Goal: Task Accomplishment & Management: Use online tool/utility

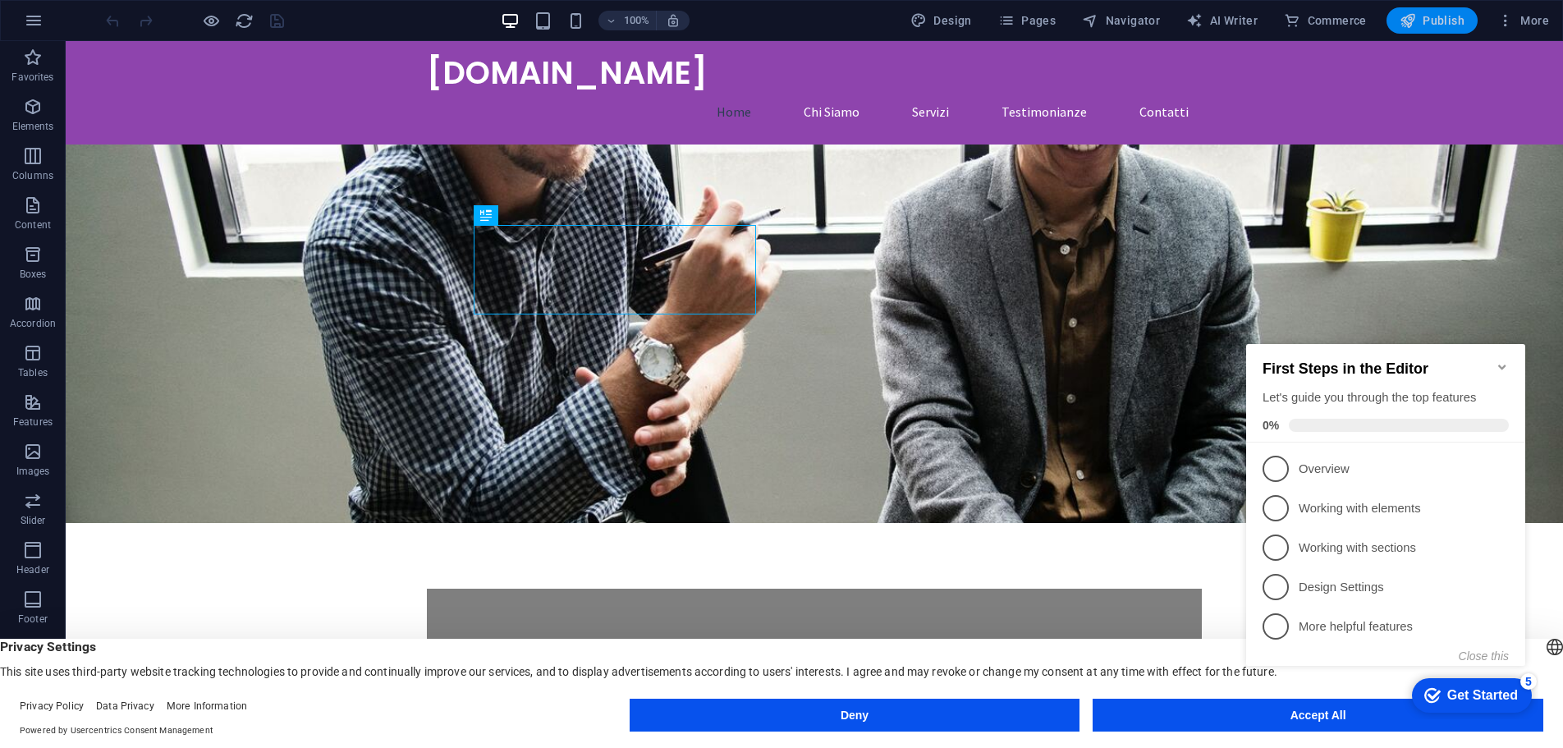
click at [1448, 17] on span "Publish" at bounding box center [1432, 20] width 65 height 16
click div "checkmark Get Started 5 First Steps in the Editor Let's guide you through the t…"
click at [1281, 469] on span "1" at bounding box center [1276, 469] width 26 height 26
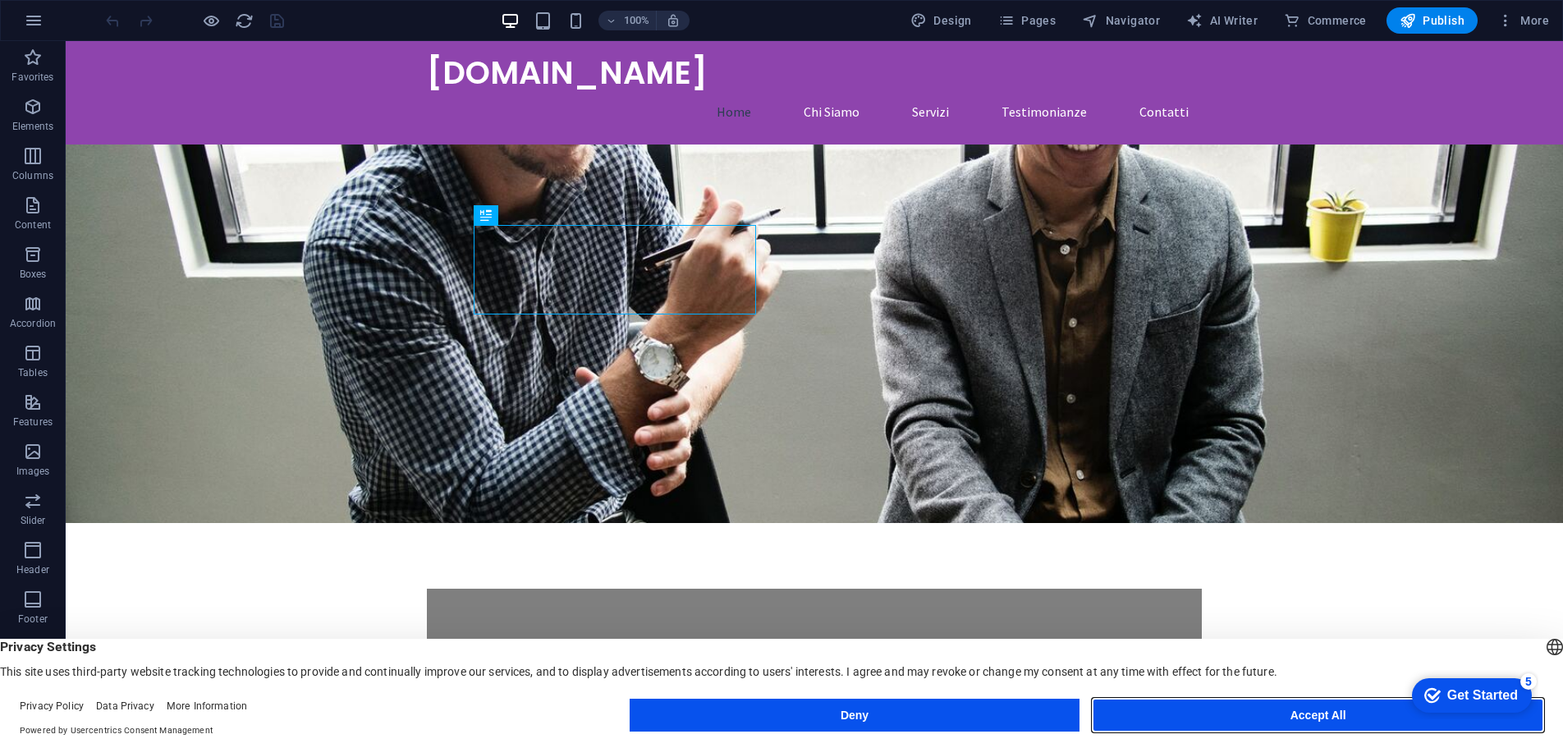
click at [1175, 715] on button "Accept All" at bounding box center [1318, 715] width 451 height 33
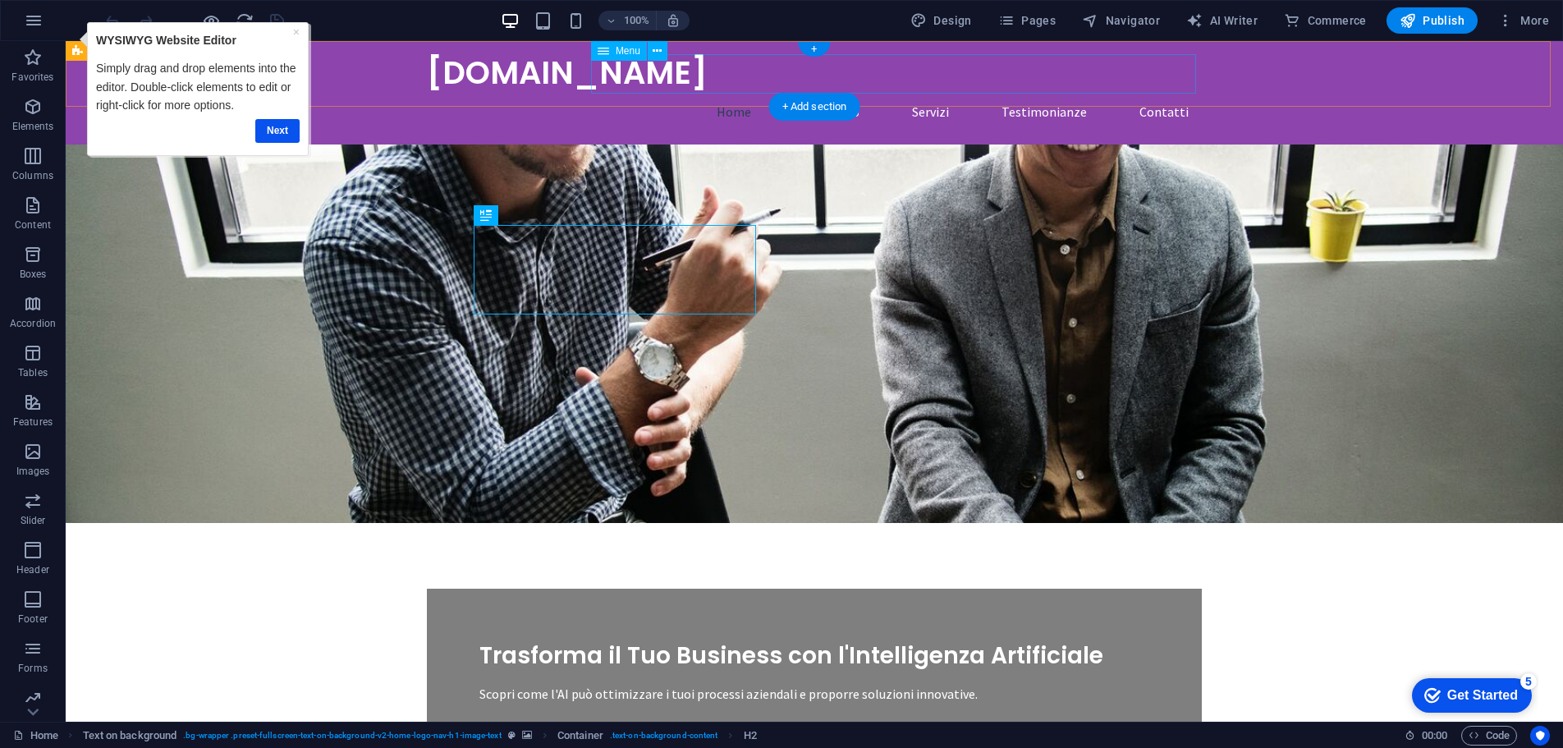
click at [852, 92] on nav "Home Chi Siamo Servizi Testimonianze Contatti" at bounding box center [814, 111] width 775 height 39
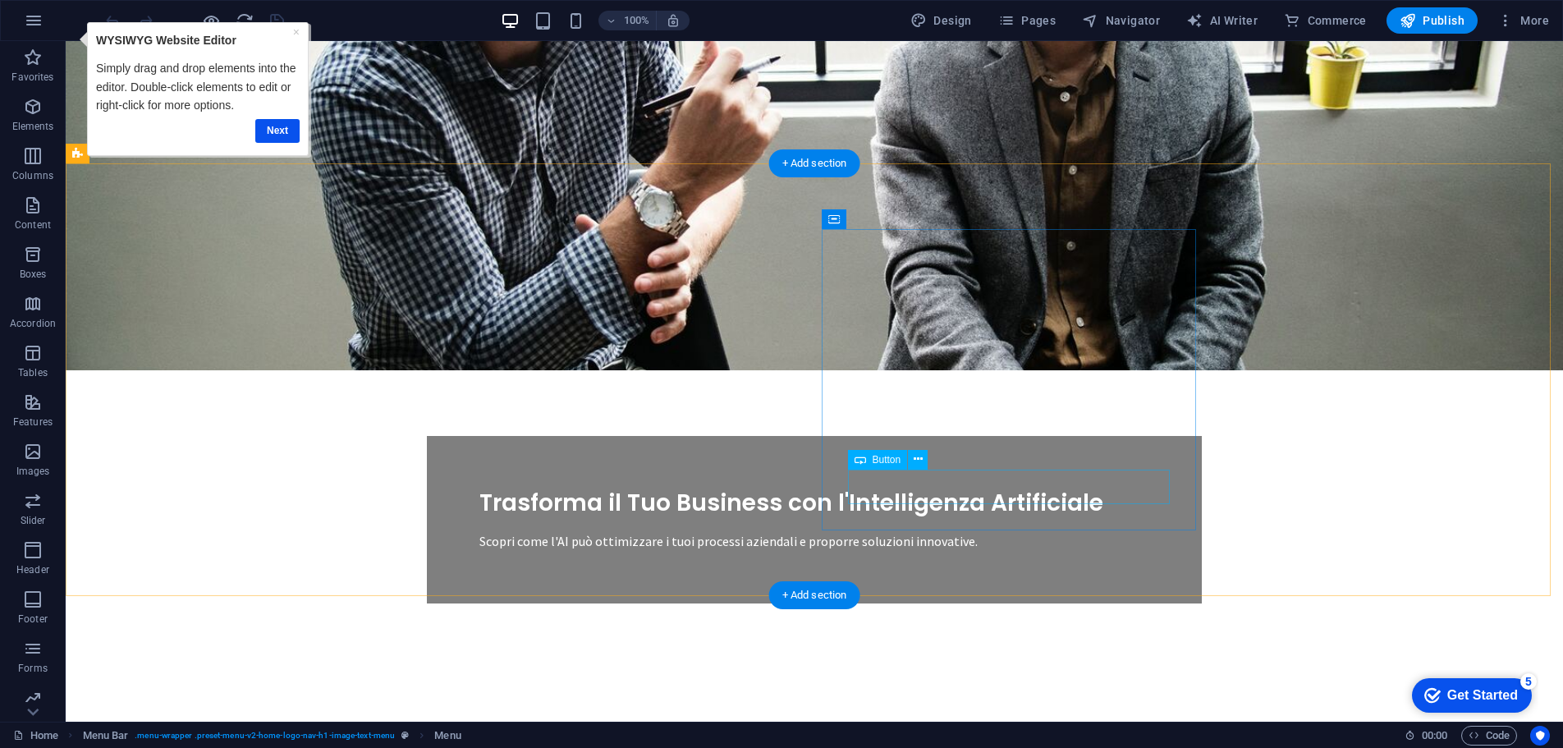
scroll to position [410, 0]
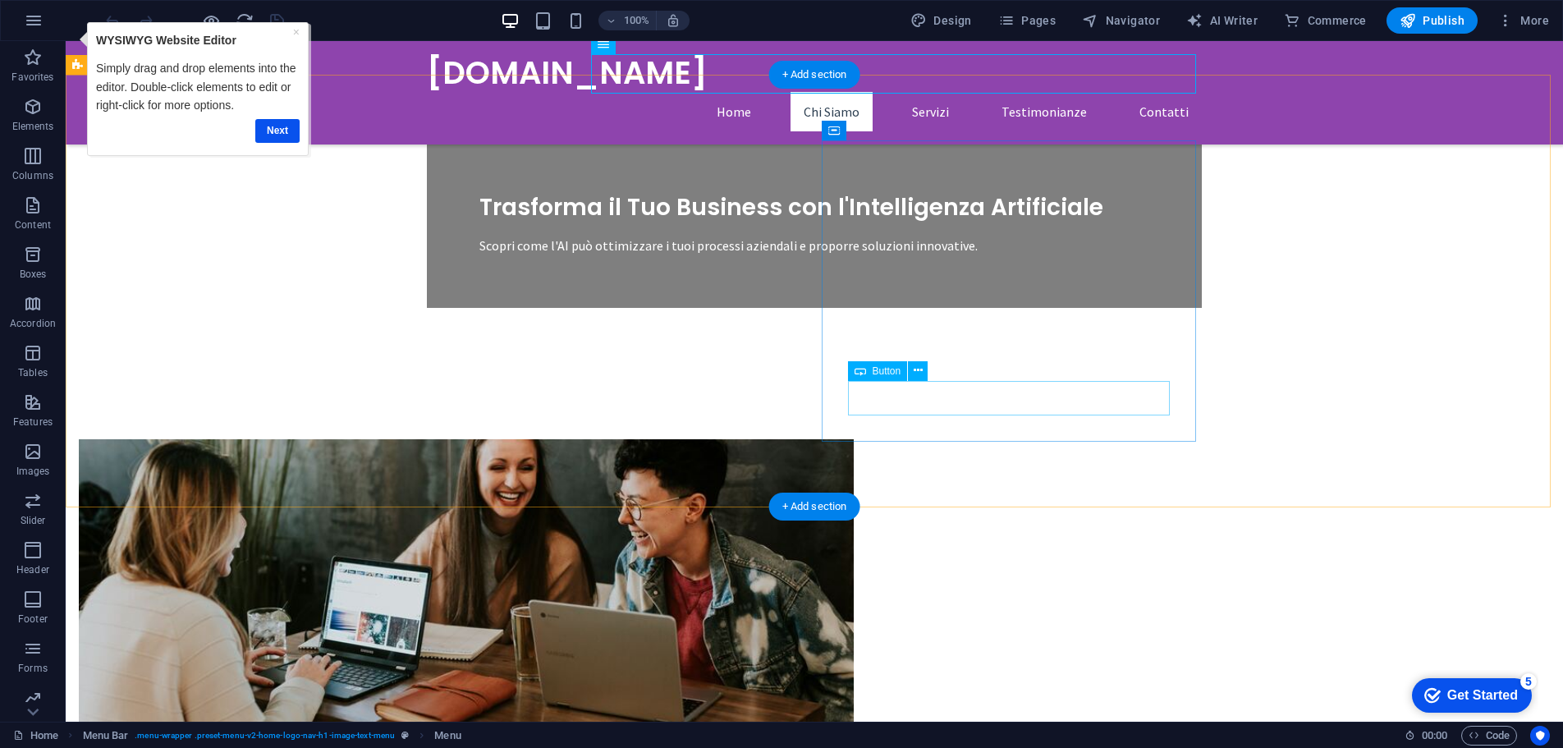
click at [804, 516] on div "+ Add section" at bounding box center [814, 507] width 91 height 28
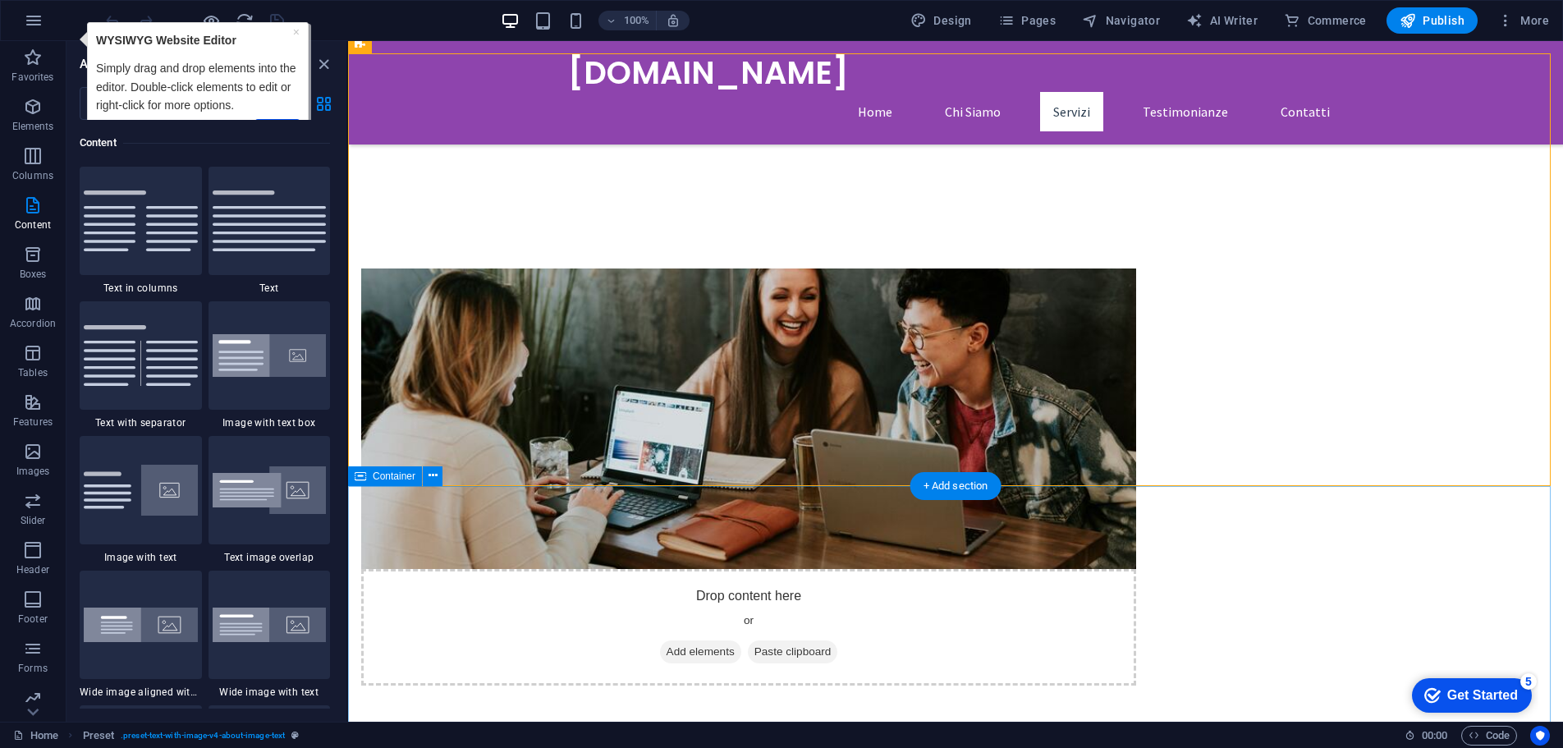
scroll to position [821, 0]
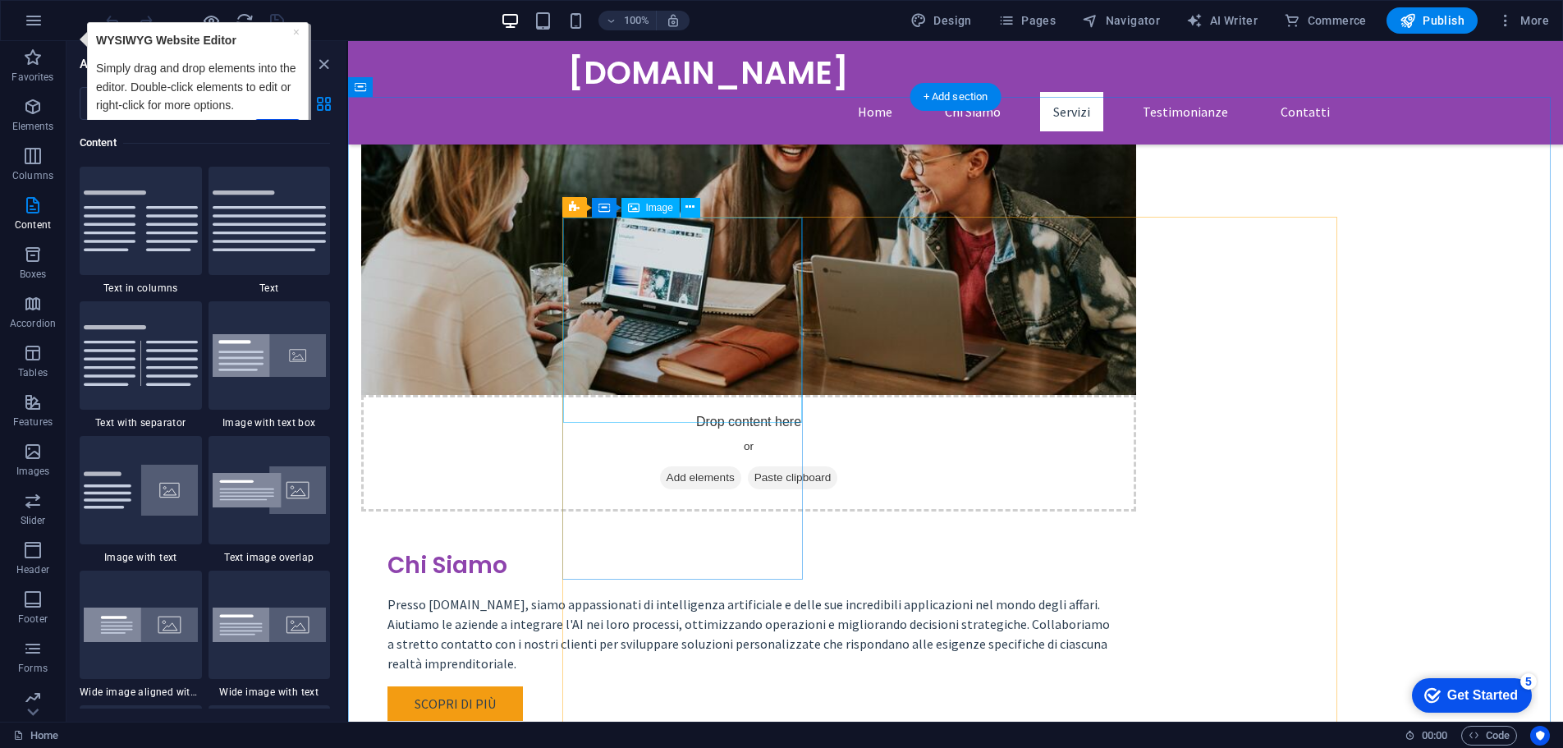
click at [670, 204] on span "Image" at bounding box center [659, 208] width 27 height 10
click at [688, 204] on icon at bounding box center [689, 207] width 9 height 17
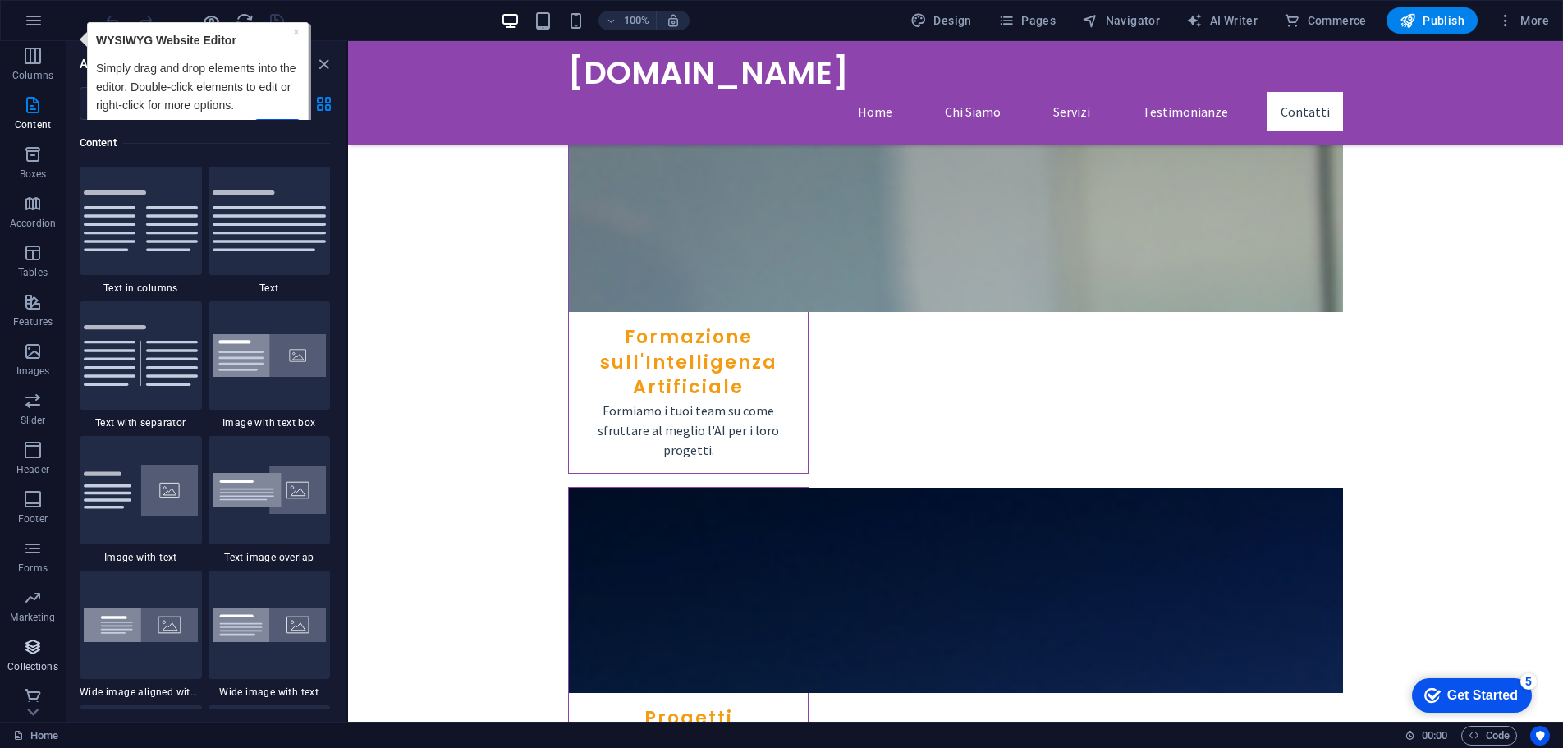
scroll to position [108, 0]
click at [23, 700] on span "Commerce" at bounding box center [33, 698] width 66 height 39
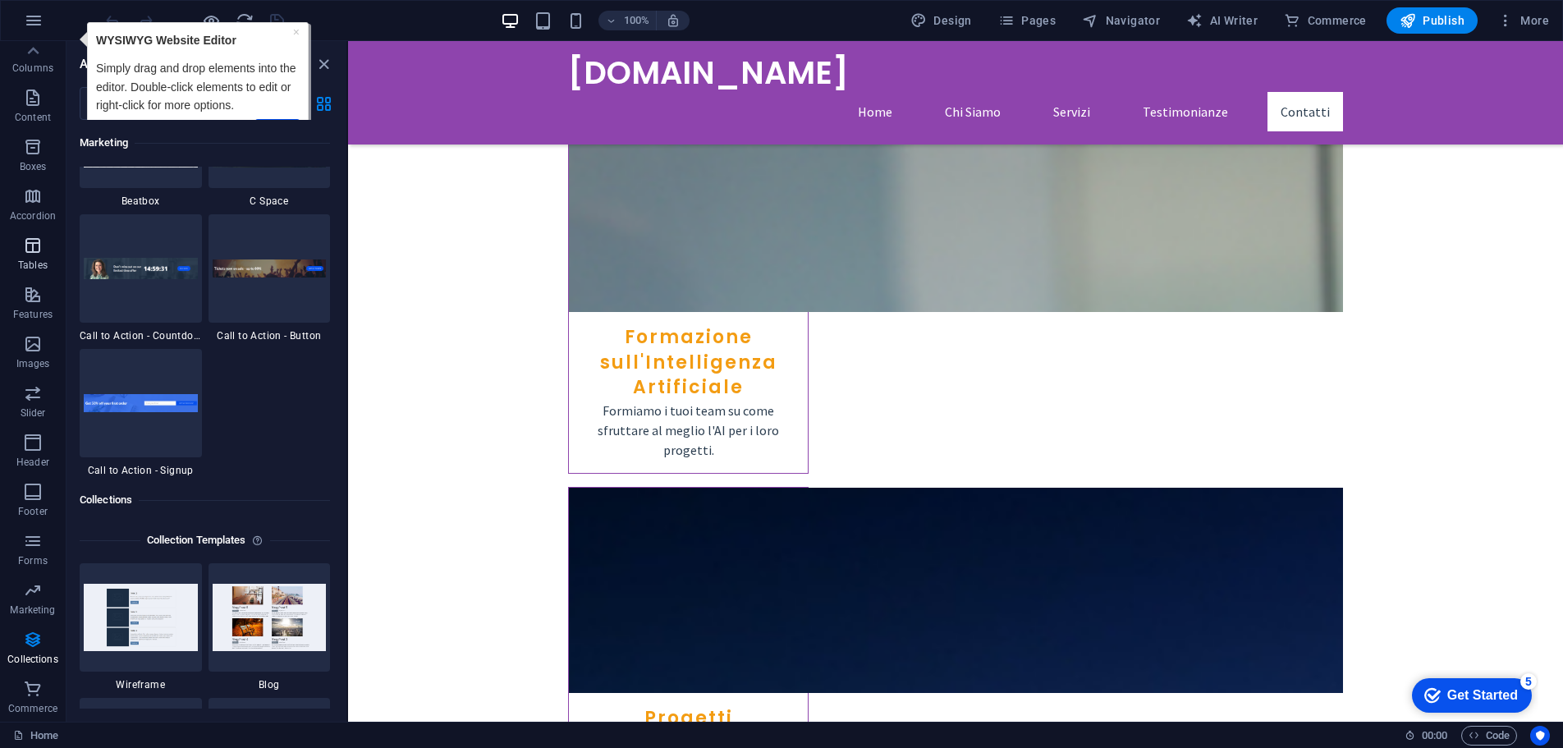
scroll to position [0, 0]
click at [47, 408] on span "Features" at bounding box center [33, 411] width 66 height 39
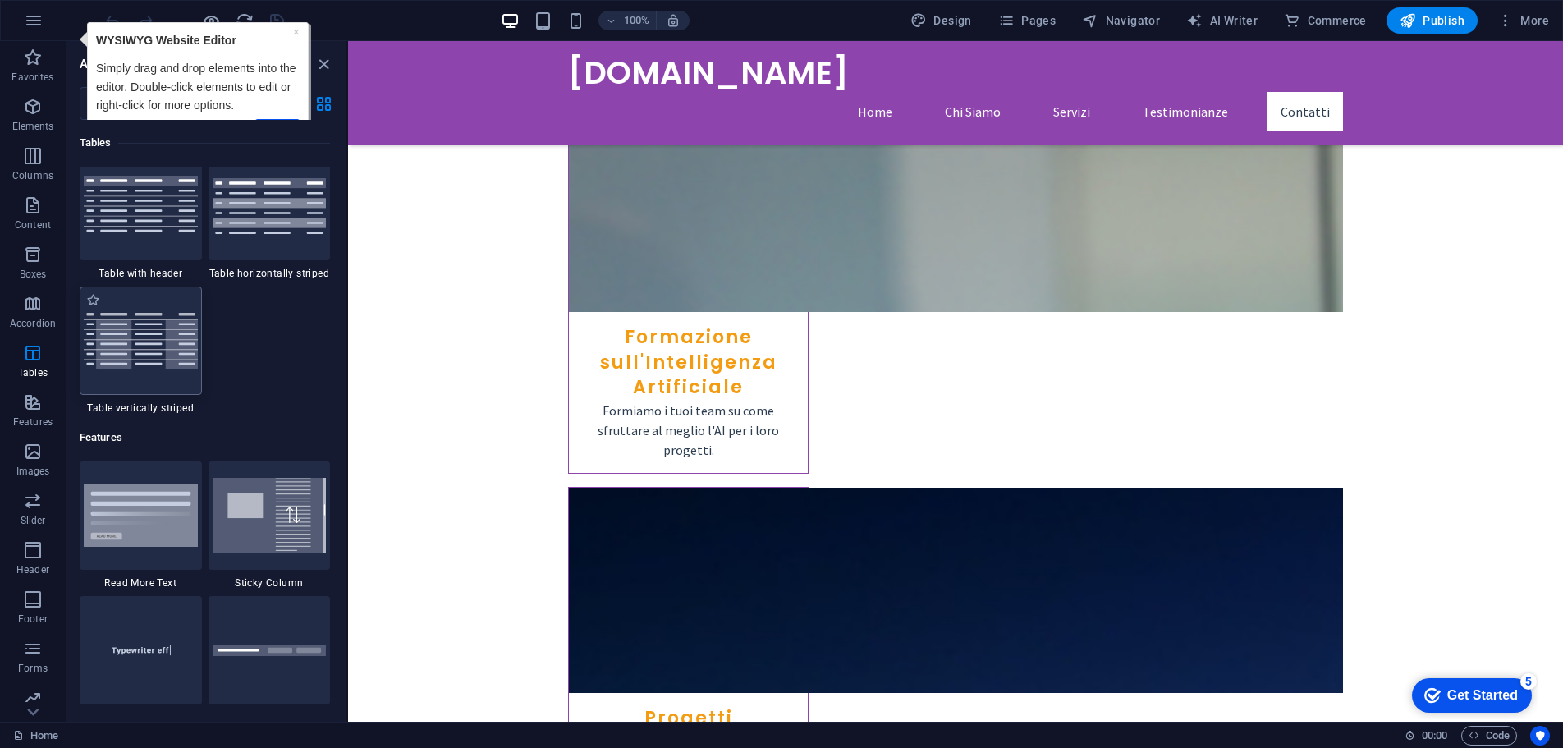
scroll to position [6070, 0]
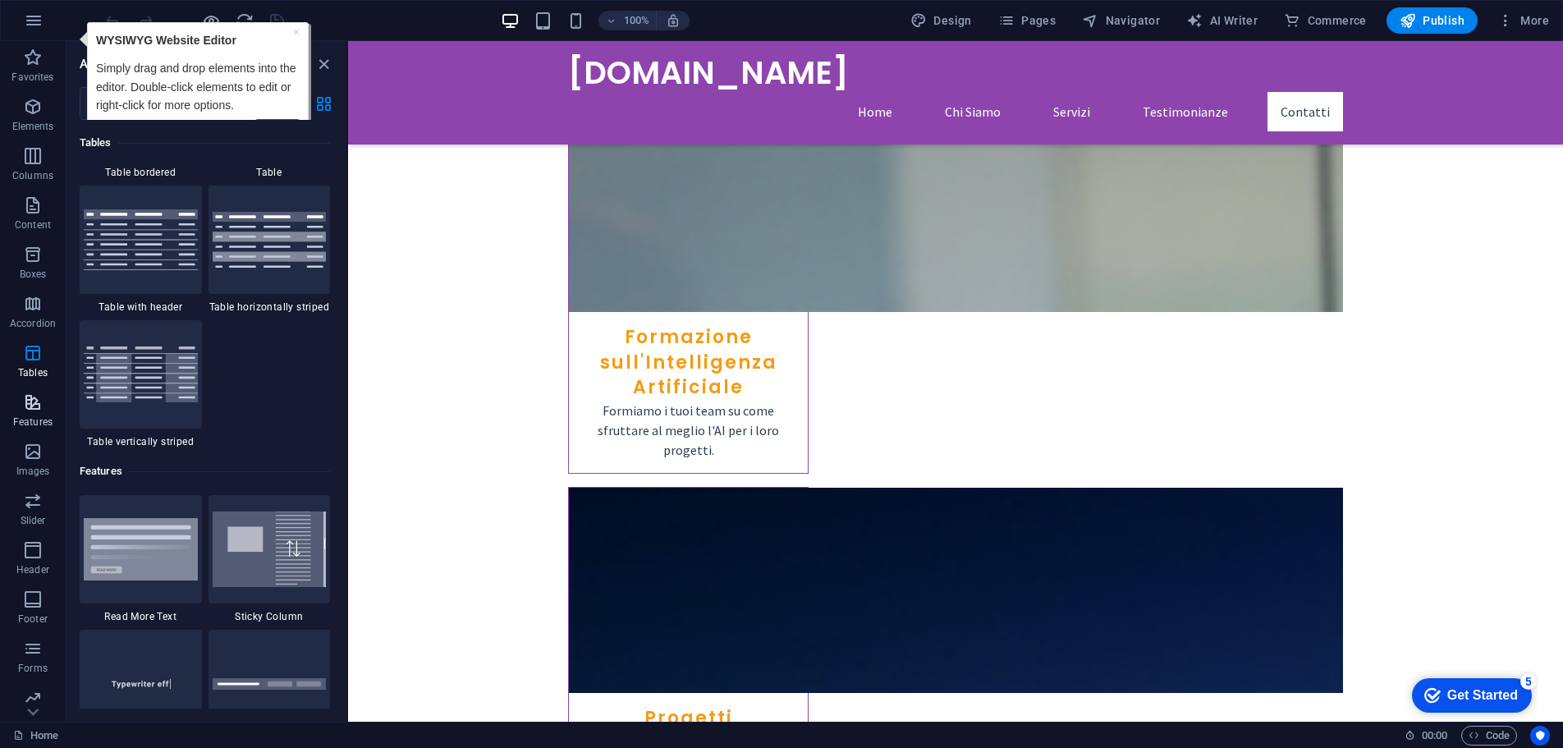
click at [21, 422] on p "Features" at bounding box center [32, 421] width 39 height 13
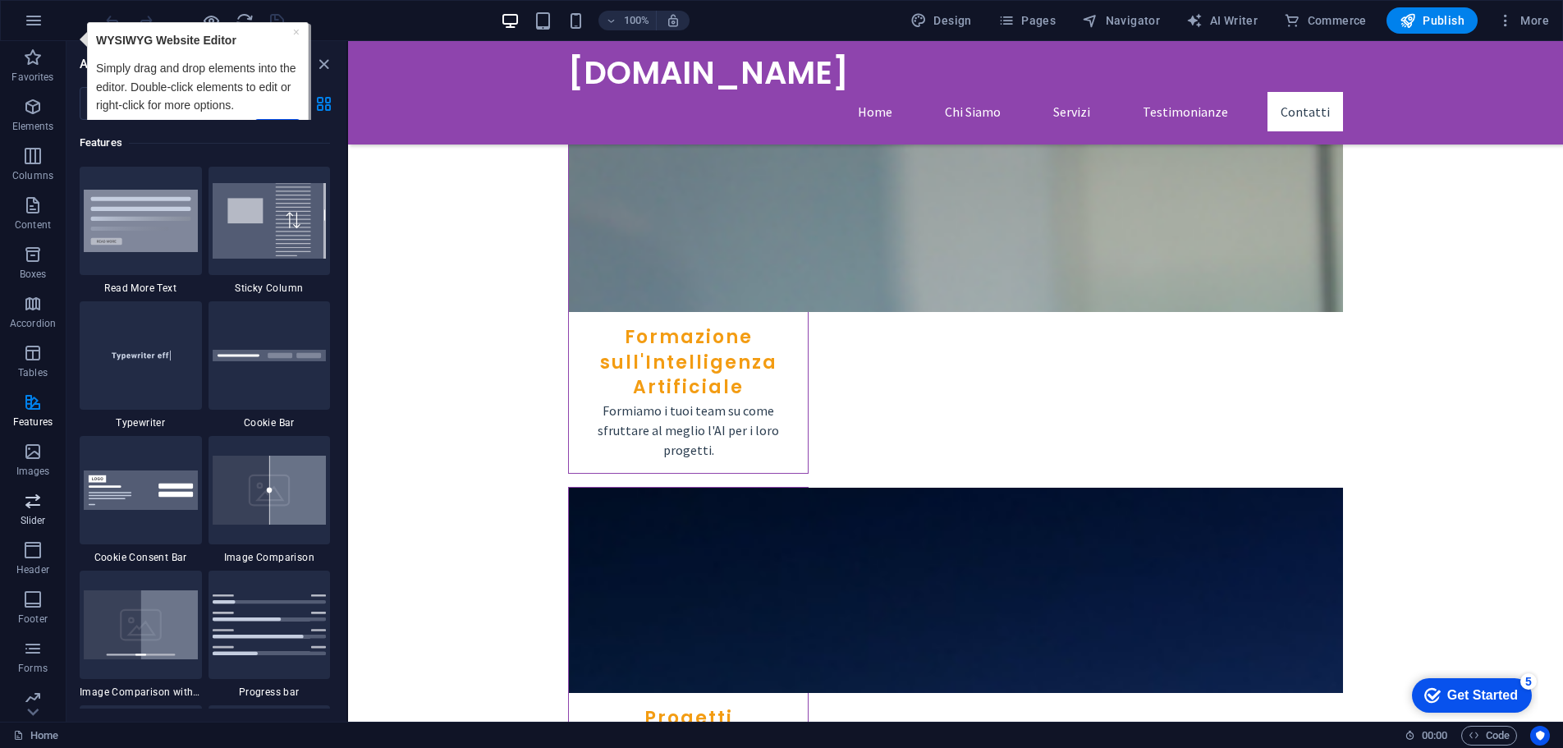
click at [41, 491] on icon "button" at bounding box center [33, 501] width 20 height 20
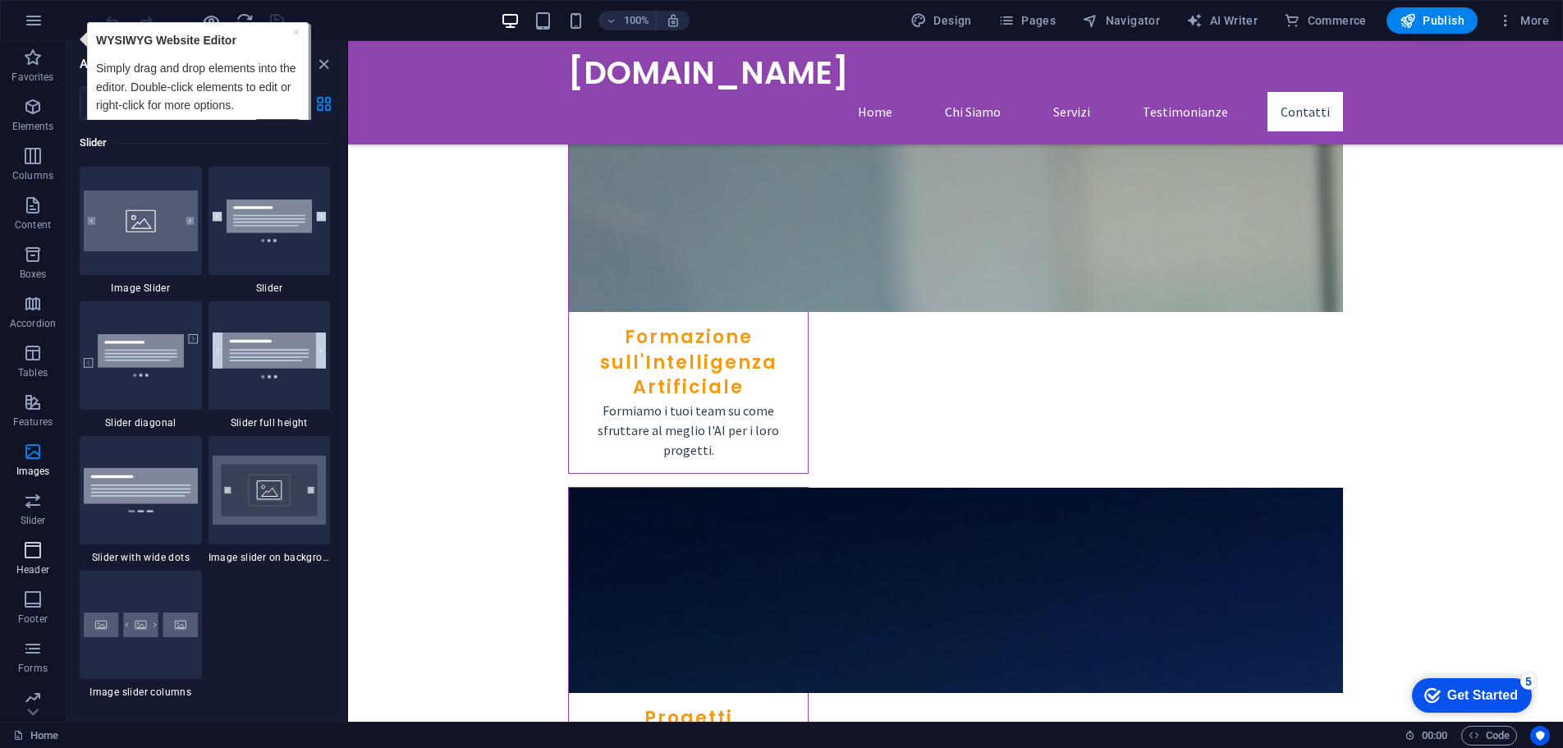
click at [32, 545] on icon "button" at bounding box center [33, 550] width 20 height 20
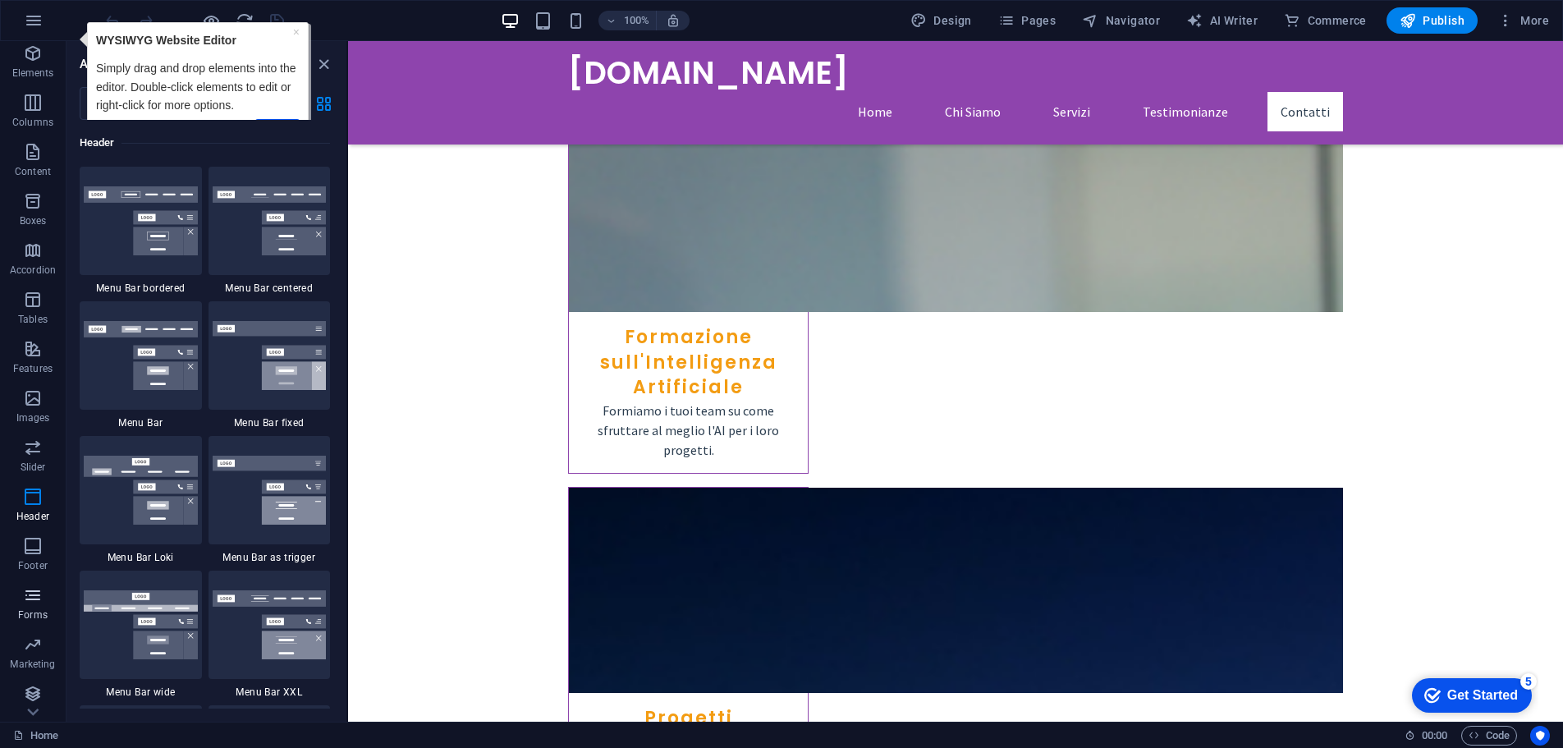
scroll to position [108, 0]
click at [34, 690] on icon "button" at bounding box center [33, 689] width 20 height 20
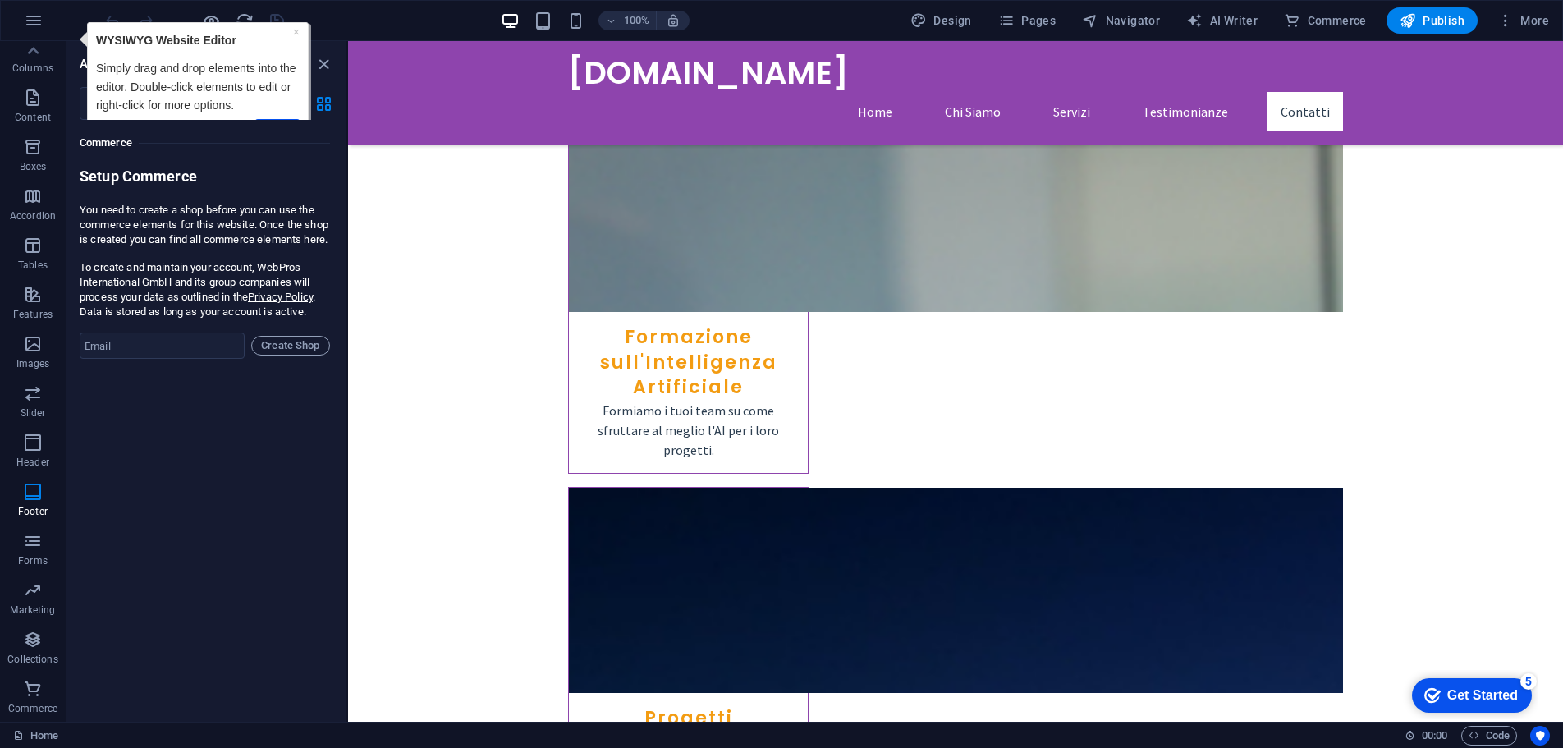
scroll to position [15819, 0]
click at [50, 739] on link "Home" at bounding box center [35, 736] width 45 height 20
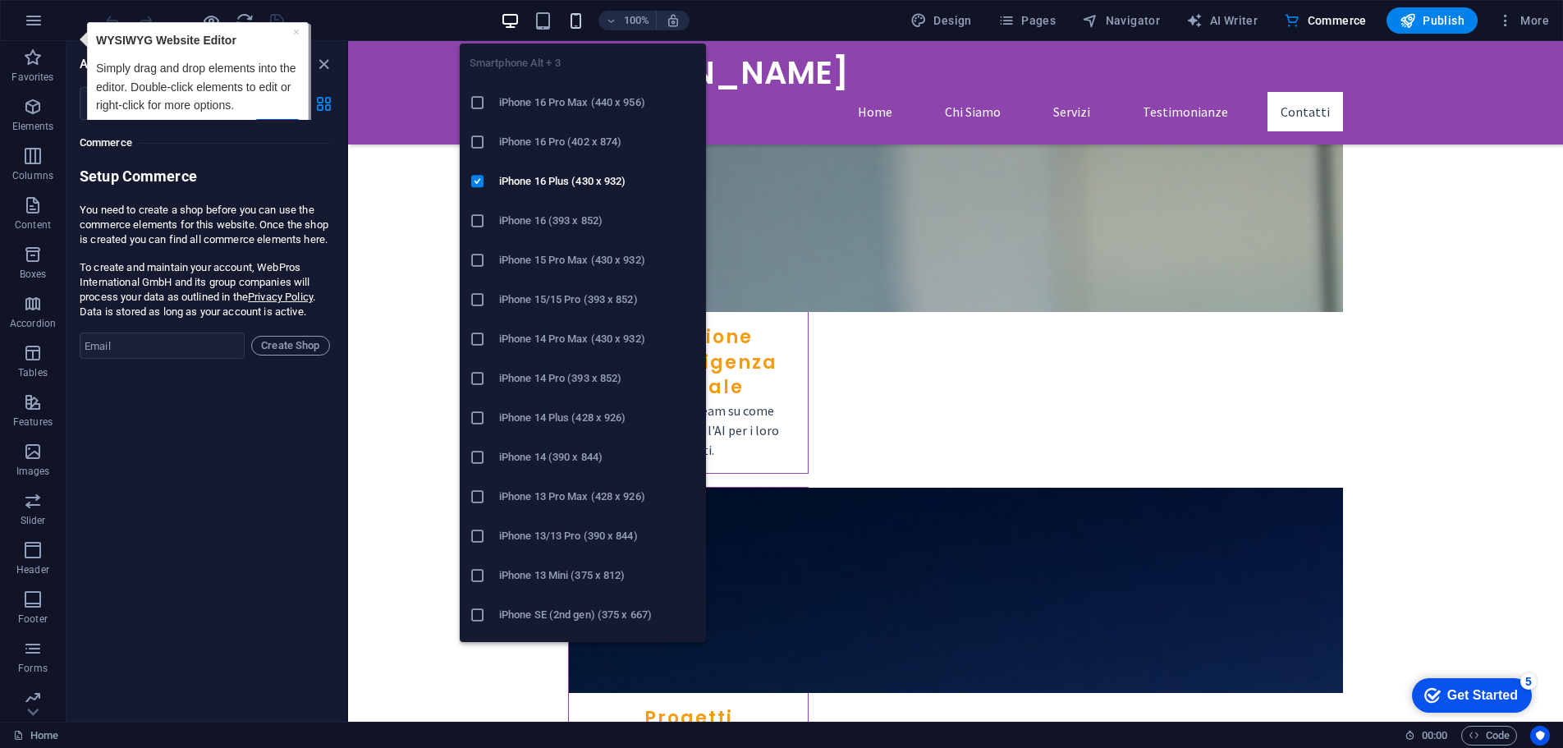
click at [575, 19] on icon "button" at bounding box center [575, 20] width 19 height 19
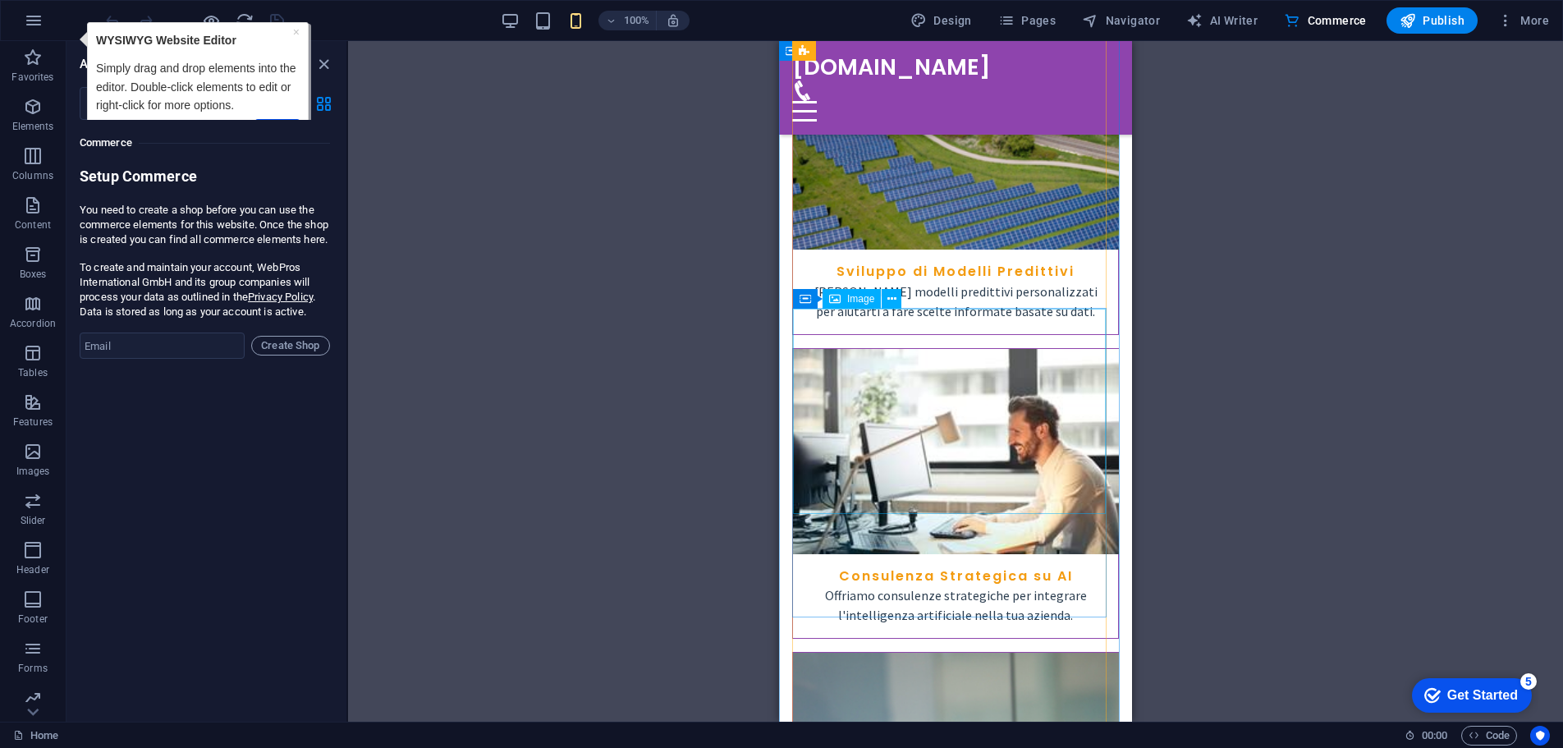
scroll to position [1247, 0]
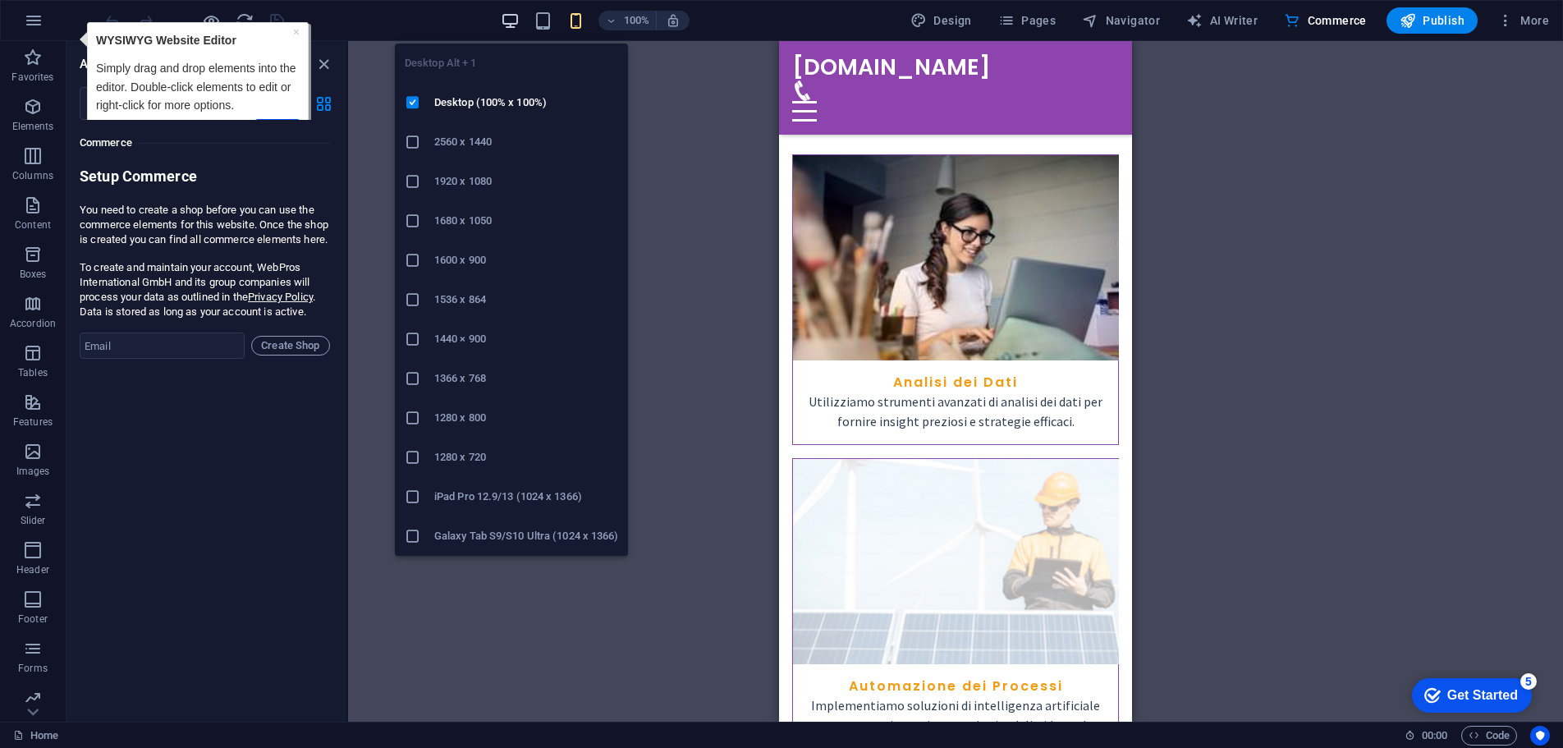
click at [520, 21] on icon "button" at bounding box center [510, 20] width 19 height 19
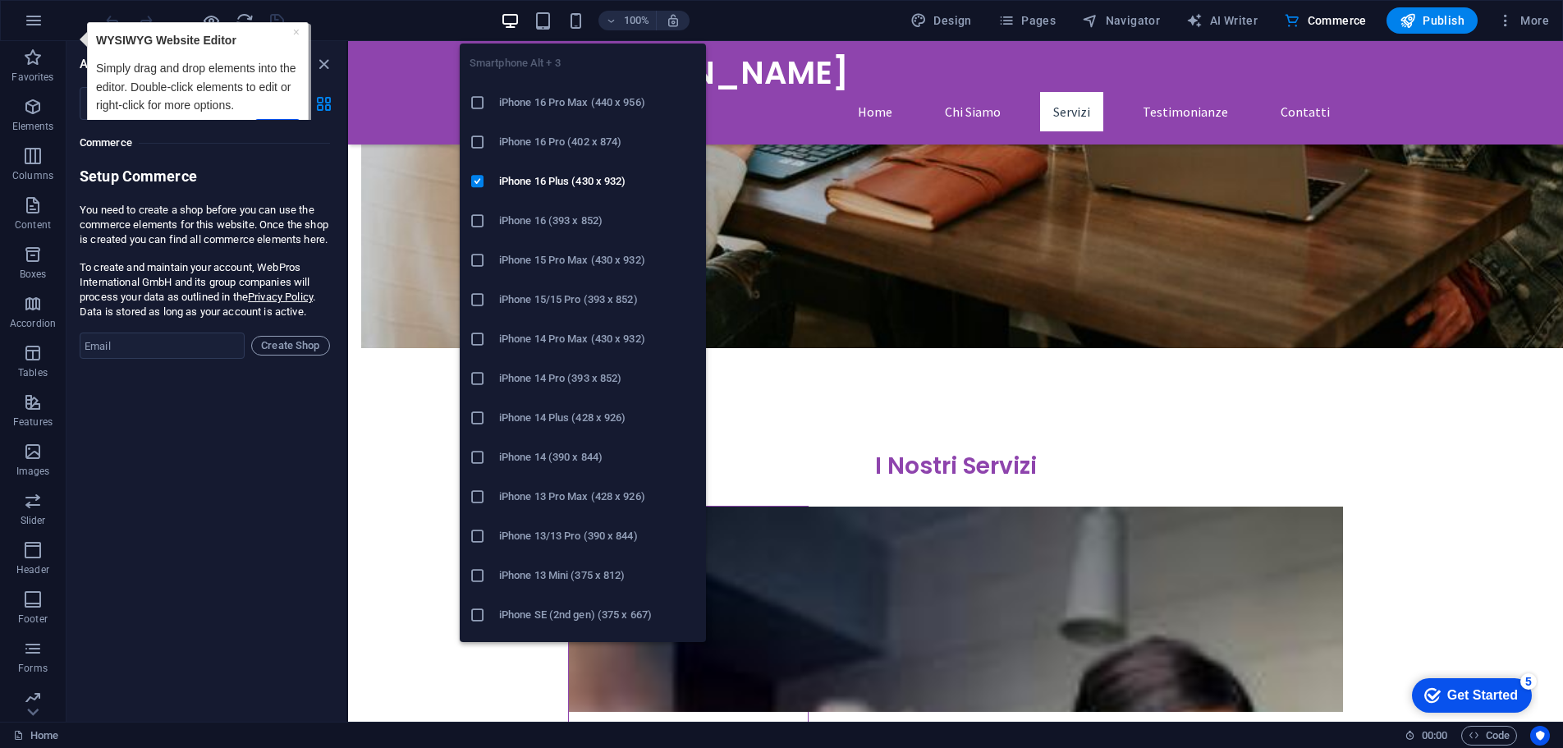
scroll to position [1260, 0]
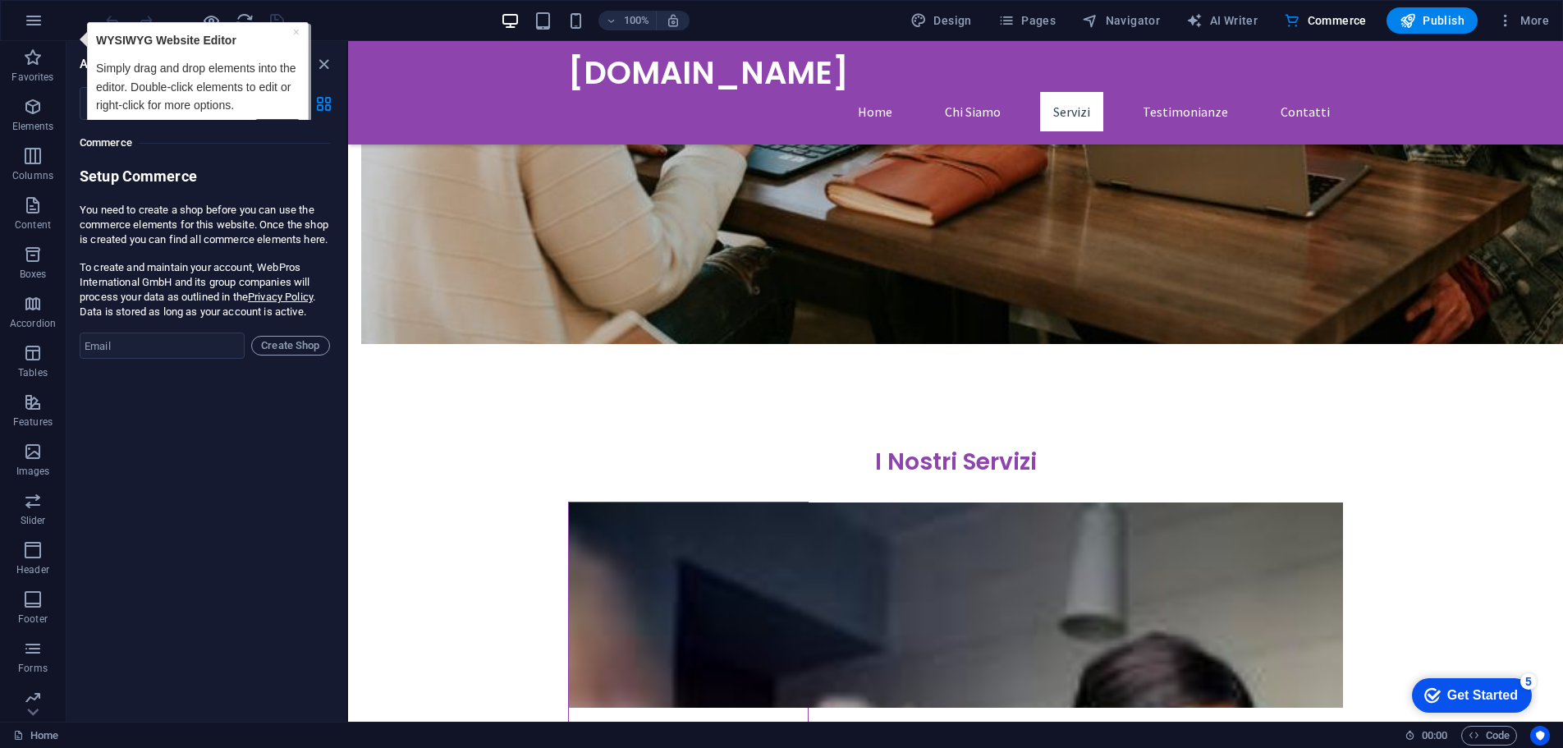
click at [982, 37] on div "100% Design Pages Navigator AI Writer Commerce Publish More" at bounding box center [781, 20] width 1561 height 39
click at [951, 21] on span "Design" at bounding box center [941, 20] width 62 height 16
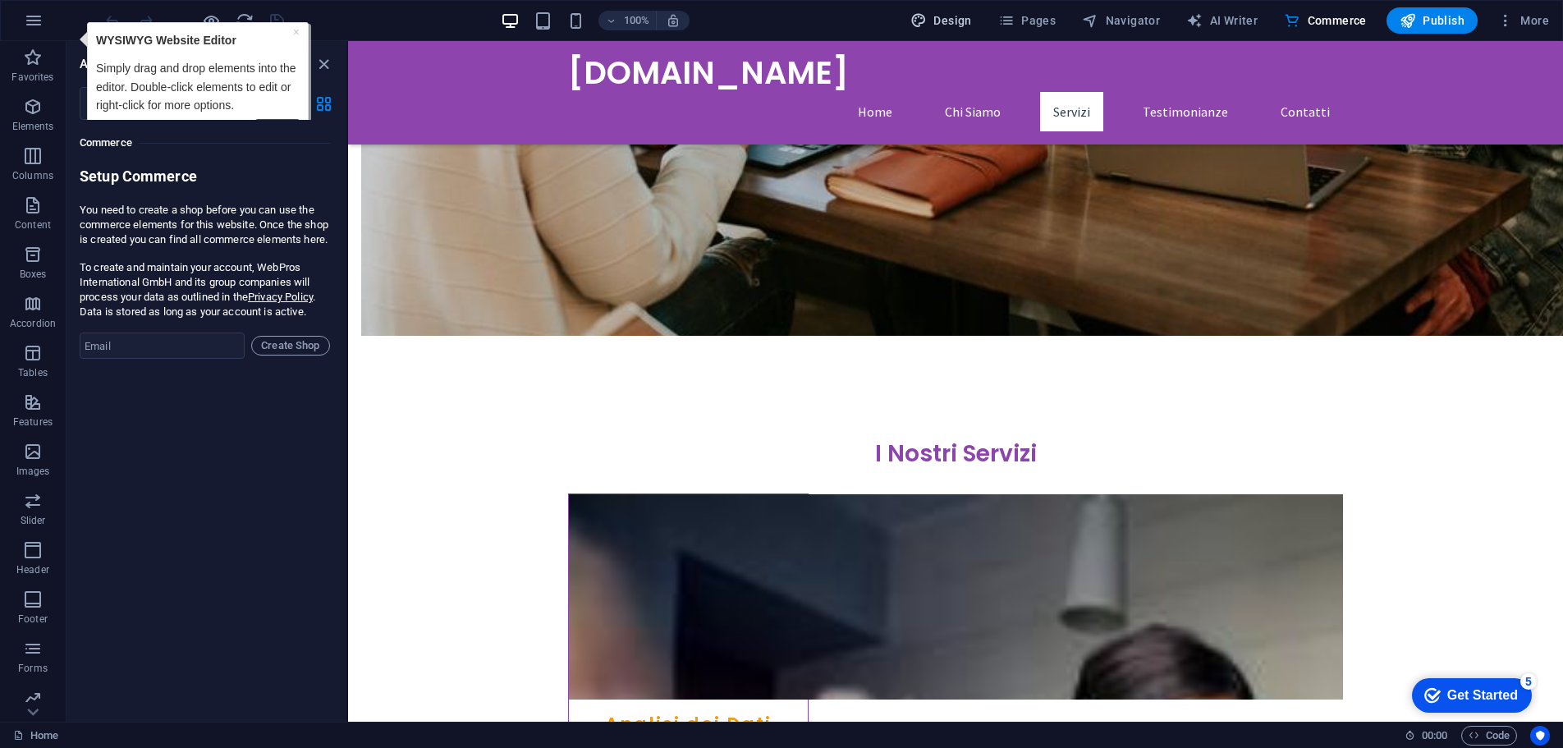
select select "px"
select select "200"
select select "px"
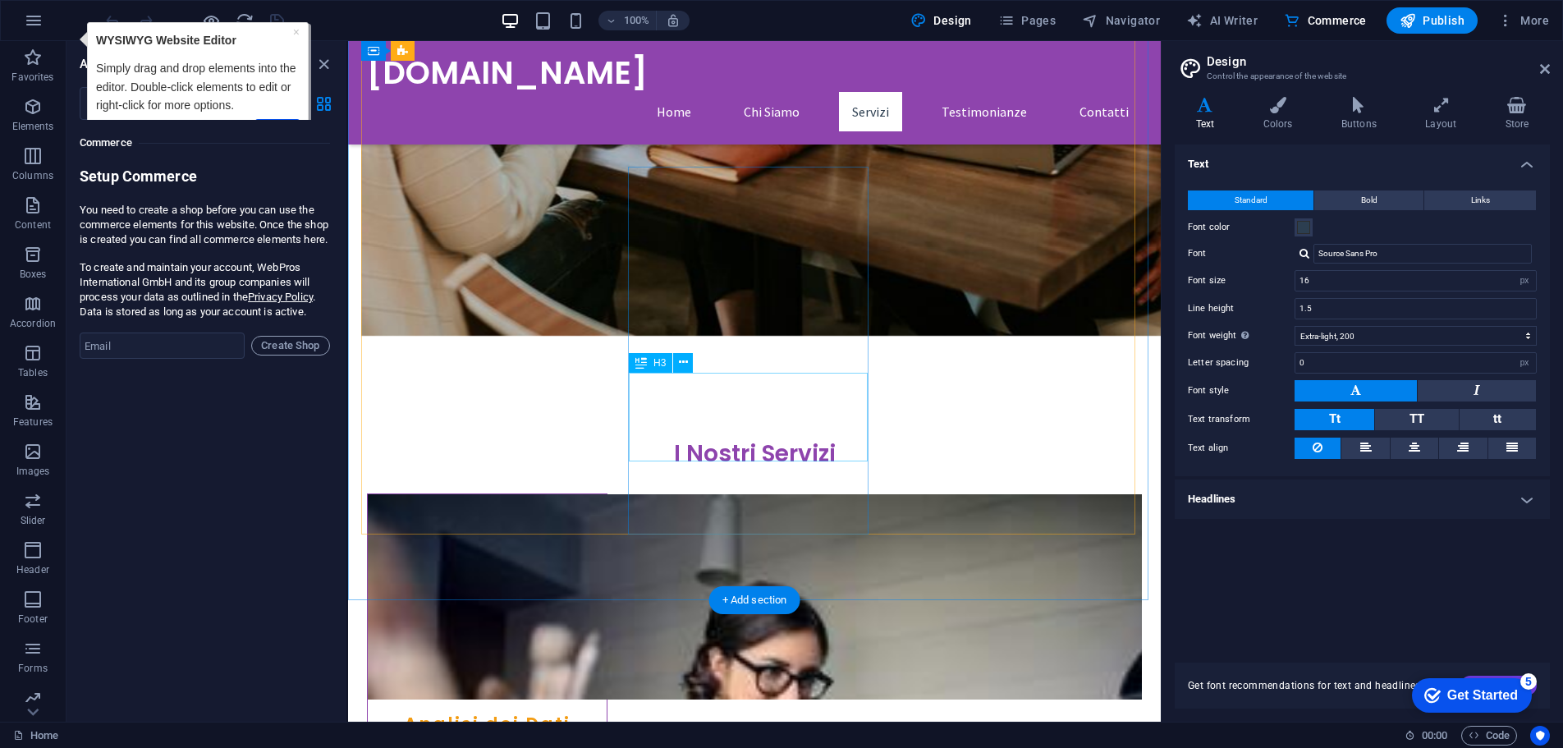
click at [1275, 111] on icon at bounding box center [1277, 105] width 71 height 16
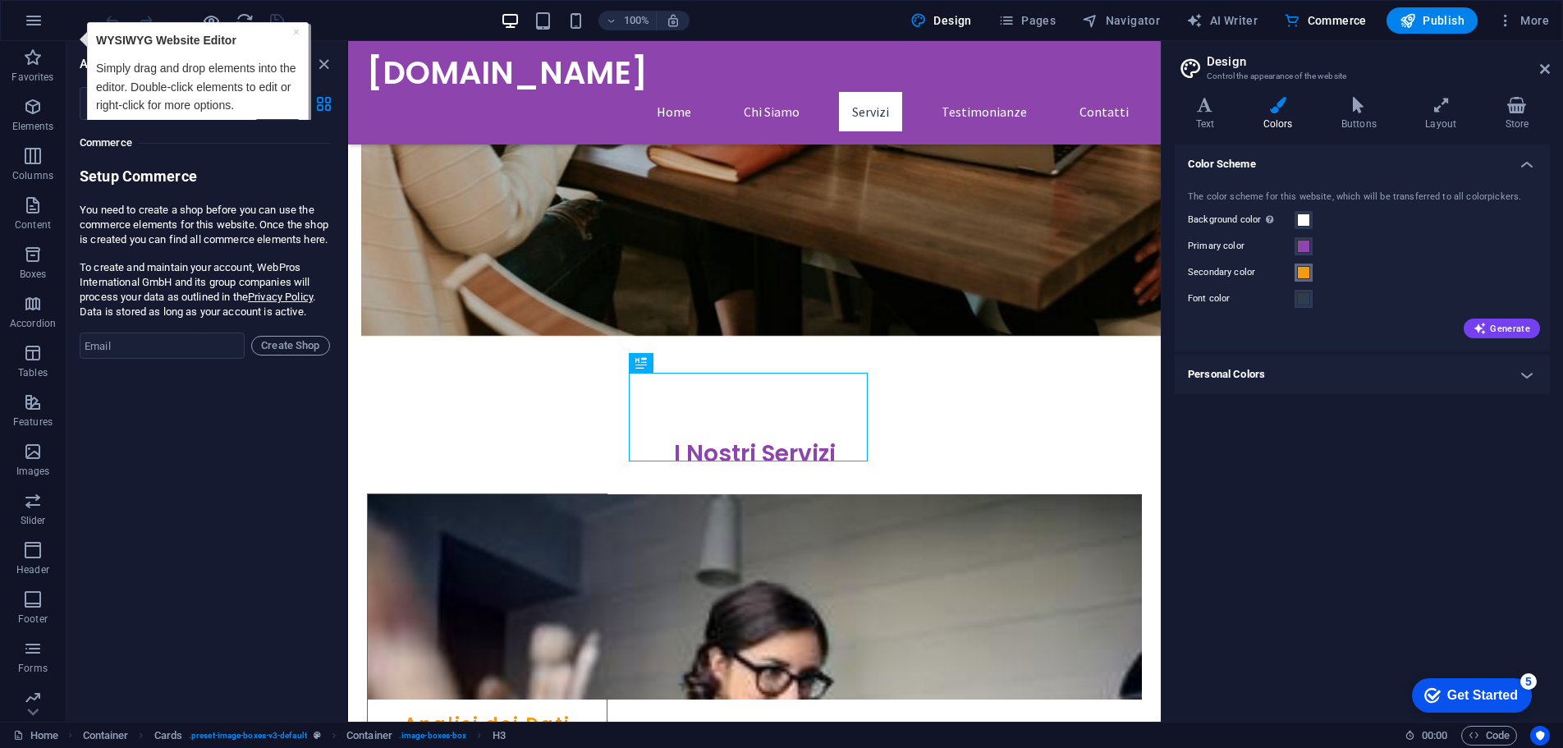
click at [1307, 268] on span at bounding box center [1303, 272] width 13 height 13
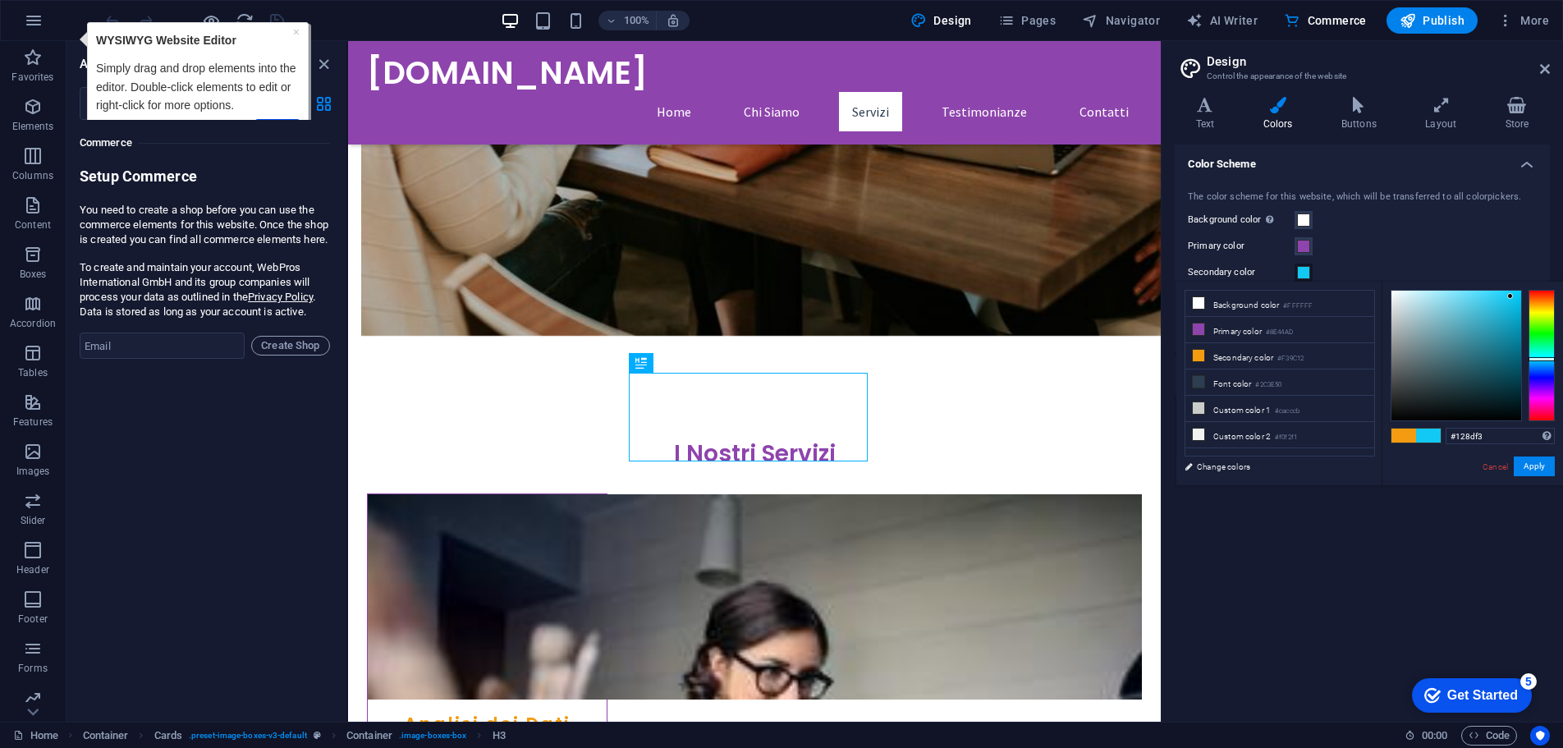
type input "#1285f3"
drag, startPoint x: 1542, startPoint y: 342, endPoint x: 1547, endPoint y: 365, distance: 23.7
click at [1547, 365] on div at bounding box center [1541, 355] width 26 height 131
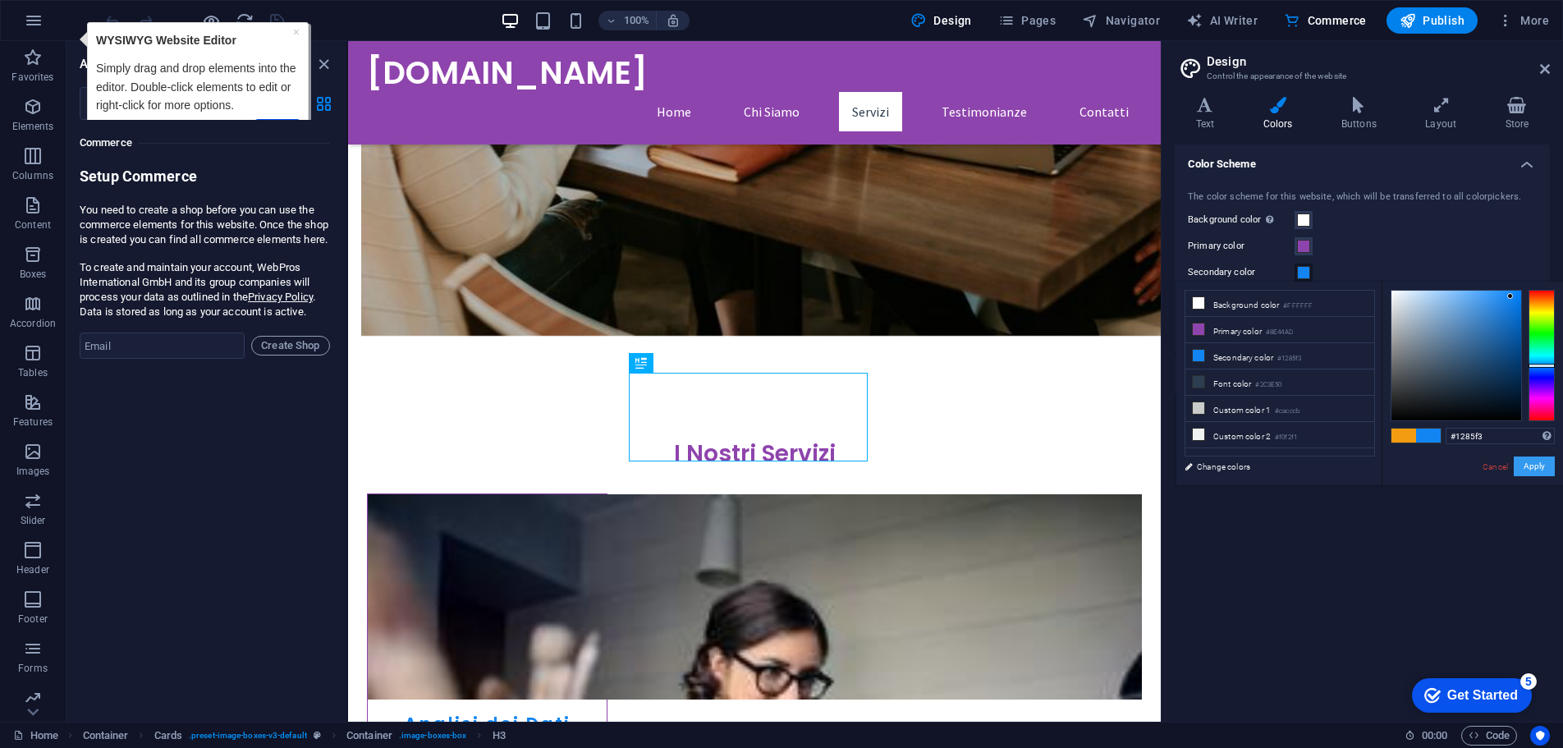
click at [1527, 467] on button "Apply" at bounding box center [1534, 466] width 41 height 20
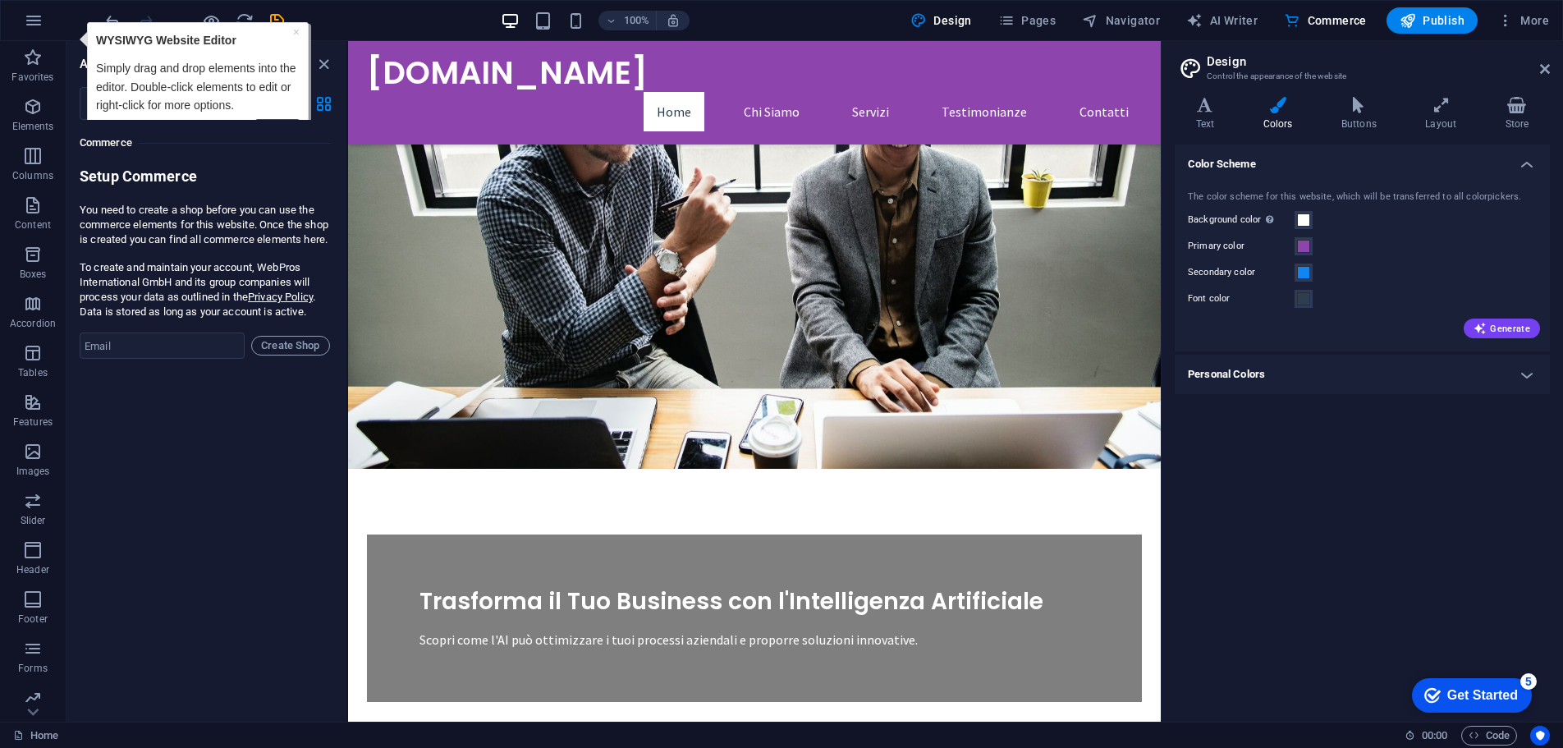
scroll to position [0, 0]
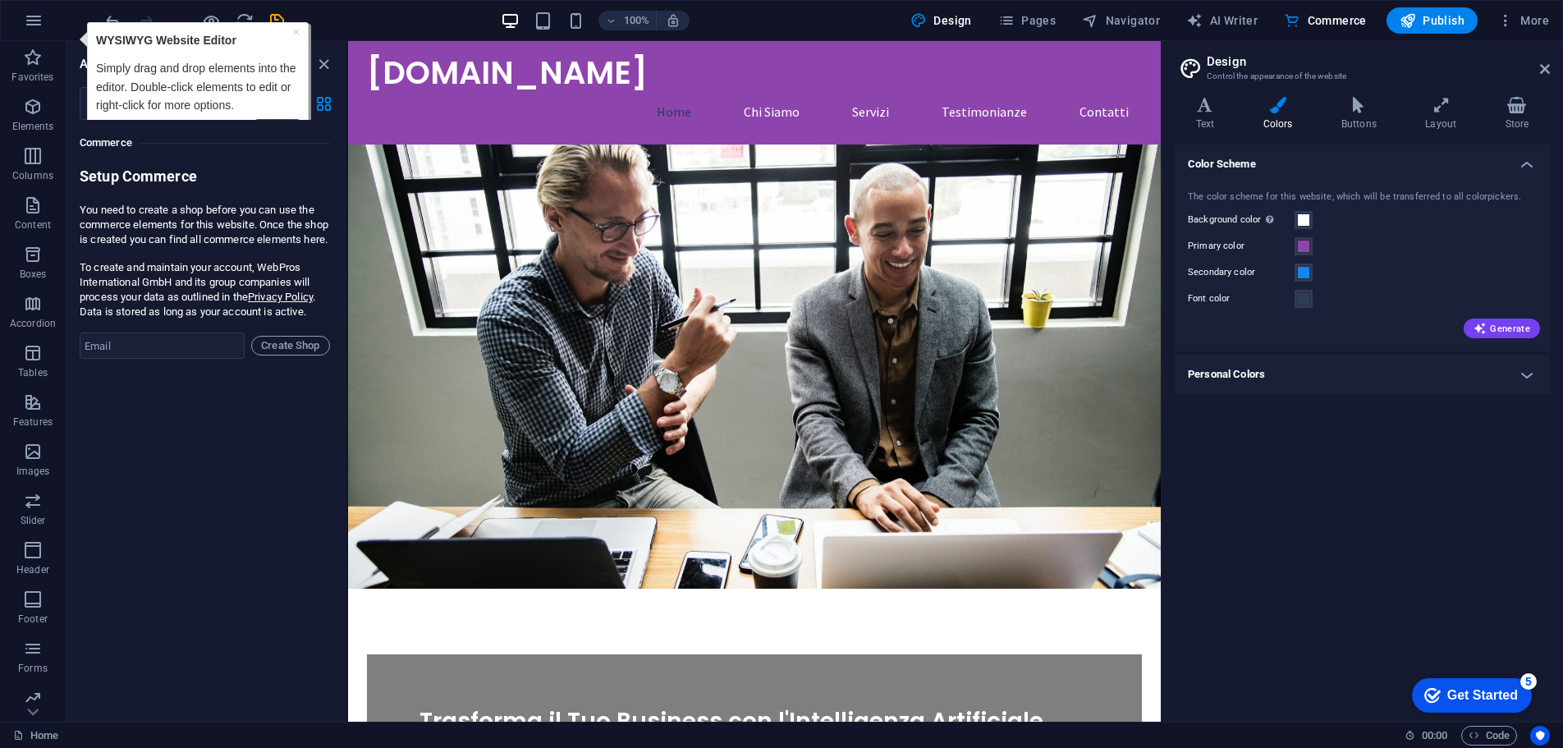
click at [878, 265] on figure at bounding box center [754, 366] width 813 height 444
click at [1543, 69] on icon at bounding box center [1545, 68] width 10 height 13
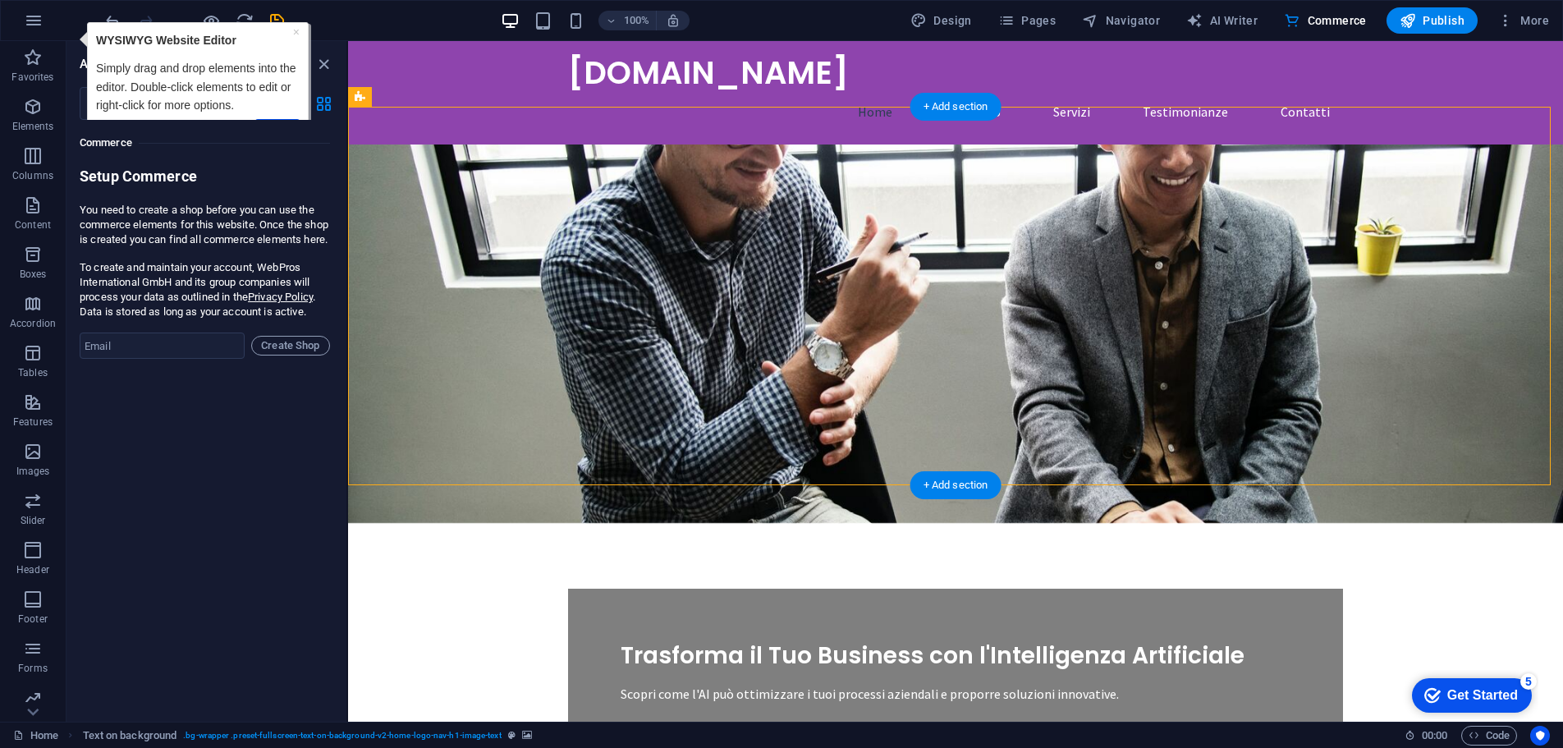
click at [1168, 367] on figure at bounding box center [955, 333] width 1215 height 378
click at [1155, 235] on figure at bounding box center [955, 333] width 1215 height 378
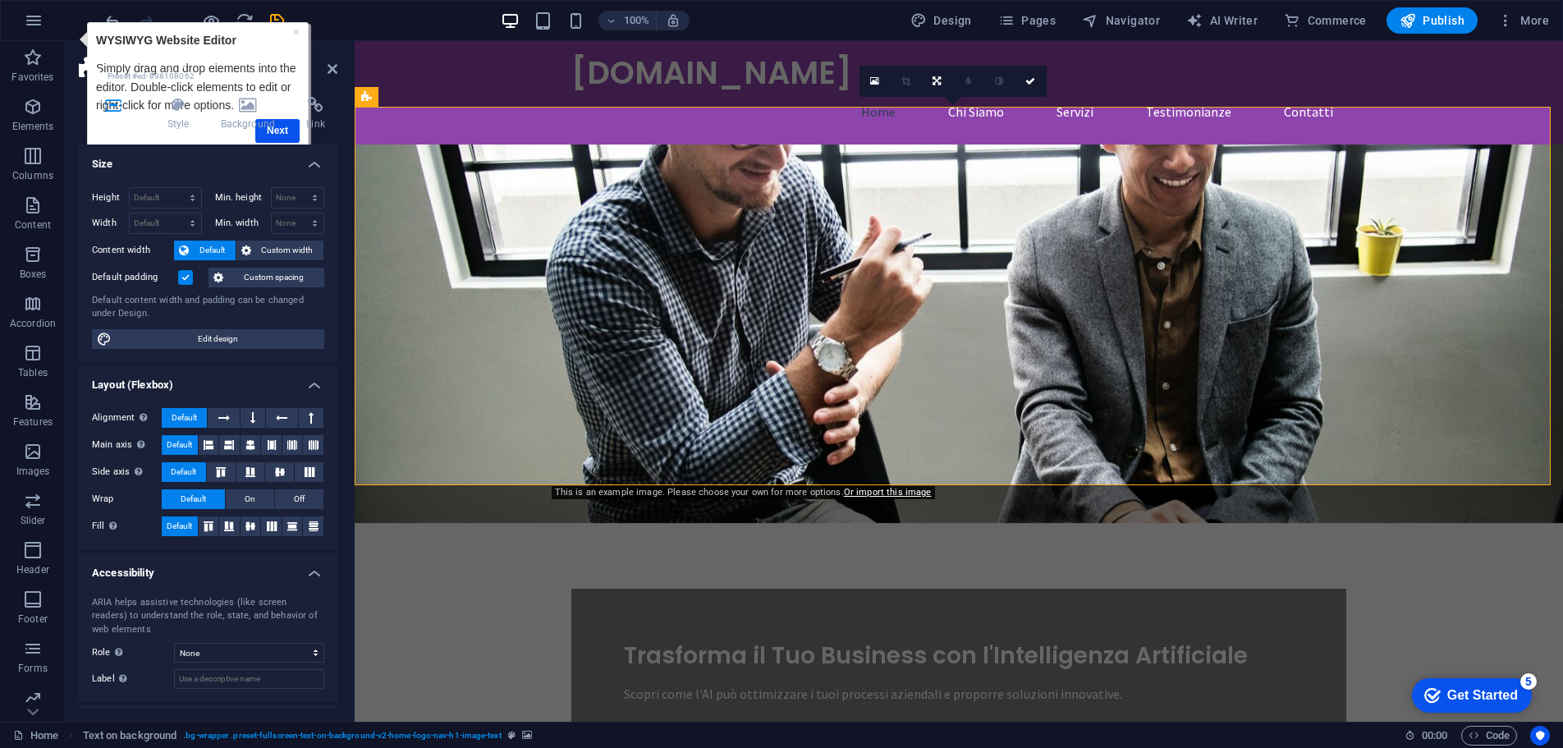
click at [286, 133] on div "Container Style Background Link Size Height Default px rem % vh vw Min. height …" at bounding box center [208, 403] width 259 height 612
click at [138, 45] on header "Text on background Preset #ed-898108062" at bounding box center [208, 62] width 259 height 43
click at [31, 20] on icon "button" at bounding box center [34, 21] width 20 height 20
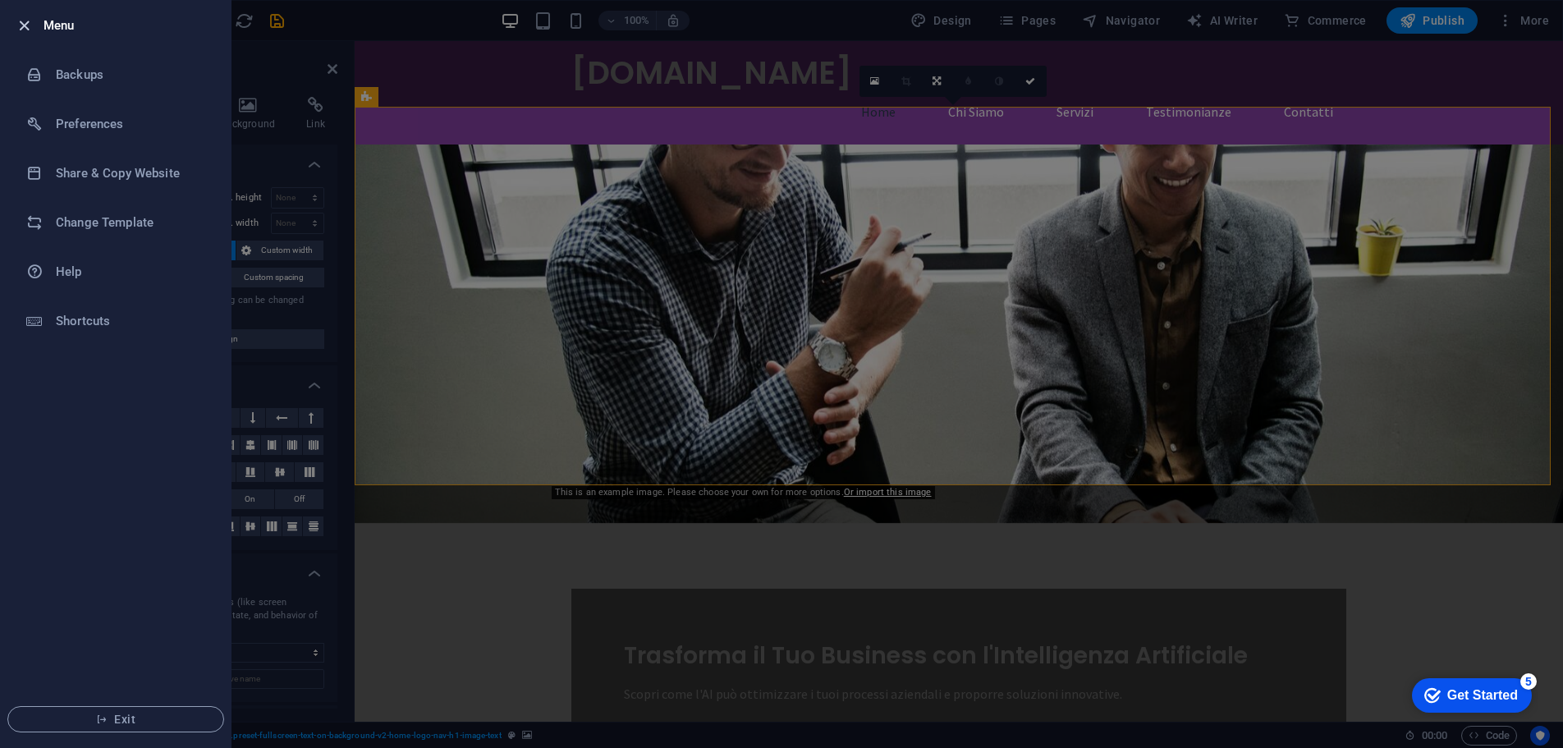
click at [19, 25] on icon "button" at bounding box center [24, 25] width 19 height 19
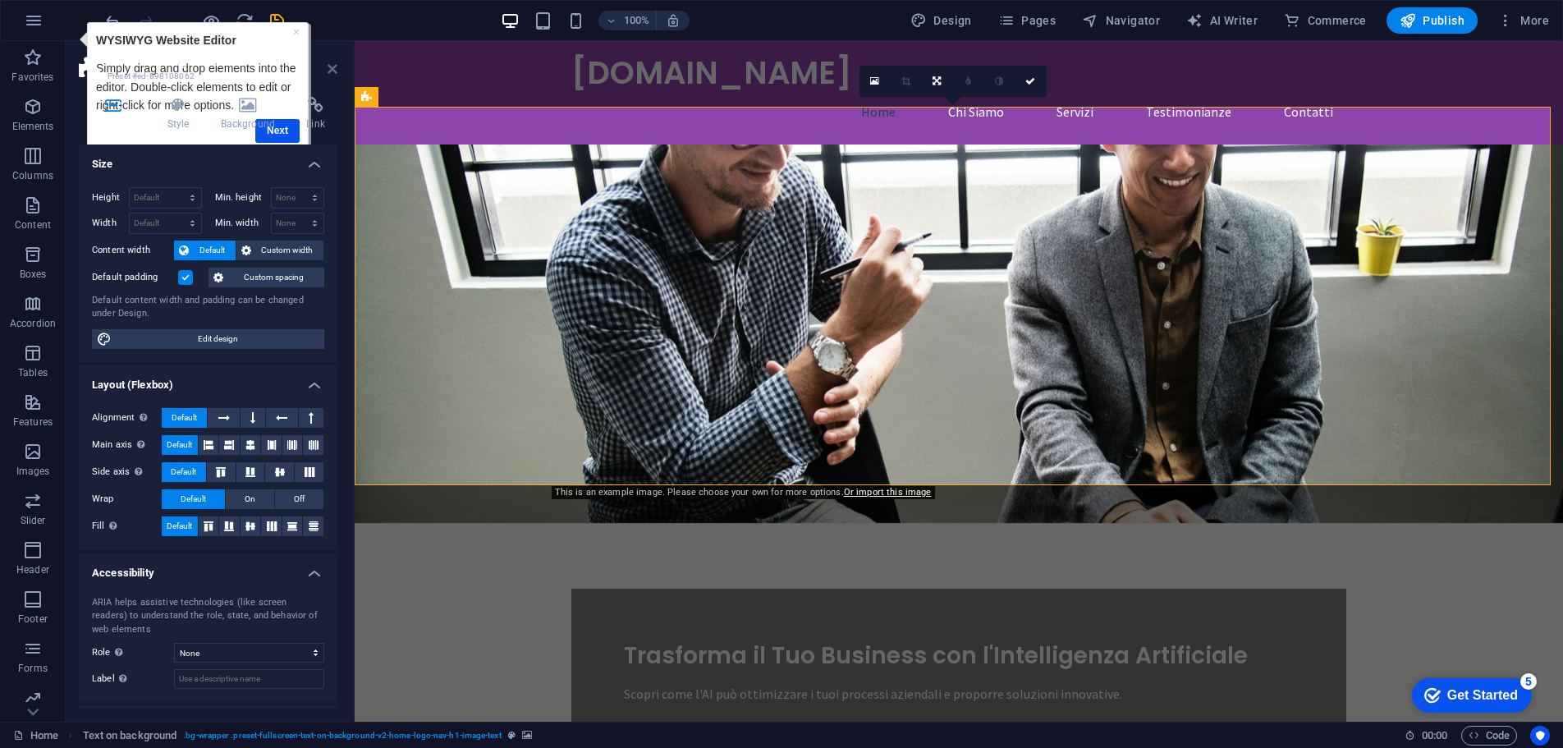
click at [333, 67] on icon at bounding box center [333, 68] width 10 height 13
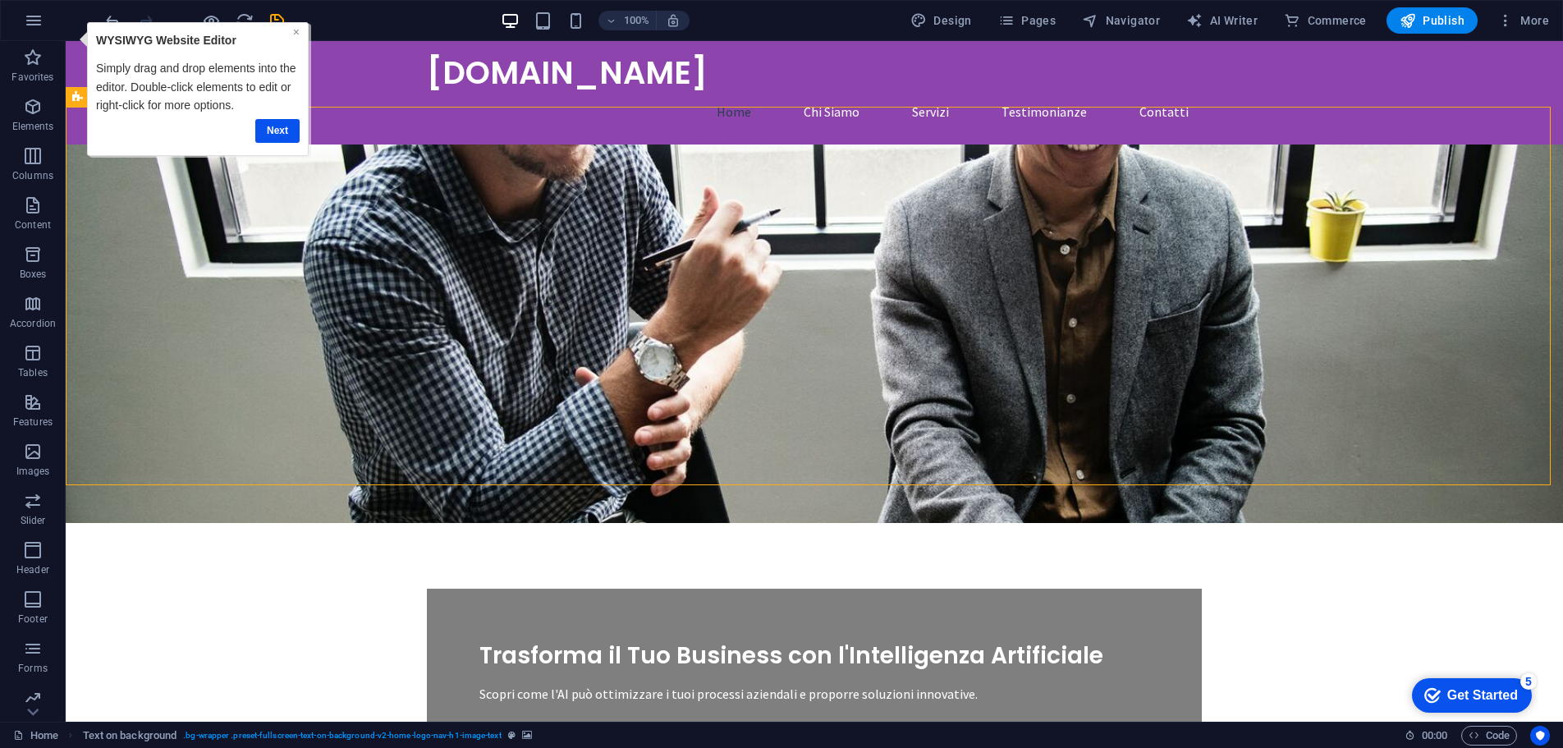
click at [293, 30] on link "×" at bounding box center [296, 31] width 7 height 13
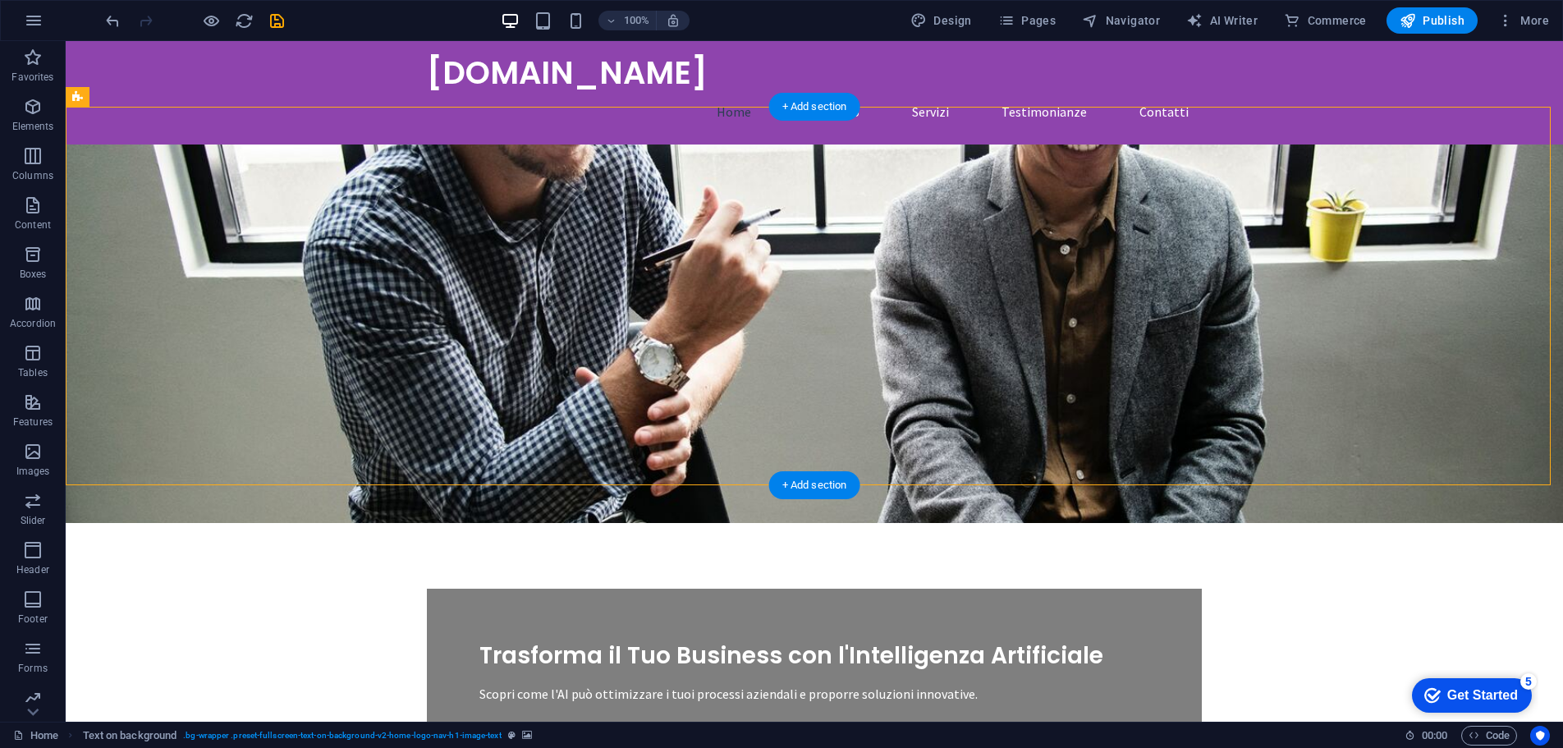
click at [234, 305] on figure at bounding box center [814, 333] width 1497 height 378
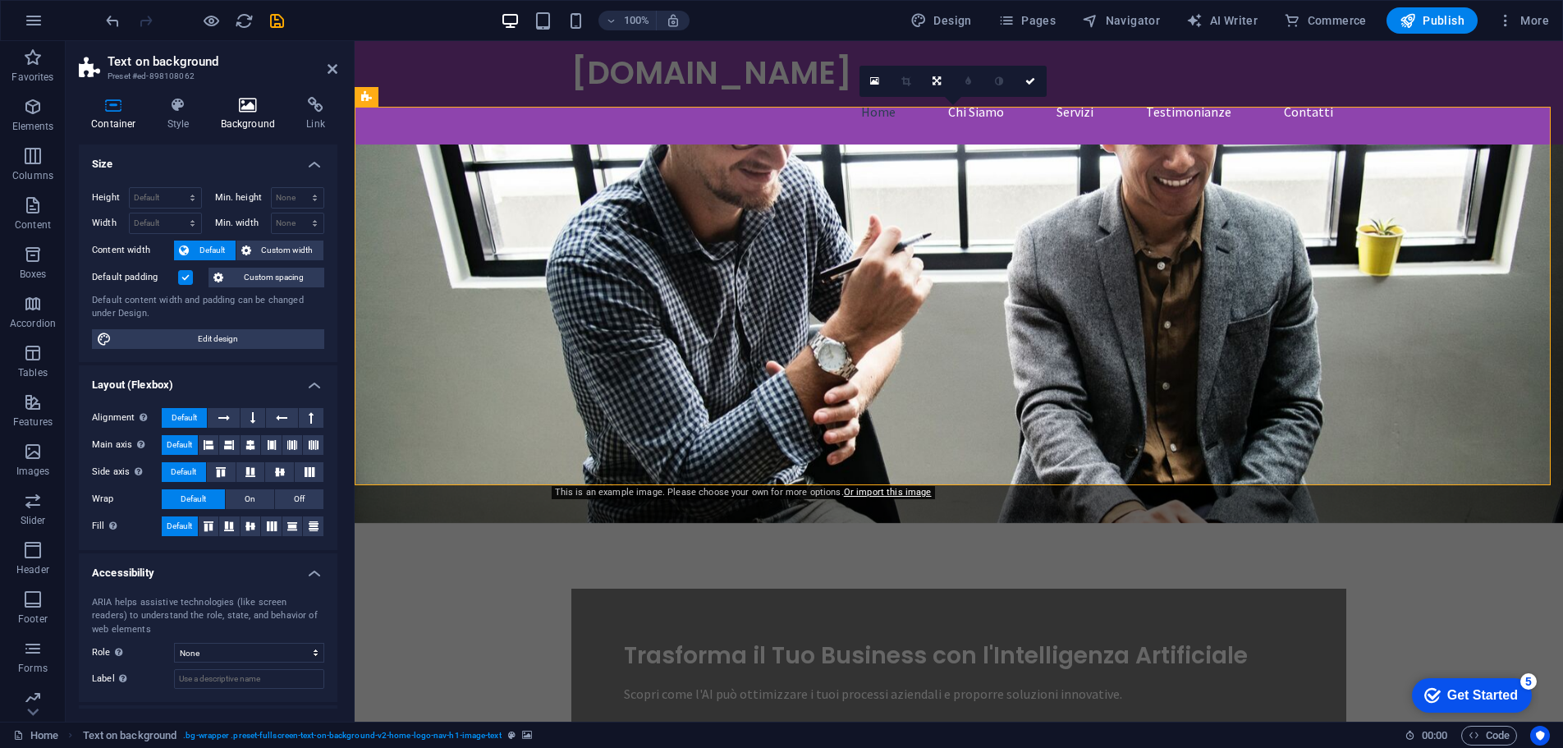
click at [235, 117] on h4 "Background" at bounding box center [252, 114] width 86 height 34
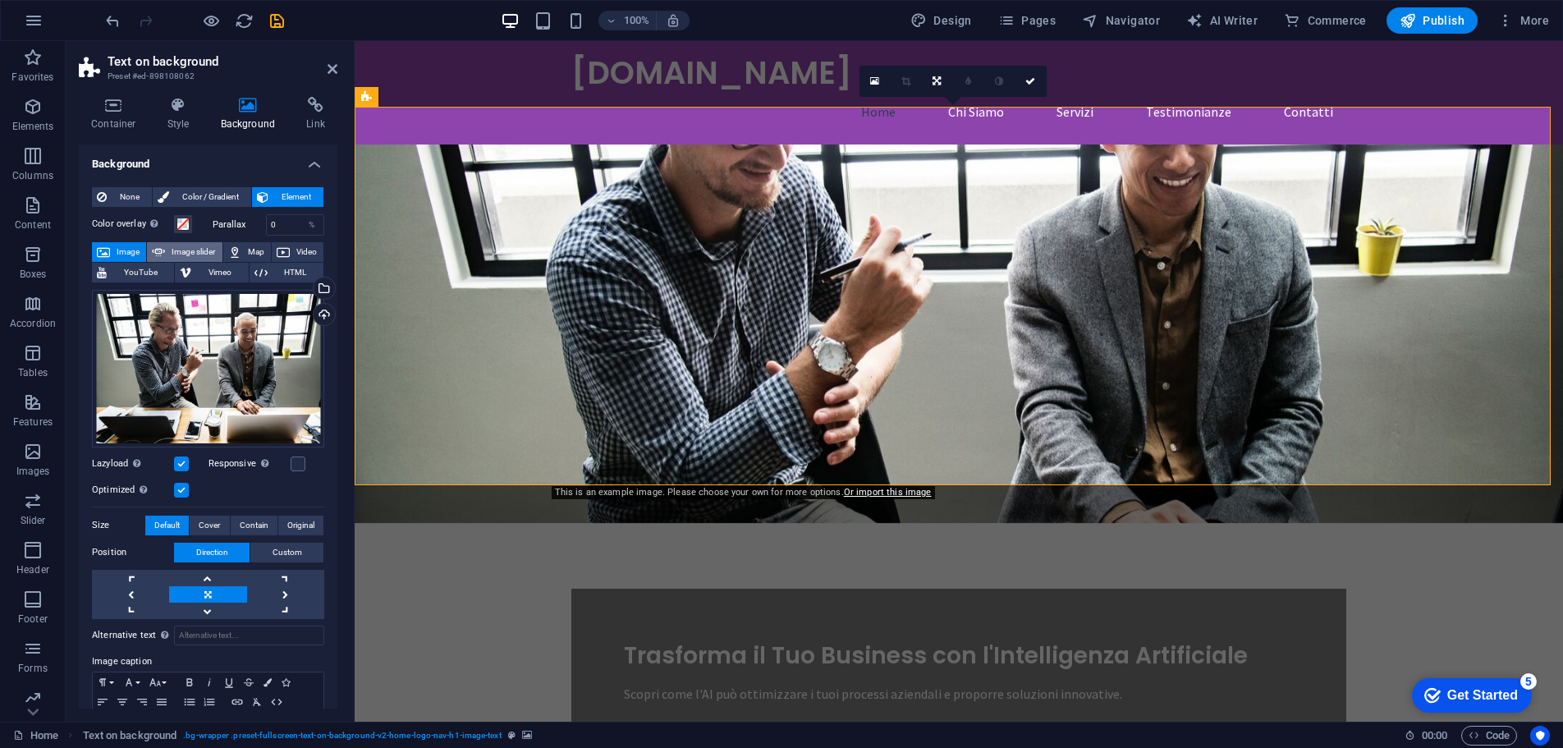
click at [186, 259] on span "Image slider" at bounding box center [193, 252] width 47 height 20
select select "ms"
select select "s"
select select "progressive"
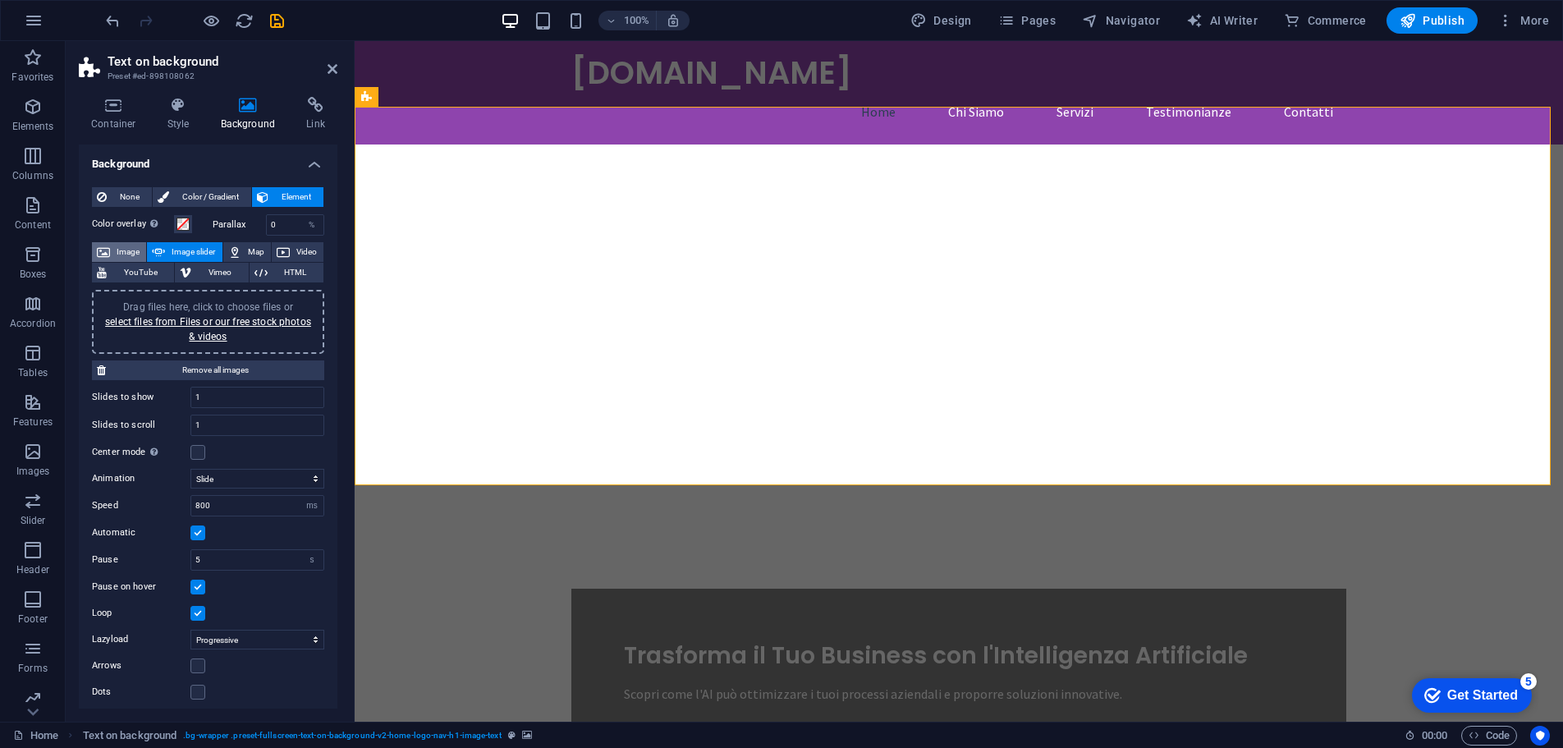
click at [126, 251] on span "Image" at bounding box center [128, 252] width 26 height 20
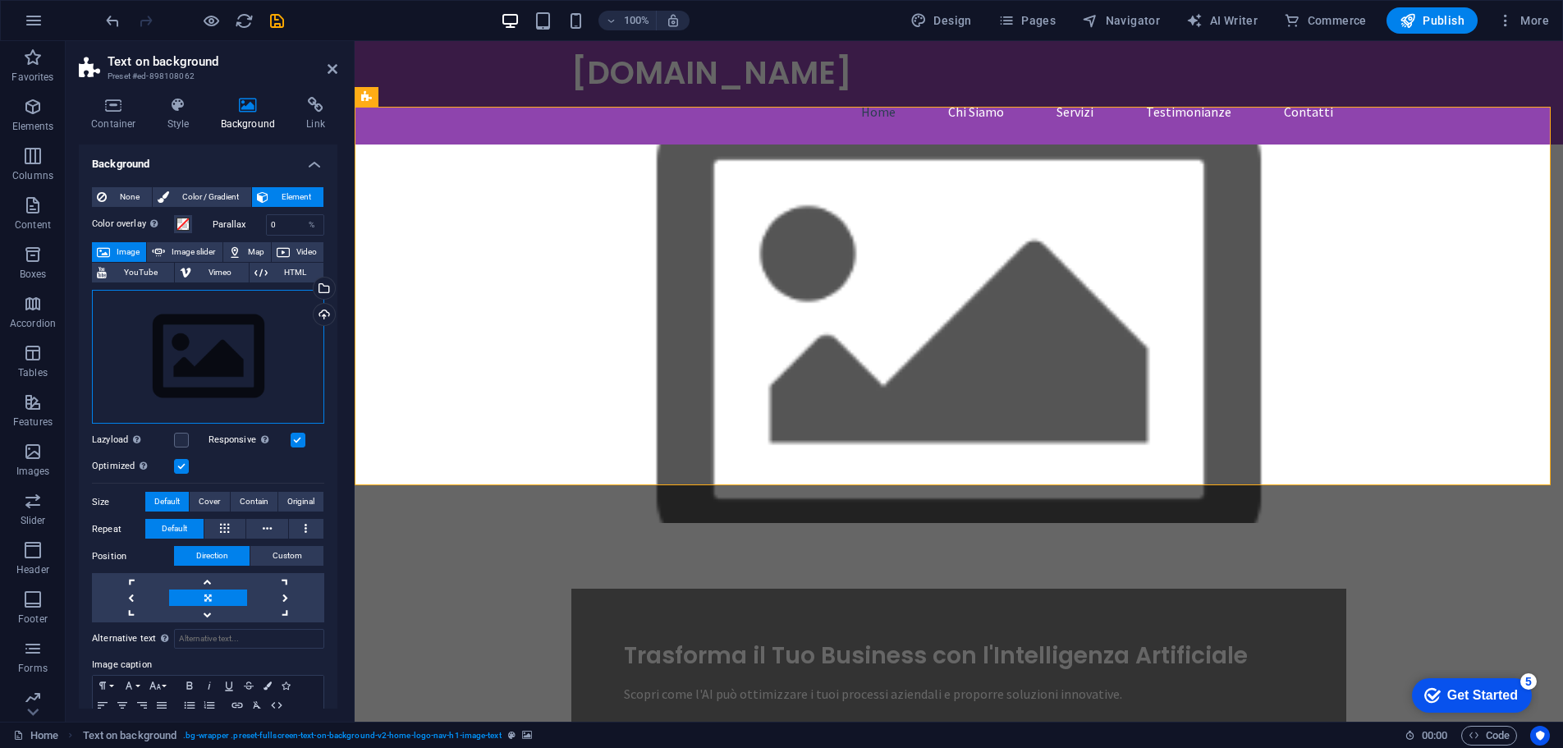
click at [283, 324] on div "Drag files here, click to choose files or select files from Files or our free s…" at bounding box center [208, 357] width 232 height 135
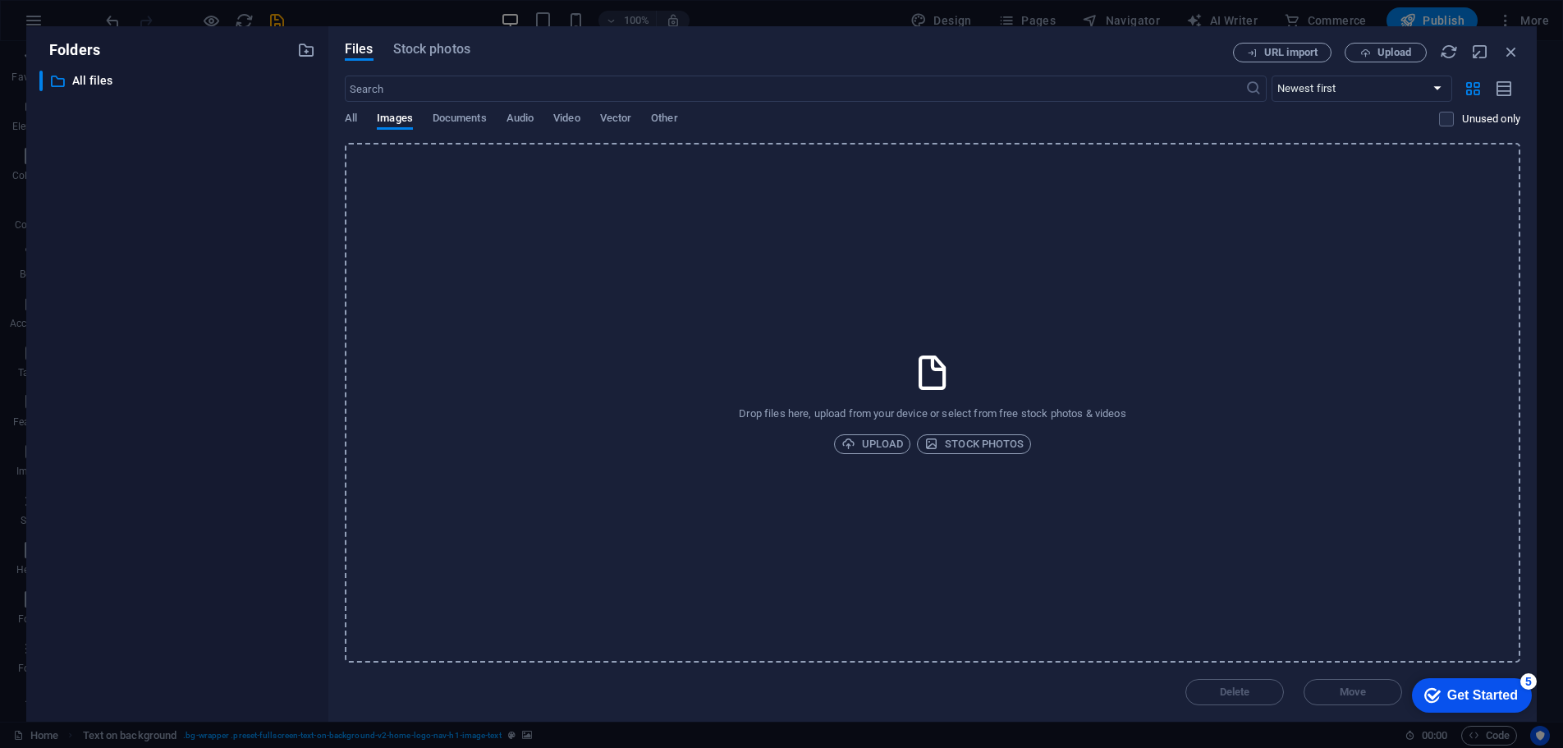
click at [762, 337] on div "Drop files here, upload from your device or select from free stock photos & vid…" at bounding box center [932, 403] width 1175 height 520
click at [1001, 446] on span "Stock photos" at bounding box center [973, 444] width 99 height 20
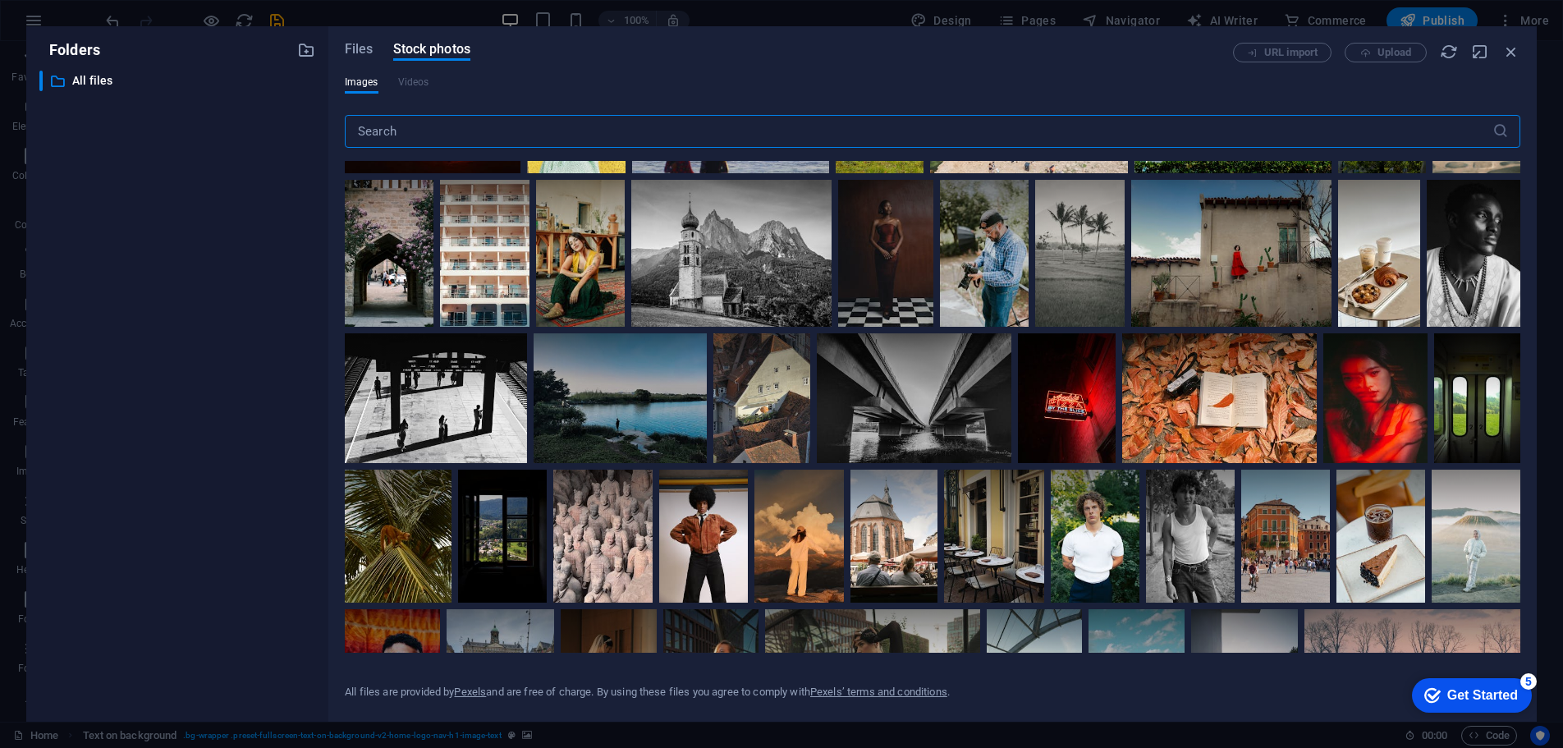
scroll to position [2052, 0]
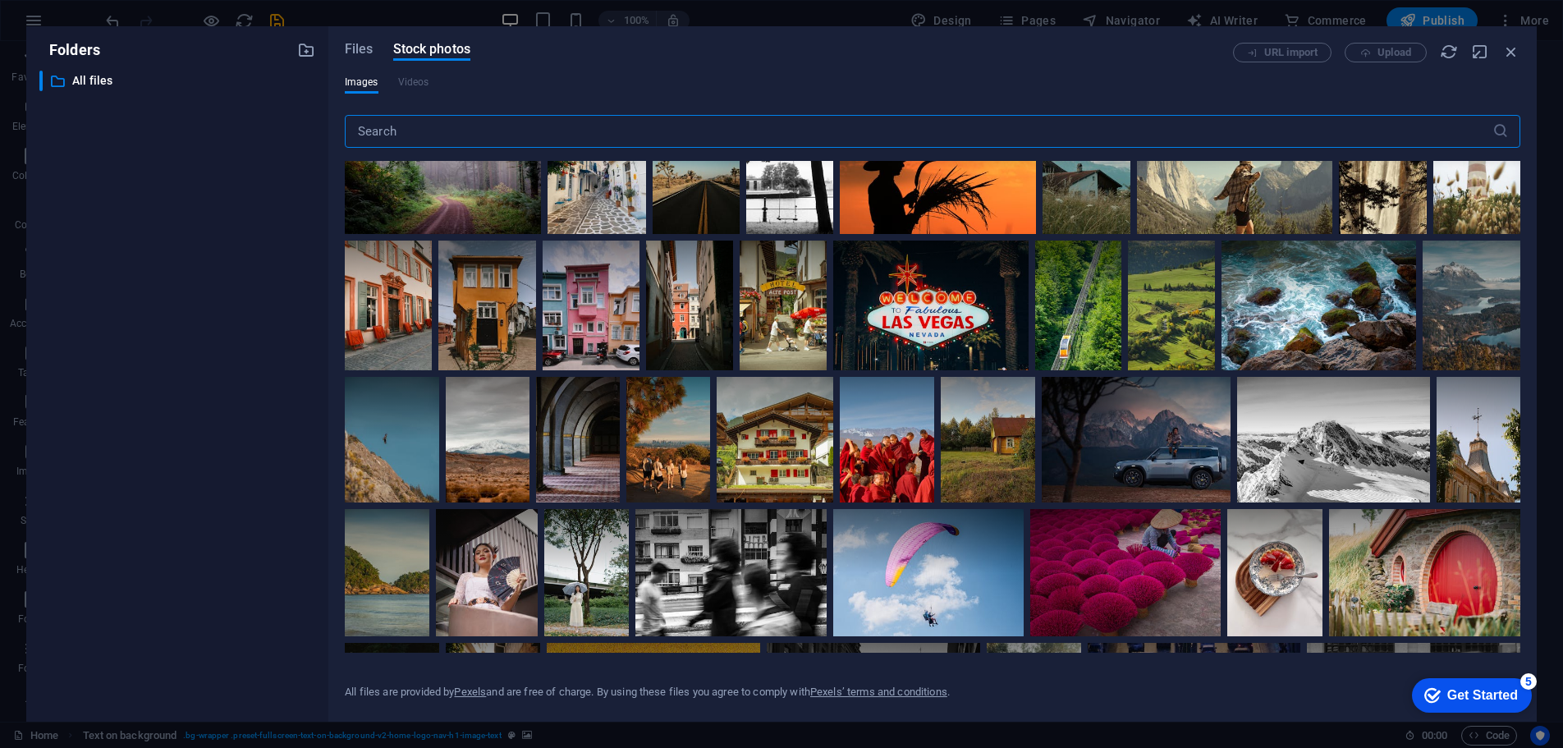
click at [434, 135] on input "text" at bounding box center [919, 131] width 1148 height 33
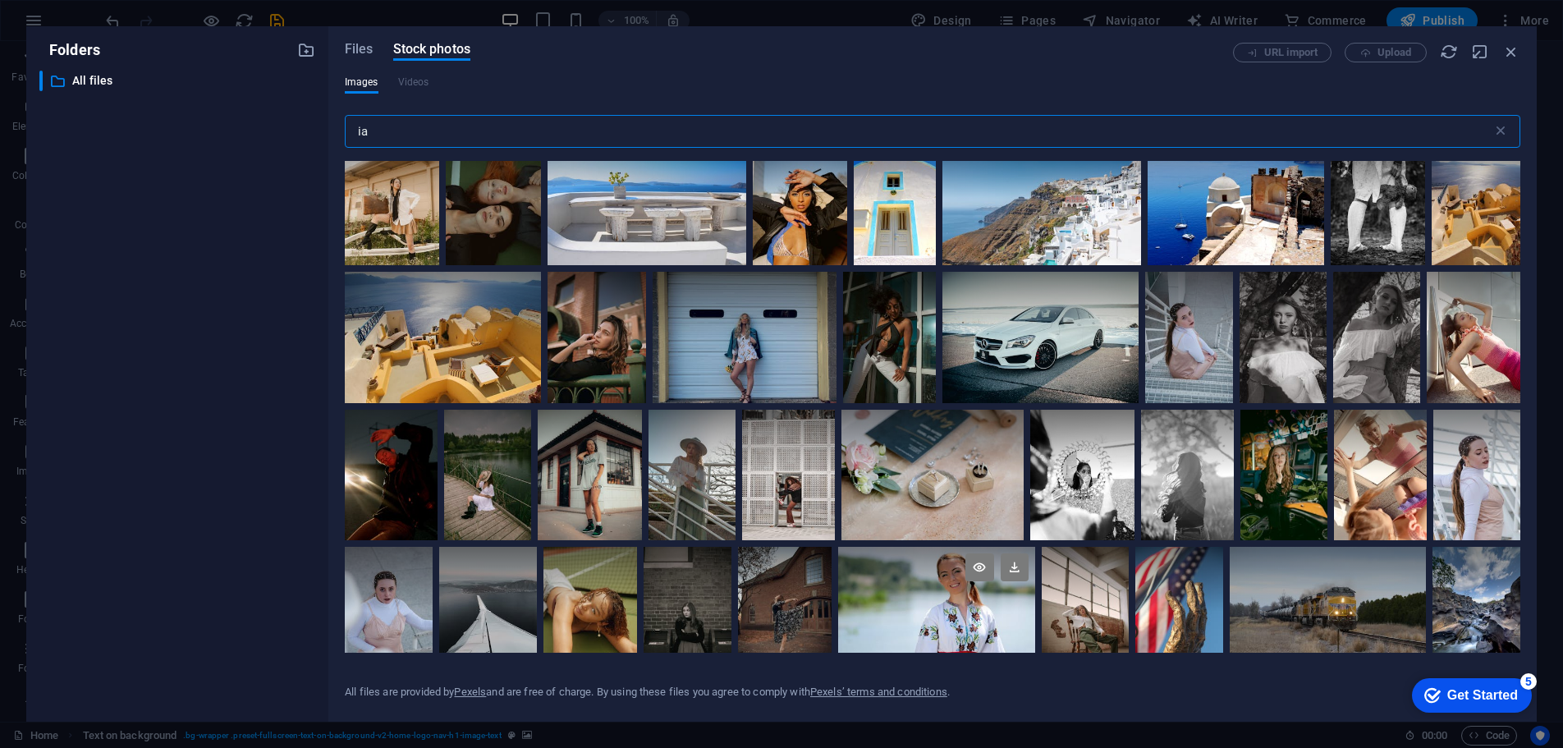
scroll to position [506, 0]
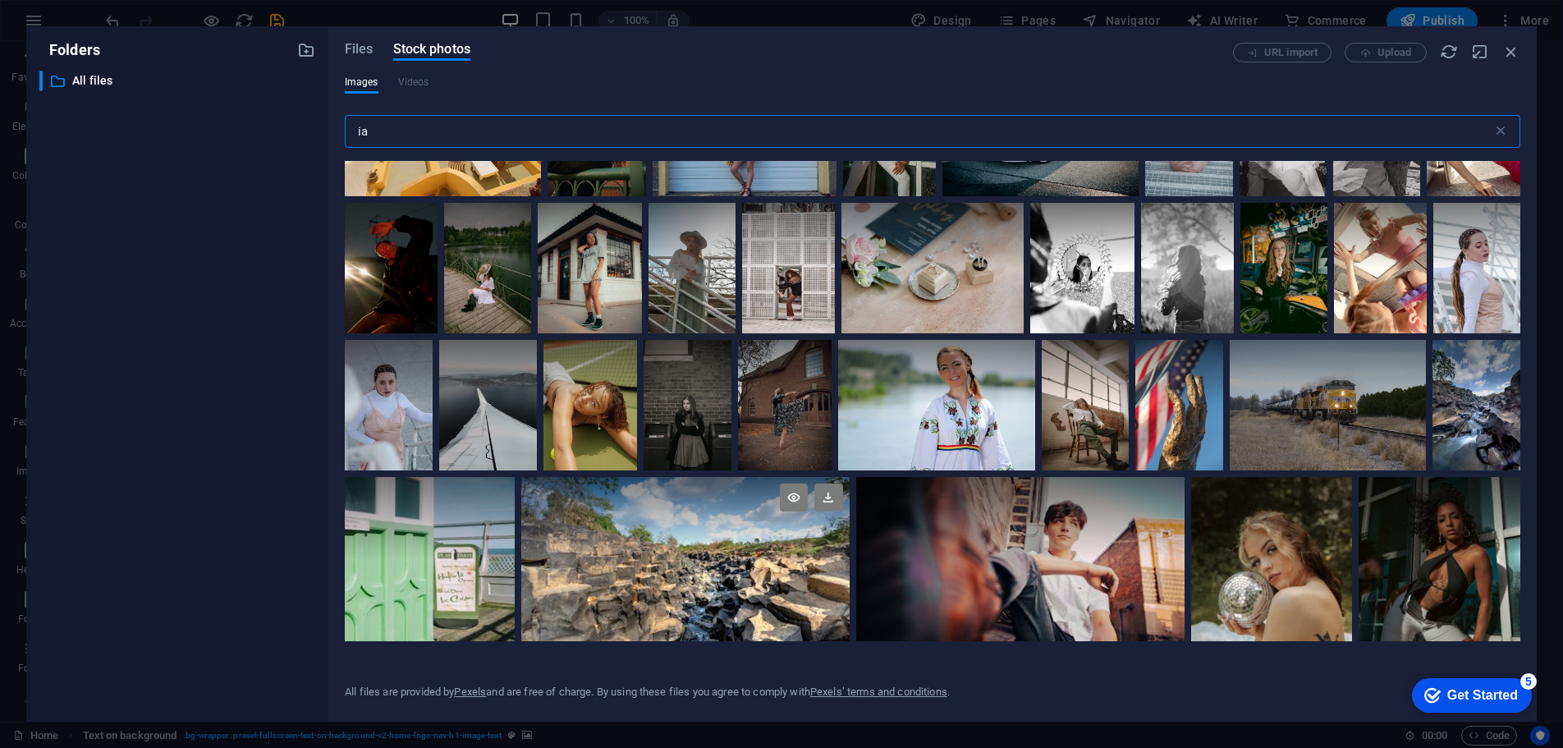
type input "ia"
click at [611, 547] on div at bounding box center [685, 518] width 328 height 82
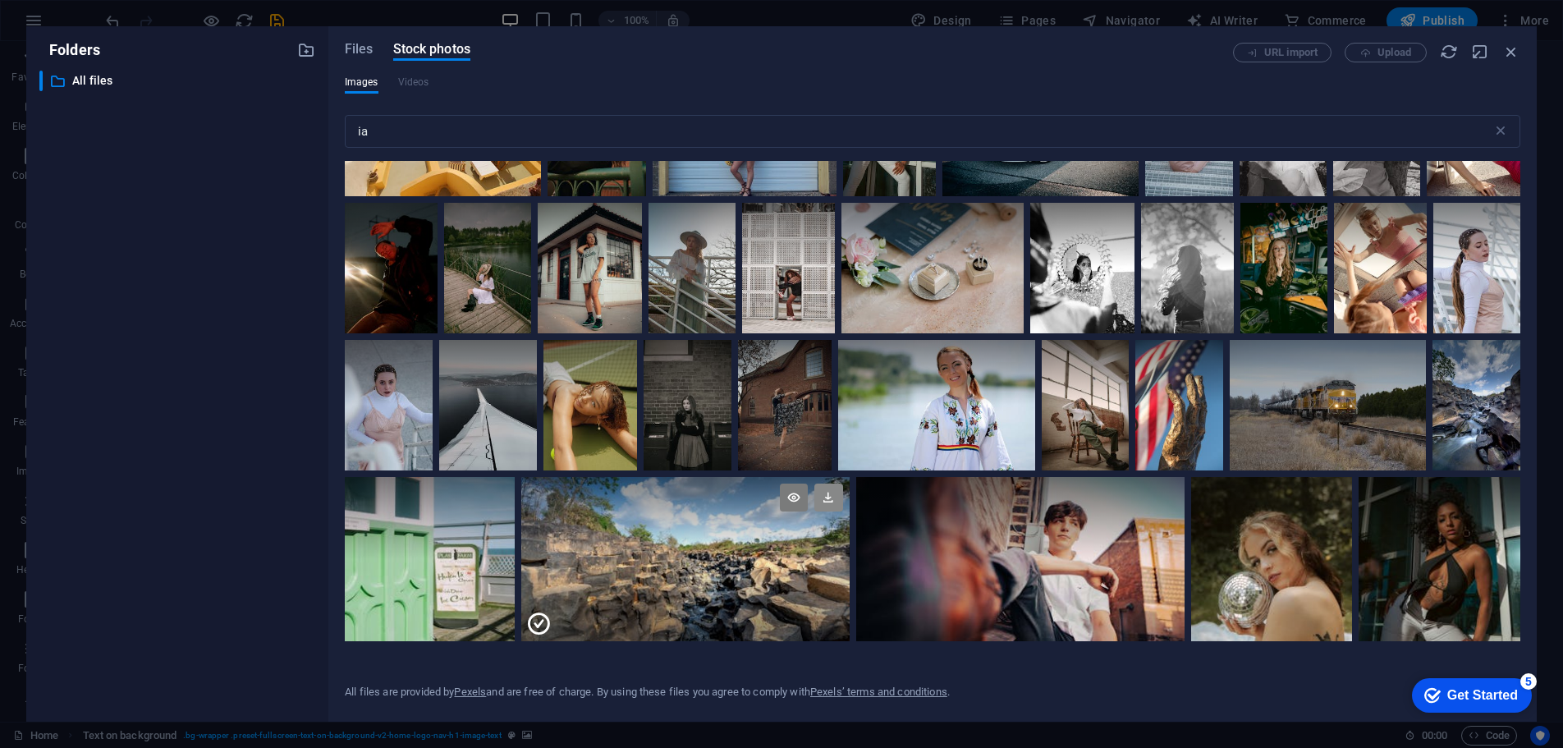
click at [819, 489] on icon at bounding box center [828, 497] width 28 height 28
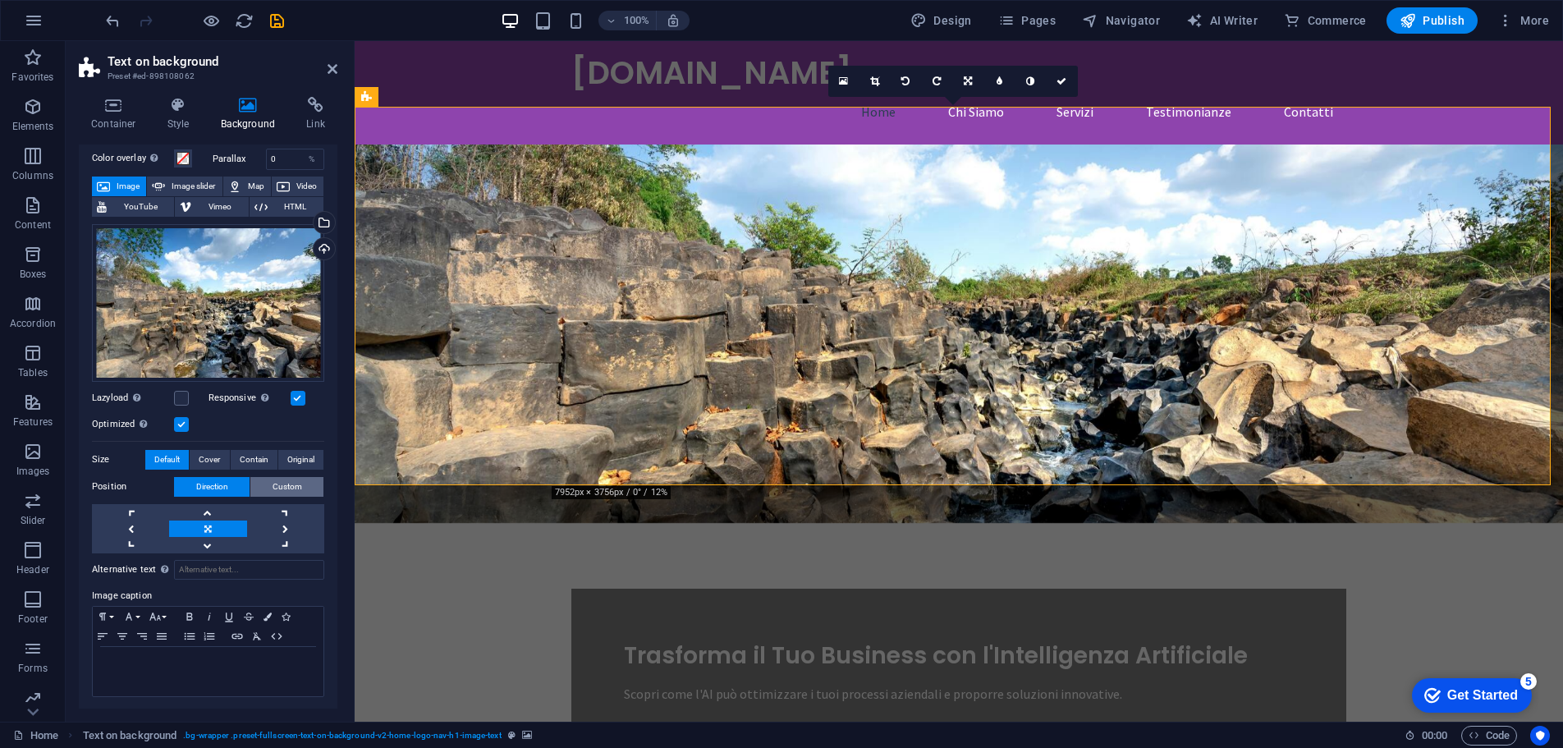
scroll to position [0, 0]
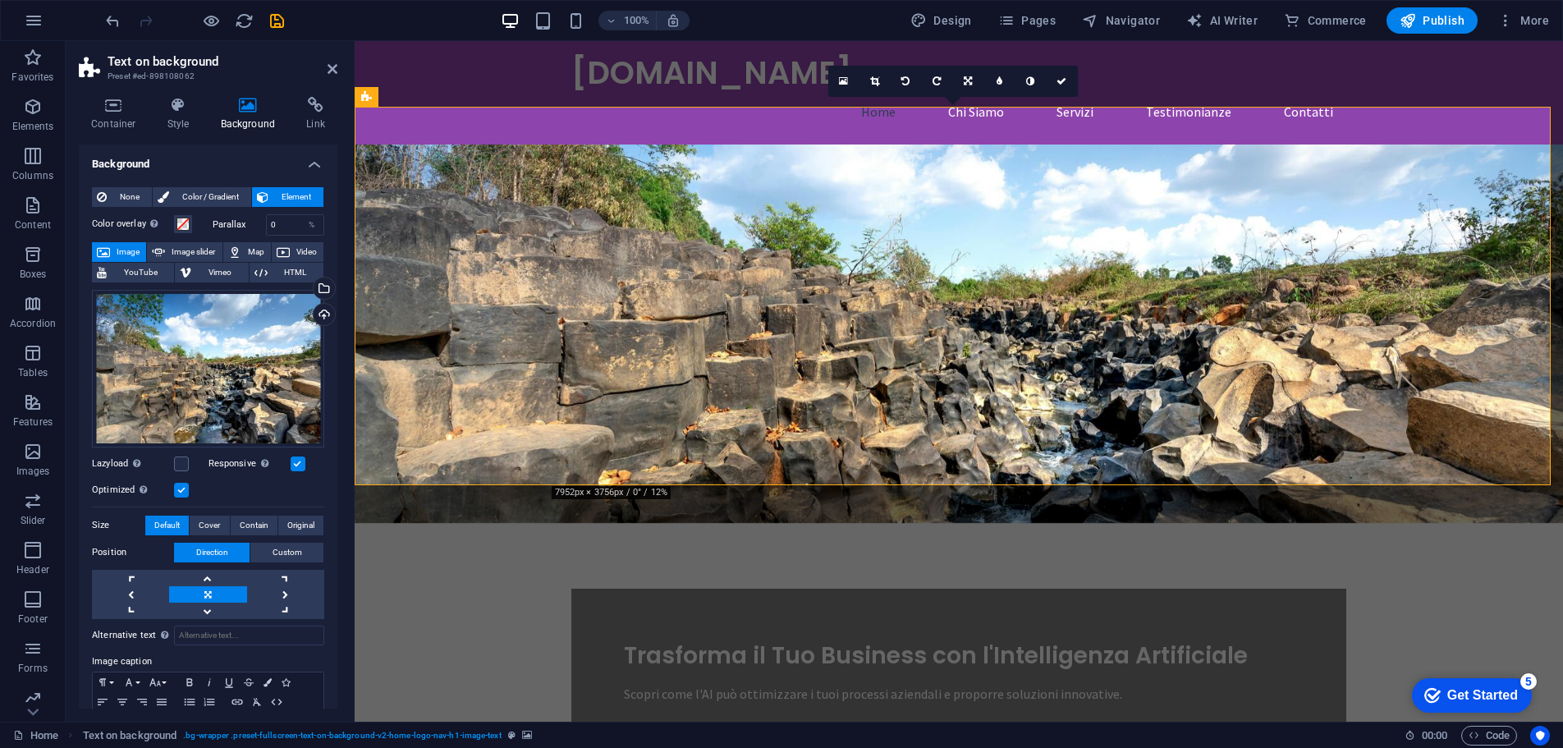
click at [225, 223] on label "Parallax" at bounding box center [239, 224] width 53 height 9
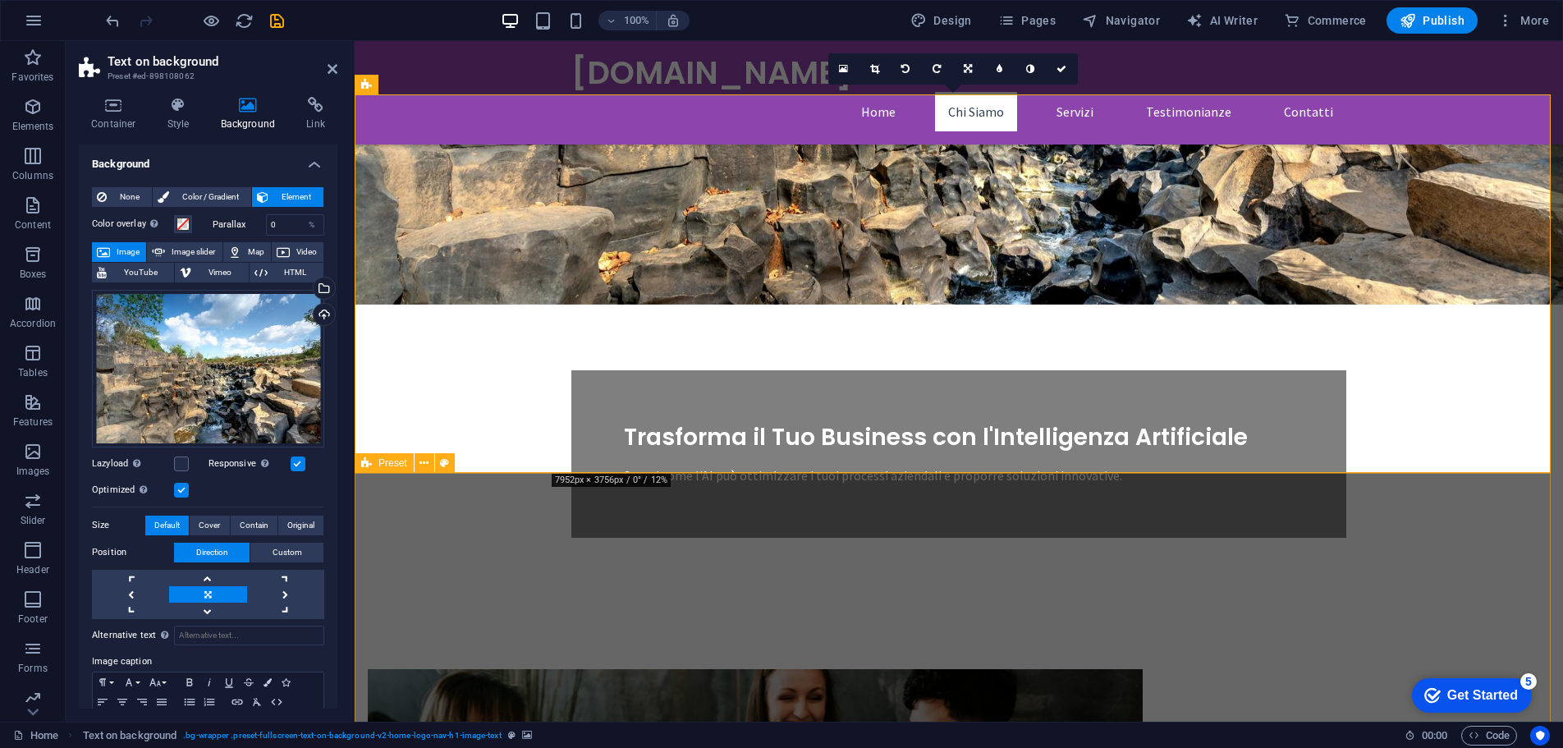
scroll to position [246, 0]
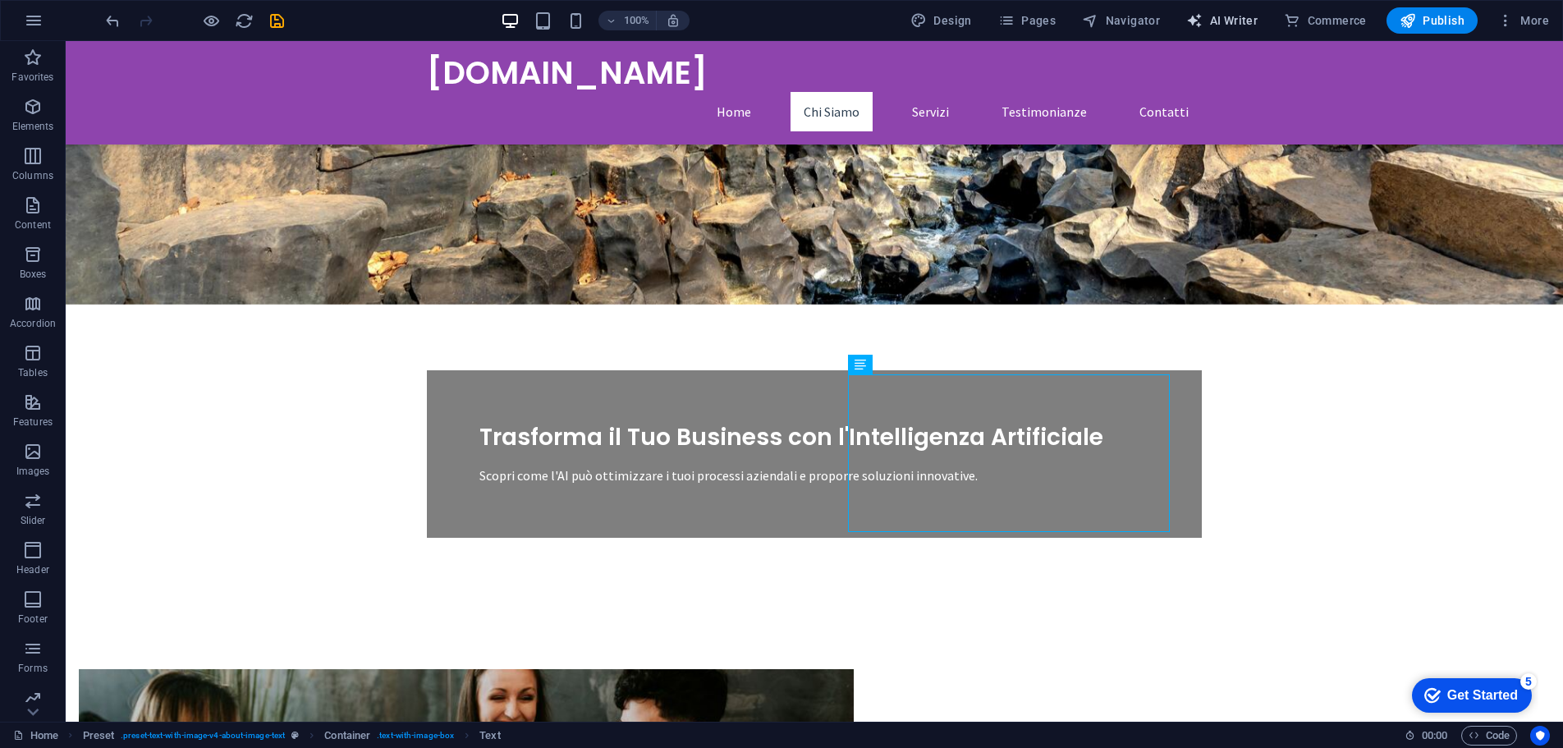
click at [1247, 15] on span "AI Writer" at bounding box center [1221, 20] width 71 height 16
select select "English"
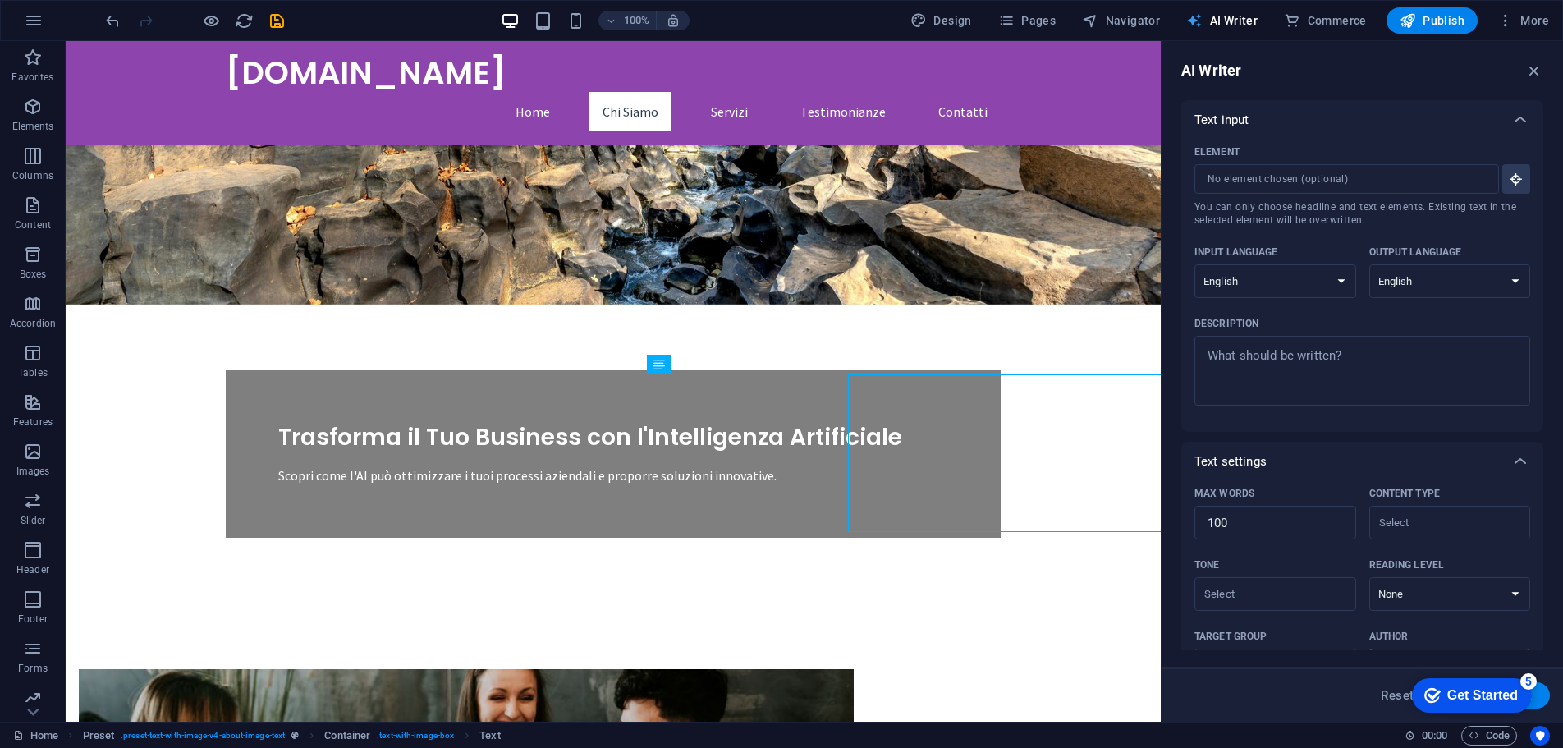
scroll to position [0, 0]
click at [1290, 270] on select "Albanian Arabic Armenian Awadhi Azerbaijani Bashkir Basque Belarusian Bengali B…" at bounding box center [1275, 281] width 162 height 34
select select "Italian"
click at [1194, 264] on select "Albanian Arabic Armenian Awadhi Azerbaijani Bashkir Basque Belarusian Bengali B…" at bounding box center [1275, 281] width 162 height 34
click at [1432, 291] on select "Albanian Arabic Armenian Awadhi Azerbaijani Bashkir Basque Belarusian Bengali B…" at bounding box center [1450, 281] width 162 height 34
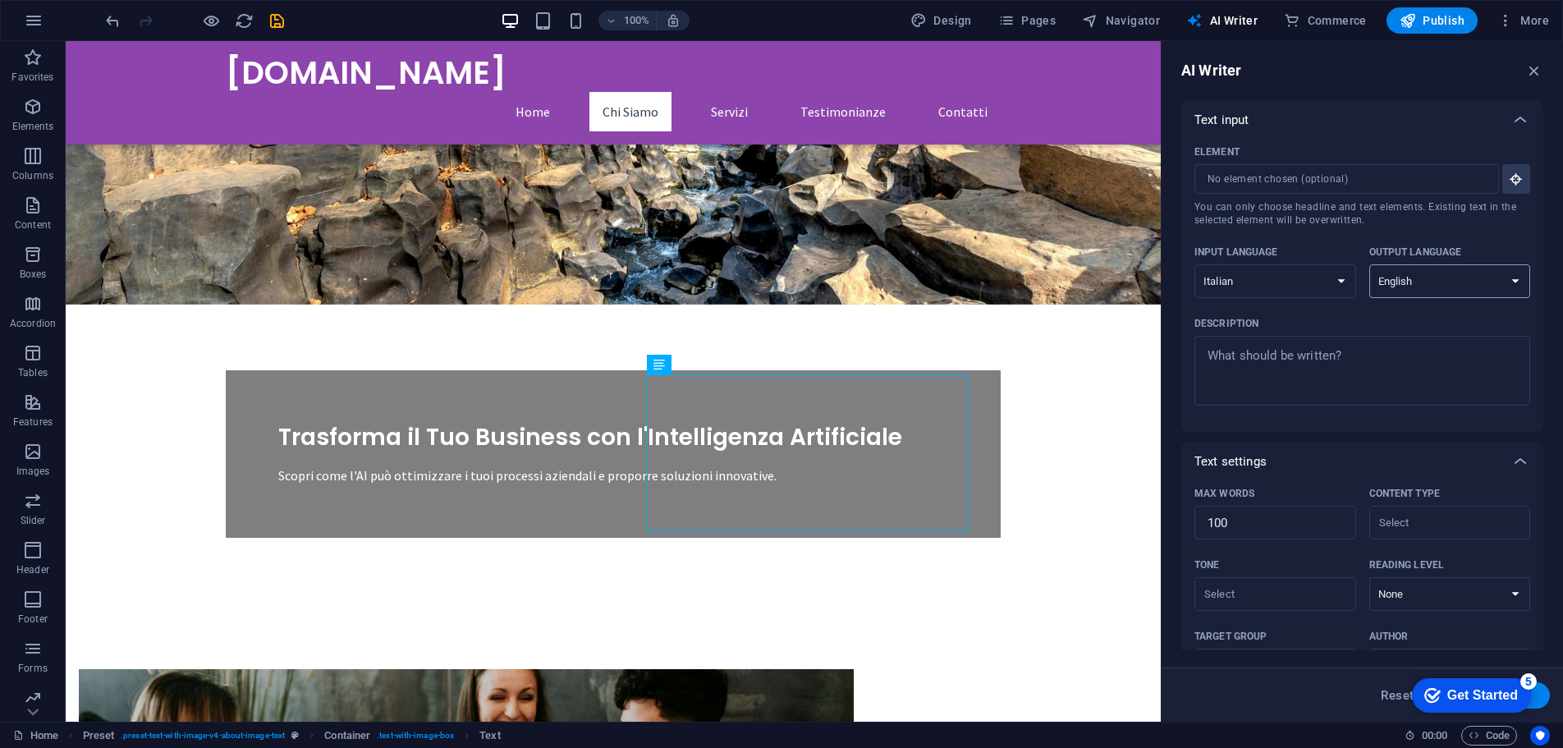
select select "Italian"
click at [1369, 264] on select "Albanian Arabic Armenian Awadhi Azerbaijani Bashkir Basque Belarusian Bengali B…" at bounding box center [1450, 281] width 162 height 34
click at [1277, 182] on input "Element ​ You can only choose headline and text elements. Existing text in the …" at bounding box center [1340, 179] width 293 height 30
click at [1509, 186] on icon "button" at bounding box center [1516, 179] width 15 height 15
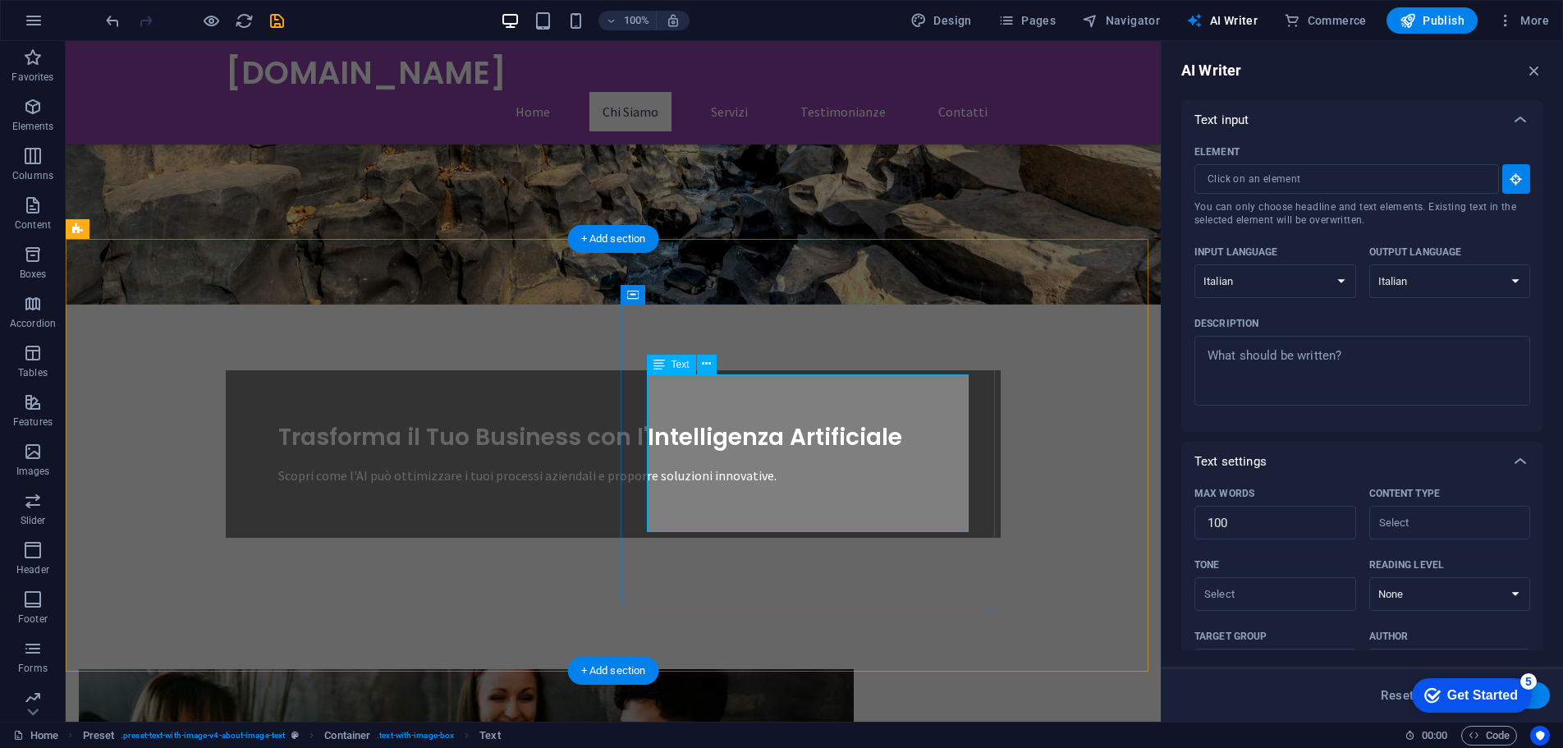
type input "#ed-898106505"
type textarea "x"
type input "52"
type textarea "x"
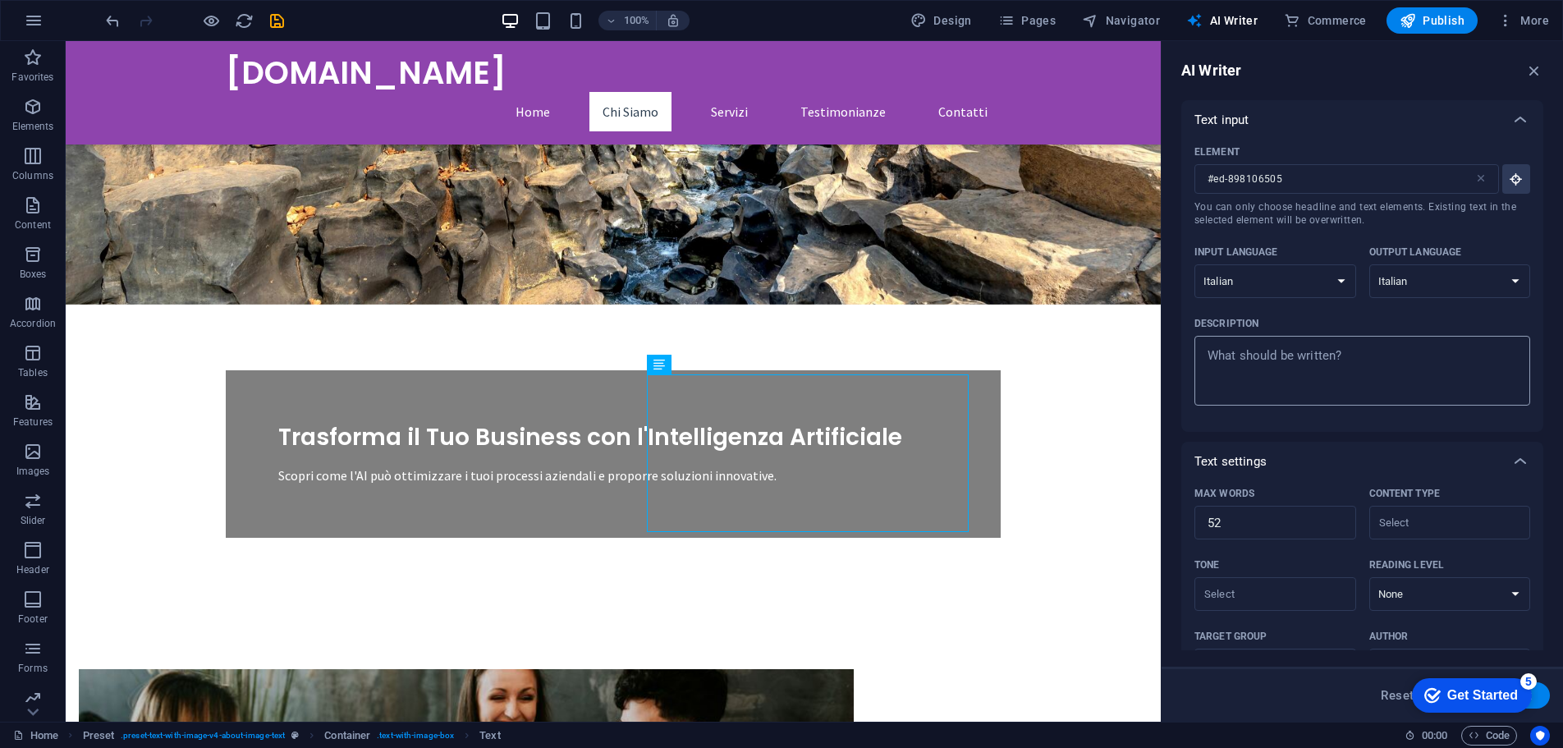
type textarea "x"
click at [1283, 365] on textarea "Description x ​" at bounding box center [1362, 370] width 319 height 53
type textarea "D"
type textarea "x"
type textarea "De"
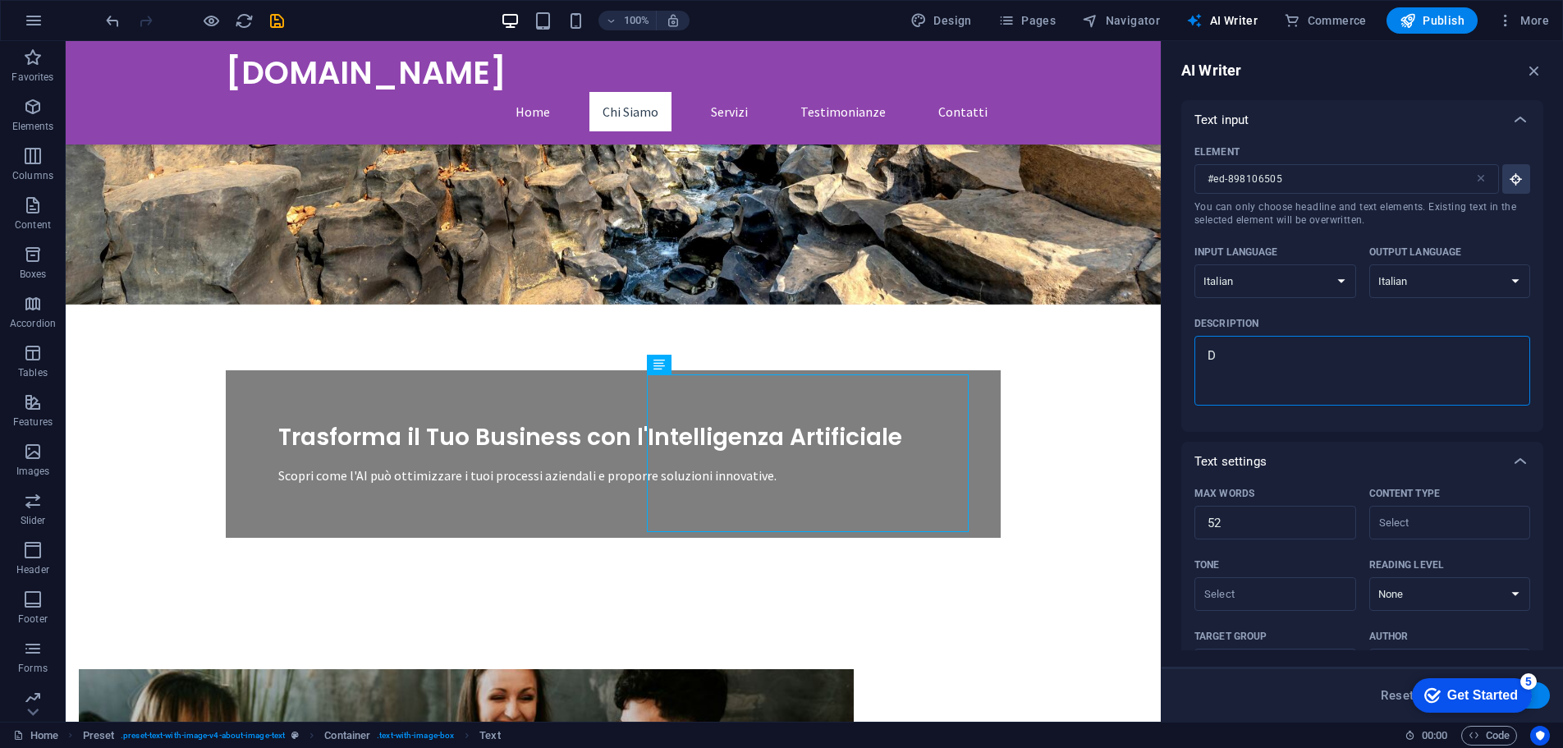
type textarea "x"
type textarea "Dev"
type textarea "x"
type textarea "Devi"
type textarea "x"
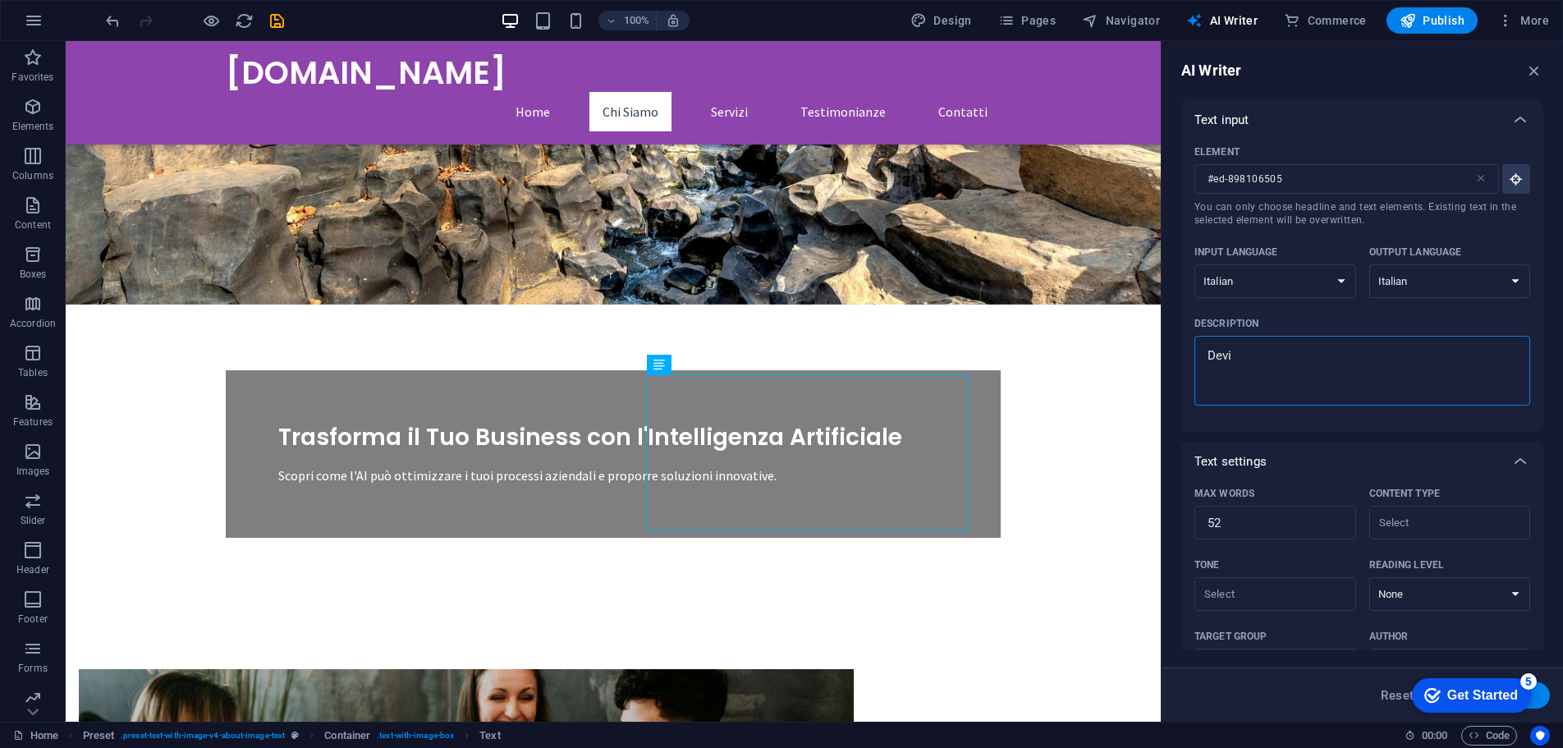
type textarea "Devi"
type textarea "x"
type textarea "Devi s"
type textarea "x"
type textarea "Devi sc"
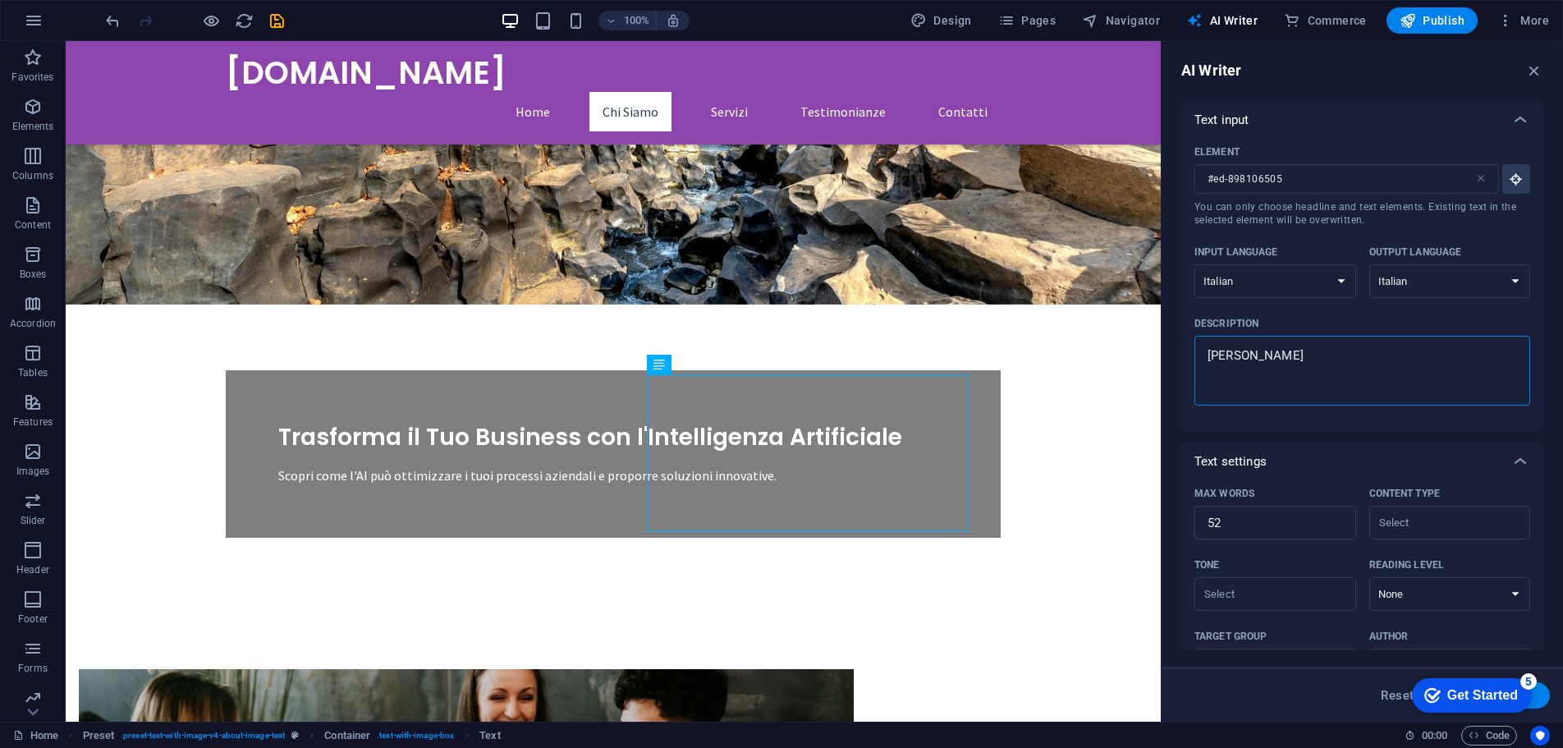
type textarea "x"
type textarea "Devi scr"
type textarea "x"
type textarea "Devi scri"
type textarea "x"
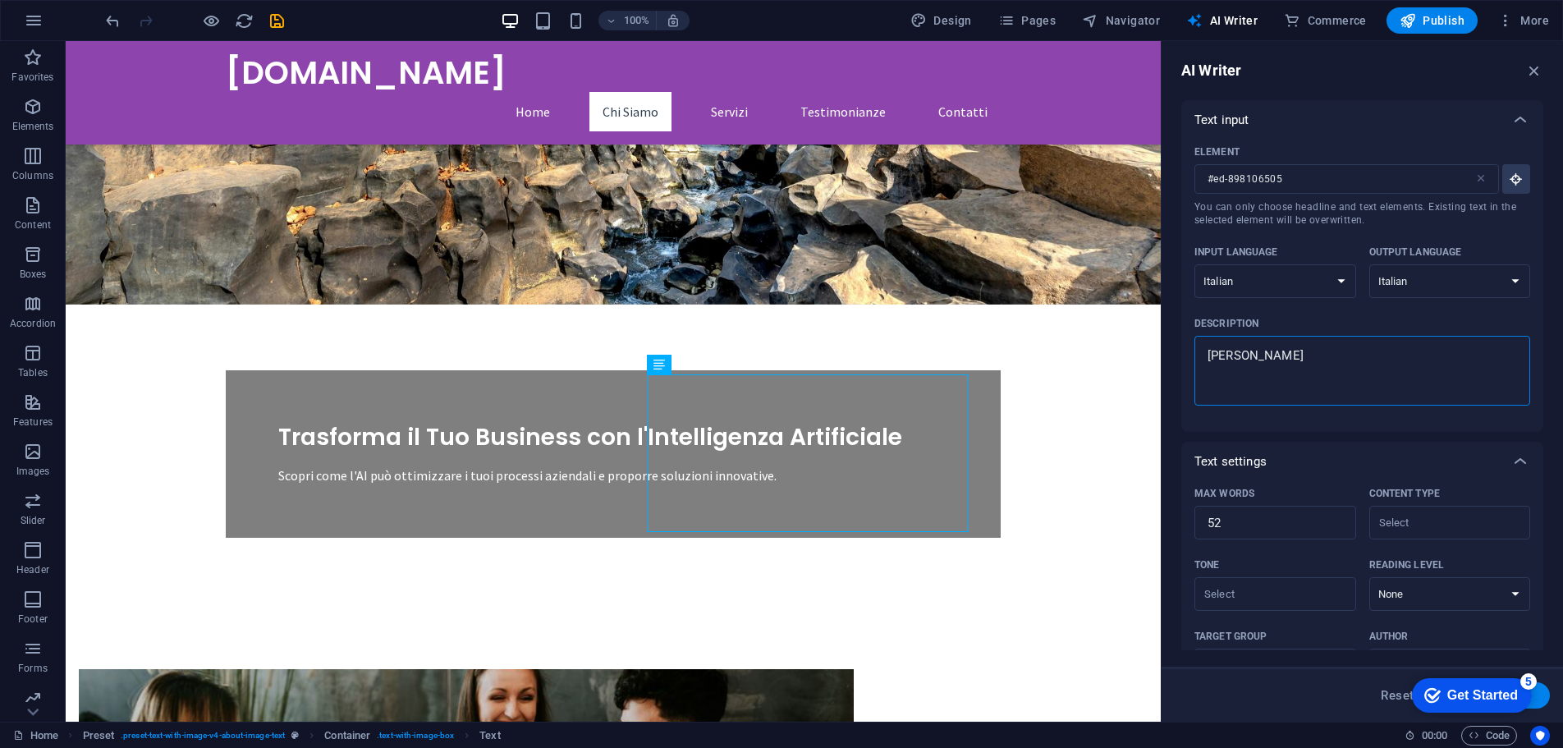
type textarea "Devi scriv"
type textarea "x"
type textarea "Devi scrive"
type textarea "x"
type textarea "Devi scriver"
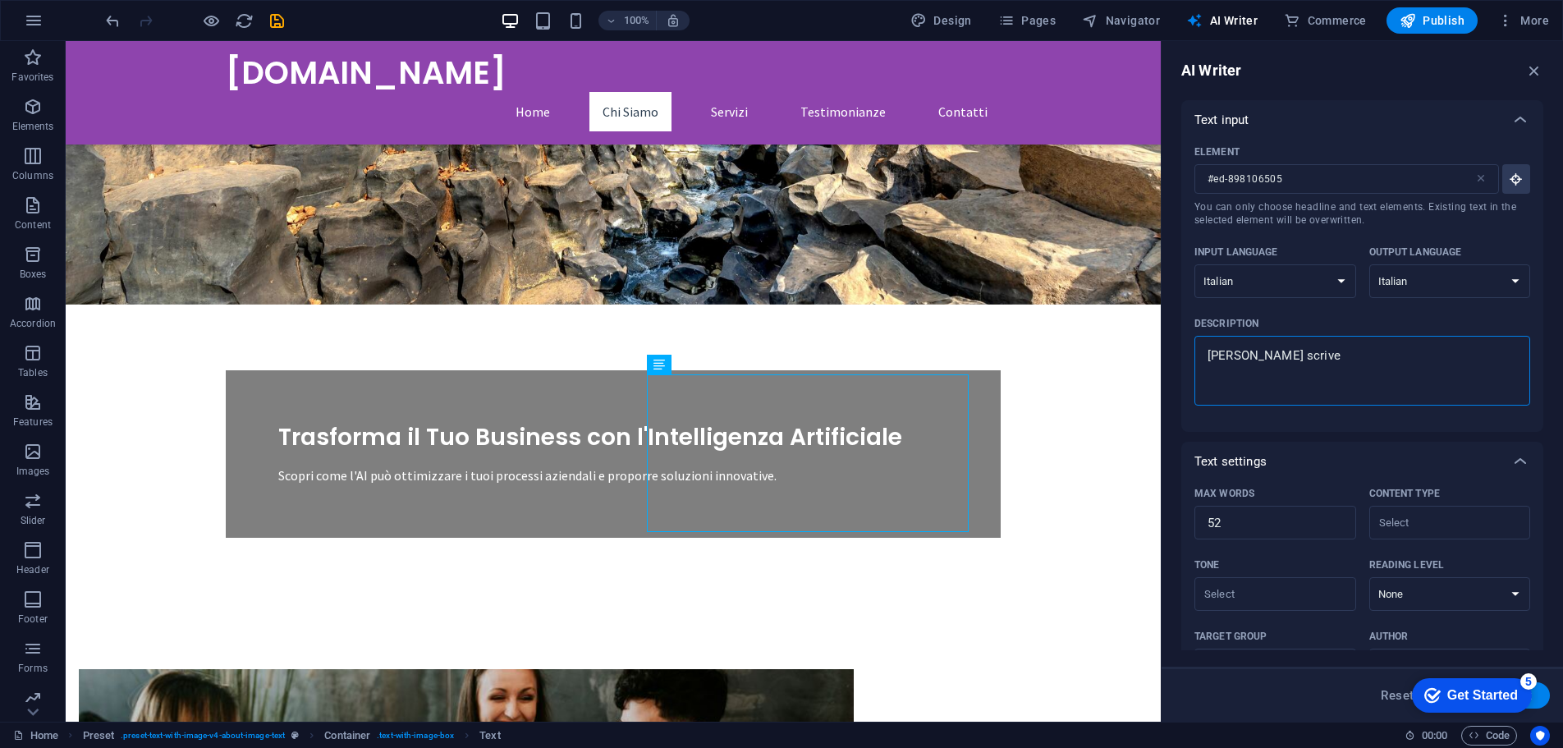
type textarea "x"
type textarea "Devi scrivere"
type textarea "x"
type textarea "Devi scrivere"
type textarea "x"
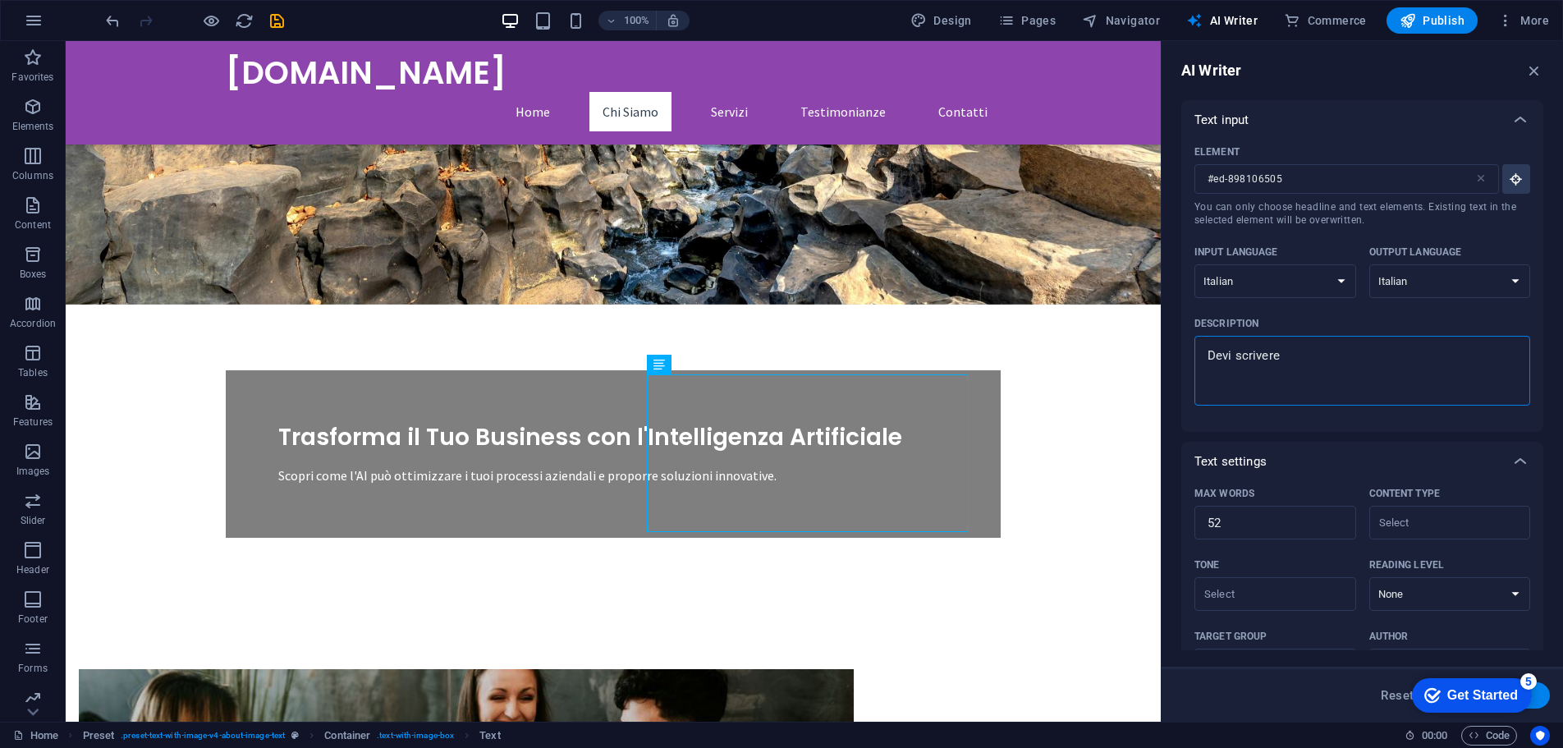
type textarea "Devi scrivere u"
type textarea "x"
type textarea "Devi scrivere un"
type textarea "x"
type textarea "Devi scrivere une"
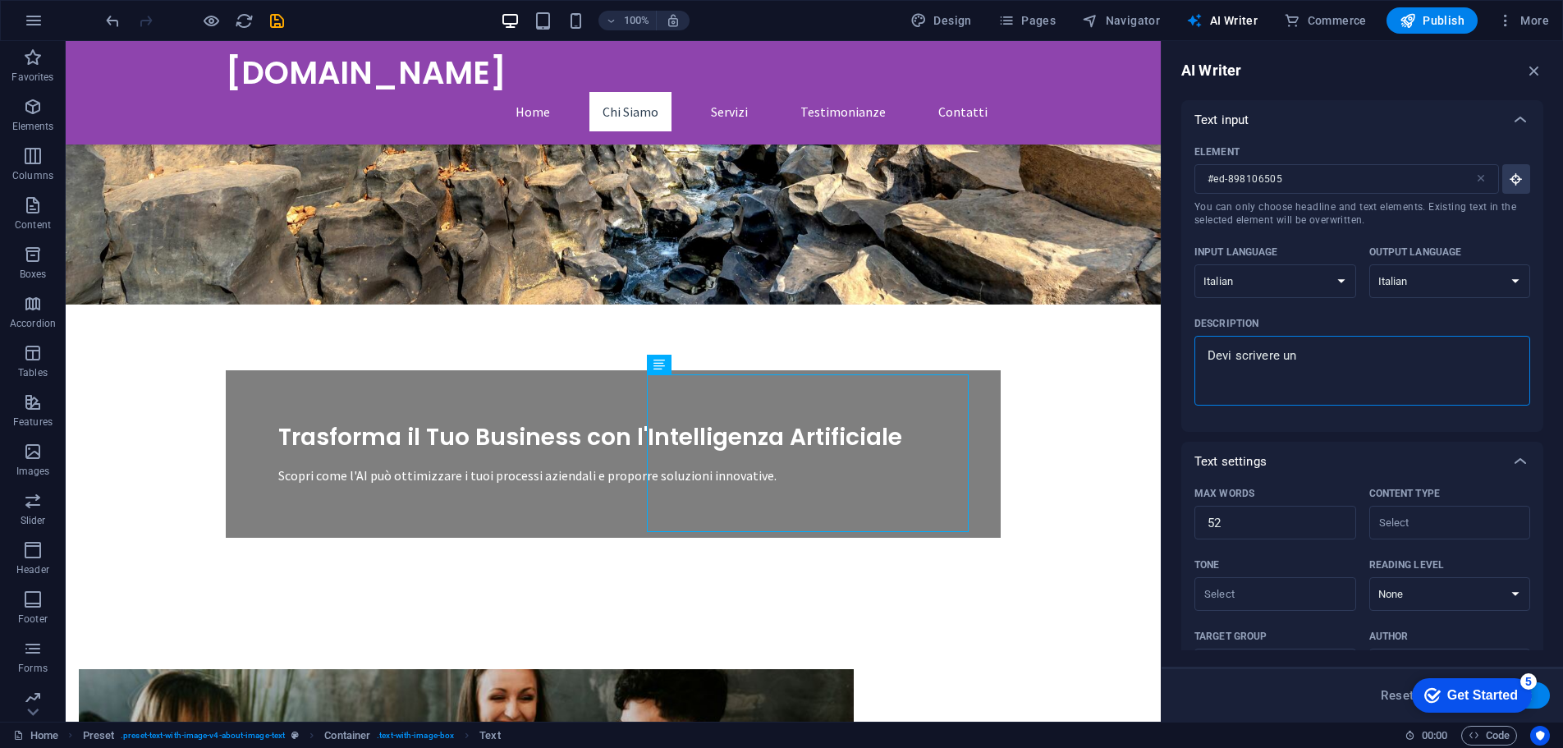
type textarea "x"
type textarea "Devi scrivere un"
type textarea "x"
type textarea "Devi scrivere una"
type textarea "x"
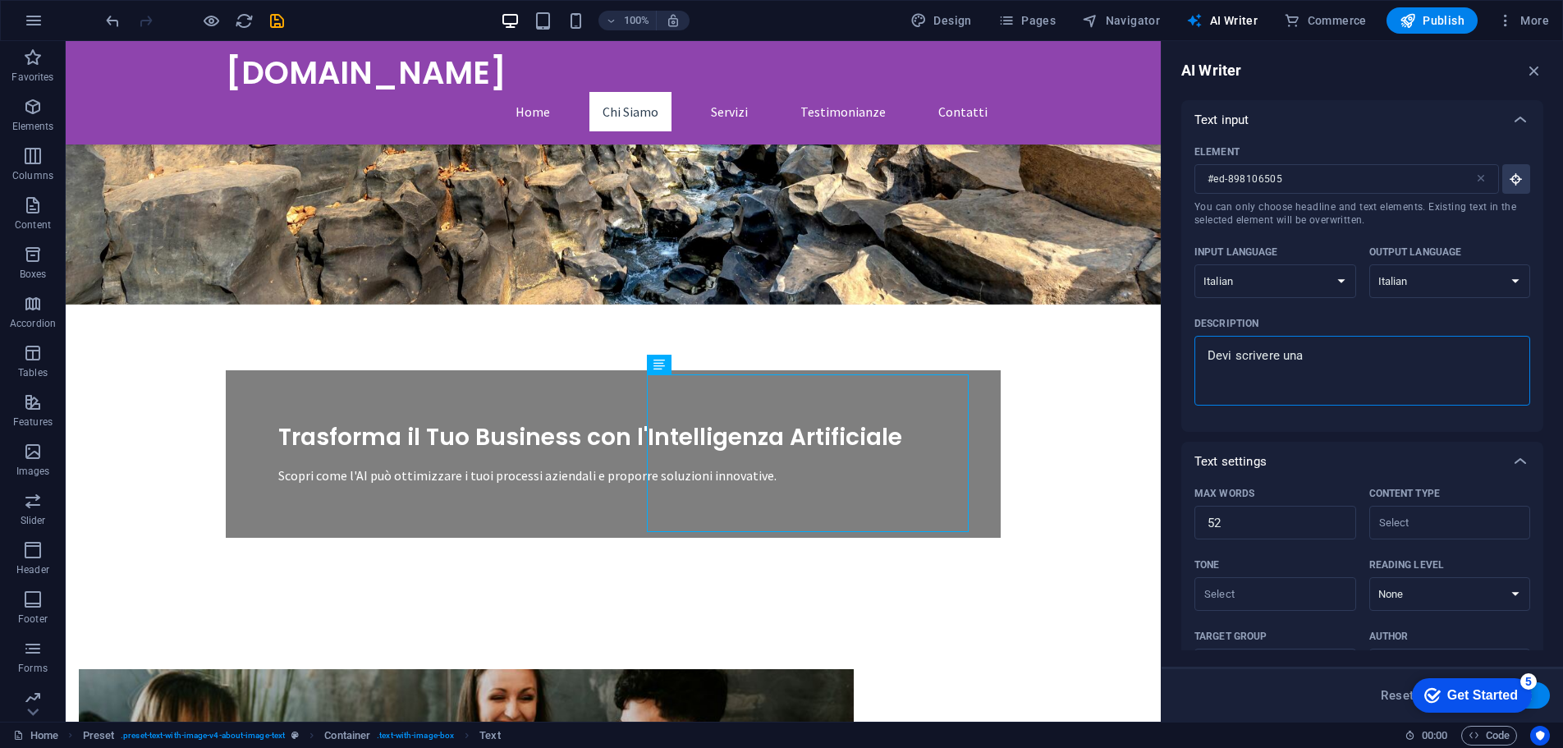
type textarea "Devi scrivere una"
type textarea "x"
type textarea "Devi scrivere una p"
type textarea "x"
type textarea "Devi scrivere una pe"
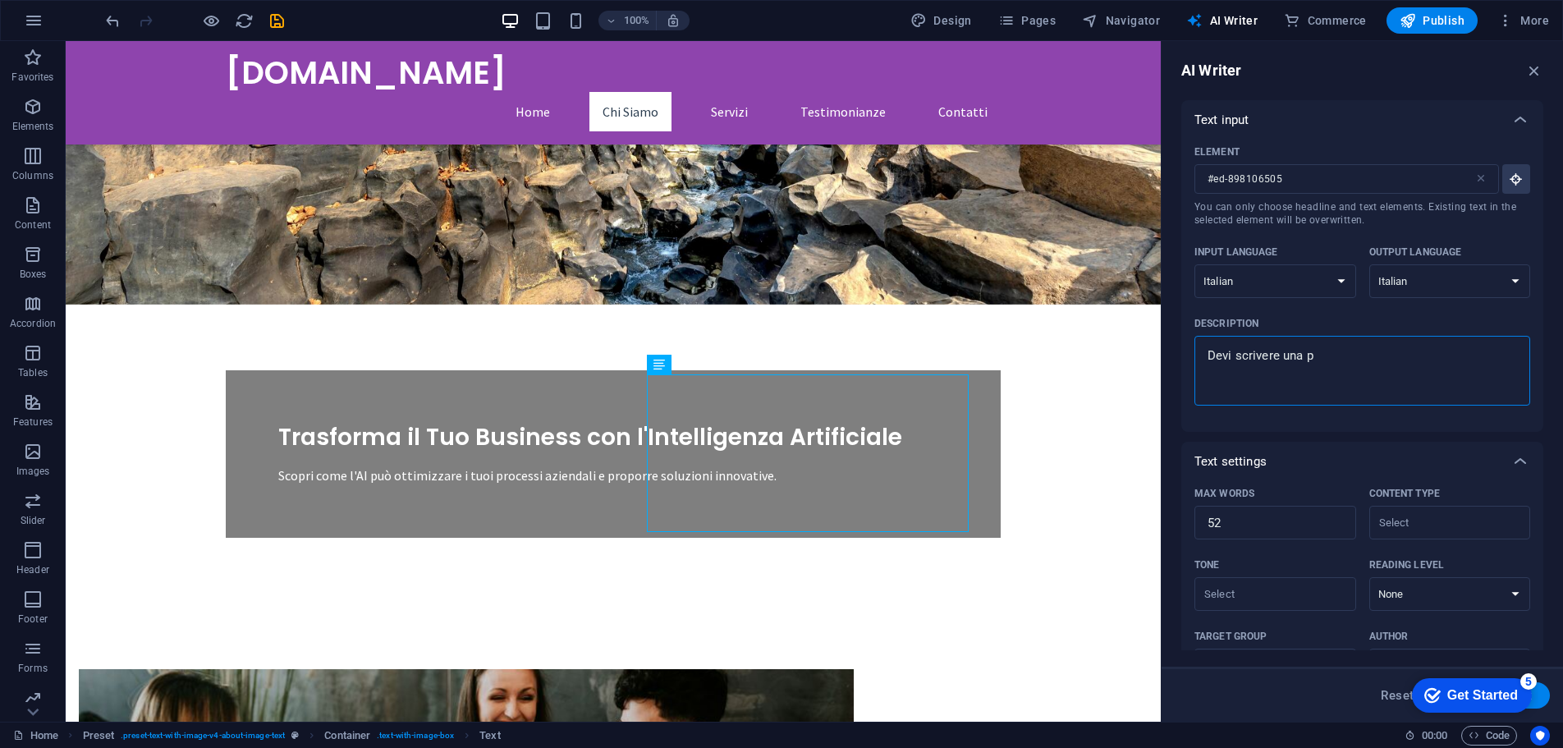
type textarea "x"
type textarea "Devi scrivere una p"
type textarea "x"
type textarea "Devi scrivere una pr"
type textarea "x"
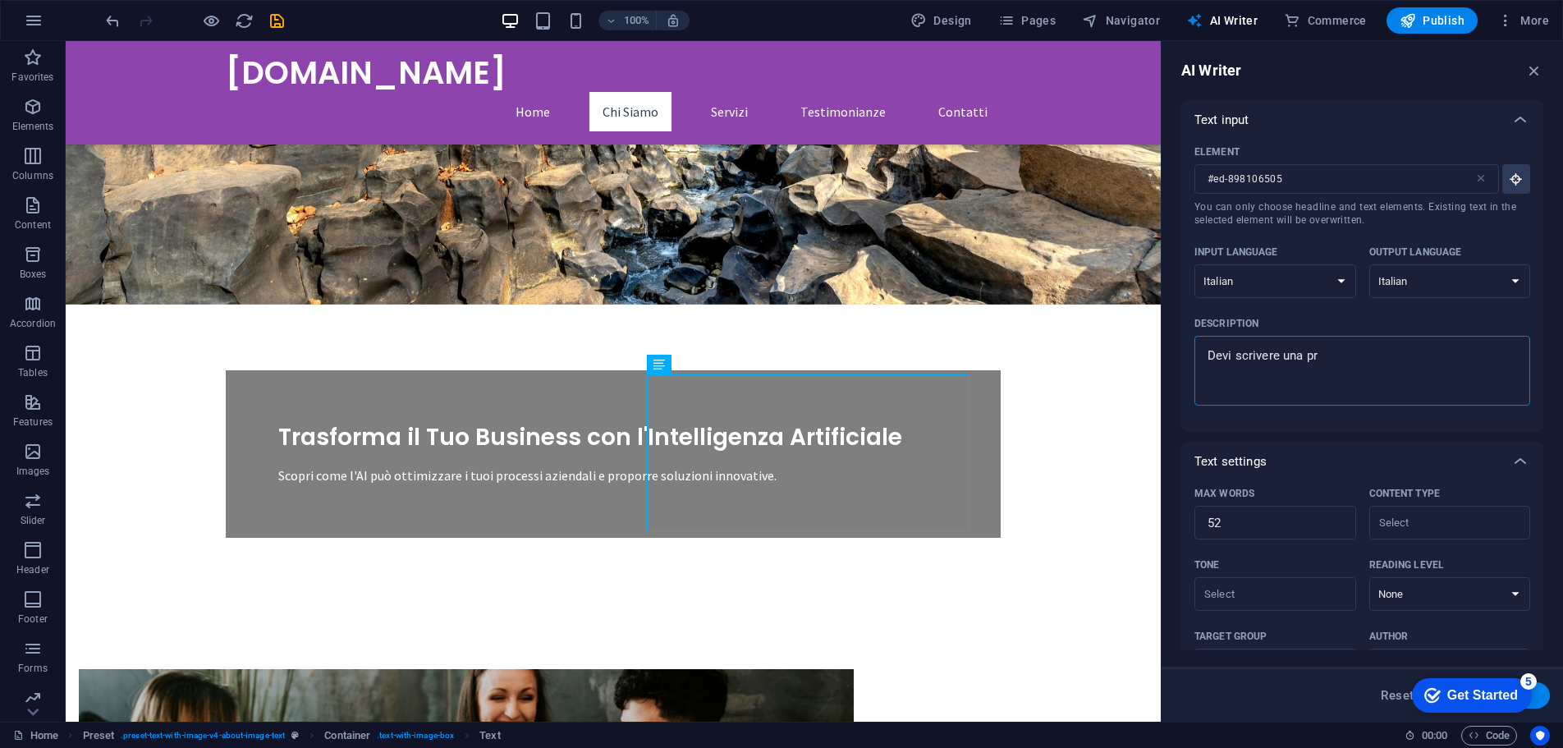
type textarea "Devi scrivere una pre"
type textarea "x"
type textarea "Devi scrivere una pres"
type textarea "x"
type textarea "Devi scrivere una prese"
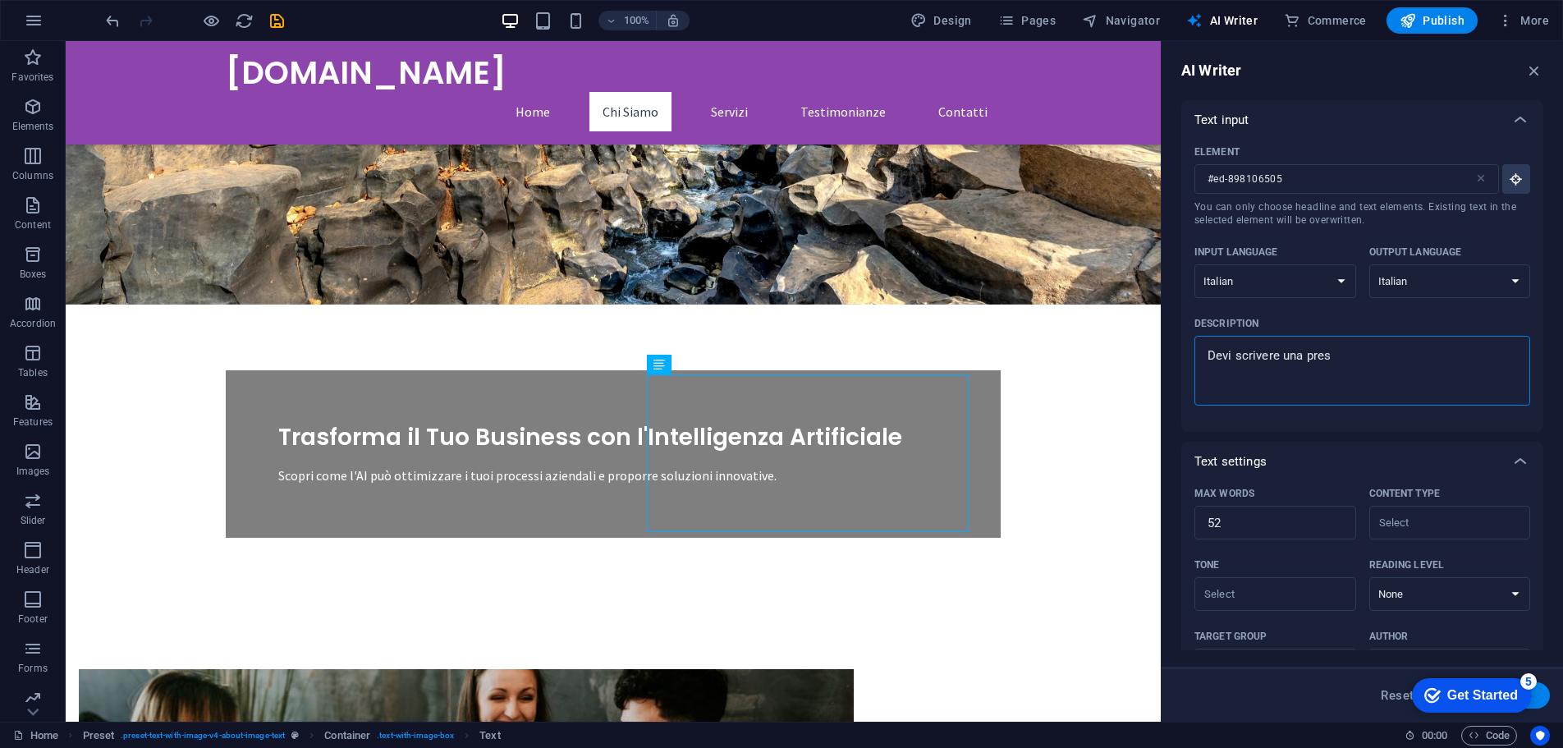
type textarea "x"
type textarea "Devi scrivere una presen"
type textarea "x"
type textarea "Devi scrivere una present"
type textarea "x"
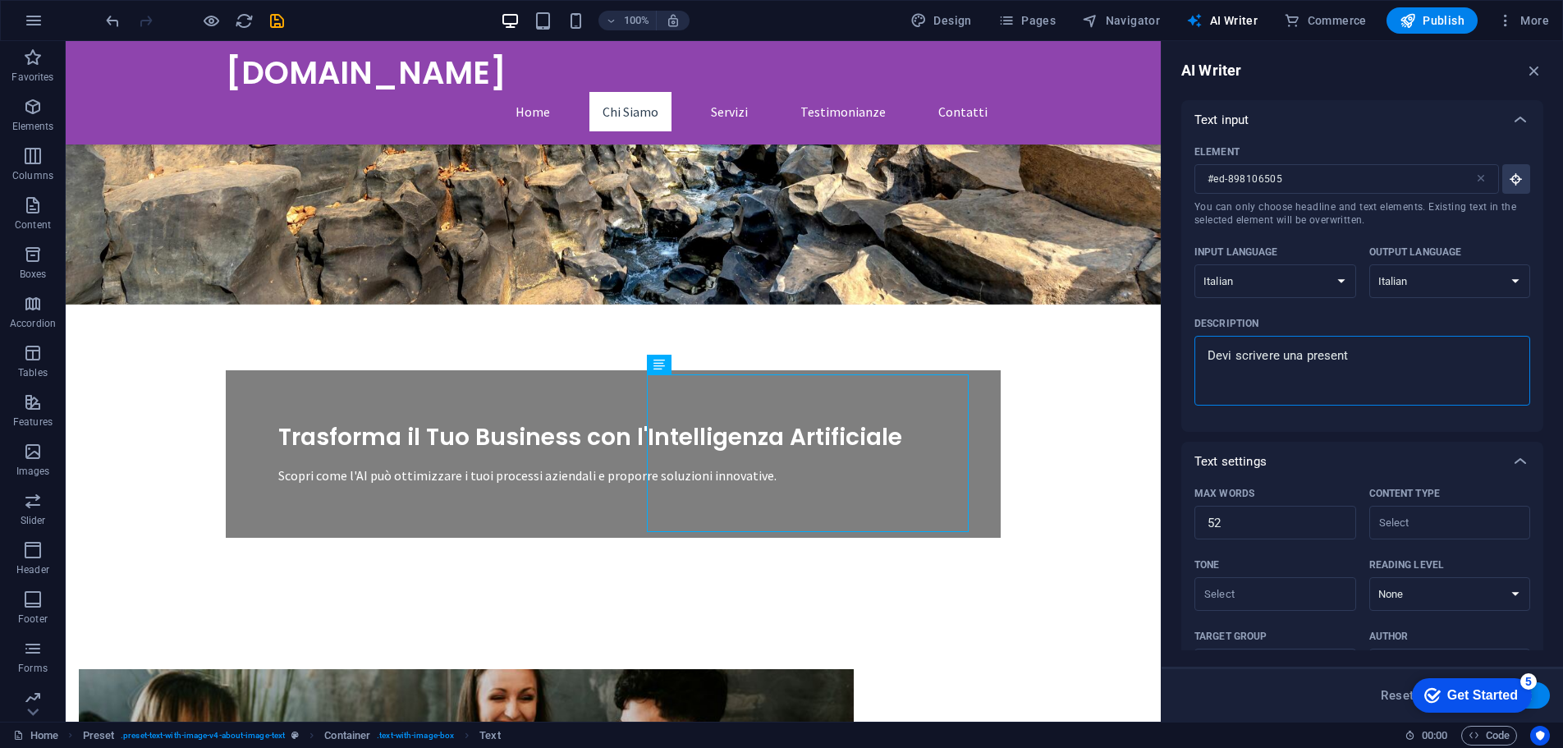
type textarea "Devi scrivere una presenta"
type textarea "x"
type textarea "Devi scrivere una presentaz"
type textarea "x"
type textarea "Devi scrivere una presentazi"
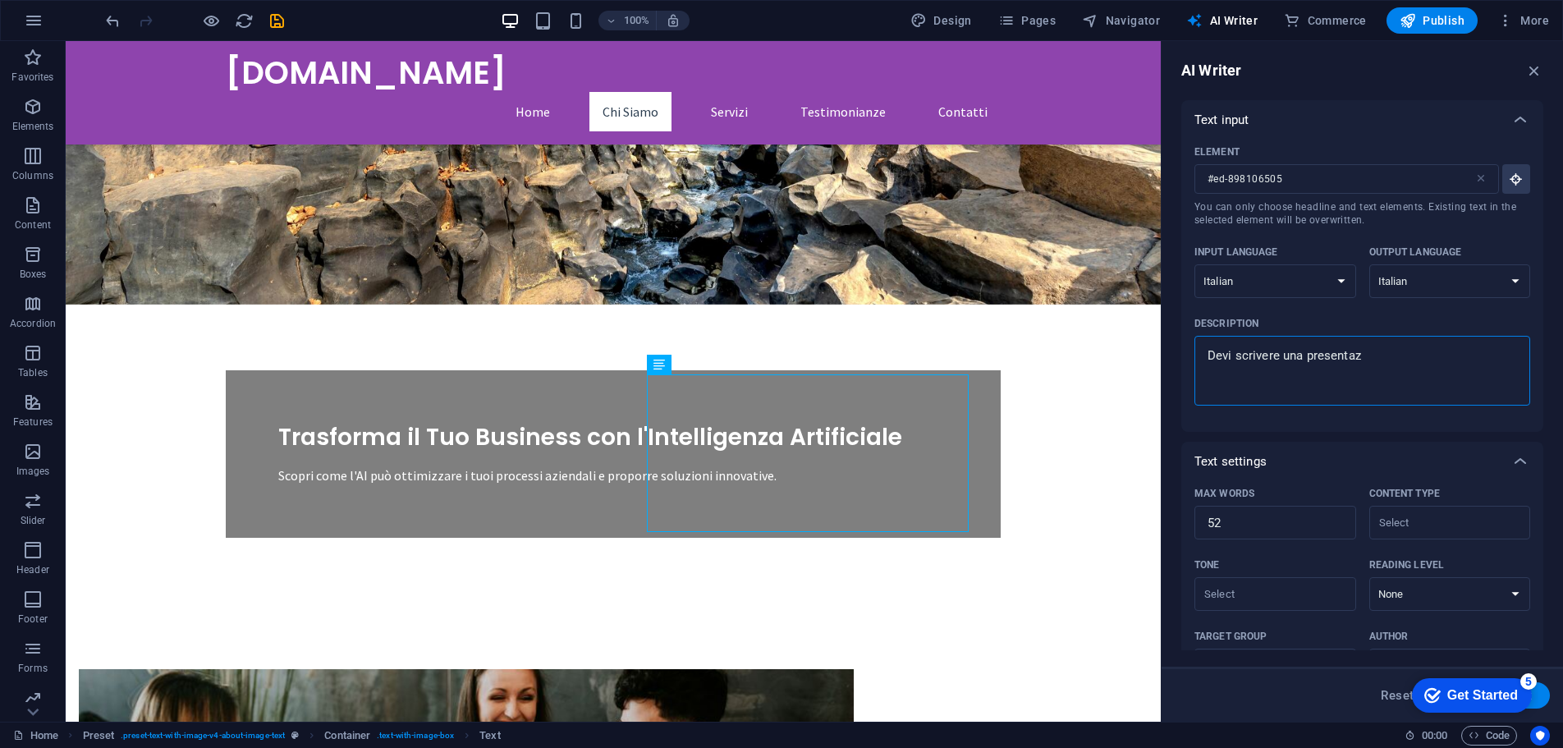
type textarea "x"
type textarea "Devi scrivere una presentazio"
type textarea "x"
type textarea "Devi scrivere una presentazion"
type textarea "x"
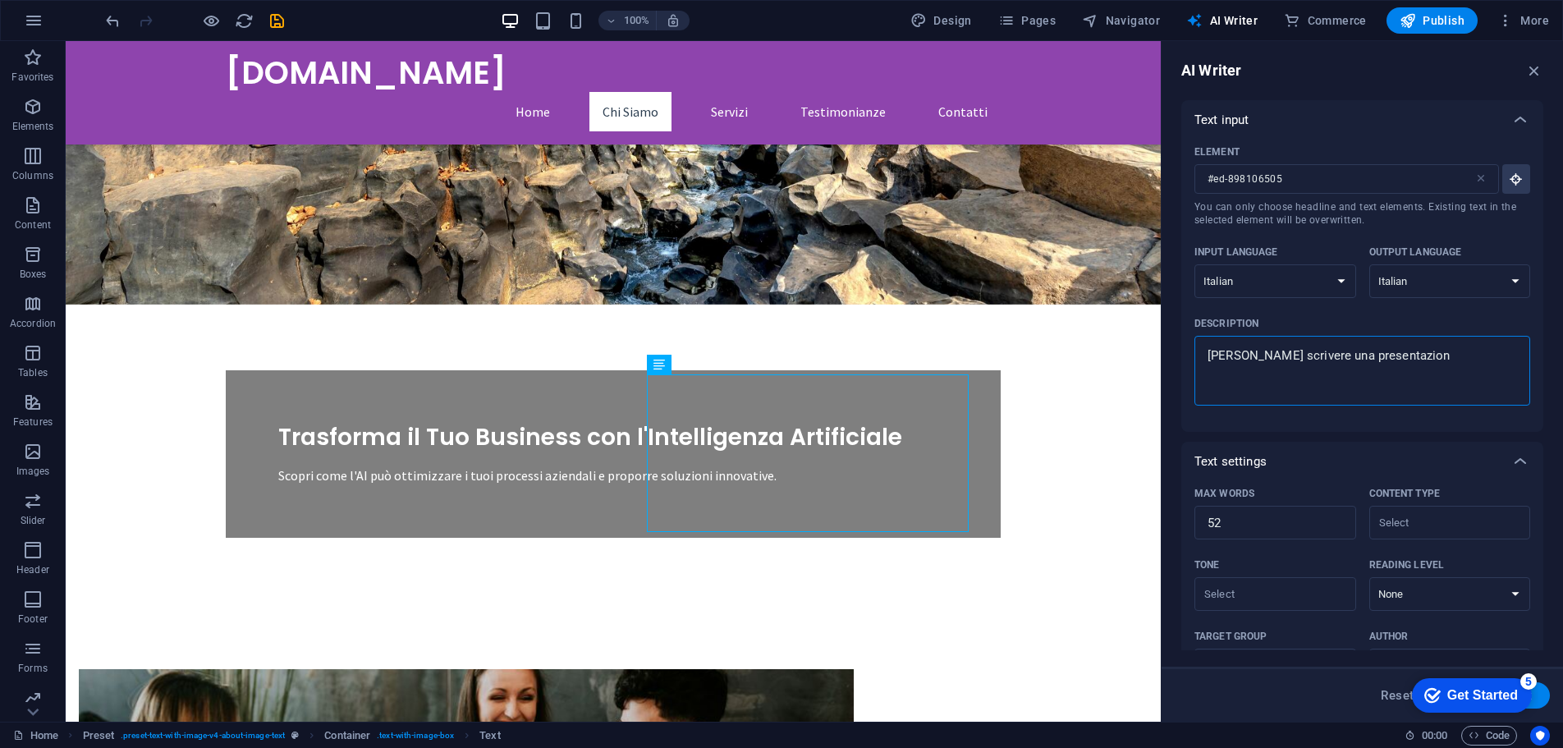
type textarea "Devi scrivere una presentazione"
type textarea "x"
type textarea "Devi scrivere una presentazione"
type textarea "x"
type textarea "Devi scrivere una presentazione a"
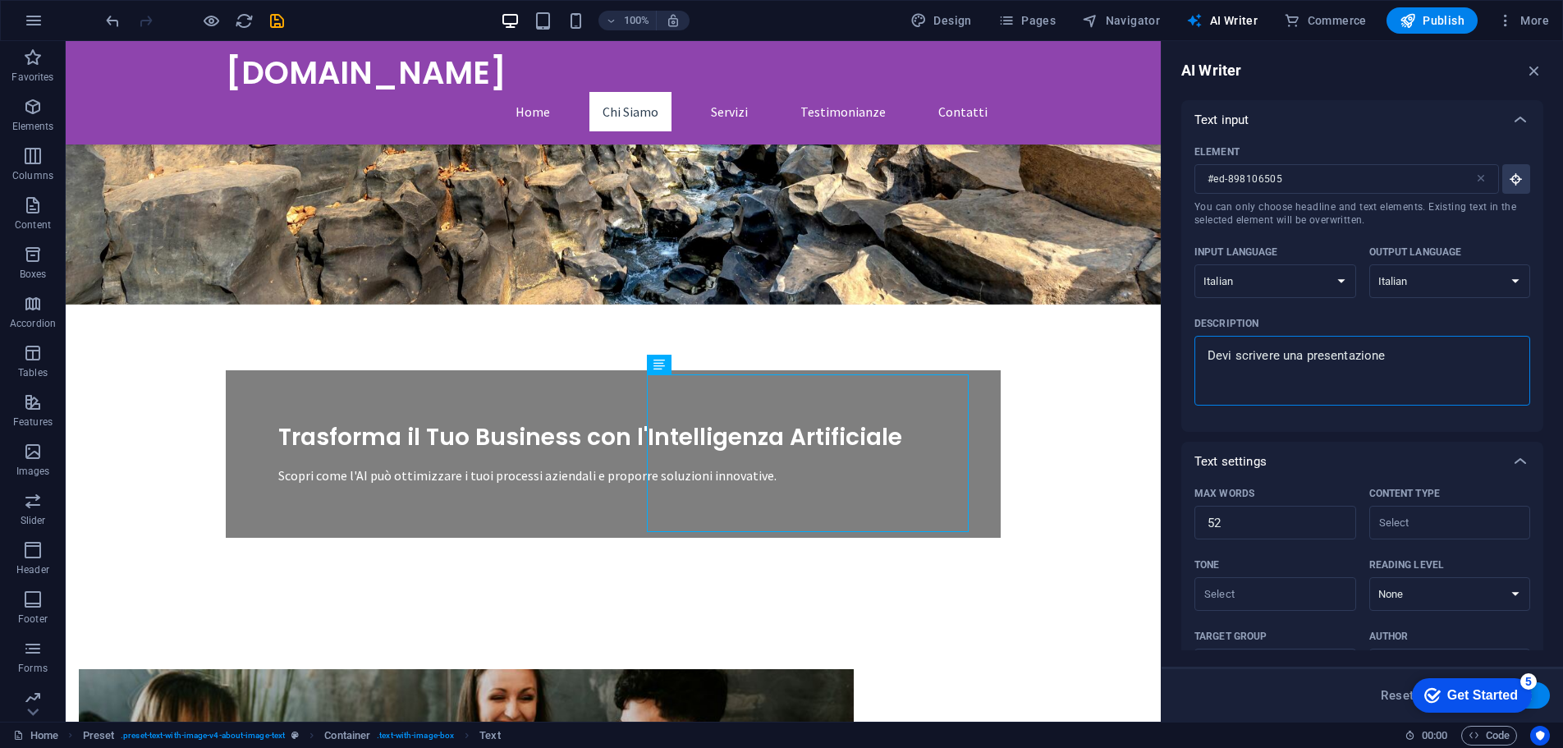
type textarea "x"
type textarea "Devi scrivere una presentazione az"
type textarea "x"
type textarea "Devi scrivere una presentazione azi"
type textarea "x"
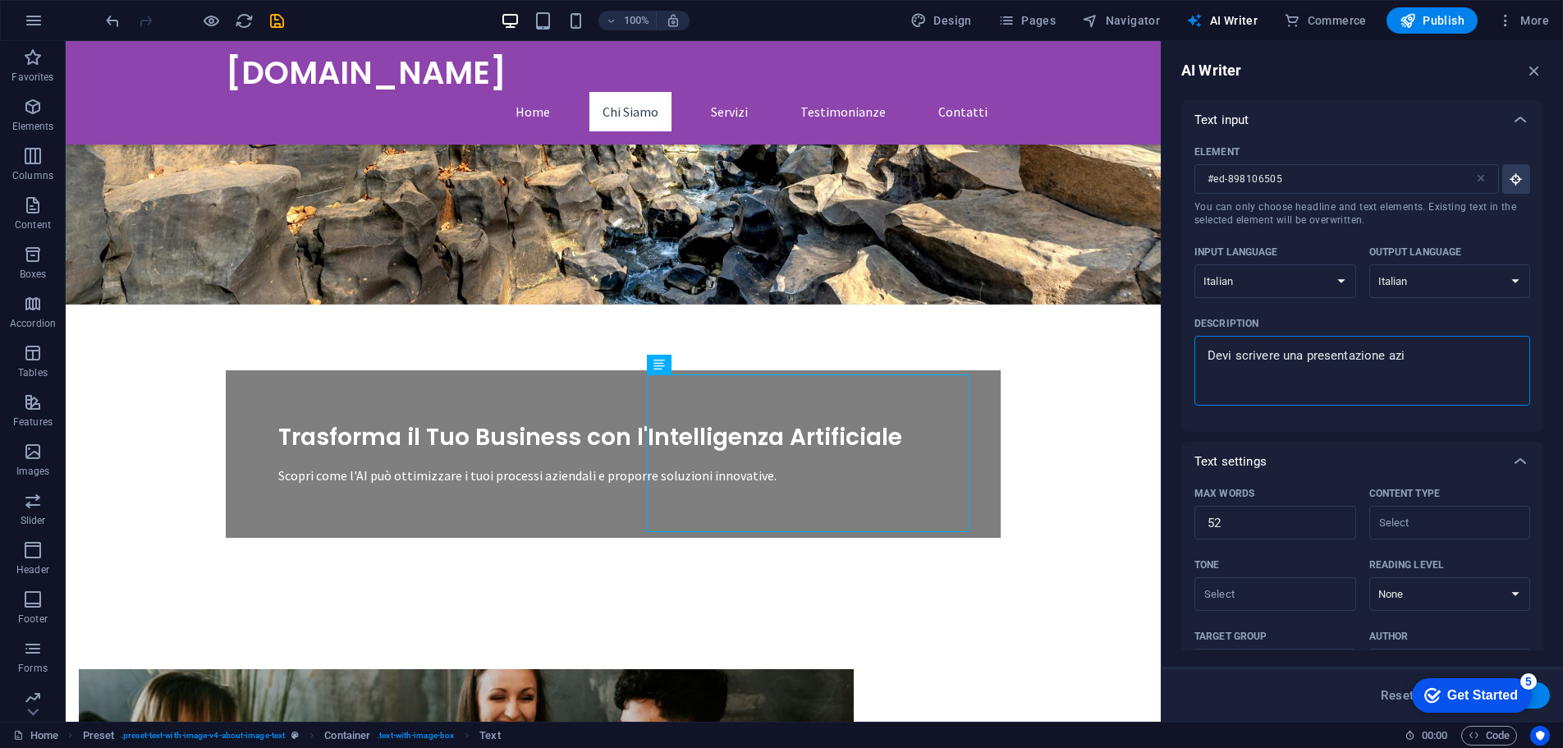
type textarea "Devi scrivere una presentazione azie"
type textarea "x"
type textarea "Devi scrivere una presentazione azien"
type textarea "x"
type textarea "Devi scrivere una presentazione aziend"
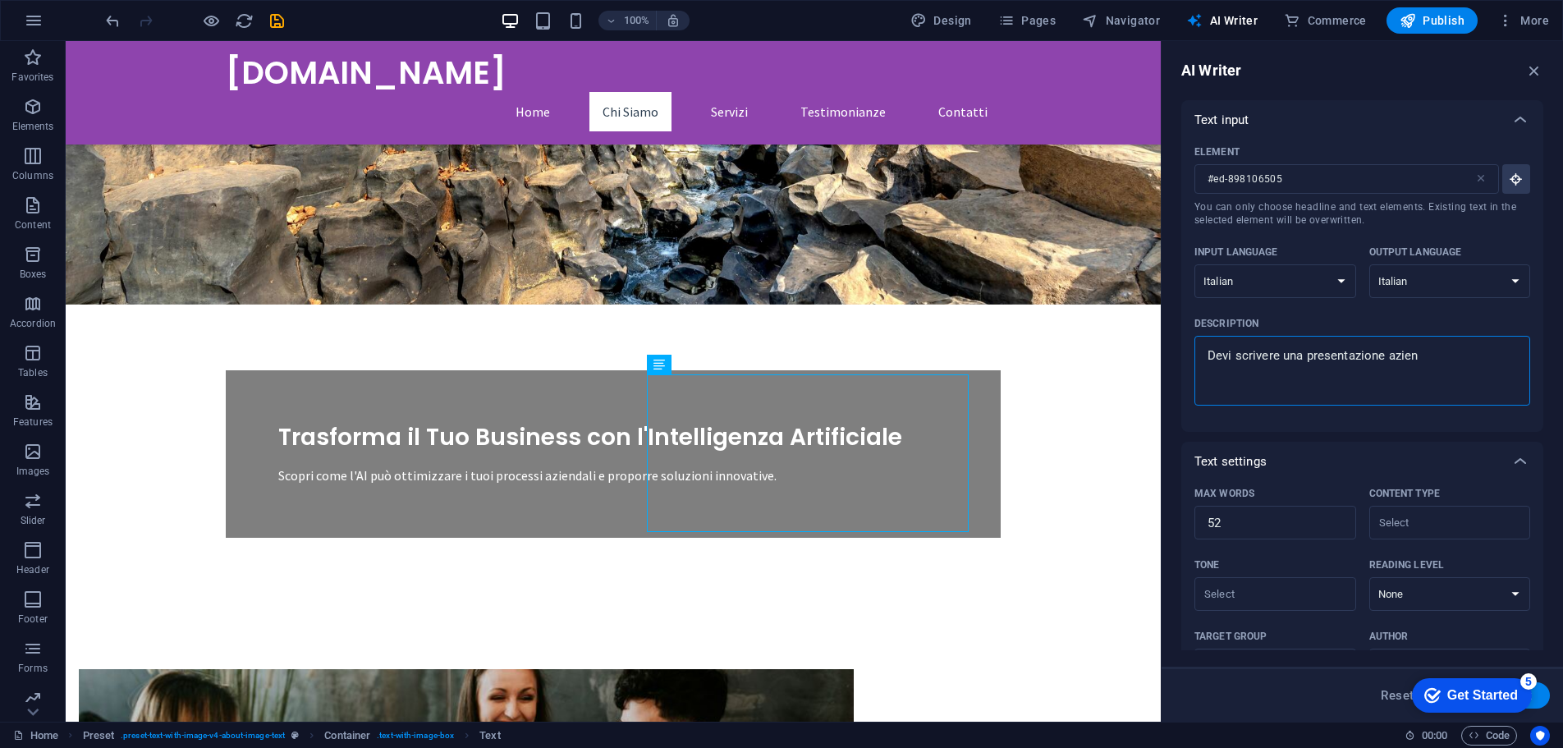
type textarea "x"
type textarea "Devi scrivere una presentazione azienda"
type textarea "x"
type textarea "Devi scrivere una presentazione aziendal"
type textarea "x"
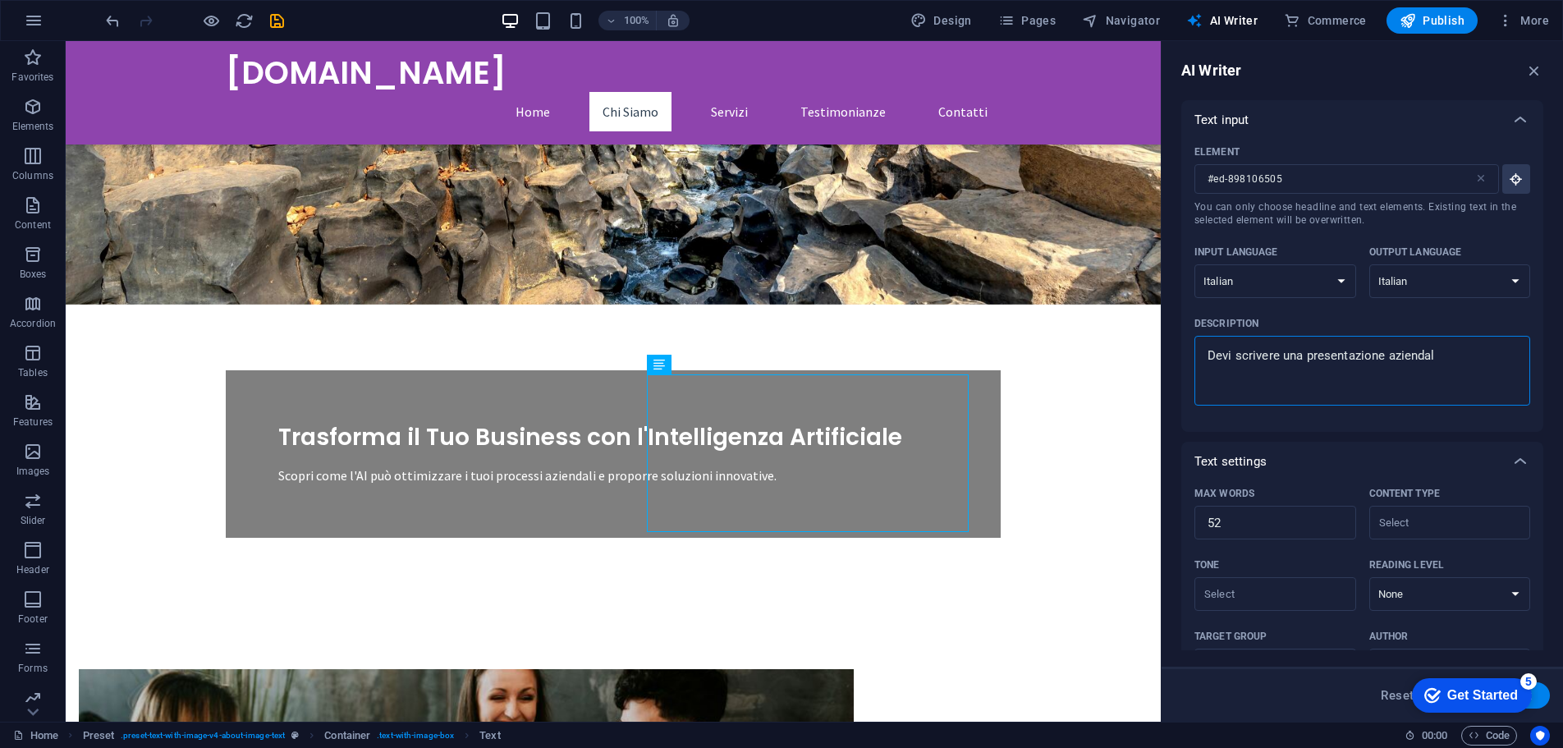
type textarea "Devi scrivere una presentazione aziendale"
type textarea "x"
type textarea "Devi scrivere una presentazione aziendale"
type textarea "x"
type textarea "Devi scrivere una presentazione aziendale d"
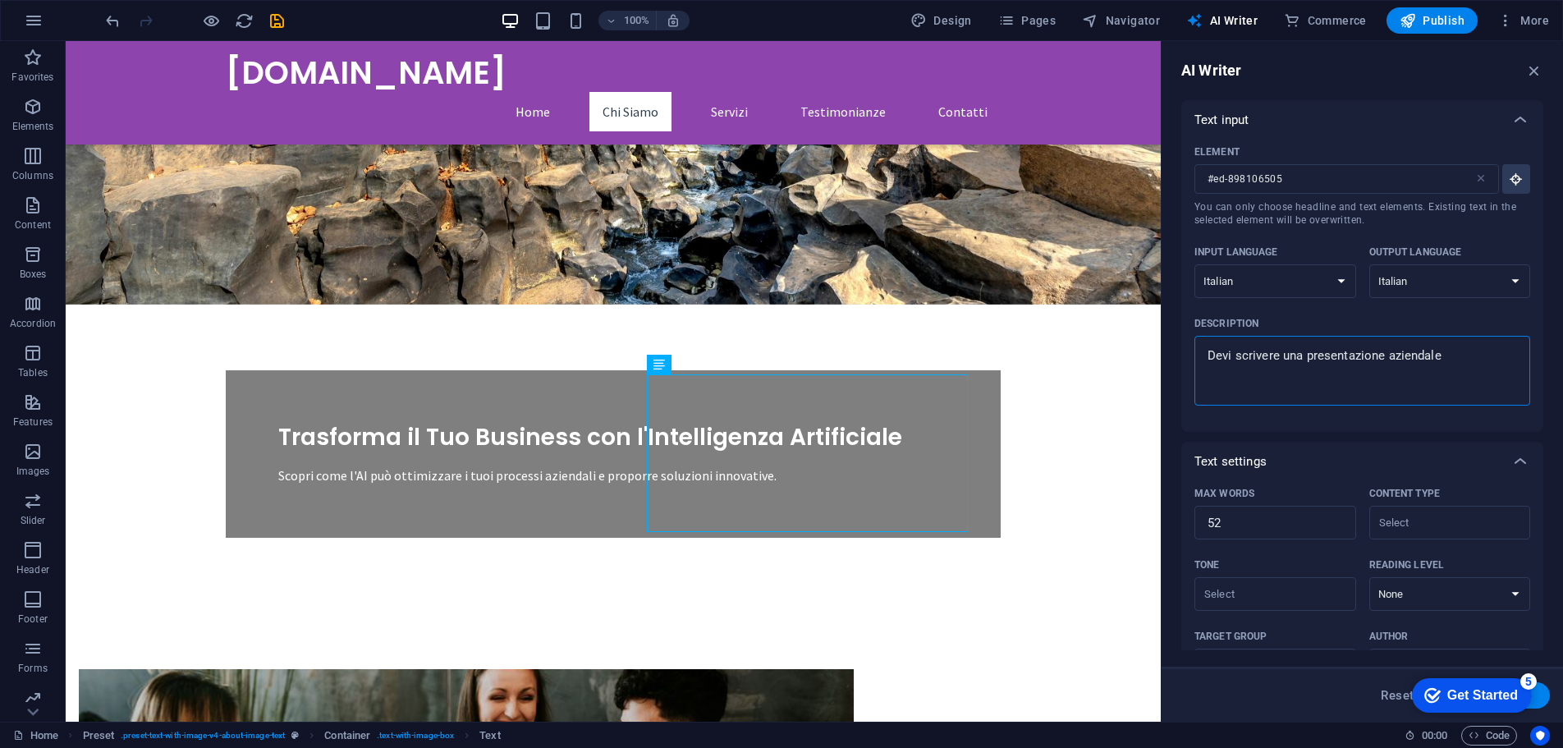
type textarea "x"
type textarea "Devi scrivere una presentazione aziendale di"
type textarea "x"
type textarea "Devi scrivere una presentazione aziendale di"
type textarea "x"
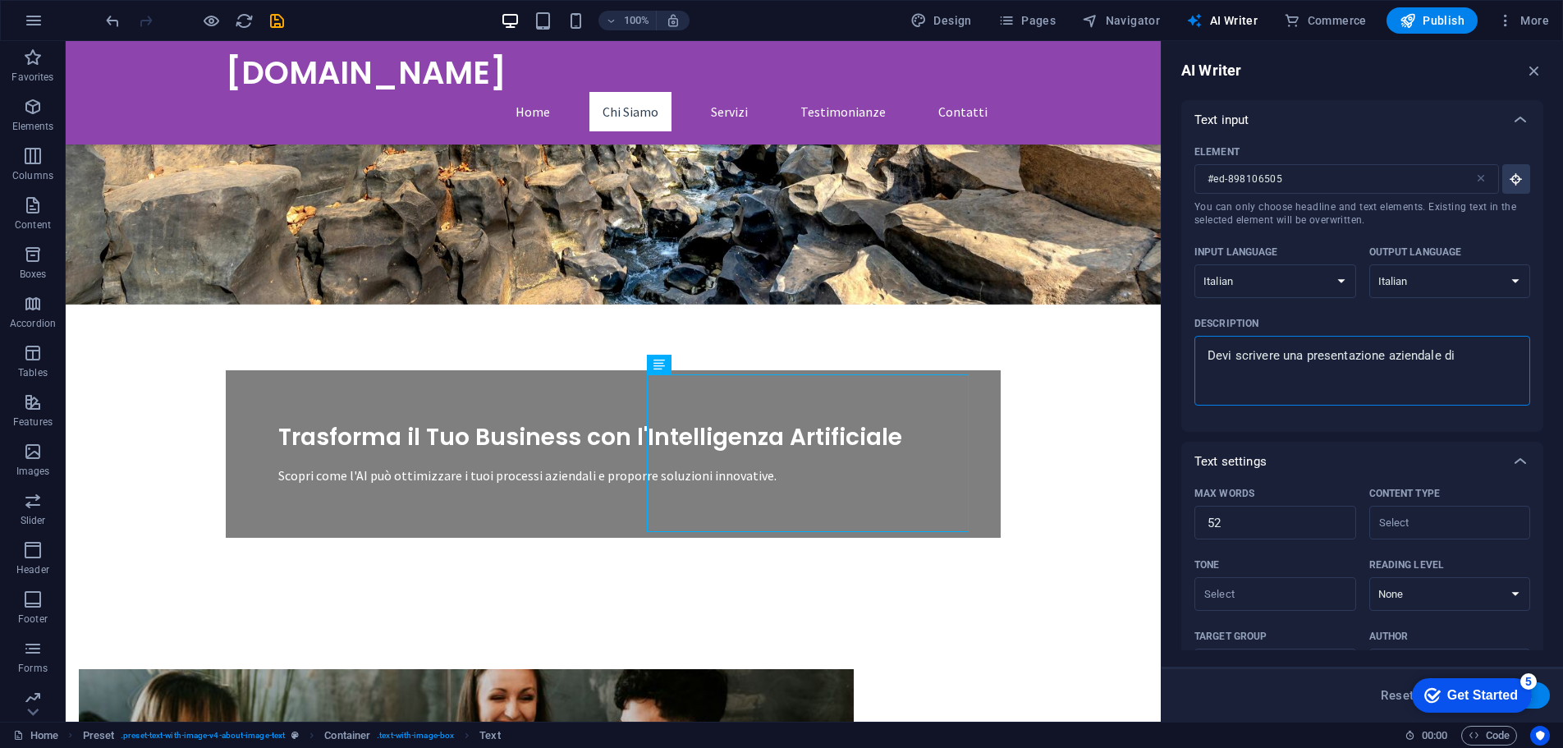
type textarea "Devi scrivere una presentazione aziendale di u"
type textarea "x"
type textarea "Devi scrivere una presentazione aziendale di un"
type textarea "x"
type textarea "Devi scrivere una presentazione aziendale di una"
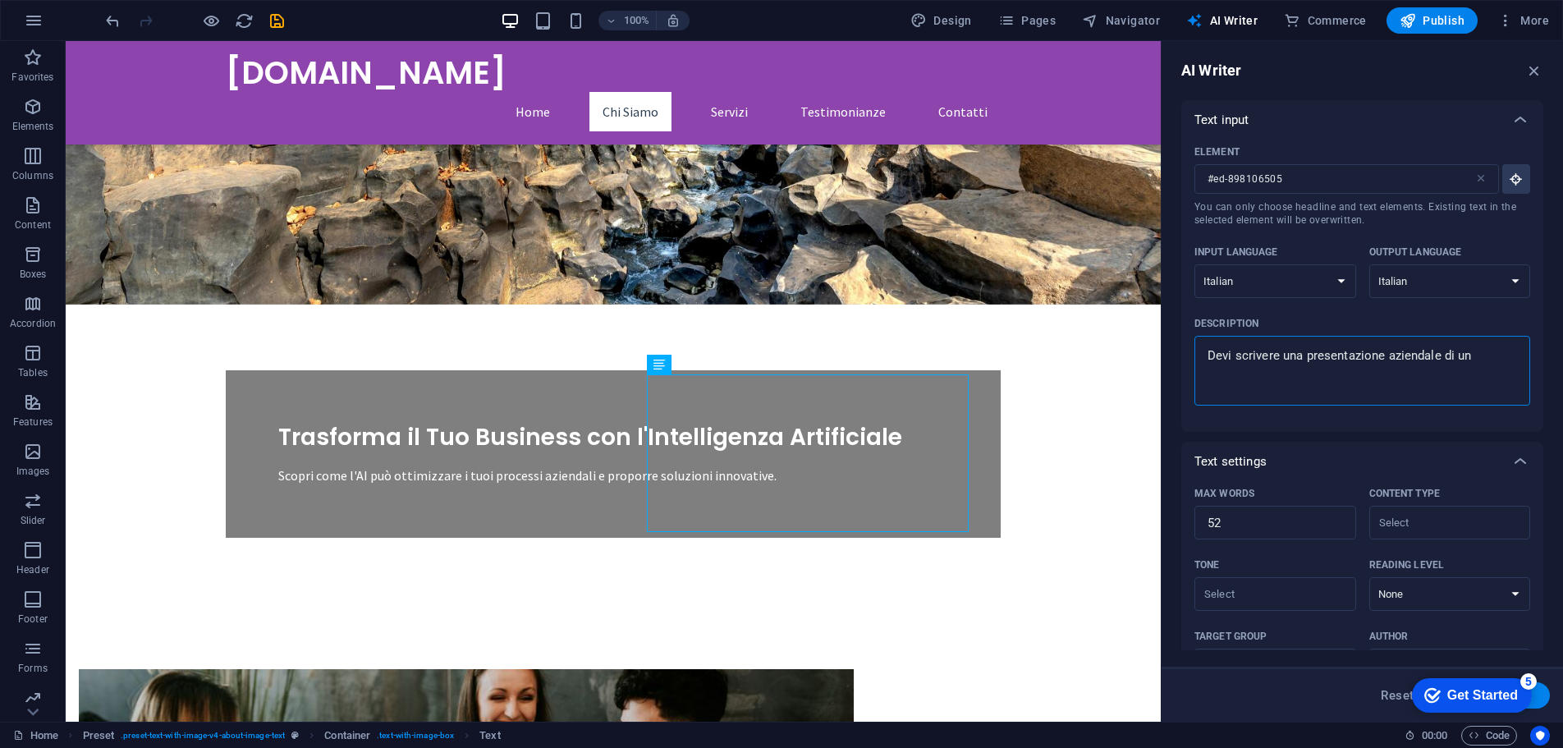
type textarea "x"
type textarea "Devi scrivere una presentazione aziendale di una"
type textarea "x"
type textarea "Devi scrivere una presentazione aziendale di una n"
type textarea "x"
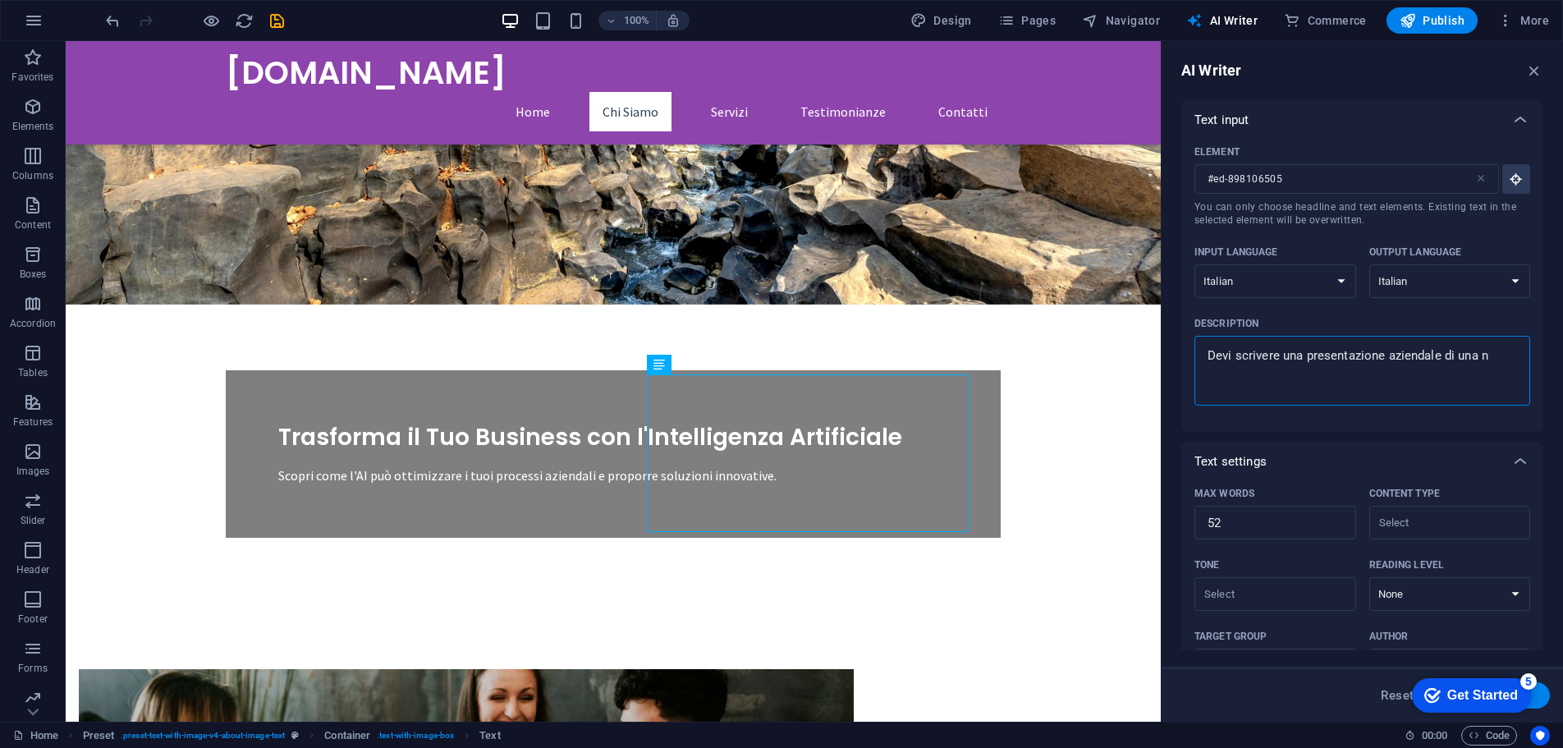
type textarea "Devi scrivere una presentazione aziendale di una nu"
type textarea "x"
type textarea "Devi scrivere una presentazione aziendale di una nuo"
type textarea "x"
type textarea "Devi scrivere una presentazione aziendale di una nuov"
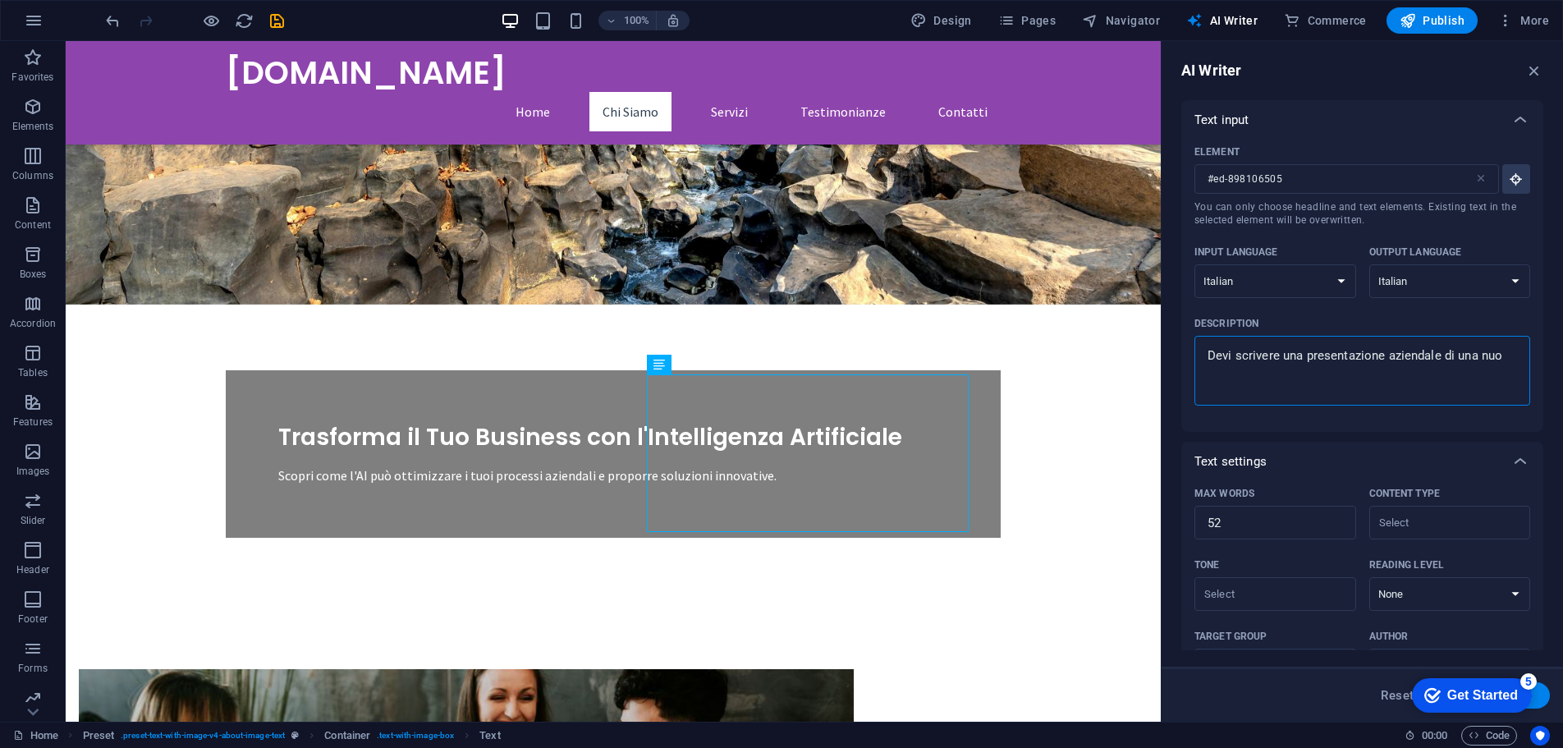
type textarea "x"
type textarea "Devi scrivere una presentazione aziendale di una nuova"
type textarea "x"
type textarea "Devi scrivere una presentazione aziendale di una nuova"
type textarea "x"
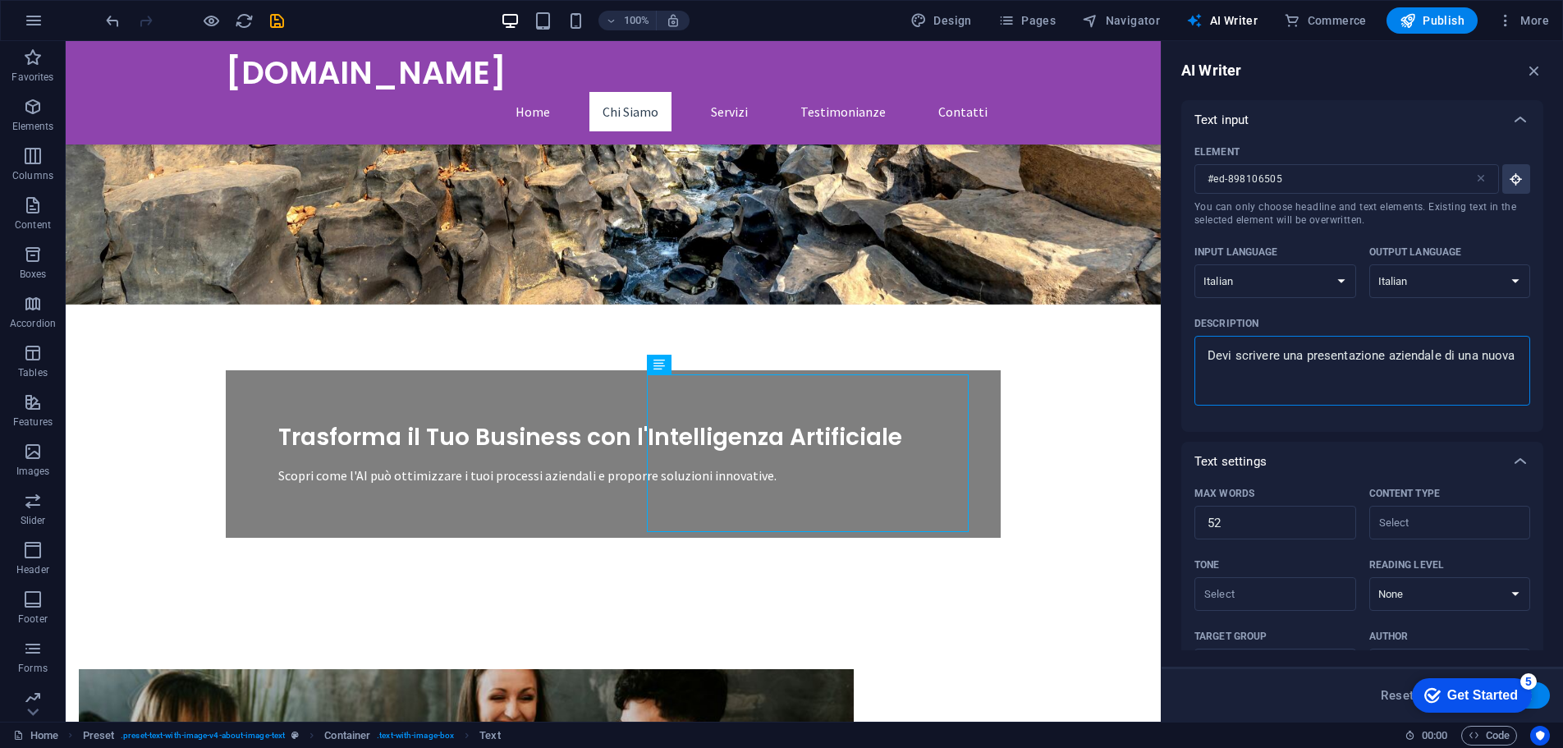
type textarea "Devi scrivere una presentazione aziendale di una nuova s"
type textarea "x"
type textarea "Devi scrivere una presentazione aziendale di una nuova st"
type textarea "x"
type textarea "Devi scrivere una presentazione aziendale di una nuova sta"
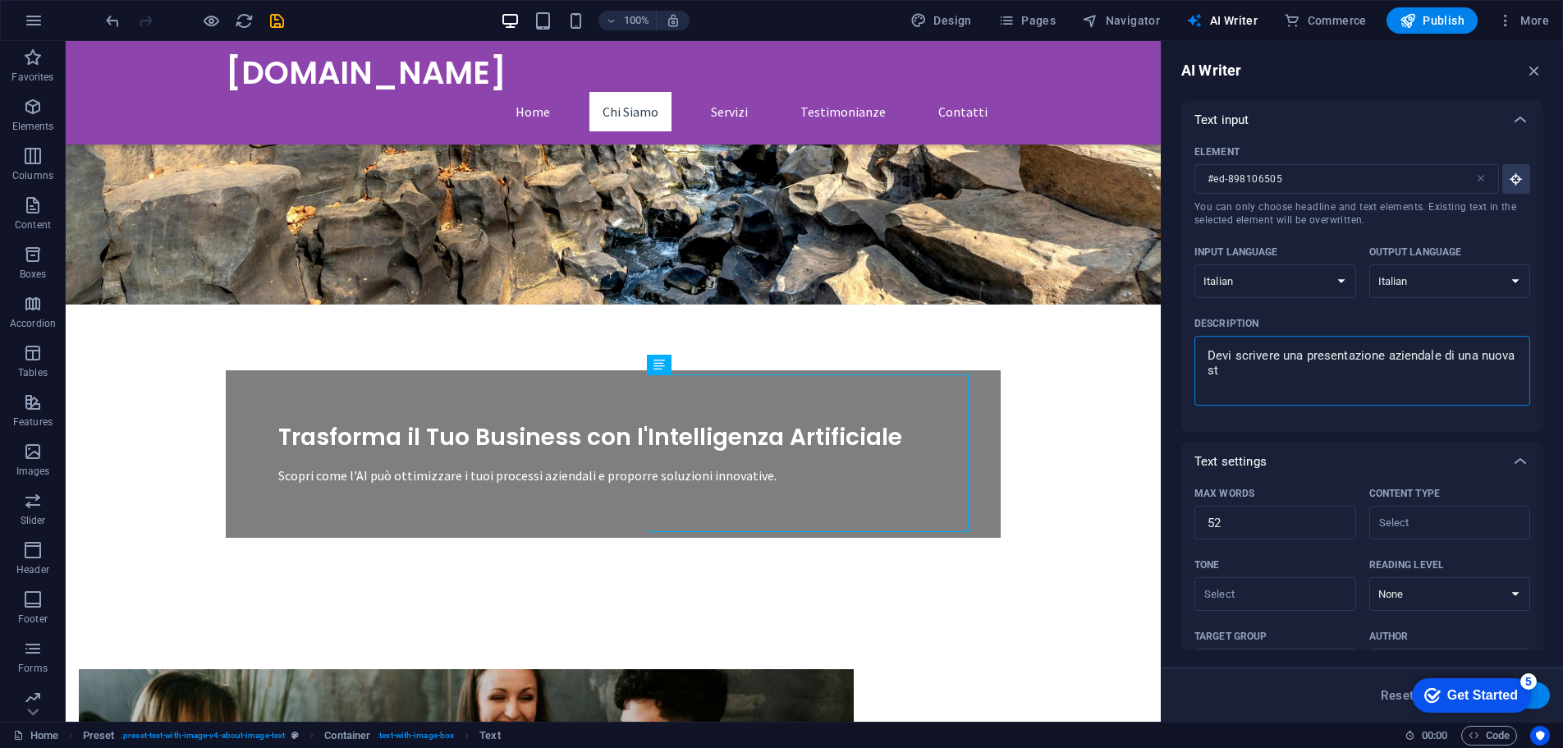
type textarea "x"
type textarea "Devi scrivere una presentazione aziendale di una nuova star"
type textarea "x"
type textarea "Devi scrivere una presentazione aziendale di una nuova start"
type textarea "x"
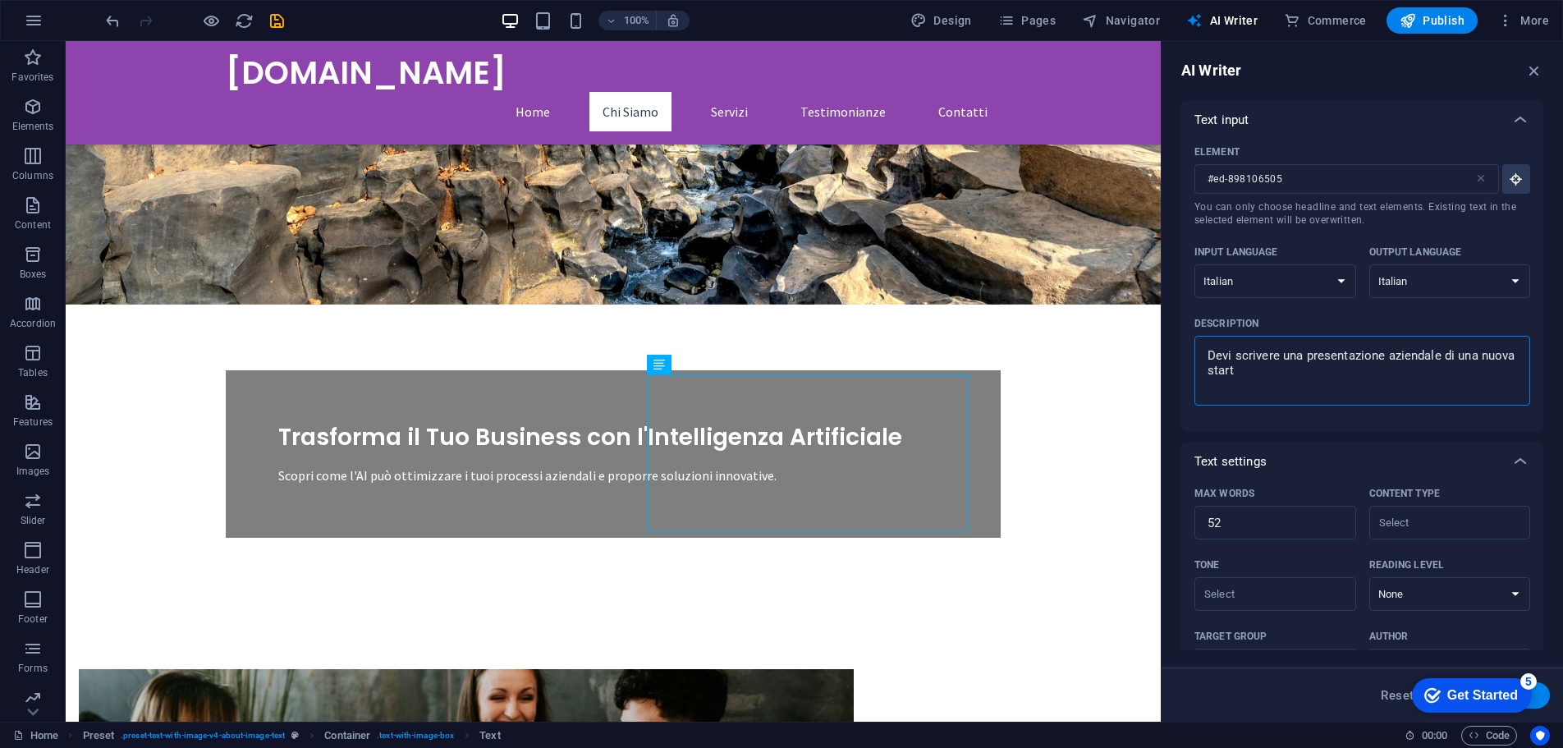
type textarea "Devi scrivere una presentazione aziendale di una nuova startu"
type textarea "x"
type textarea "Devi scrivere una presentazione aziendale di una nuova startup"
type textarea "x"
type textarea "Devi scrivere una presentazione aziendale di una nuova startup"
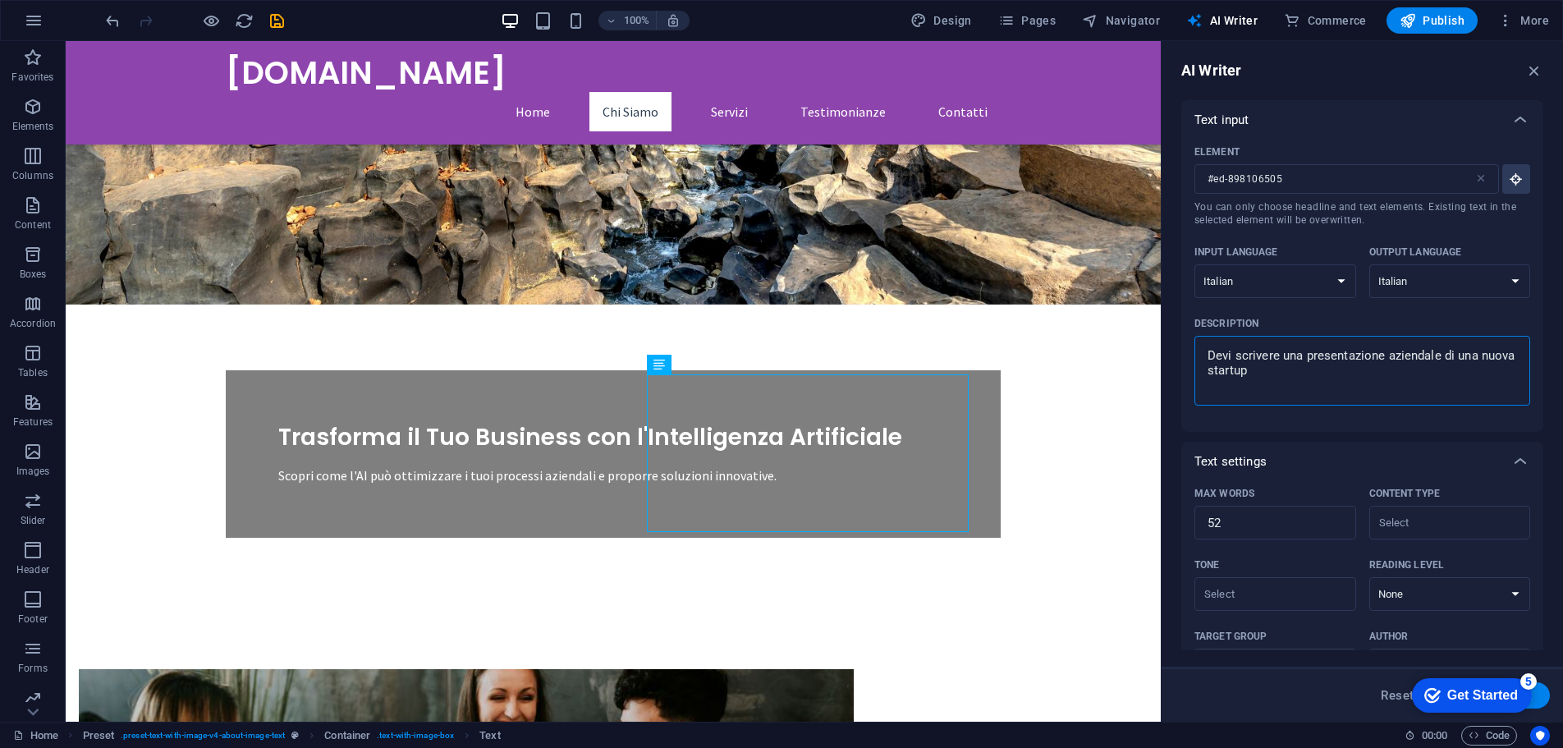
type textarea "x"
type textarea "Devi scrivere una presentazione aziendale di una nuova startup c"
type textarea "x"
type textarea "Devi scrivere una presentazione aziendale di una nuova startup ch"
type textarea "x"
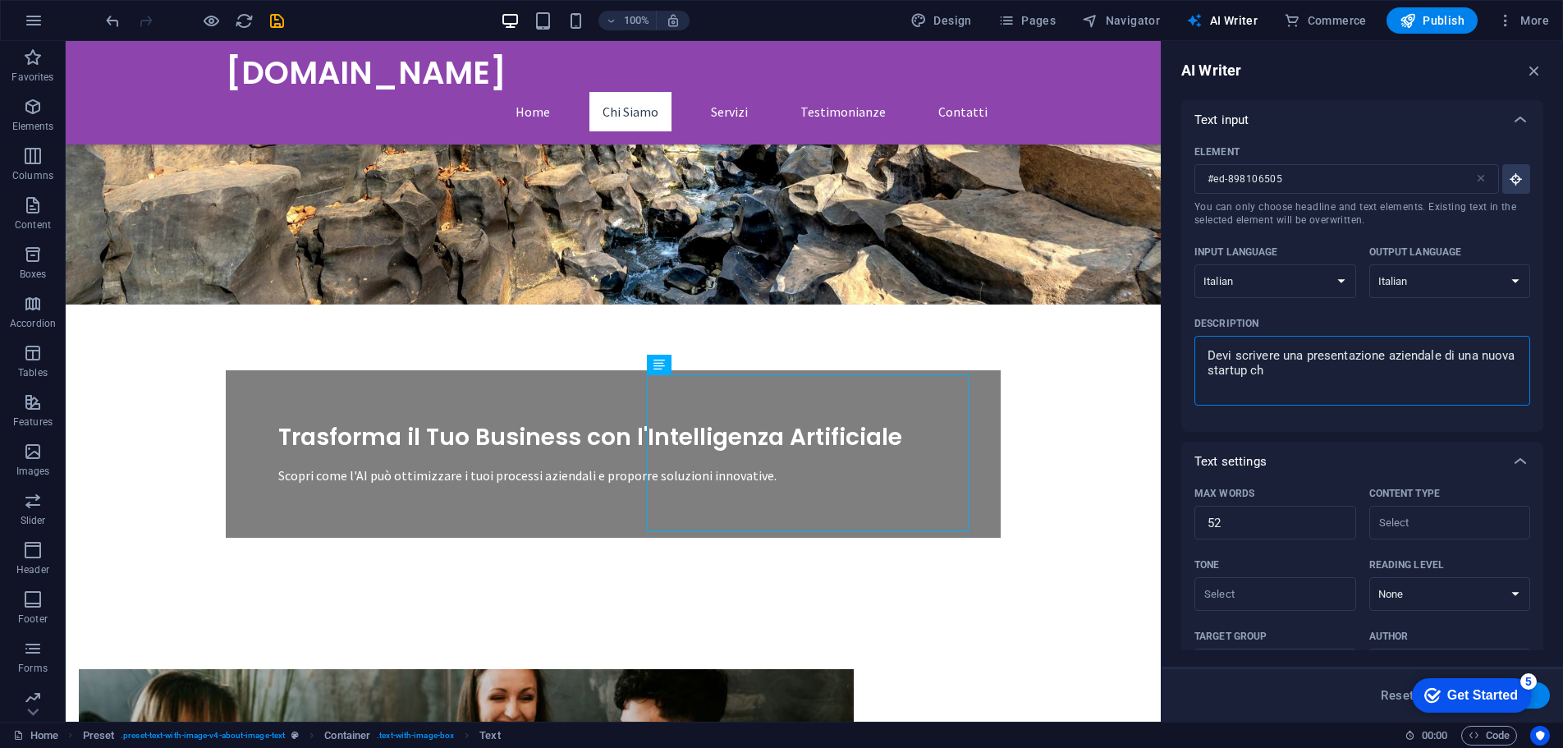
type textarea "Devi scrivere una presentazione aziendale di una nuova startup che"
type textarea "x"
type textarea "Devi scrivere una presentazione aziendale di una nuova startup che"
type textarea "x"
type textarea "Devi scrivere una presentazione aziendale di una nuova startup che s"
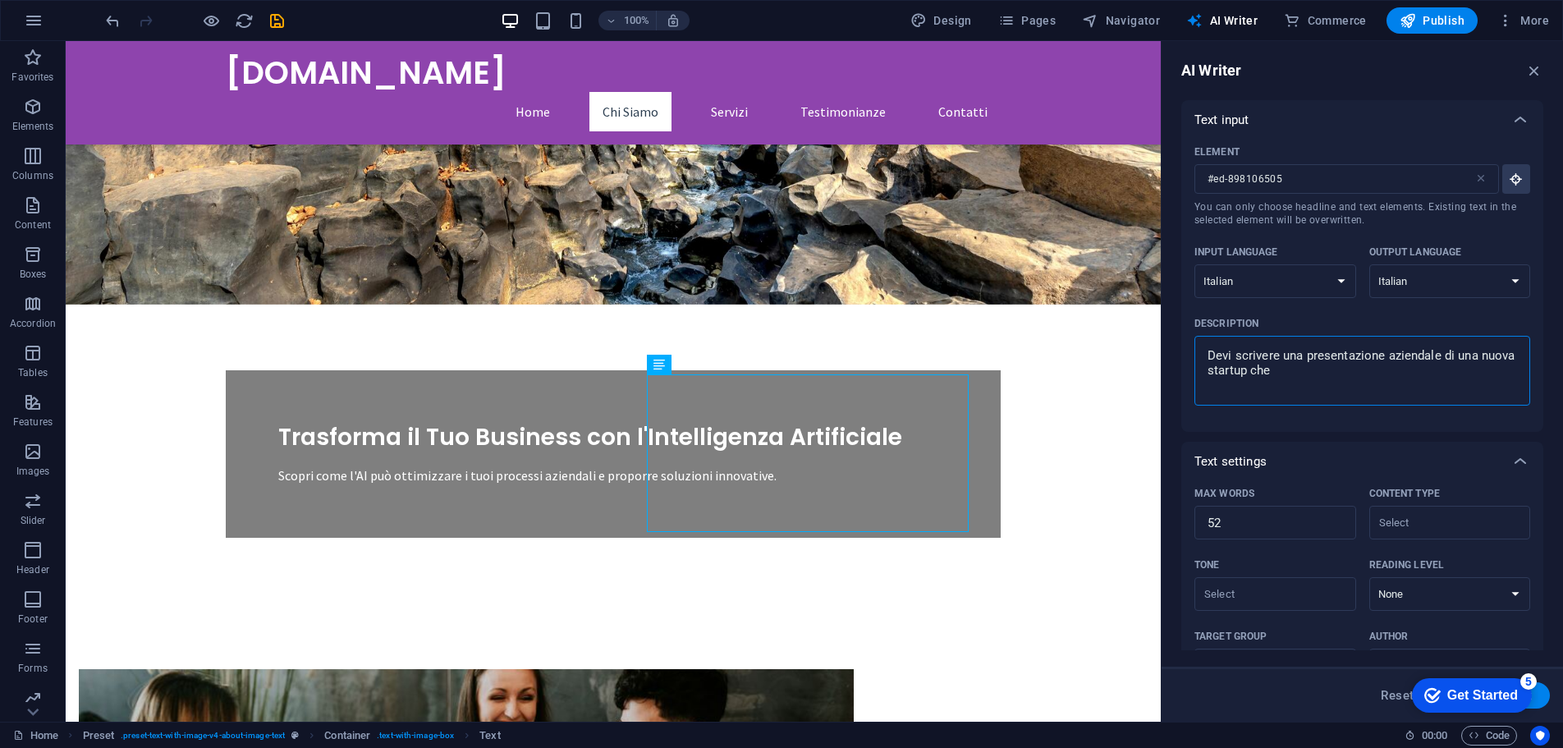
type textarea "x"
type textarea "Devi scrivere una presentazione aziendale di una nuova startup che si"
type textarea "x"
type textarea "Devi scrivere una presentazione aziendale di una nuova startup che si"
type textarea "x"
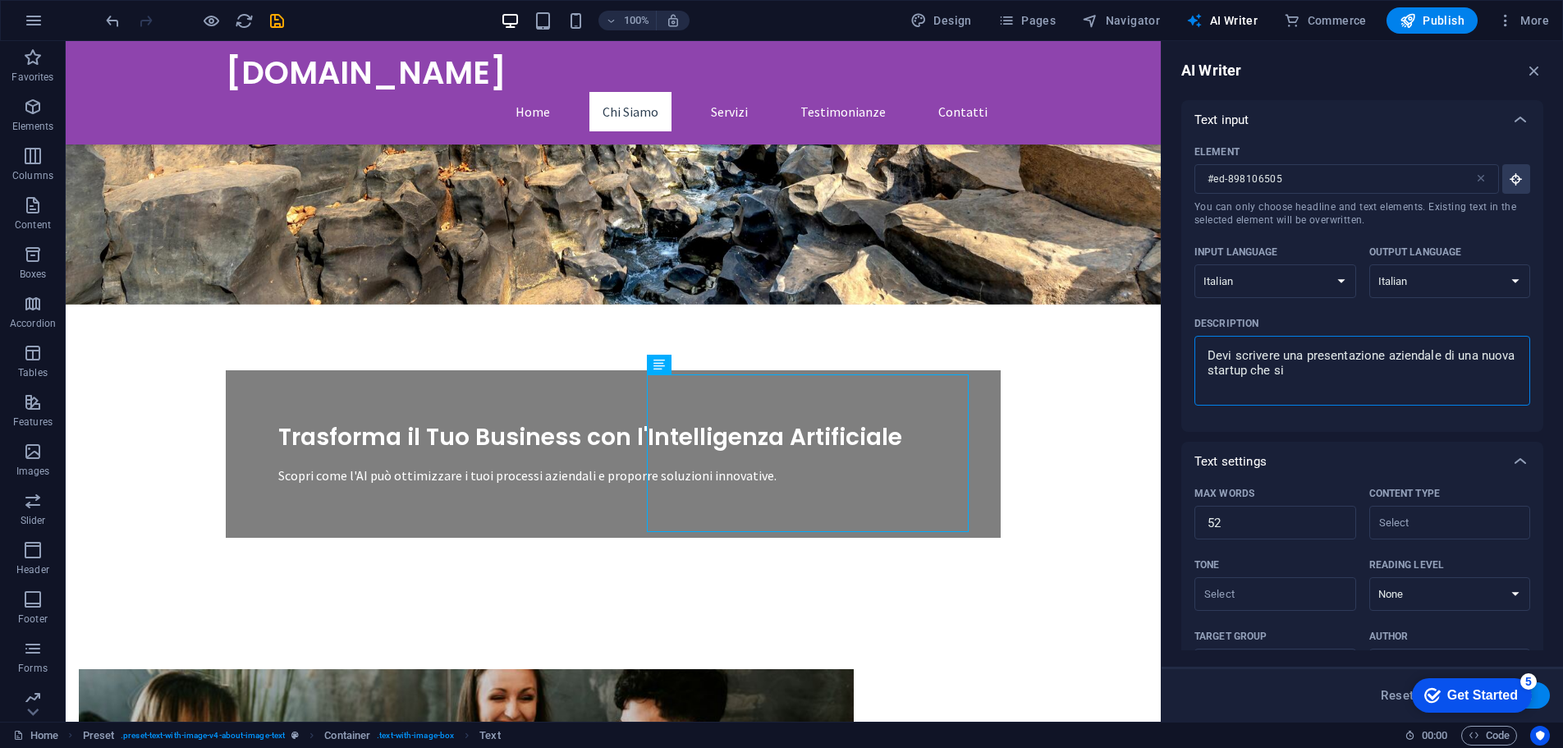
type textarea "Devi scrivere una presentazione aziendale di una nuova startup che si o"
type textarea "x"
type textarea "Devi scrivere una presentazione aziendale di una nuova startup che si oc"
type textarea "x"
type textarea "Devi scrivere una presentazione aziendale di una nuova startup che si occ"
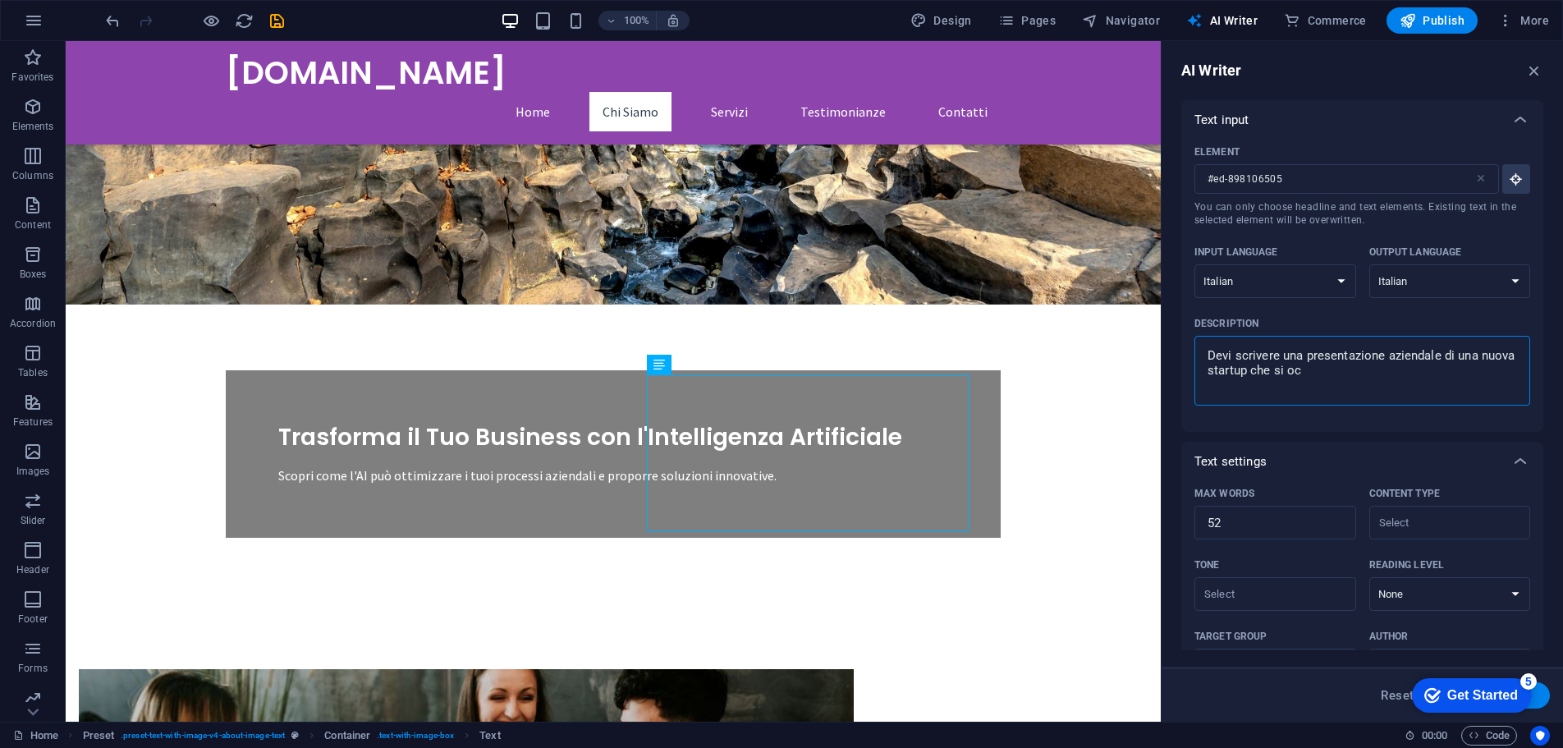
type textarea "x"
type textarea "Devi scrivere una presentazione aziendale di una nuova startup che si occu"
type textarea "x"
type textarea "Devi scrivere una presentazione aziendale di una nuova startup che si occup"
type textarea "x"
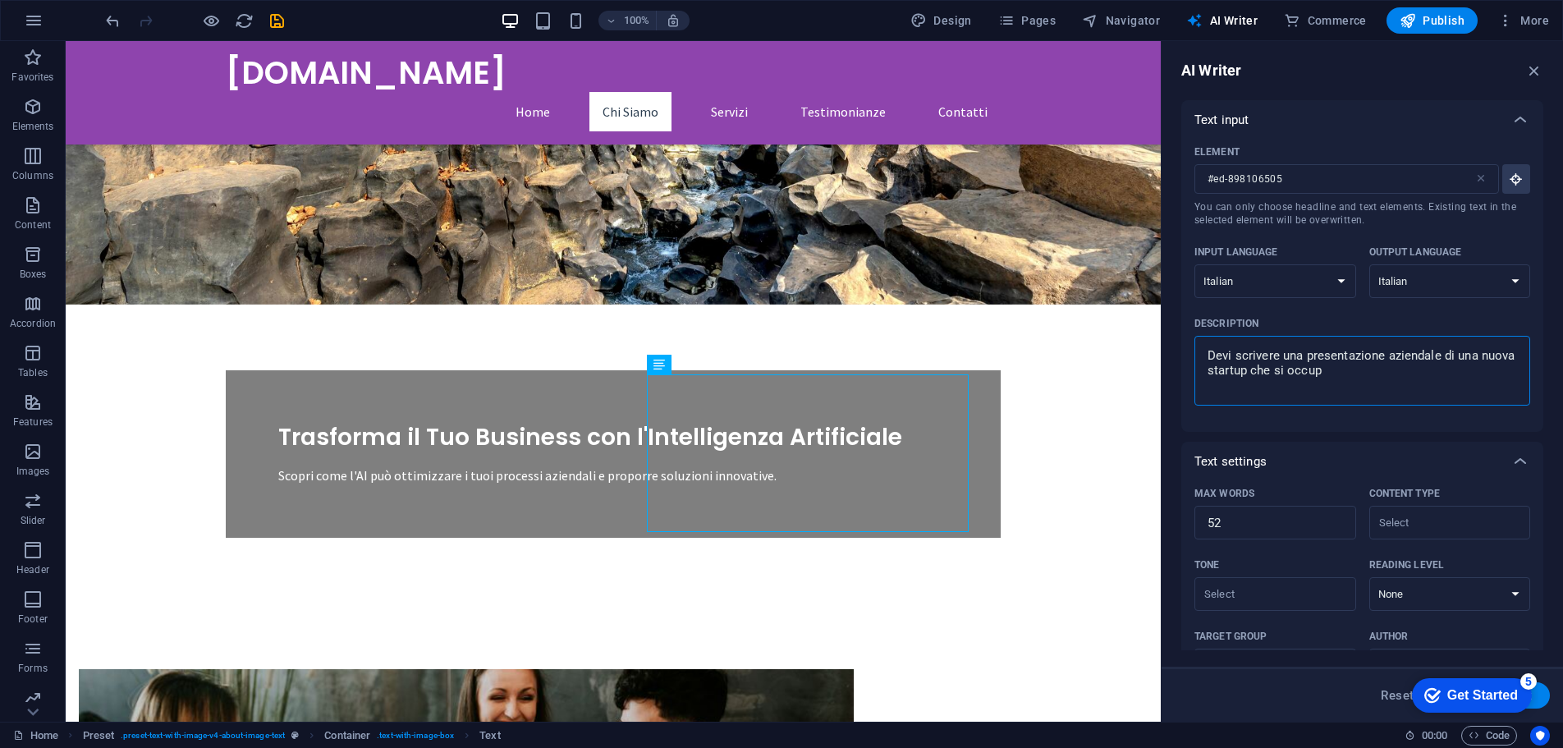
type textarea "Devi scrivere una presentazione aziendale di una nuova startup che si occupa"
type textarea "x"
type textarea "Devi scrivere una presentazione aziendale di una nuova startup che si occupa"
type textarea "x"
type textarea "Devi scrivere una presentazione aziendale di una nuova startup che si occupa d"
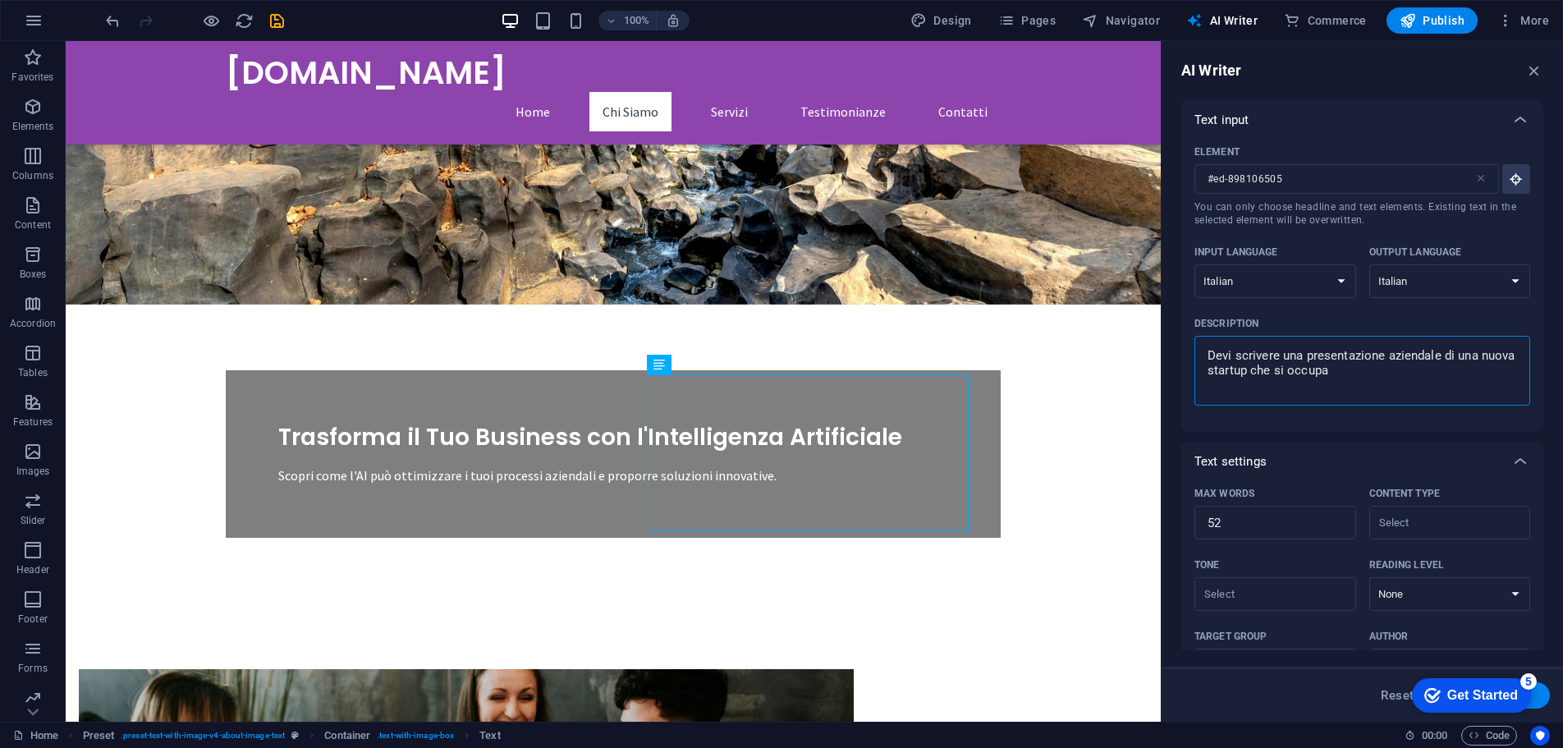
type textarea "x"
type textarea "Devi scrivere una presentazione aziendale di una nuova startup che si occupa di"
type textarea "x"
type textarea "Devi scrivere una presentazione aziendale di una nuova startup che si occupa di"
type textarea "x"
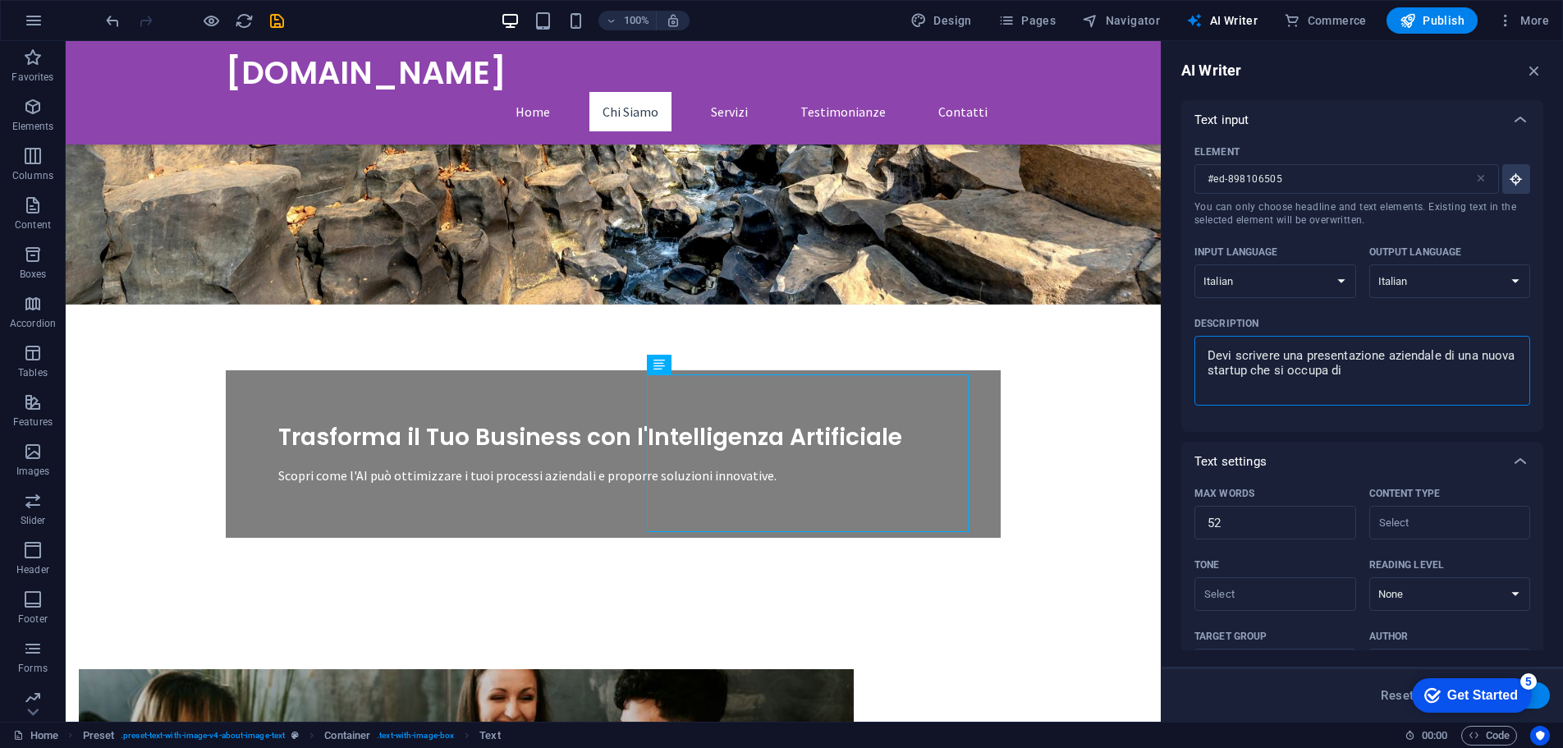
type textarea "Devi scrivere una presentazione aziendale di una nuova startup che si occupa di…"
type textarea "x"
type textarea "Devi scrivere una presentazione aziendale di una nuova startup che si occupa di…"
type textarea "x"
type textarea "Devi scrivere una presentazione aziendale di una nuova startup che si occupa di…"
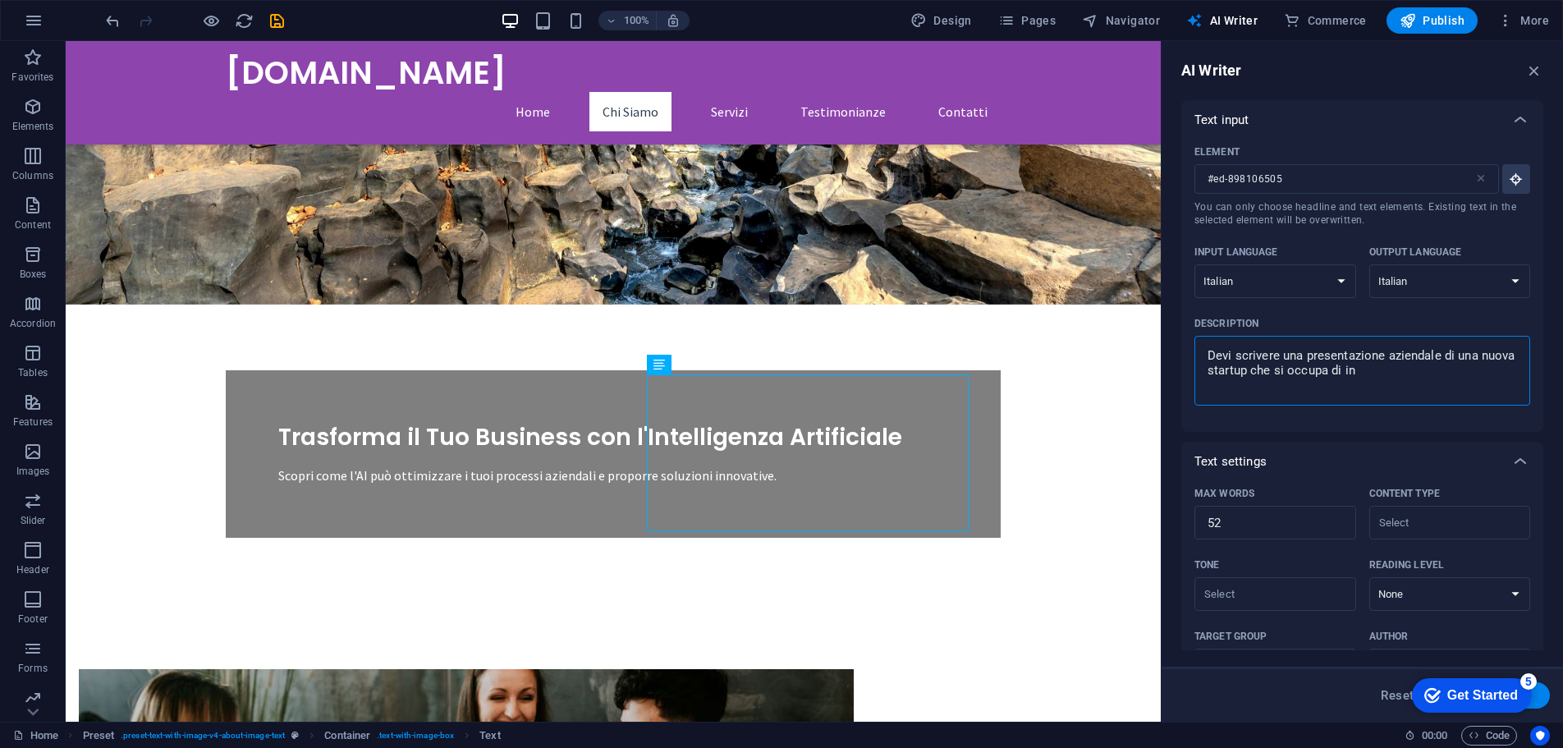
type textarea "x"
type textarea "Devi scrivere una presentazione aziendale di una nuova startup che si occupa di…"
type textarea "x"
type textarea "Devi scrivere una presentazione aziendale di una nuova startup che si occupa di…"
type textarea "x"
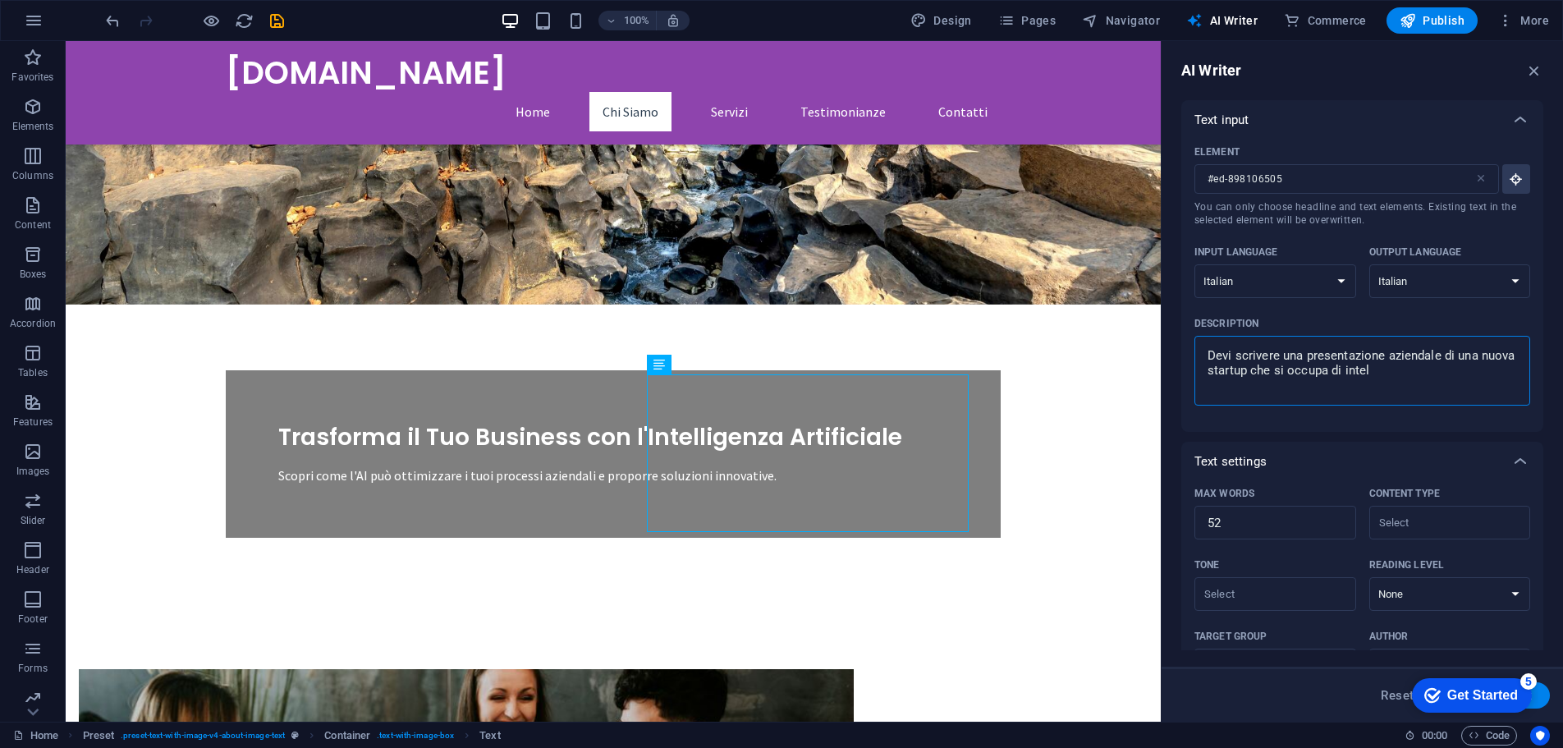
type textarea "Devi scrivere una presentazione aziendale di una nuova startup che si occupa di…"
type textarea "x"
type textarea "Devi scrivere una presentazione aziendale di una nuova startup che si occupa di…"
type textarea "x"
type textarea "Devi scrivere una presentazione aziendale di una nuova startup che si occupa di…"
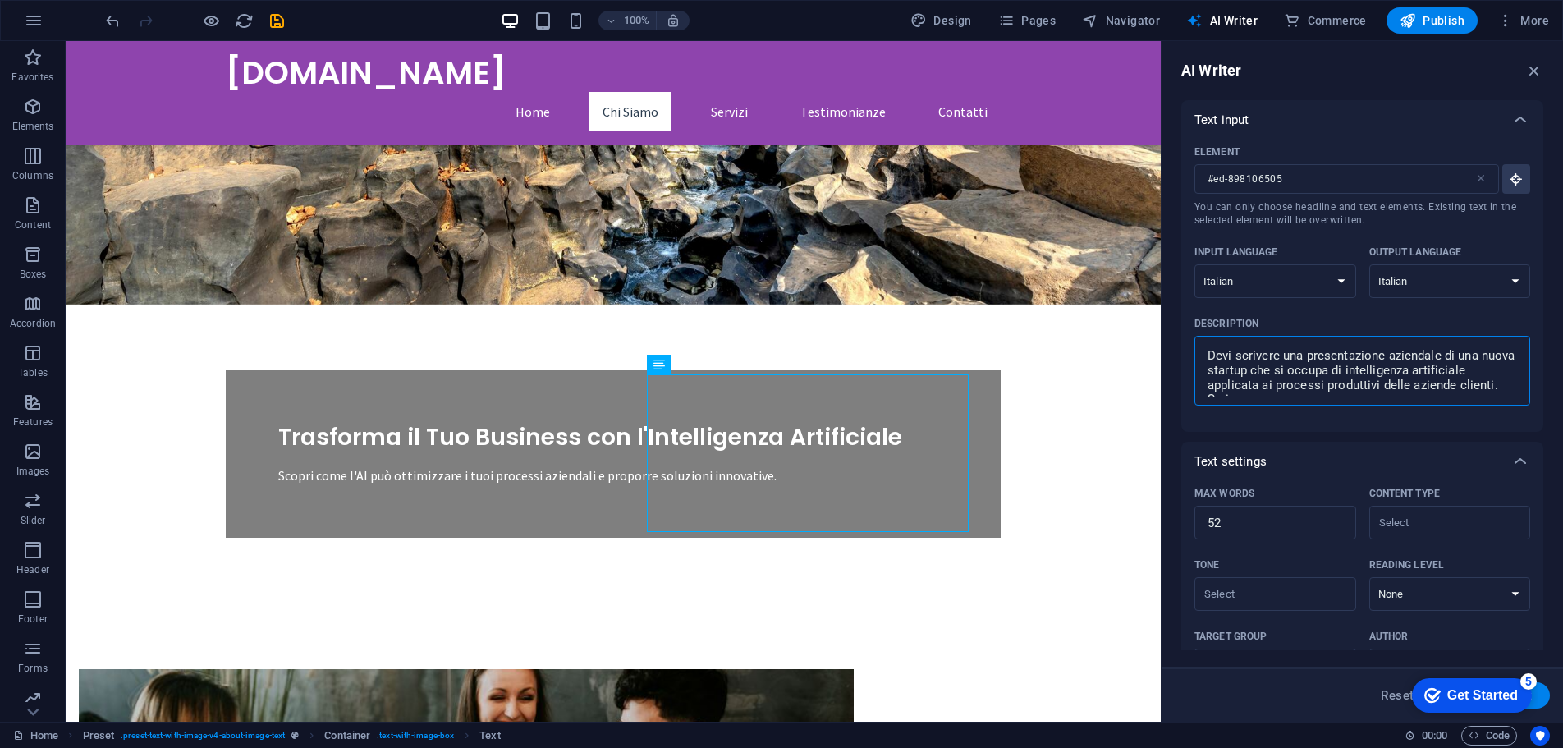
scroll to position [10, 0]
click at [1399, 385] on textarea "Devi scrivere una presentazione aziendale di una nuova startup che si occupa di…" at bounding box center [1362, 370] width 319 height 53
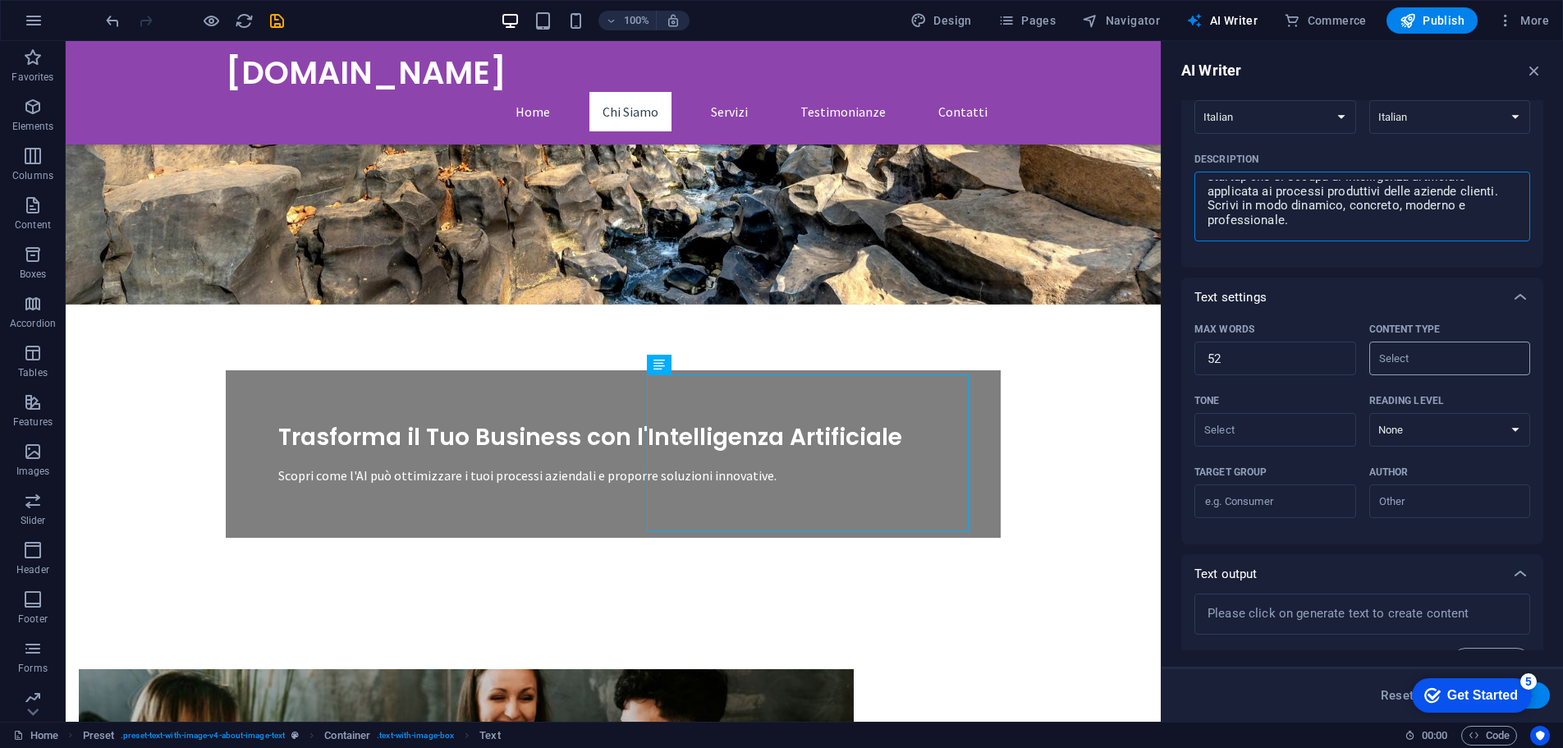
scroll to position [201, 0]
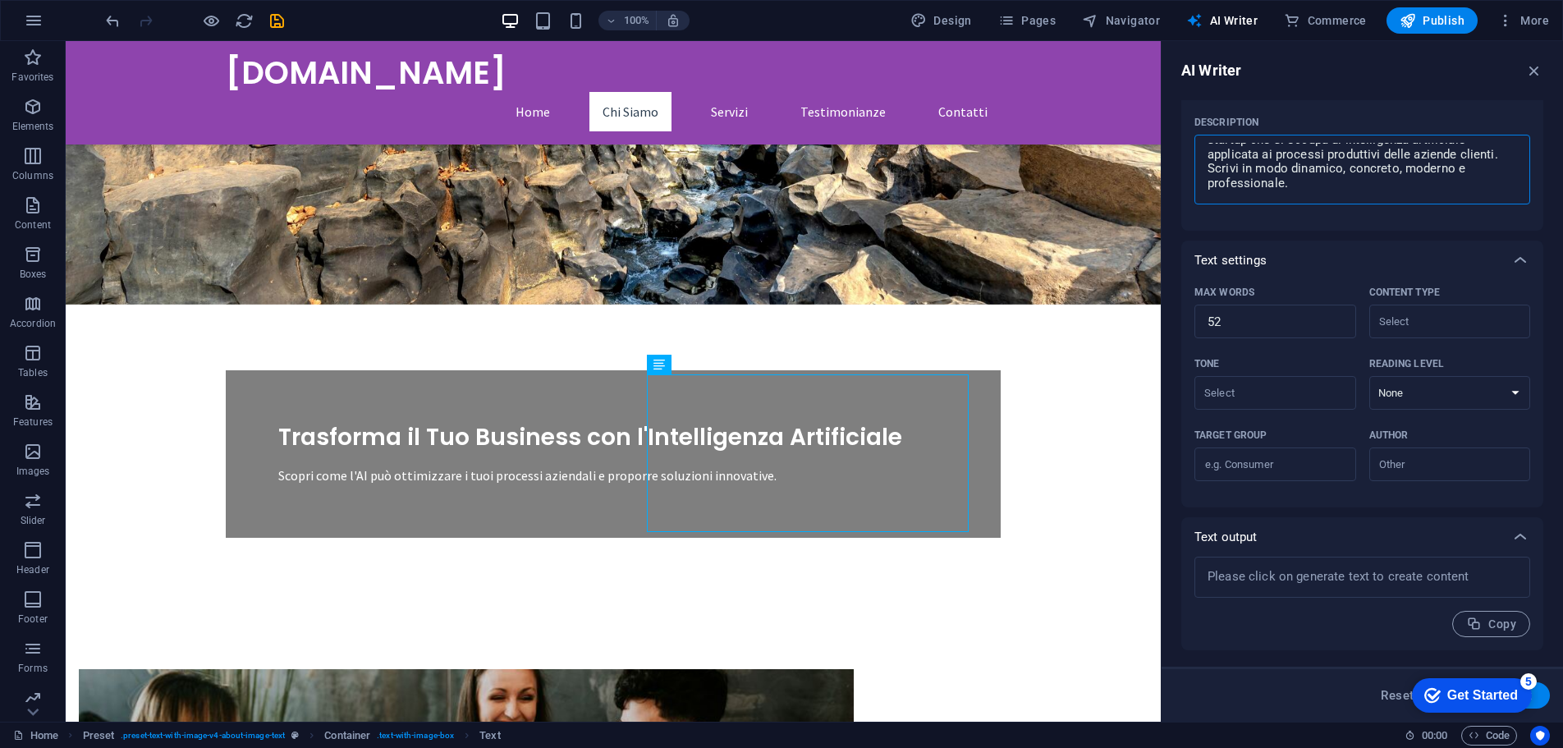
click at [1383, 150] on textarea "Devi scrivere una presentazione aziendale di una nuova startup che si occupa di…" at bounding box center [1362, 169] width 319 height 53
click at [1285, 589] on textarea at bounding box center [1362, 577] width 319 height 25
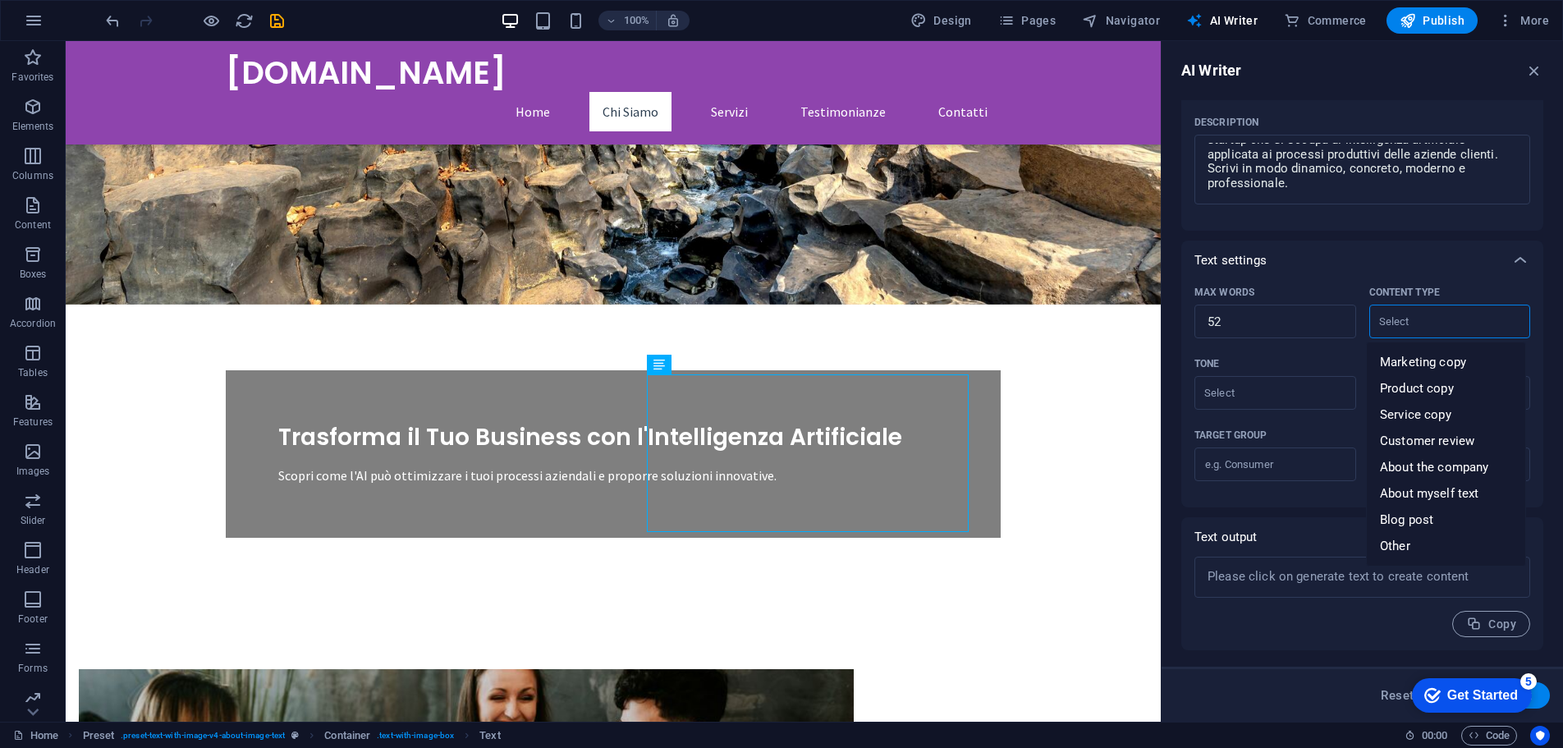
click at [1430, 315] on input "Content type ​" at bounding box center [1436, 321] width 125 height 24
click at [1429, 470] on span "About the company" at bounding box center [1434, 467] width 108 height 16
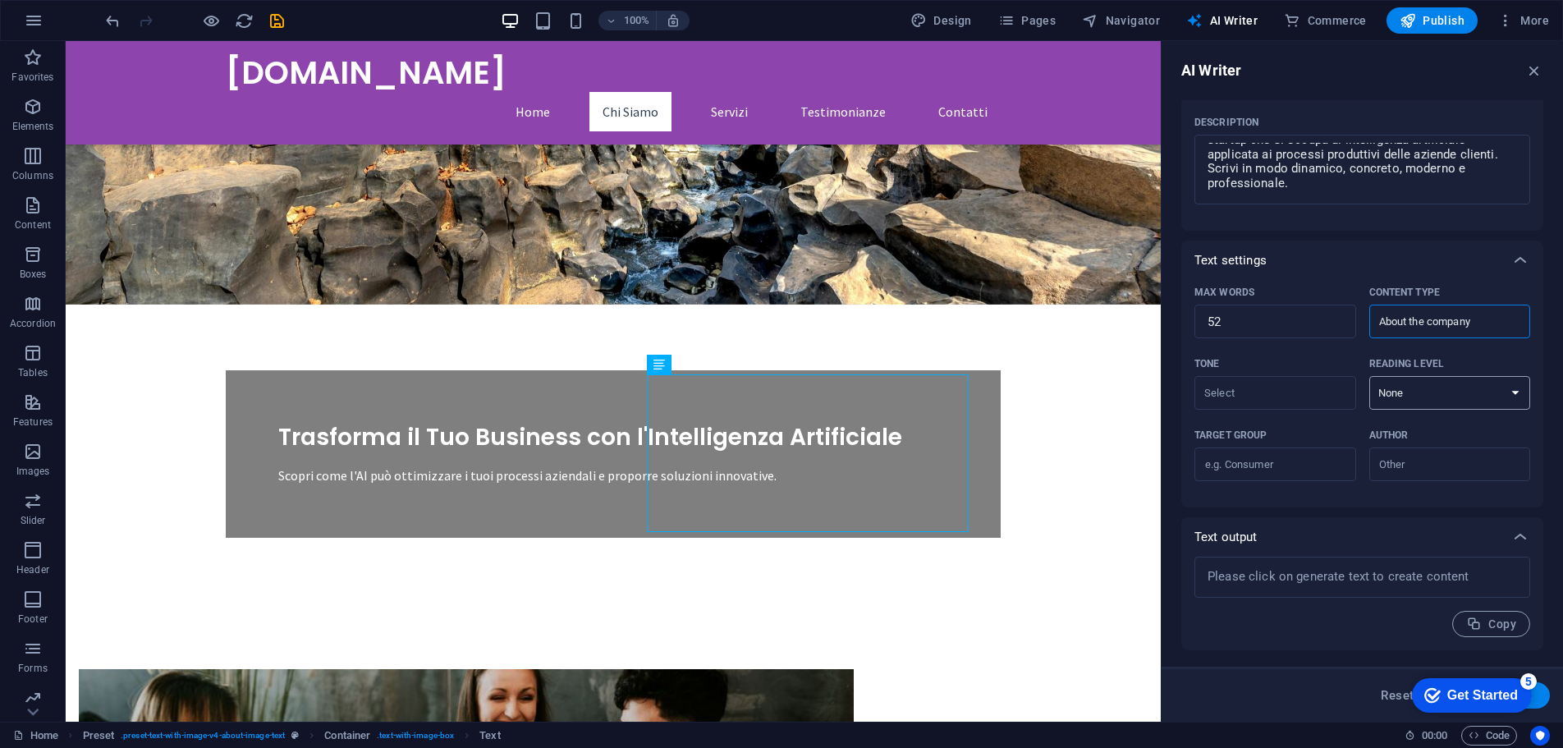
click at [1399, 396] on select "None Academic Adult Teen Child" at bounding box center [1450, 393] width 162 height 34
click at [1409, 358] on p "Reading level" at bounding box center [1406, 363] width 75 height 13
click at [1409, 376] on select "None Academic Adult Teen Child" at bounding box center [1450, 393] width 162 height 34
click at [1308, 387] on input "Tone ​" at bounding box center [1261, 393] width 125 height 24
click at [1288, 426] on li "Neutral" at bounding box center [1273, 433] width 158 height 26
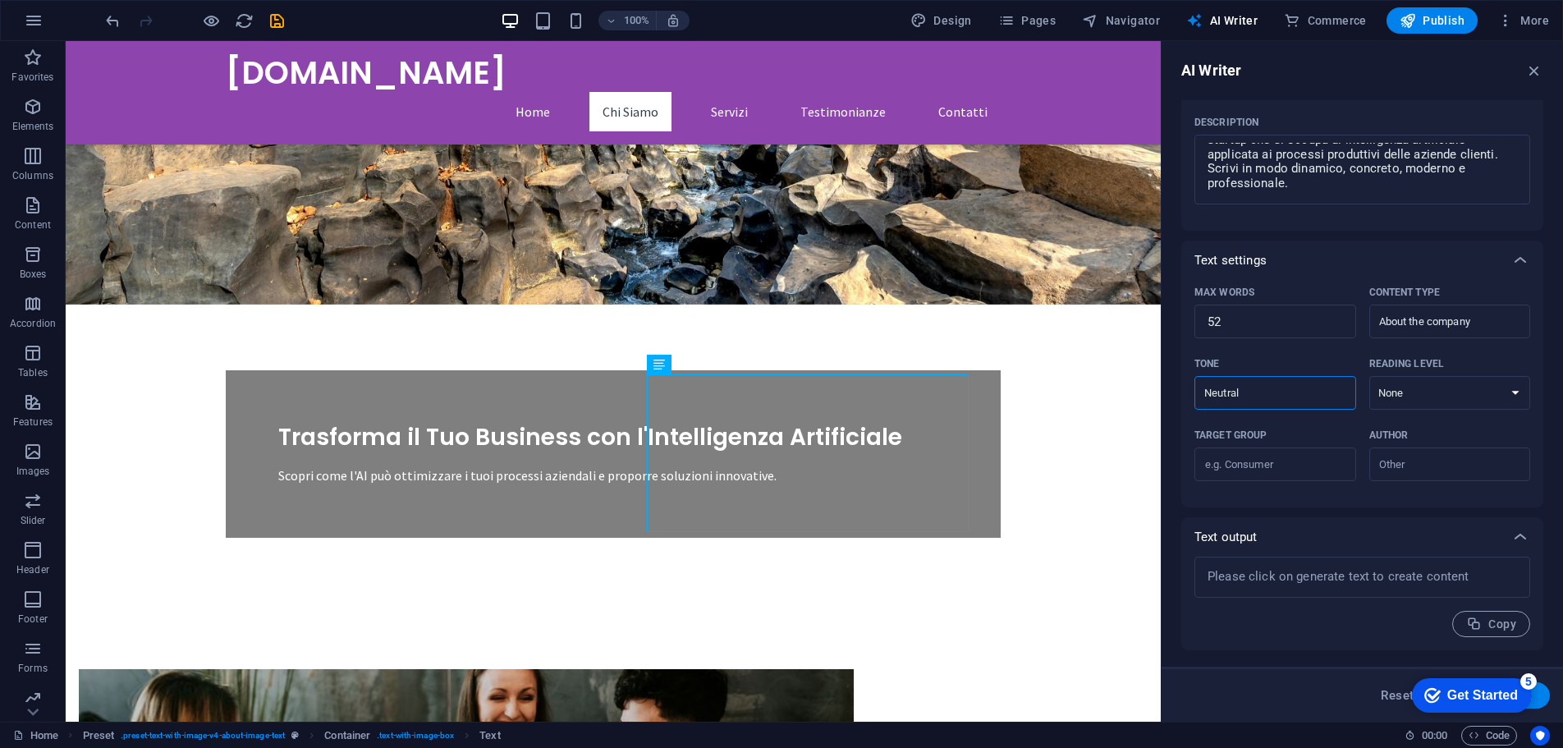
click at [1422, 482] on div "Target group ​ Author ​" at bounding box center [1362, 458] width 336 height 71
click at [1412, 464] on input "Author ​" at bounding box center [1436, 464] width 125 height 24
click at [1418, 501] on span "Business" at bounding box center [1405, 505] width 51 height 16
click at [1285, 467] on input "Target group ​" at bounding box center [1275, 464] width 162 height 26
click at [1236, 460] on input "Potential lead" at bounding box center [1275, 464] width 162 height 26
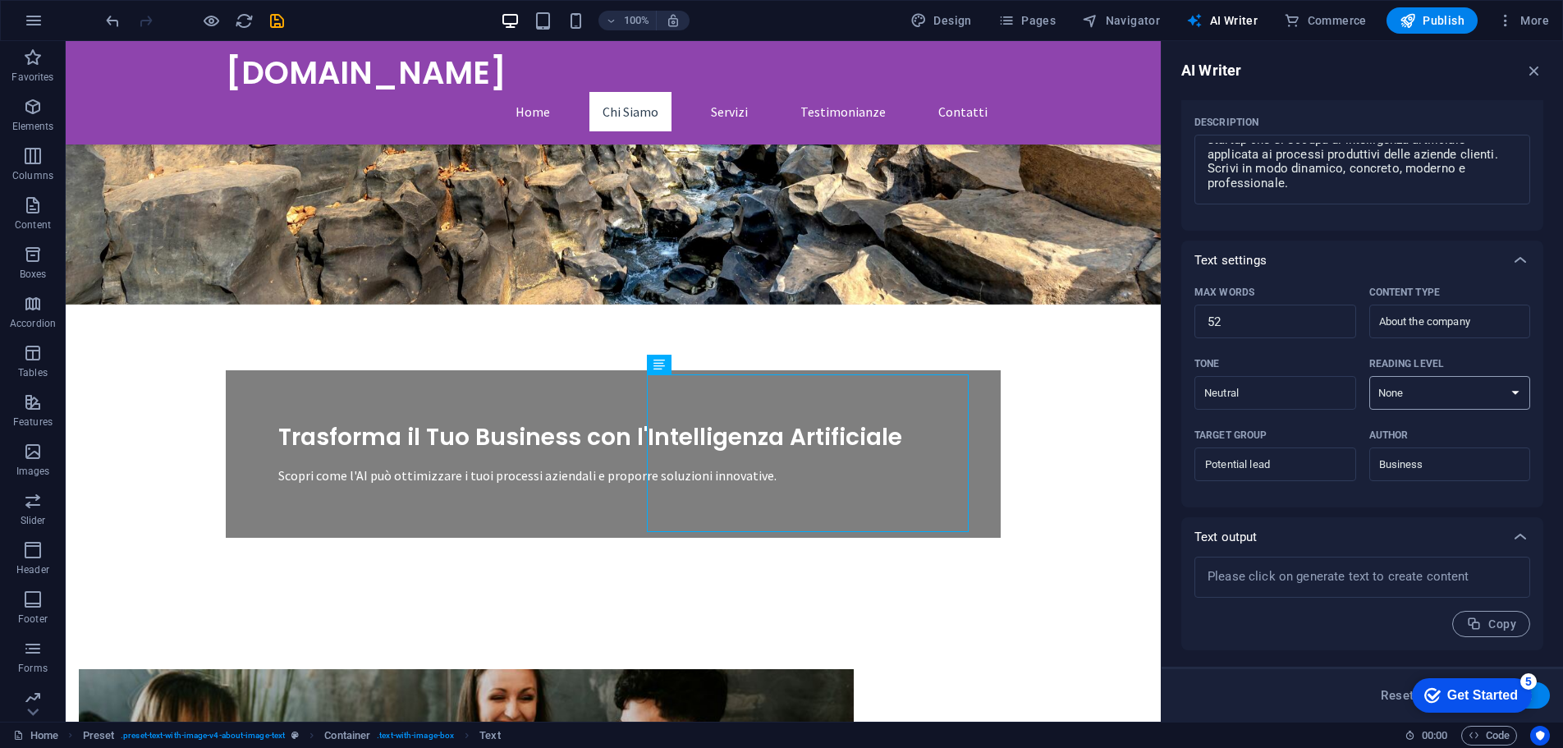
click at [1407, 401] on select "None Academic Adult Teen Child" at bounding box center [1450, 393] width 162 height 34
click at [1369, 376] on select "None Academic Adult Teen Child" at bounding box center [1450, 393] width 162 height 34
click at [1319, 572] on textarea at bounding box center [1362, 577] width 319 height 25
click at [1450, 690] on div "Get Started" at bounding box center [1482, 695] width 71 height 15
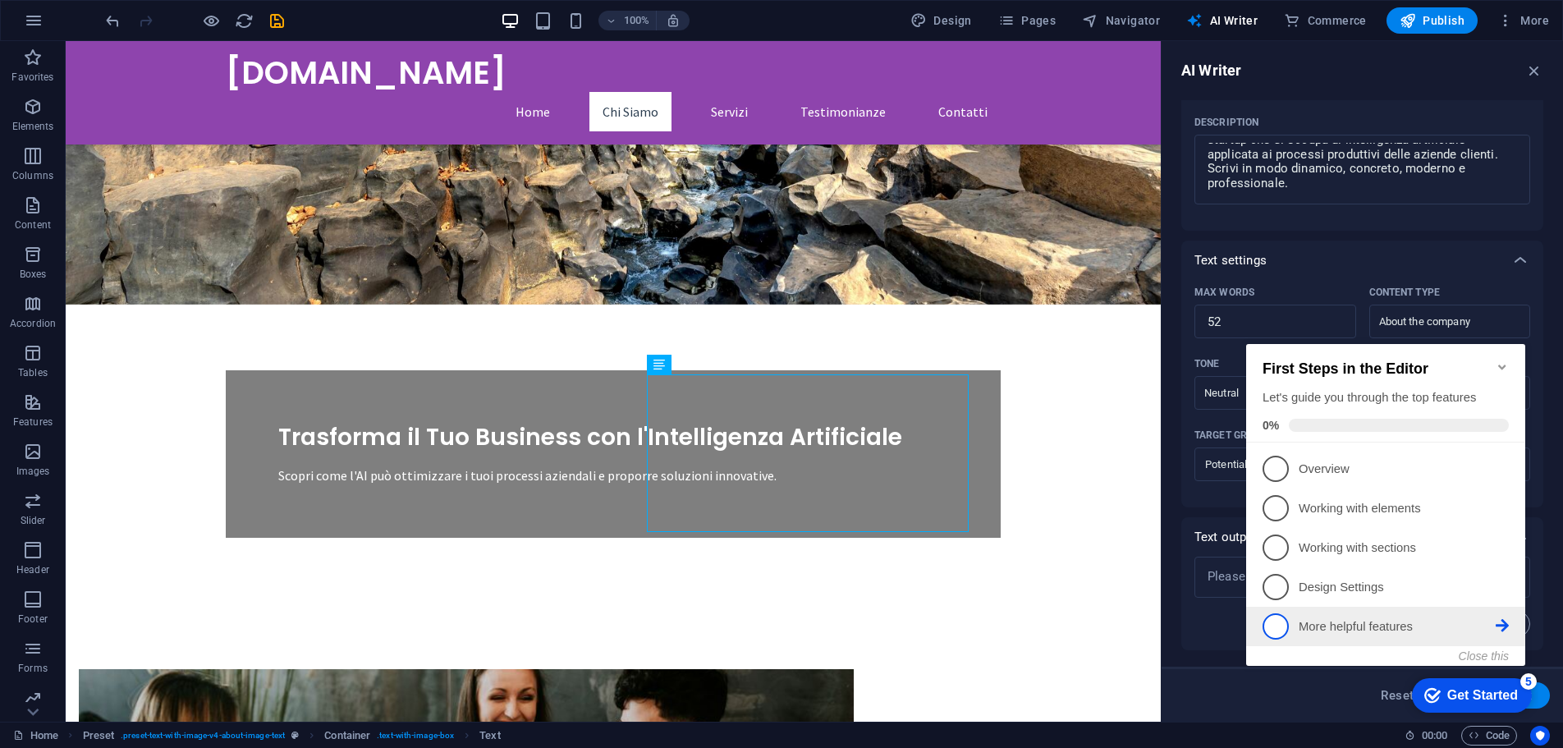
click at [1360, 629] on p "More helpful features - incomplete" at bounding box center [1397, 626] width 197 height 17
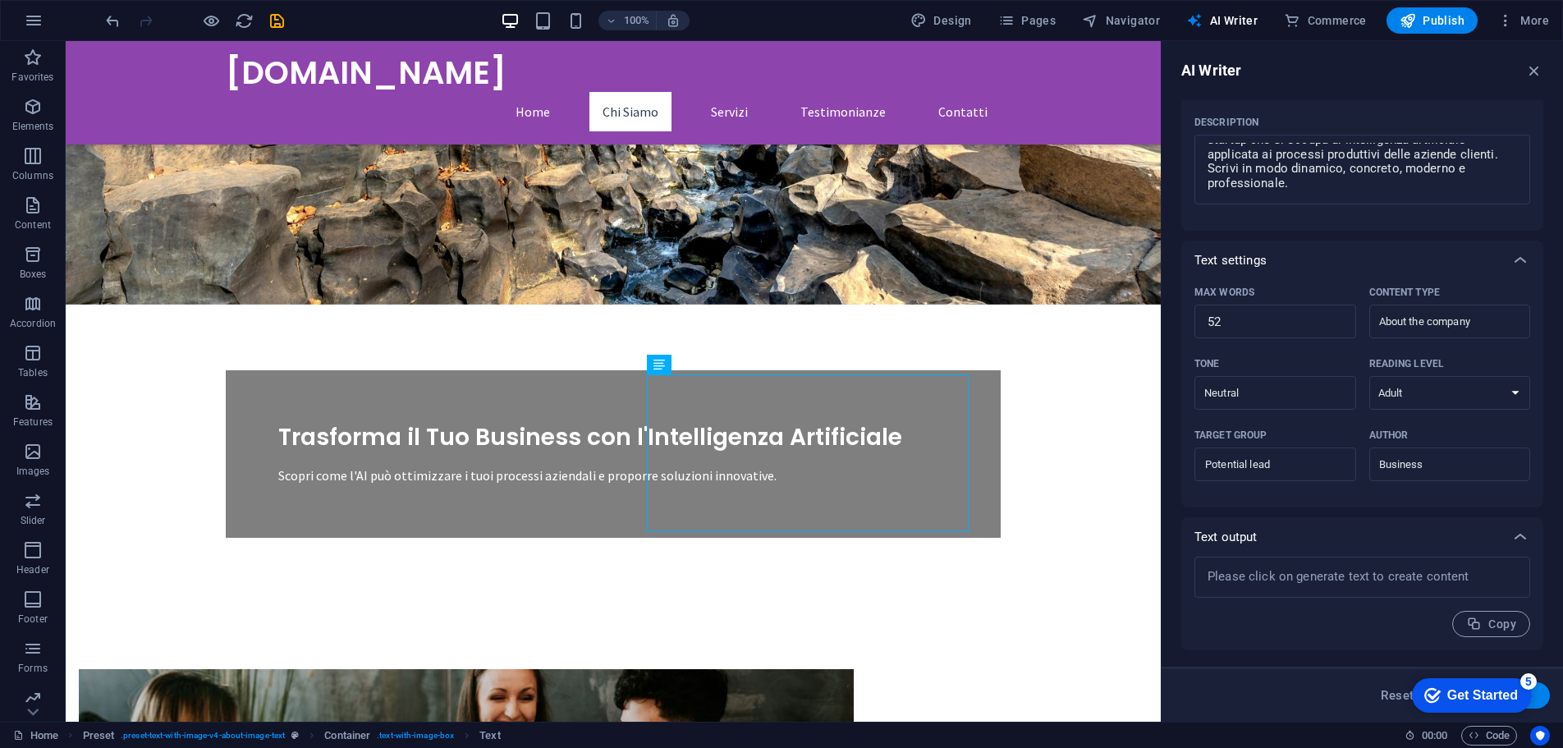
click at [1491, 693] on div "Get Started" at bounding box center [1482, 695] width 71 height 15
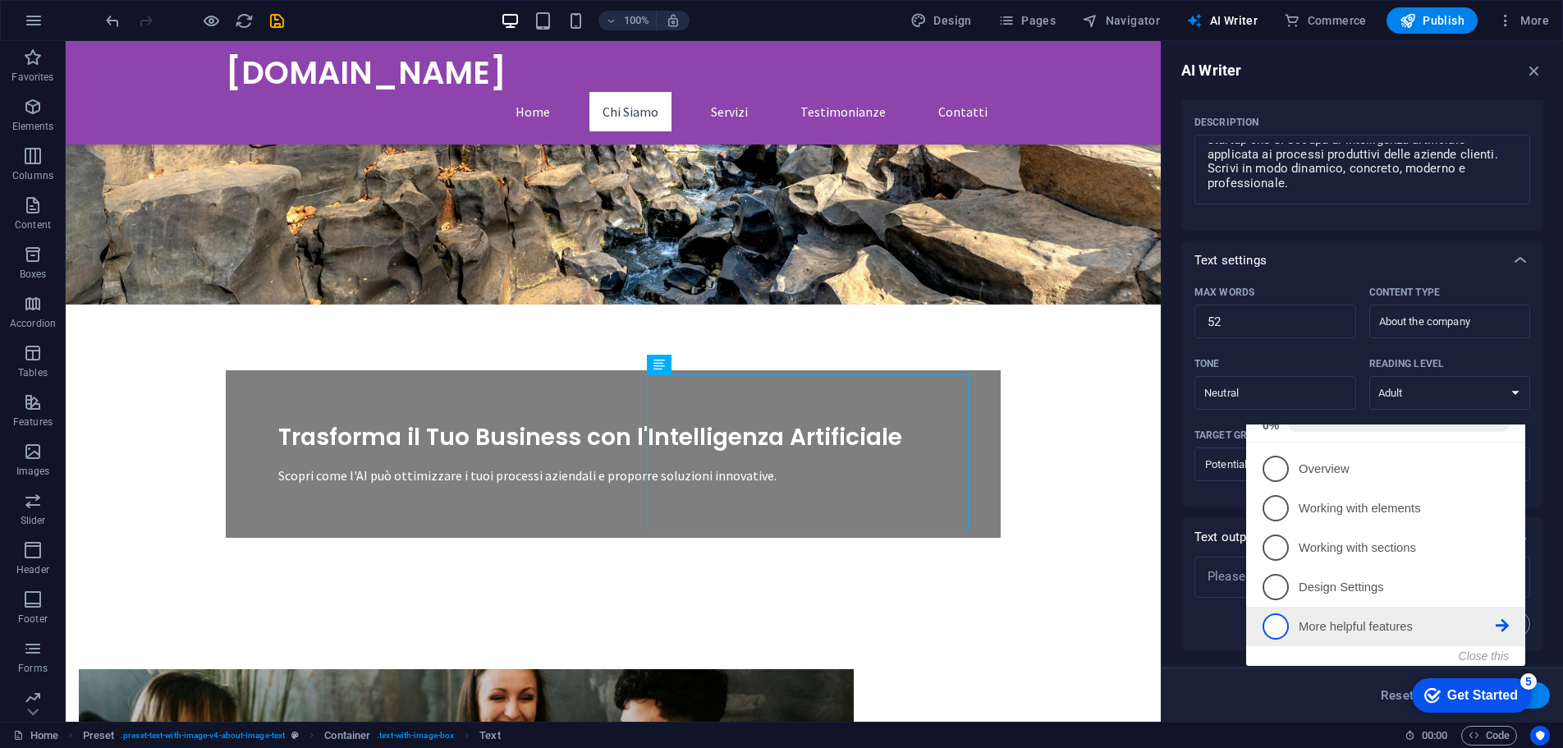
scroll to position [0, 0]
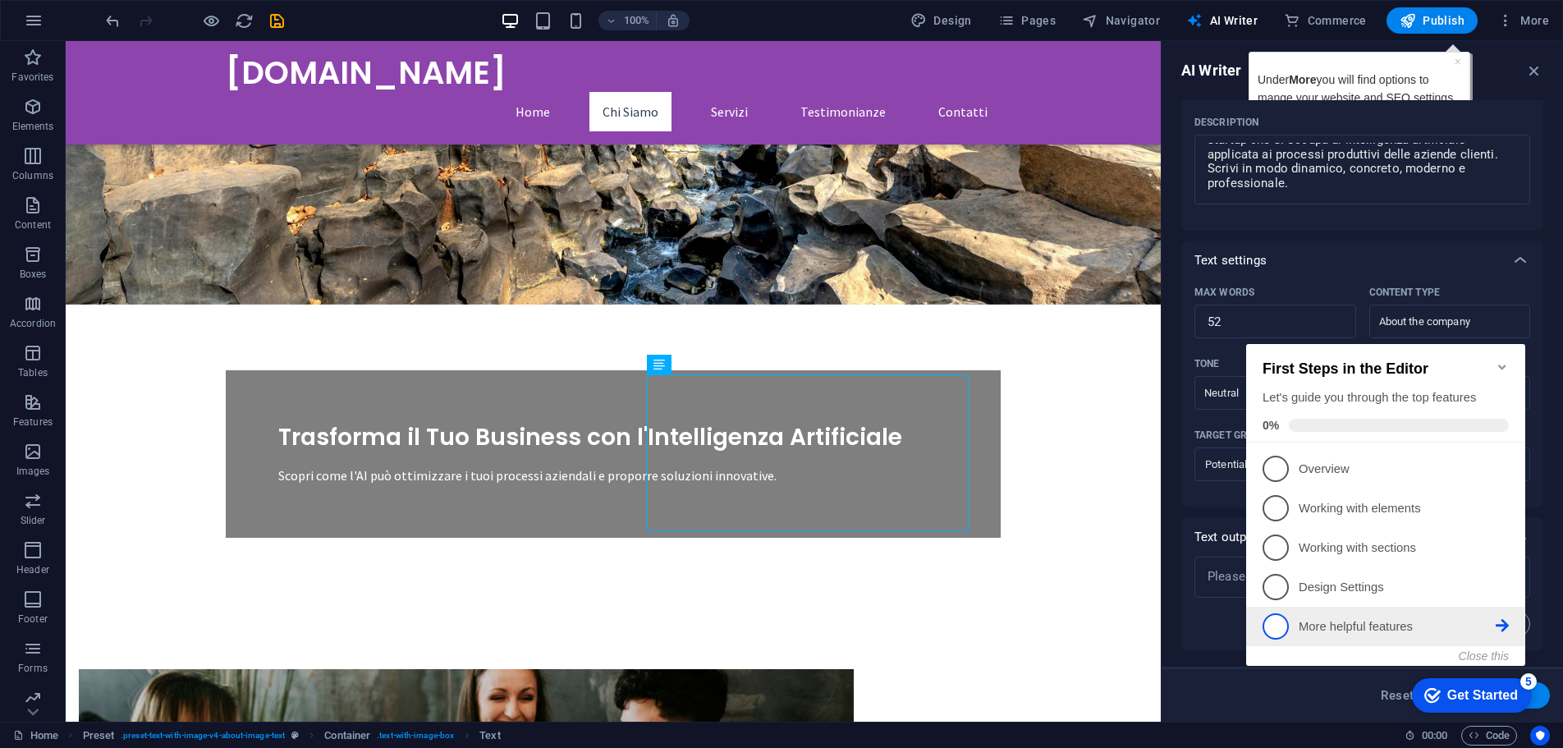
click at [1509, 626] on li "5 More helpful features - incomplete" at bounding box center [1385, 626] width 279 height 39
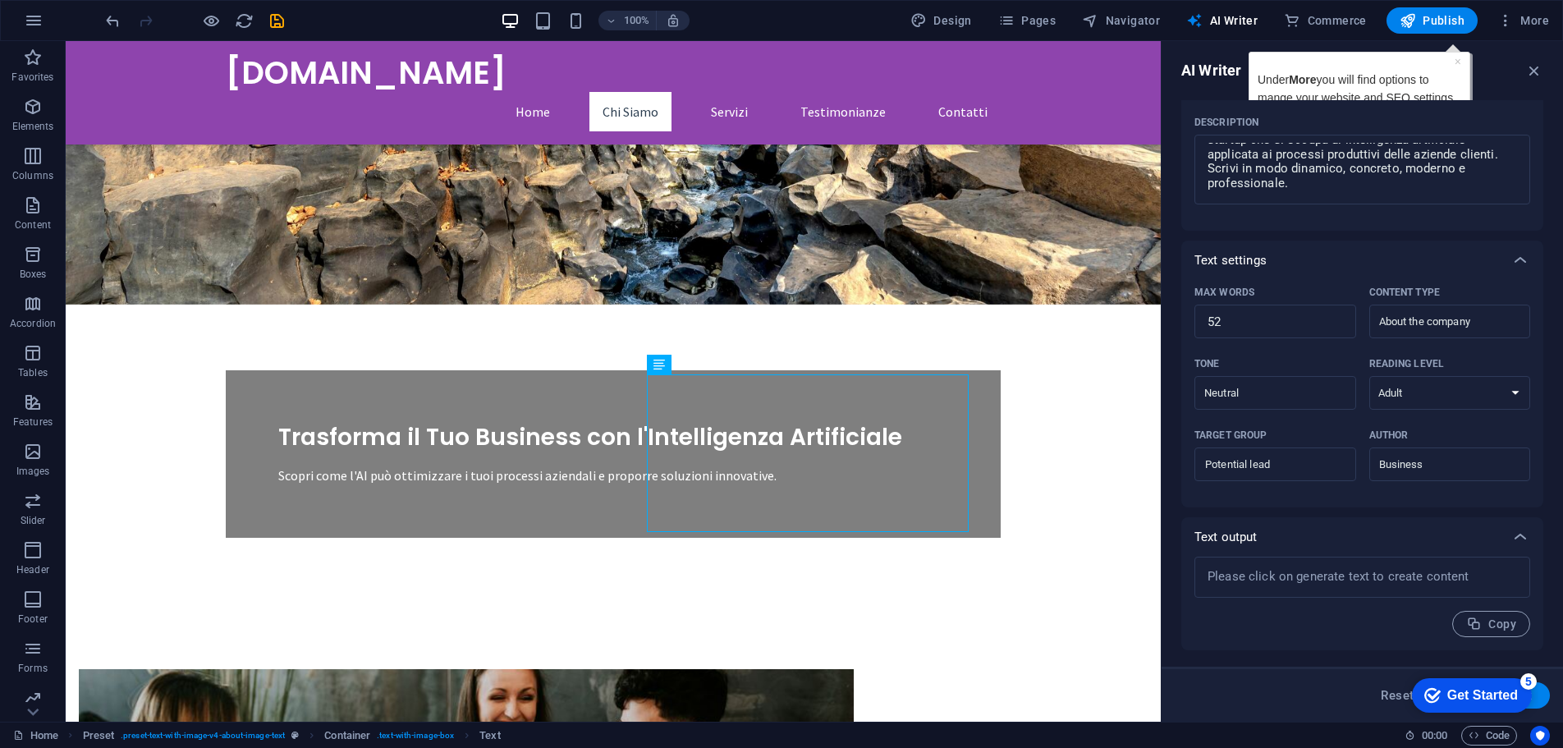
click at [1518, 703] on div "Get Started" at bounding box center [1482, 695] width 71 height 15
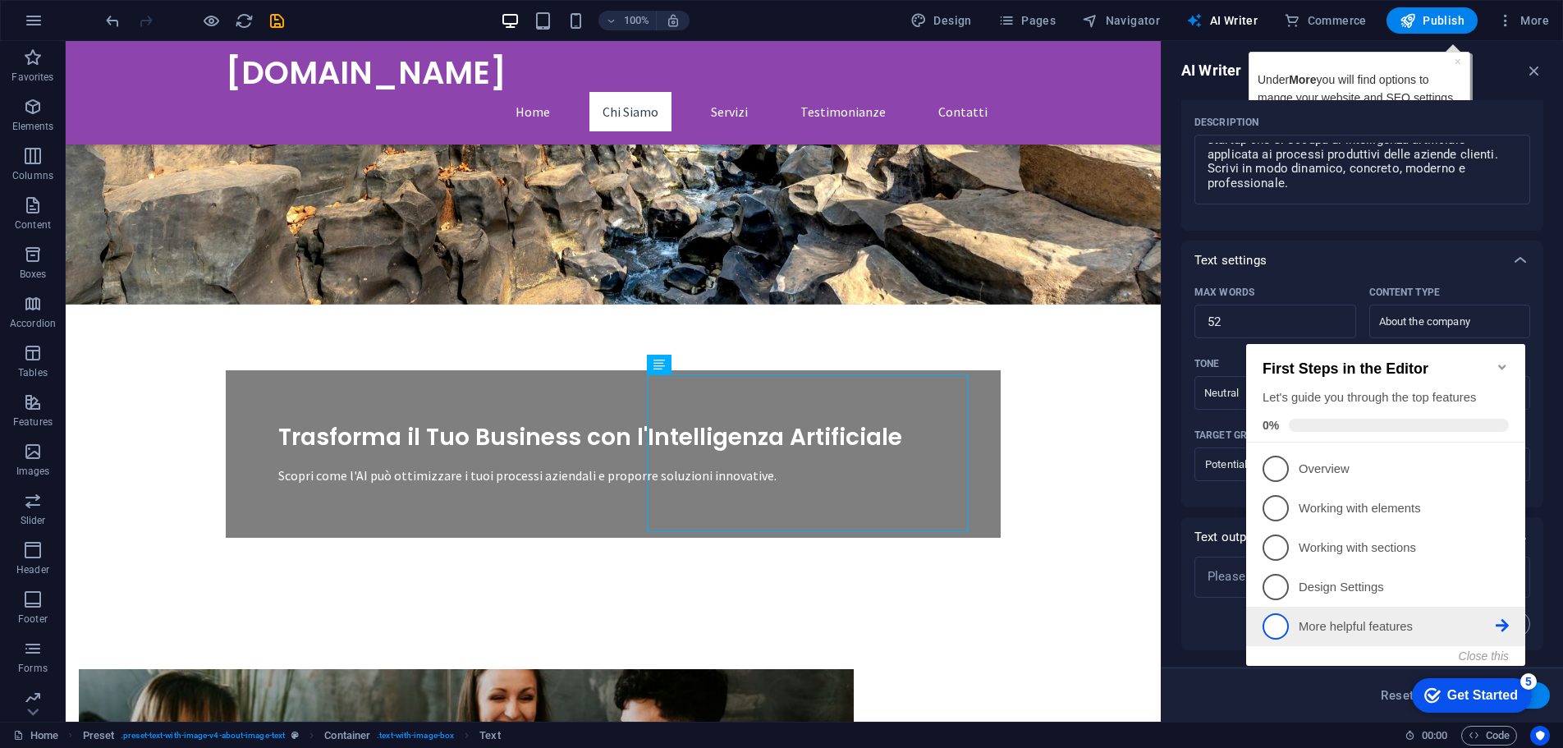
click at [1268, 632] on span "5" at bounding box center [1276, 626] width 26 height 26
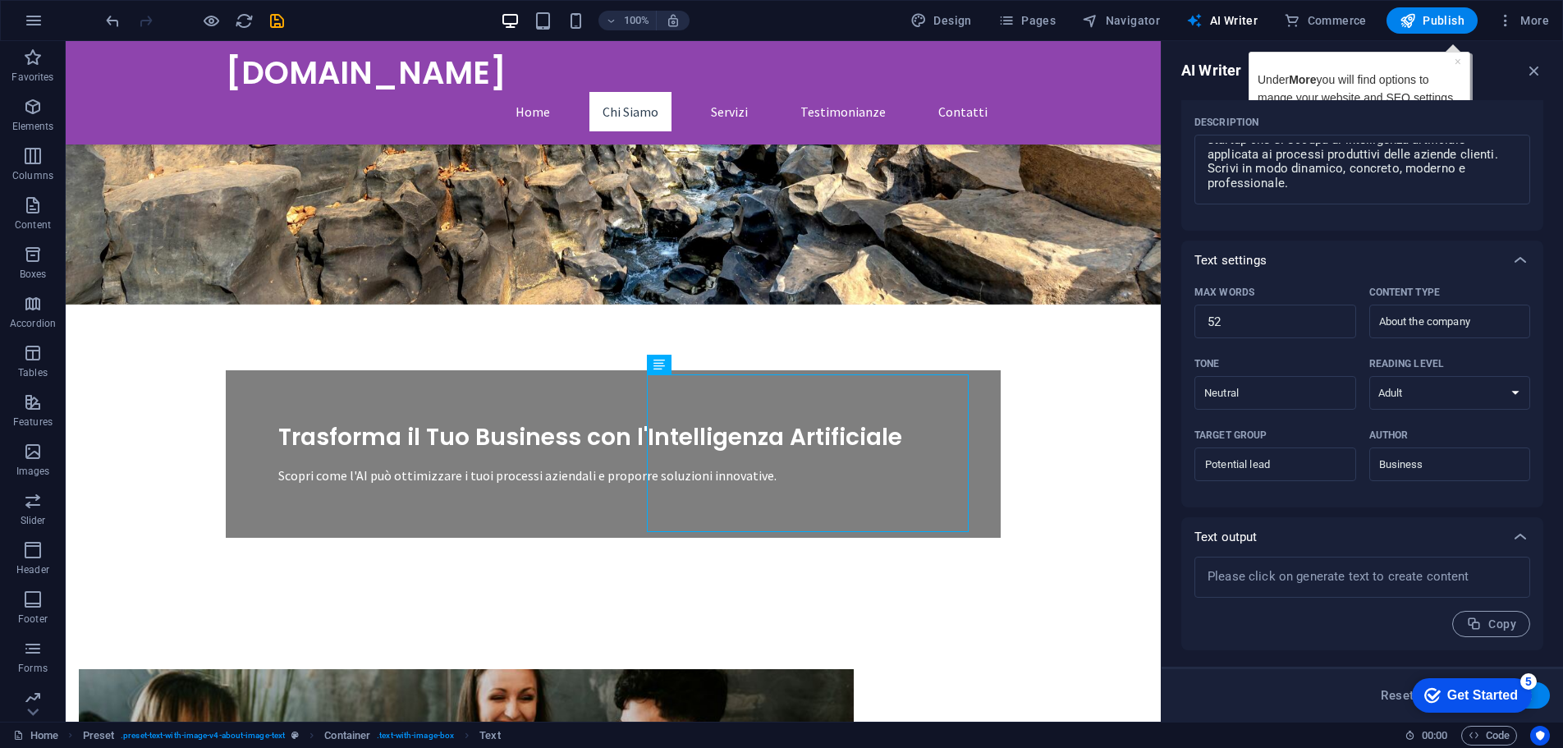
click at [1518, 703] on div "Get Started" at bounding box center [1482, 695] width 71 height 15
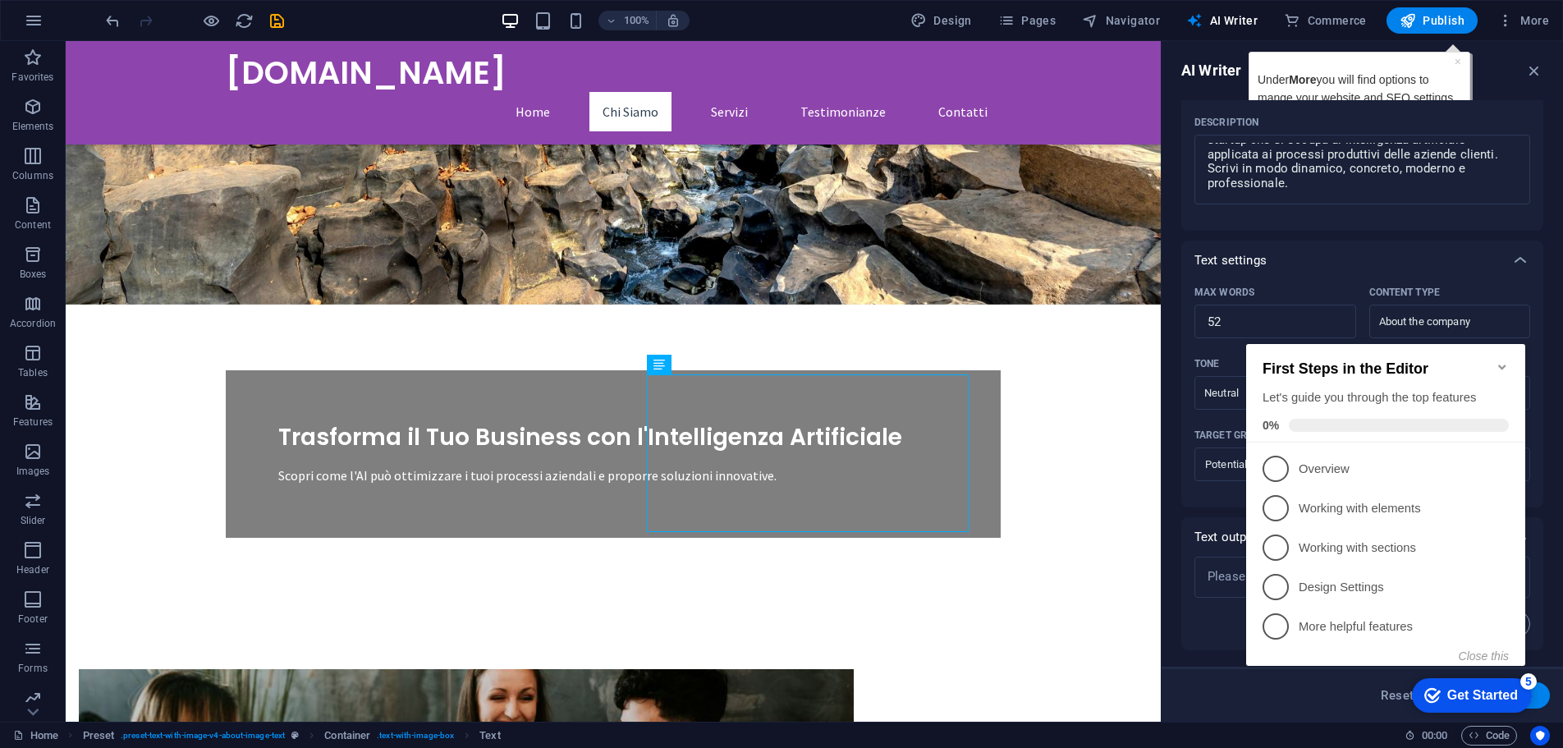
click at [1291, 433] on div "First Steps in the Editor Let's guide you through the top features 0%" at bounding box center [1385, 393] width 279 height 99
click at [1508, 360] on icon "Minimize checklist" at bounding box center [1502, 366] width 13 height 13
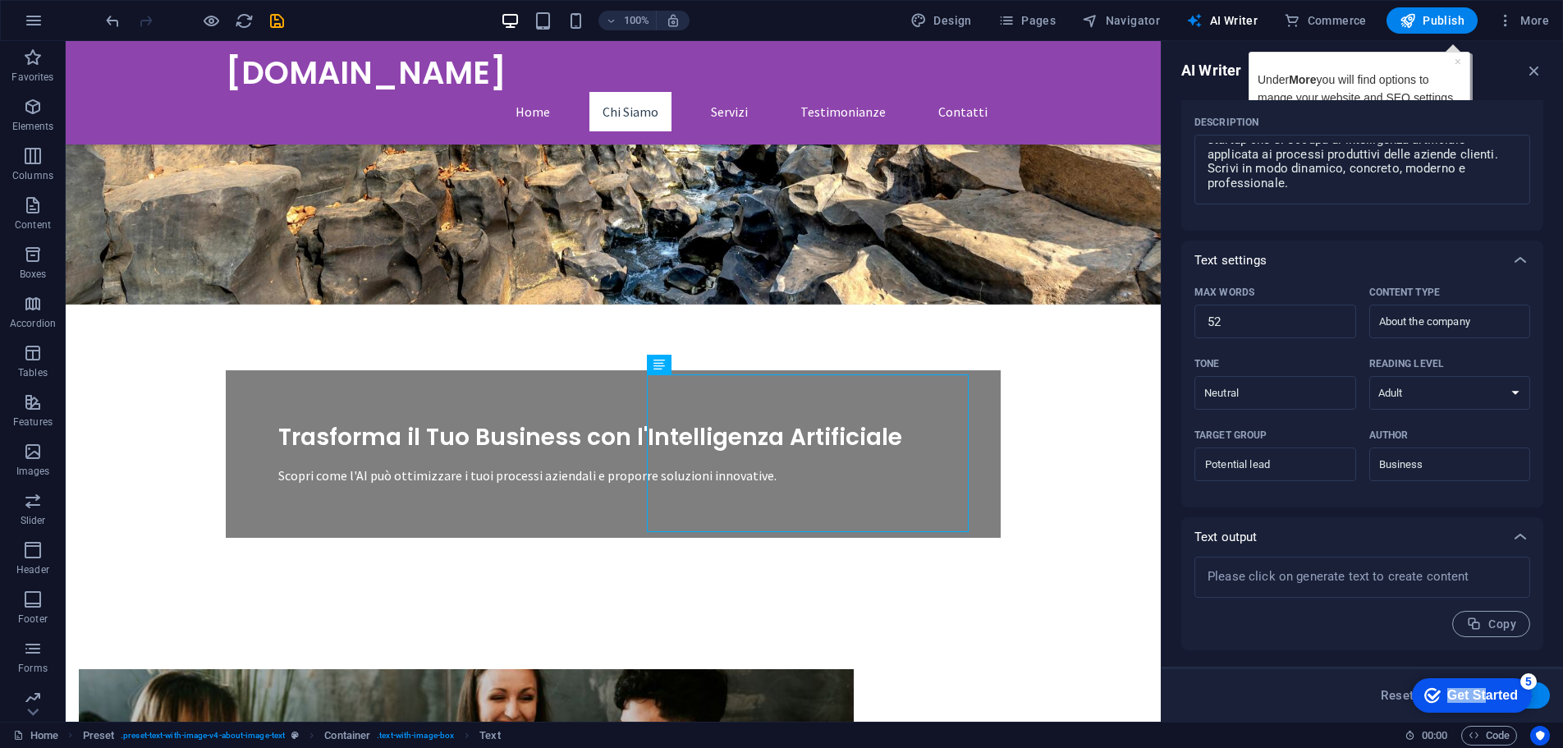
drag, startPoint x: 1643, startPoint y: 1051, endPoint x: 1615, endPoint y: 1054, distance: 28.1
click div "checkmark Get Started 5 First Steps in the Editor Let's guide you through the t…"
click at [1542, 701] on button "Generate text" at bounding box center [1493, 695] width 114 height 26
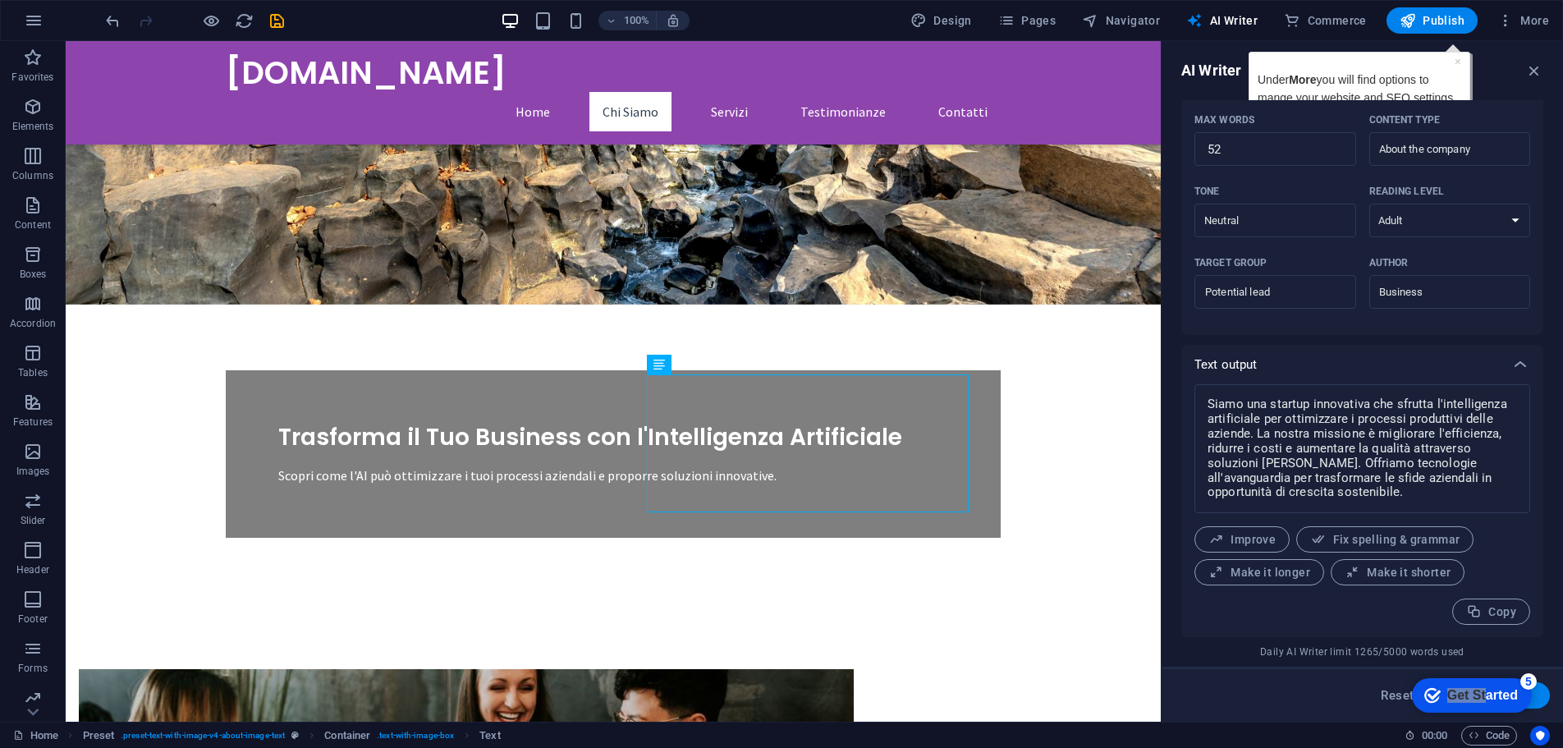
scroll to position [374, 0]
click at [1225, 540] on span "Improve" at bounding box center [1241, 539] width 67 height 16
drag, startPoint x: 1299, startPoint y: 195, endPoint x: 1156, endPoint y: 152, distance: 149.3
click at [1267, 538] on span "Improve" at bounding box center [1241, 539] width 67 height 16
click at [1427, 502] on textarea "Siamo un'innovativa startup che utilizza l'intelligenza artificiale per ottimiz…" at bounding box center [1362, 448] width 319 height 112
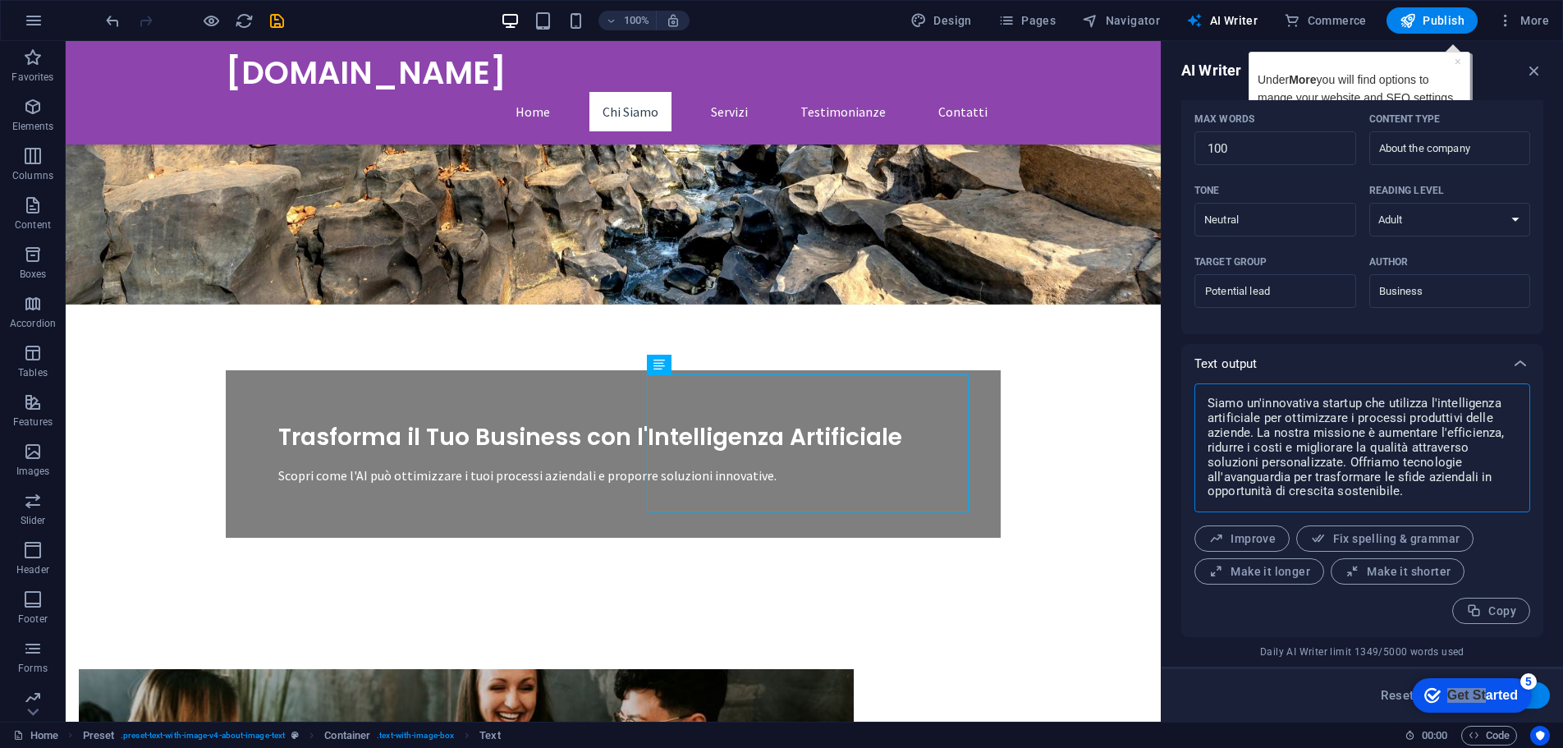
click at [1542, 701] on button "Generate text" at bounding box center [1493, 695] width 114 height 26
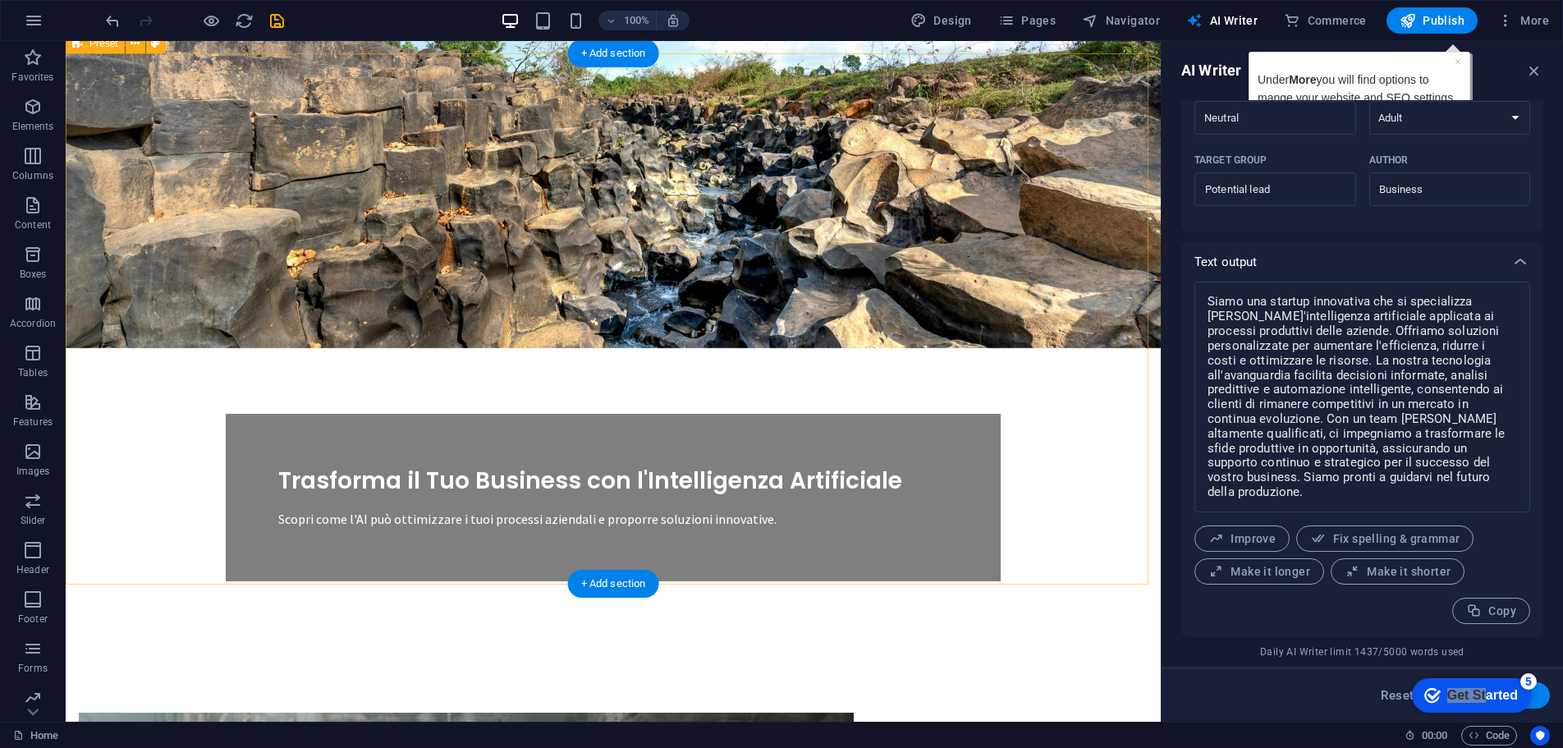
scroll to position [0, 0]
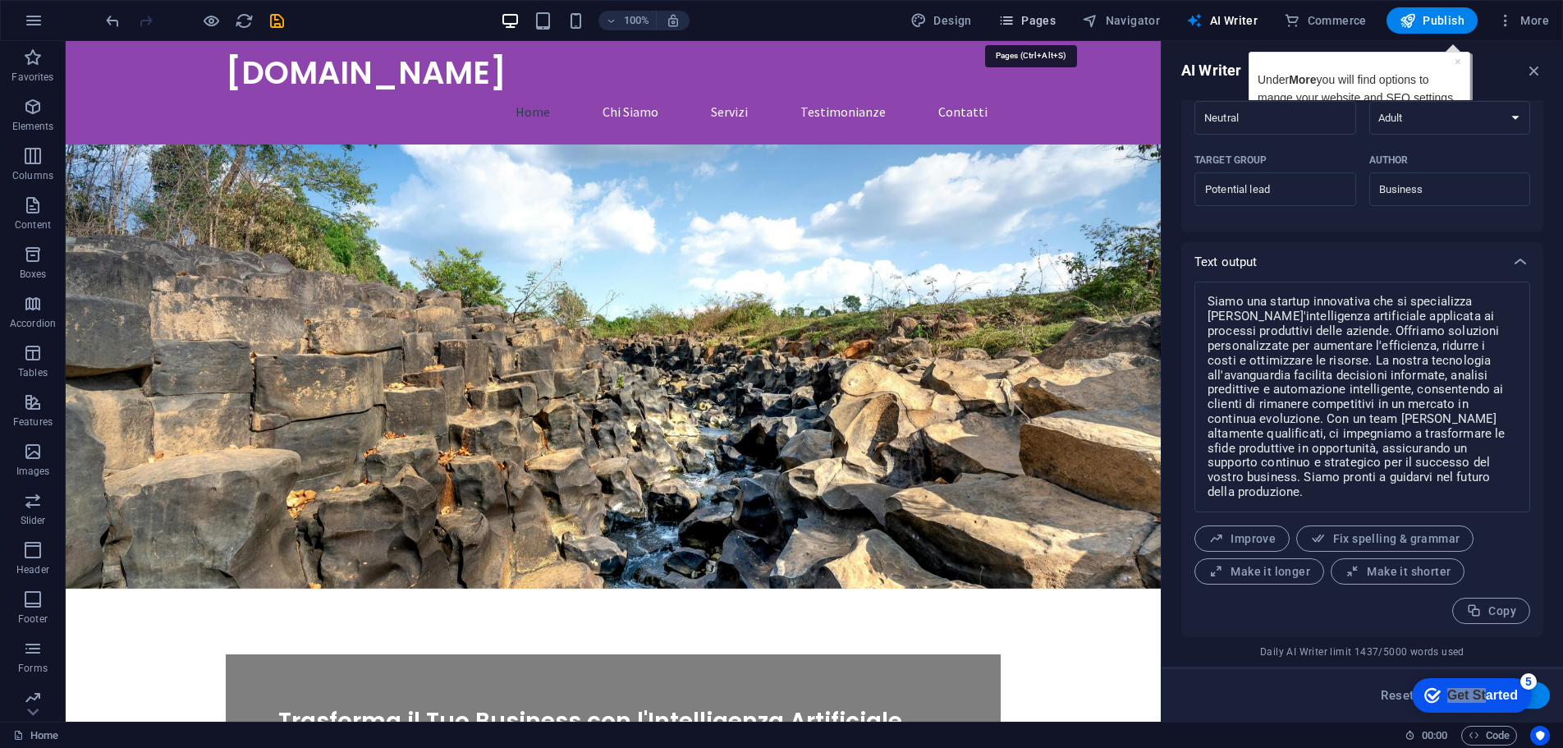
click at [1046, 25] on span "Pages" at bounding box center [1026, 20] width 57 height 16
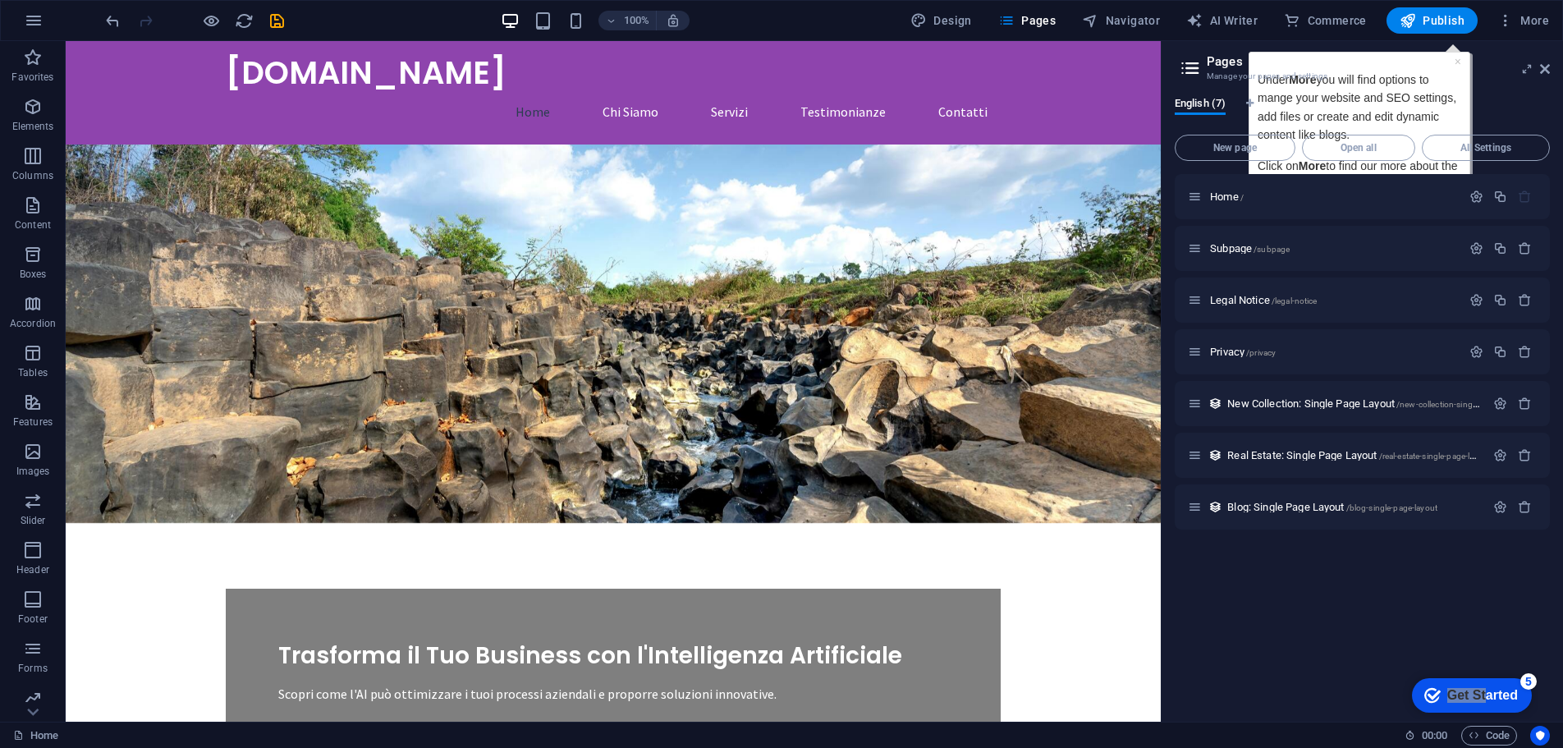
click at [1291, 594] on div "Home / Subpage /subpage Legal Notice /legal-notice Privacy /privacy New Collect…" at bounding box center [1362, 441] width 375 height 534
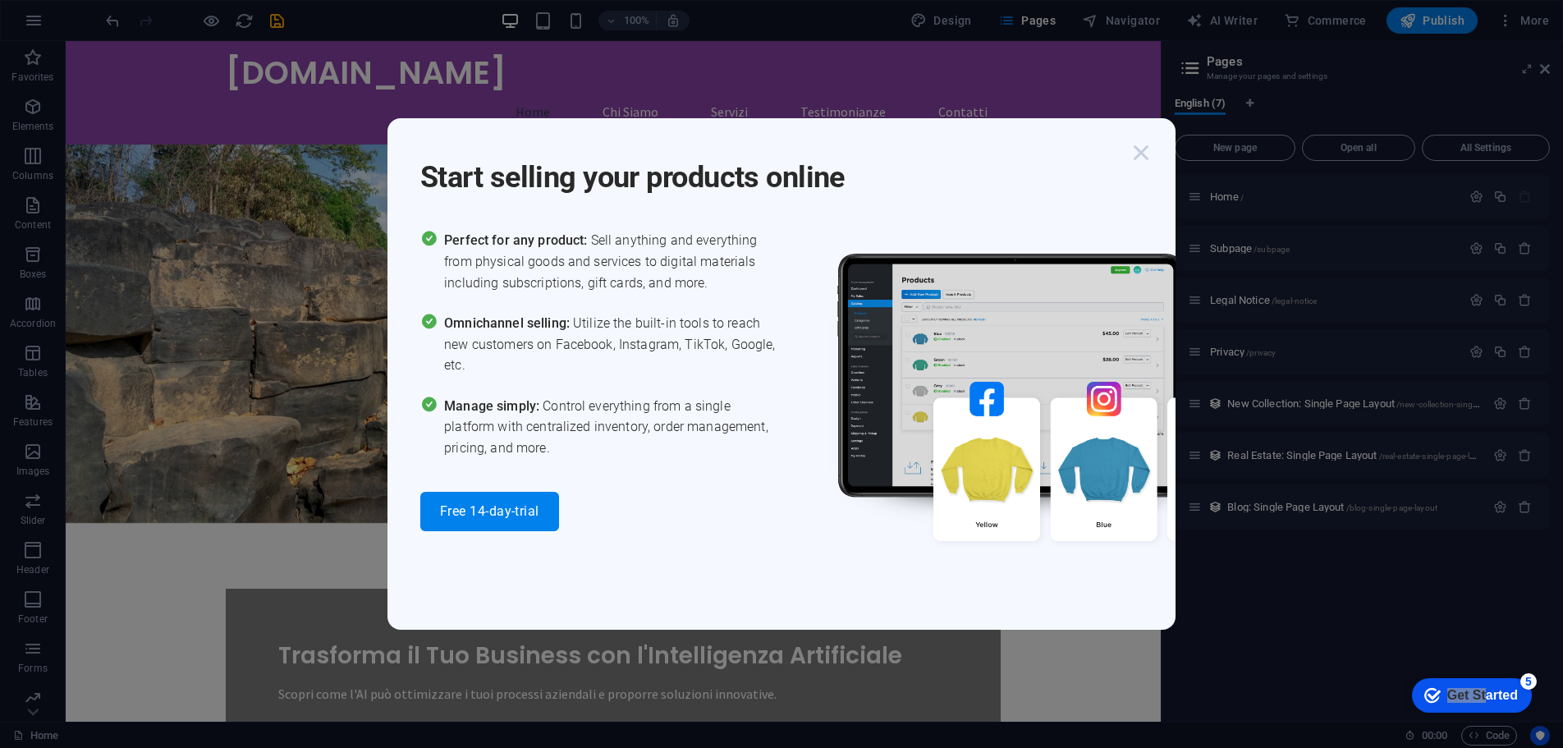
click at [1143, 154] on icon "button" at bounding box center [1141, 153] width 30 height 30
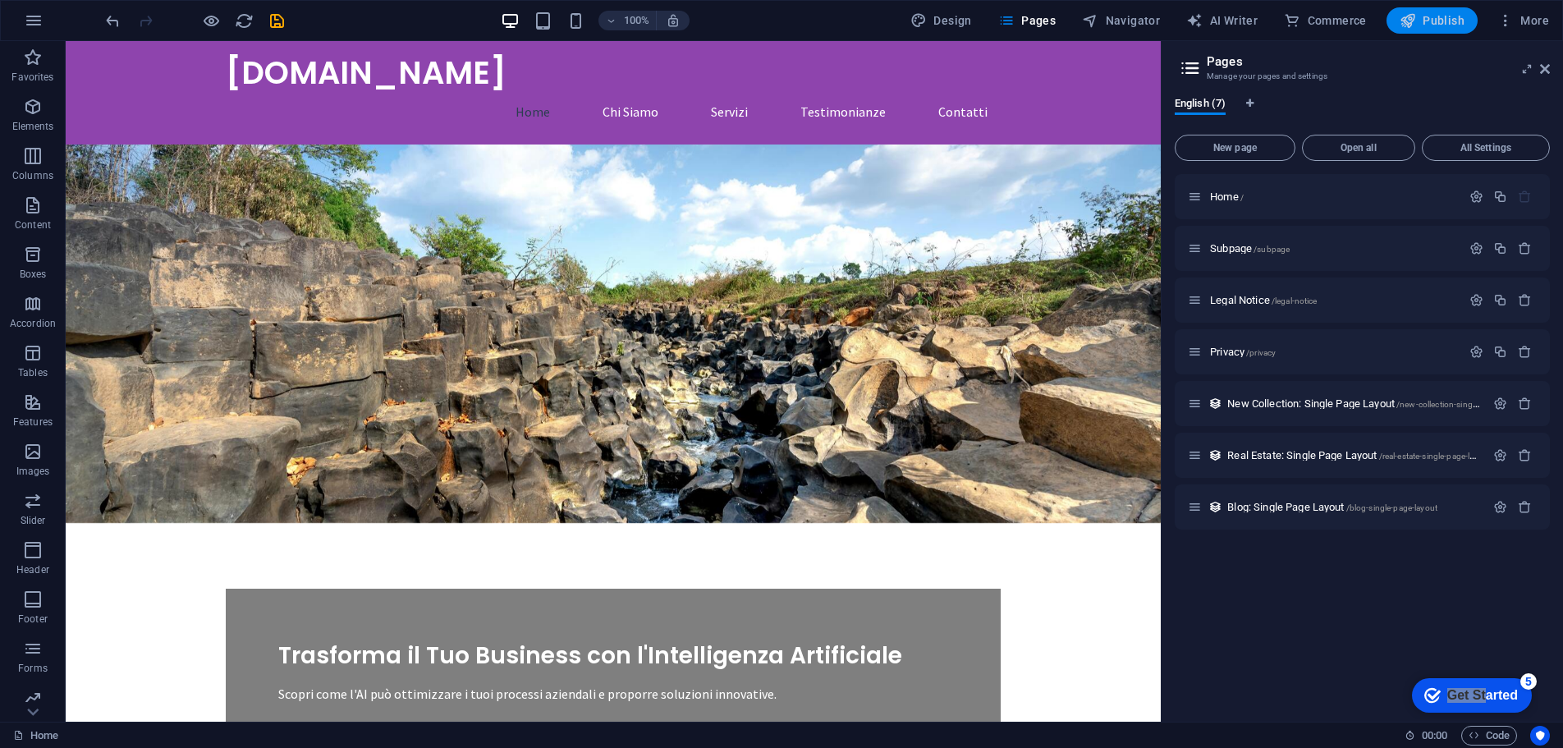
click at [1409, 25] on icon "button" at bounding box center [1408, 20] width 16 height 16
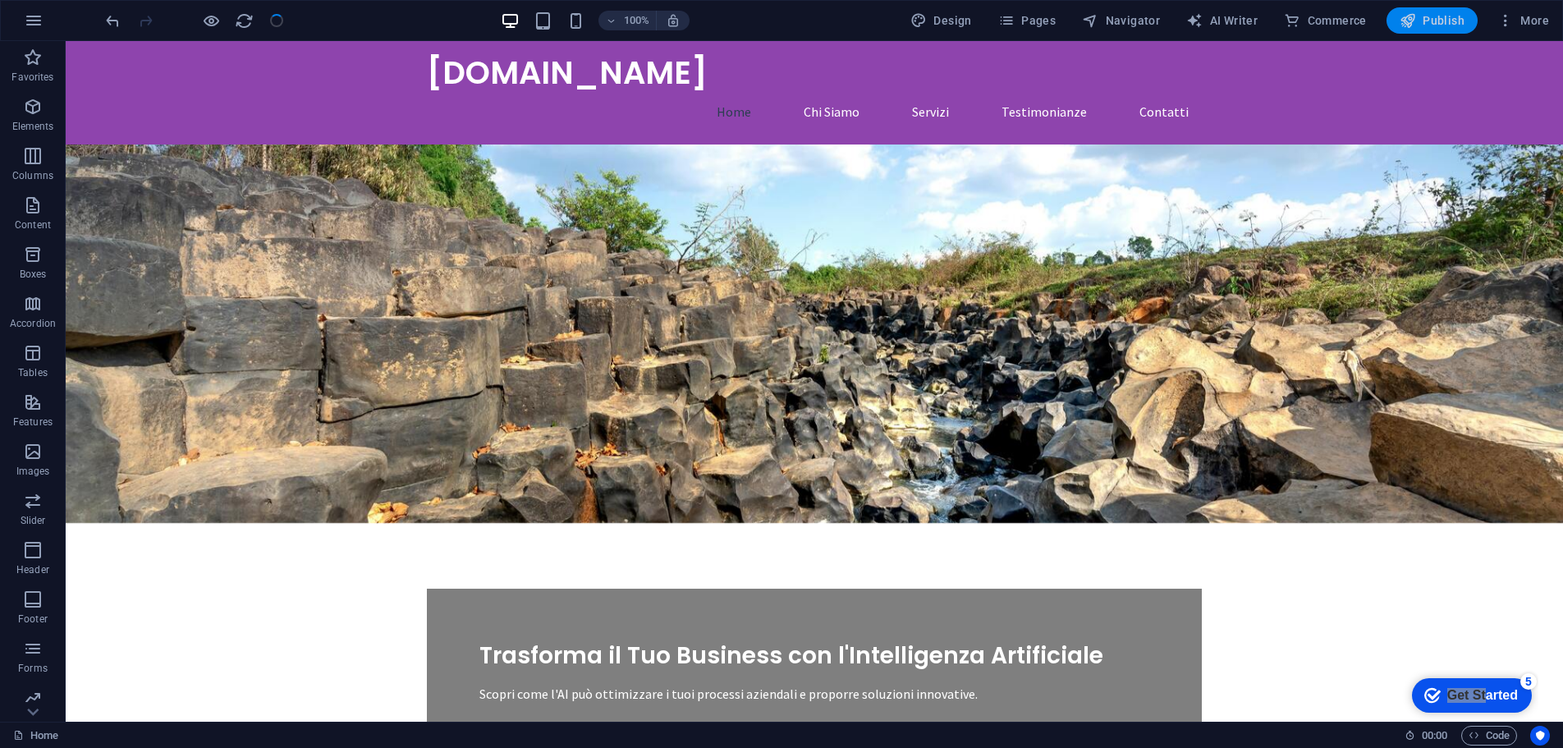
click at [1441, 17] on span "Publish" at bounding box center [1432, 20] width 65 height 16
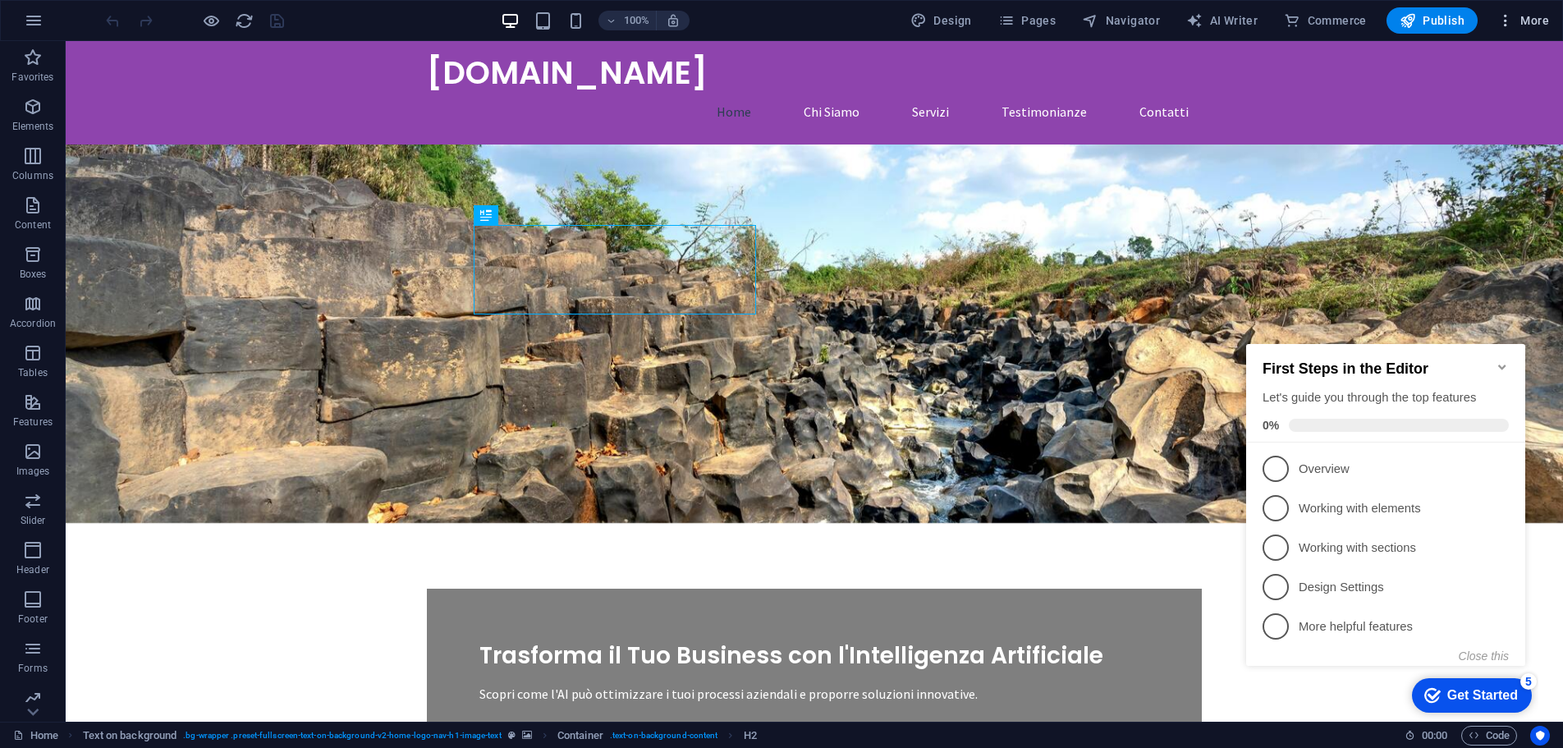
click at [1512, 28] on icon "button" at bounding box center [1505, 20] width 16 height 16
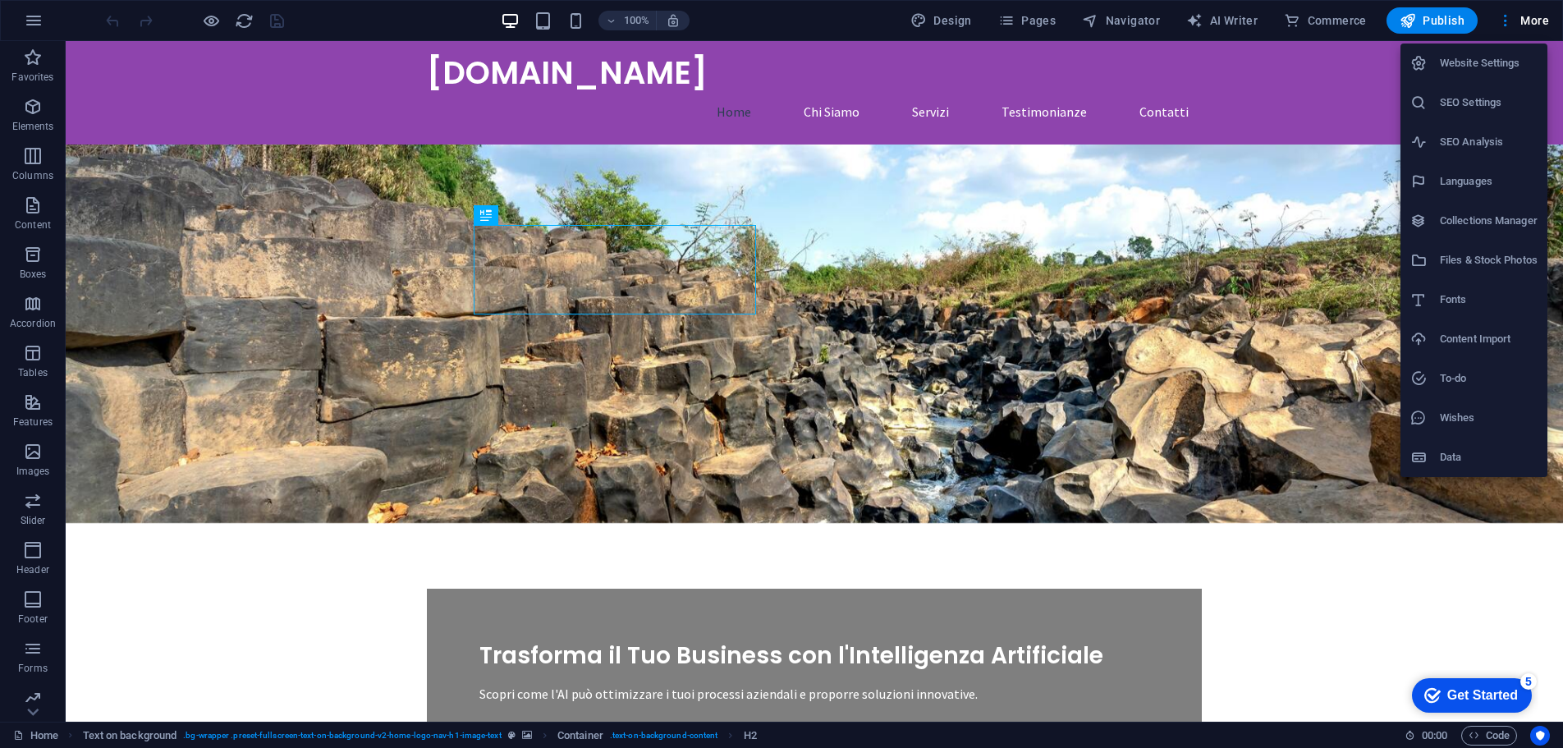
click at [1468, 185] on h6 "Languages" at bounding box center [1489, 182] width 98 height 20
select select "41"
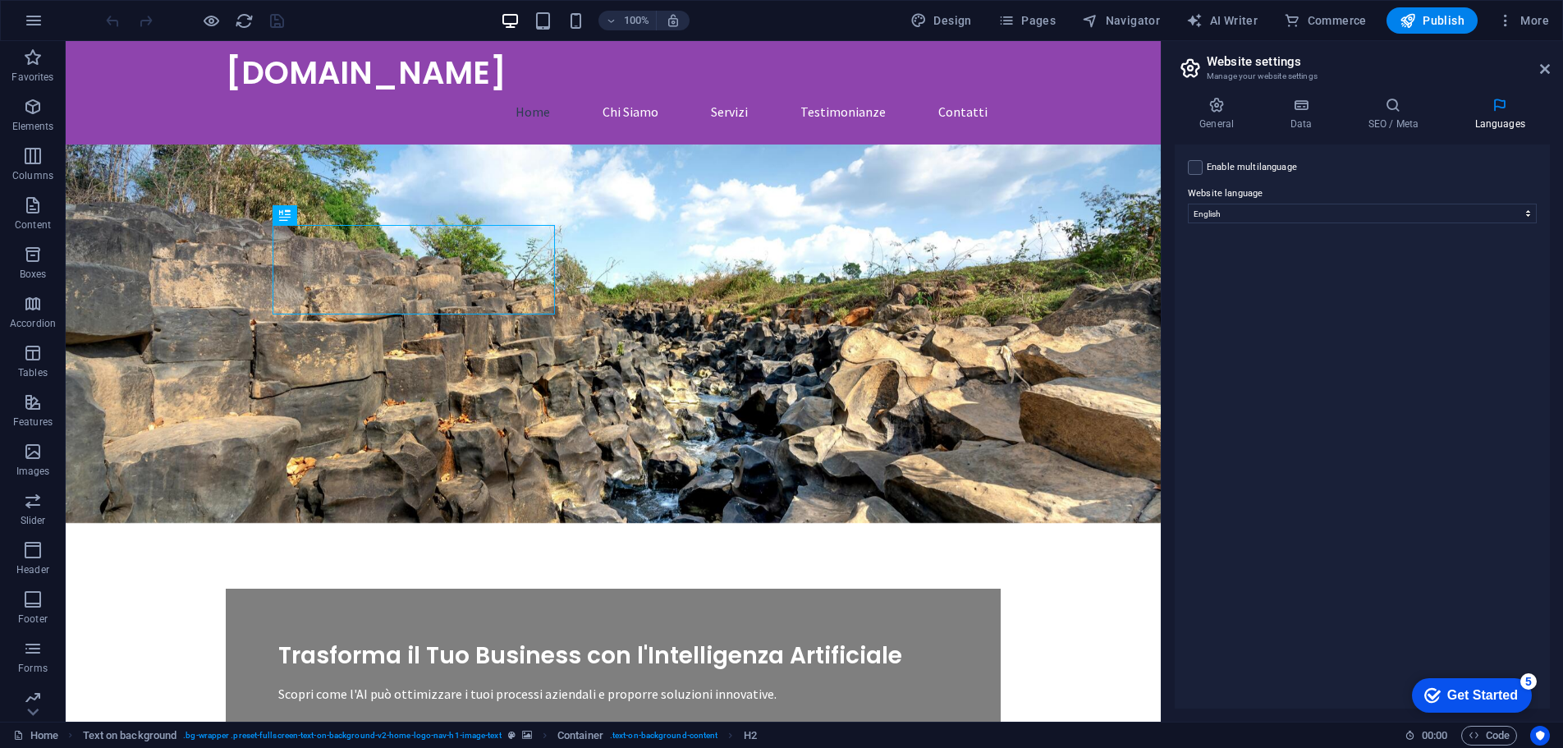
click at [1233, 166] on label "Enable multilanguage To disable multilanguage delete all languages until only o…" at bounding box center [1252, 168] width 90 height 20
click at [0, 0] on input "Enable multilanguage To disable multilanguage delete all languages until only o…" at bounding box center [0, 0] width 0 height 0
select select
click at [1379, 200] on label "Language" at bounding box center [1375, 207] width 298 height 20
click at [1510, 229] on icon at bounding box center [1515, 227] width 10 height 20
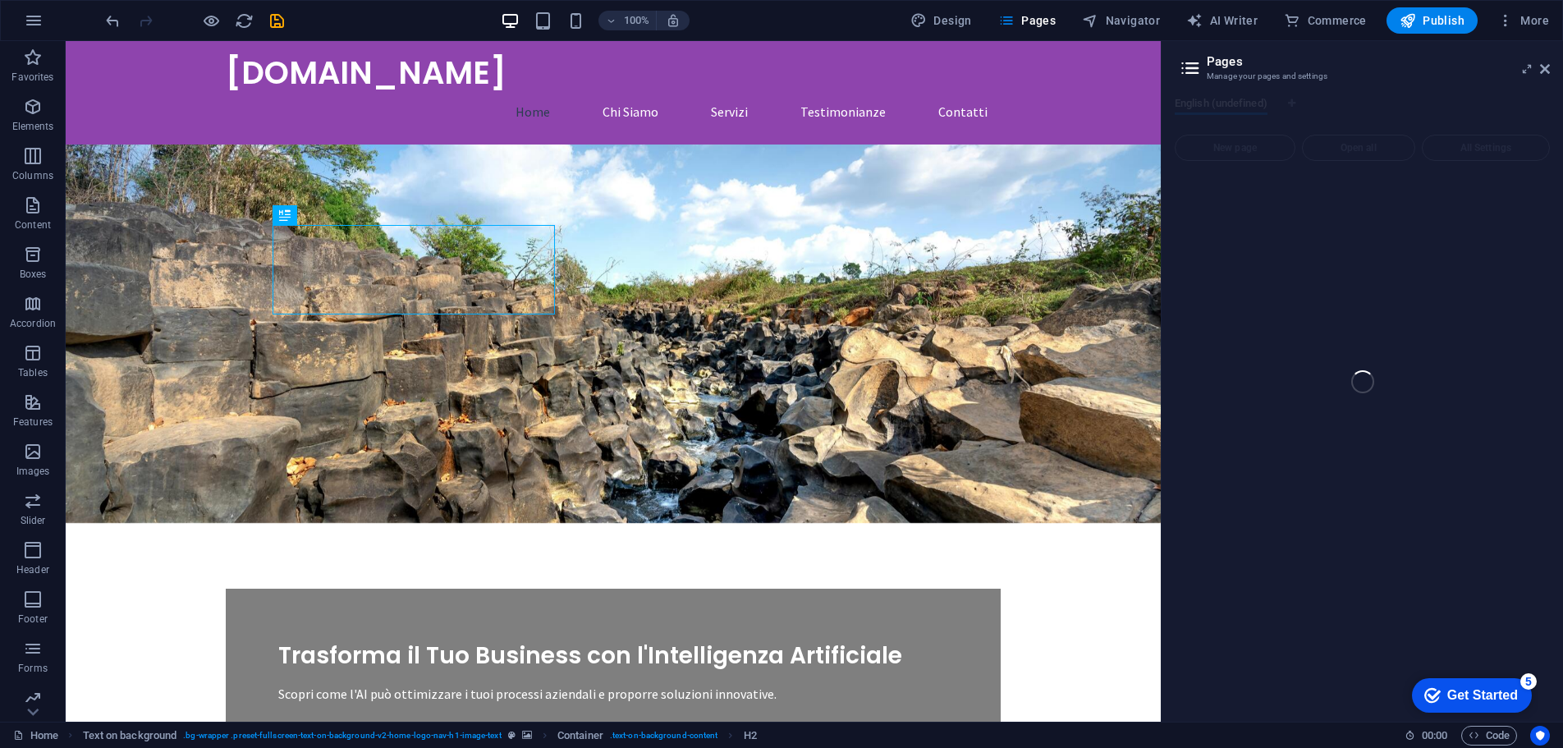
click at [1463, 337] on div "Home Favorites Elements Columns Content Boxes Accordion Tables Features Images …" at bounding box center [781, 381] width 1563 height 681
click at [1543, 71] on div "Home Favorites Elements Columns Content Boxes Accordion Tables Features Images …" at bounding box center [781, 381] width 1563 height 681
click at [1002, 168] on figure at bounding box center [613, 333] width 1095 height 378
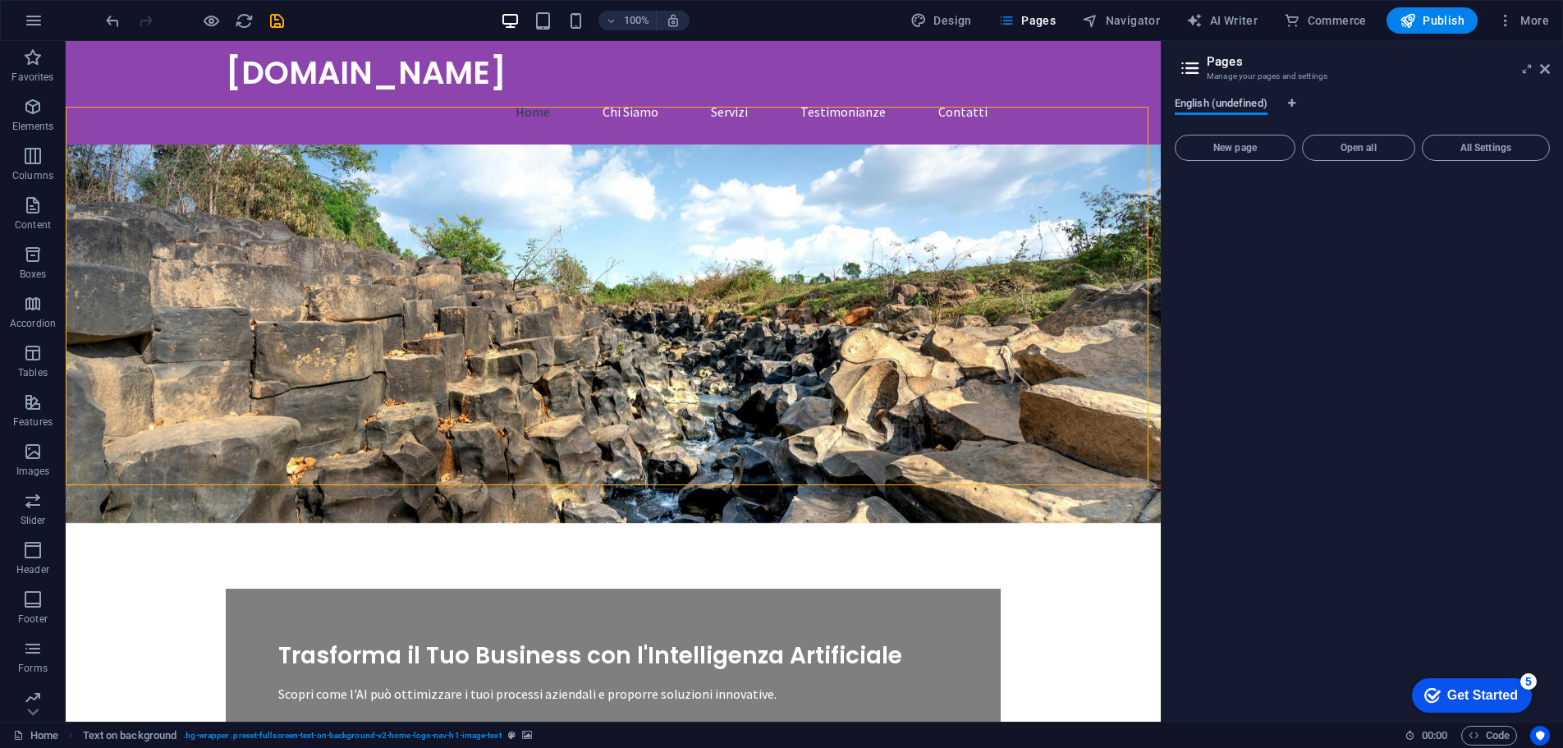
click at [1236, 106] on span "English (undefined)" at bounding box center [1221, 105] width 93 height 23
click at [1550, 74] on aside "Pages Manage your pages and settings English (undefined) New page Open all All …" at bounding box center [1362, 381] width 402 height 681
click at [1543, 68] on icon at bounding box center [1545, 68] width 10 height 13
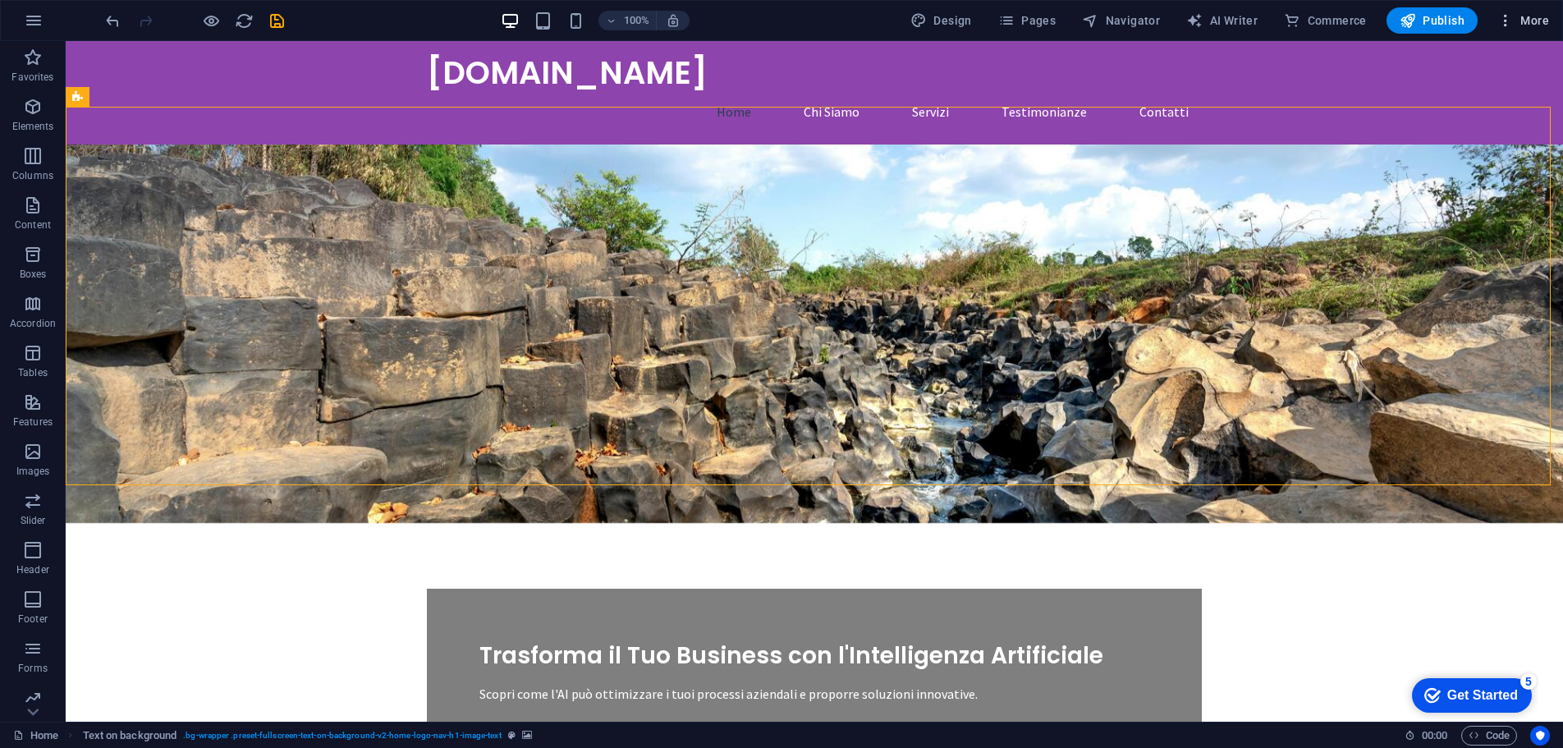
click at [1528, 22] on span "More" at bounding box center [1523, 20] width 52 height 16
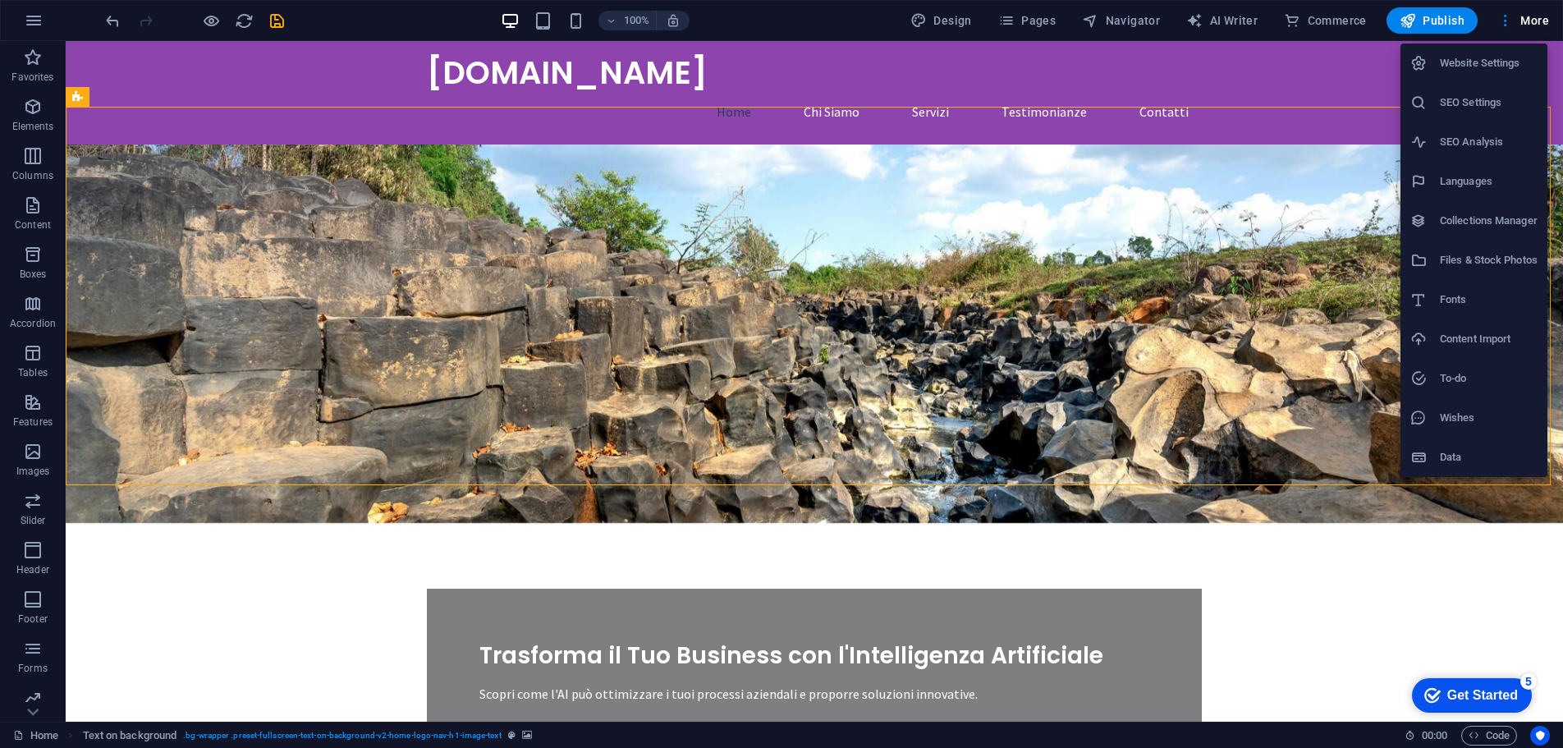
click at [1475, 181] on h6 "Languages" at bounding box center [1489, 182] width 98 height 20
select select "41"
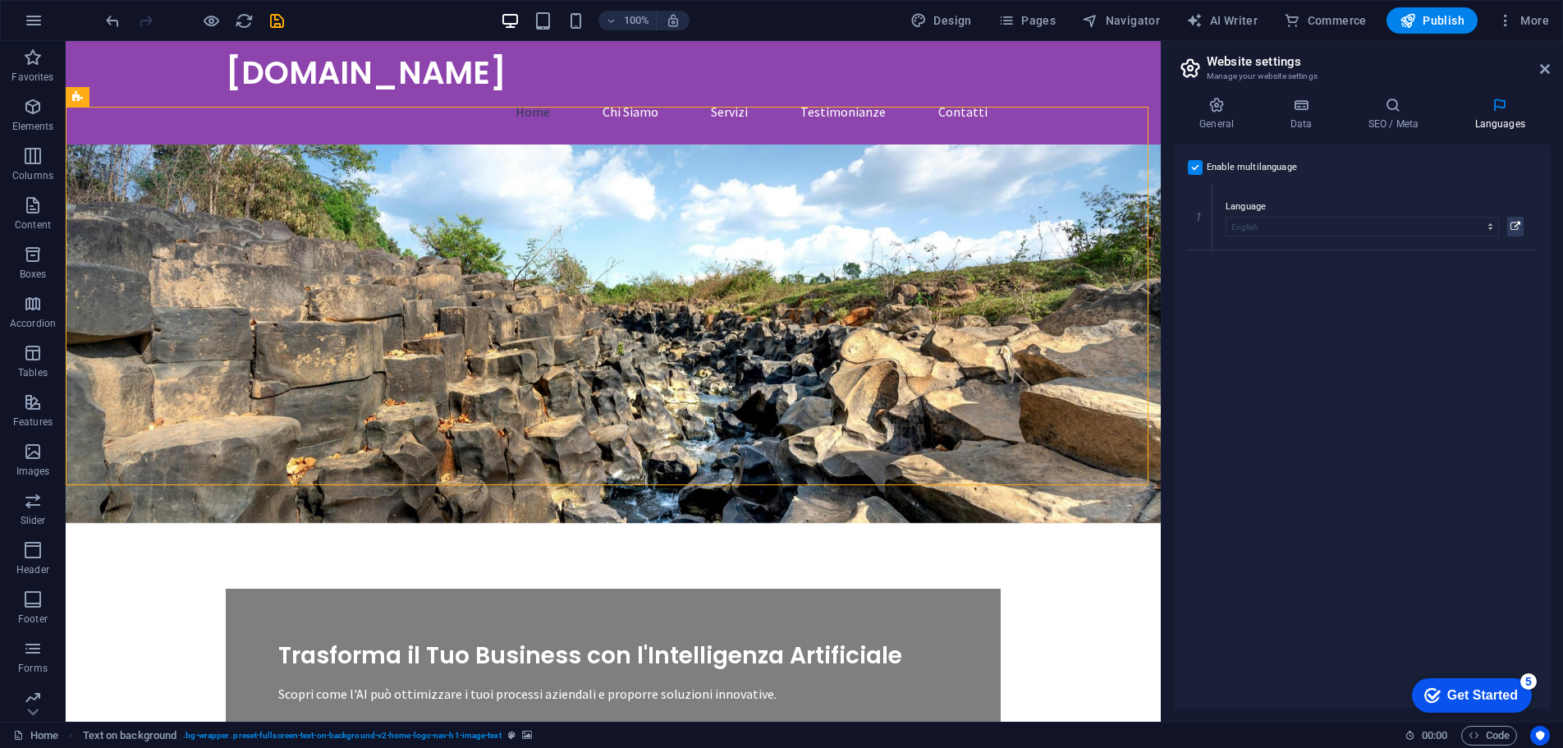
click at [1510, 117] on h4 "Languages" at bounding box center [1500, 114] width 100 height 34
click at [1197, 252] on icon at bounding box center [1199, 249] width 9 height 11
click at [1285, 292] on select "Abkhazian Afar Afrikaans Akan Albanian Amharic Arabic Aragonese Armenian Assame…" at bounding box center [1362, 293] width 273 height 20
select select "76"
click at [1226, 283] on select "Abkhazian Afar Afrikaans Akan Albanian Amharic Arabic Aragonese Armenian Assame…" at bounding box center [1362, 293] width 273 height 20
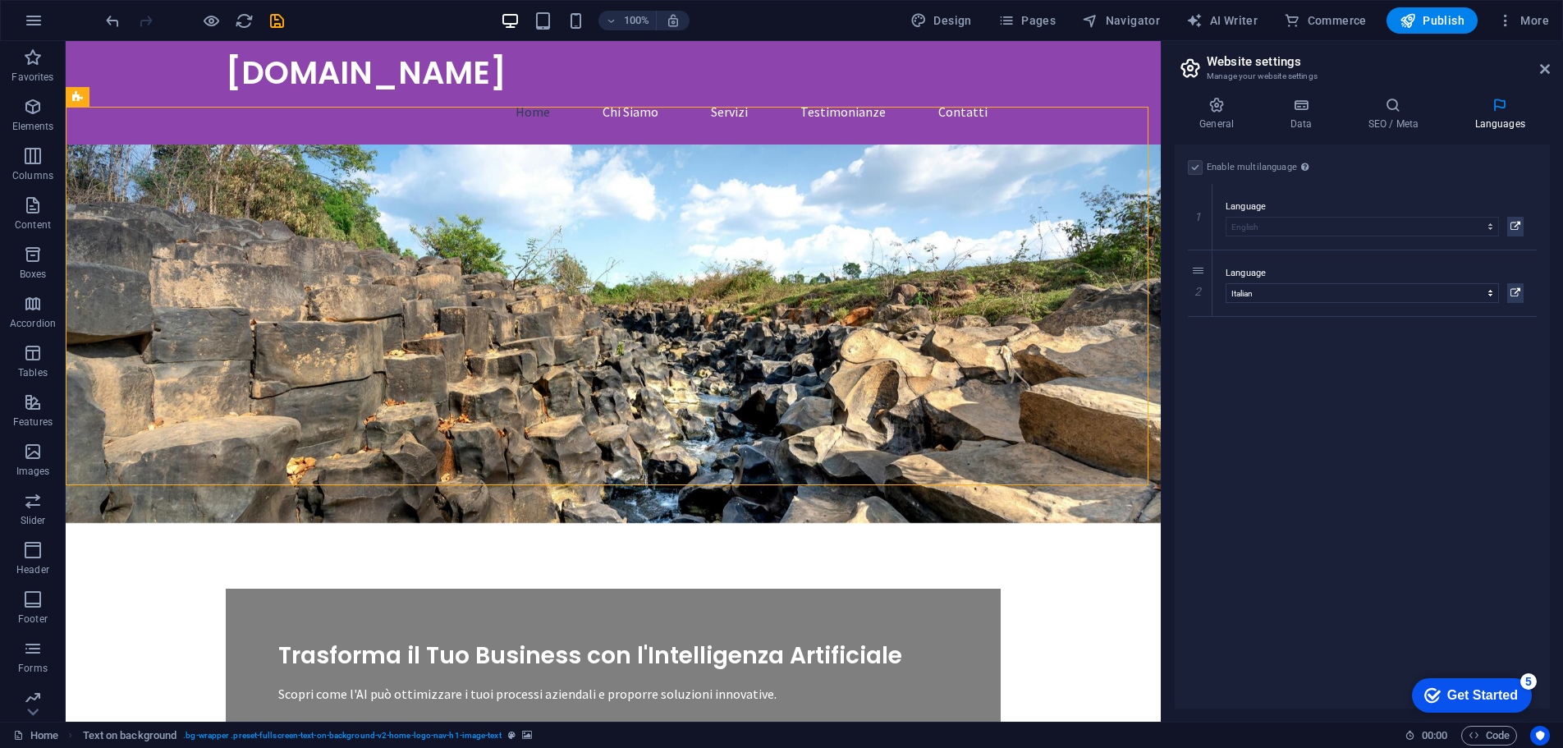
click at [1305, 476] on div "Enable multilanguage To disable multilanguage delete all languages until only o…" at bounding box center [1362, 426] width 375 height 564
click at [1223, 120] on h4 "General" at bounding box center [1220, 114] width 90 height 34
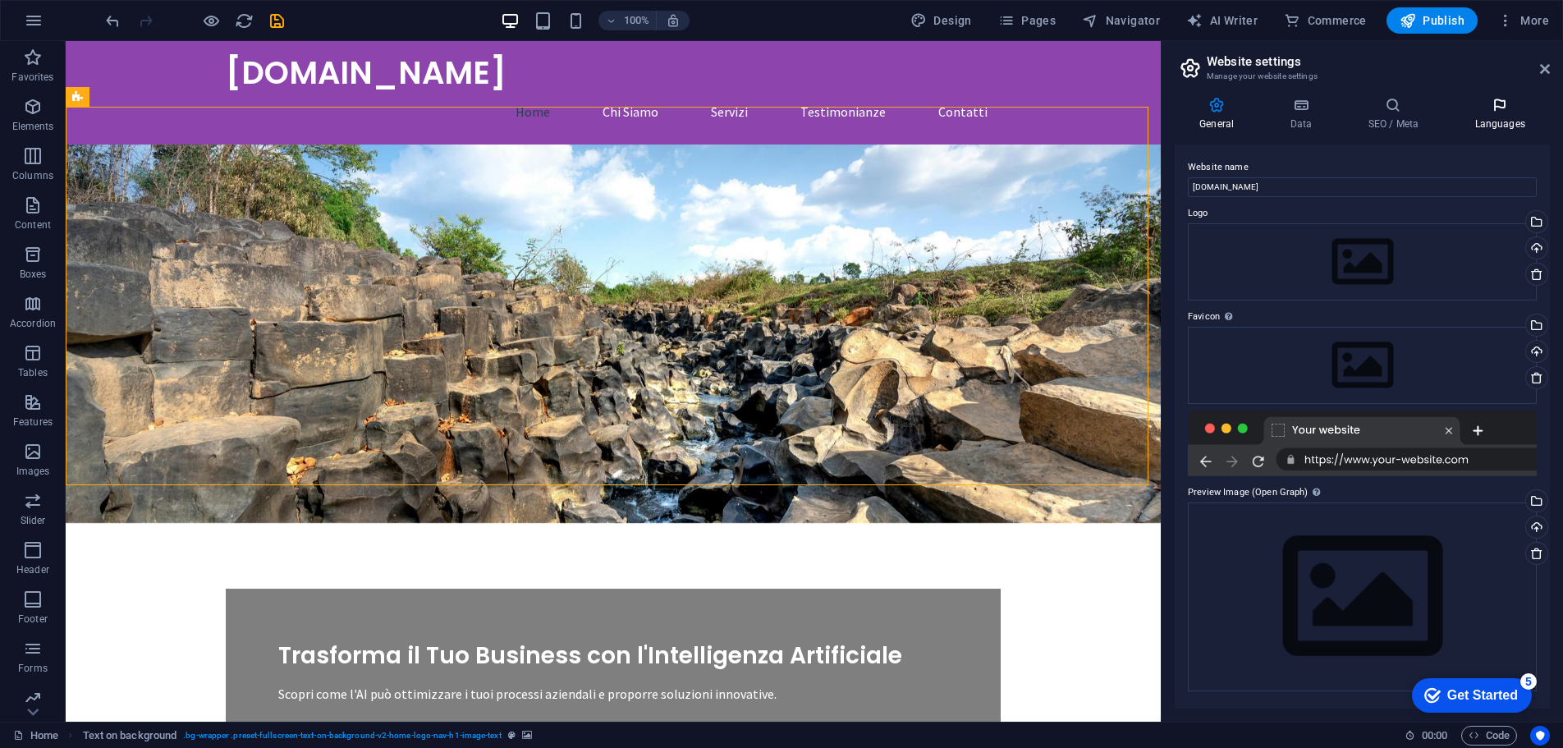
click at [1505, 120] on h4 "Languages" at bounding box center [1500, 114] width 100 height 34
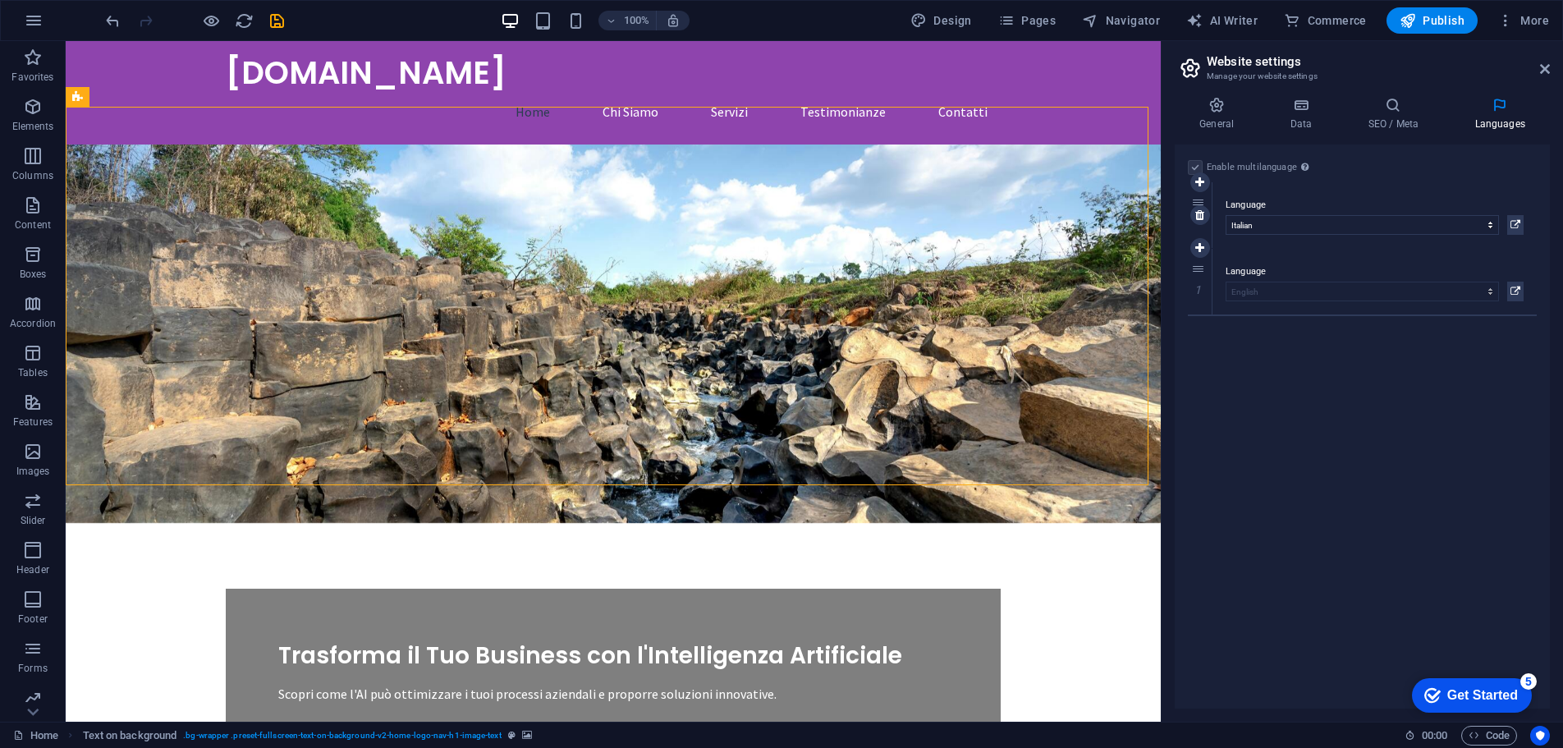
drag, startPoint x: 1194, startPoint y: 269, endPoint x: 1211, endPoint y: 201, distance: 70.1
select select "76"
click at [1294, 221] on select "Abkhazian Afar Afrikaans Akan Albanian Amharic Arabic Aragonese Armenian Assame…" at bounding box center [1362, 227] width 273 height 20
click at [1339, 194] on div "Language Abkhazian Afar Afrikaans Akan Albanian Amharic Arabic Aragonese Armeni…" at bounding box center [1374, 217] width 324 height 66
click at [1528, 228] on div "Language Abkhazian Afar Afrikaans Akan Albanian Amharic Arabic Aragonese Armeni…" at bounding box center [1374, 217] width 324 height 66
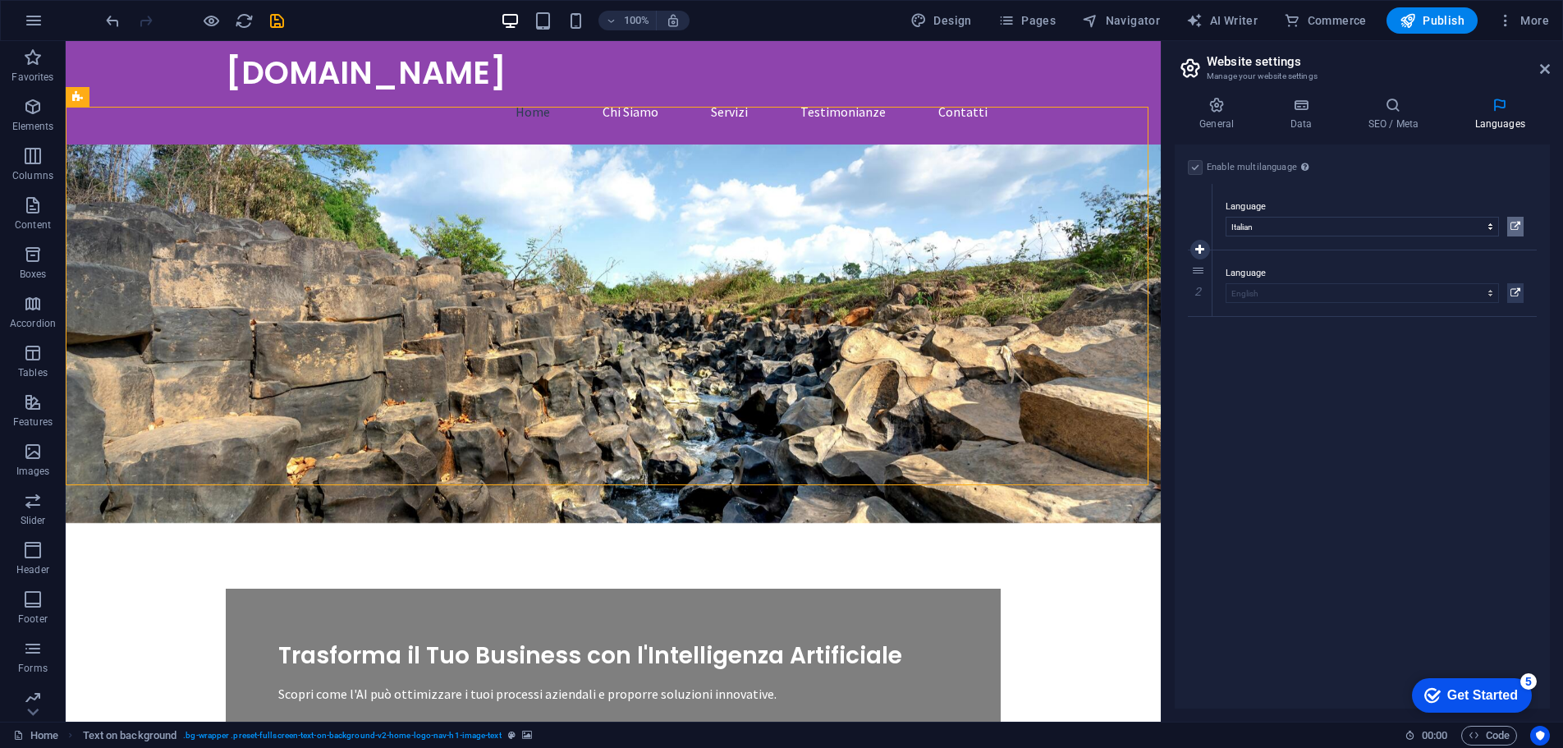
click at [1523, 224] on button at bounding box center [1515, 227] width 16 height 20
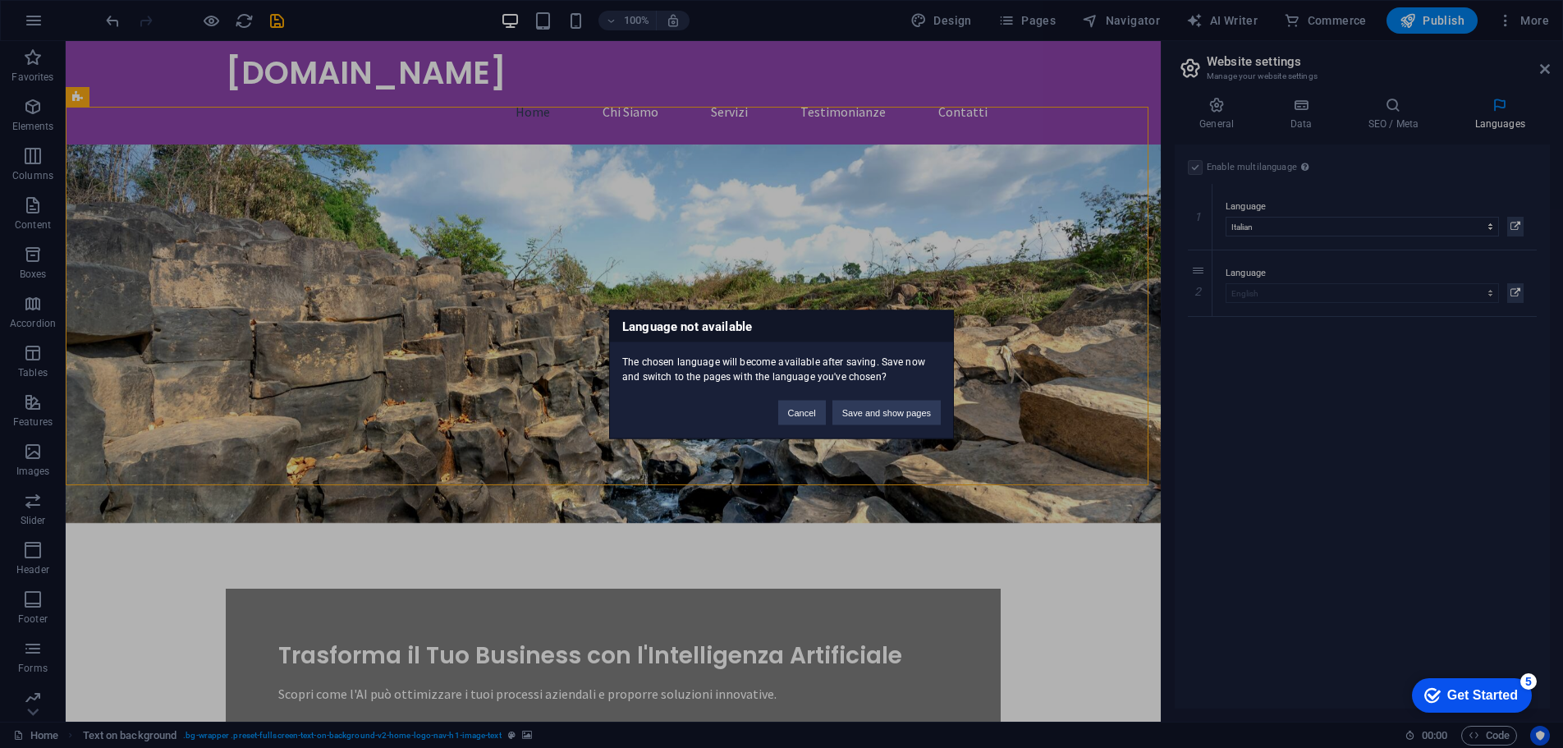
drag, startPoint x: 700, startPoint y: 372, endPoint x: 896, endPoint y: 368, distance: 196.2
click at [895, 368] on div "The chosen language will become available after saving. Save now and switch to …" at bounding box center [781, 362] width 343 height 42
click at [914, 373] on div "The chosen language will become available after saving. Save now and switch to …" at bounding box center [781, 362] width 343 height 42
drag, startPoint x: 690, startPoint y: 368, endPoint x: 845, endPoint y: 373, distance: 154.4
click at [845, 373] on div "The chosen language will become available after saving. Save now and switch to …" at bounding box center [781, 362] width 343 height 42
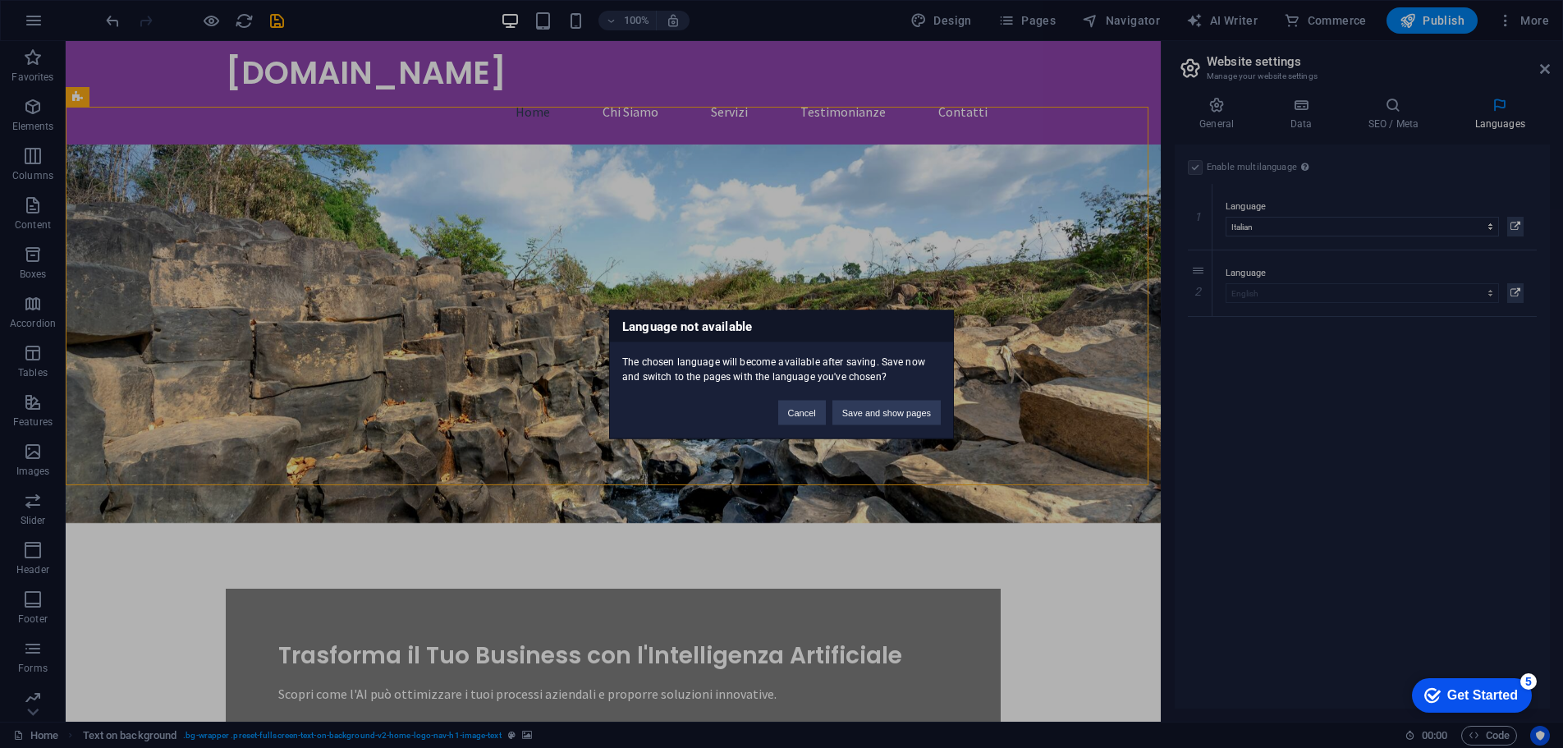
click at [870, 370] on div "The chosen language will become available after saving. Save now and switch to …" at bounding box center [781, 362] width 343 height 42
click at [810, 417] on button "Cancel" at bounding box center [802, 412] width 48 height 25
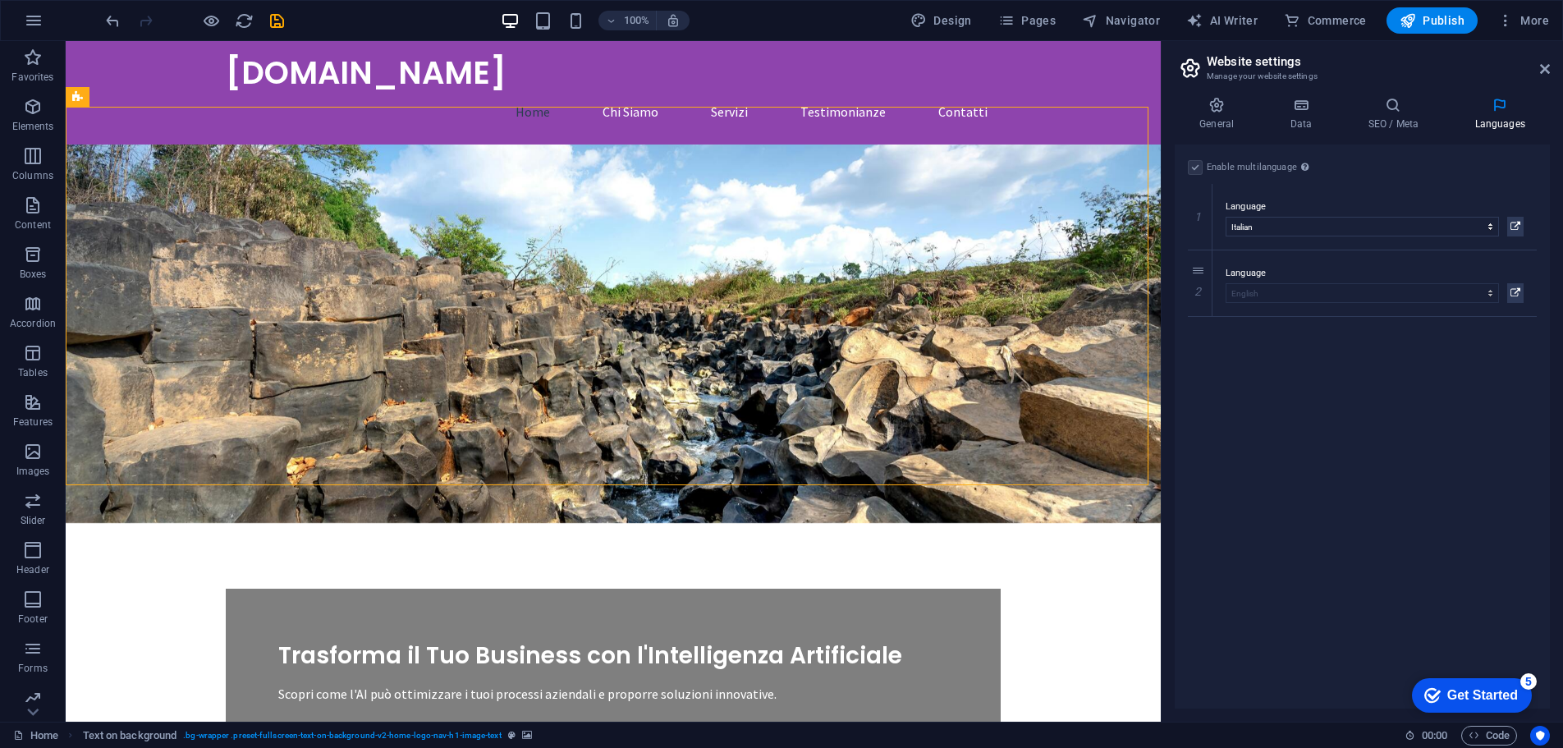
click at [1387, 504] on div "Enable multilanguage To disable multilanguage delete all languages until only o…" at bounding box center [1362, 426] width 375 height 564
click at [1390, 124] on h4 "SEO / Meta" at bounding box center [1396, 114] width 107 height 34
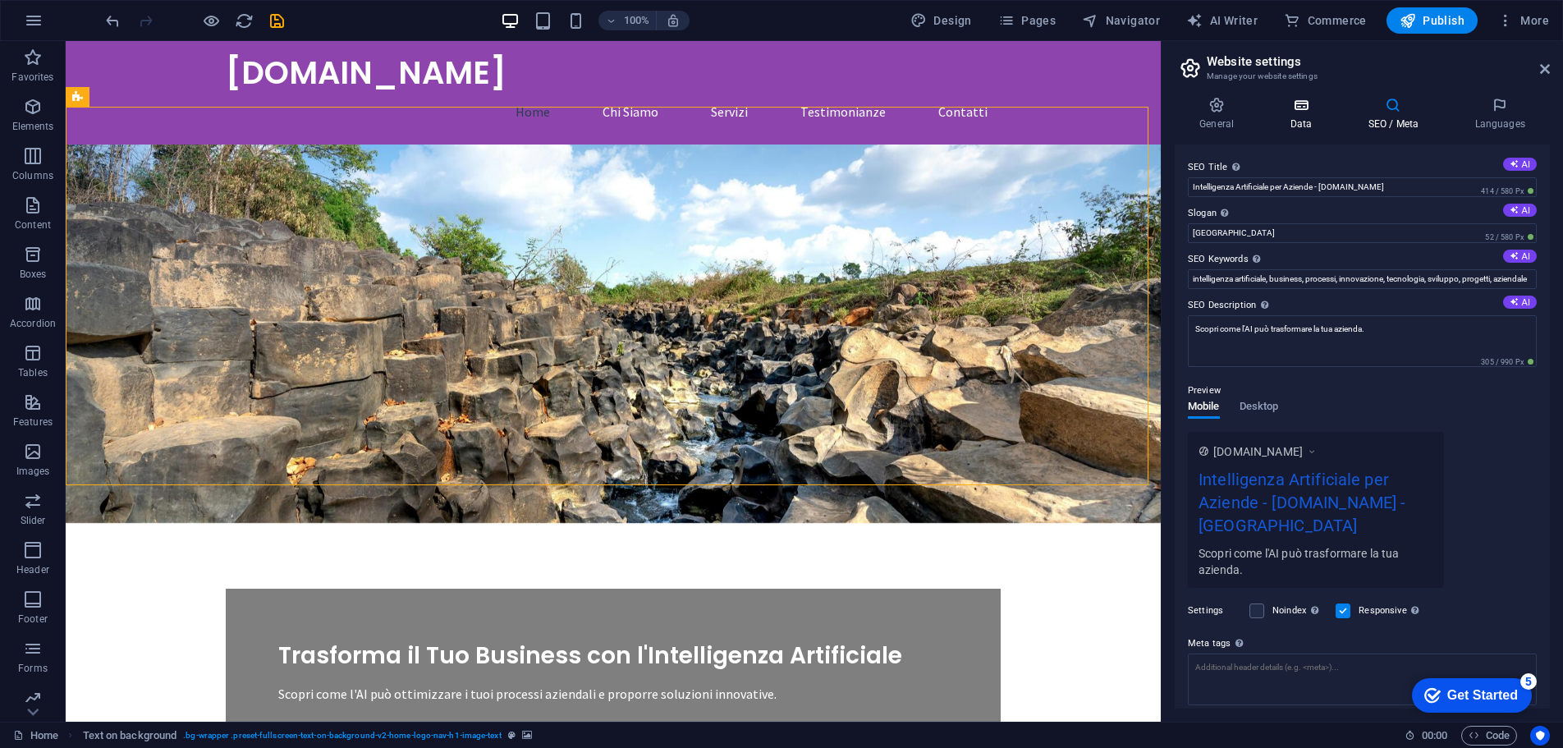
click at [1307, 128] on h4 "Data" at bounding box center [1304, 114] width 78 height 34
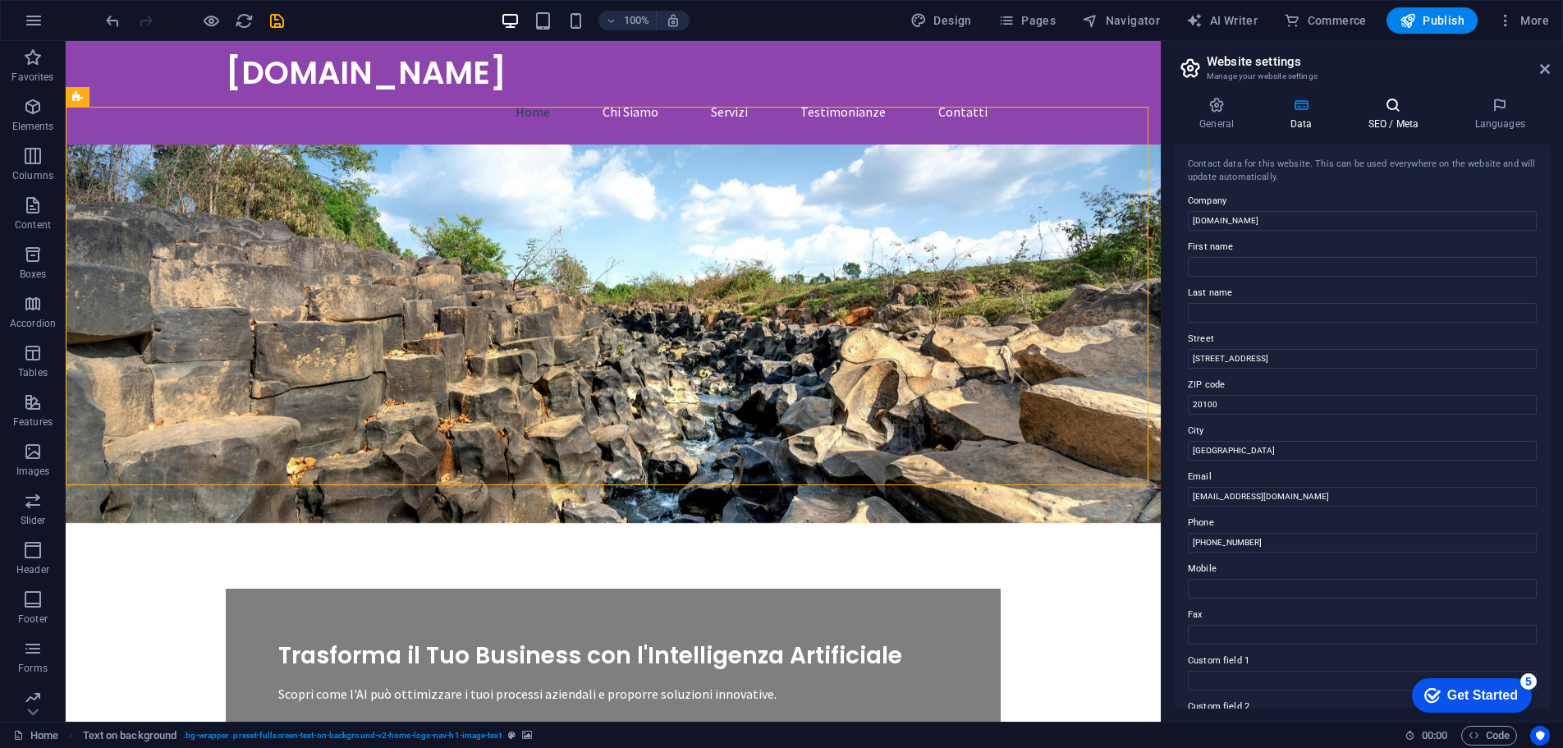
click at [1363, 122] on h4 "SEO / Meta" at bounding box center [1396, 114] width 107 height 34
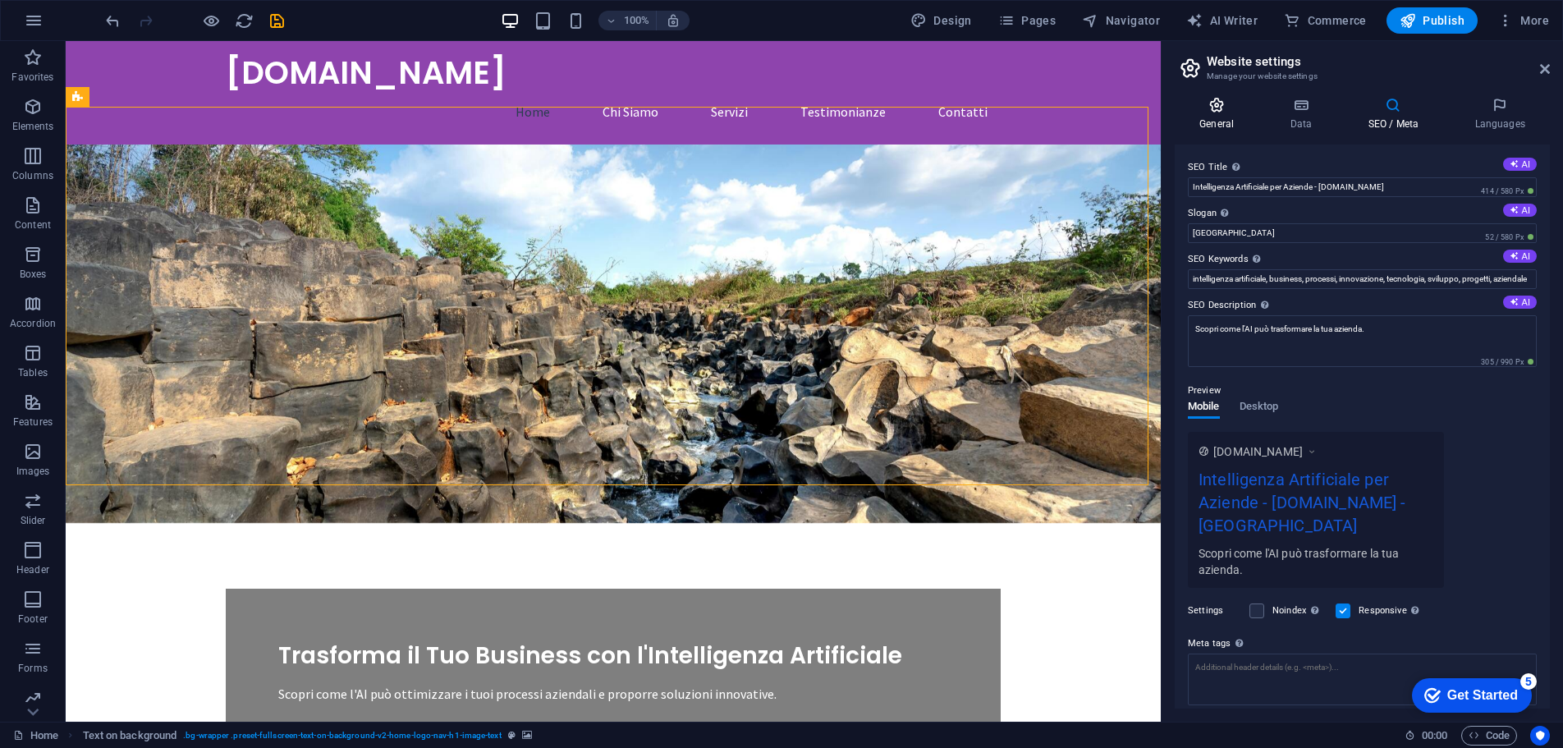
click at [1223, 108] on icon at bounding box center [1217, 105] width 84 height 16
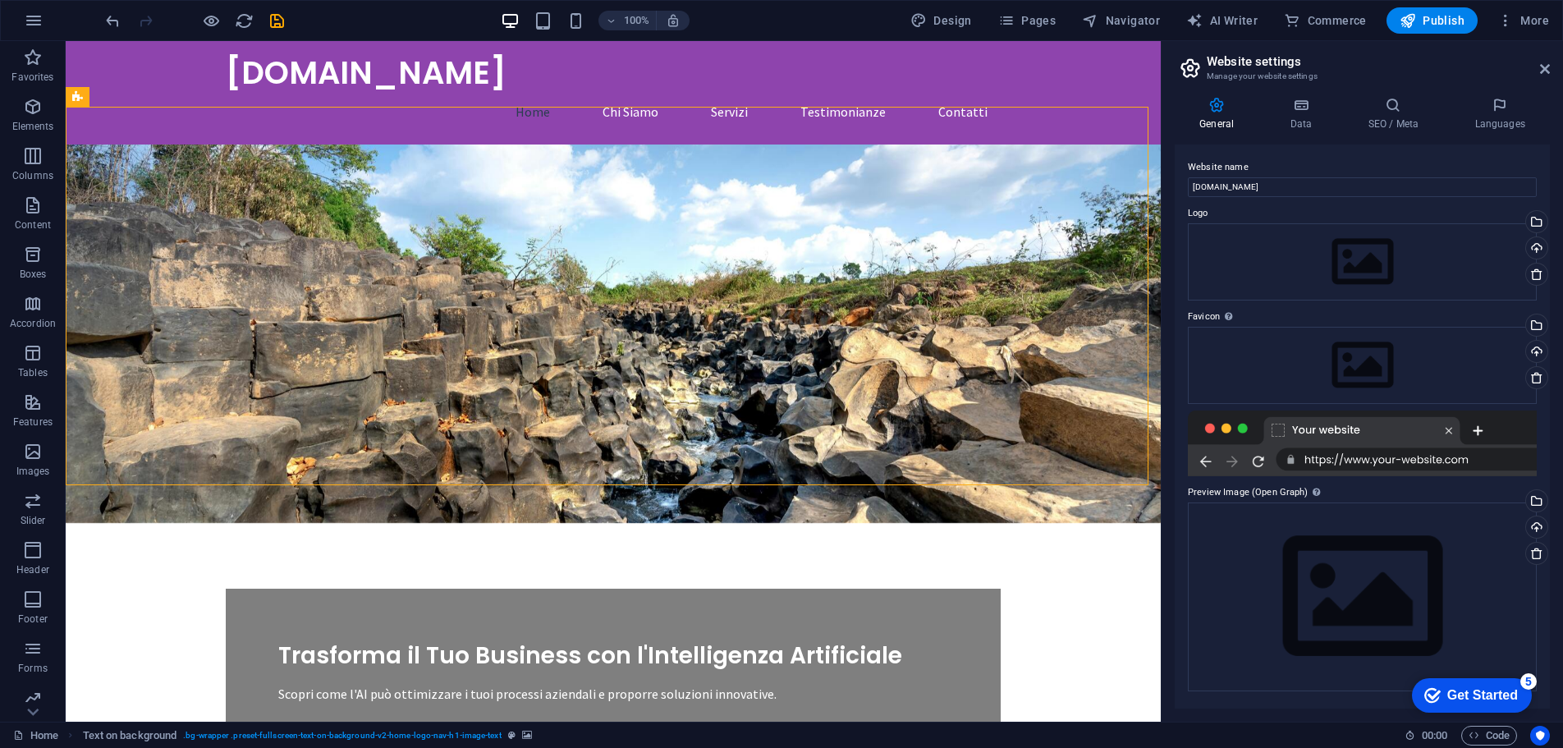
click at [1239, 112] on icon at bounding box center [1217, 105] width 84 height 16
click at [1519, 13] on span "More" at bounding box center [1523, 20] width 52 height 16
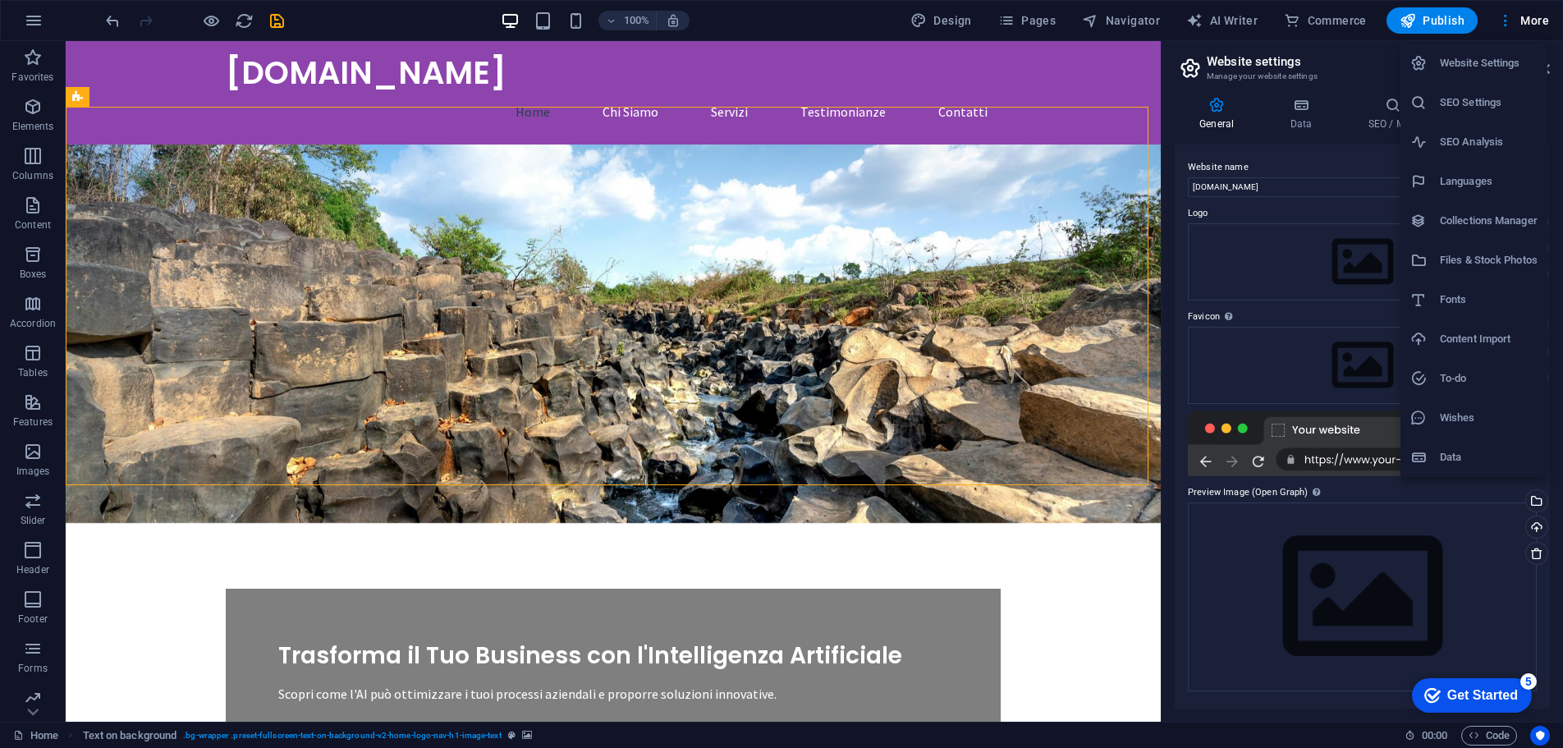
click at [1465, 222] on h6 "Collections Manager" at bounding box center [1489, 221] width 98 height 20
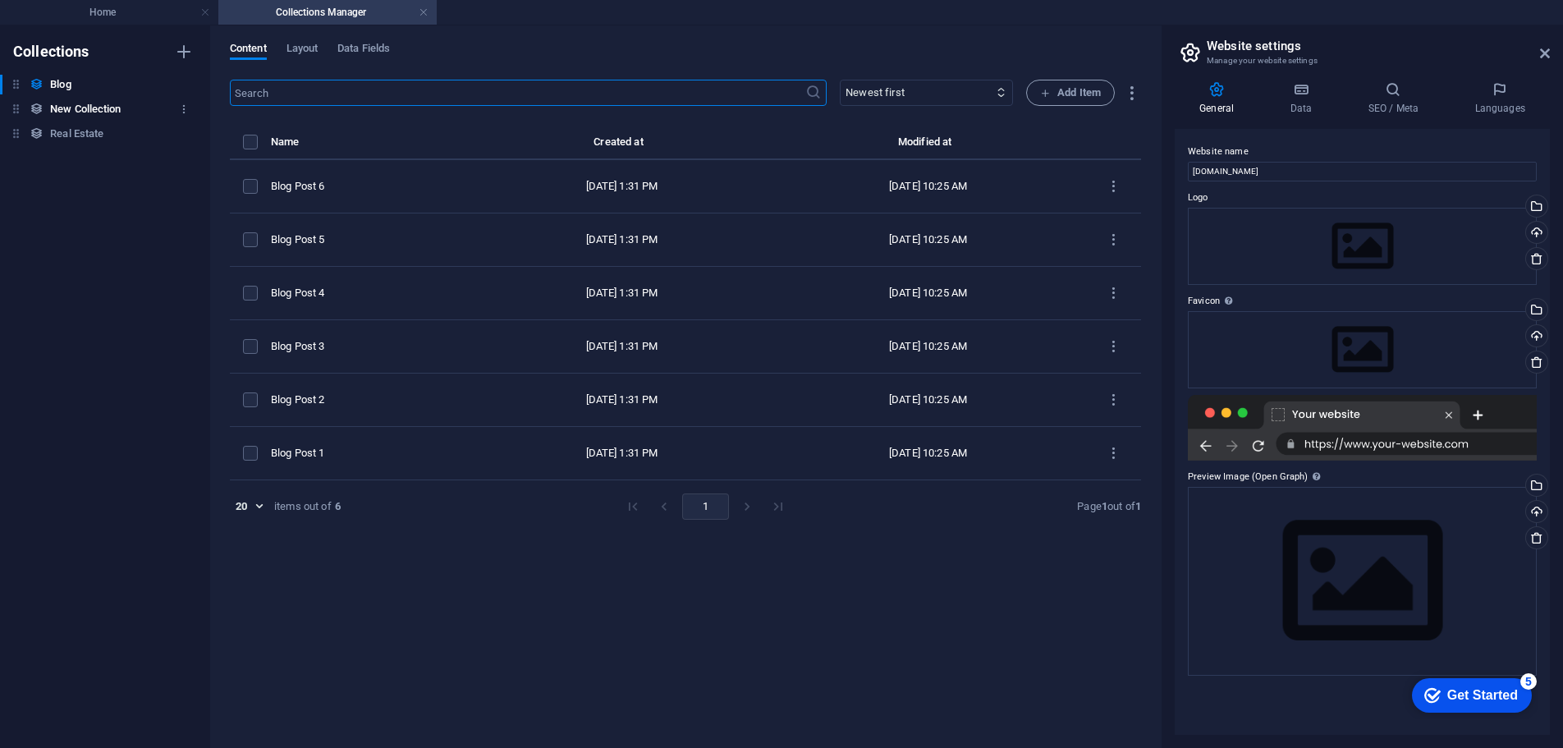
click at [117, 104] on h6 "New Collection" at bounding box center [85, 109] width 71 height 20
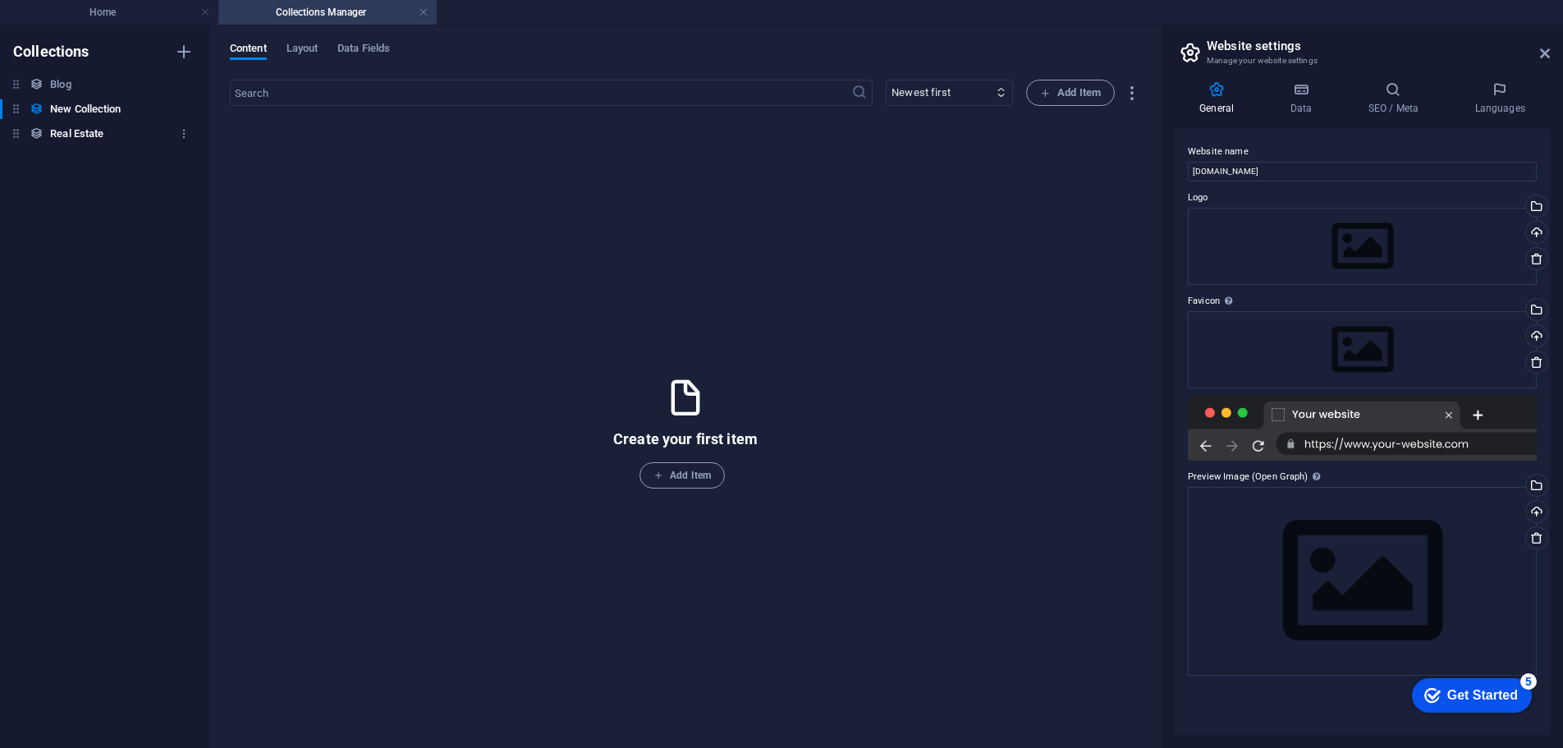
click at [103, 135] on h6 "Real Estate" at bounding box center [76, 134] width 53 height 20
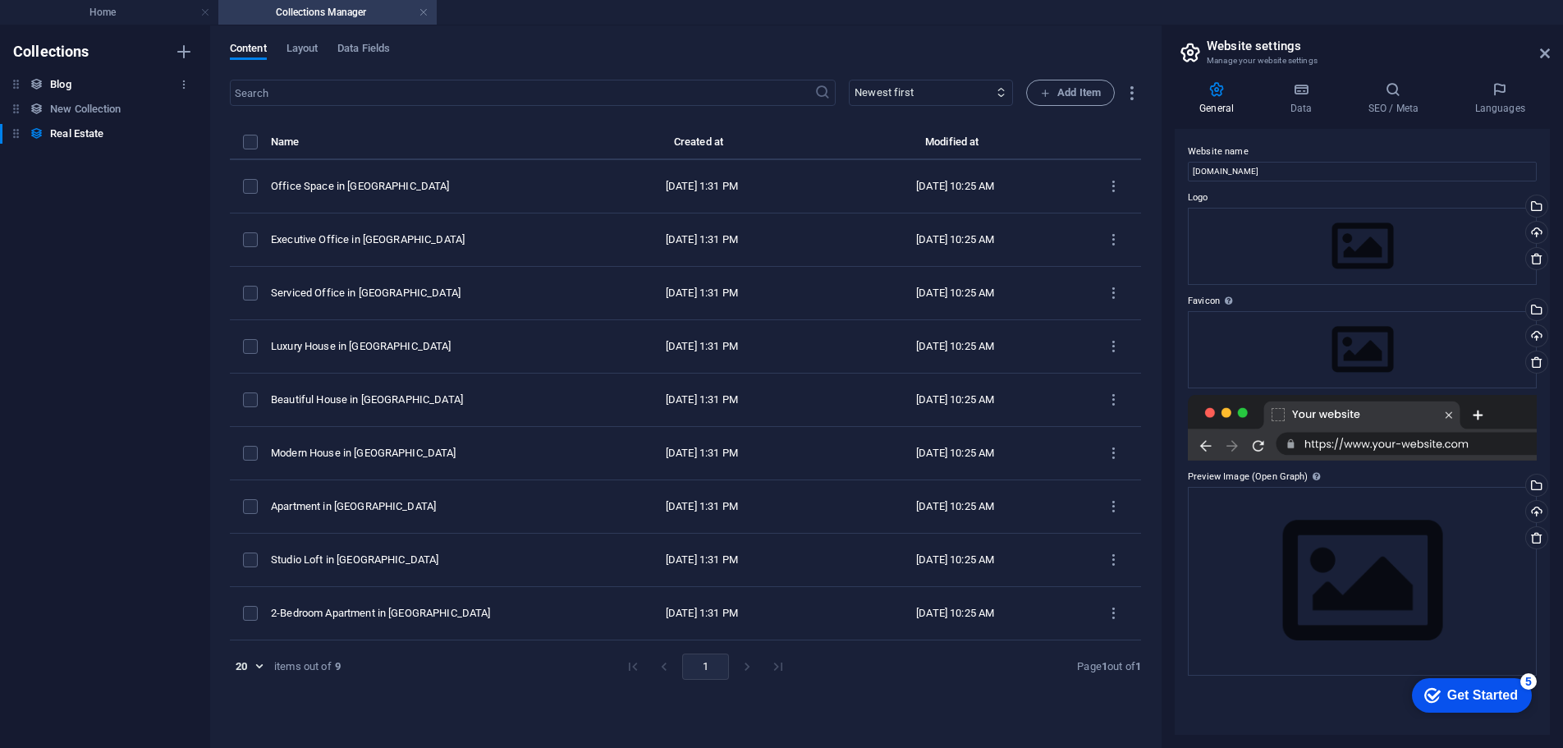
click at [78, 82] on div "Blog Blog" at bounding box center [97, 85] width 194 height 20
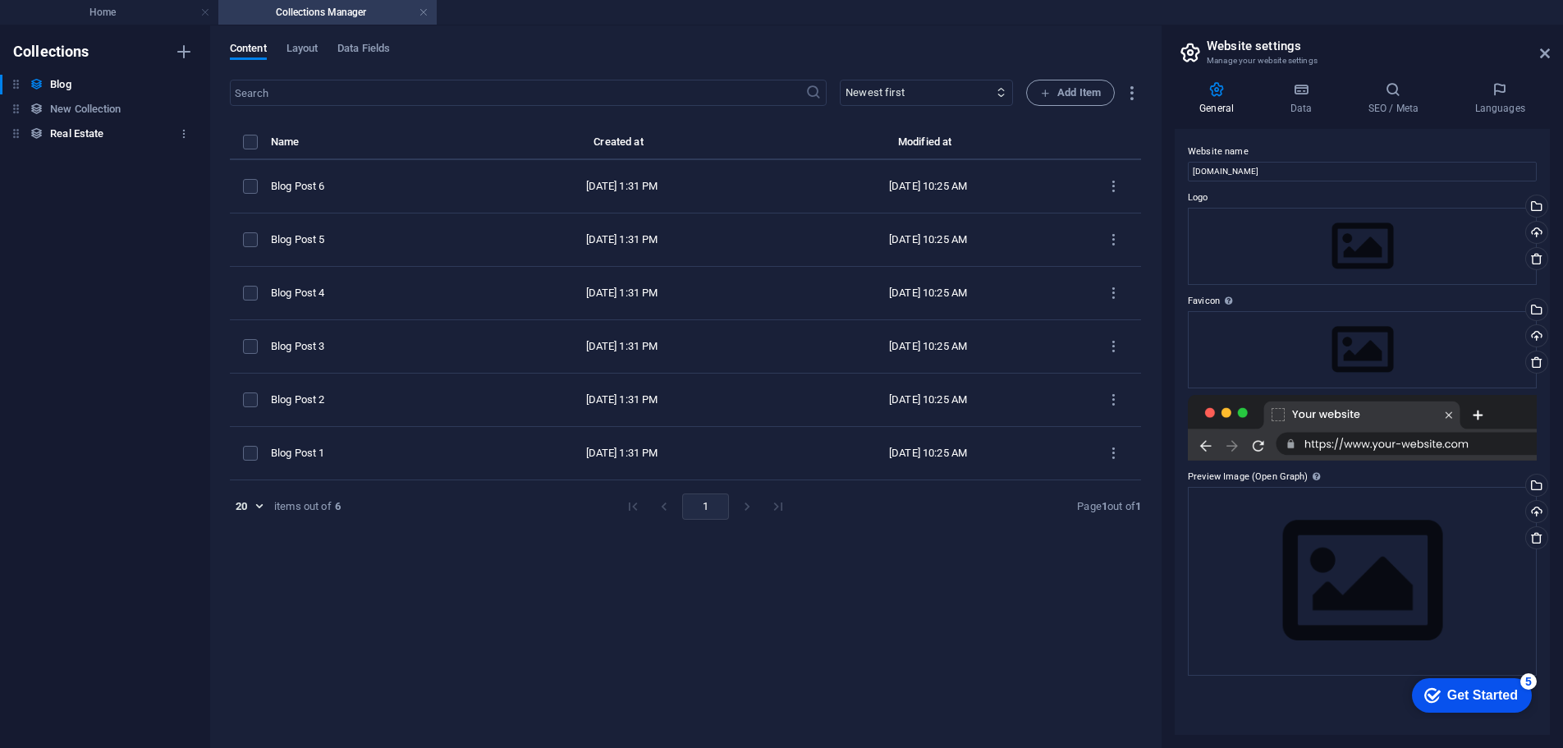
click at [99, 136] on h6 "Real Estate" at bounding box center [76, 134] width 53 height 20
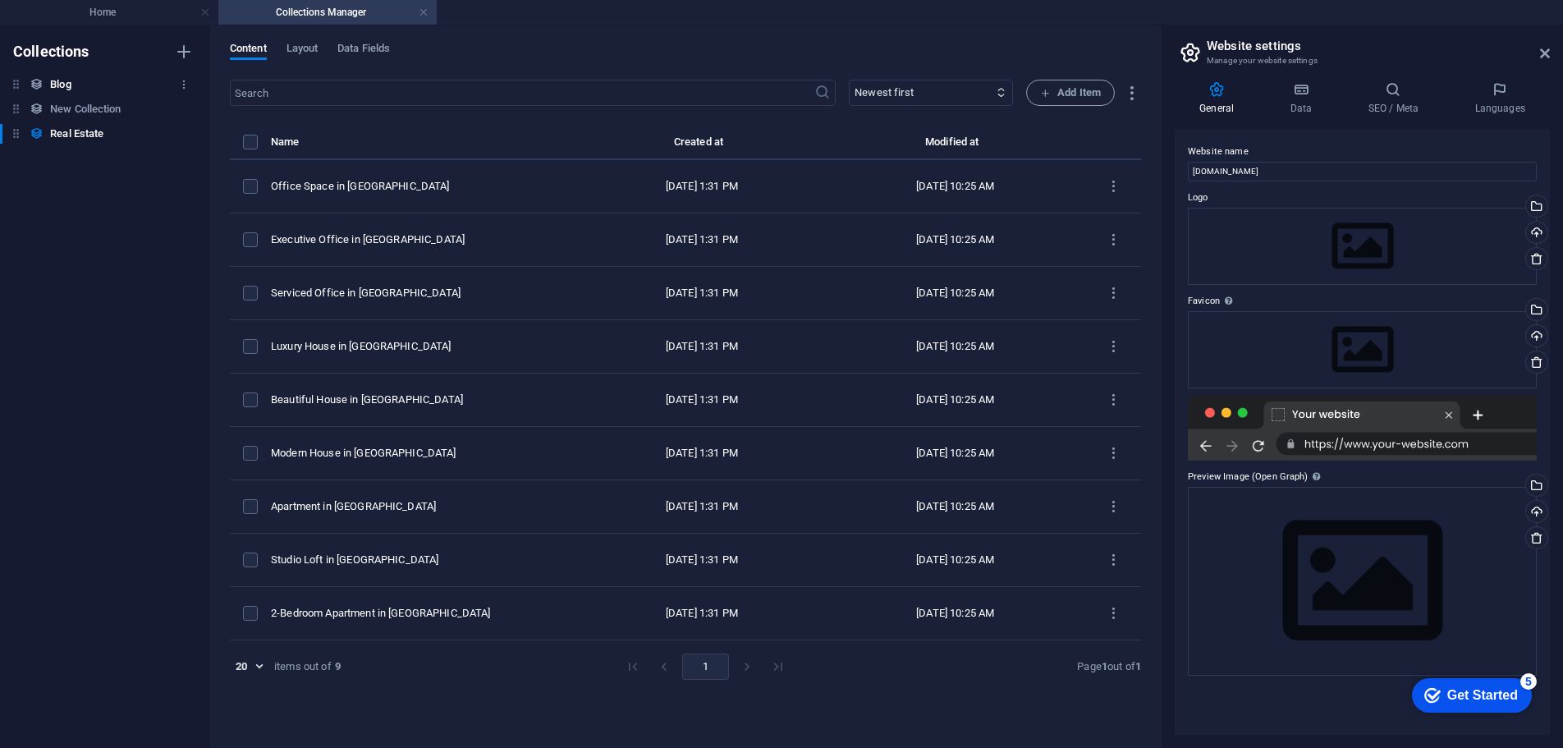
click at [67, 85] on h6 "Blog" at bounding box center [60, 85] width 21 height 20
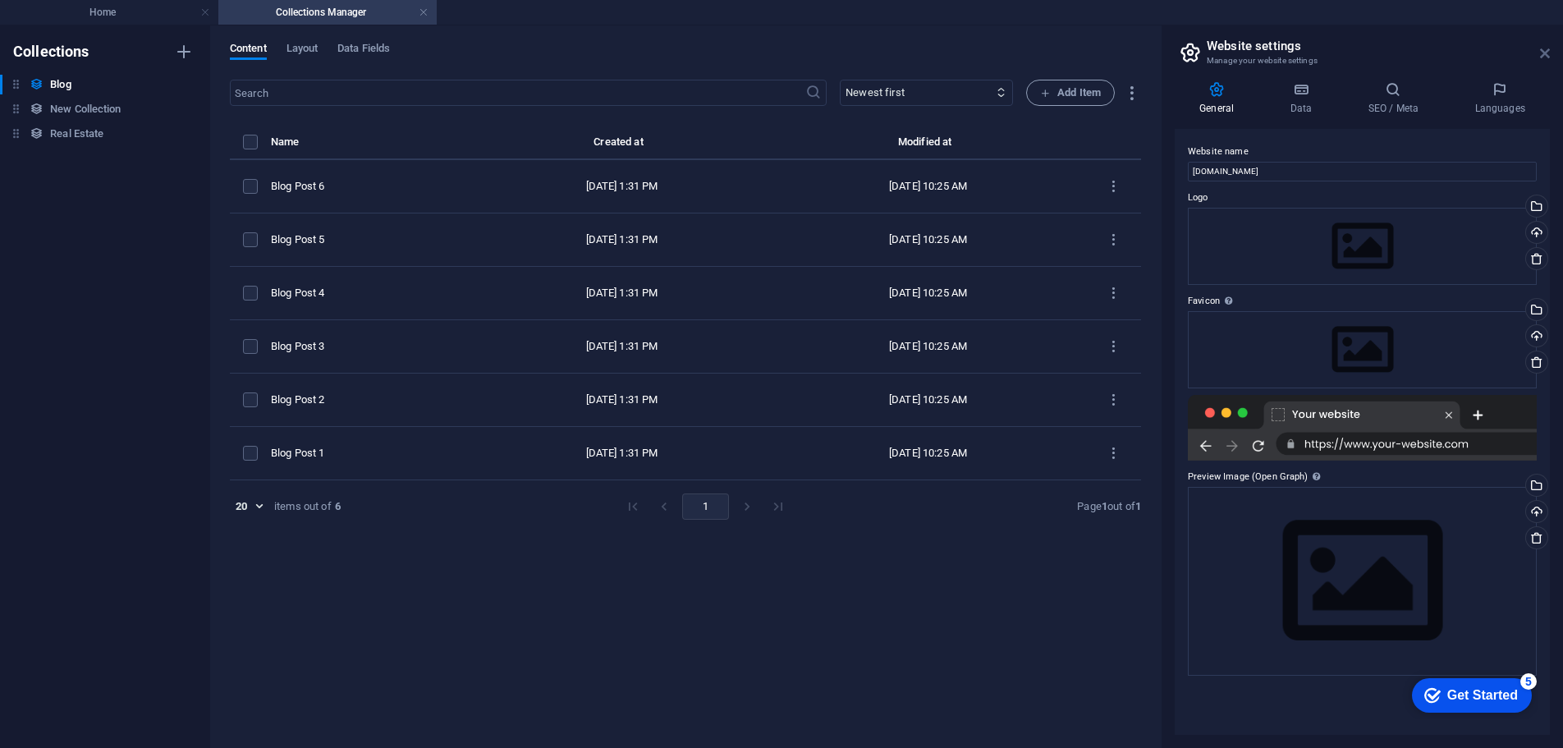
click at [1546, 54] on icon at bounding box center [1545, 53] width 10 height 13
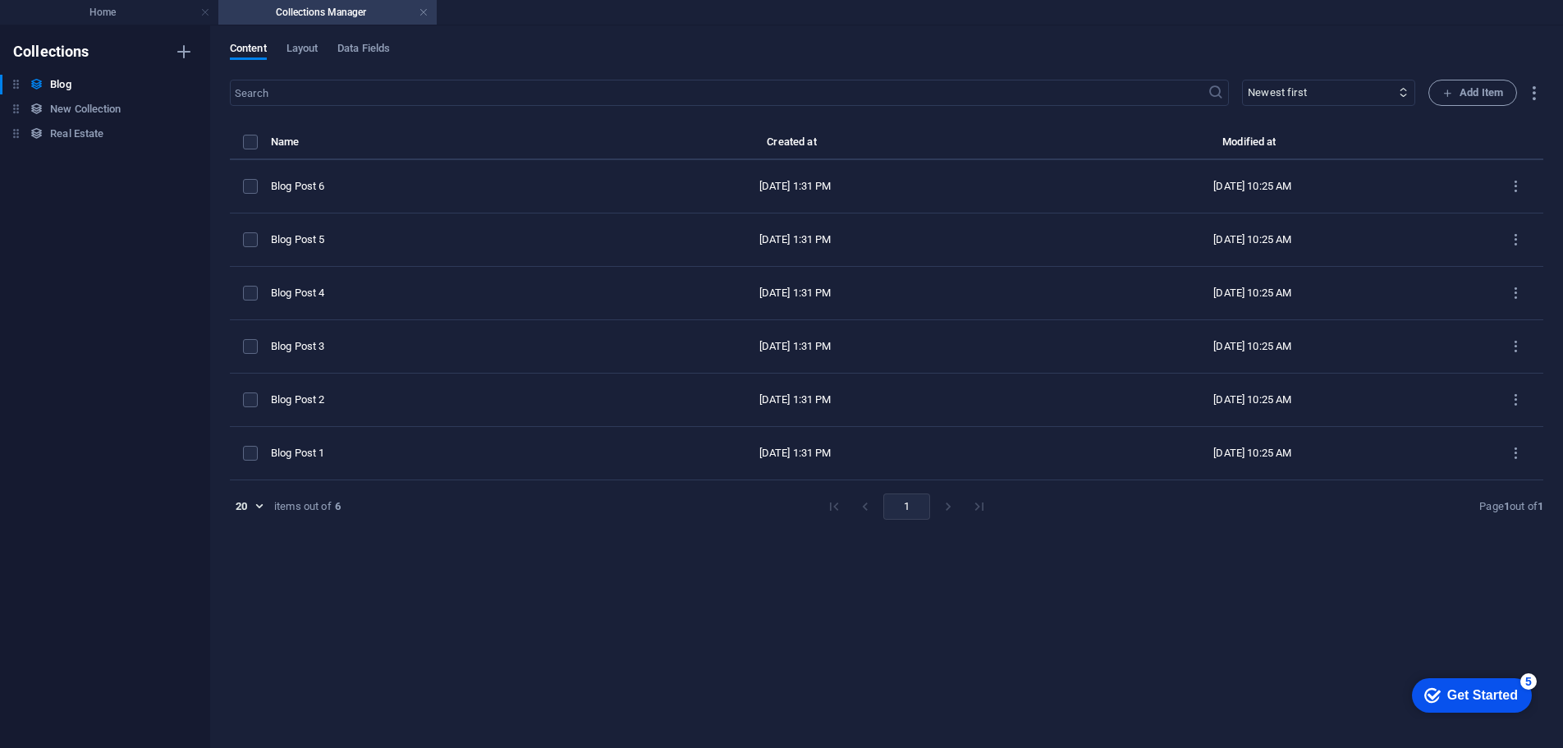
click at [1532, 74] on div "Content Layout Data Fields ​ Newest first Oldest first Last modified Name (asce…" at bounding box center [886, 386] width 1353 height 722
click at [418, 19] on h4 "Collections Manager" at bounding box center [327, 12] width 218 height 18
click at [421, 15] on link at bounding box center [424, 13] width 10 height 16
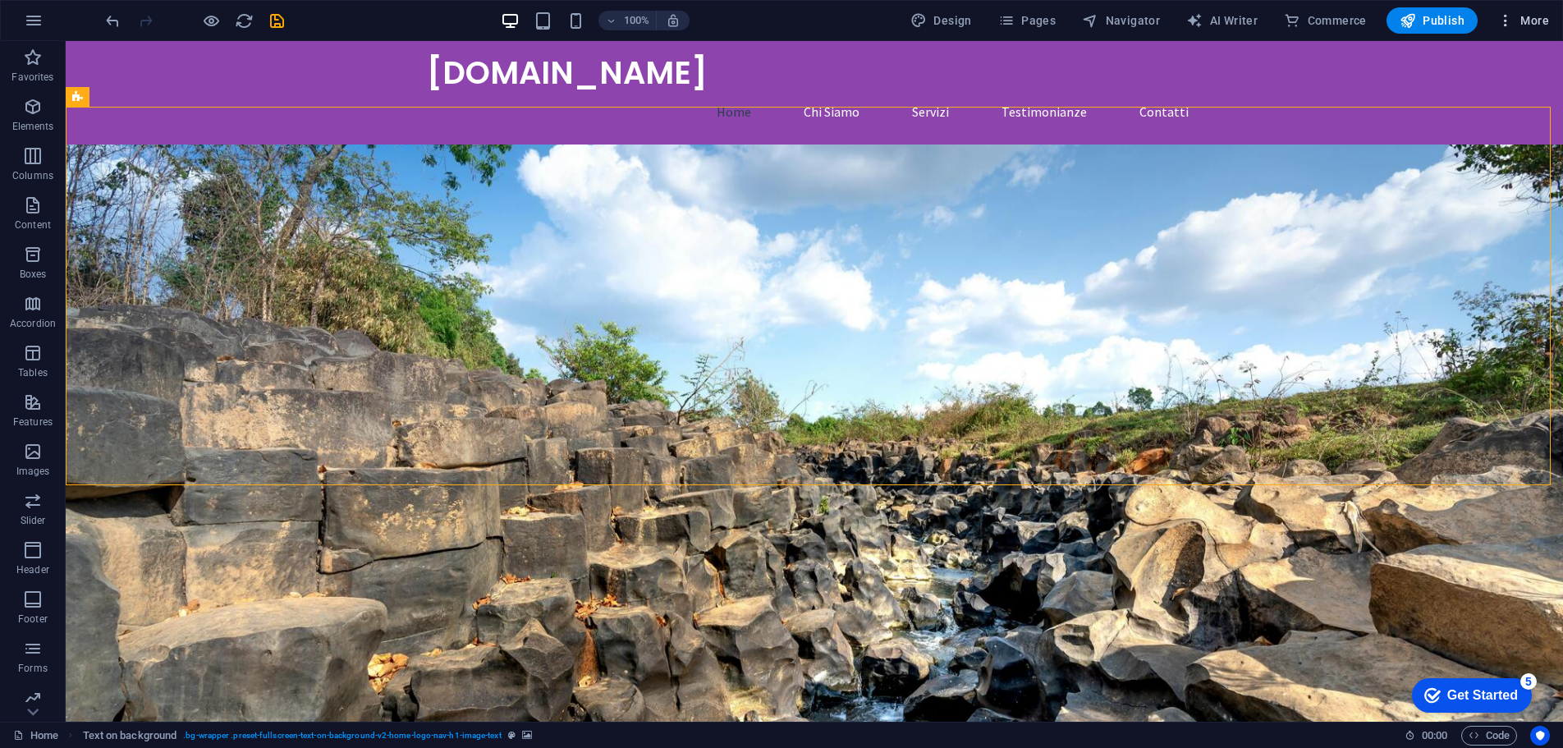
click at [1514, 18] on icon "button" at bounding box center [1505, 20] width 16 height 16
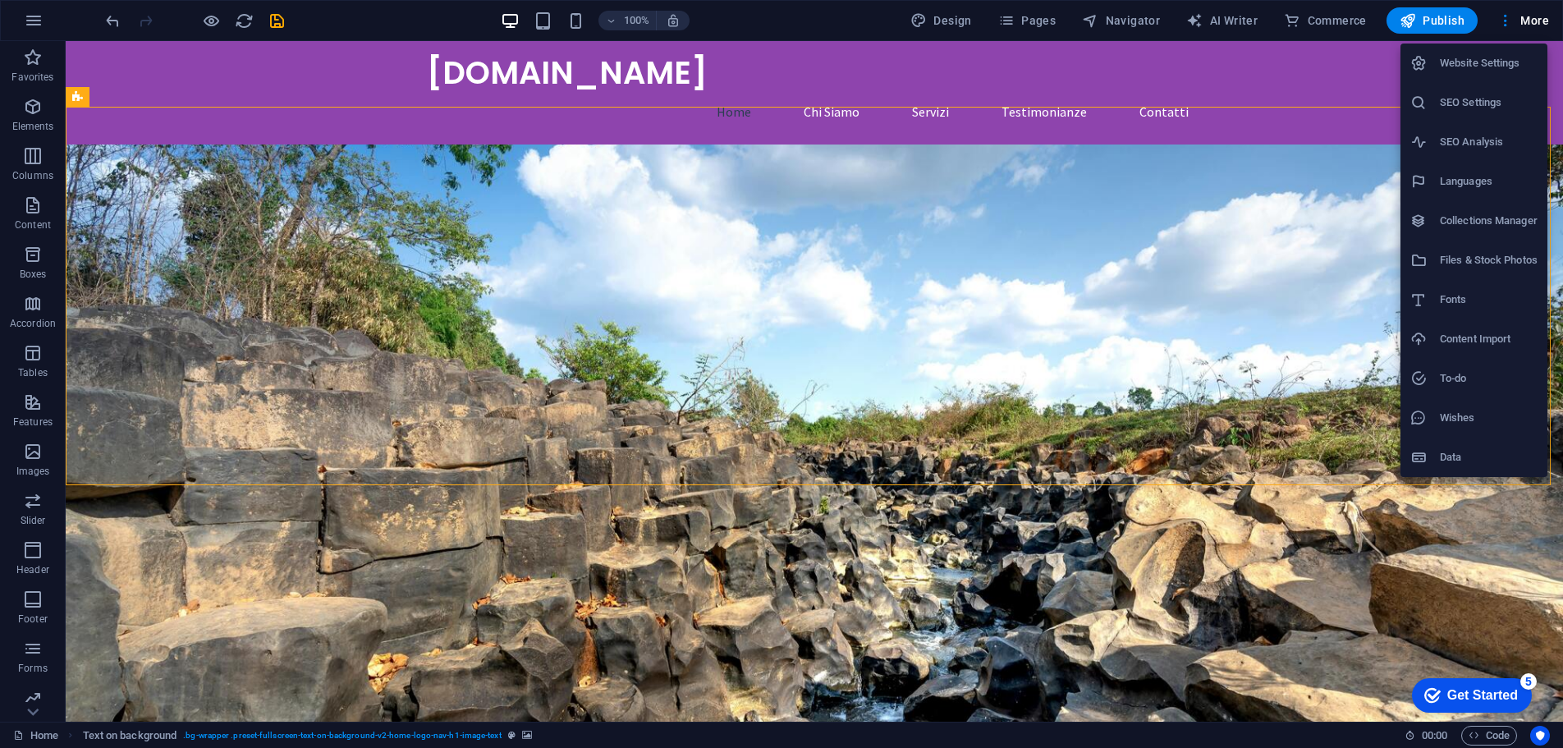
click at [1492, 59] on h6 "Website Settings" at bounding box center [1489, 63] width 98 height 20
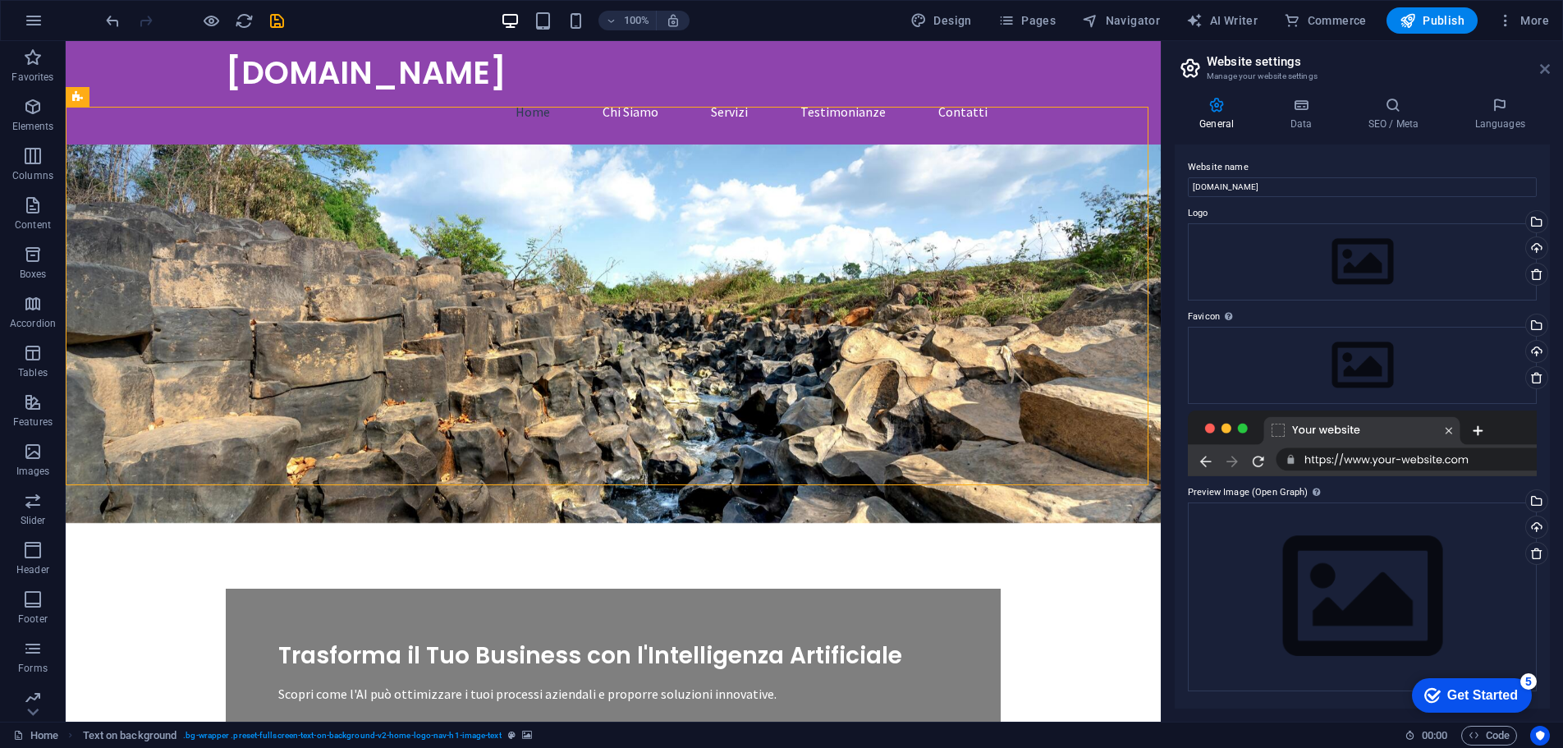
click at [1547, 72] on icon at bounding box center [1545, 68] width 10 height 13
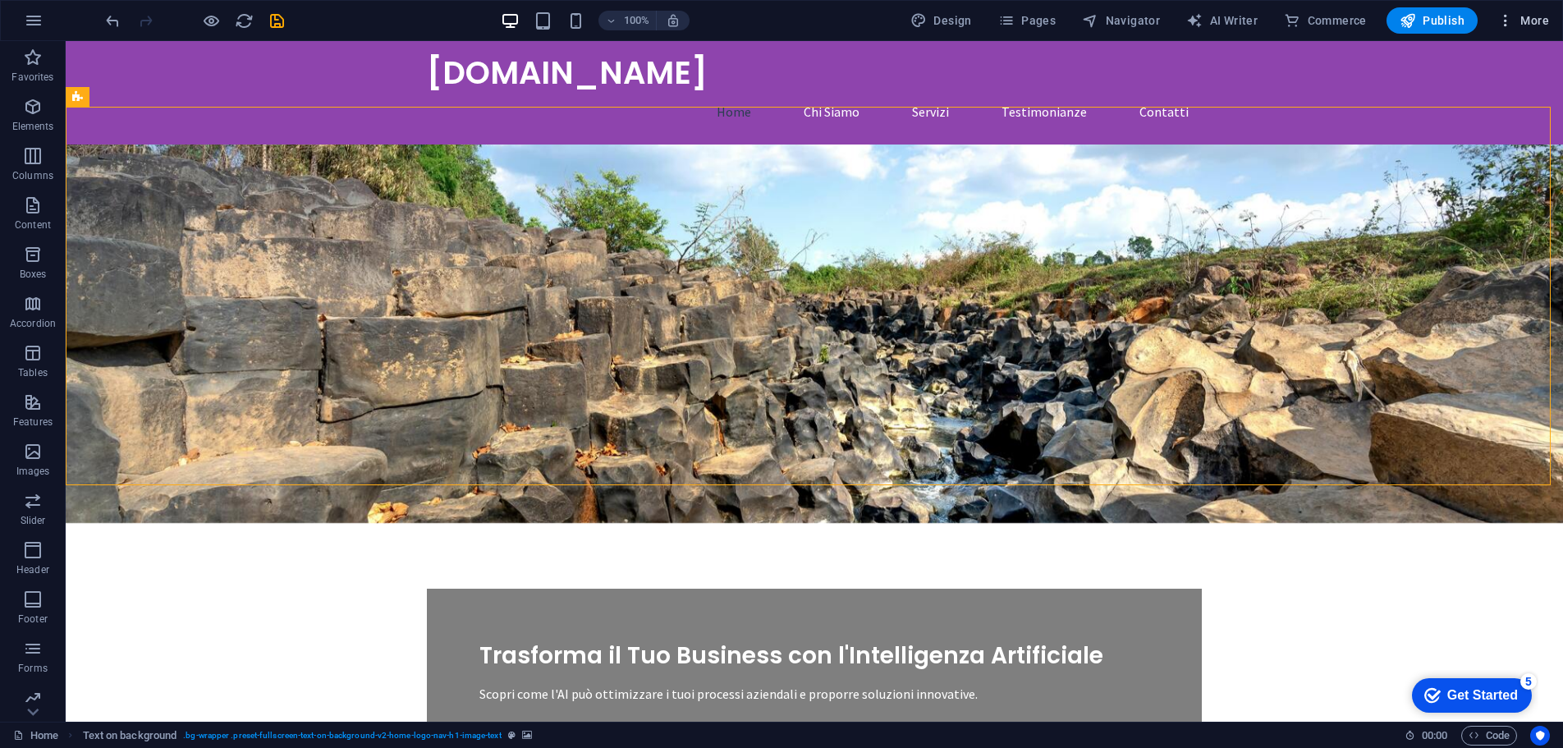
click at [1538, 30] on button "More" at bounding box center [1523, 20] width 65 height 26
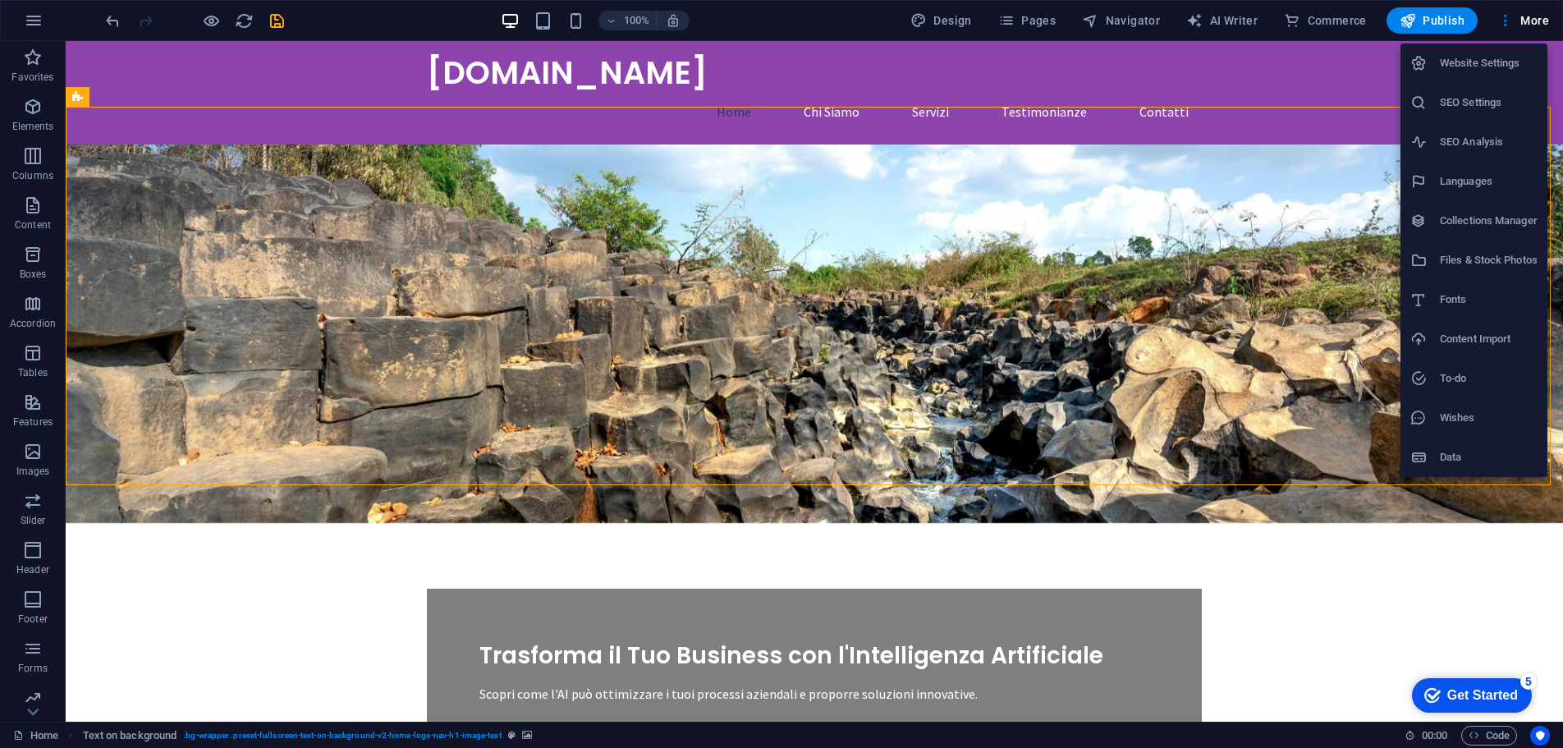
click at [1488, 261] on h6 "Files & Stock Photos" at bounding box center [1489, 260] width 98 height 20
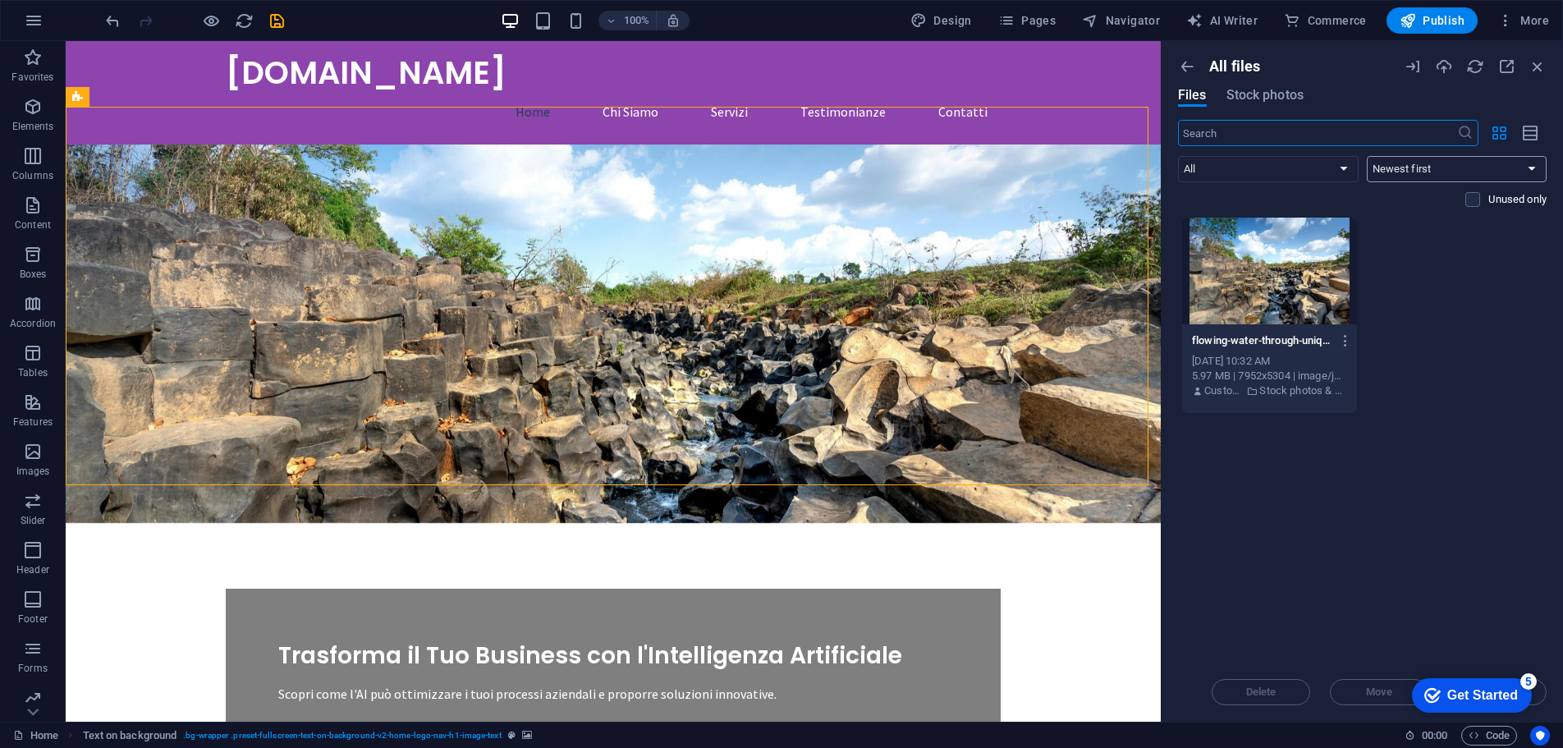
click at [1396, 169] on select "Newest first Oldest first Name (A-Z) Name (Z-A) Size (0-9) Size (9-0) Resolutio…" at bounding box center [1457, 169] width 181 height 26
click at [1423, 429] on div "Drop files here to upload them instantly flowing-water-through-unique-rock-form…" at bounding box center [1362, 440] width 369 height 446
click at [1306, 132] on input "text" at bounding box center [1317, 133] width 279 height 26
click at [1296, 101] on span "Stock photos" at bounding box center [1264, 95] width 77 height 20
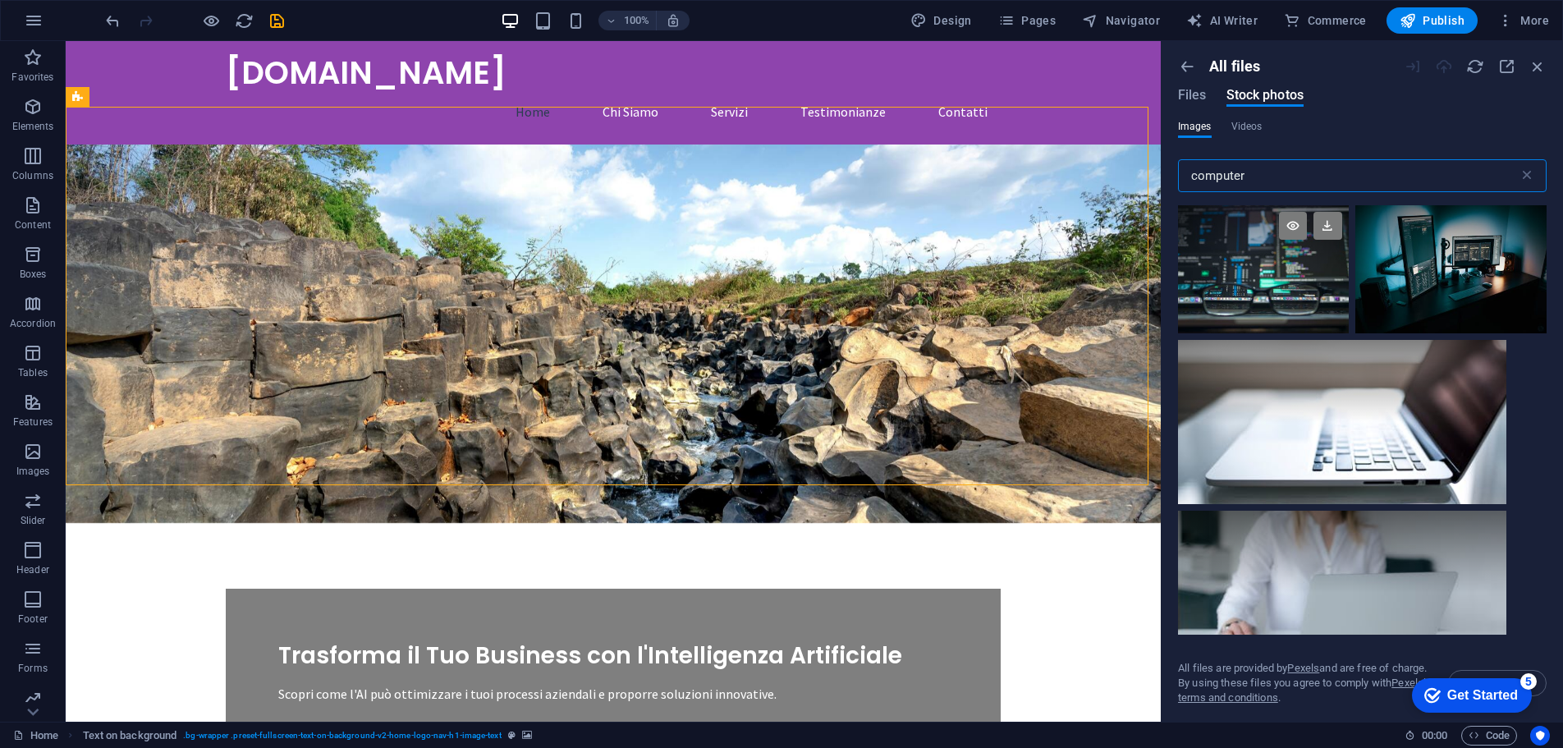
type input "computer"
click at [1329, 277] on div at bounding box center [1263, 269] width 171 height 128
click at [1538, 687] on span "Insert" at bounding box center [1497, 683] width 84 height 10
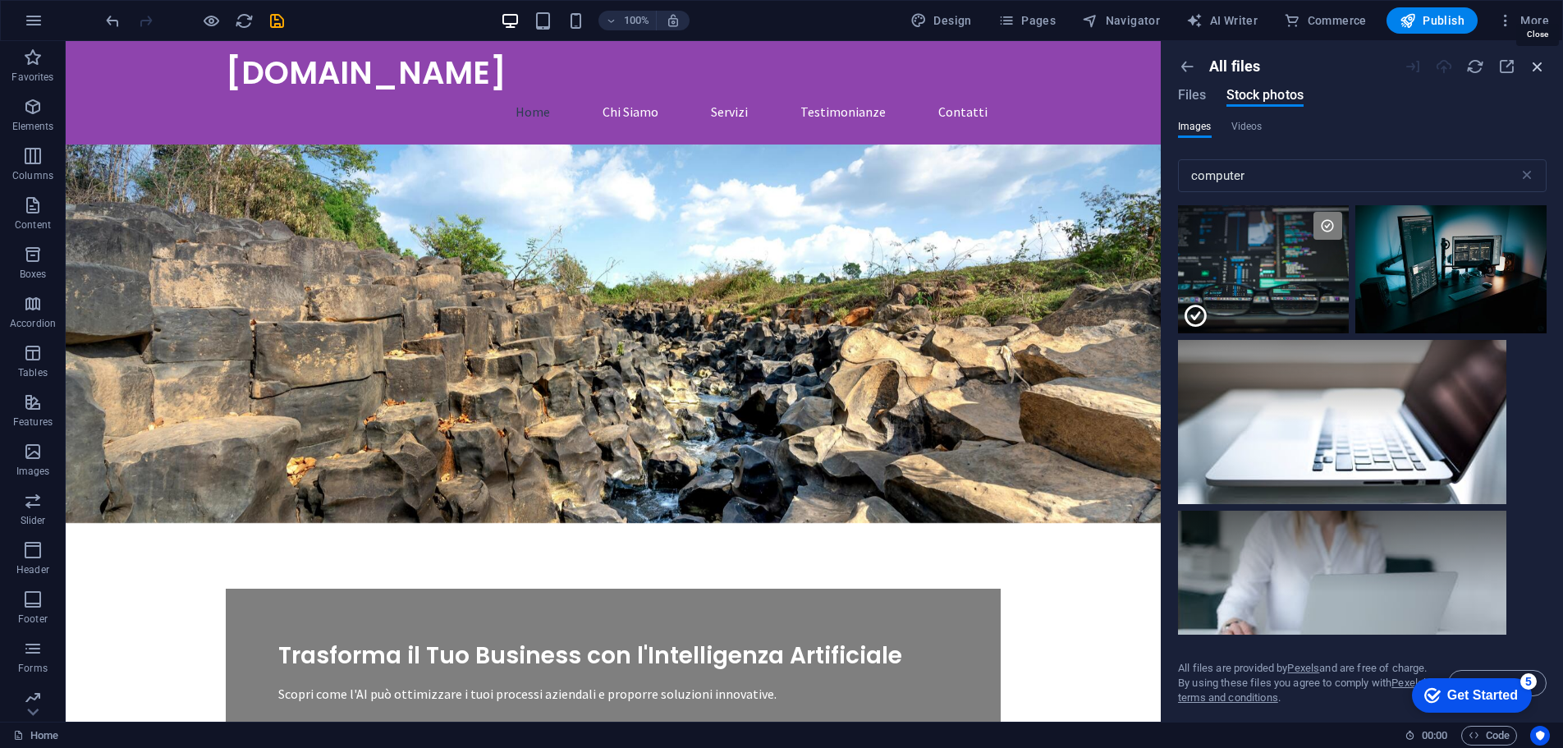
click at [1539, 69] on icon "button" at bounding box center [1537, 66] width 18 height 18
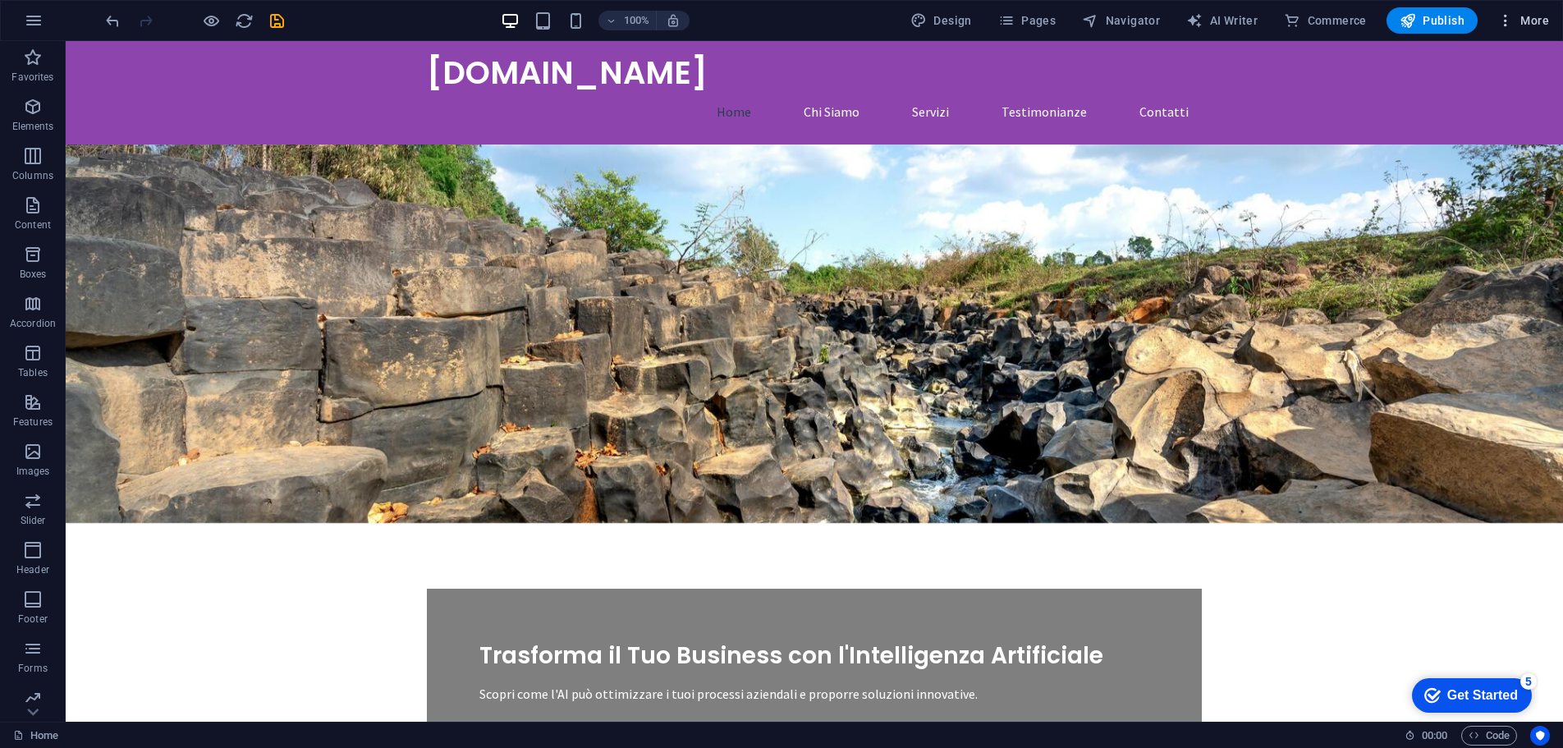
click at [1536, 25] on span "More" at bounding box center [1523, 20] width 52 height 16
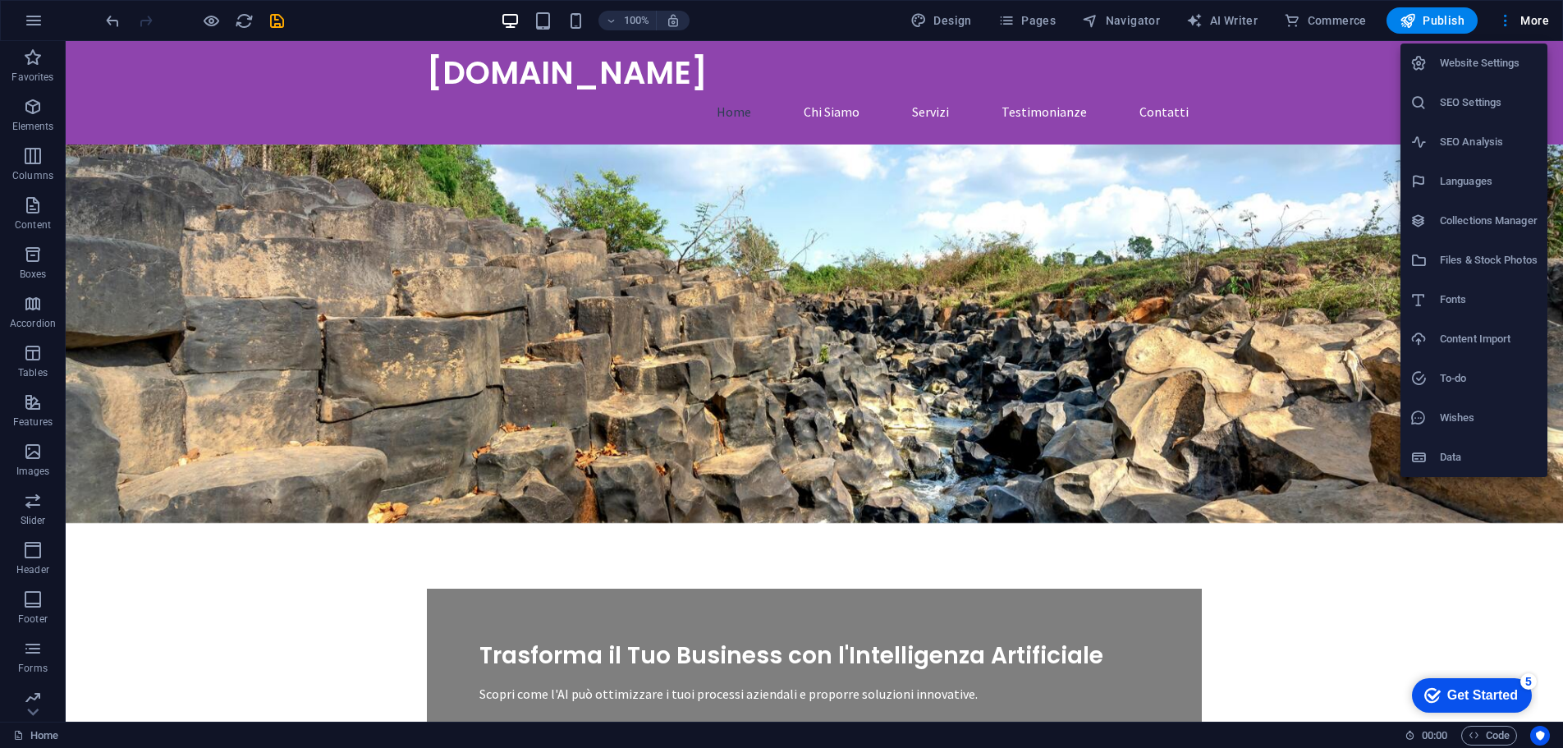
click at [1492, 294] on h6 "Fonts" at bounding box center [1489, 300] width 98 height 20
select select "popularity"
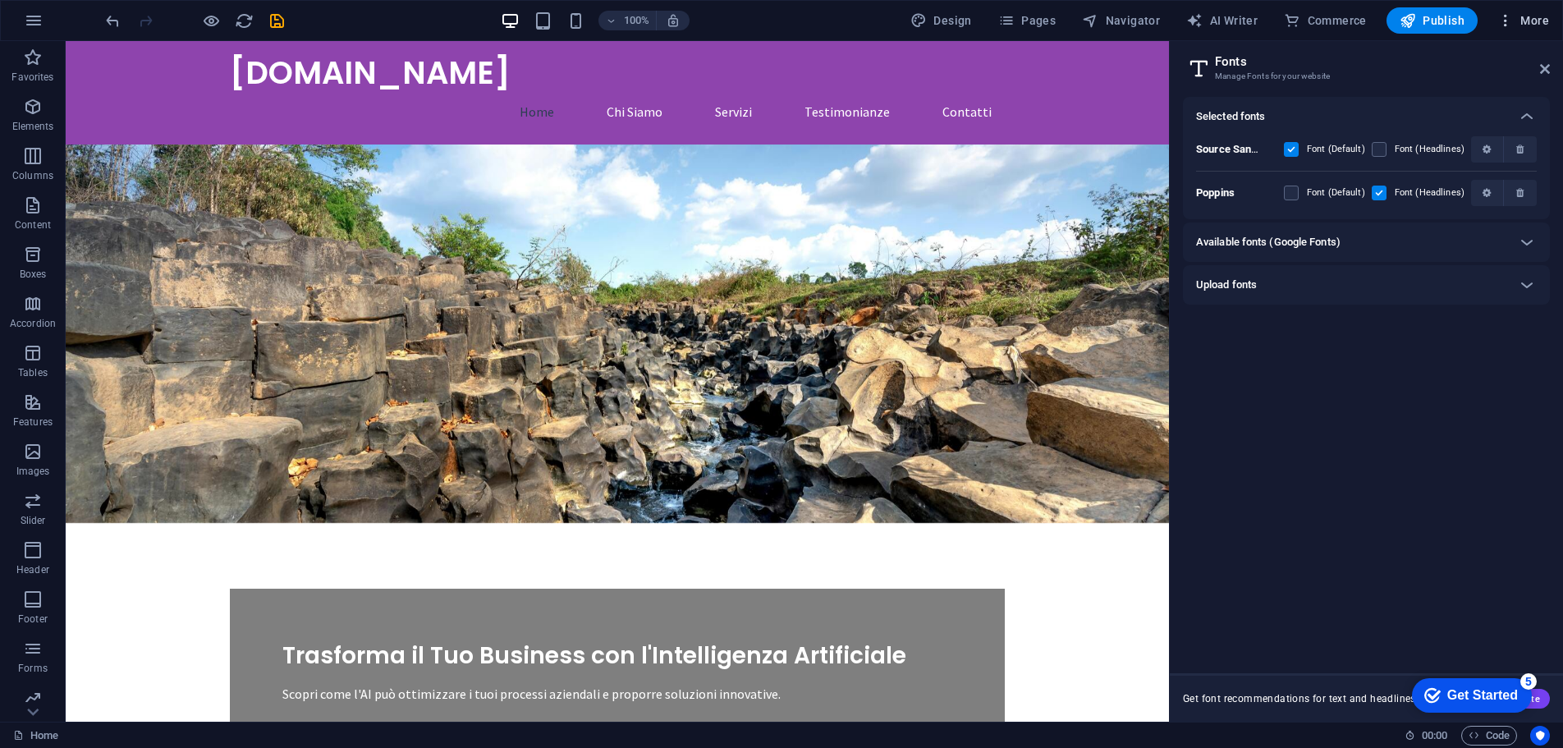
click at [1522, 17] on span "More" at bounding box center [1523, 20] width 52 height 16
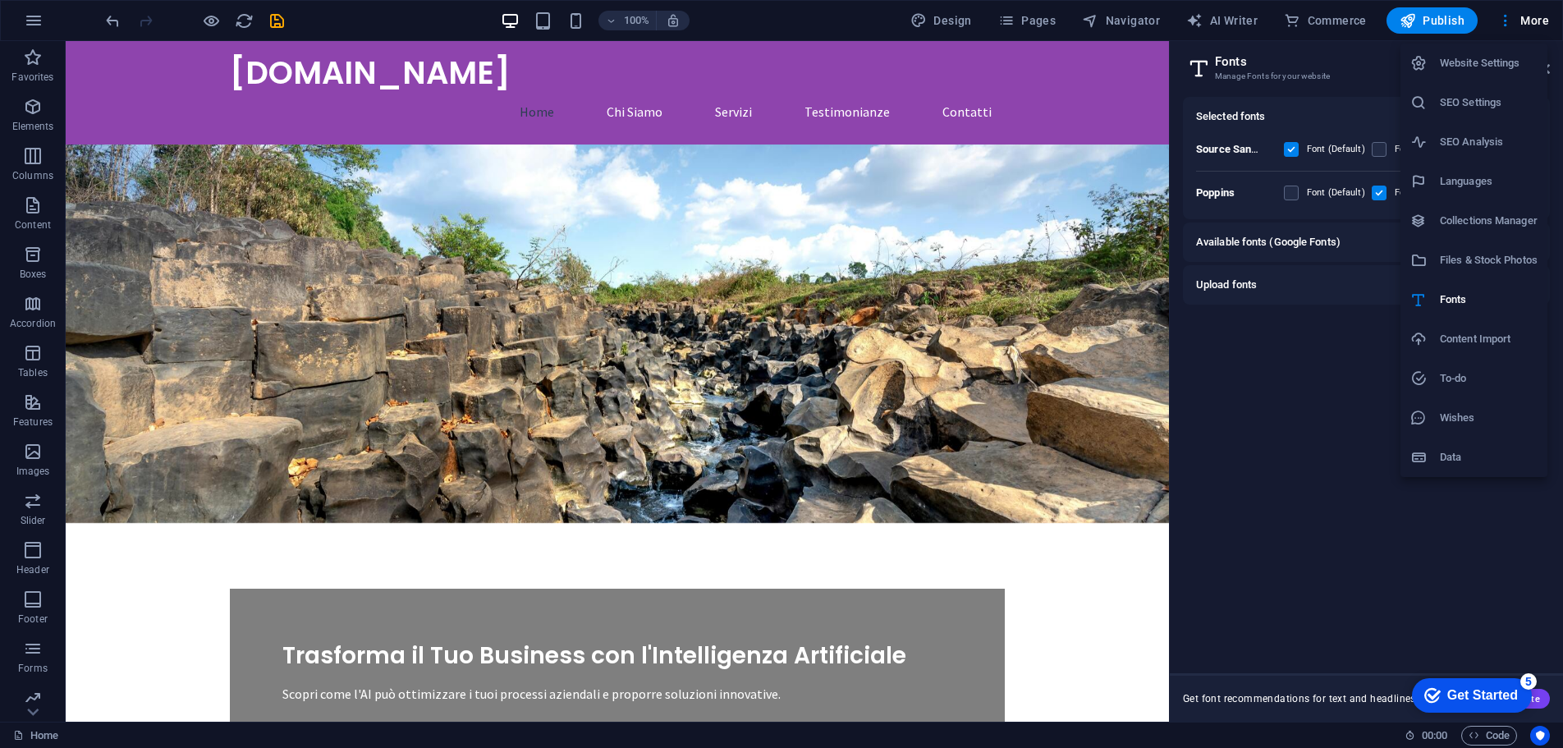
click at [1466, 329] on h6 "Content Import" at bounding box center [1489, 339] width 98 height 20
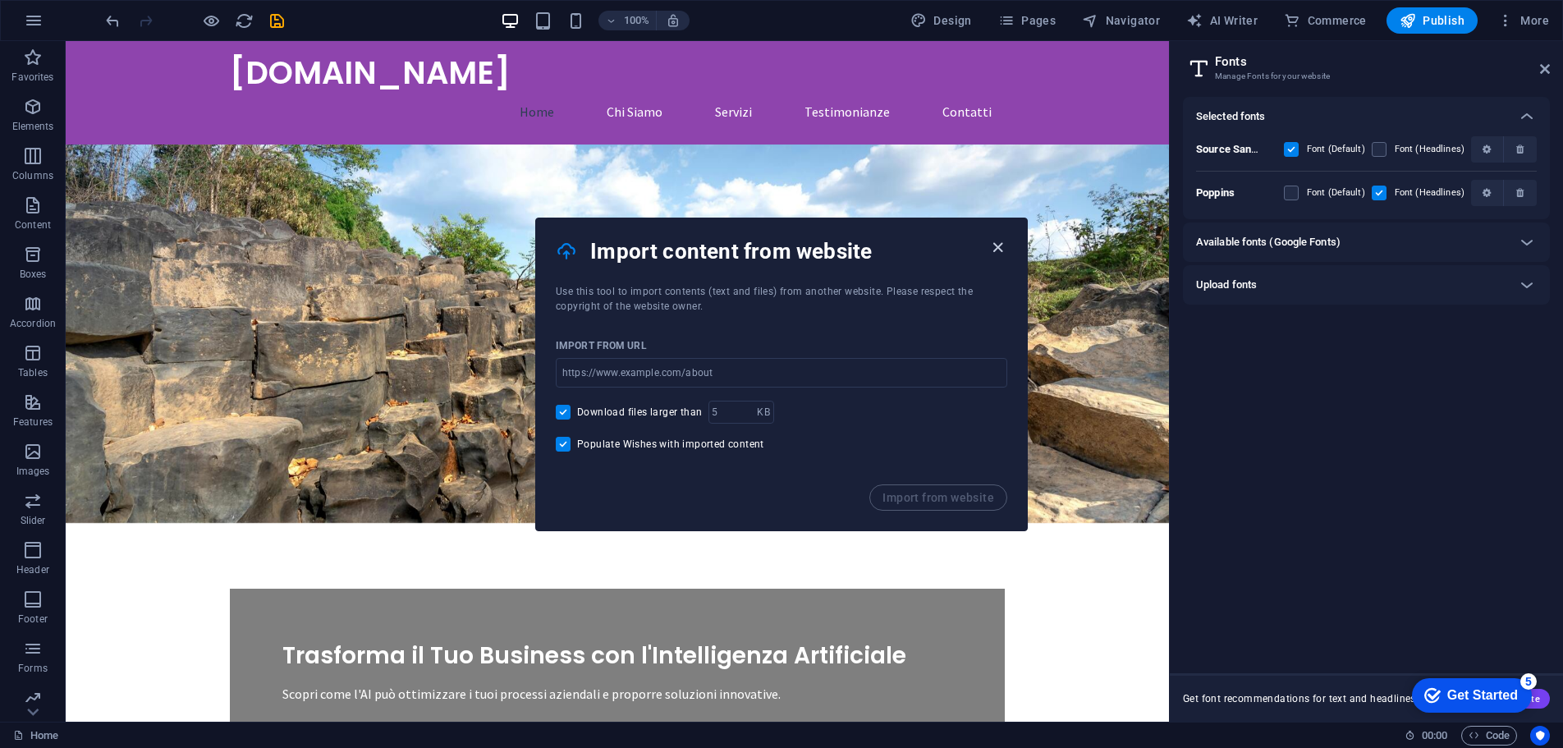
click at [1003, 245] on icon "button" at bounding box center [997, 247] width 19 height 19
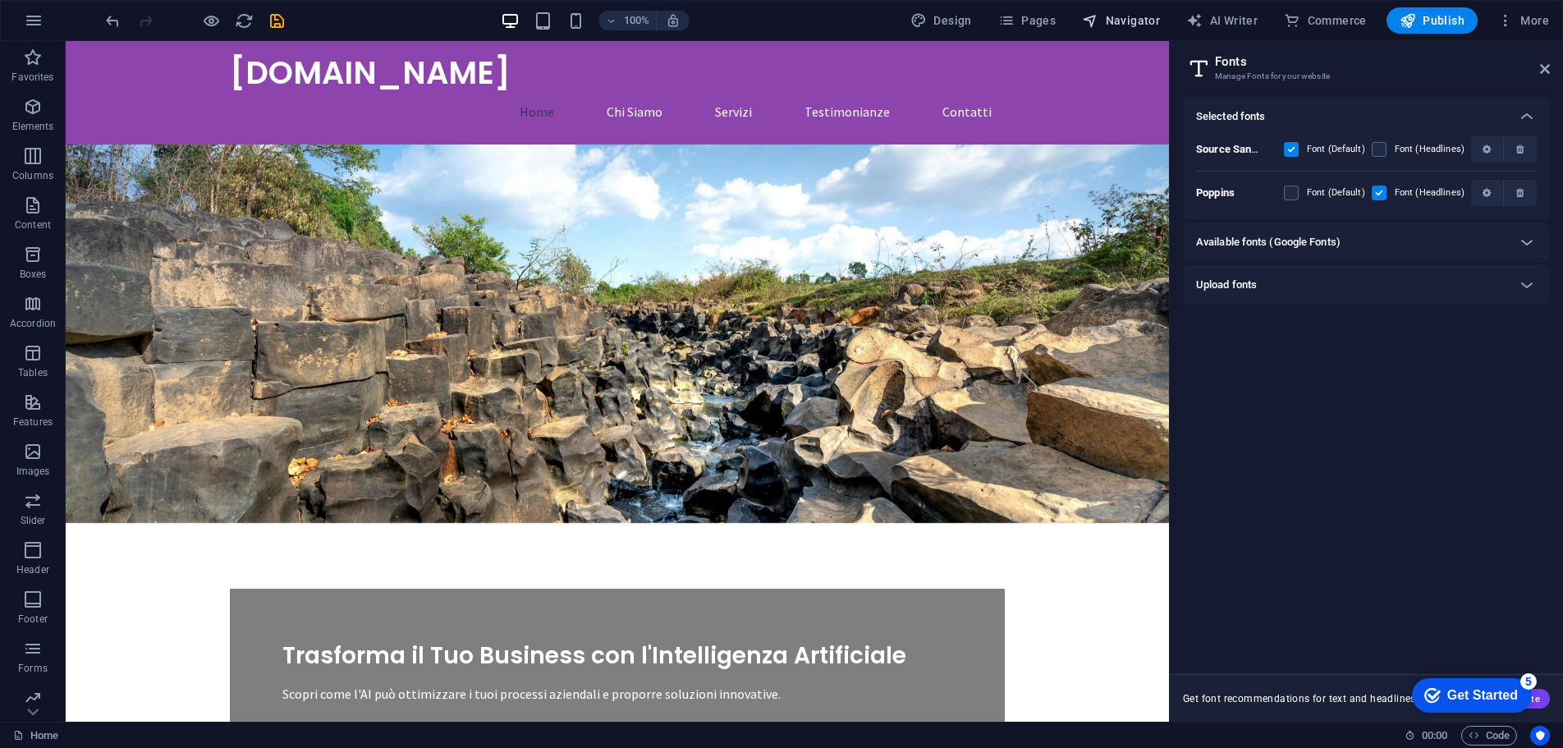
click at [1137, 19] on span "Navigator" at bounding box center [1121, 20] width 78 height 16
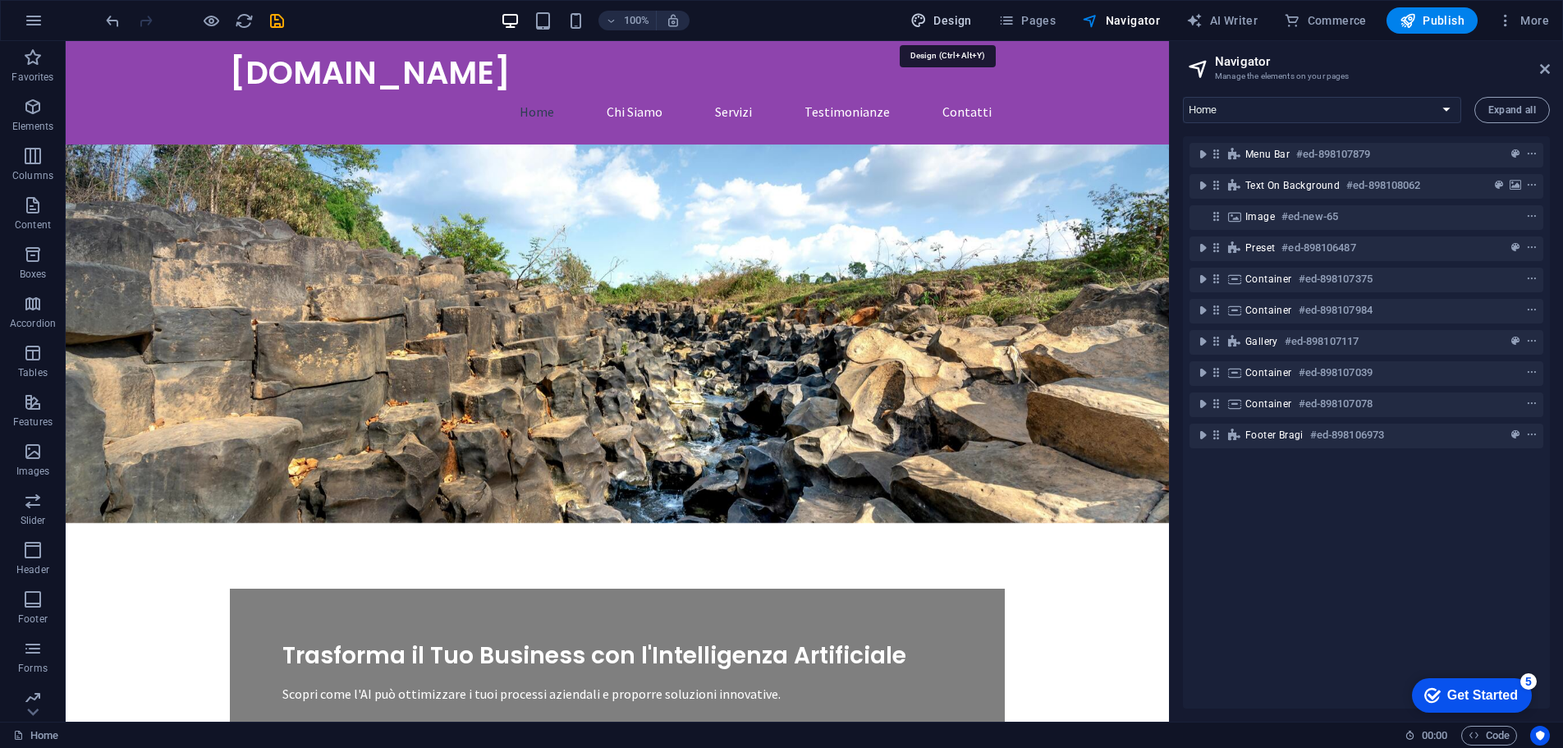
click at [951, 23] on span "Design" at bounding box center [941, 20] width 62 height 16
select select "px"
select select "200"
select select "px"
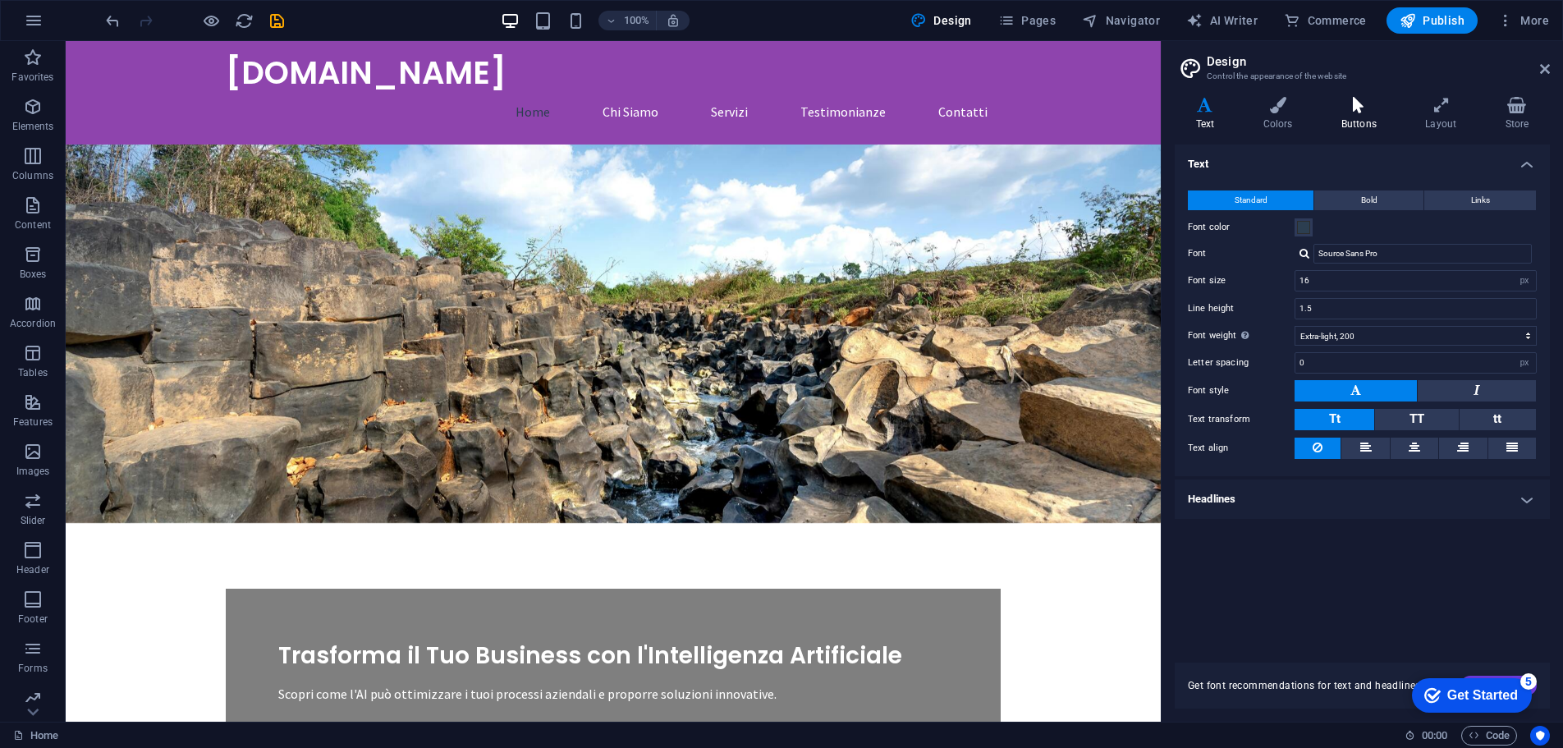
click at [1350, 107] on icon at bounding box center [1358, 105] width 77 height 16
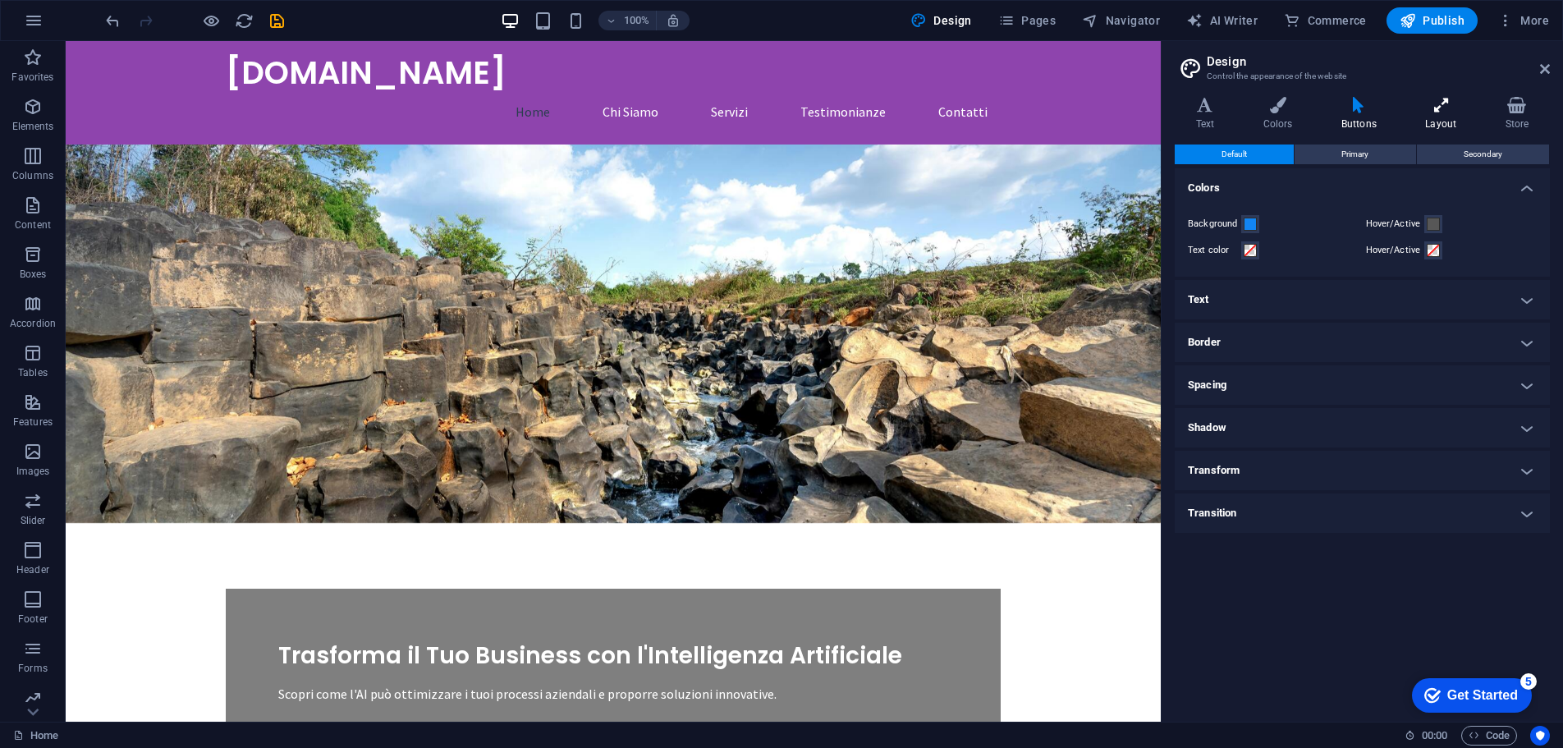
click at [1437, 115] on h4 "Layout" at bounding box center [1445, 114] width 80 height 34
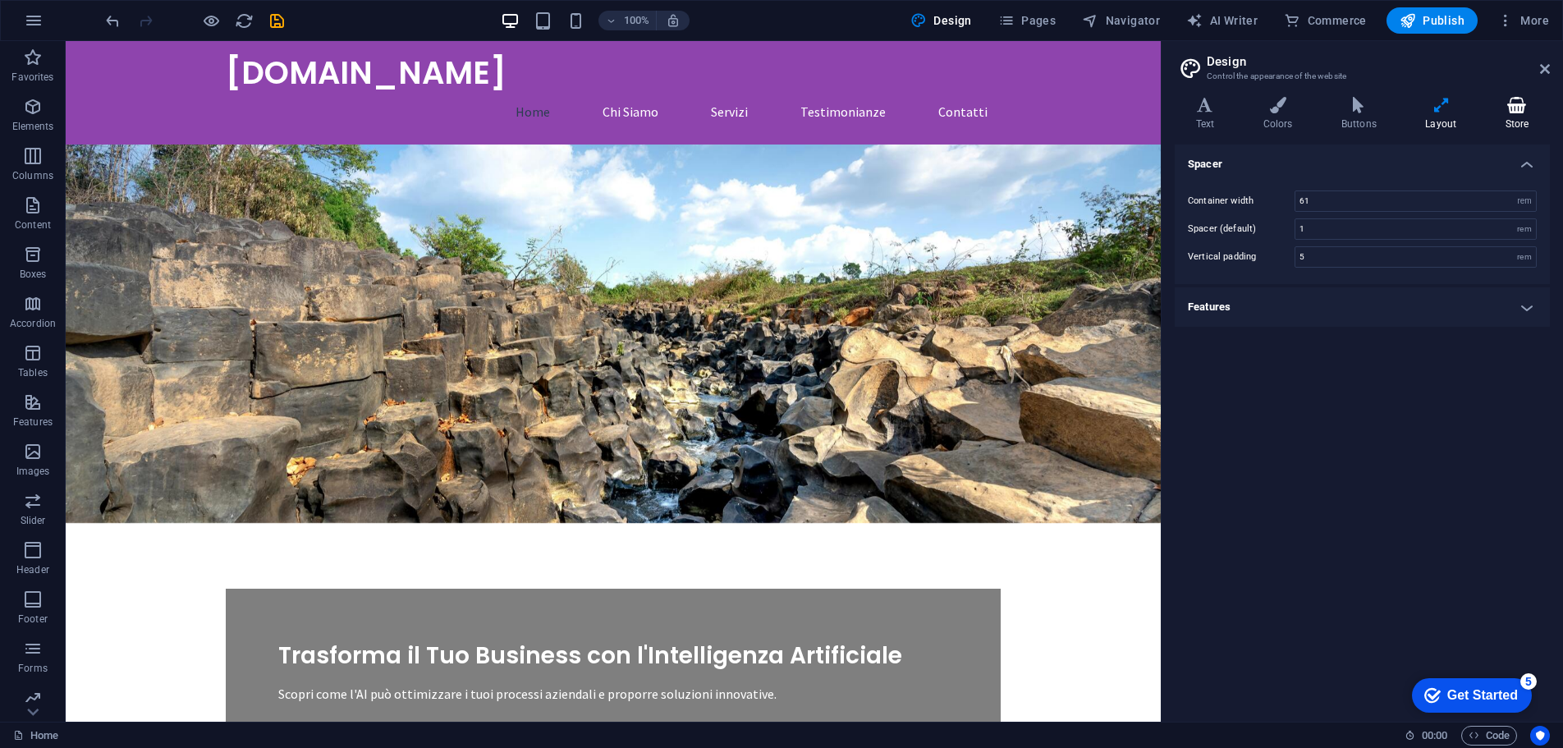
click at [1516, 109] on icon at bounding box center [1517, 105] width 66 height 16
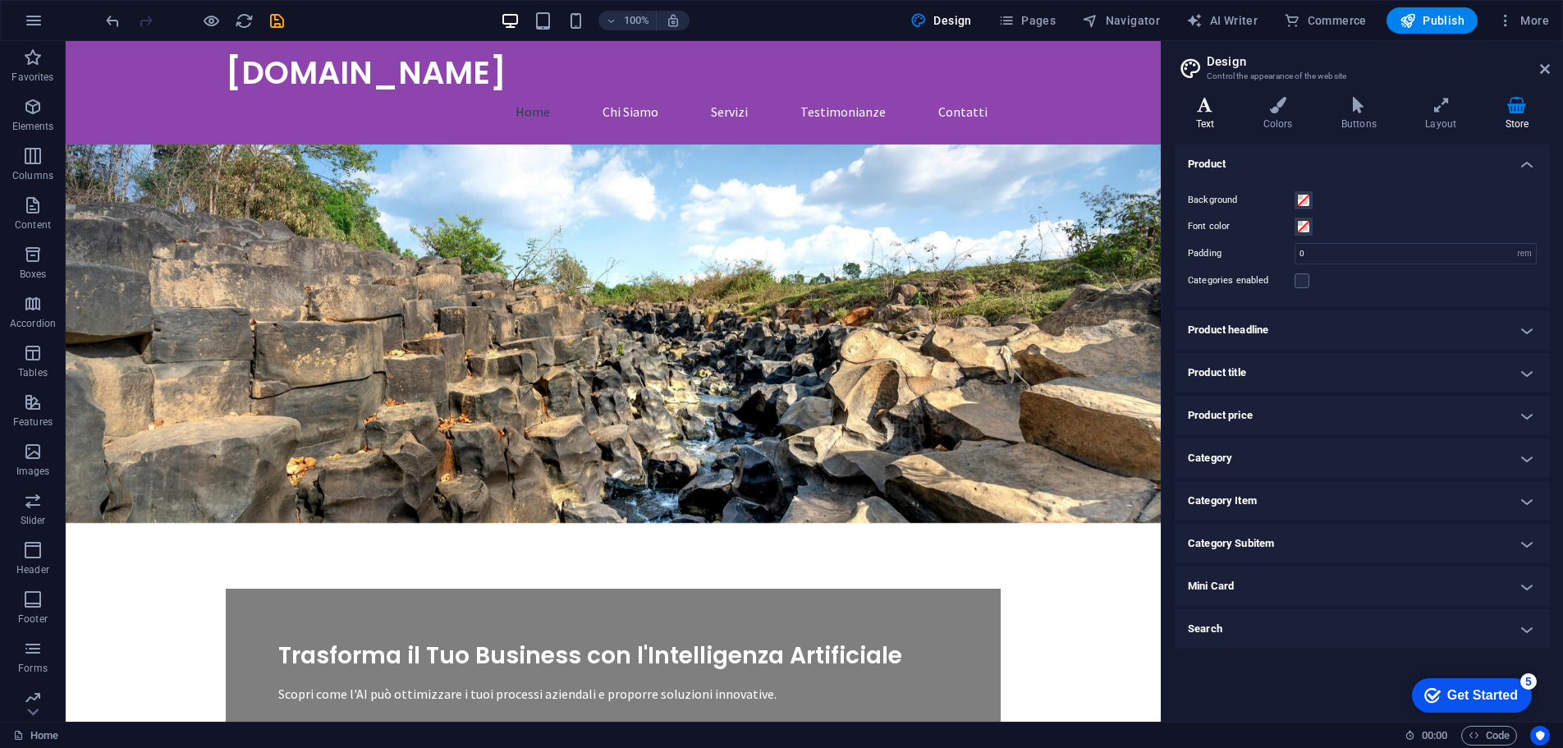
click at [1210, 108] on icon at bounding box center [1205, 105] width 61 height 16
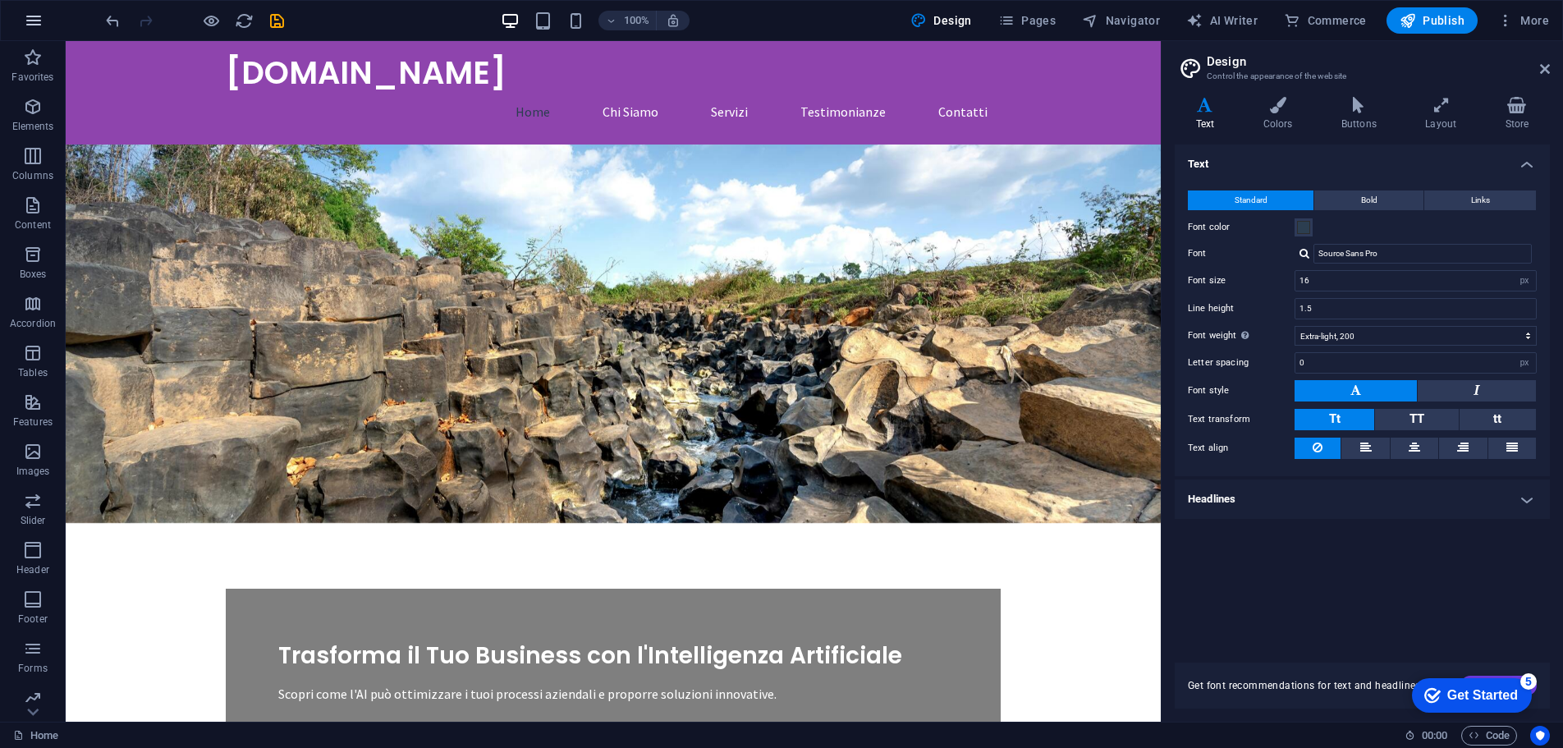
click at [39, 25] on icon "button" at bounding box center [34, 21] width 20 height 20
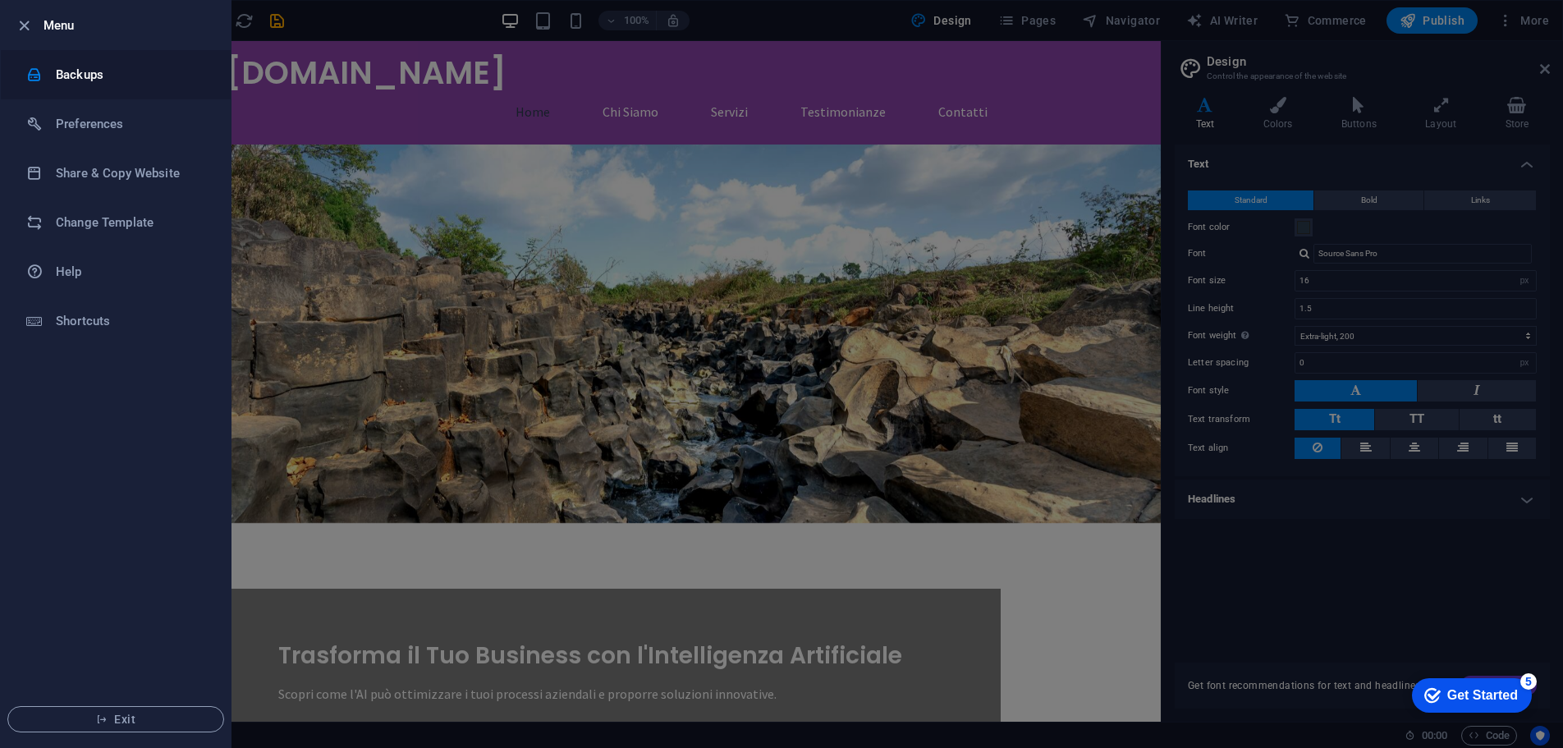
click at [49, 57] on li "Backups" at bounding box center [116, 74] width 230 height 49
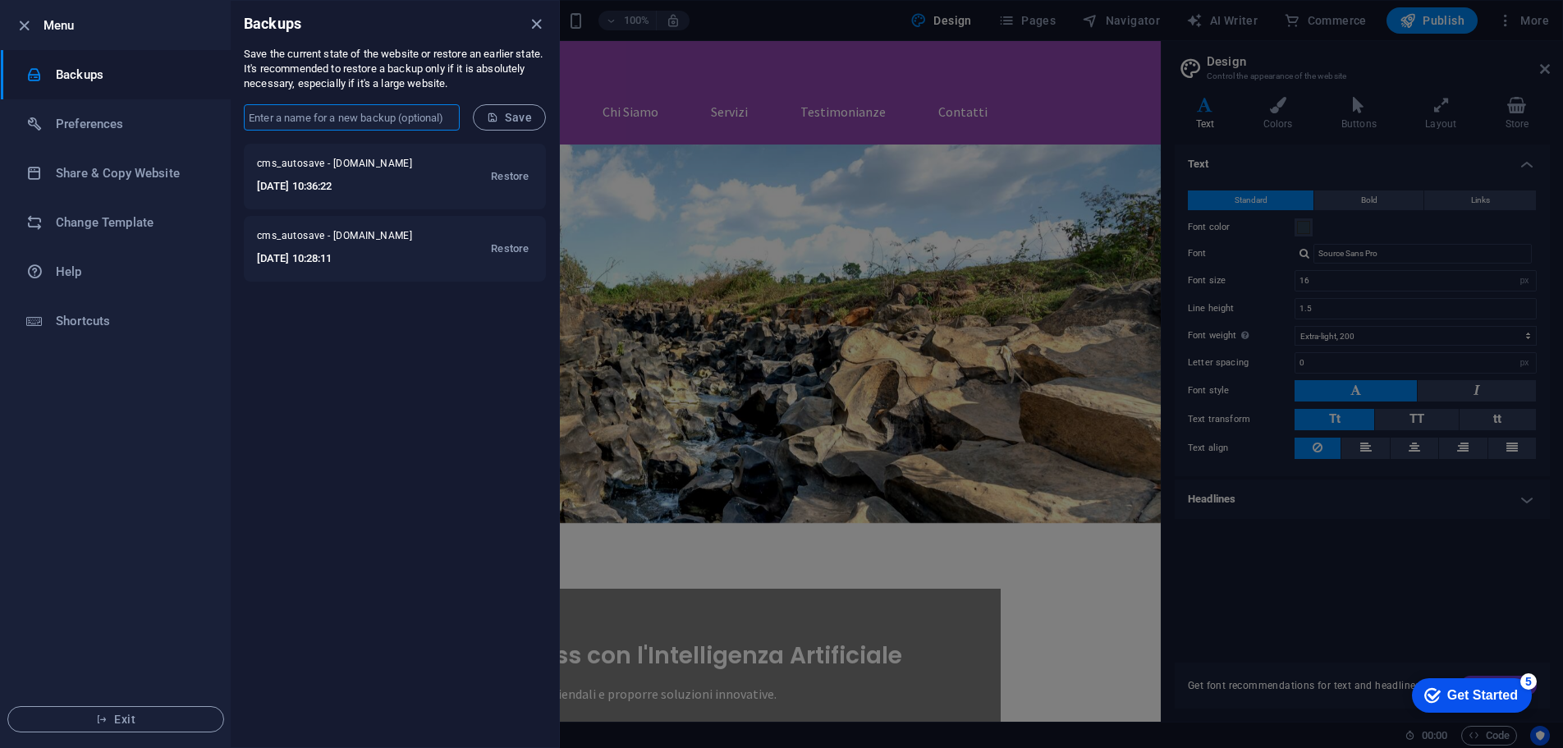
click at [388, 119] on input "text" at bounding box center [352, 117] width 216 height 26
click at [123, 219] on h6 "Change Template" at bounding box center [132, 223] width 152 height 20
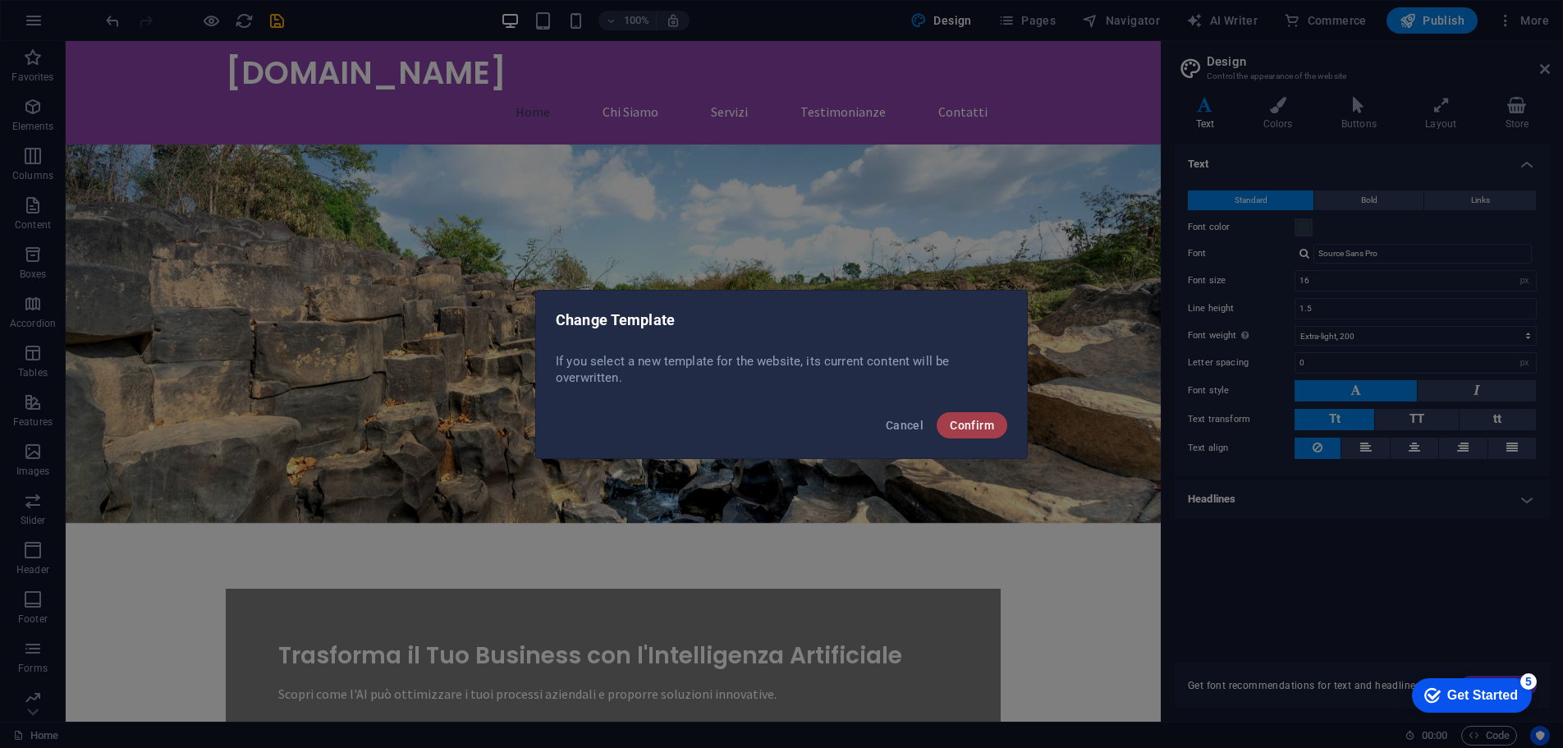
click at [990, 429] on span "Confirm" at bounding box center [972, 425] width 44 height 13
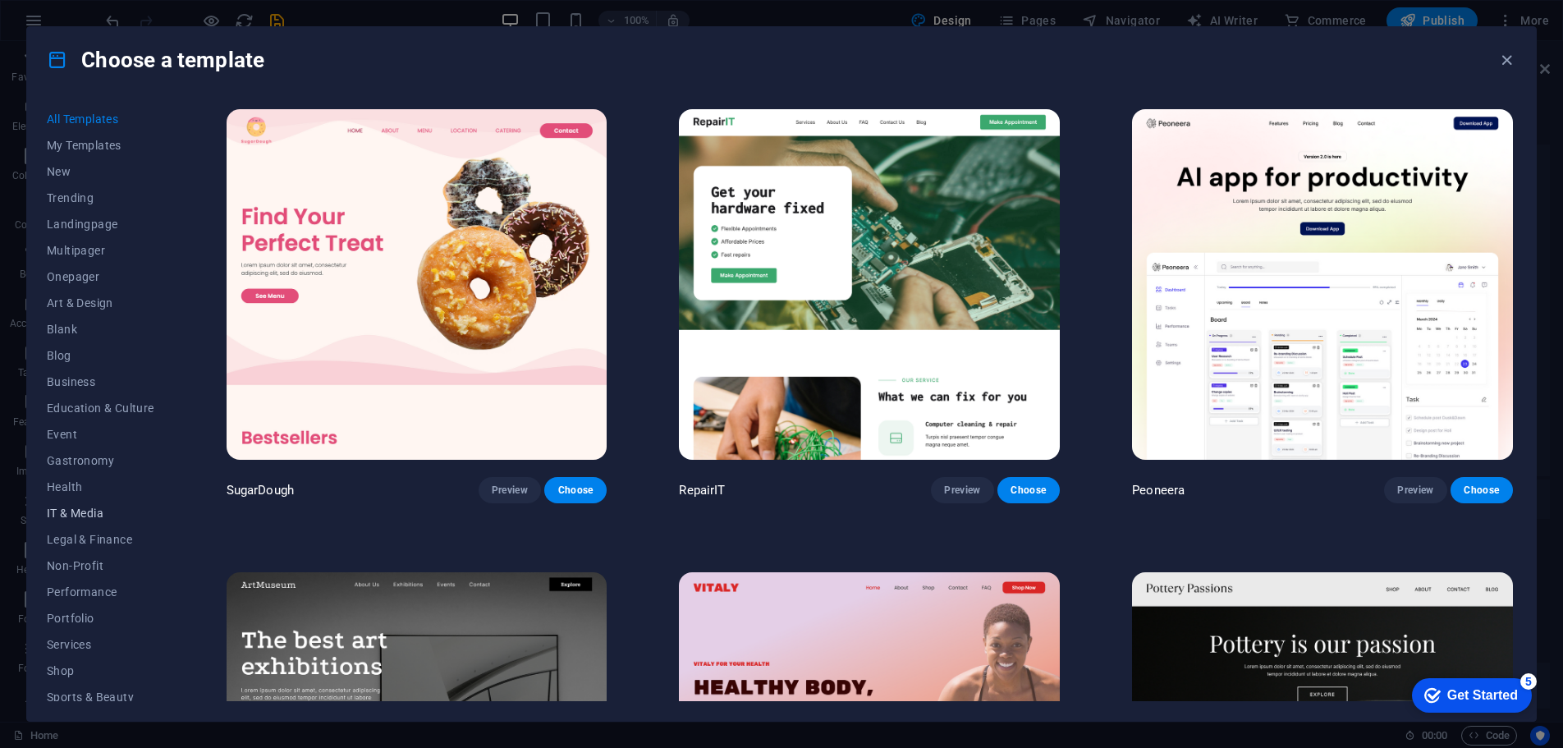
click at [88, 520] on button "IT & Media" at bounding box center [101, 513] width 108 height 26
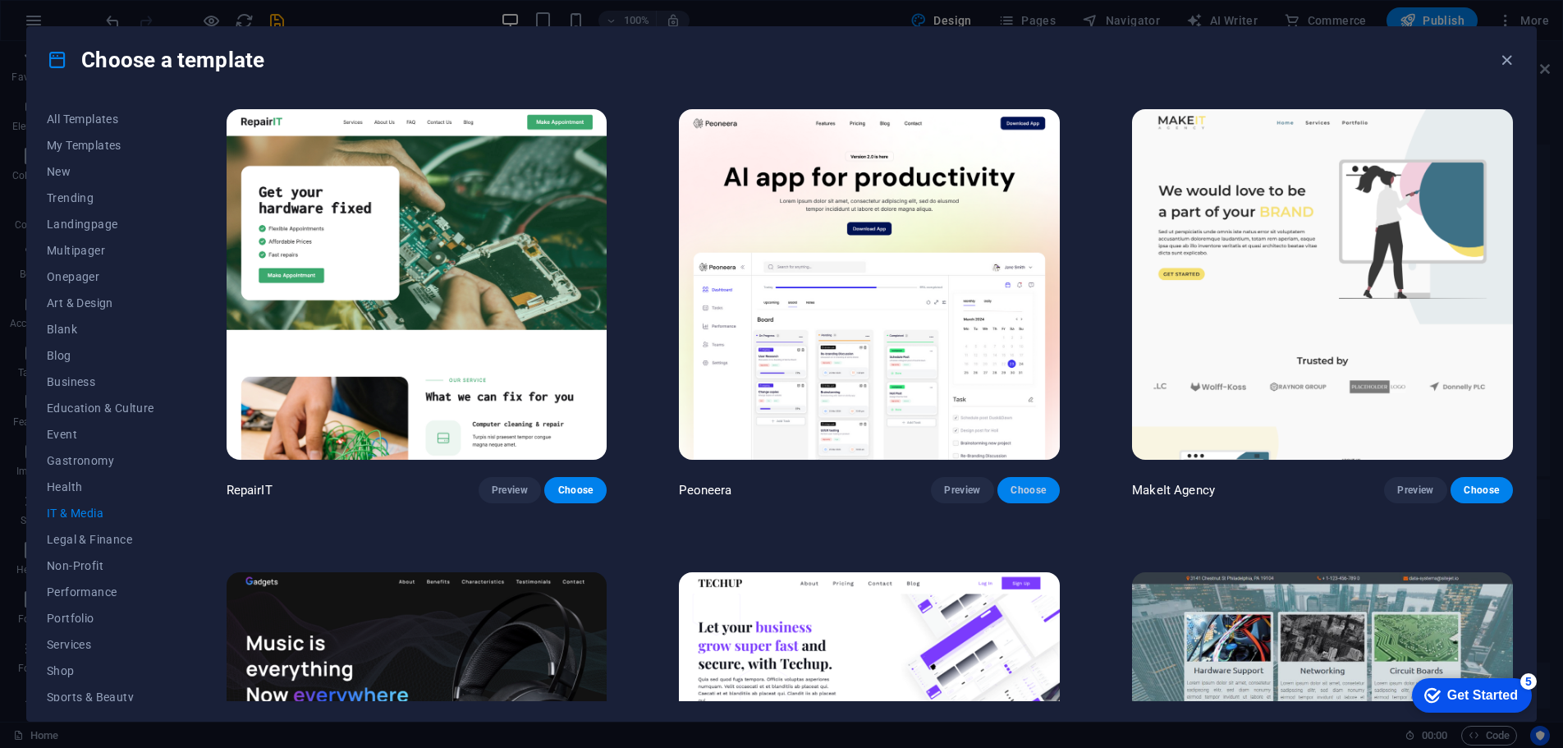
click at [1025, 488] on span "Choose" at bounding box center [1028, 489] width 36 height 13
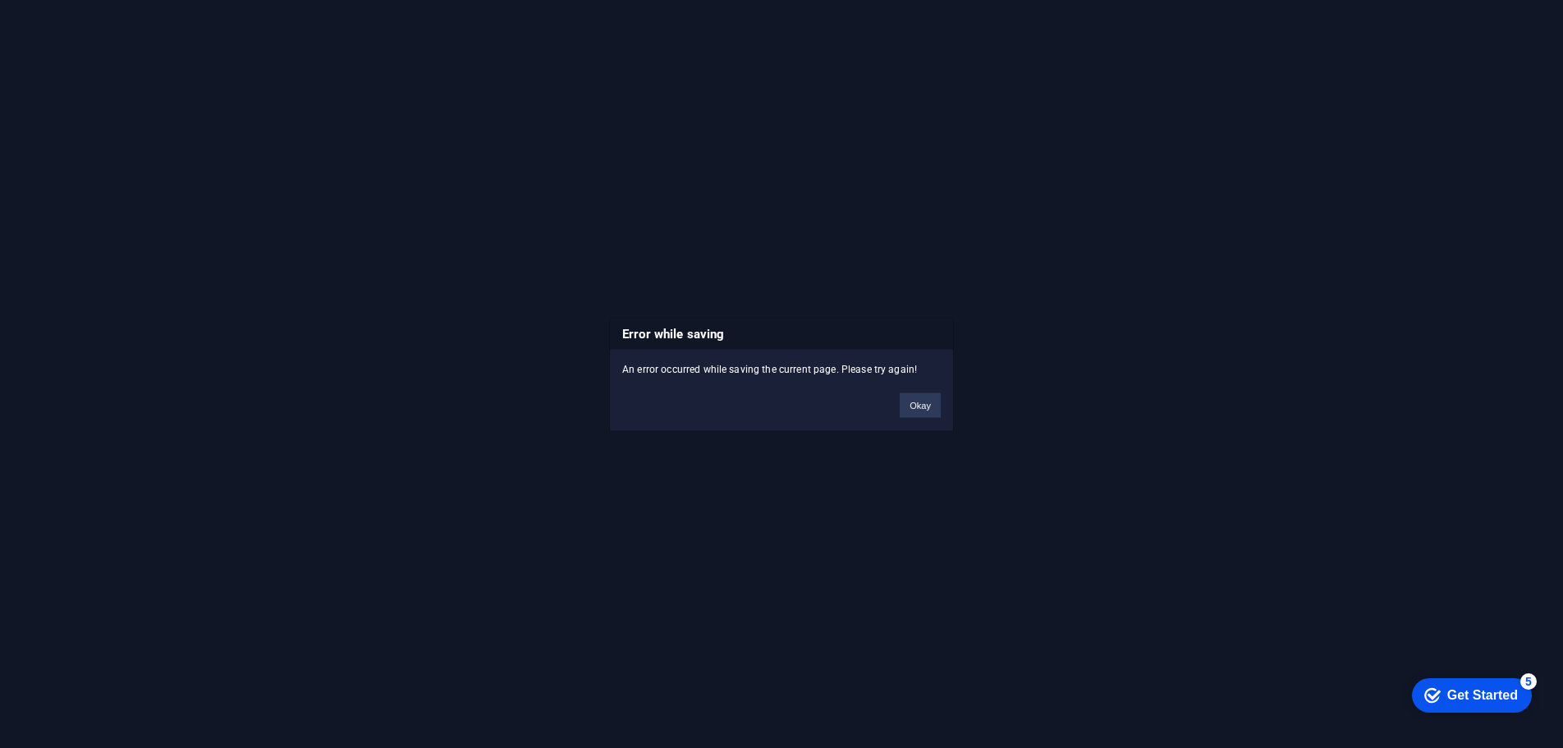
drag, startPoint x: 721, startPoint y: 362, endPoint x: 868, endPoint y: 368, distance: 147.0
click at [868, 368] on div "An error occurred while saving the current page. Please try again!" at bounding box center [781, 362] width 343 height 27
click at [913, 408] on button "Okay" at bounding box center [920, 404] width 41 height 25
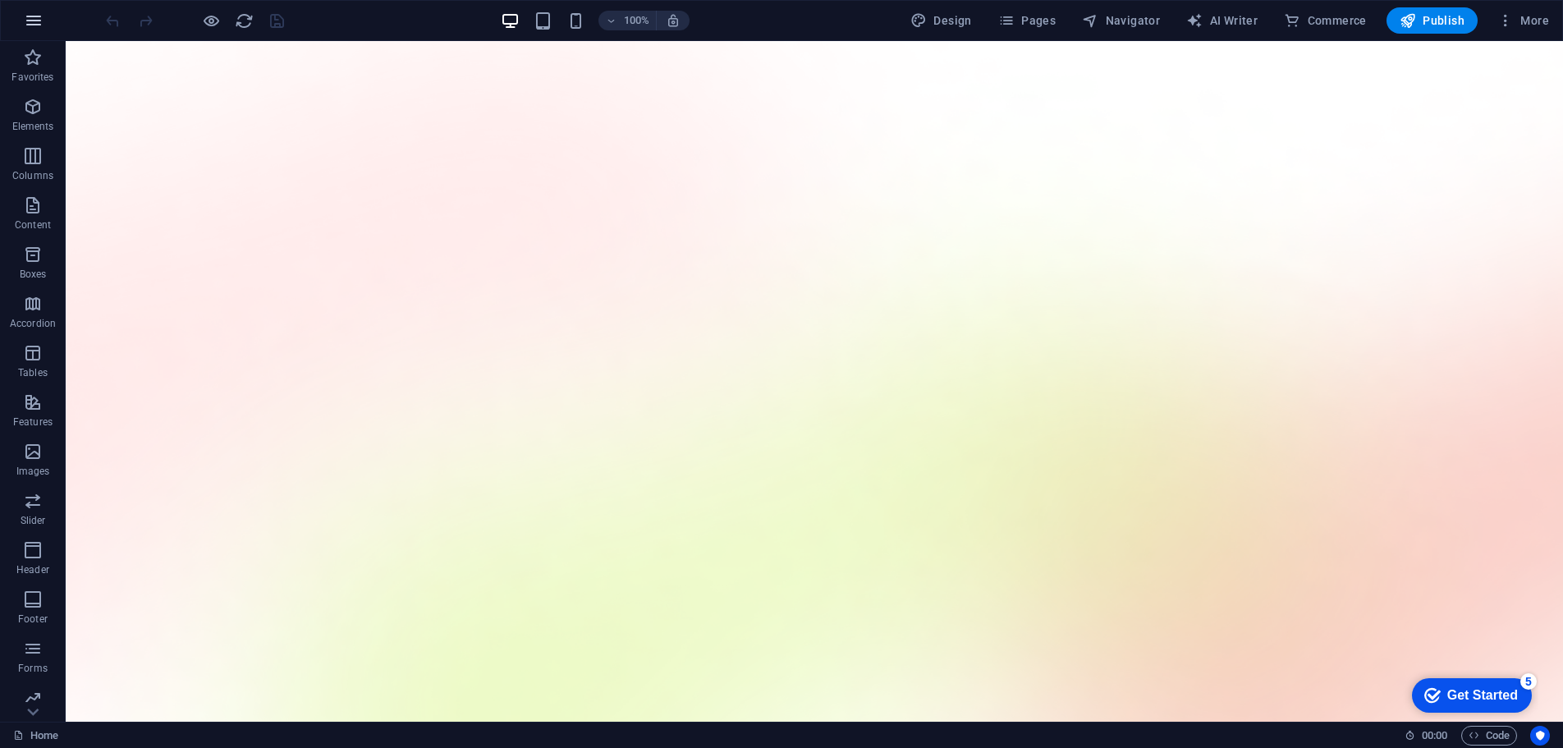
click at [24, 24] on icon "button" at bounding box center [34, 21] width 20 height 20
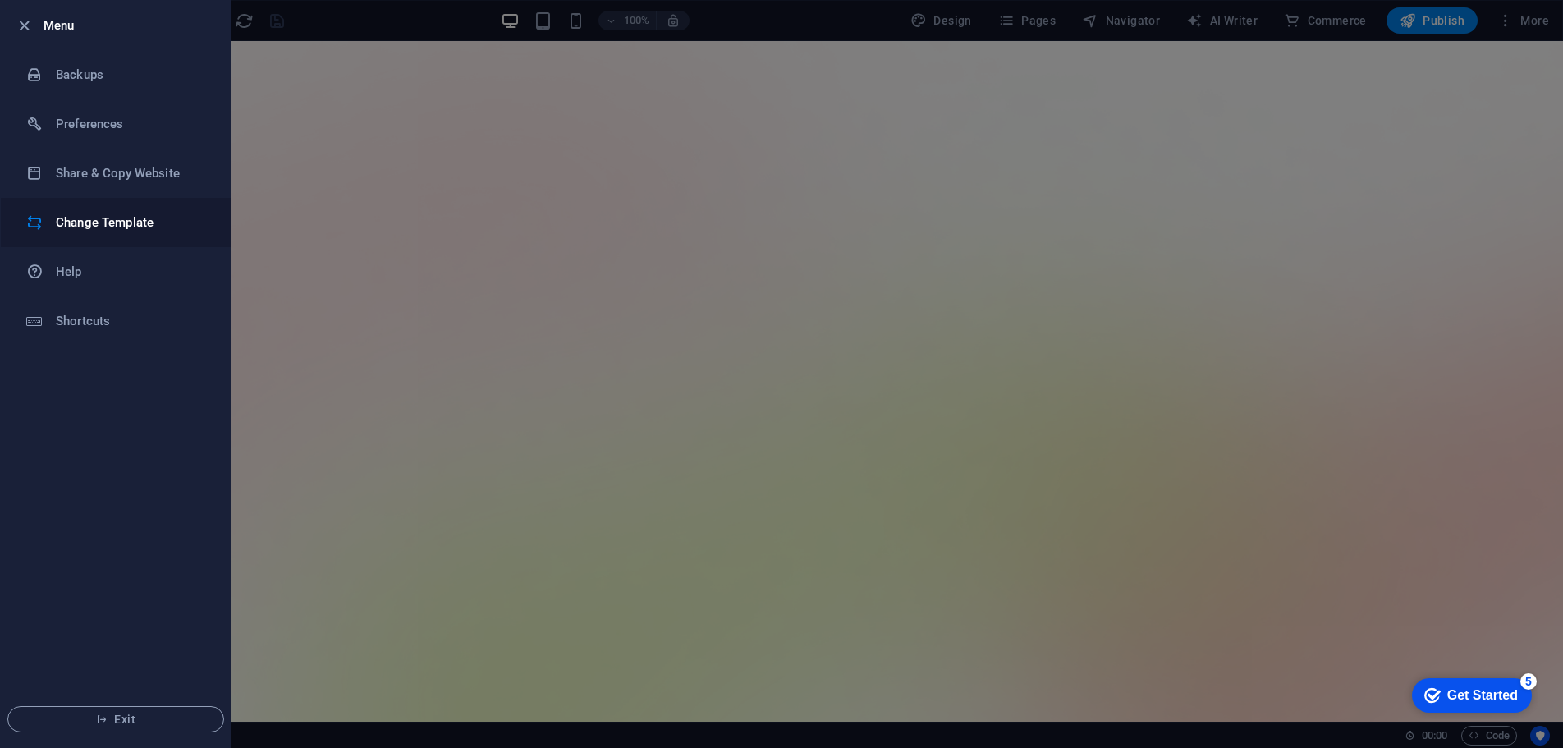
click at [83, 222] on h6 "Change Template" at bounding box center [132, 223] width 152 height 20
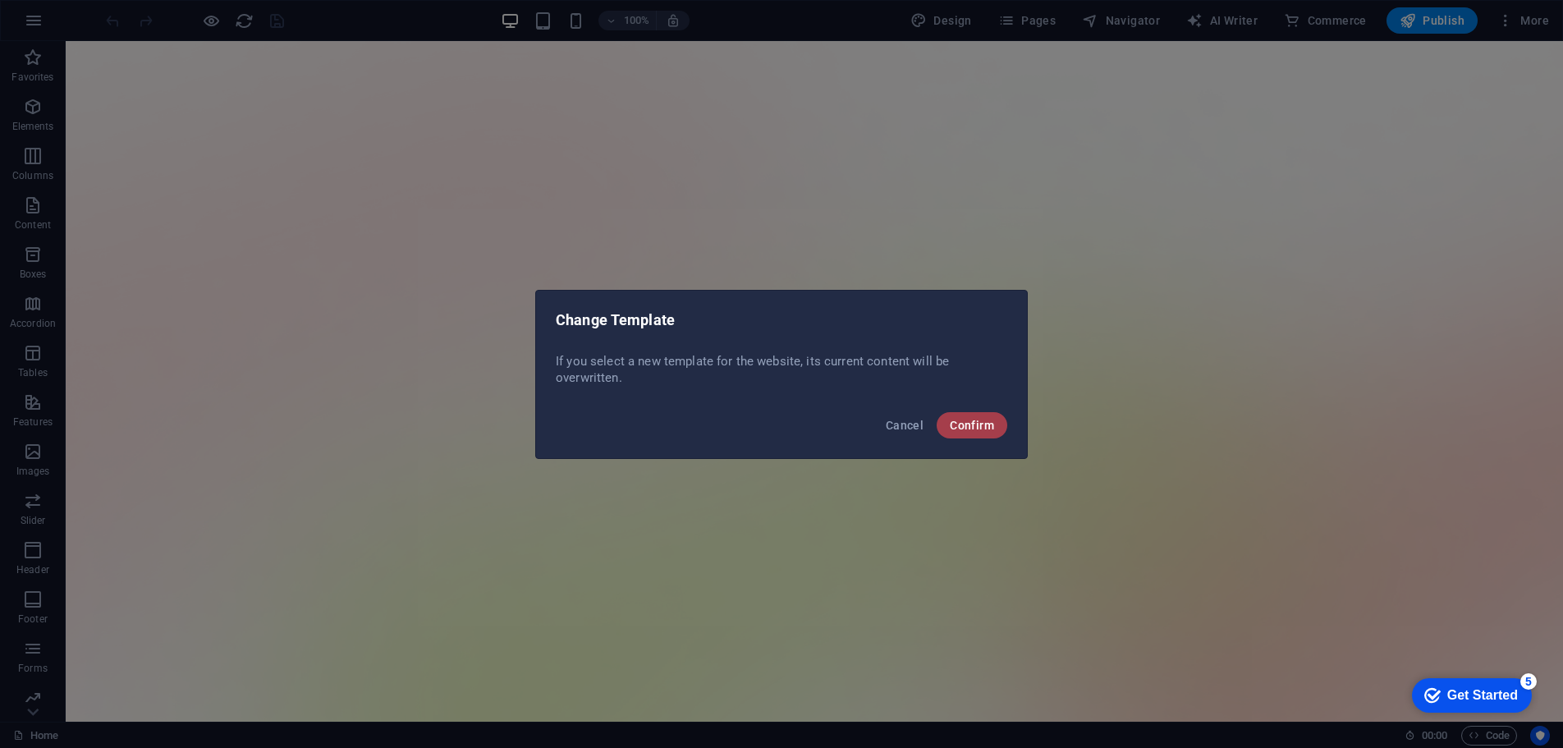
click at [992, 430] on span "Confirm" at bounding box center [972, 425] width 44 height 13
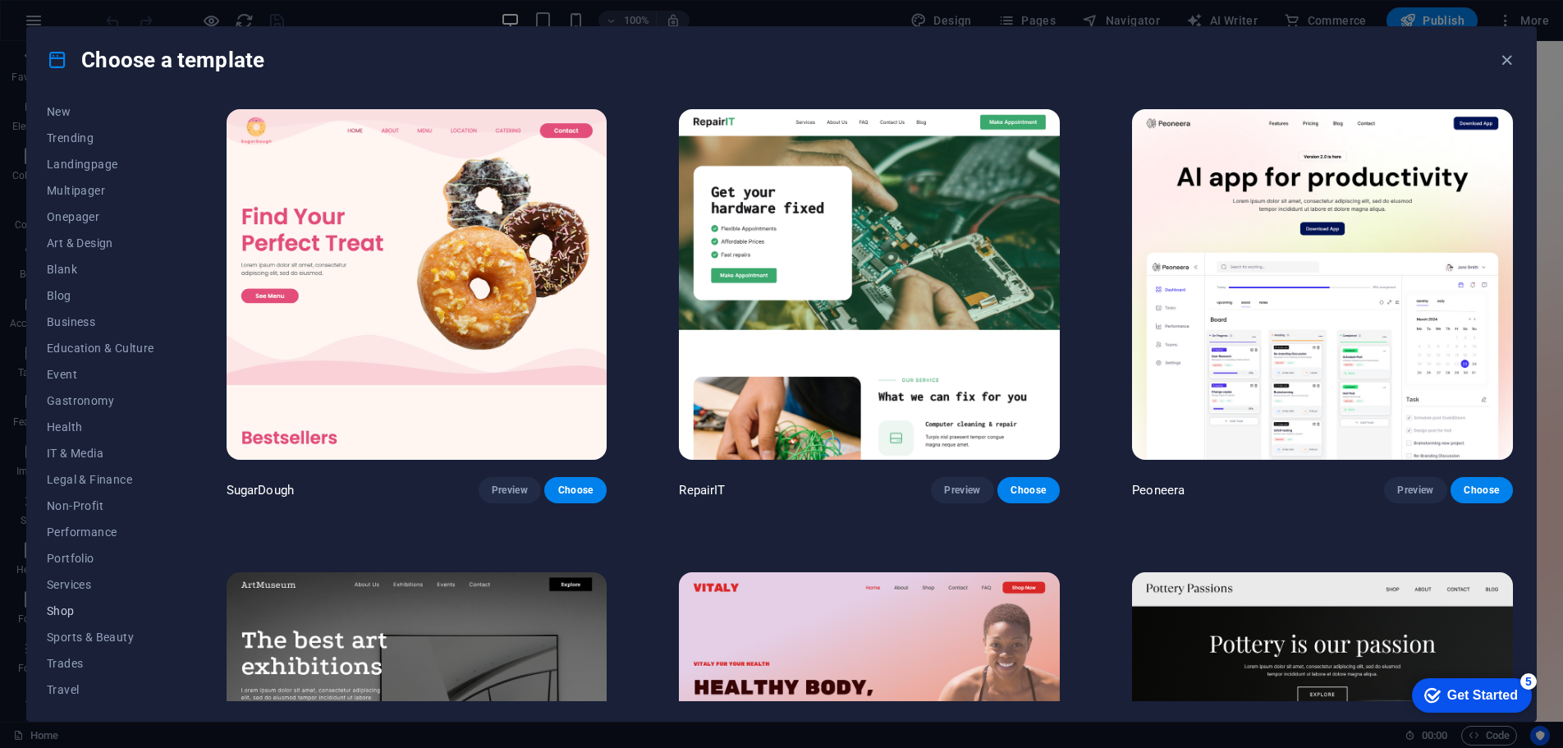
scroll to position [88, 0]
click at [105, 483] on span "Non-Profit" at bounding box center [101, 477] width 108 height 13
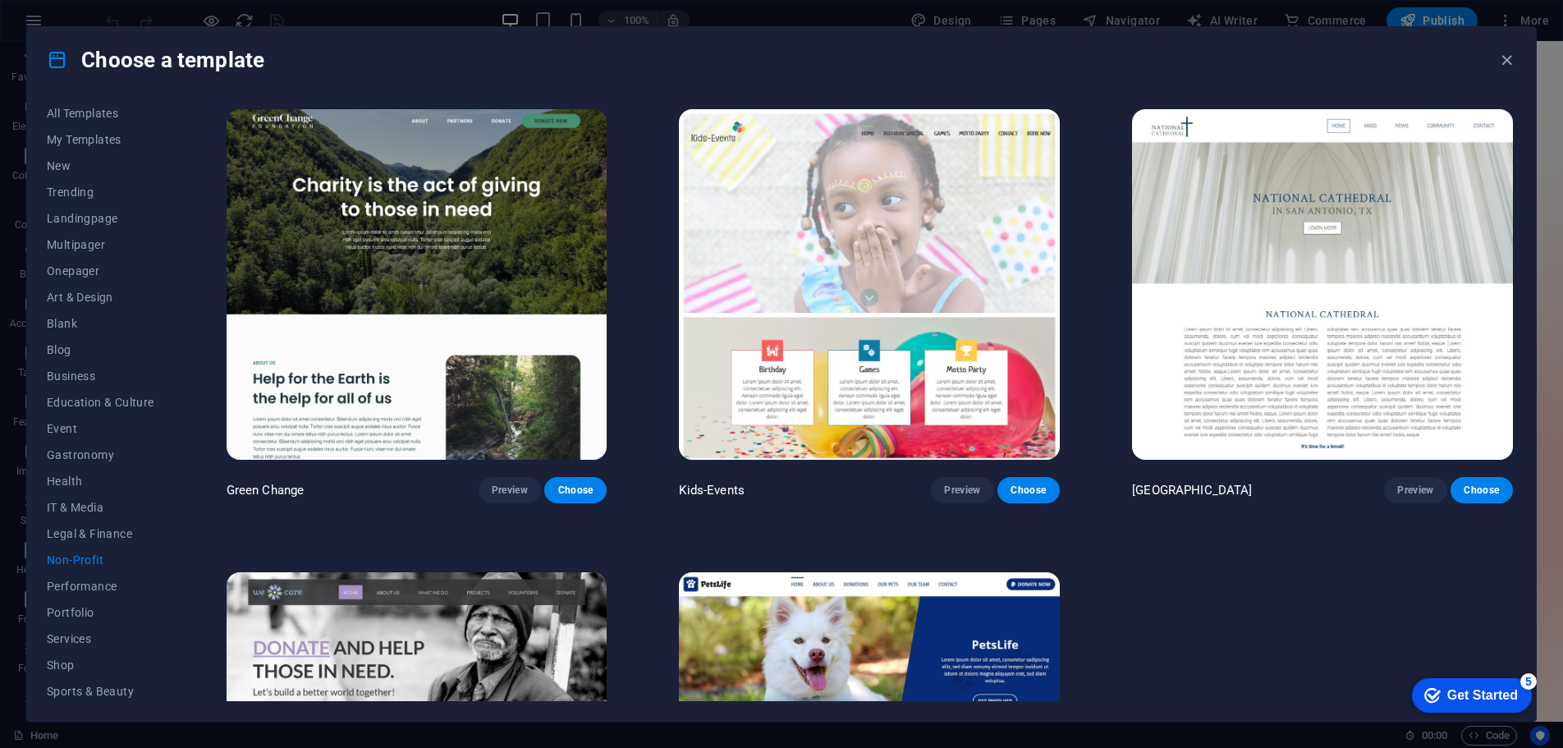
scroll to position [0, 0]
click at [86, 500] on button "IT & Media" at bounding box center [101, 513] width 108 height 26
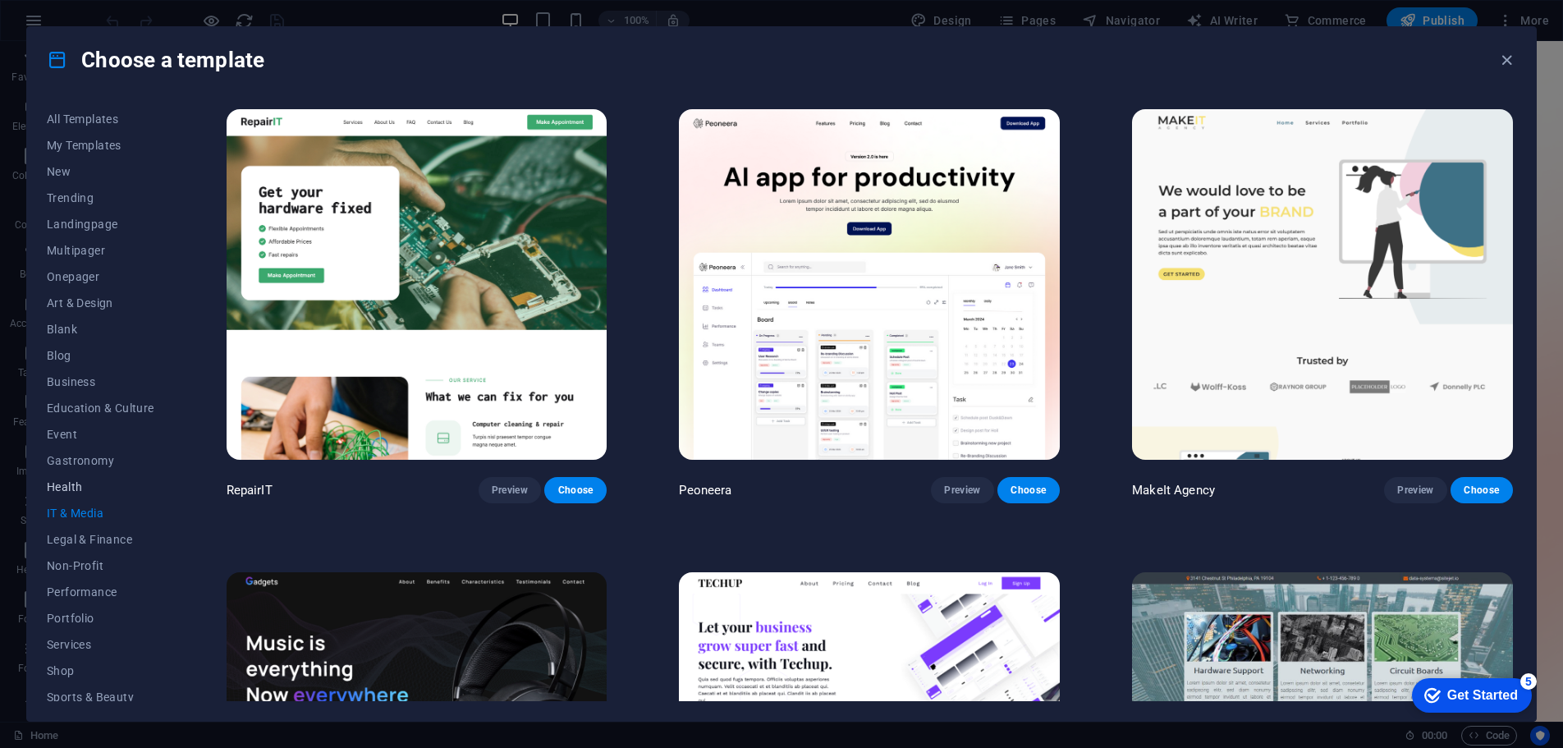
click at [71, 483] on span "Health" at bounding box center [101, 486] width 108 height 13
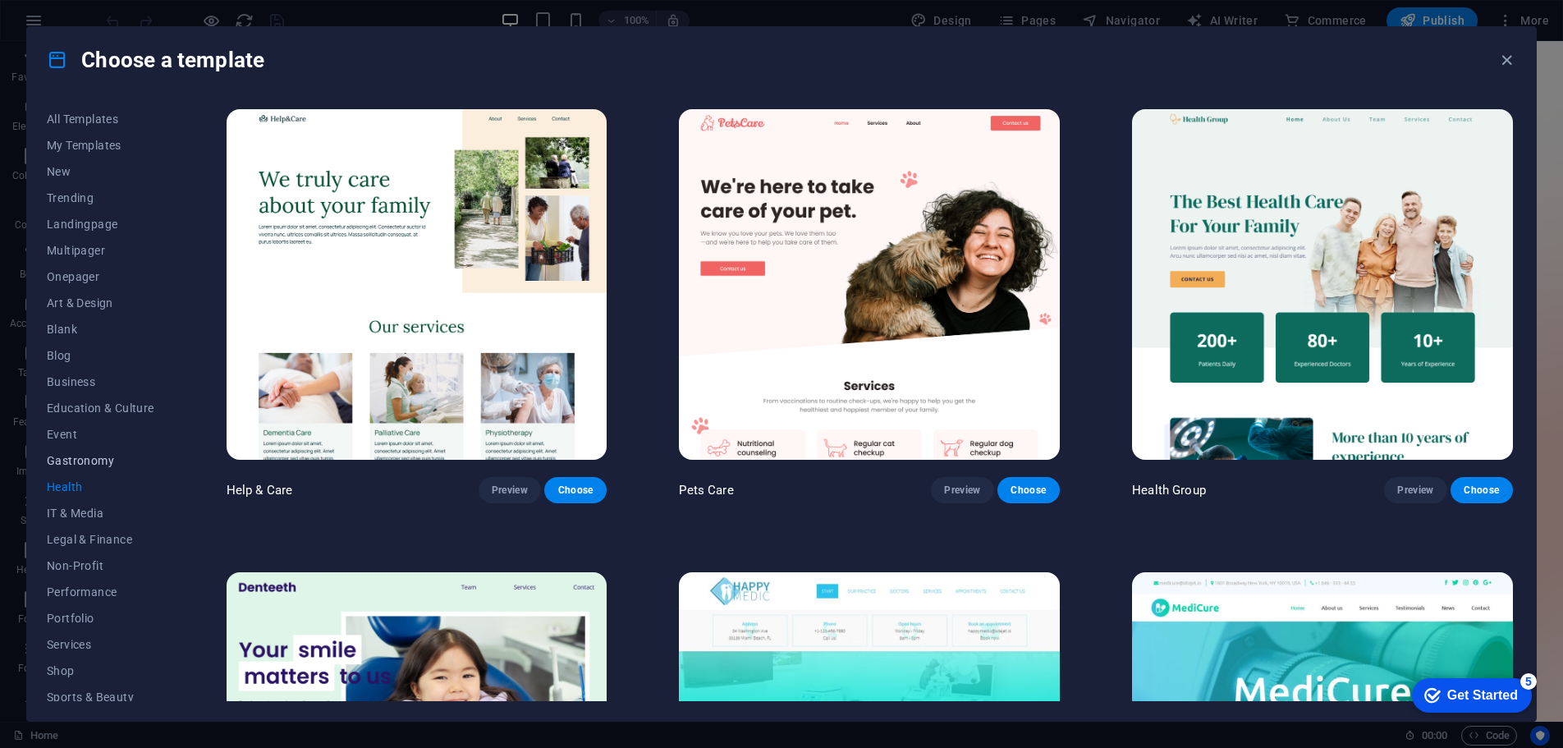
click at [73, 459] on span "Gastronomy" at bounding box center [101, 460] width 108 height 13
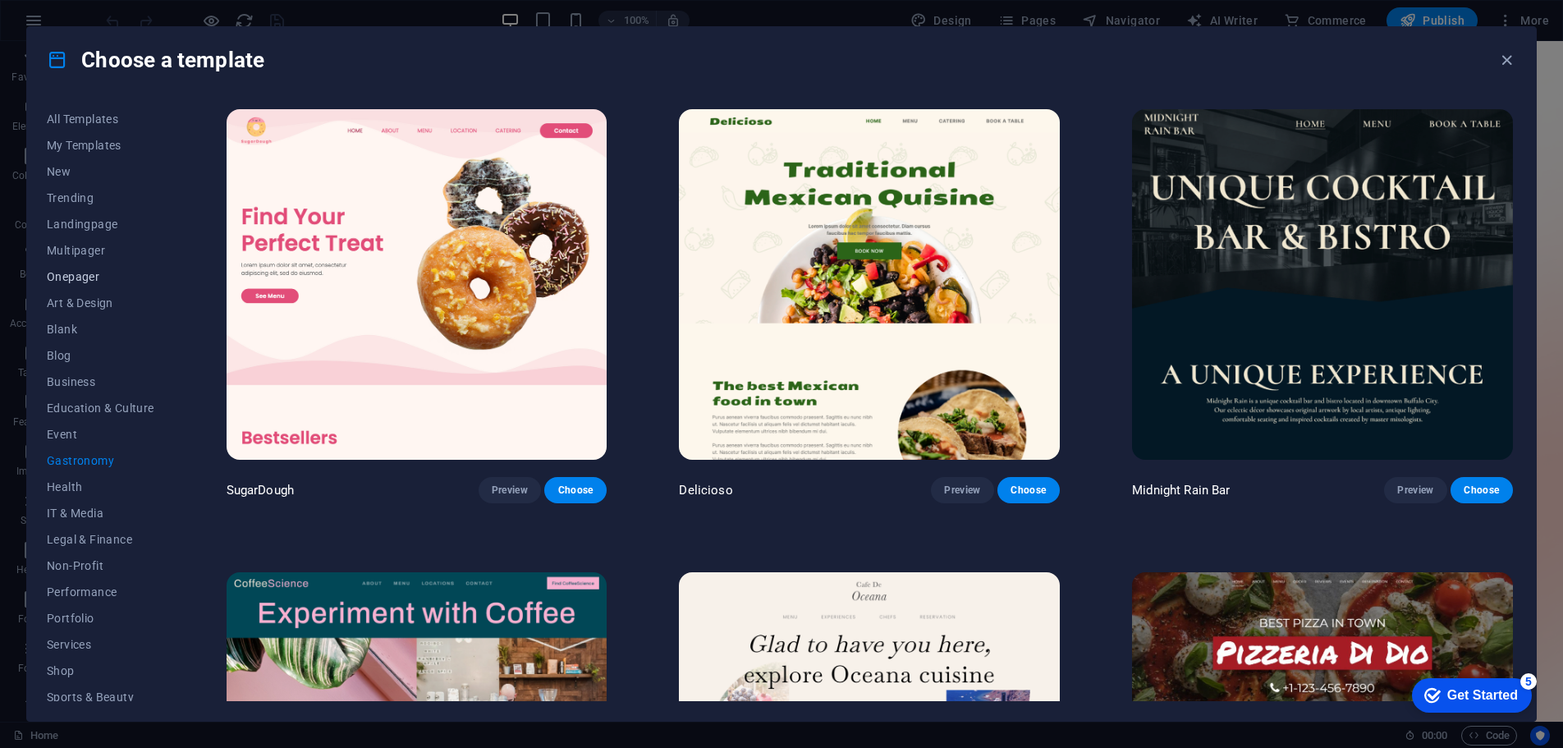
click at [81, 277] on span "Onepager" at bounding box center [101, 276] width 108 height 13
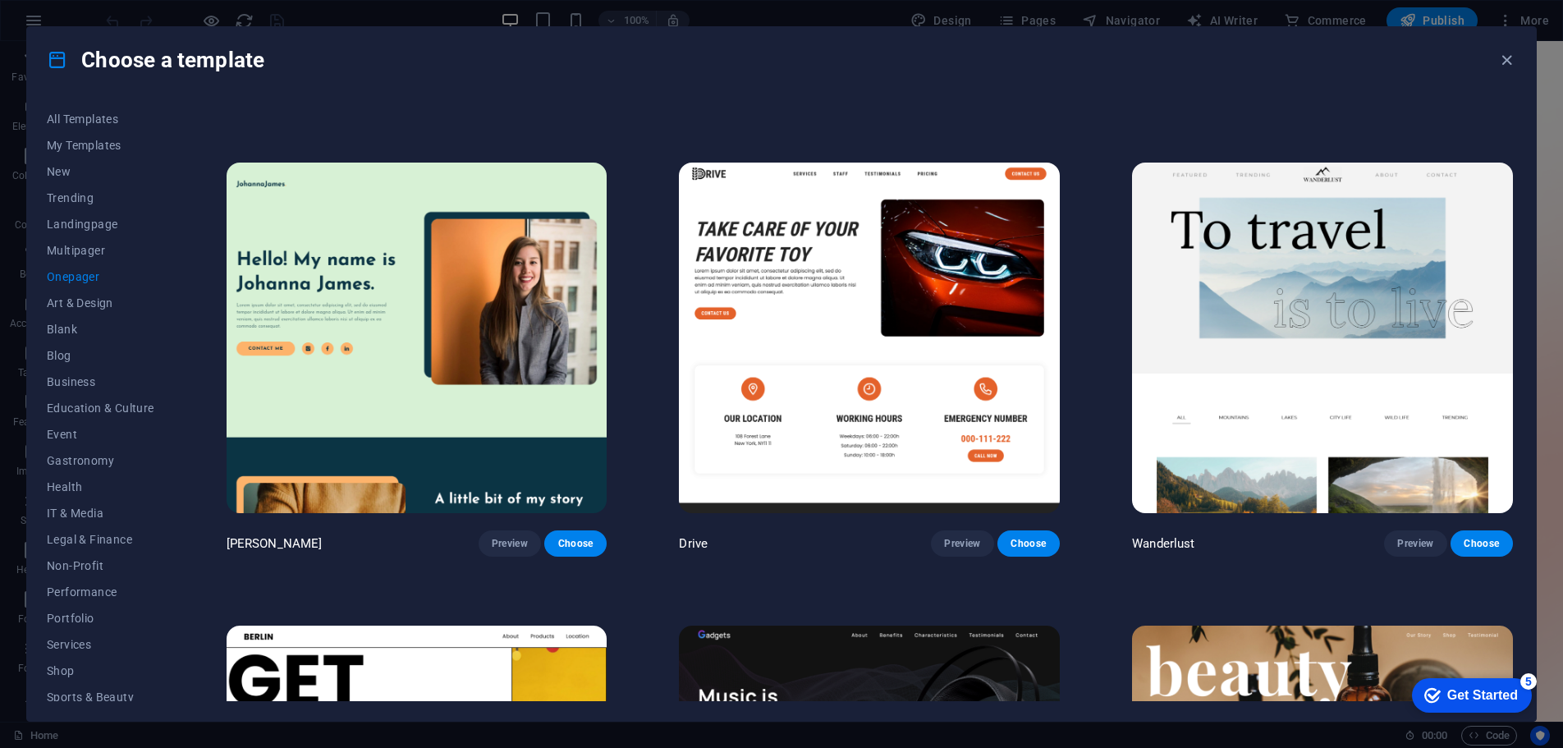
scroll to position [1888, 0]
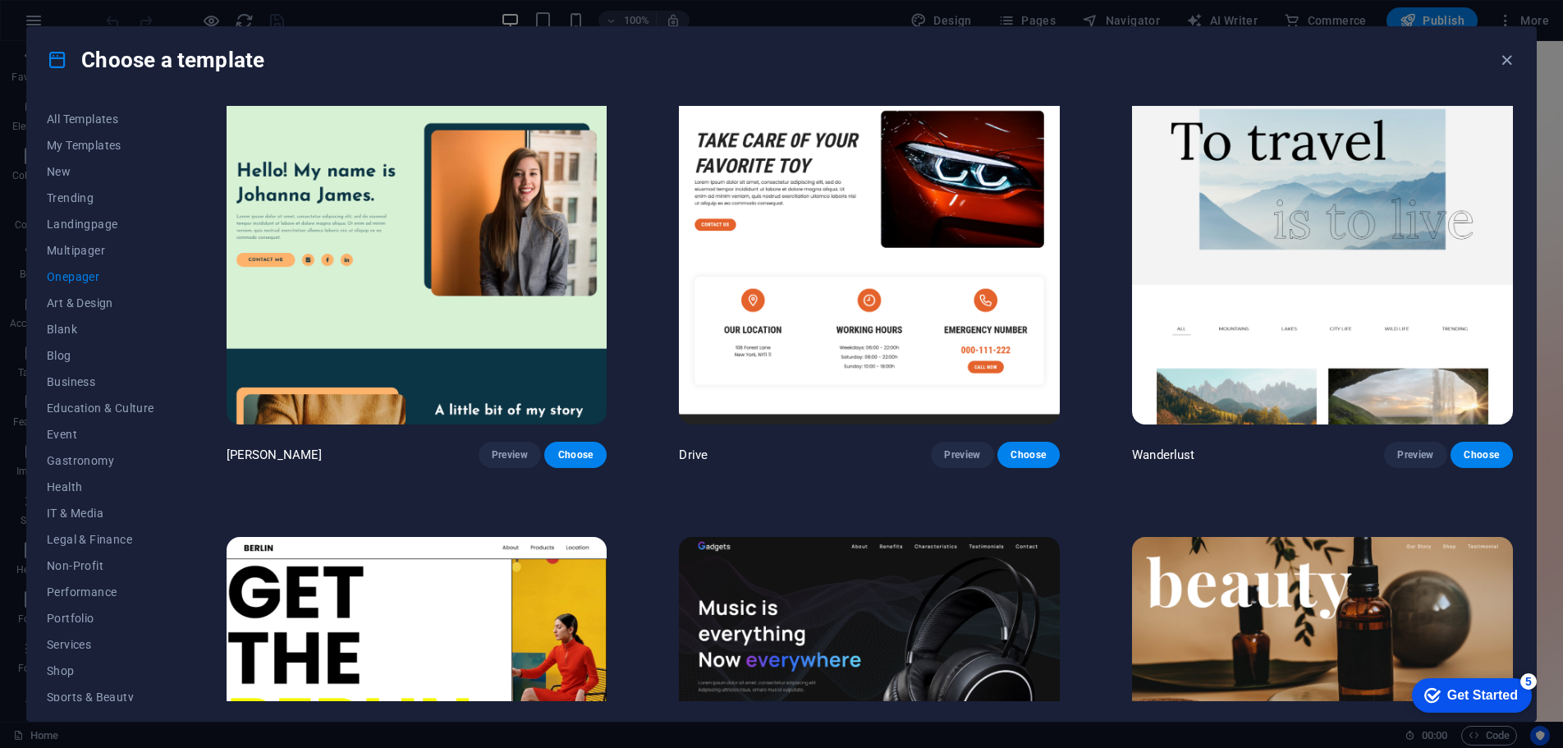
drag, startPoint x: 1556, startPoint y: 132, endPoint x: 1565, endPoint y: 181, distance: 49.1
click at [1562, 181] on html "stefanoc.it Home Favorites Elements Columns Content Boxes Accordion Tables Feat…" at bounding box center [781, 374] width 1563 height 748
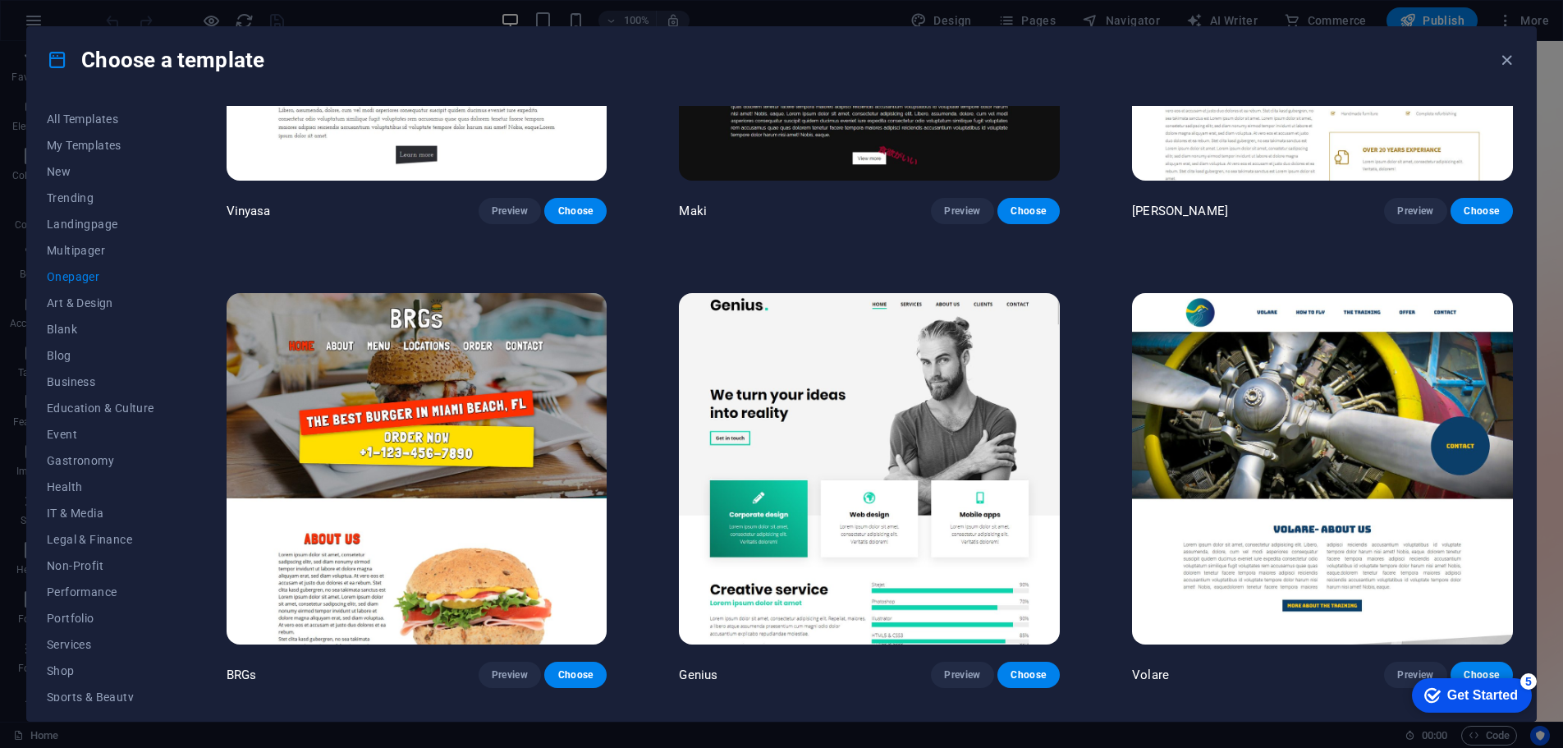
scroll to position [5089, 0]
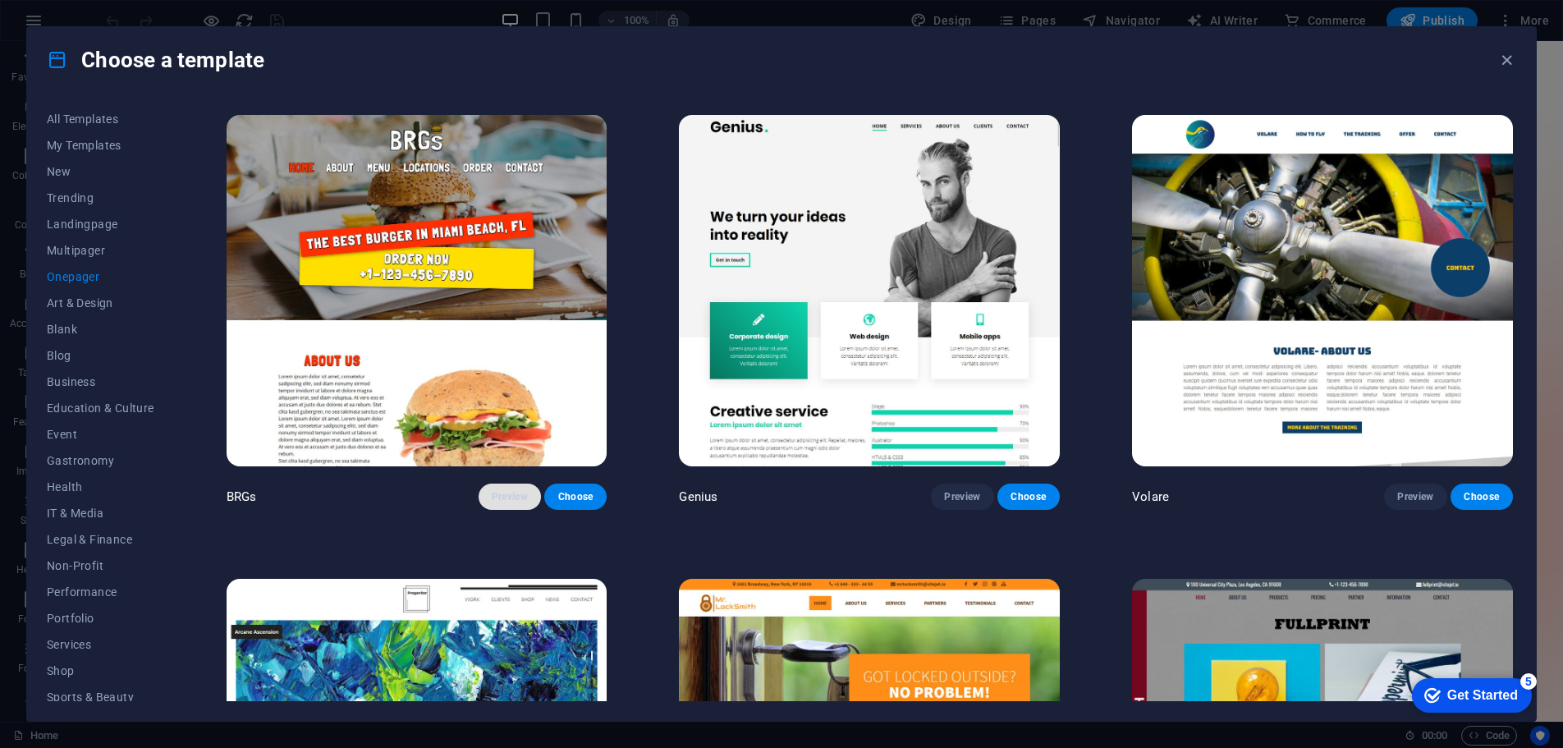
click at [502, 490] on span "Preview" at bounding box center [510, 496] width 36 height 13
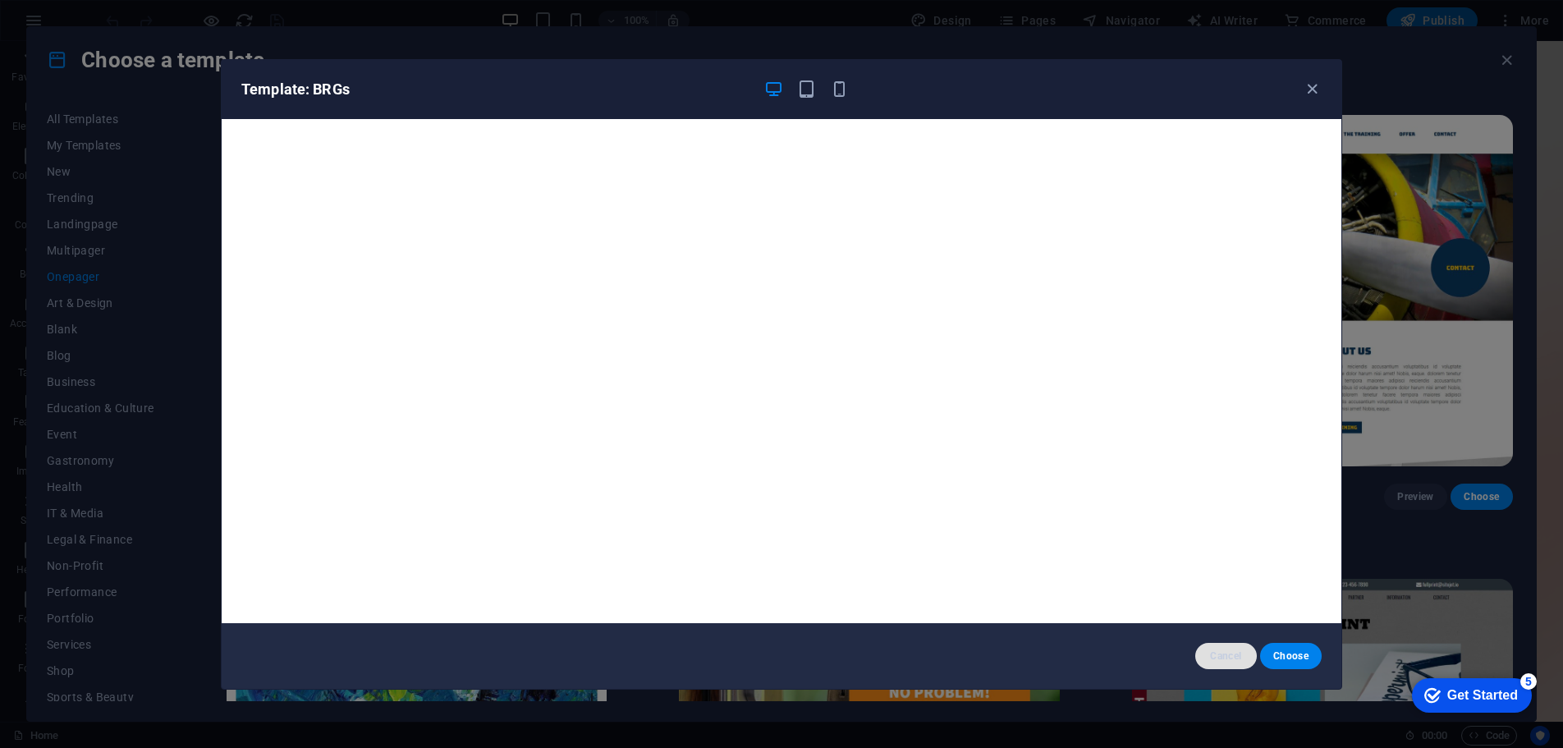
click at [1237, 653] on span "Cancel" at bounding box center [1225, 655] width 35 height 13
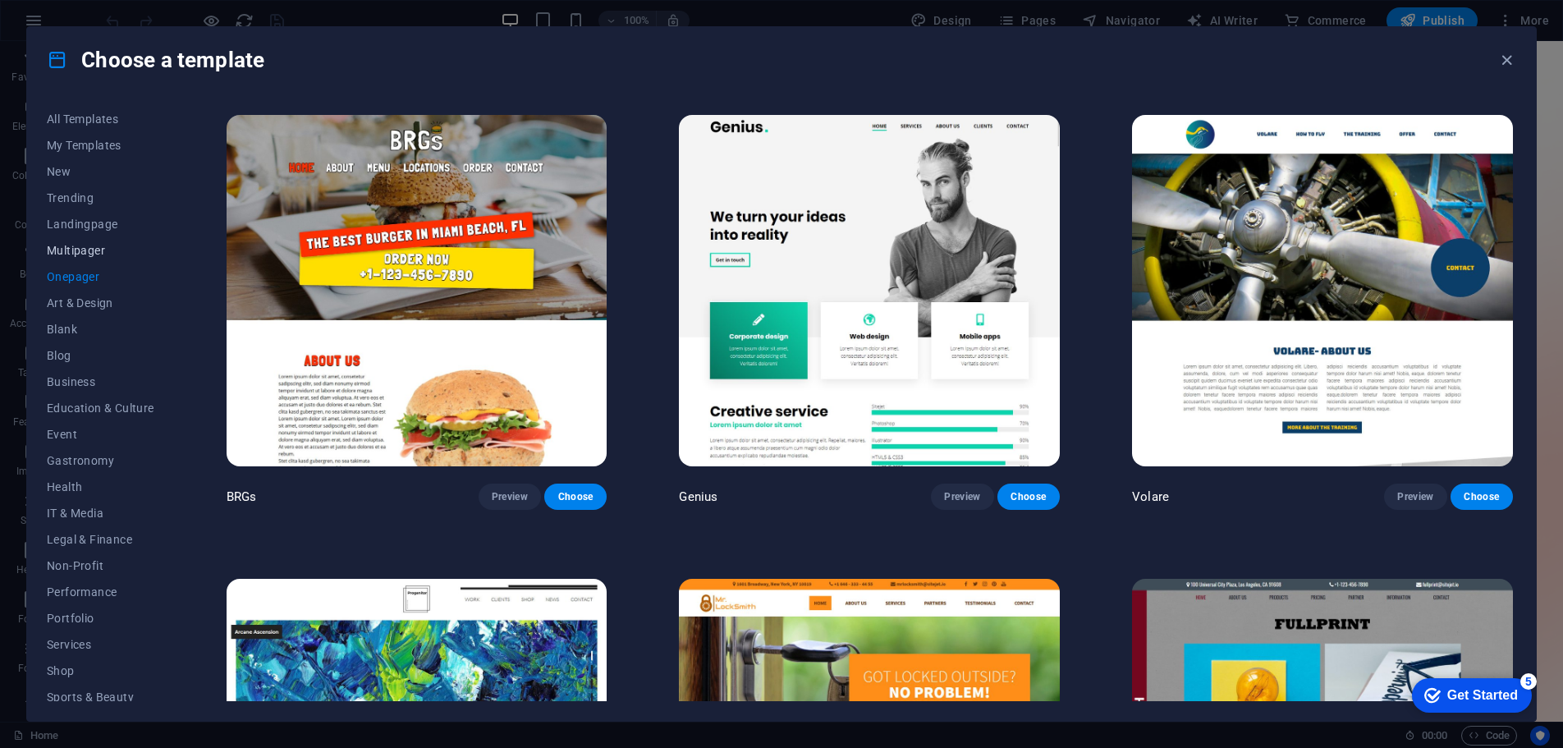
click at [93, 249] on span "Multipager" at bounding box center [101, 250] width 108 height 13
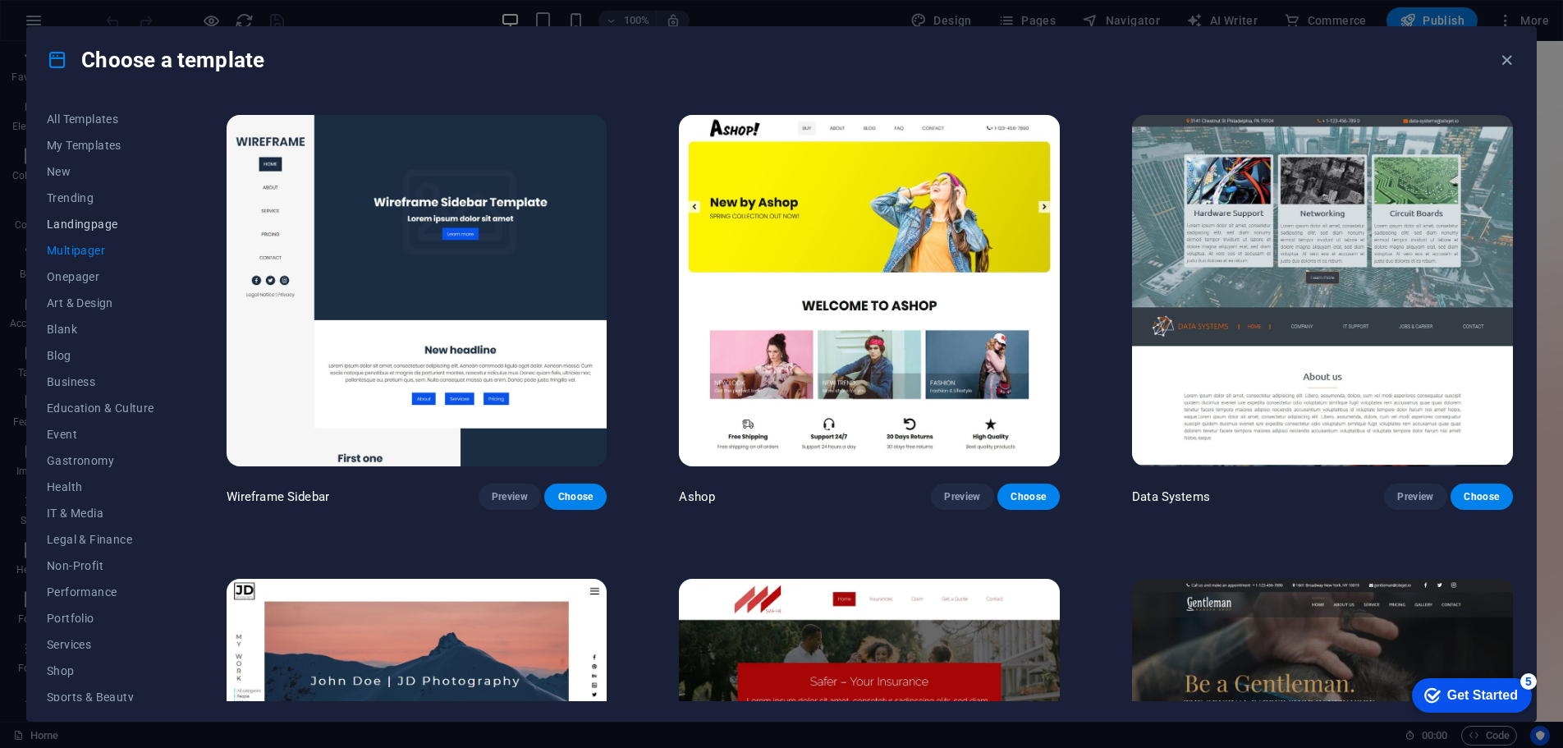
click at [93, 232] on button "Landingpage" at bounding box center [101, 224] width 108 height 26
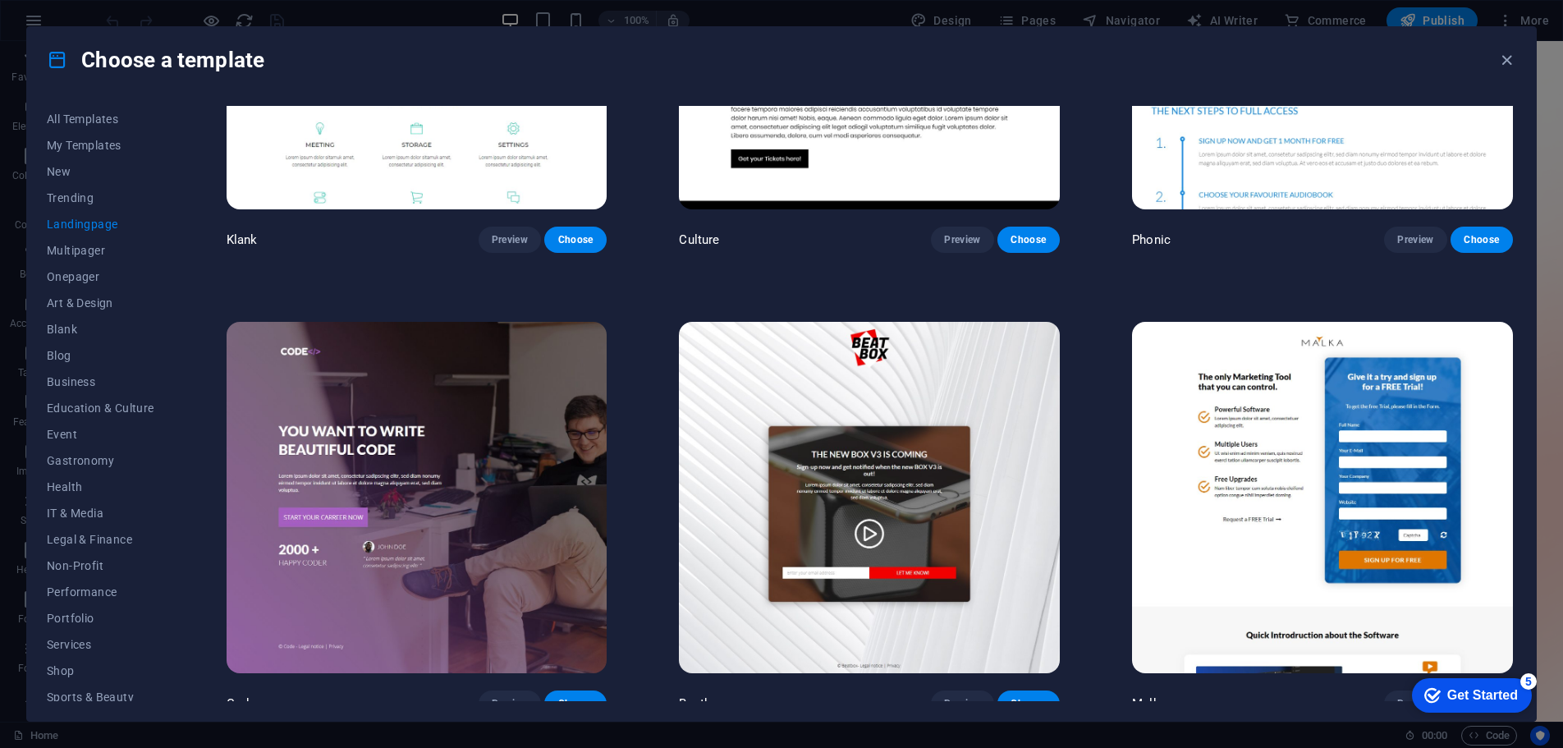
scroll to position [0, 0]
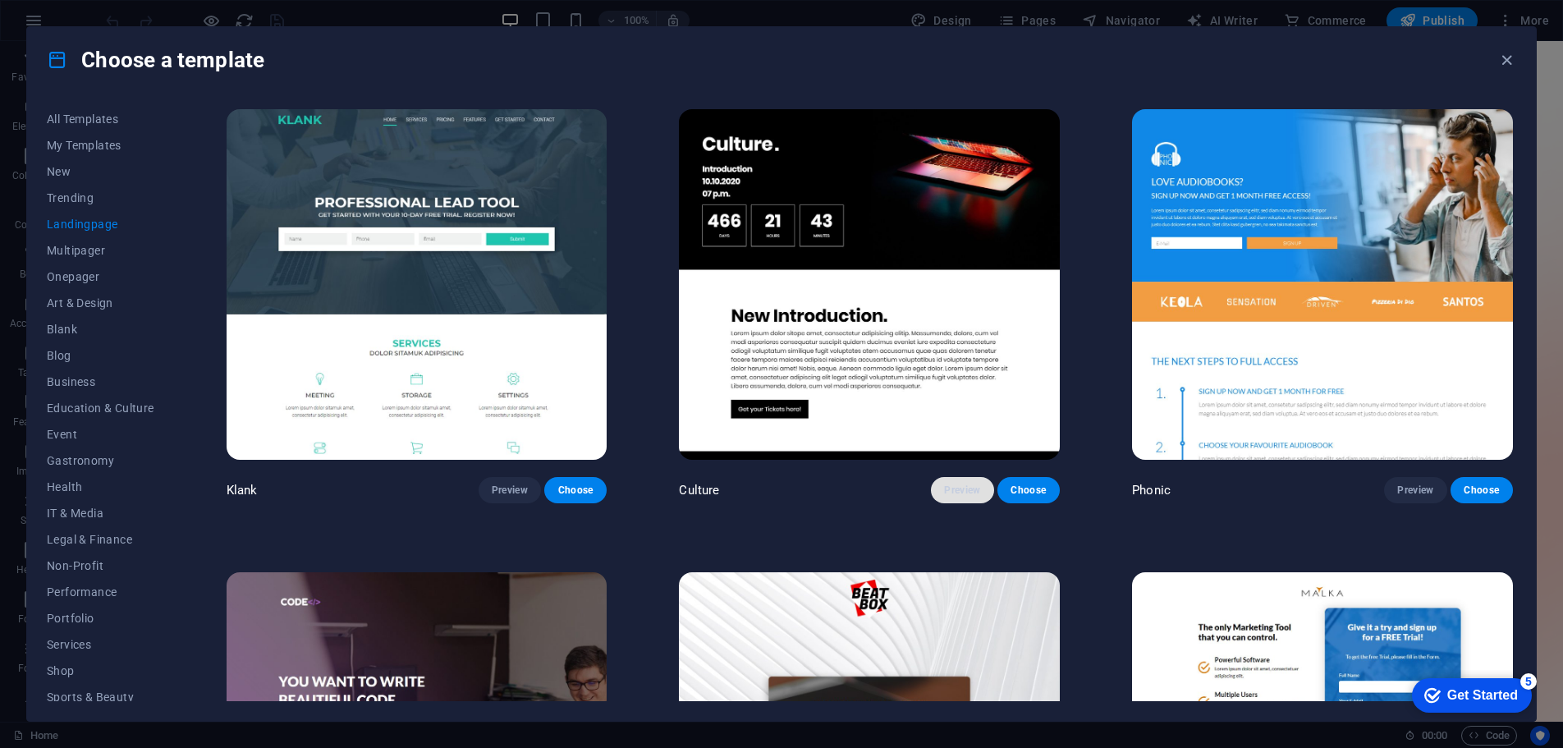
click at [959, 479] on button "Preview" at bounding box center [962, 490] width 62 height 26
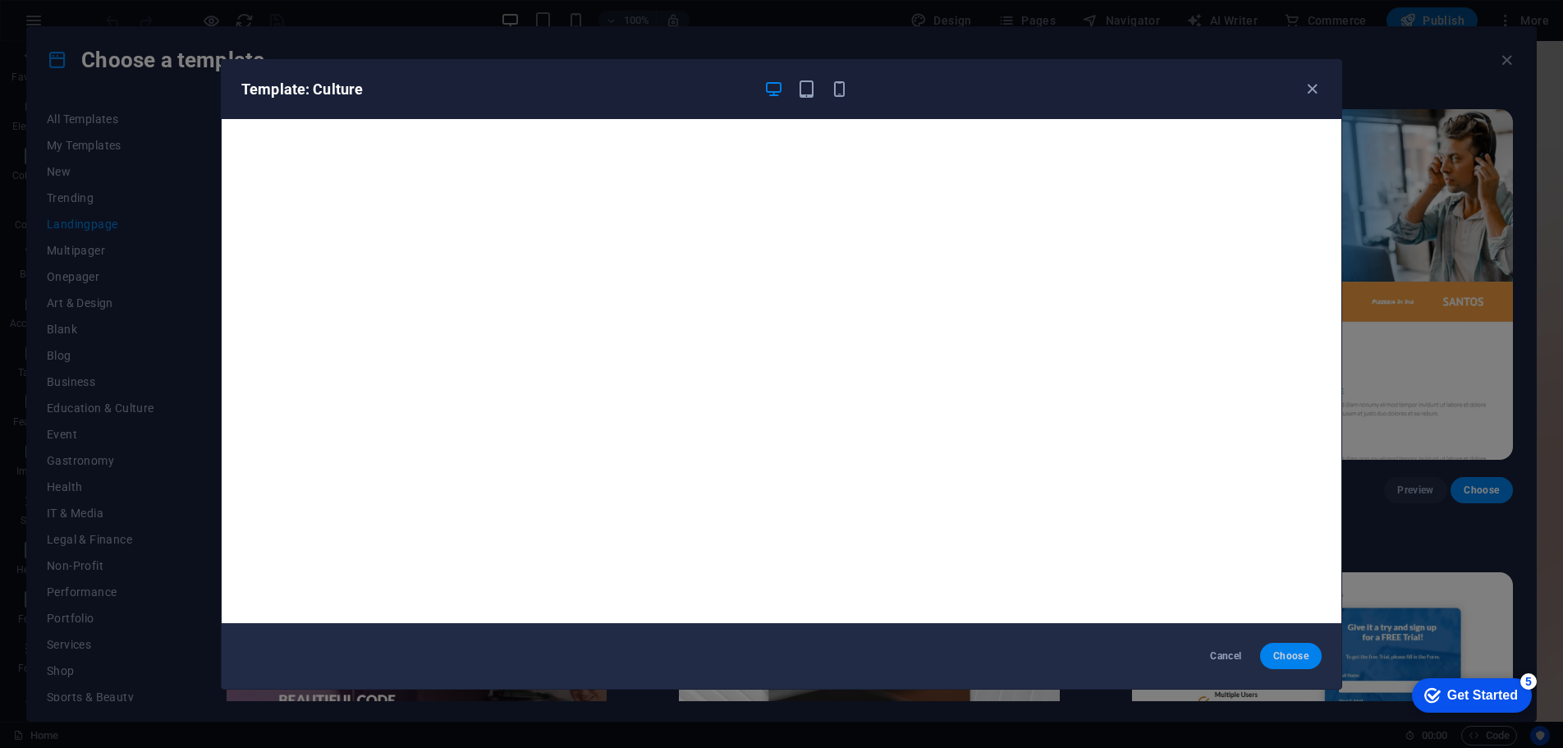
click at [1314, 650] on button "Choose" at bounding box center [1291, 656] width 62 height 26
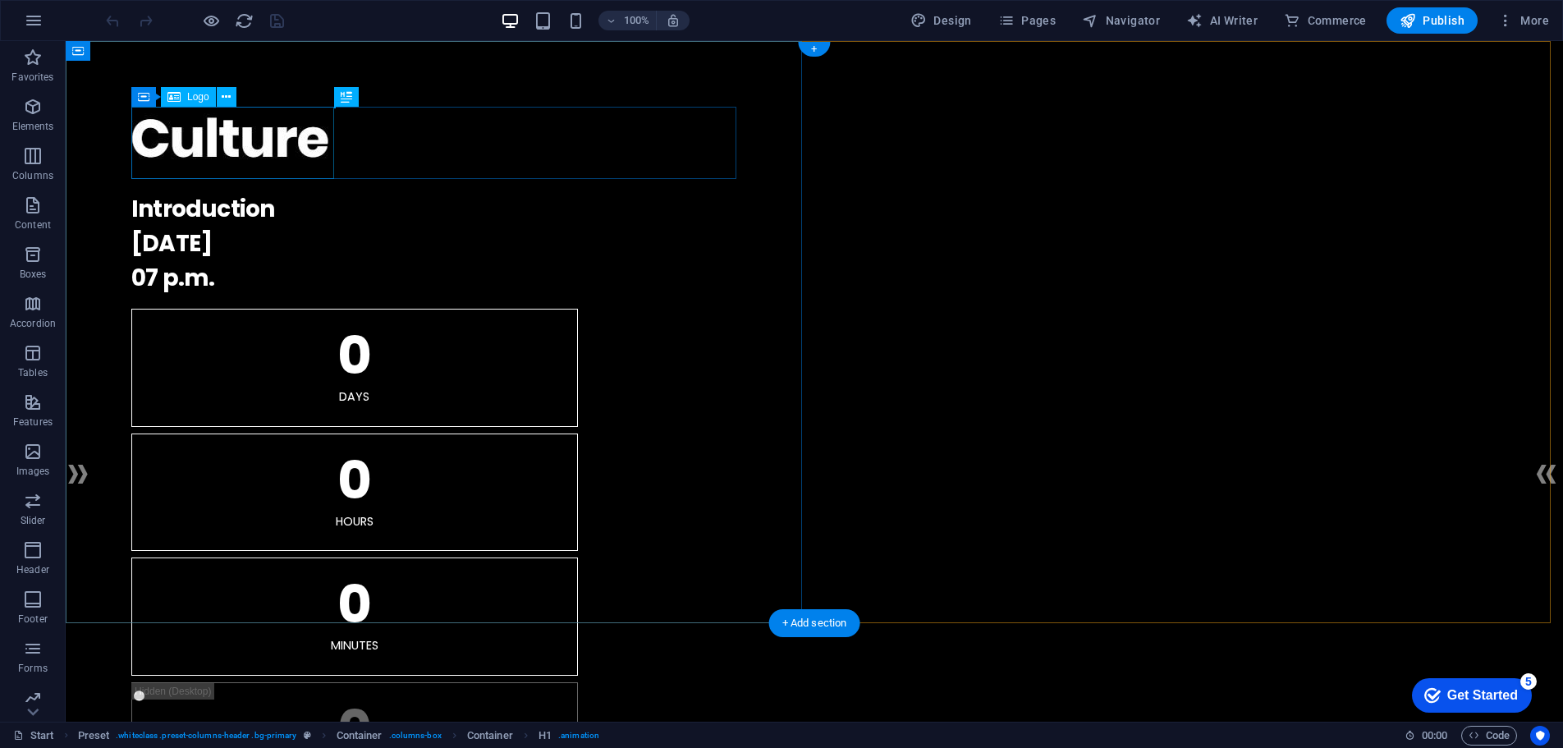
click at [262, 149] on div at bounding box center [814, 143] width 1366 height 72
click at [1203, 25] on icon "button" at bounding box center [1194, 20] width 16 height 16
select select "English"
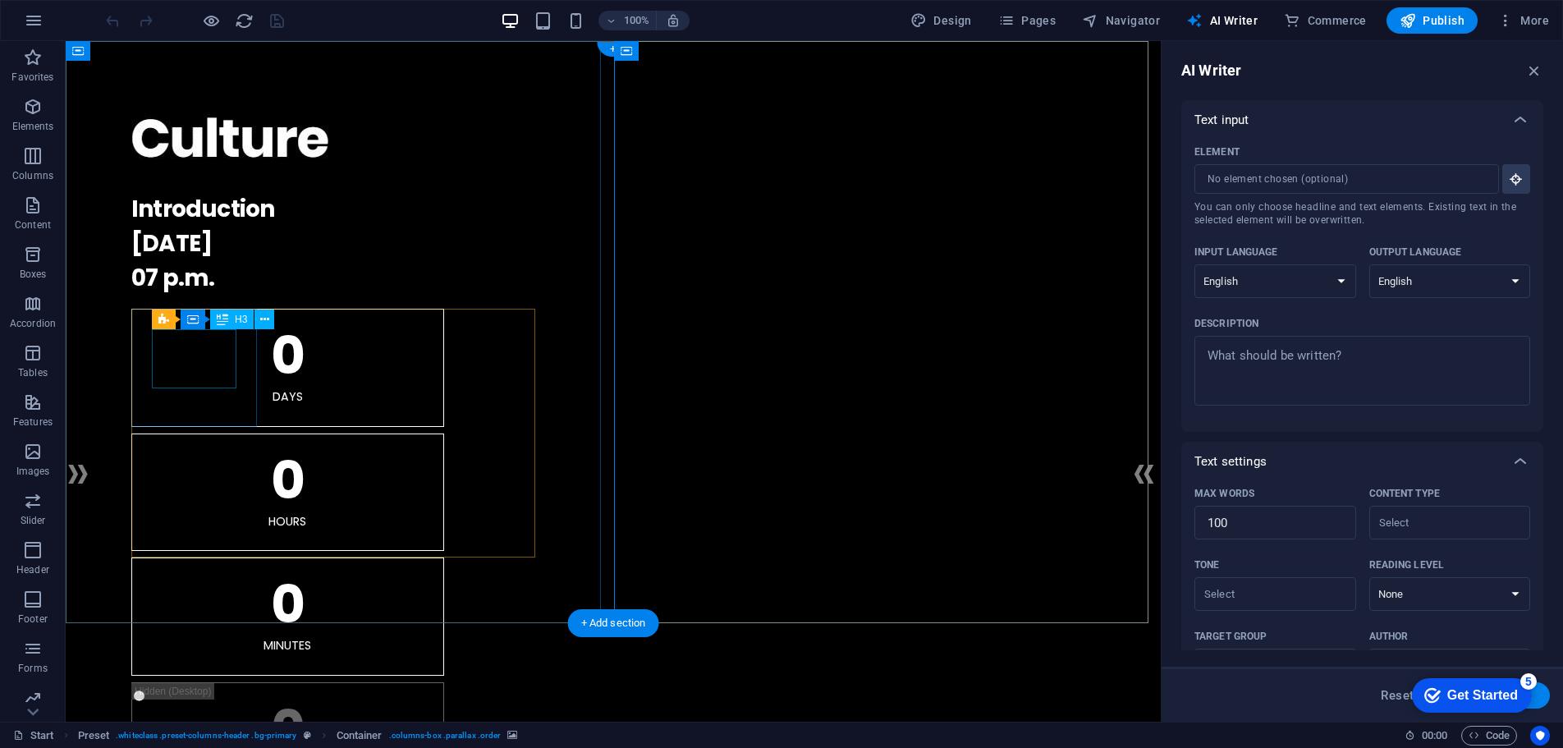
click at [171, 378] on div "0" at bounding box center [288, 355] width 272 height 53
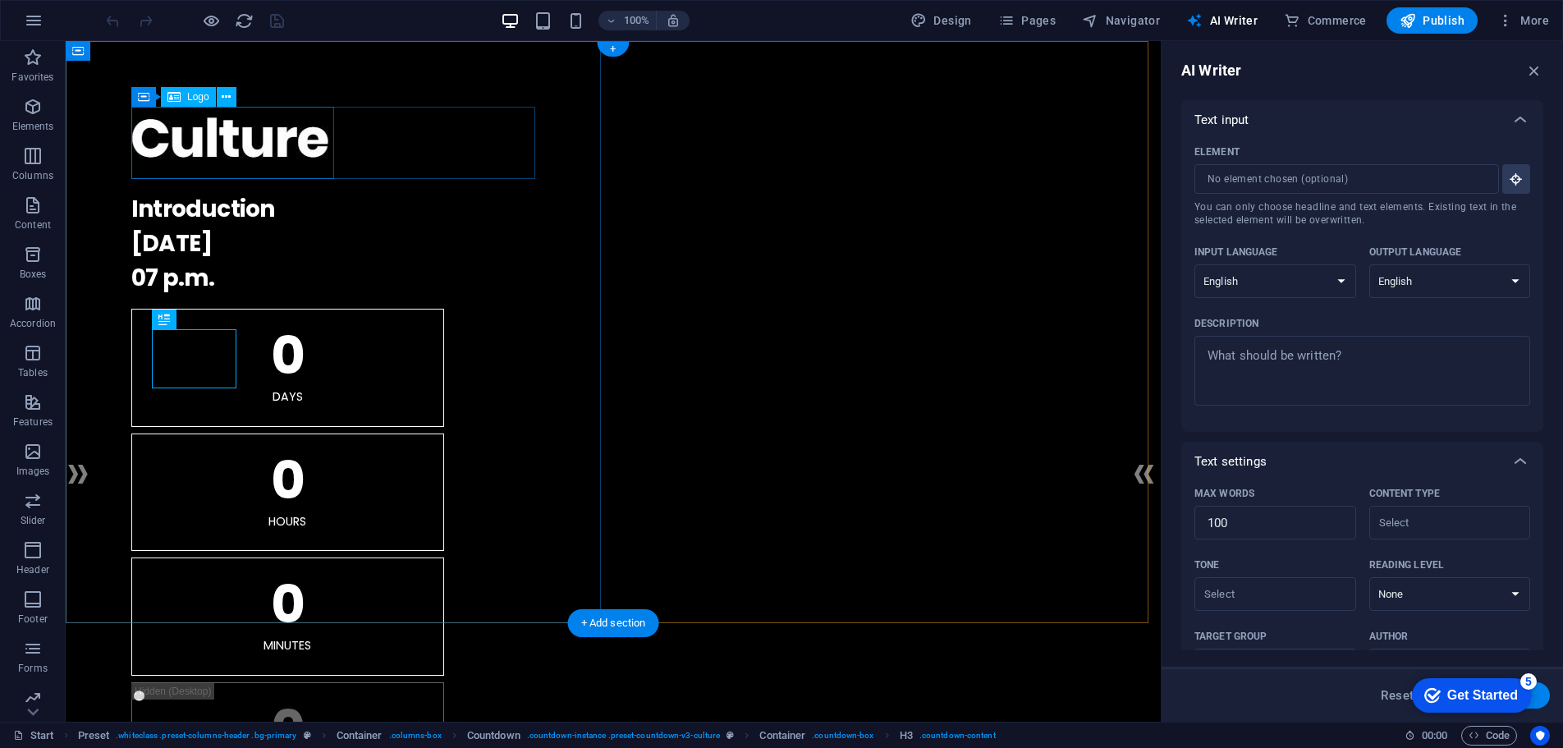
click at [211, 145] on div at bounding box center [613, 143] width 964 height 72
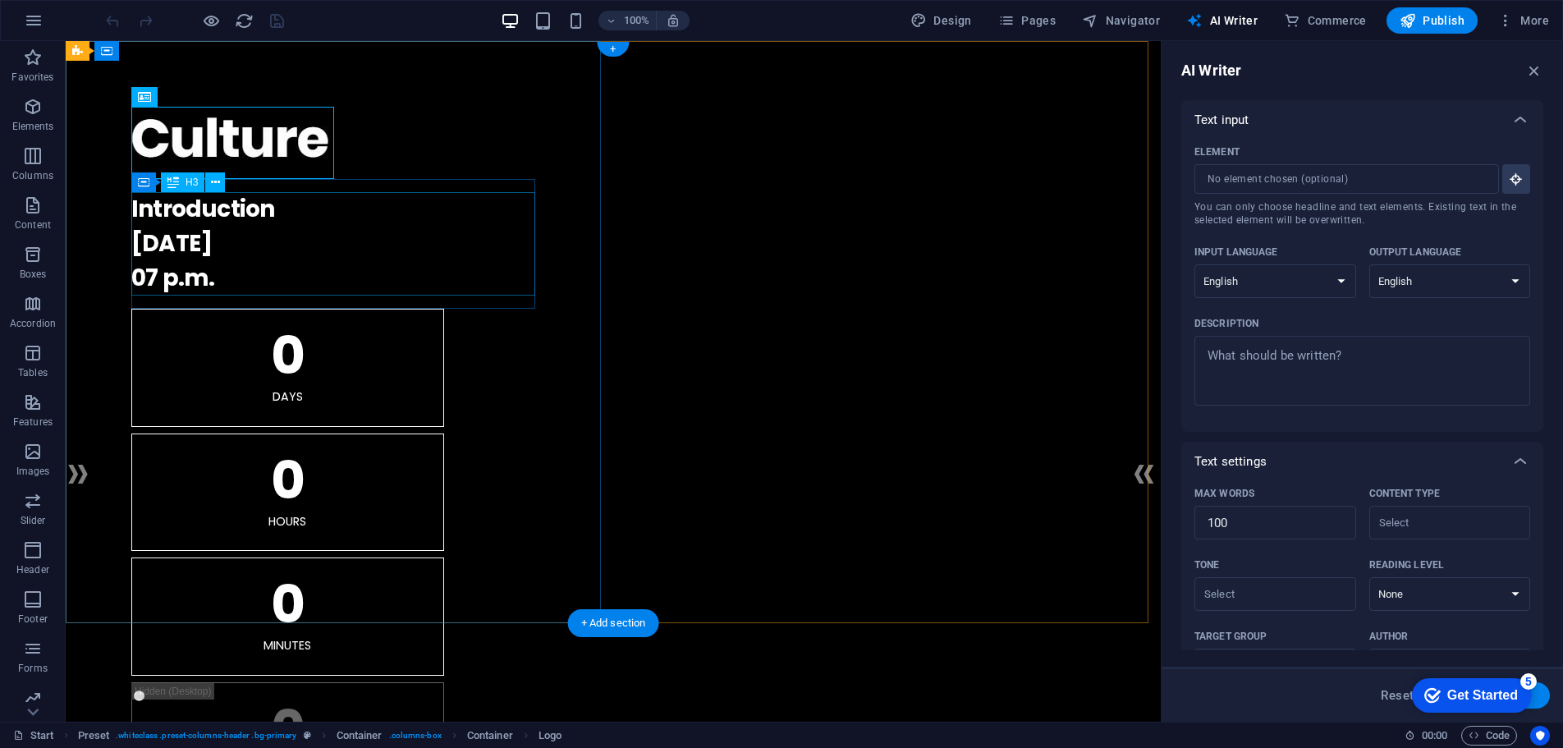
click at [214, 239] on div "Introduction [DATE] 07 p.m." at bounding box center [613, 243] width 964 height 103
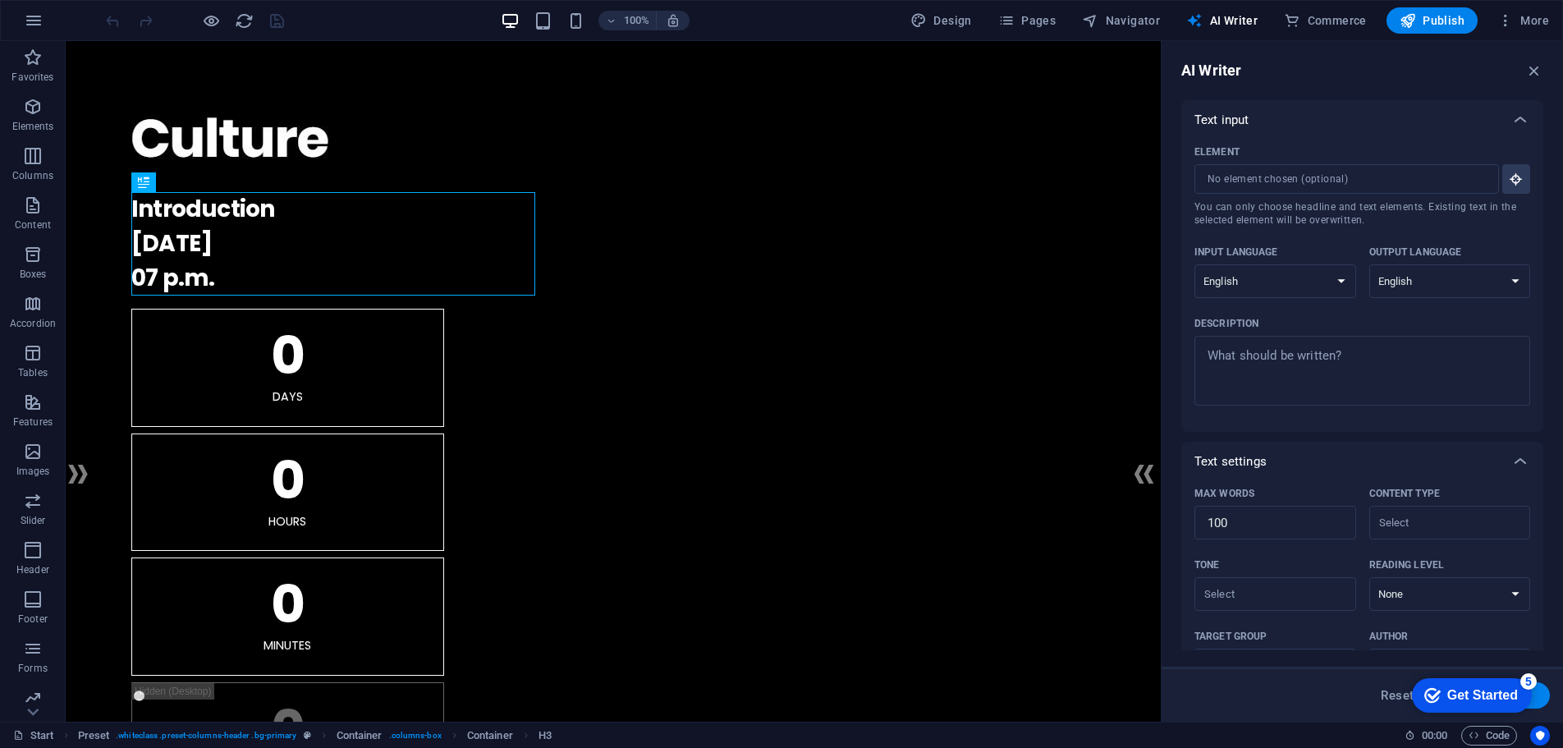
click at [1543, 71] on div "AI Writer Text input Element ​ You can only choose headline and text elements. …" at bounding box center [1362, 381] width 401 height 681
click at [1536, 69] on icon "button" at bounding box center [1534, 71] width 18 height 18
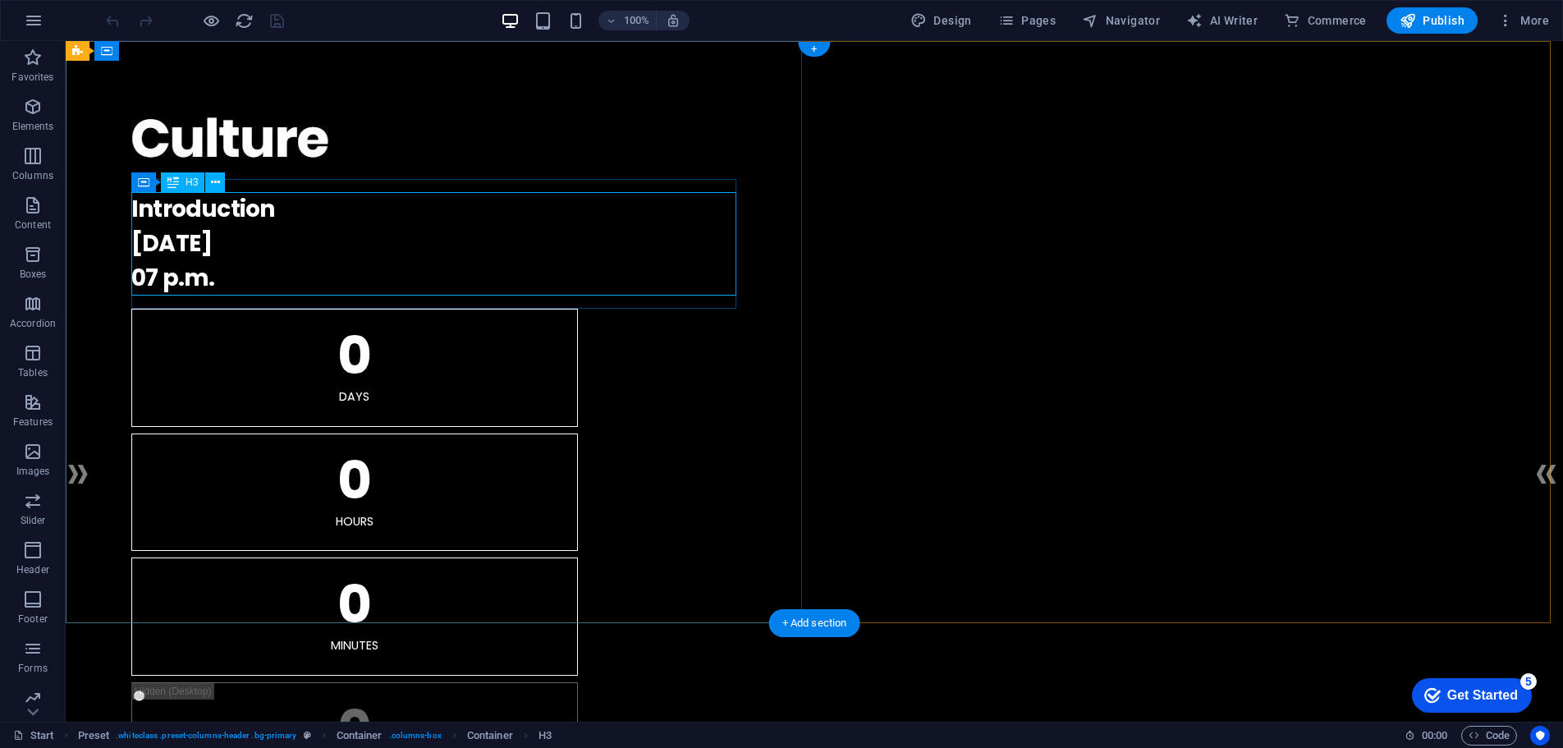
click at [199, 229] on div "Introduction [DATE] 07 p.m." at bounding box center [814, 243] width 1366 height 103
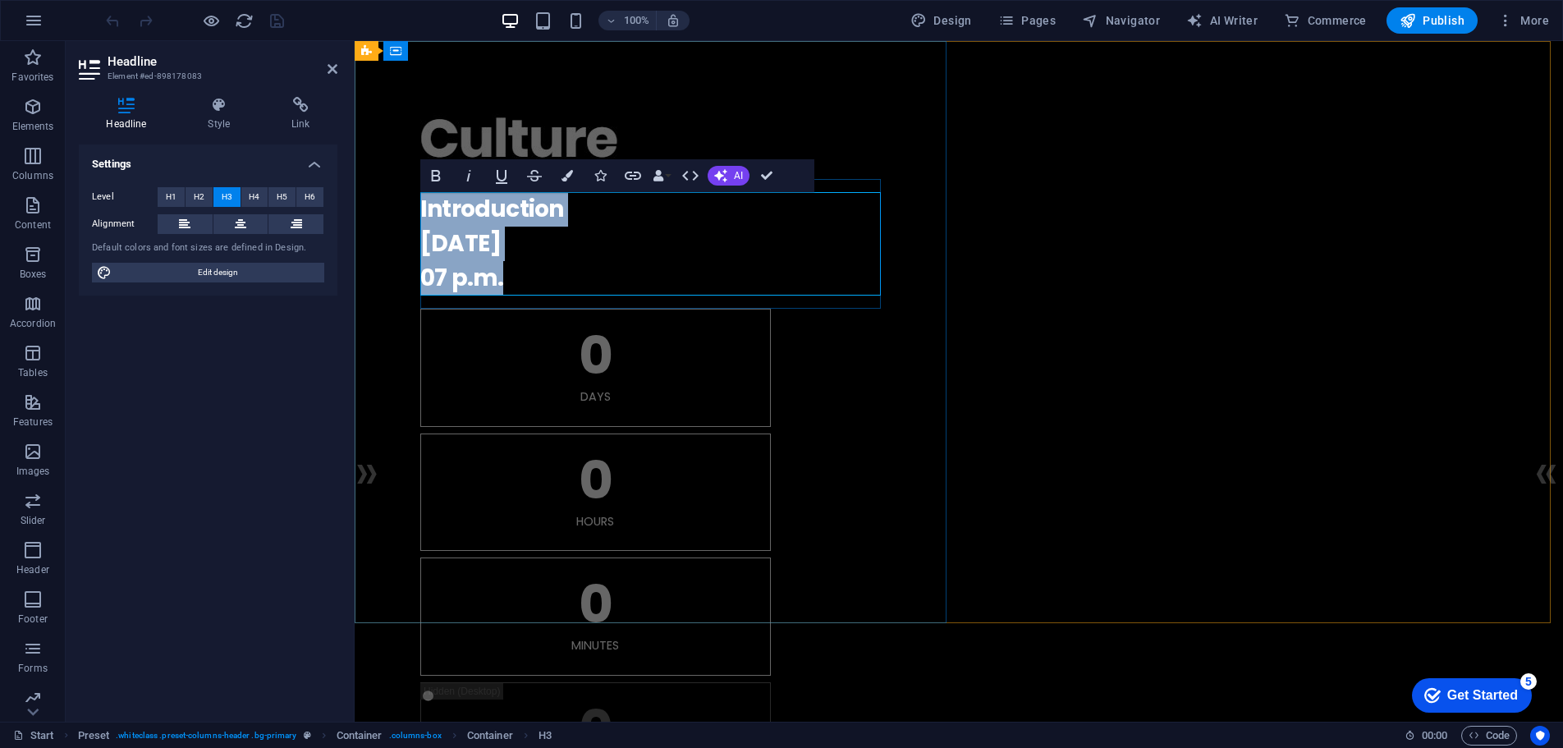
click at [482, 235] on h3 "Introduction [DATE] 07 p.m." at bounding box center [958, 243] width 1077 height 103
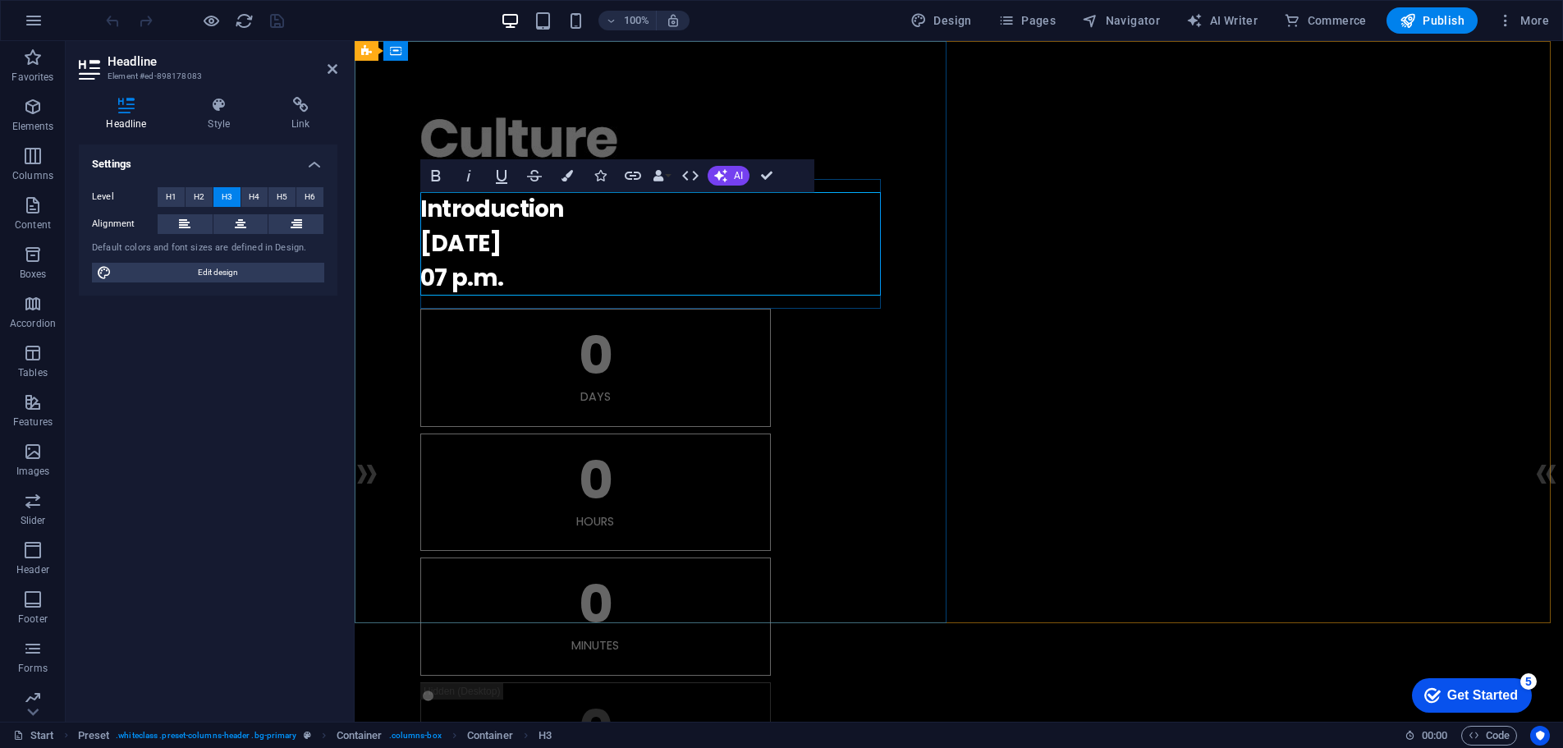
drag, startPoint x: 537, startPoint y: 241, endPoint x: 520, endPoint y: 252, distance: 20.0
click at [534, 241] on h3 "Introduction [DATE] 07 p.m." at bounding box center [958, 243] width 1077 height 103
click at [732, 188] on div "Bold Italic Underline Strikethrough Colors Icons Link Data Bindings Company Fir…" at bounding box center [601, 175] width 362 height 33
click at [731, 182] on button "AI" at bounding box center [729, 176] width 42 height 20
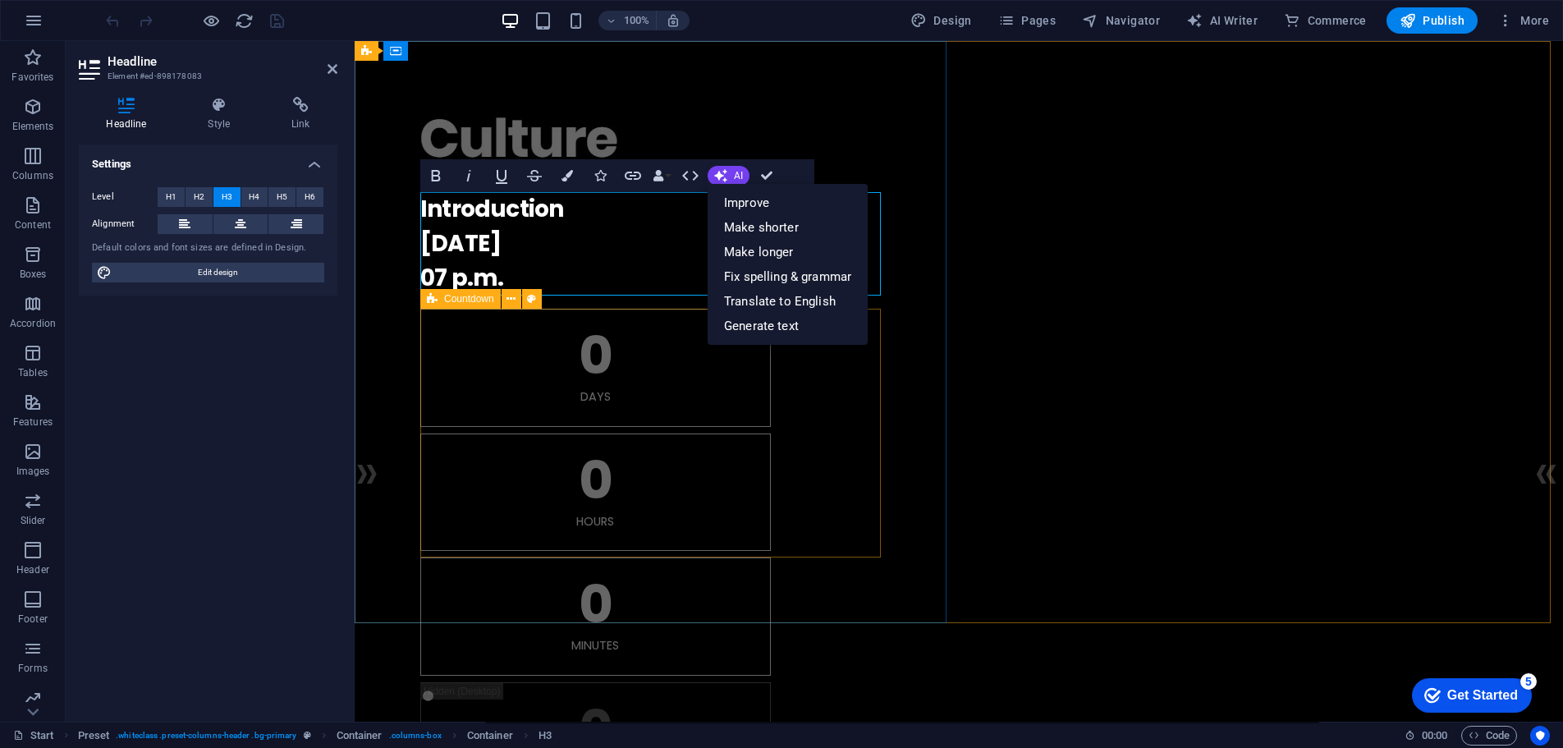
click at [722, 543] on div "0 Days 0 Hours 0 Minutes 0 Seconds" at bounding box center [958, 554] width 1077 height 491
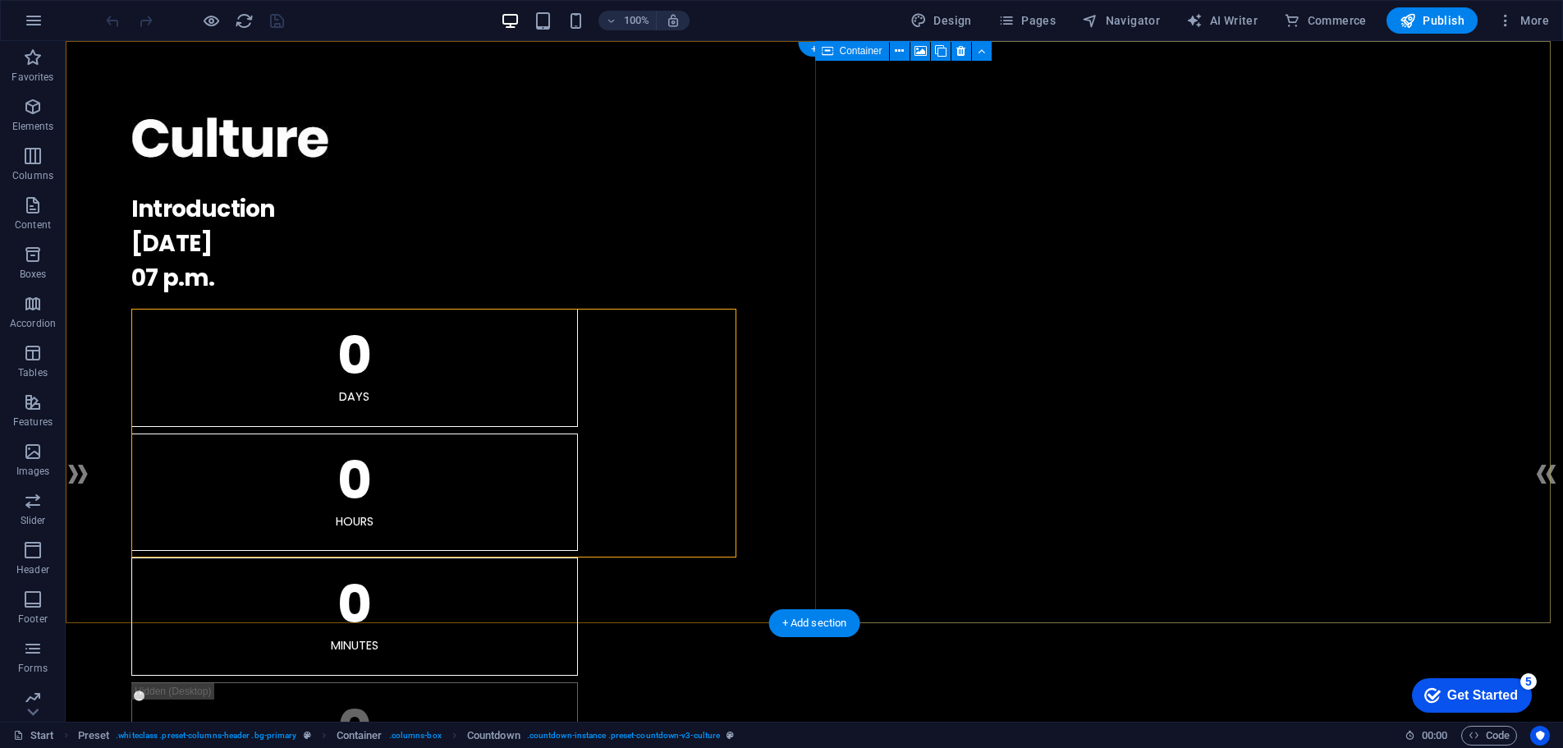
select select "px"
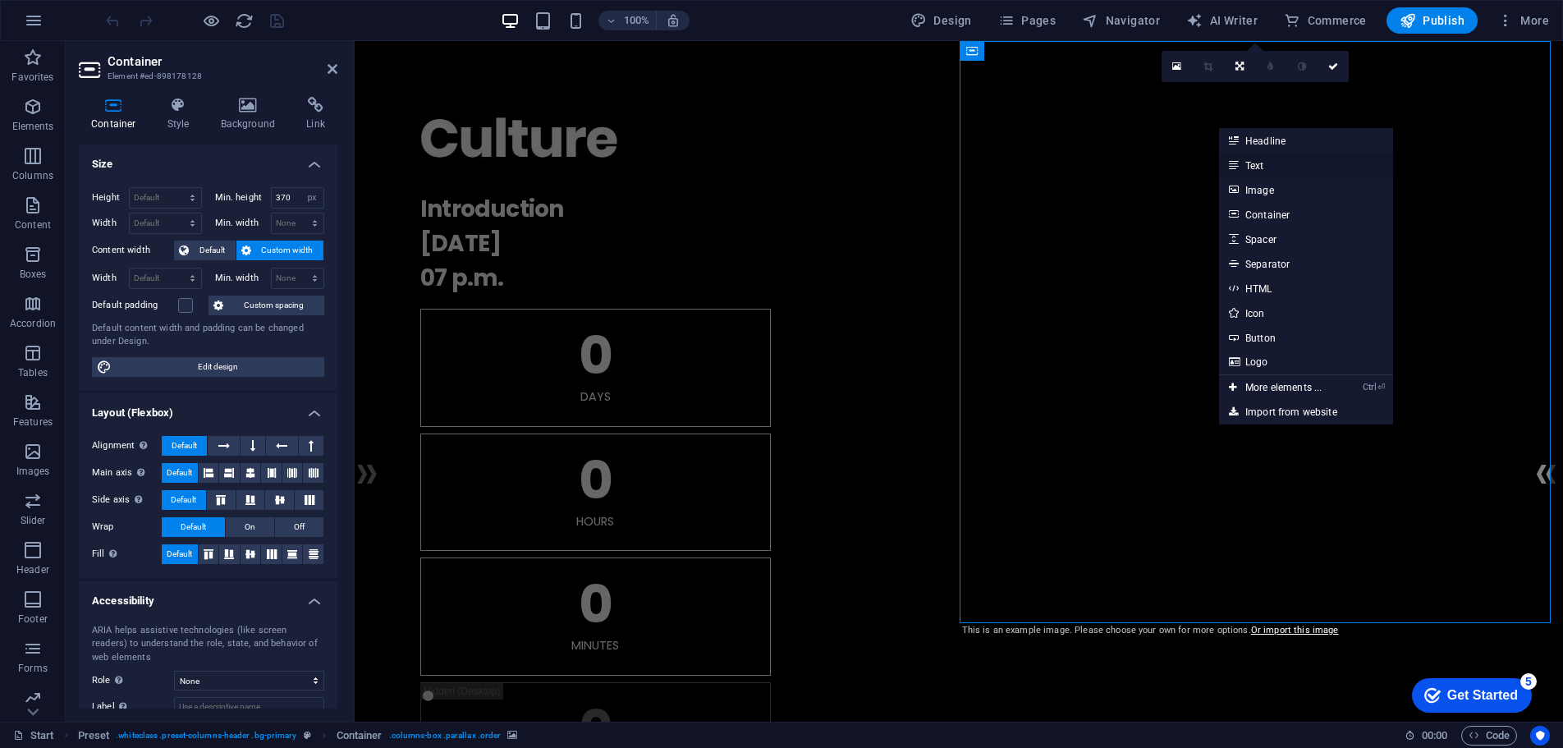
click at [1245, 163] on link "Text" at bounding box center [1306, 165] width 174 height 25
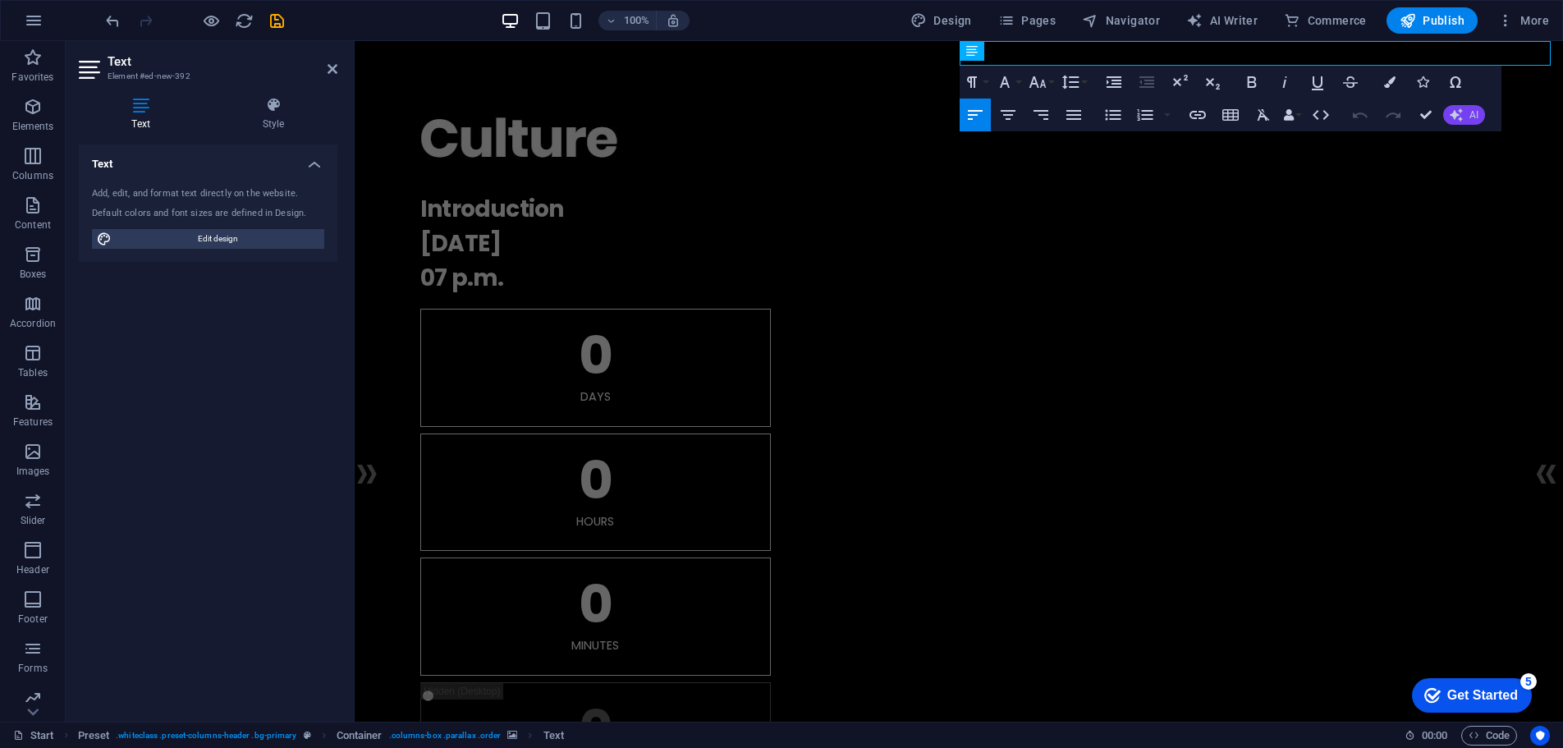
click at [1451, 118] on icon "button" at bounding box center [1456, 114] width 13 height 13
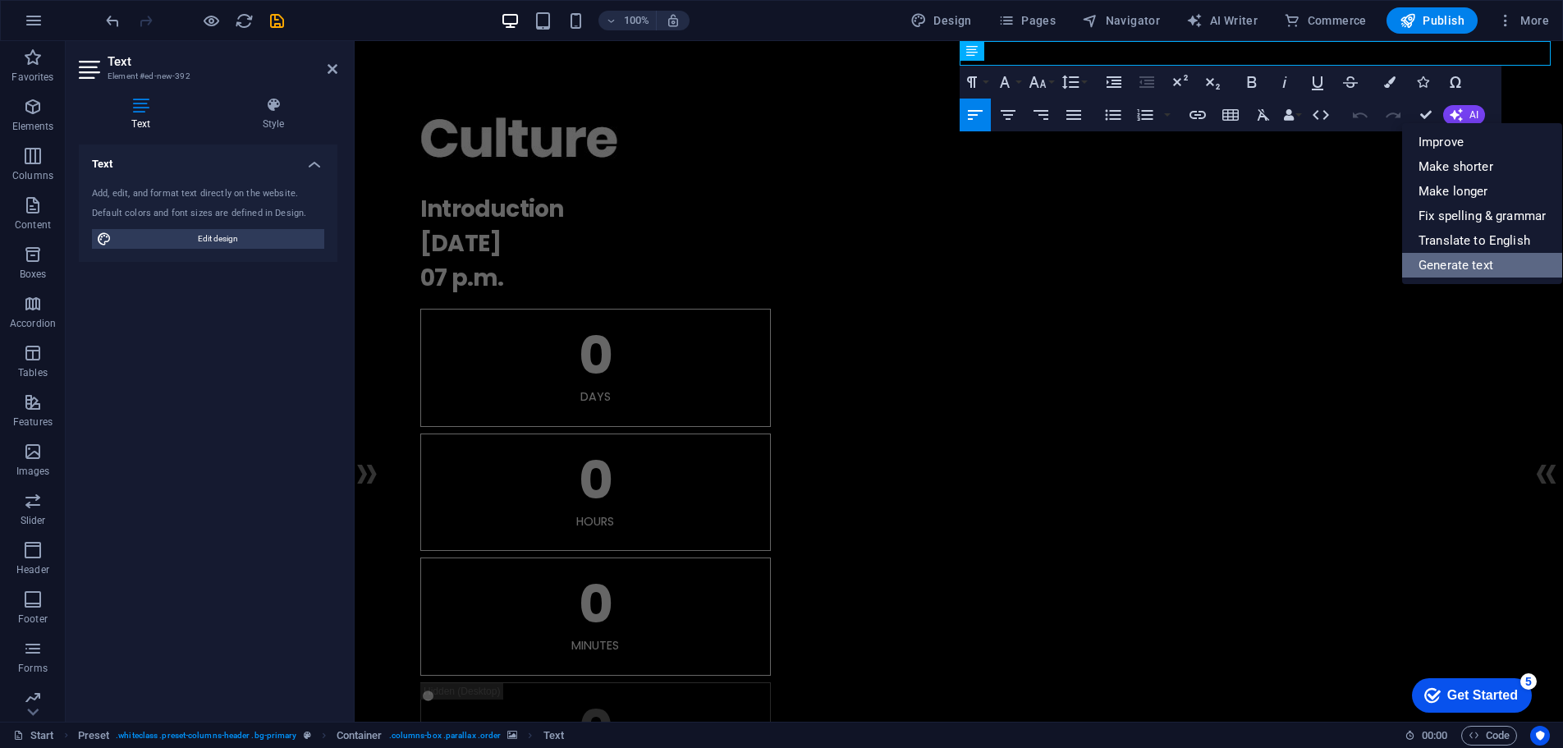
click at [1460, 263] on link "Generate text" at bounding box center [1482, 265] width 160 height 25
select select "English"
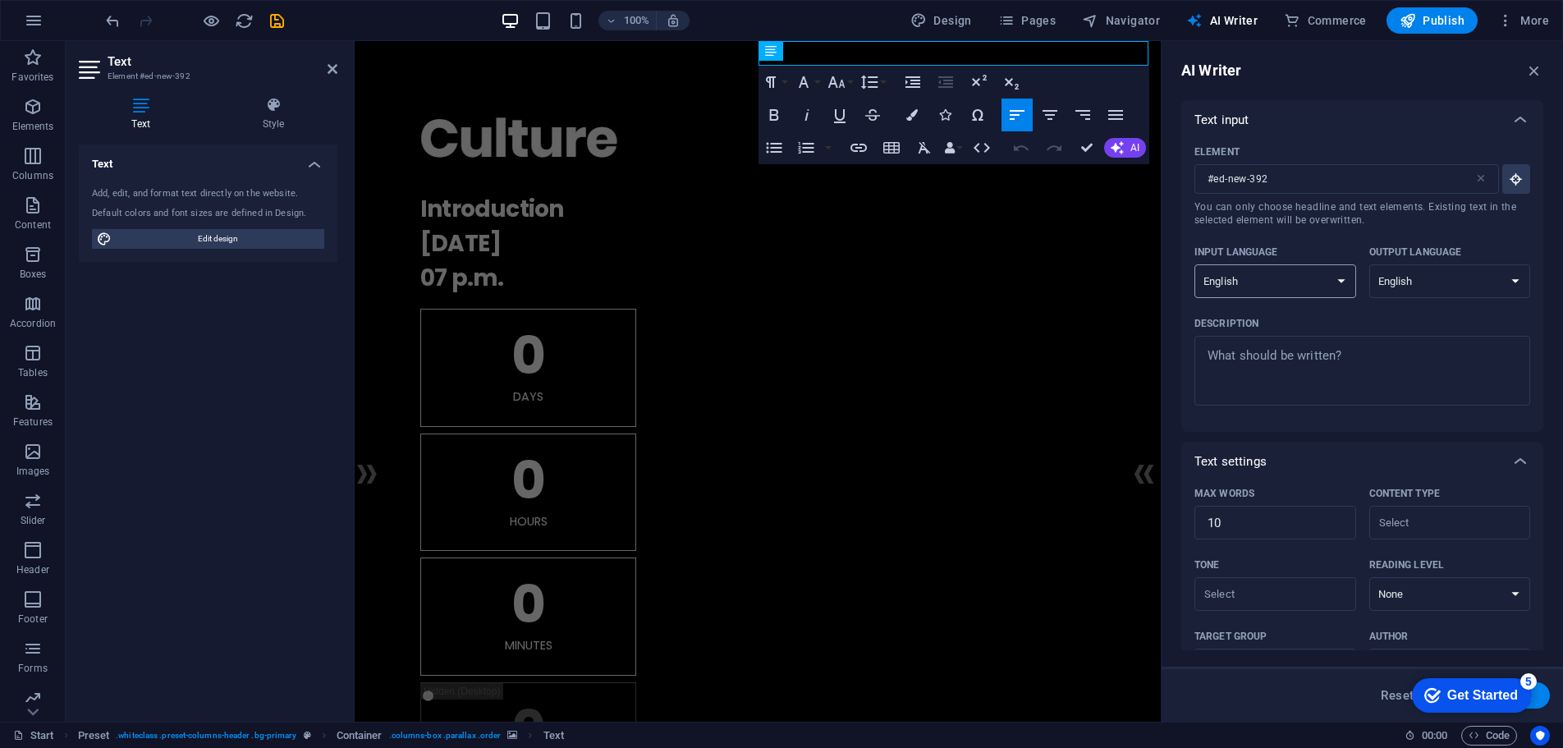
click at [1268, 286] on select "Albanian Arabic Armenian Awadhi Azerbaijani Bashkir Basque Belarusian Bengali B…" at bounding box center [1275, 281] width 162 height 34
select select "Italian"
click at [1194, 264] on select "Albanian Arabic Armenian Awadhi Azerbaijani Bashkir Basque Belarusian Bengali B…" at bounding box center [1275, 281] width 162 height 34
click at [1463, 277] on select "Albanian Arabic Armenian Awadhi Azerbaijani Bashkir Basque Belarusian Bengali B…" at bounding box center [1450, 281] width 162 height 34
select select "Italian"
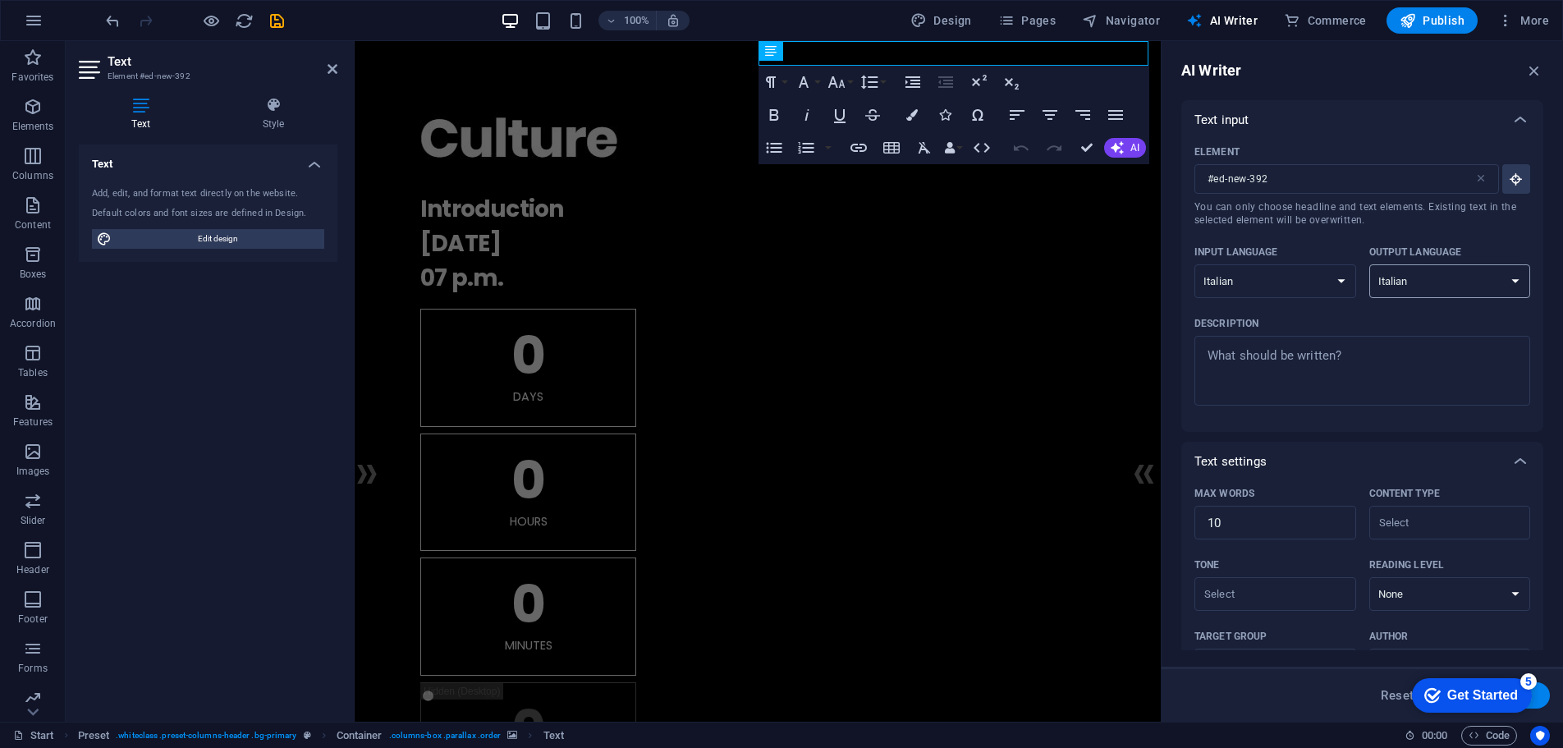
click at [1369, 264] on select "Albanian Arabic Armenian Awadhi Azerbaijani Bashkir Basque Belarusian Bengali B…" at bounding box center [1450, 281] width 162 height 34
type textarea "x"
click at [1362, 387] on textarea "Description x ​" at bounding box center [1362, 370] width 319 height 53
type textarea "P"
type textarea "x"
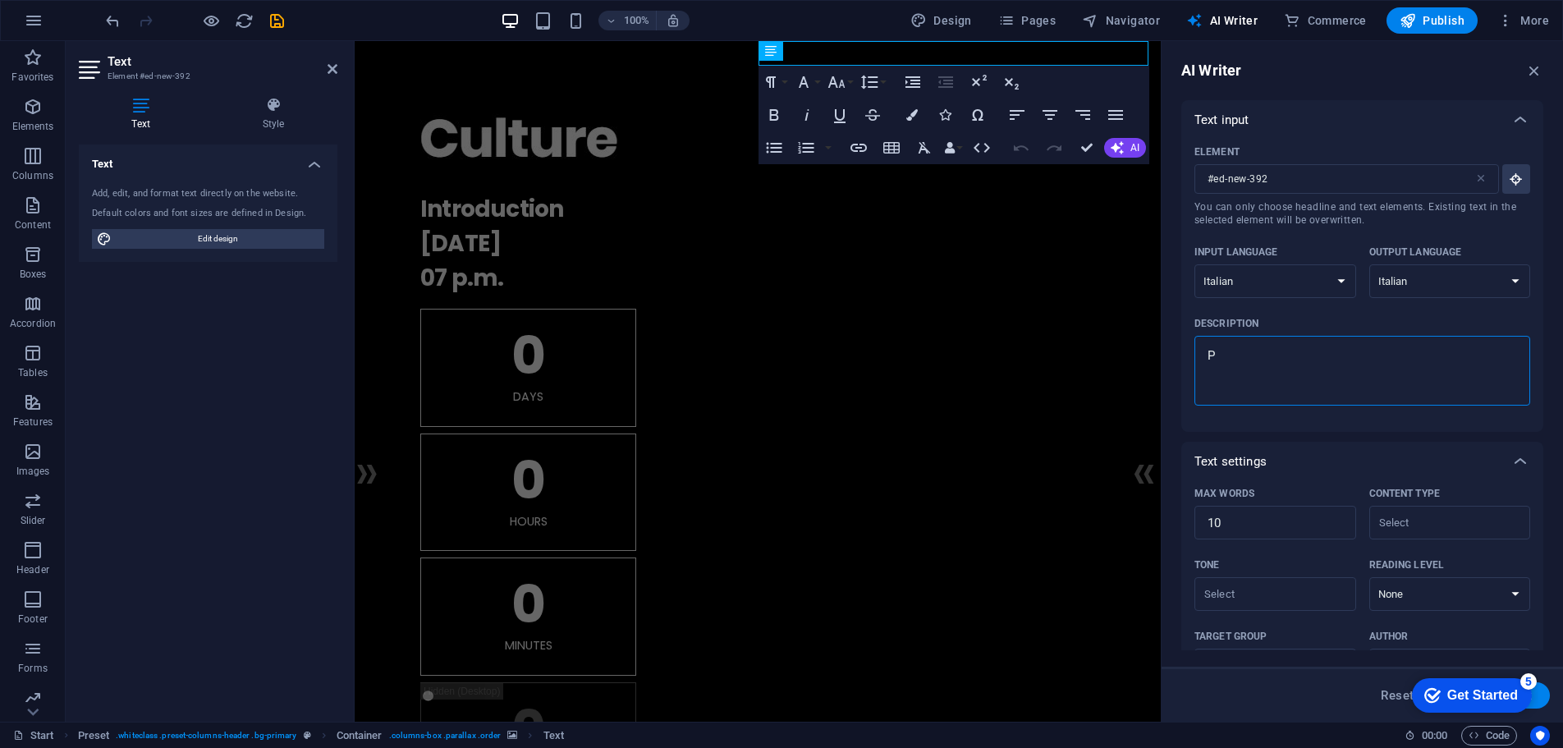
type textarea "Pr"
type textarea "x"
type textarea "Pro"
type textarea "x"
type textarea "Prom"
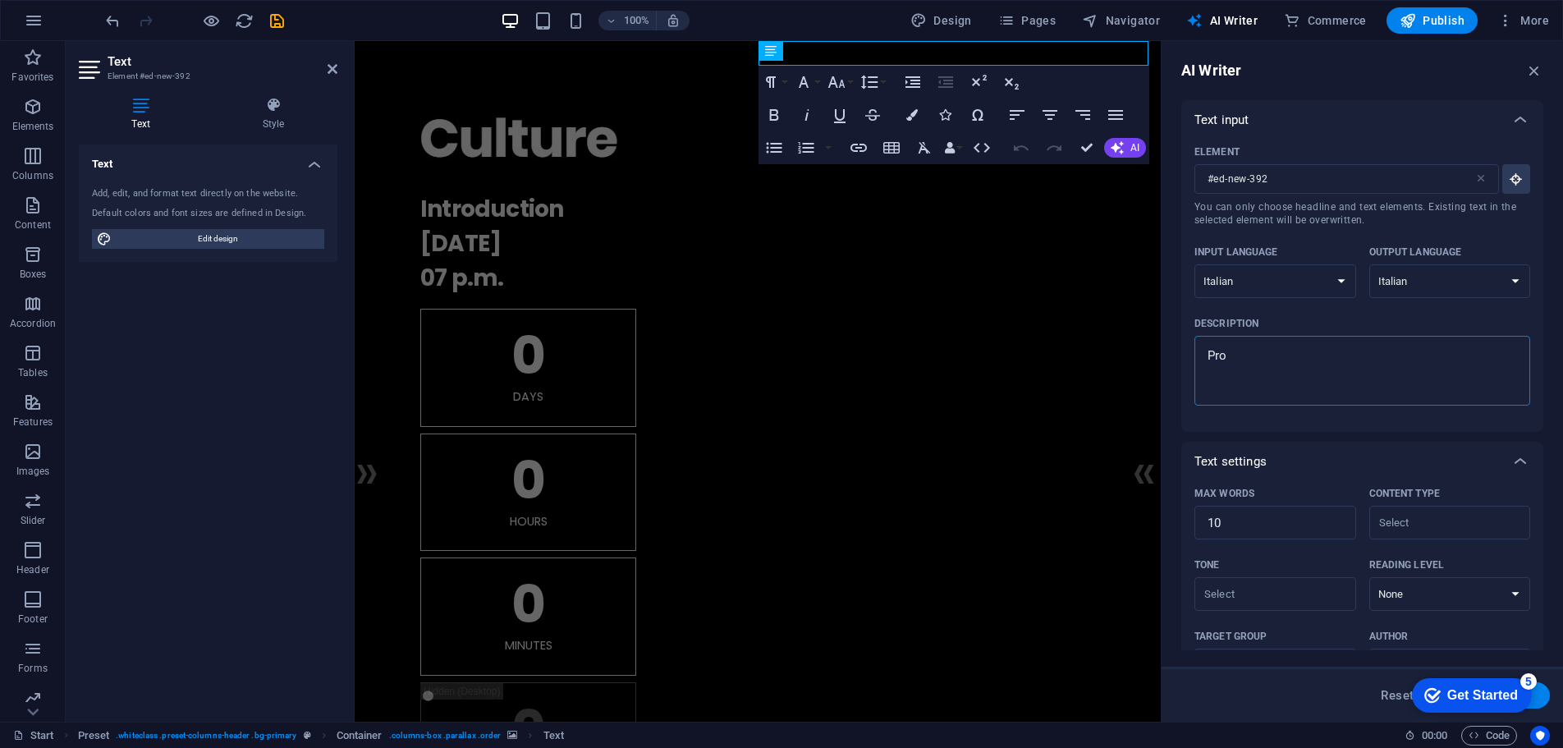
type textarea "x"
type textarea "Promu"
type textarea "x"
type textarea "Promuo"
type textarea "x"
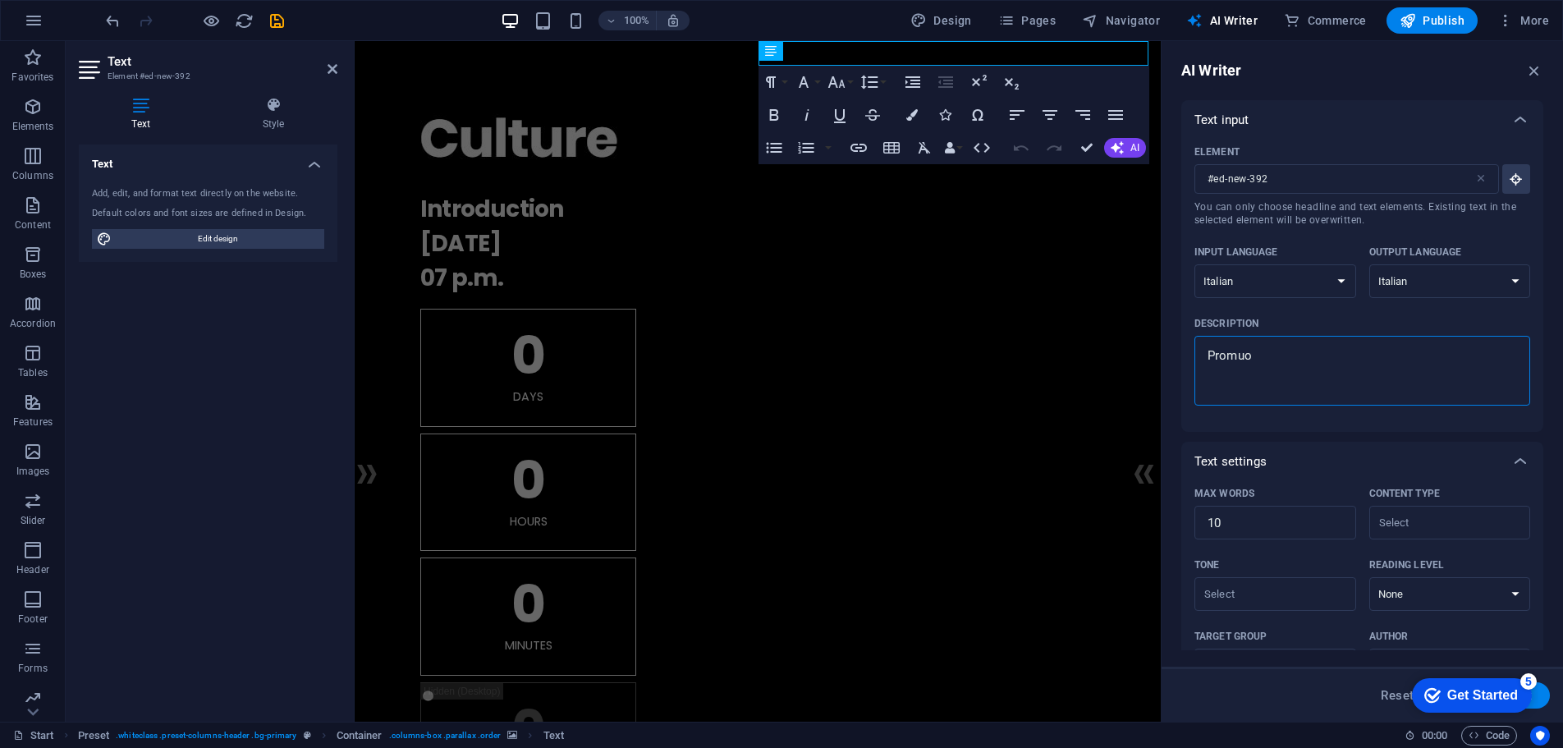
type textarea "Promuov"
type textarea "x"
type textarea "Promuovi"
type textarea "x"
type textarea "Promuovi"
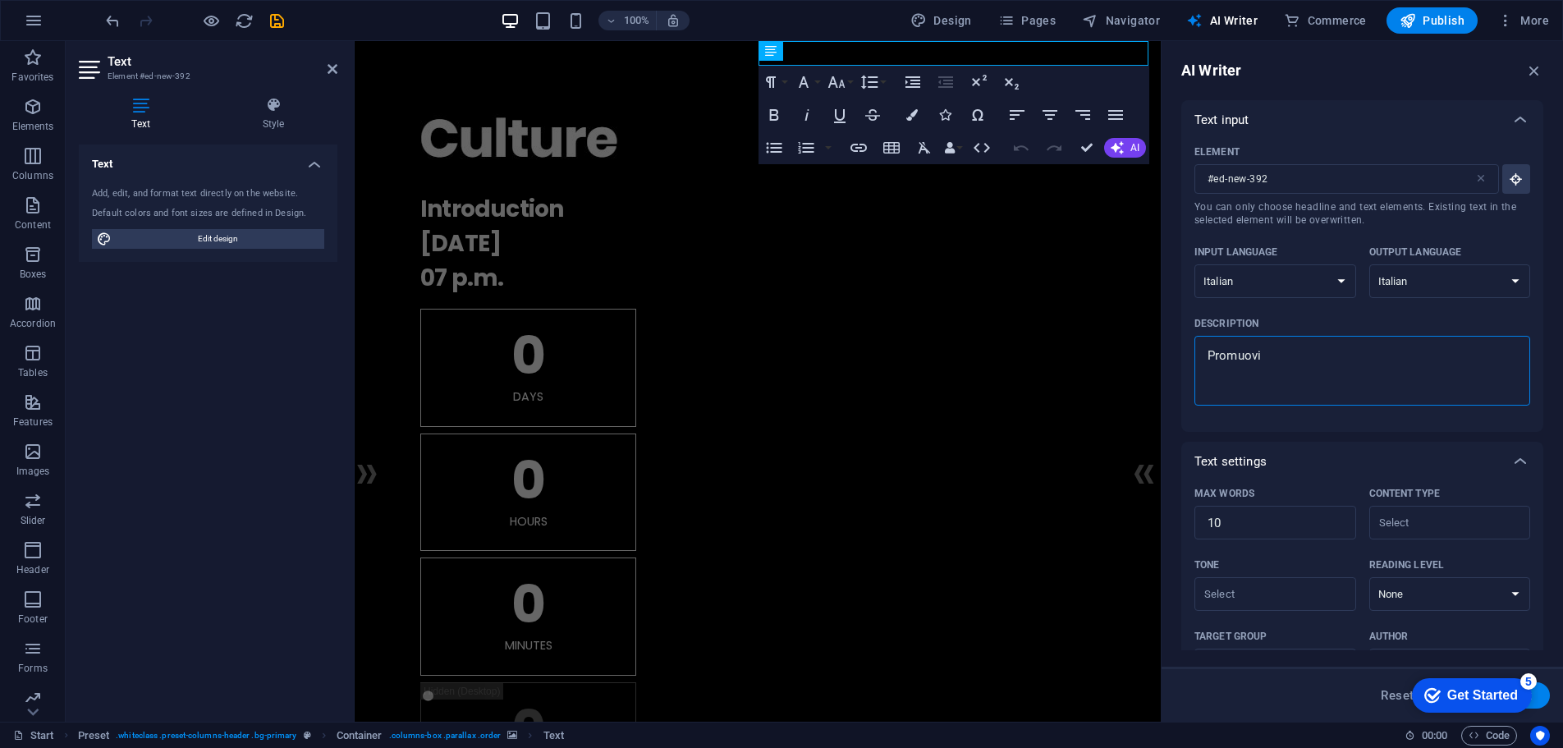
type textarea "x"
type textarea "Promuovi i"
type textarea "x"
type textarea "Promuovi in"
type textarea "x"
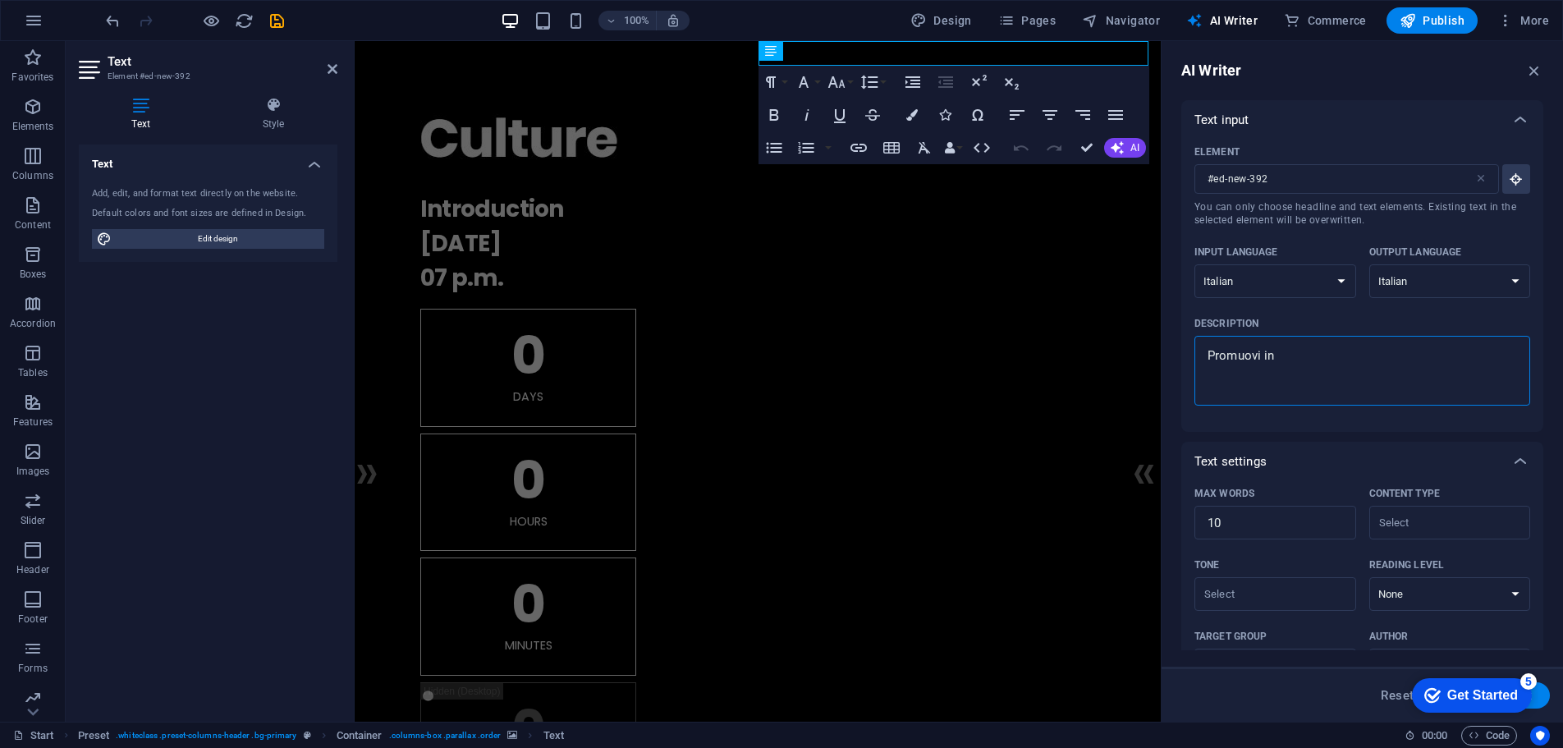
type textarea "Promuovi in"
type textarea "x"
type textarea "Promuovi in m"
type textarea "x"
type textarea "Promuovi in mo"
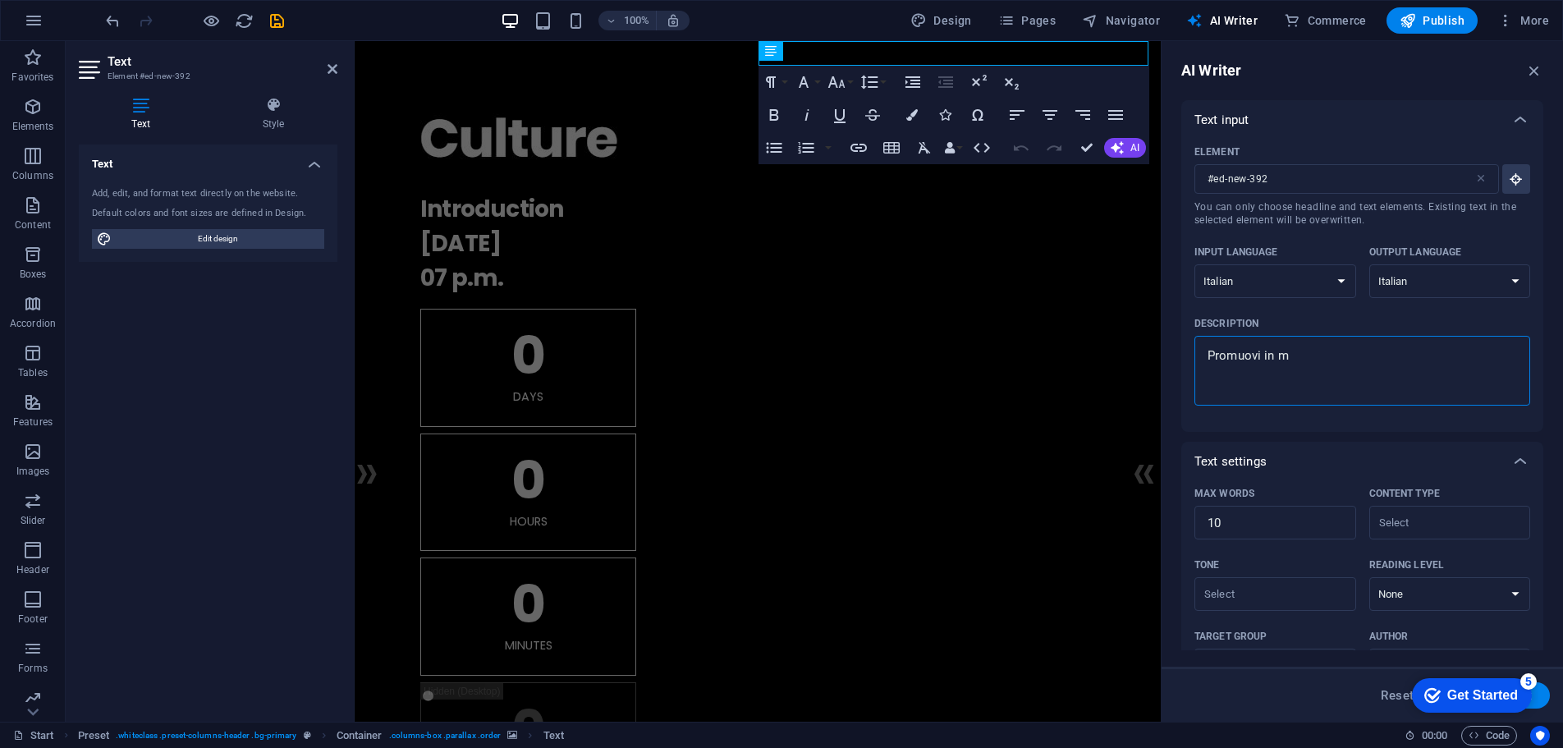
type textarea "x"
type textarea "Promuovi in mod"
type textarea "x"
type textarea "Promuovi in modo"
type textarea "x"
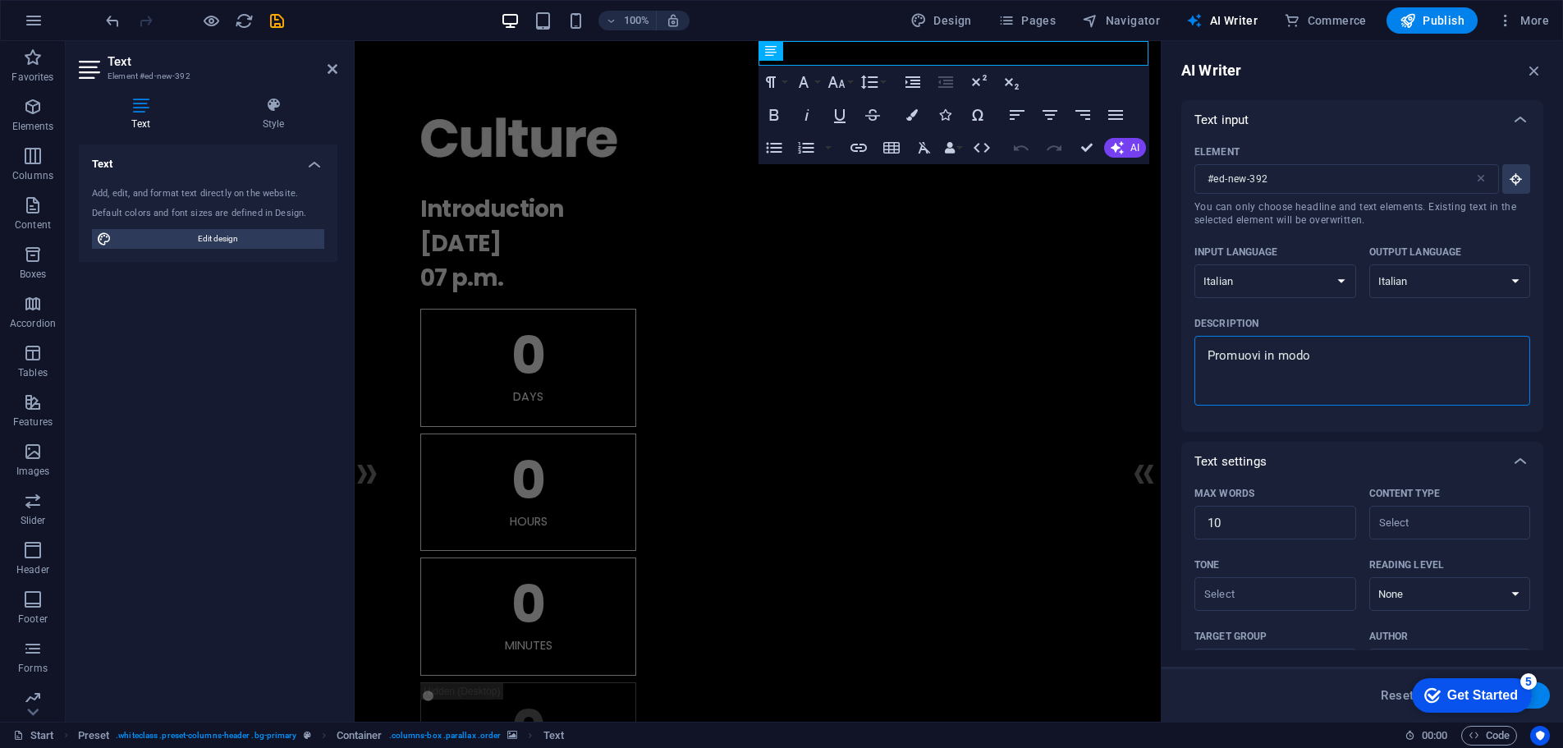
type textarea "Promuovi in modo"
type textarea "x"
type textarea "Promuovi in modo a"
type textarea "x"
type textarea "Promuovi in modo ac"
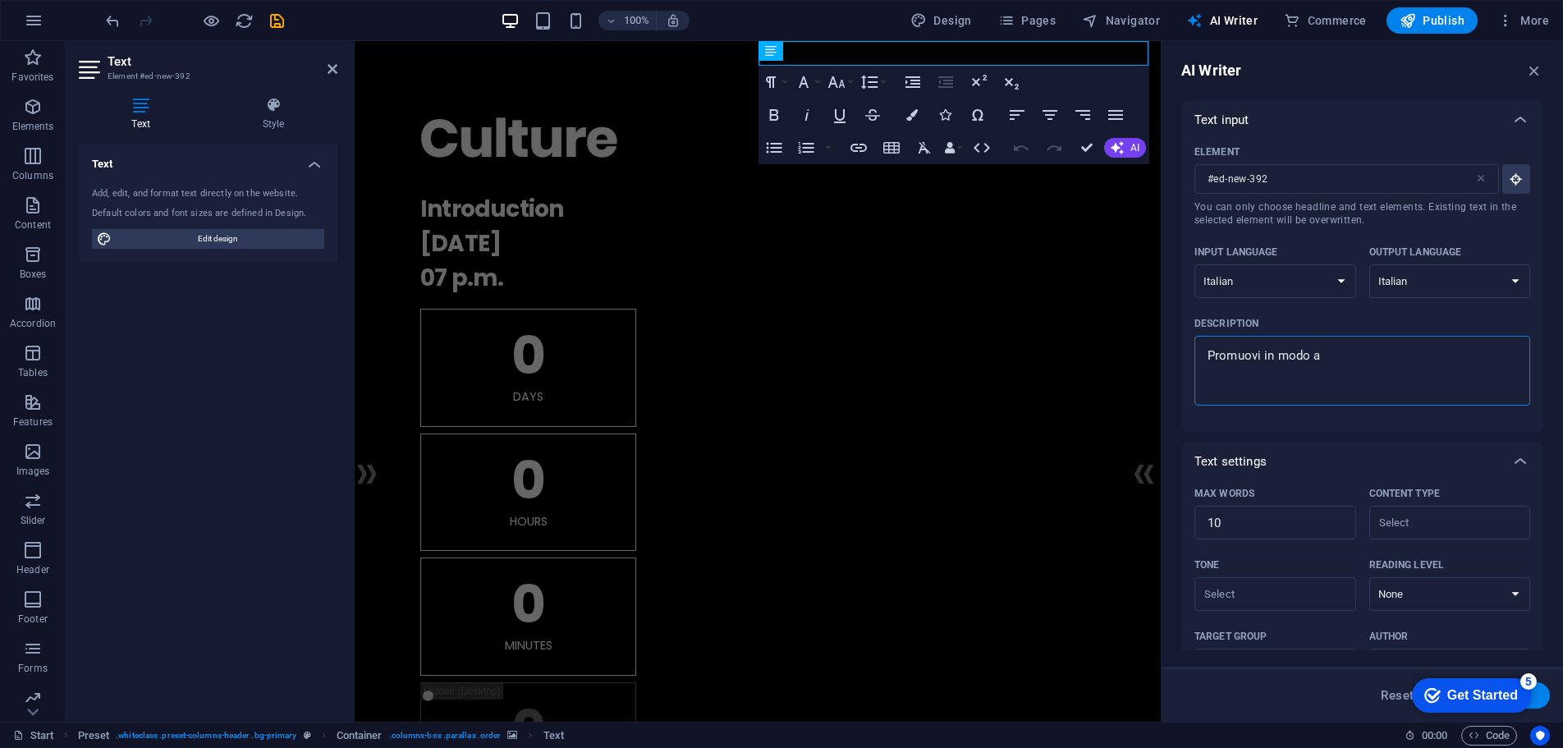
type textarea "x"
type textarea "Promuovi in modo acc"
type textarea "x"
type textarea "Promuovi in modo acca"
type textarea "x"
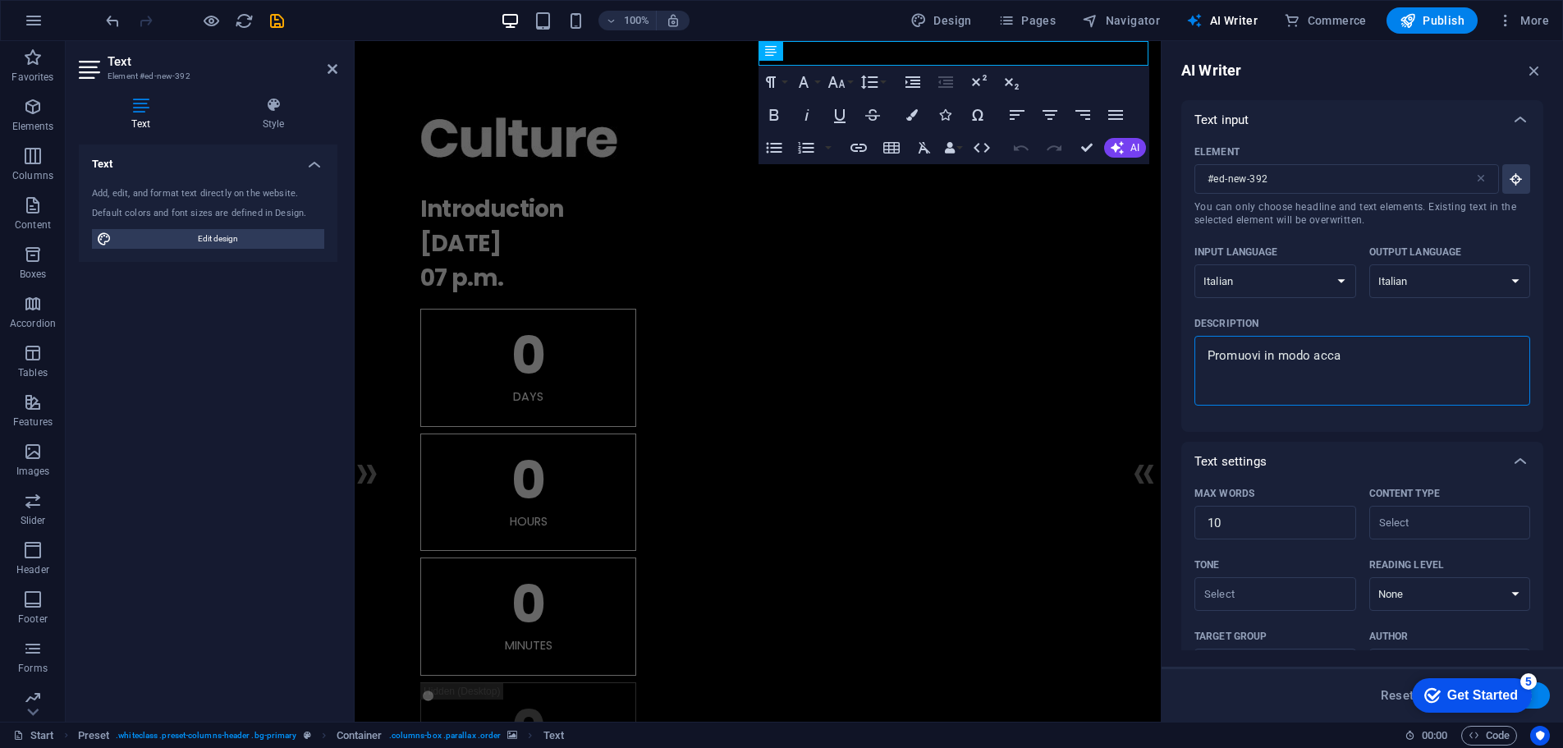
type textarea "Promuovi in modo accat"
type textarea "x"
type textarea "Promuovi in modo accatt"
type textarea "x"
type textarea "Promuovi in modo accatti"
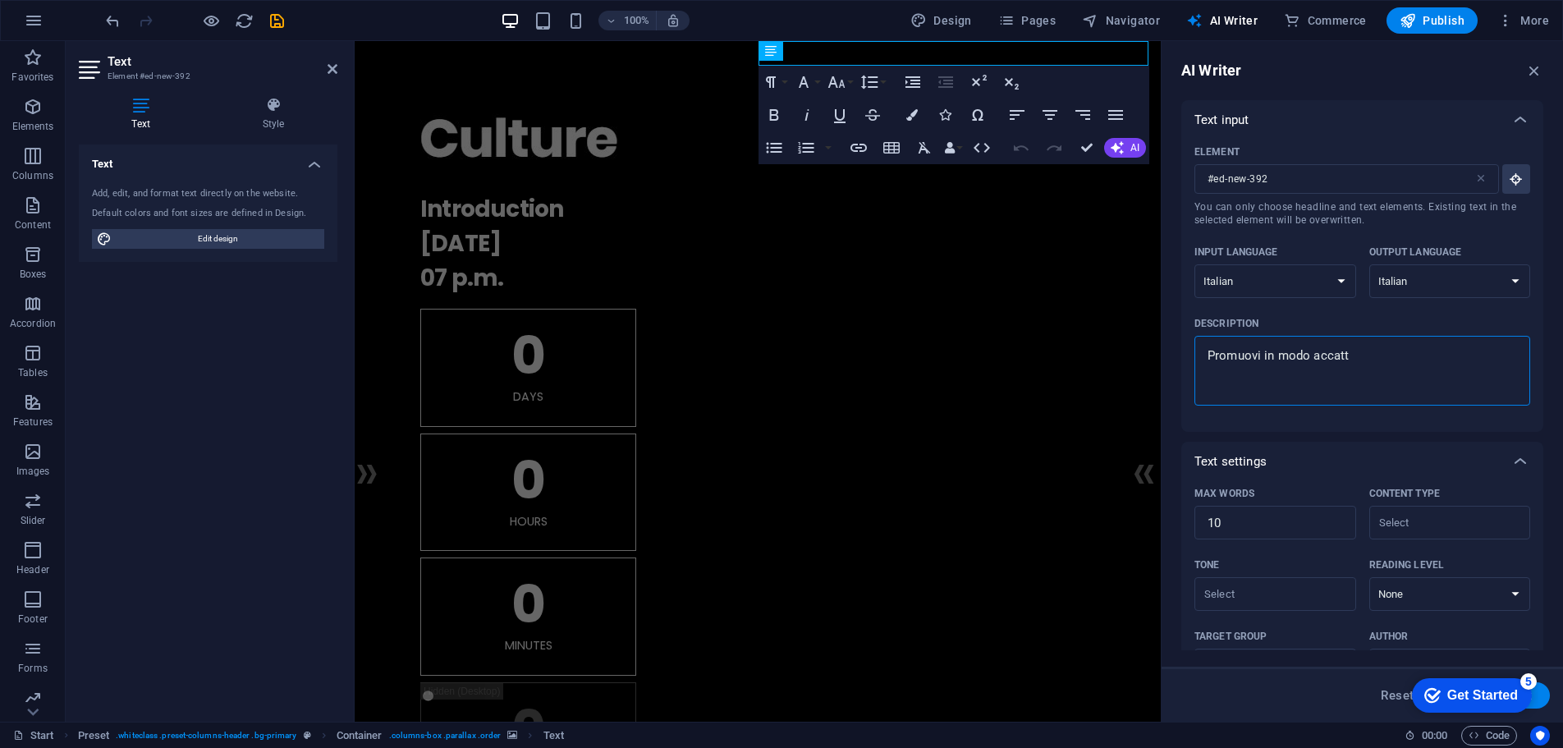
type textarea "x"
type textarea "Promuovi in modo accattiv"
type textarea "x"
type textarea "Promuovi in modo accattiva"
type textarea "x"
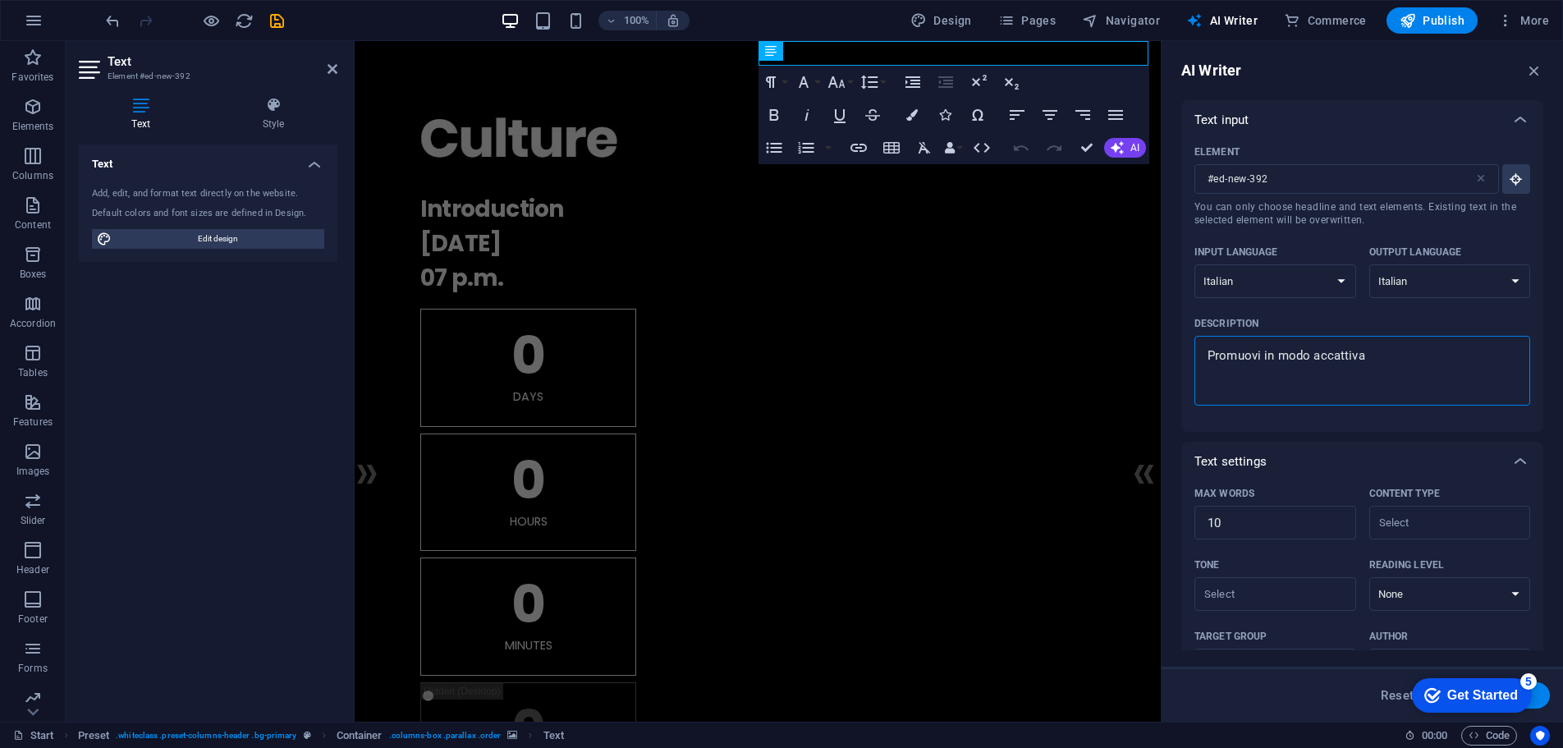
type textarea "Promuovi in modo accattivan"
type textarea "x"
type textarea "Promuovi in modo accattivant"
type textarea "x"
type textarea "Promuovi in modo accattivante"
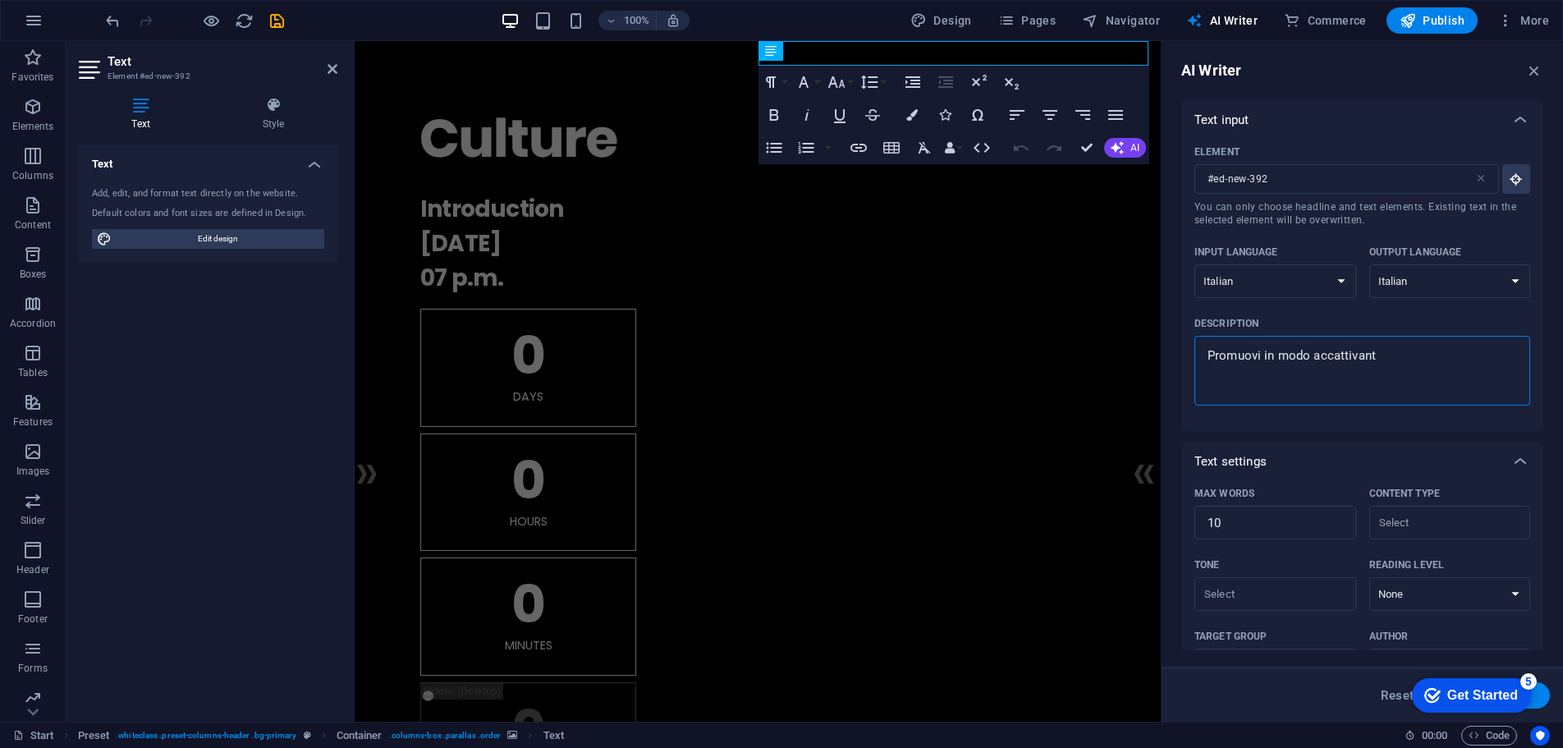
type textarea "x"
type textarea "Promuovi in modo accattivante"
type textarea "x"
type textarea "Promuovi in modo accattivante l"
type textarea "x"
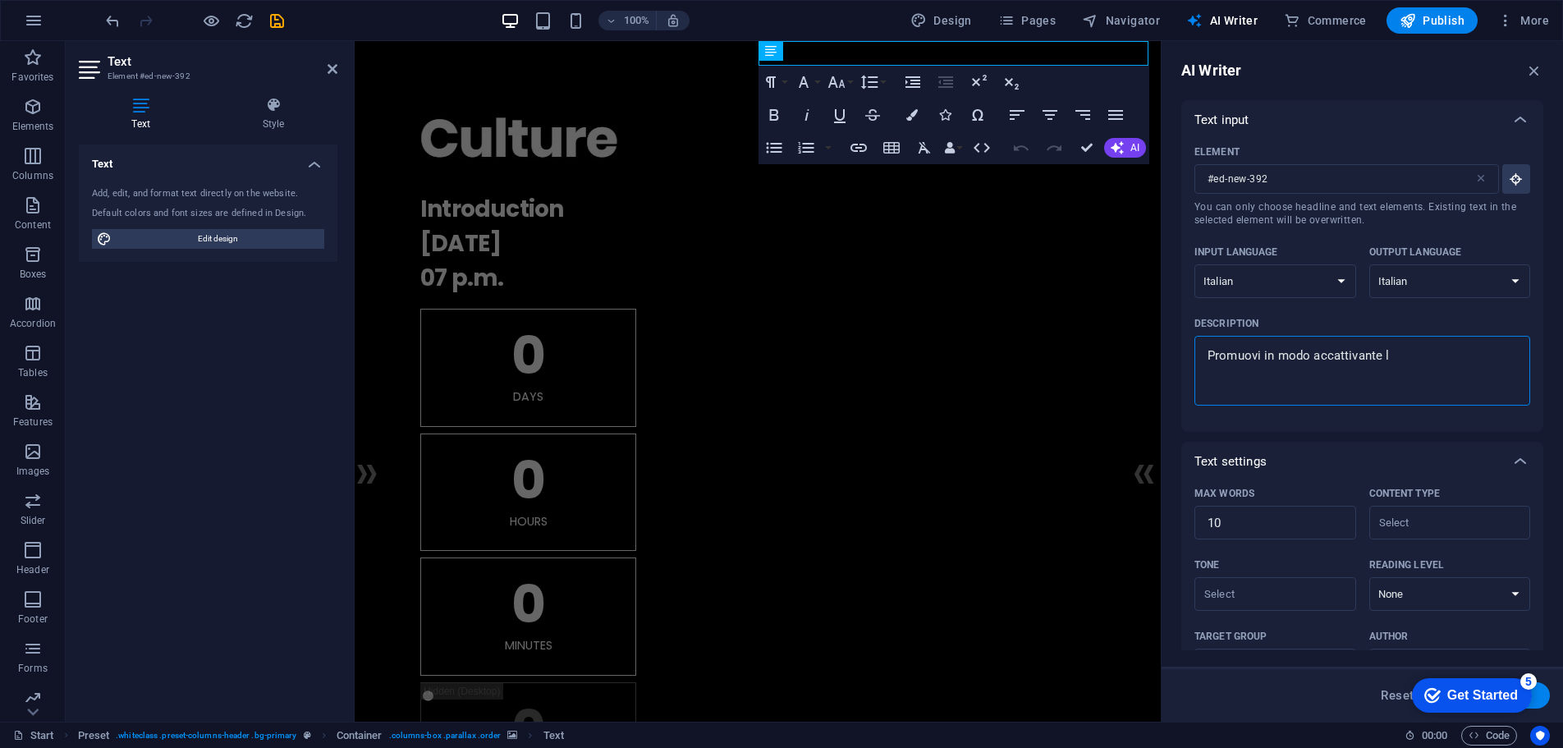
type textarea "Promuovi in modo accattivante la"
type textarea "x"
type textarea "Promuovi in modo accattivante la"
type textarea "x"
type textarea "Promuovi in modo accattivante la n"
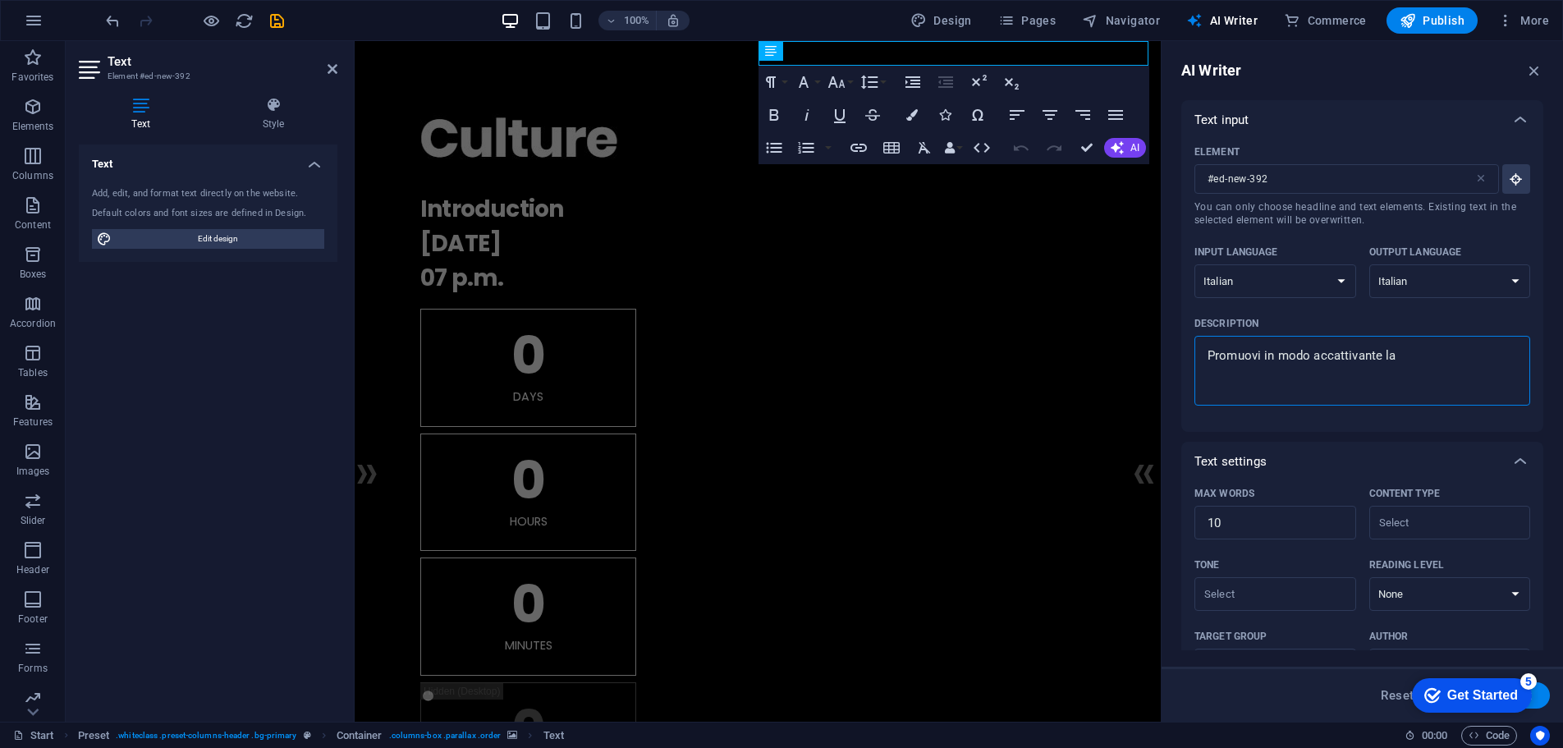
type textarea "x"
type textarea "Promuovi in modo accattivante la nu"
type textarea "x"
type textarea "Promuovi in modo accattivante la nuo"
type textarea "x"
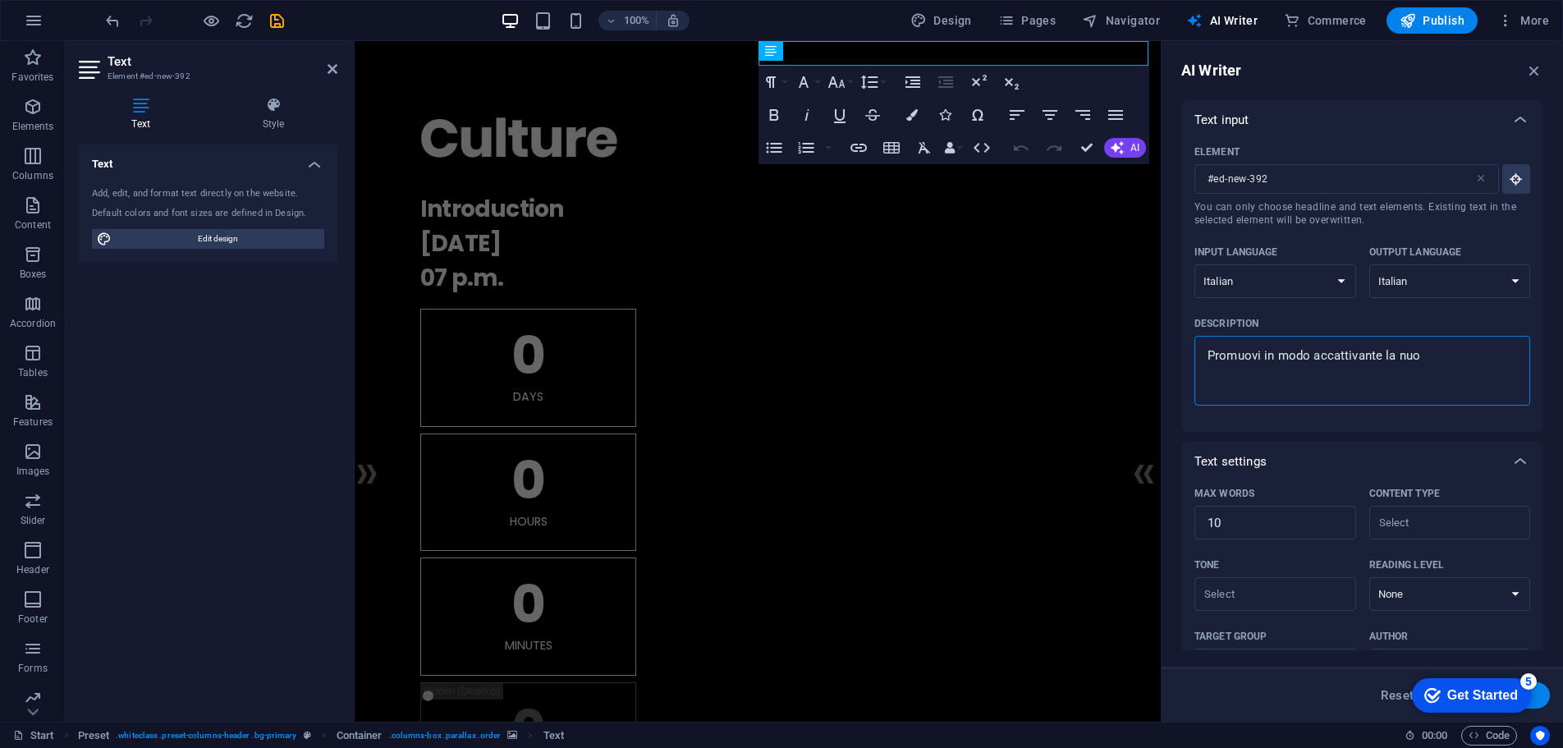
type textarea "Promuovi in modo accattivante la nuov"
type textarea "x"
type textarea "Promuovi in modo accattivante la nuova"
type textarea "x"
type textarea "Promuovi in modo accattivante la nuova"
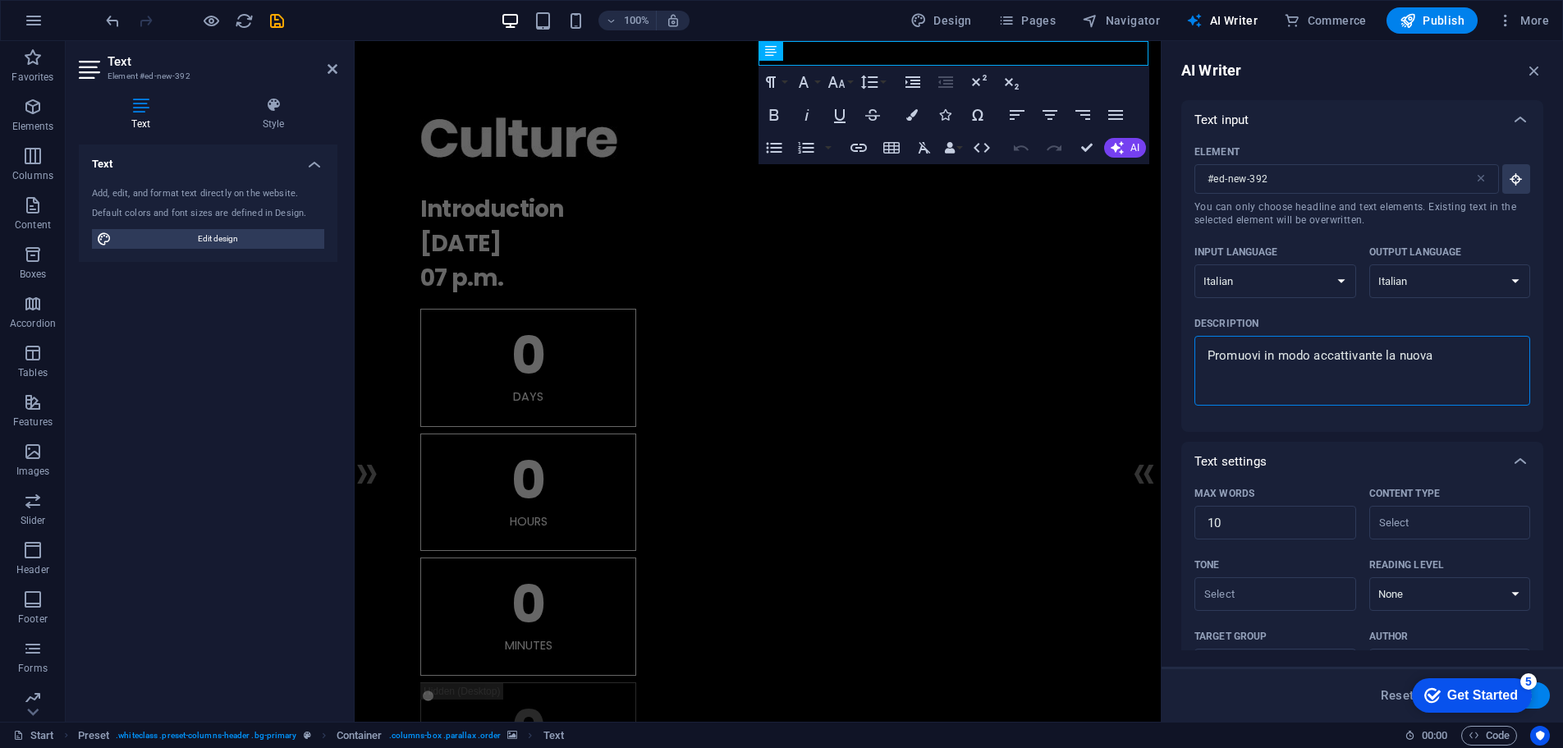
type textarea "x"
type textarea "Promuovi in modo accattivante la nuova a"
type textarea "x"
type textarea "Promuovi in modo accattivante la nuova ap"
type textarea "x"
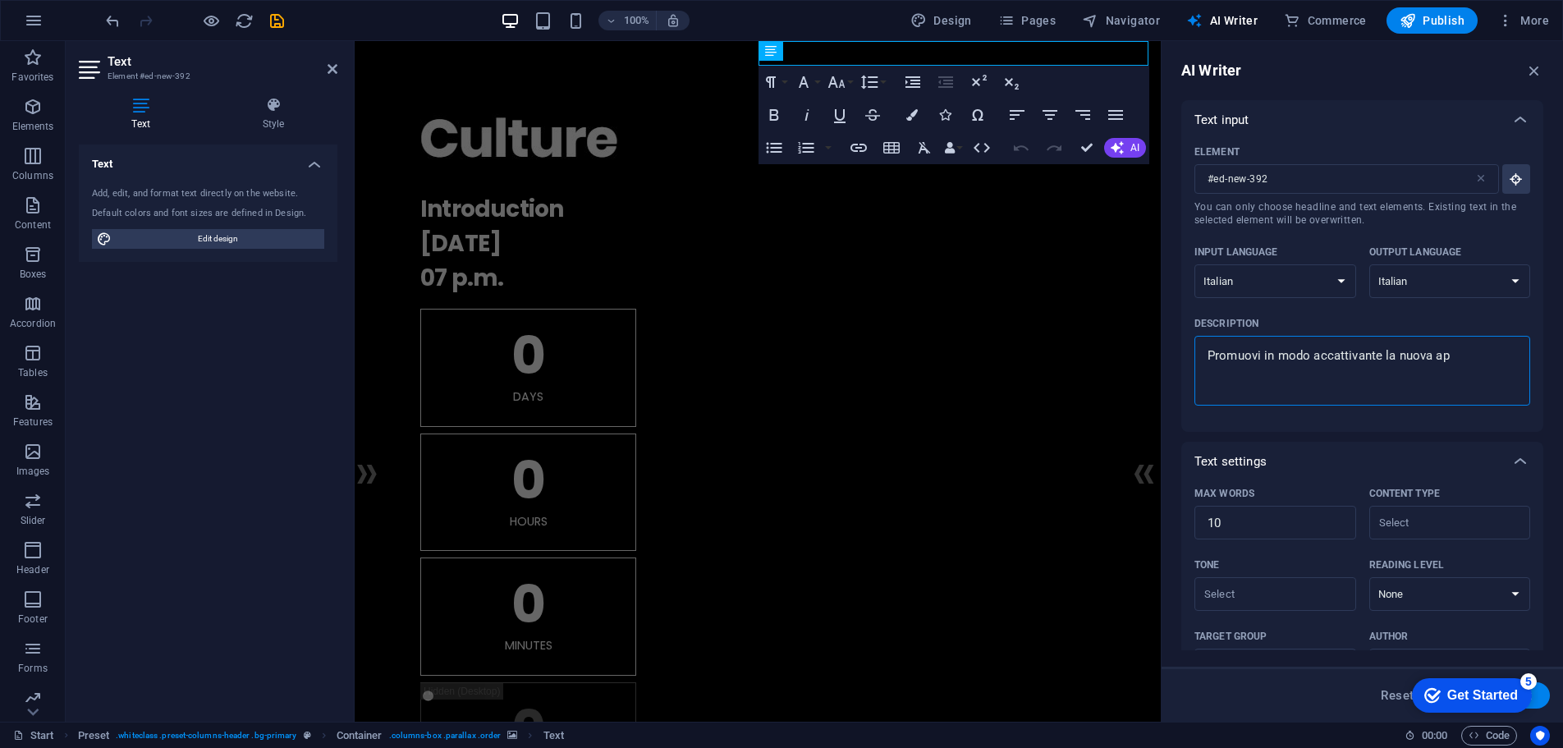
type textarea "Promuovi in modo accattivante la nuova app"
type textarea "x"
type textarea "Promuovi in modo accattivante la nuova app"
type textarea "x"
type textarea "Promuovi in modo accattivante la nuova app c"
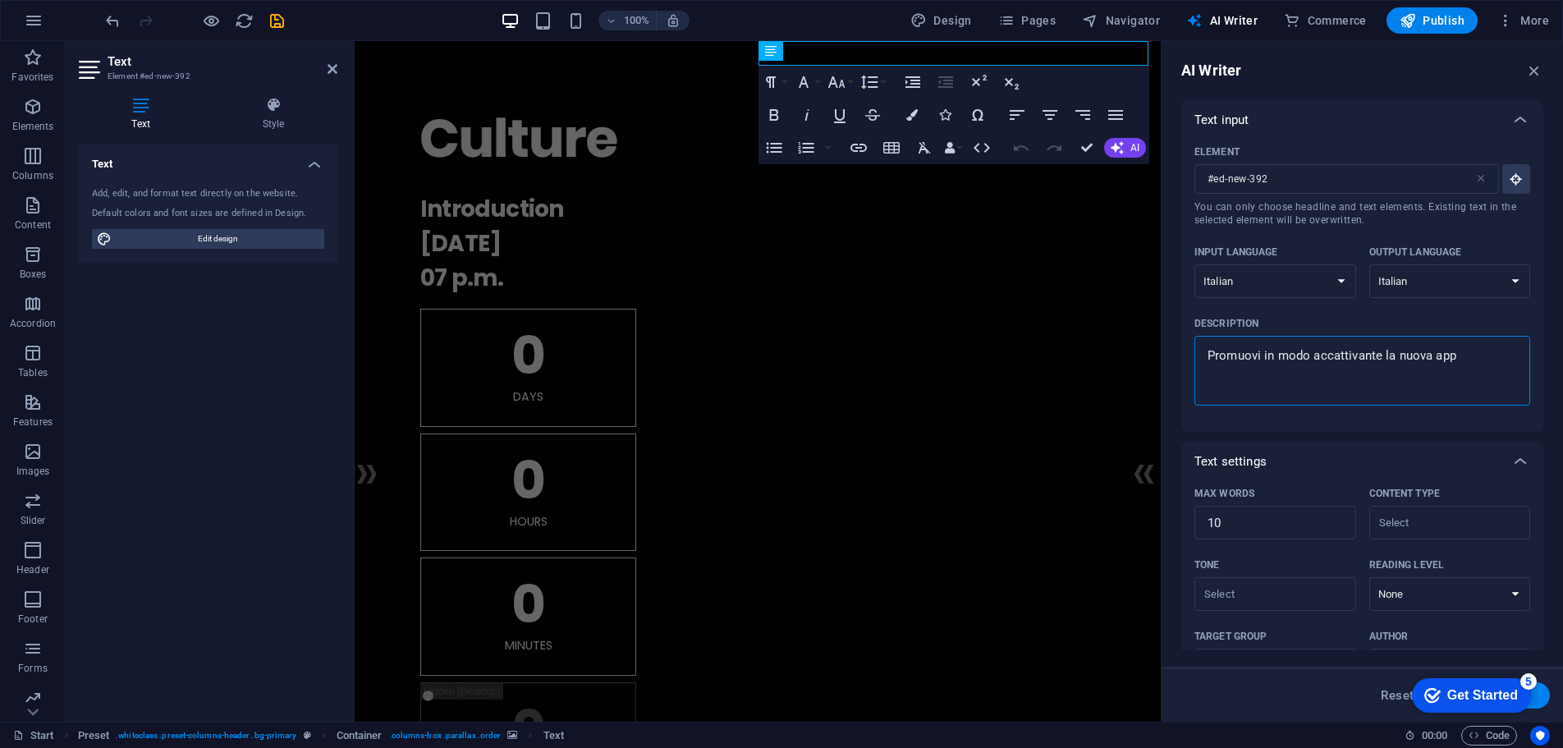
type textarea "x"
type textarea "Promuovi in modo accattivante la nuova app ch"
type textarea "x"
type textarea "Promuovi in modo accattivante la nuova app che"
type textarea "x"
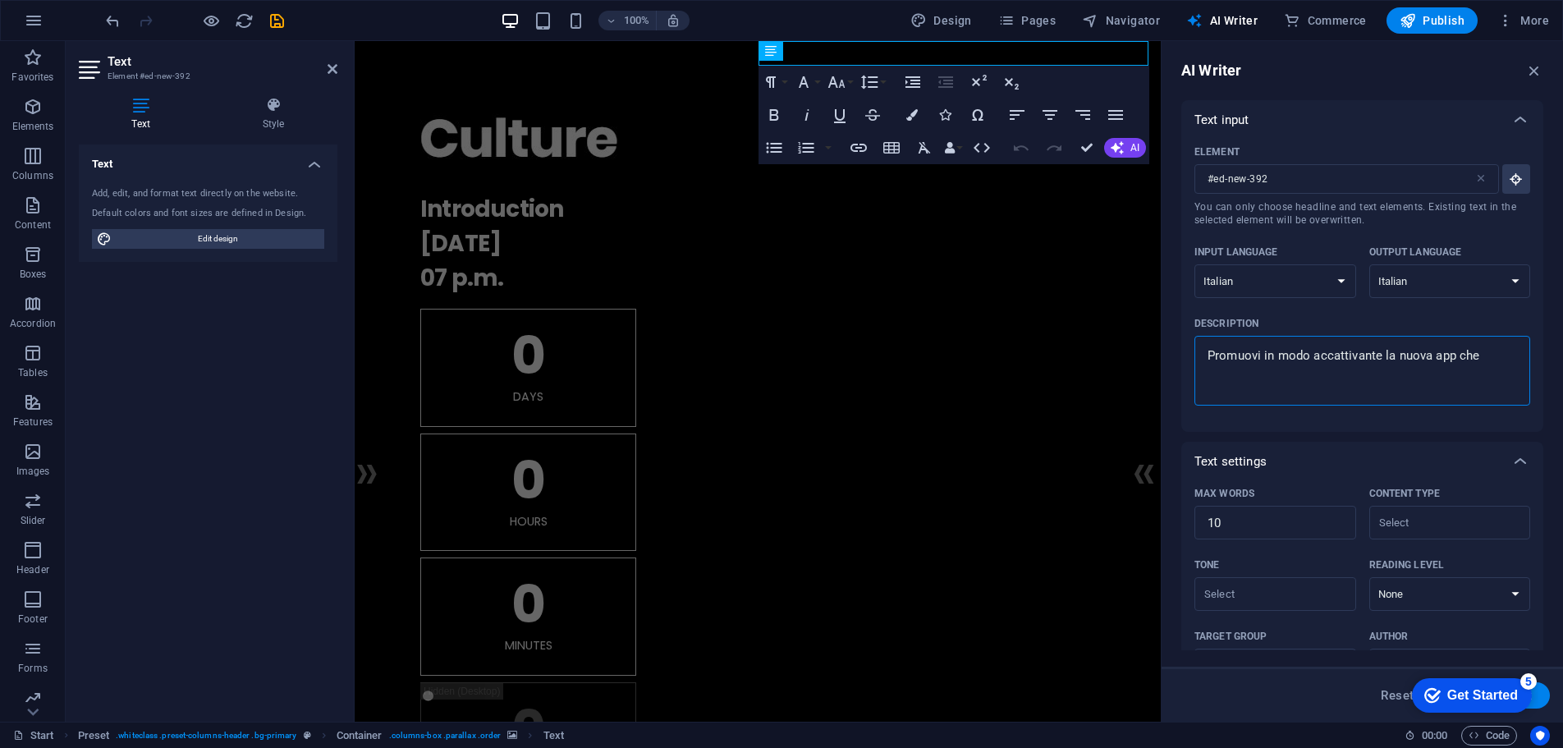
type textarea "Promuovi in modo accattivante la nuova app che"
type textarea "x"
type textarea "Promuovi in modo accattivante la nuova app che p"
type textarea "x"
type textarea "Promuovi in modo accattivante la nuova app che pe"
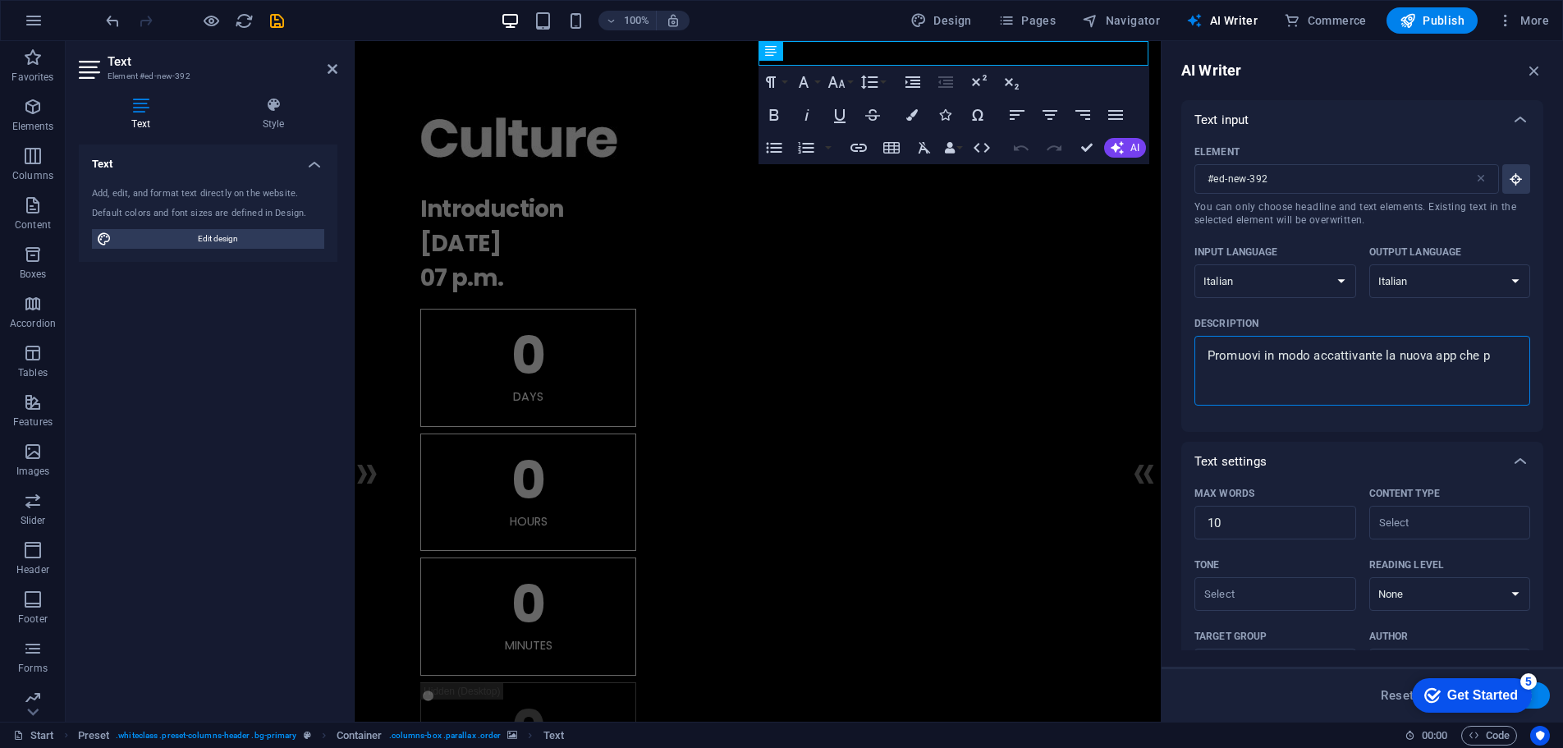
type textarea "x"
type textarea "Promuovi in modo accattivante la nuova app che per"
type textarea "x"
type textarea "Promuovi in modo accattivante la nuova app che perm"
type textarea "x"
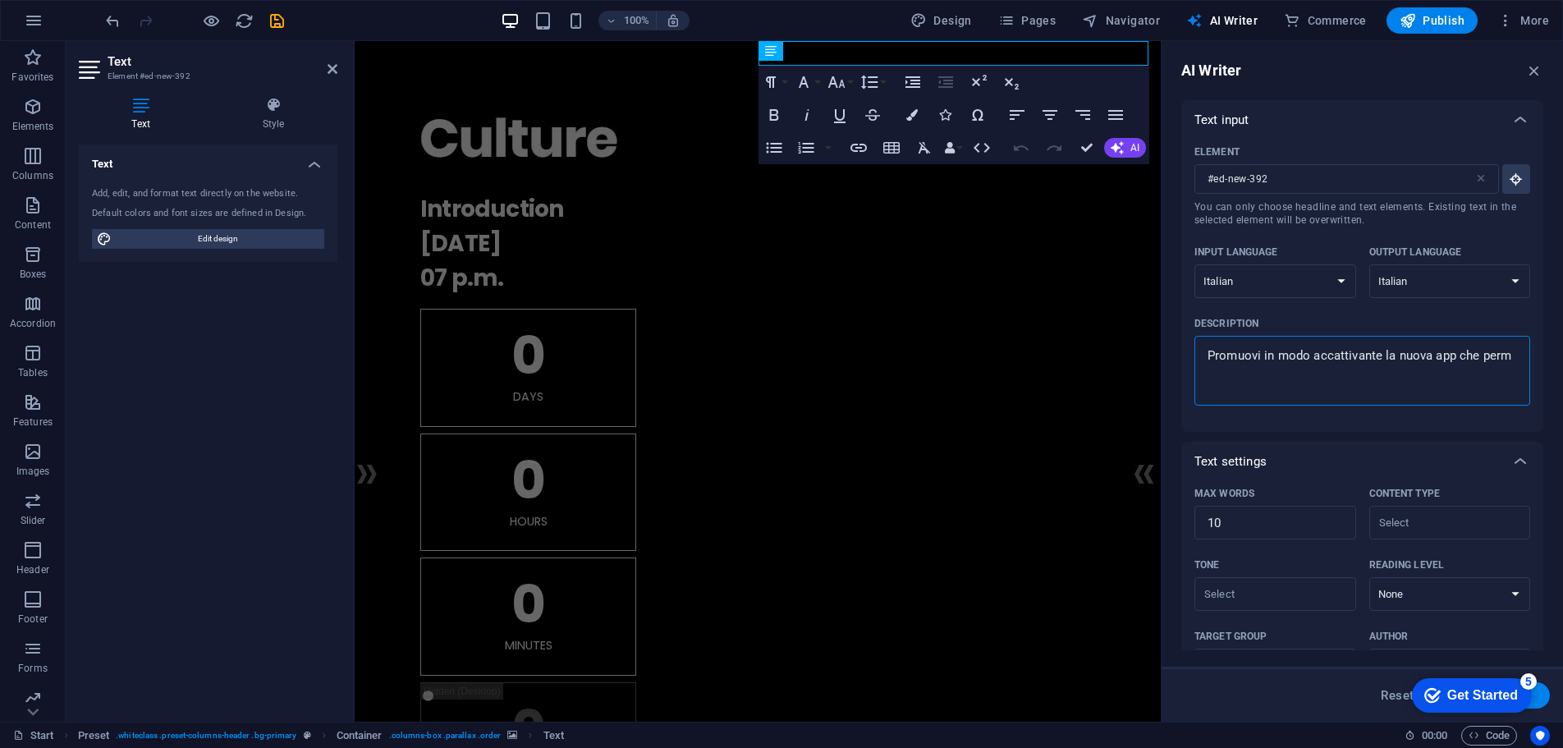
type textarea "Promuovi in modo accattivante la nuova app che perme"
type textarea "x"
type textarea "Promuovi in modo accattivante la nuova app che permet"
type textarea "x"
type textarea "Promuovi in modo accattivante la nuova app che permett"
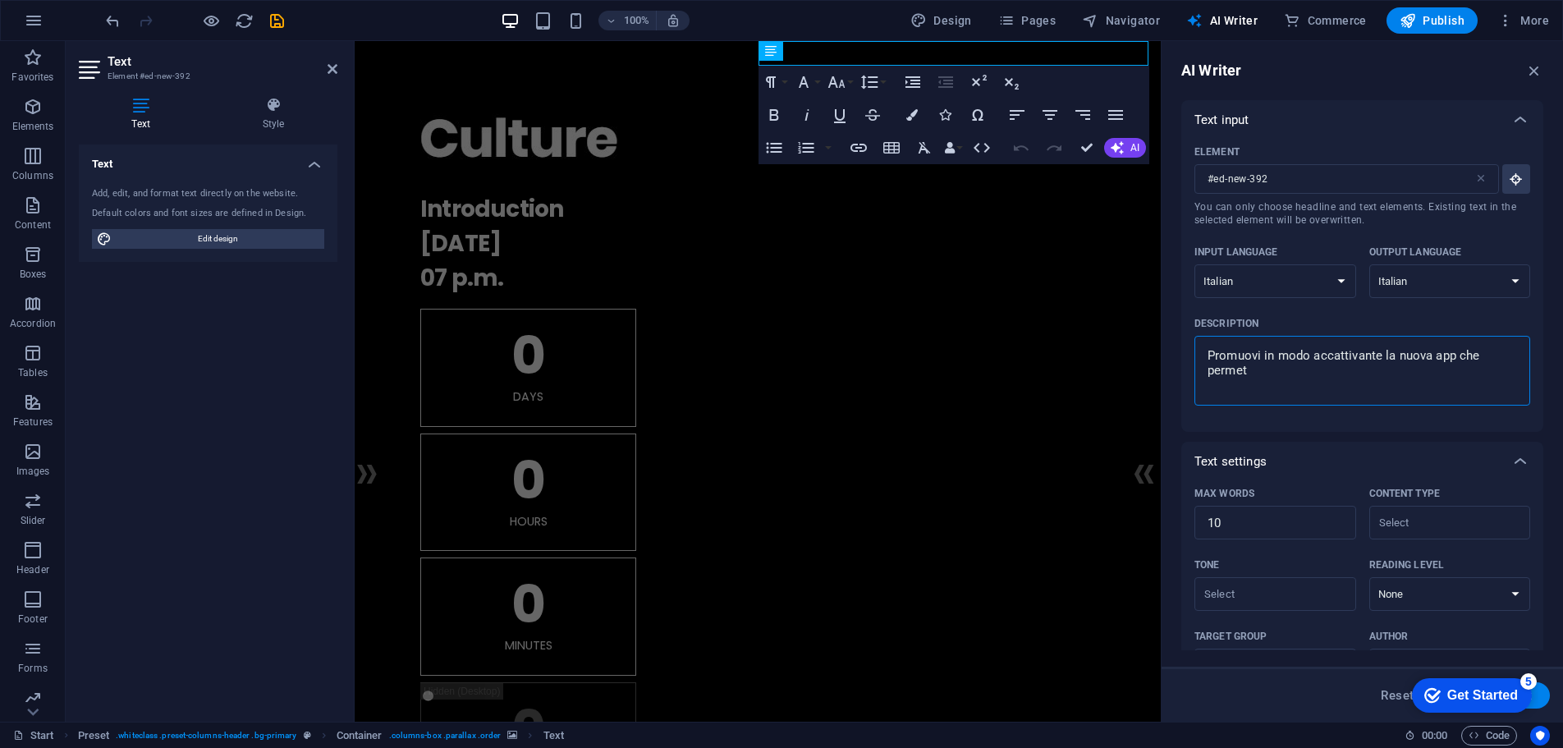
type textarea "x"
type textarea "Promuovi in modo accattivante la nuova app che permette"
type textarea "x"
type textarea "Promuovi in modo accattivante la nuova app che permetter"
type textarea "x"
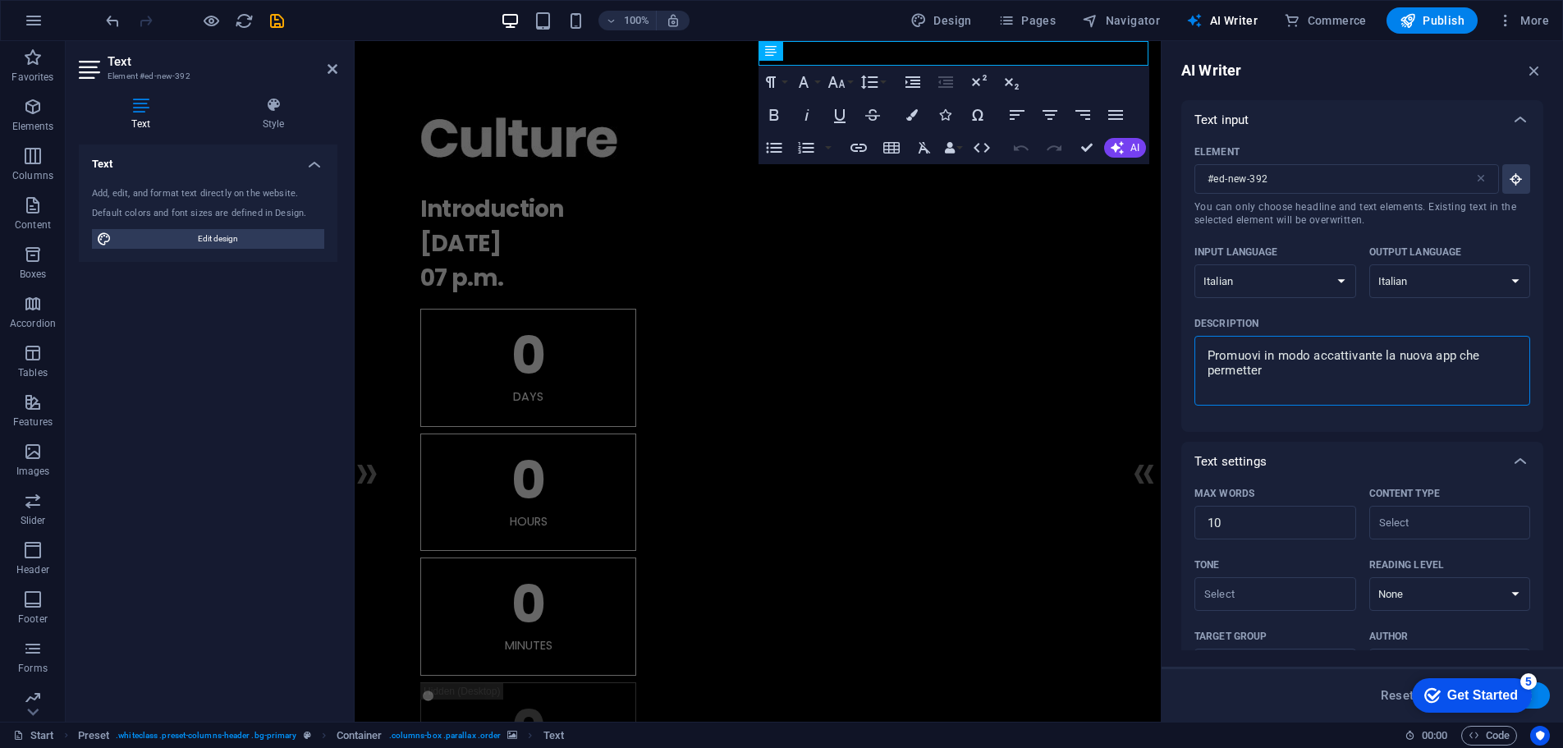
type textarea "Promuovi in modo accattivante la nuova app che permetterà"
type textarea "x"
type textarea "Promuovi in modo accattivante la nuova app che permetterà"
type textarea "x"
type textarea "Promuovi in modo accattivante la nuova app che permetterà d"
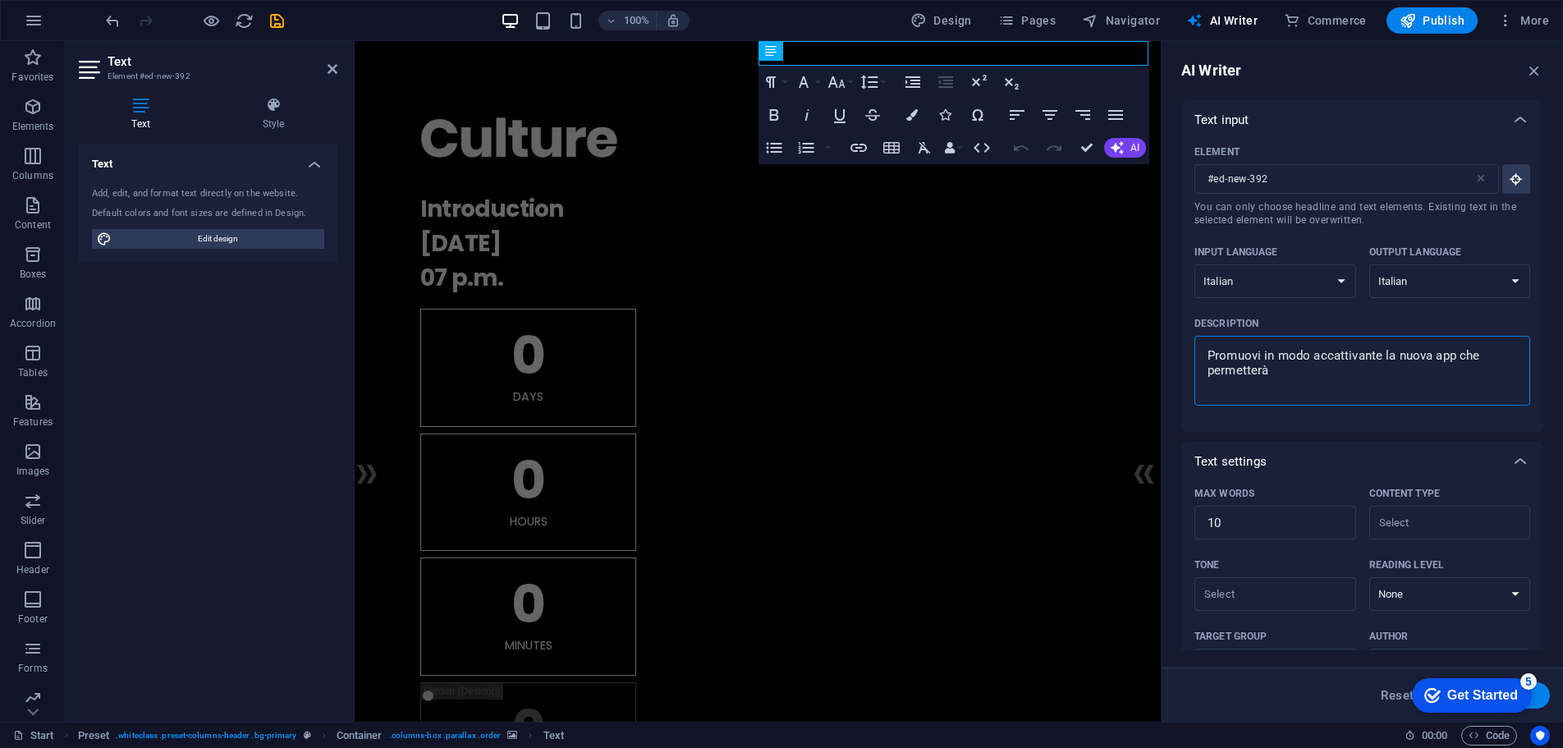
type textarea "x"
type textarea "Promuovi in modo accattivante la nuova app che permetterà do"
type textarea "x"
type textarea "Promuovi in modo accattivante la nuova app che permetterà doi"
type textarea "x"
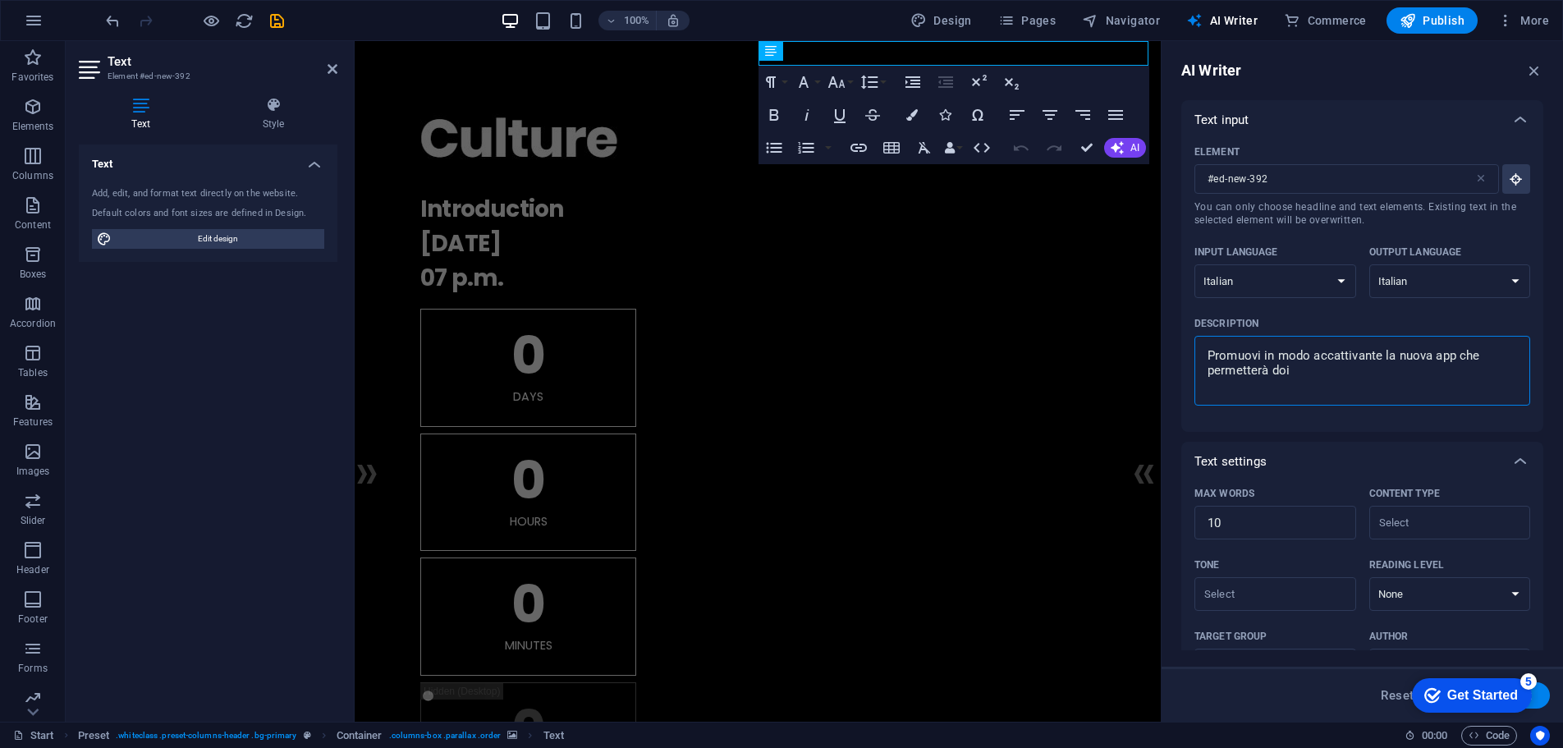
type textarea "Promuovi in modo accattivante la nuova app che permetterà doi"
type textarea "x"
type textarea "Promuovi in modo accattivante la nuova app che permetterà doi g"
type textarea "x"
type textarea "Promuovi in modo accattivante la nuova app che permetterà doi ge"
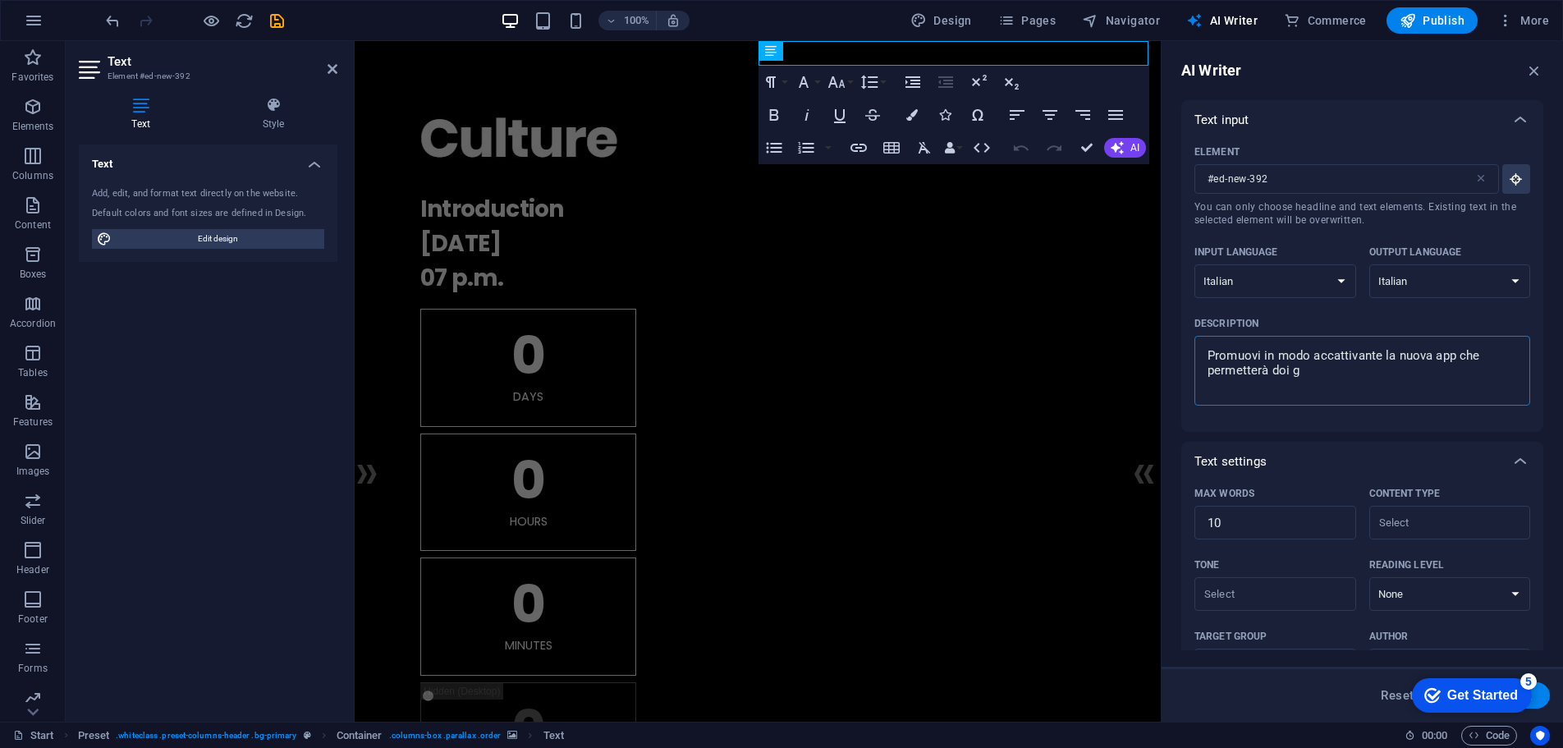
type textarea "x"
type textarea "Promuovi in modo accattivante la nuova app che permetterà doi g"
type textarea "x"
type textarea "Promuovi in modo accattivante la nuova app che permetterà doi"
type textarea "x"
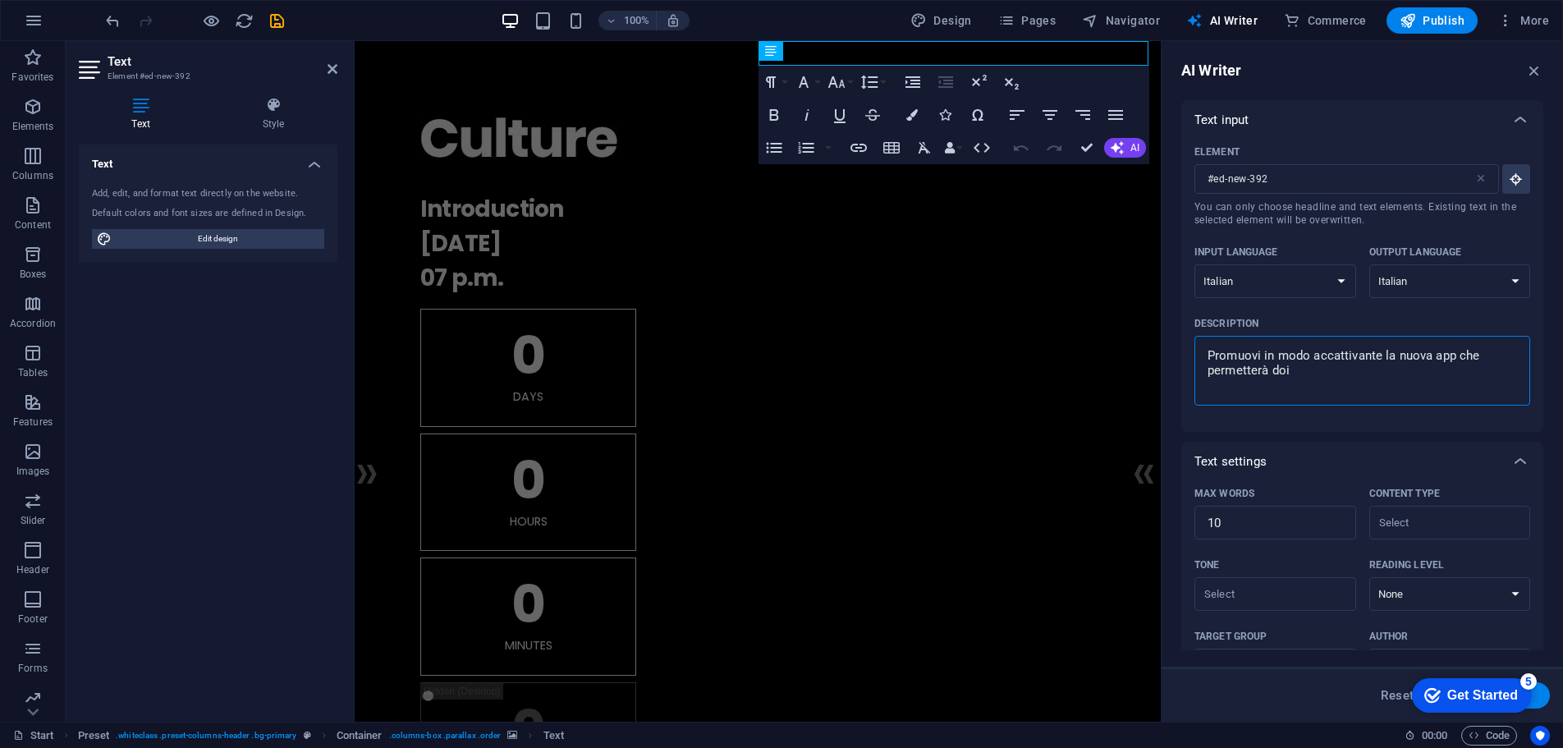
type textarea "Promuovi in modo accattivante la nuova app che permetterà doi"
type textarea "x"
type textarea "Promuovi in modo accattivante la nuova app che permetterà do"
type textarea "x"
type textarea "Promuovi in modo accattivante la nuova app che permetterà d"
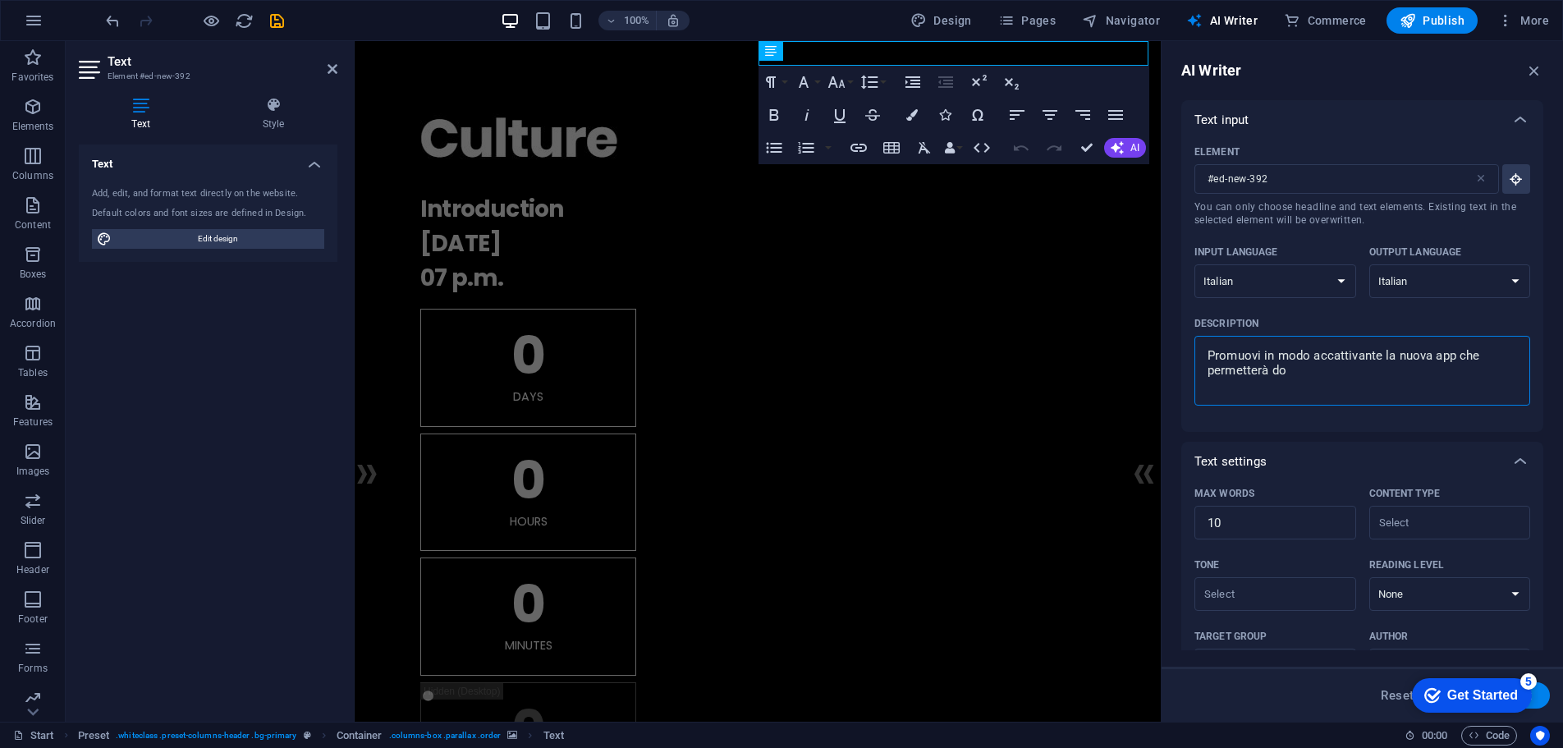
type textarea "x"
type textarea "Promuovi in modo accattivante la nuova app che permetterà di"
type textarea "x"
type textarea "Promuovi in modo accattivante la nuova app che permetterà di"
type textarea "x"
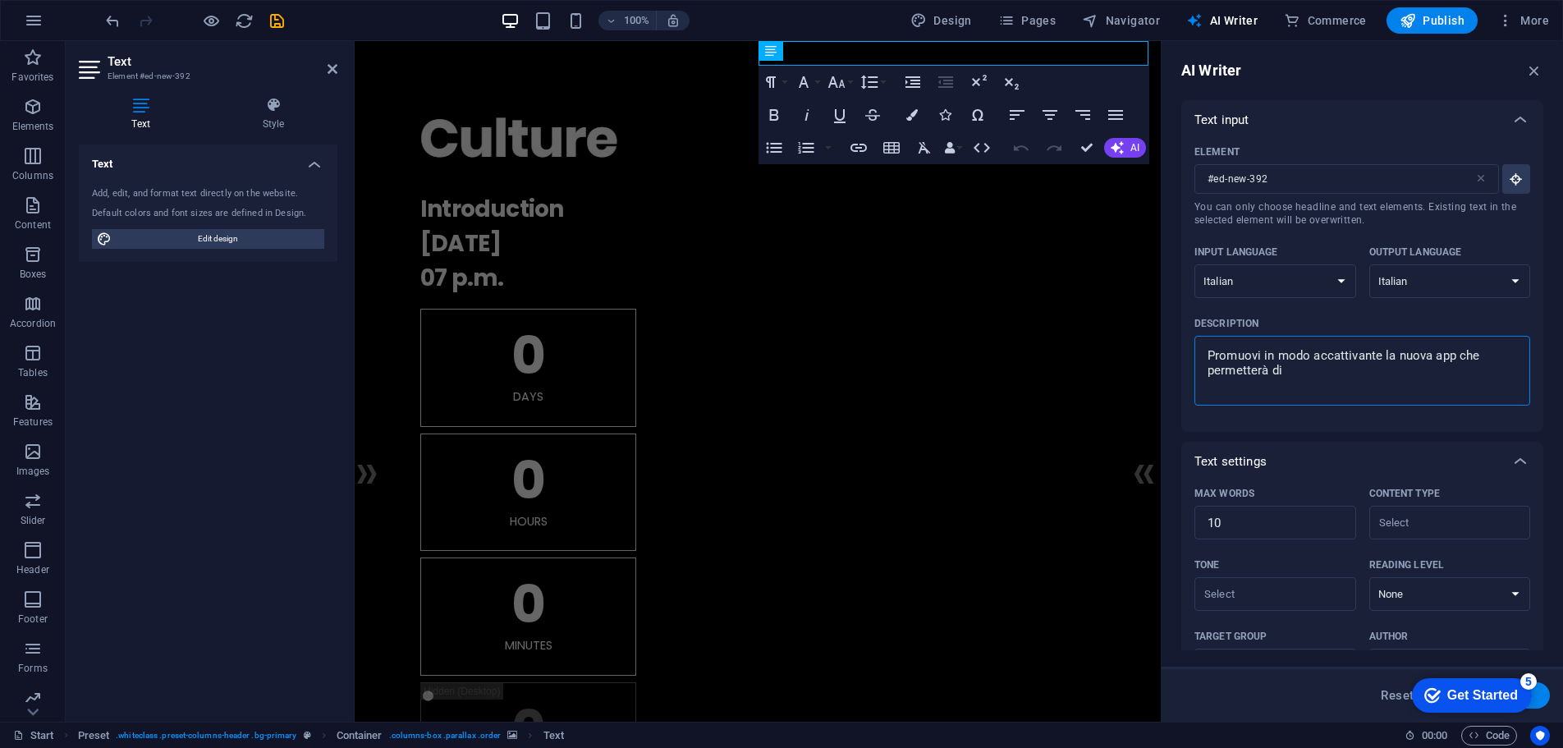
type textarea "Promuovi in modo accattivante la nuova app che permetterà di g"
type textarea "x"
type textarea "Promuovi in modo accattivante la nuova app che permetterà di ge"
type textarea "x"
type textarea "Promuovi in modo accattivante la nuova app che permetterà di ges"
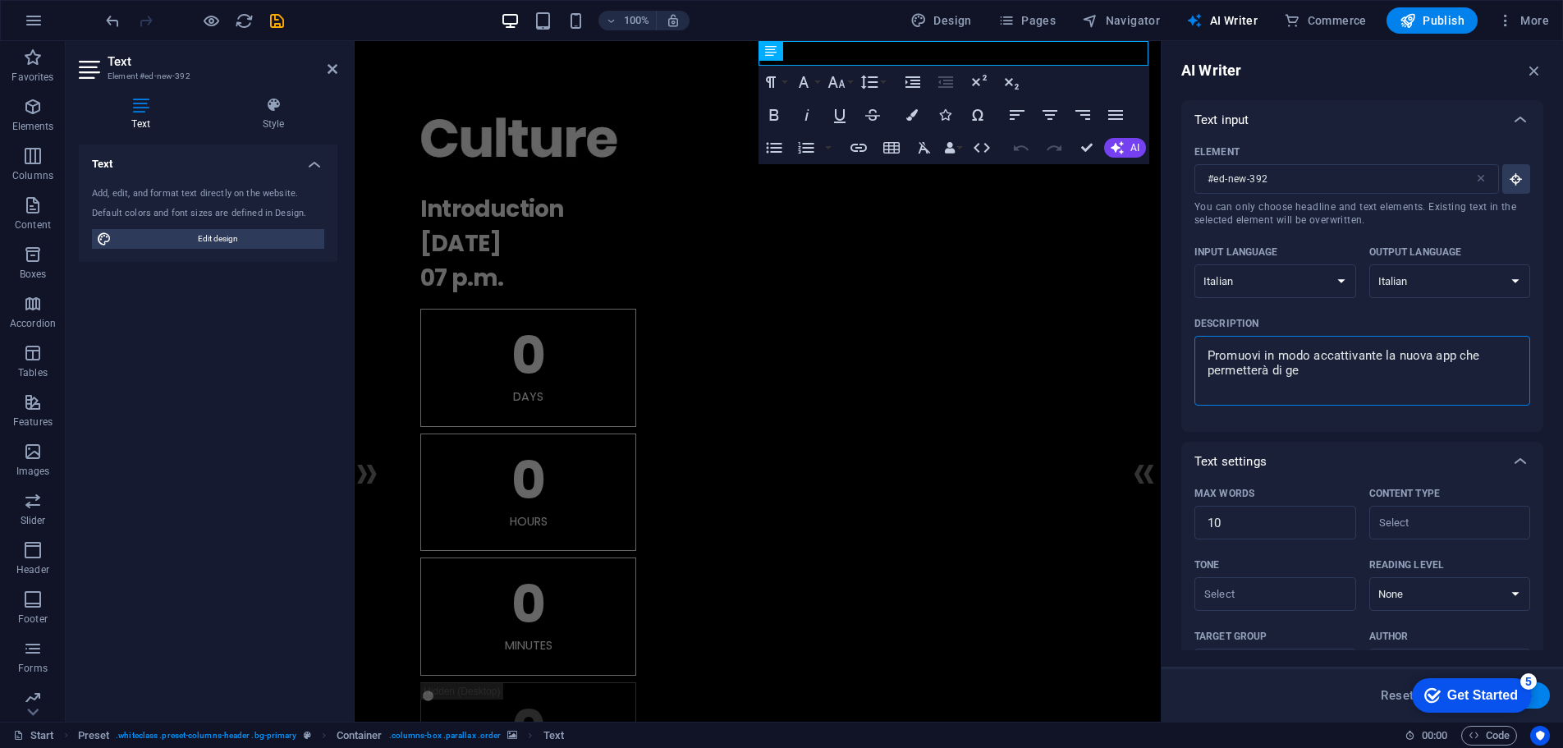
type textarea "x"
type textarea "Promuovi in modo accattivante la nuova app che permetterà di gest"
type textarea "x"
type textarea "Promuovi in modo accattivante la nuova app che permetterà di gesti"
type textarea "x"
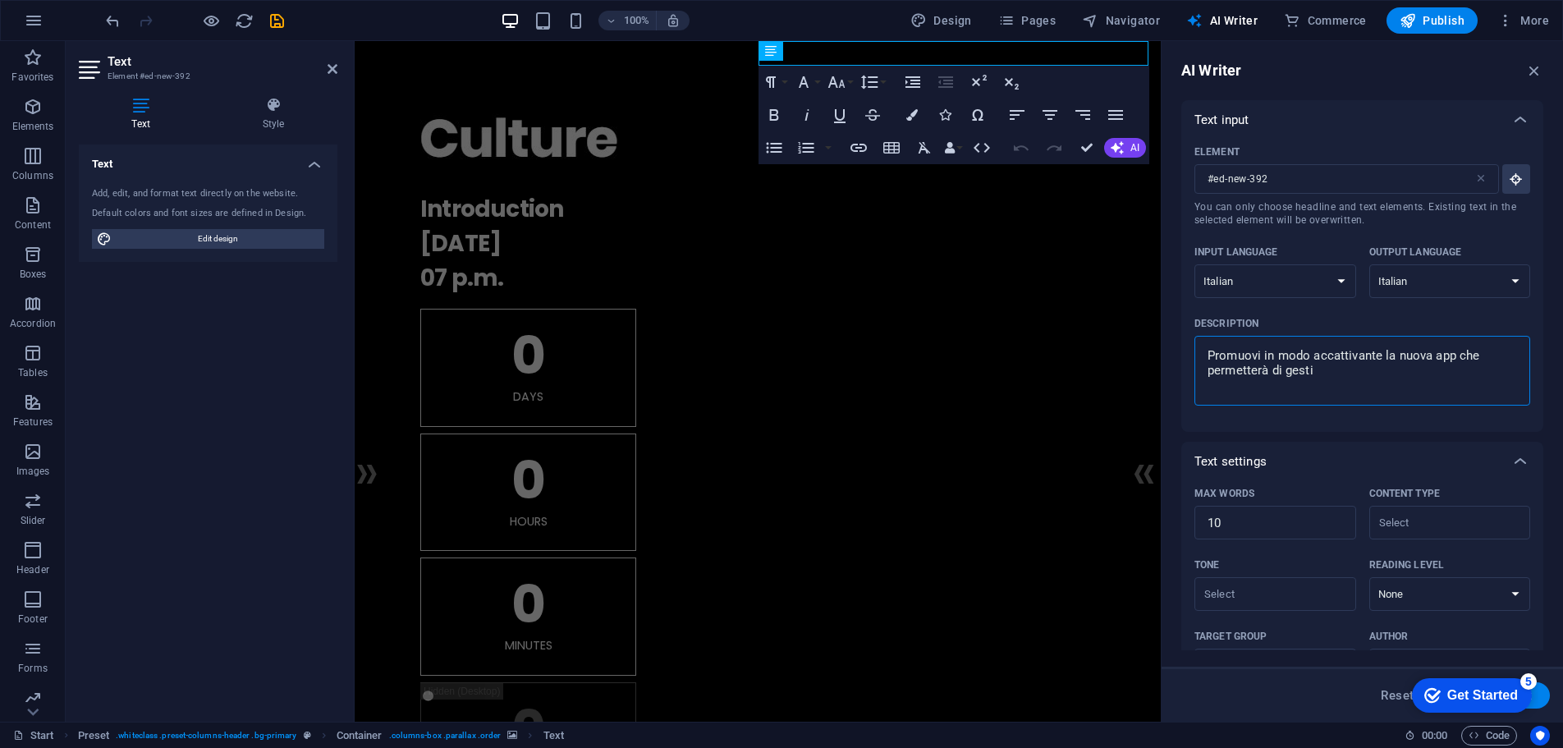
type textarea "Promuovi in modo accattivante la nuova app che permetterà di gestir"
type textarea "x"
type textarea "Promuovi in modo accattivante la nuova app che permetterà di gestire"
type textarea "x"
type textarea "Promuovi in modo accattivante la nuova app che permetterà di gestire"
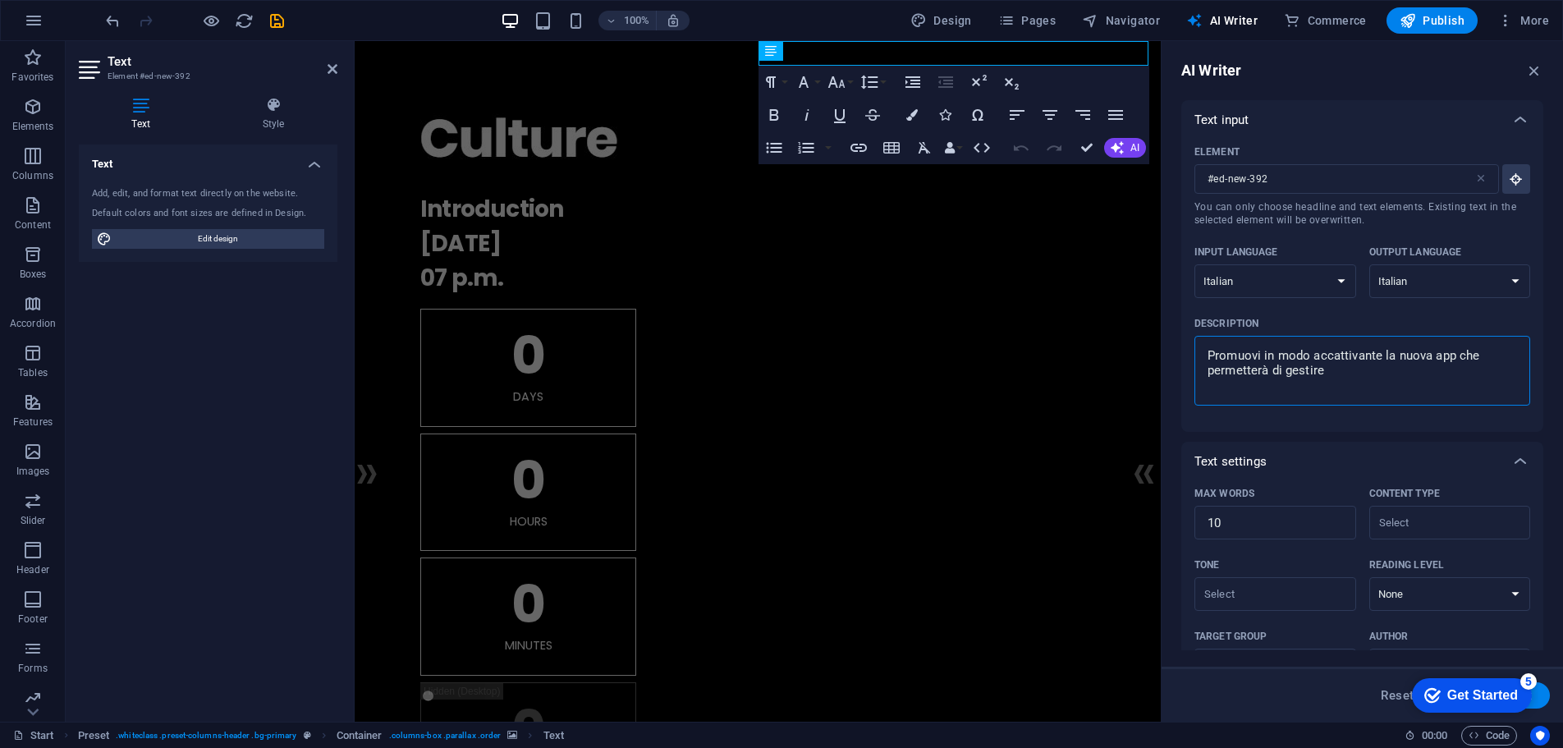
type textarea "x"
type textarea "Promuovi in modo accattivante la nuova app che permetterà di gestire u"
type textarea "x"
type textarea "Promuovi in modo accattivante la nuova app che permetterà di gestire"
type textarea "x"
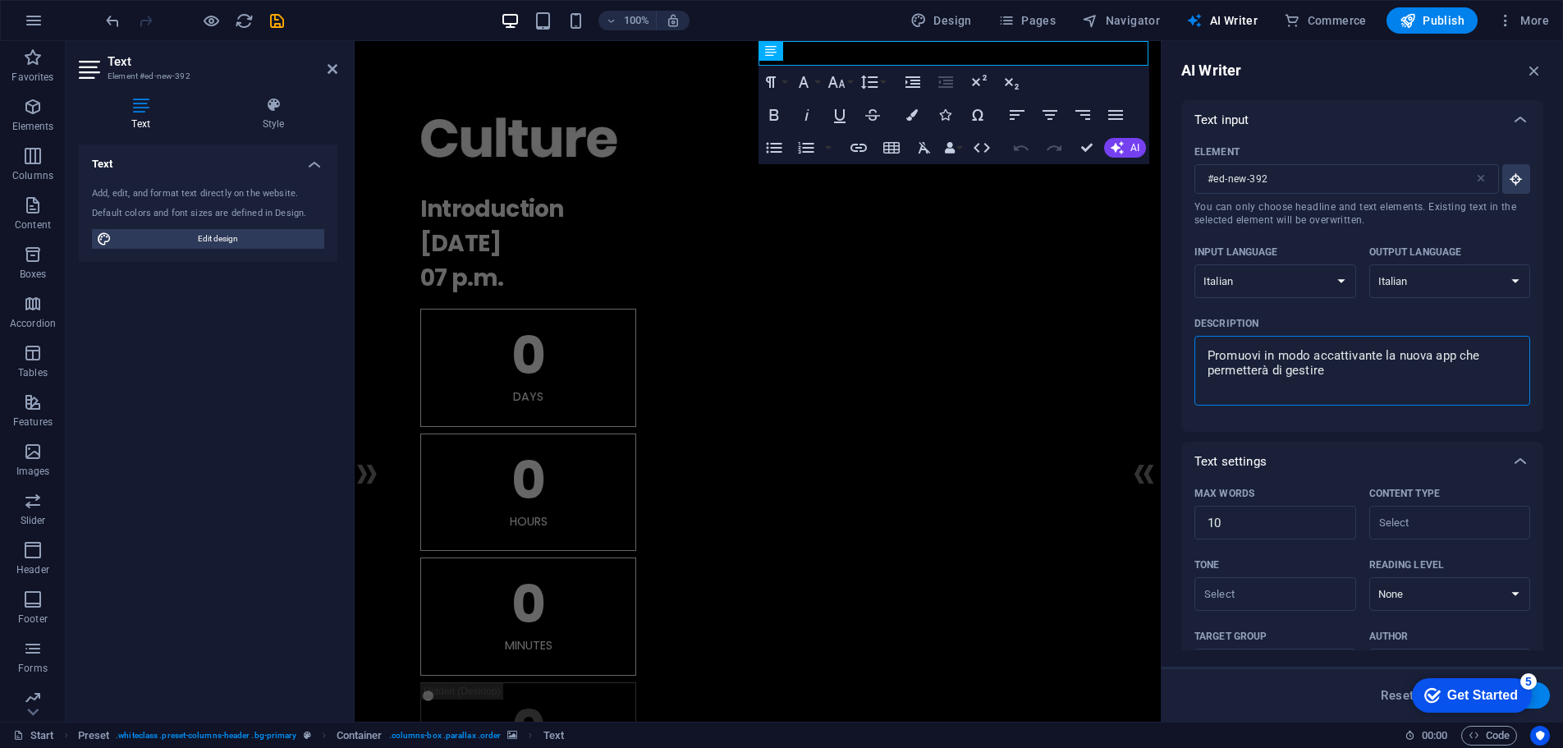
type textarea "Promuovi in modo accattivante la nuova app che permetterà di gestire i"
type textarea "x"
type textarea "Promuovi in modo accattivante la nuova app che permetterà di gestire i"
type textarea "x"
type textarea "Promuovi in modo accattivante la nuova app che permetterà di gestire i t"
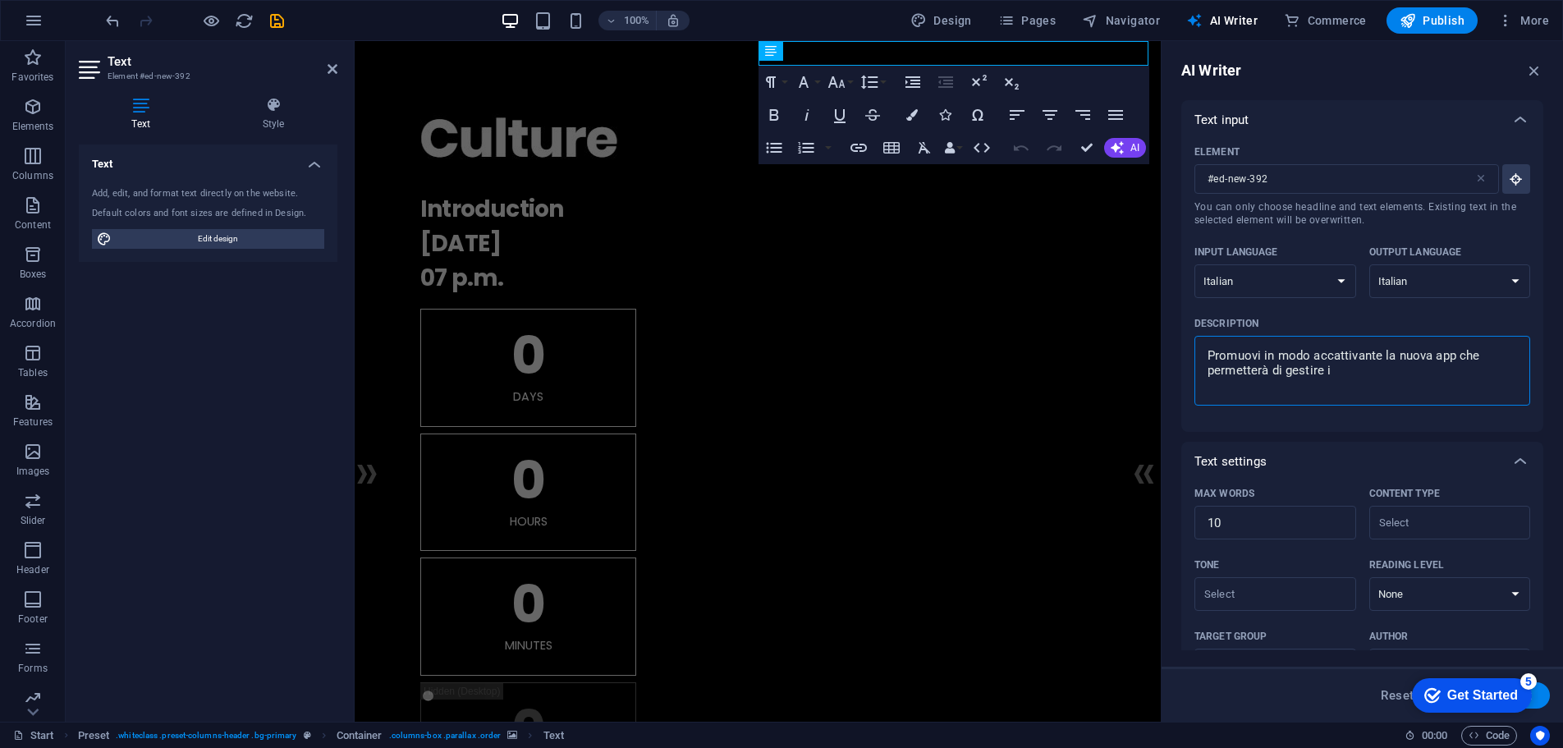
type textarea "x"
type textarea "Promuovi in modo accattivante la nuova app che permetterà di gestire i tu"
type textarea "x"
type textarea "Promuovi in modo accattivante la nuova app che permetterà di gestire i tuo"
type textarea "x"
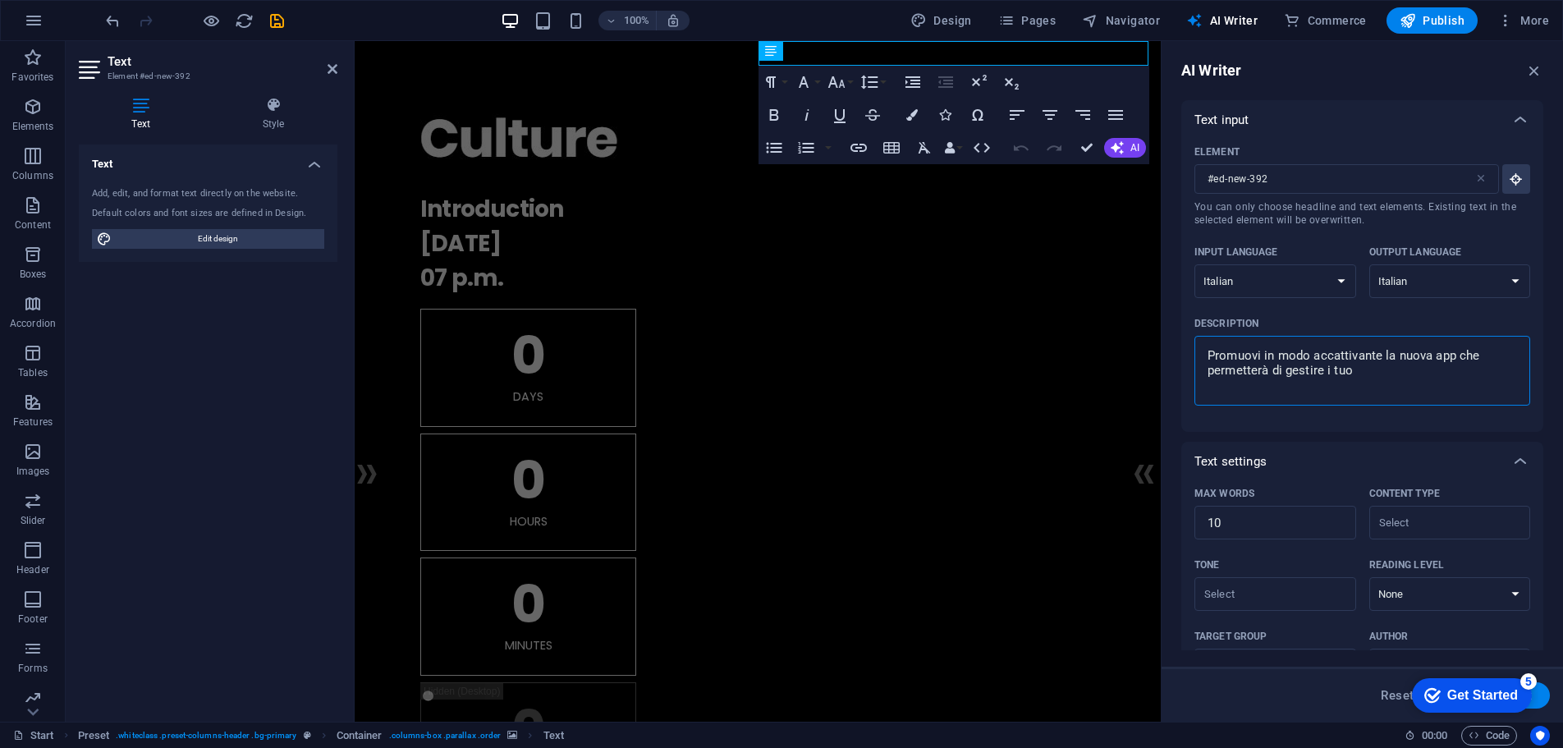
type textarea "Promuovi in modo accattivante la nuova app che permetterà di gestire i tuoi"
type textarea "x"
type textarea "Promuovi in modo accattivante la nuova app che permetterà di gestire i tuoi"
type textarea "x"
type textarea "Promuovi in modo accattivante la nuova app che permetterà di gestire i tuoi e"
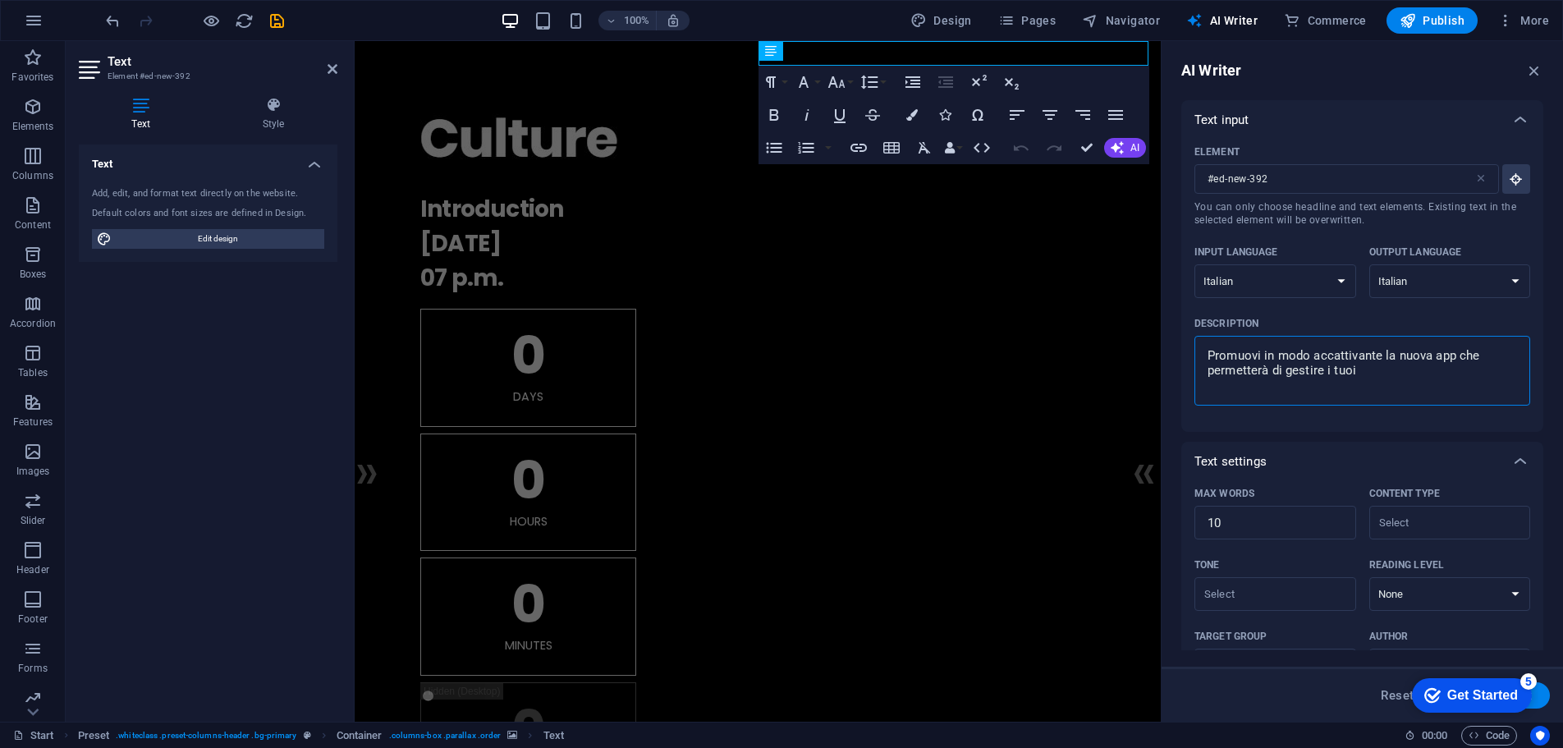
type textarea "x"
type textarea "Promuovi in modo accattivante la nuova app che permetterà di gestire i tuoi ev"
type textarea "x"
type textarea "Promuovi in modo accattivante la nuova app che permetterà di gestire i tuoi eve"
type textarea "x"
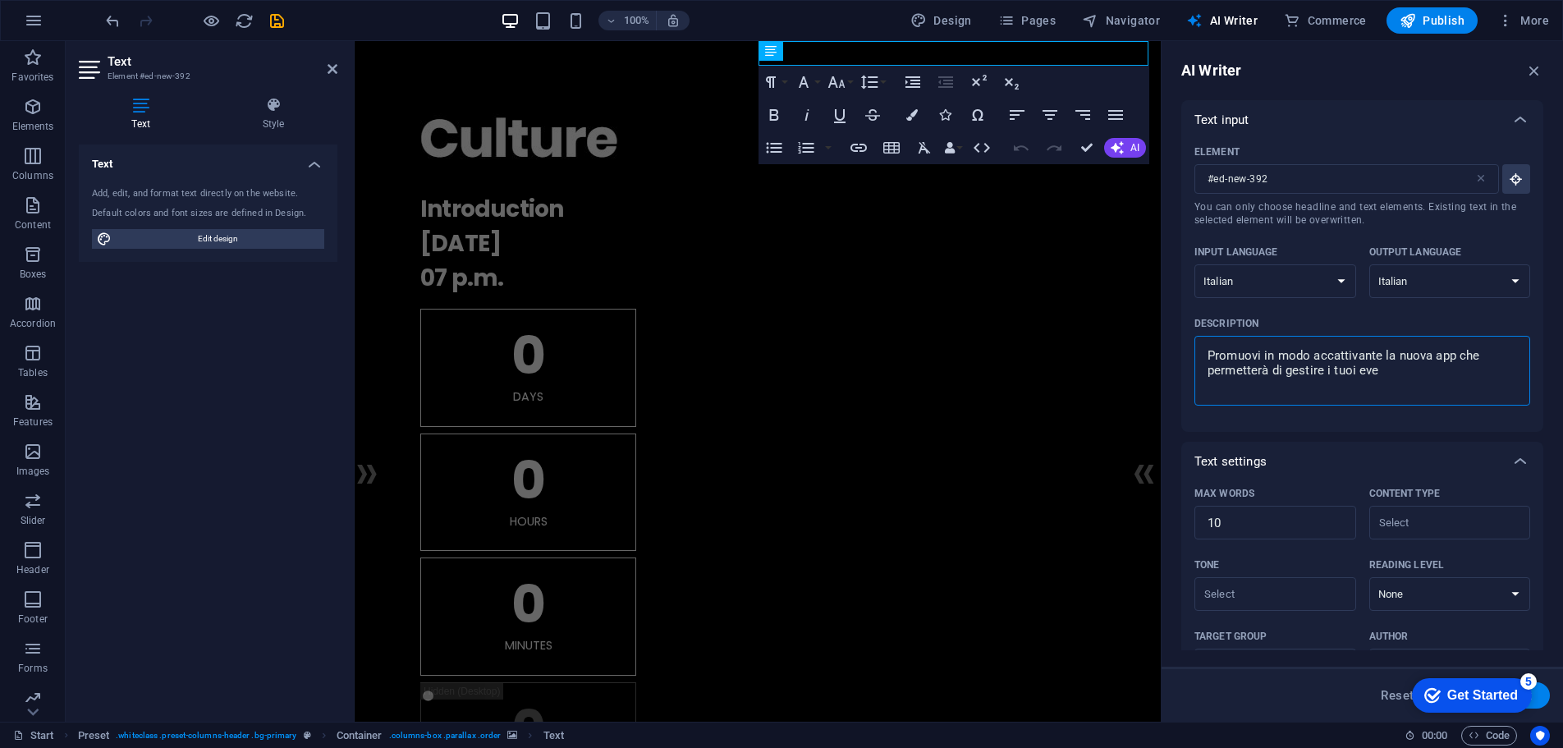
type textarea "Promuovi in modo accattivante la nuova app che permetterà di gestire i tuoi even"
type textarea "x"
type textarea "Promuovi in modo accattivante la nuova app che permetterà di gestire i tuoi eve…"
type textarea "x"
type textarea "Promuovi in modo accattivante la nuova app che permetterà di gestire i tuoi eve…"
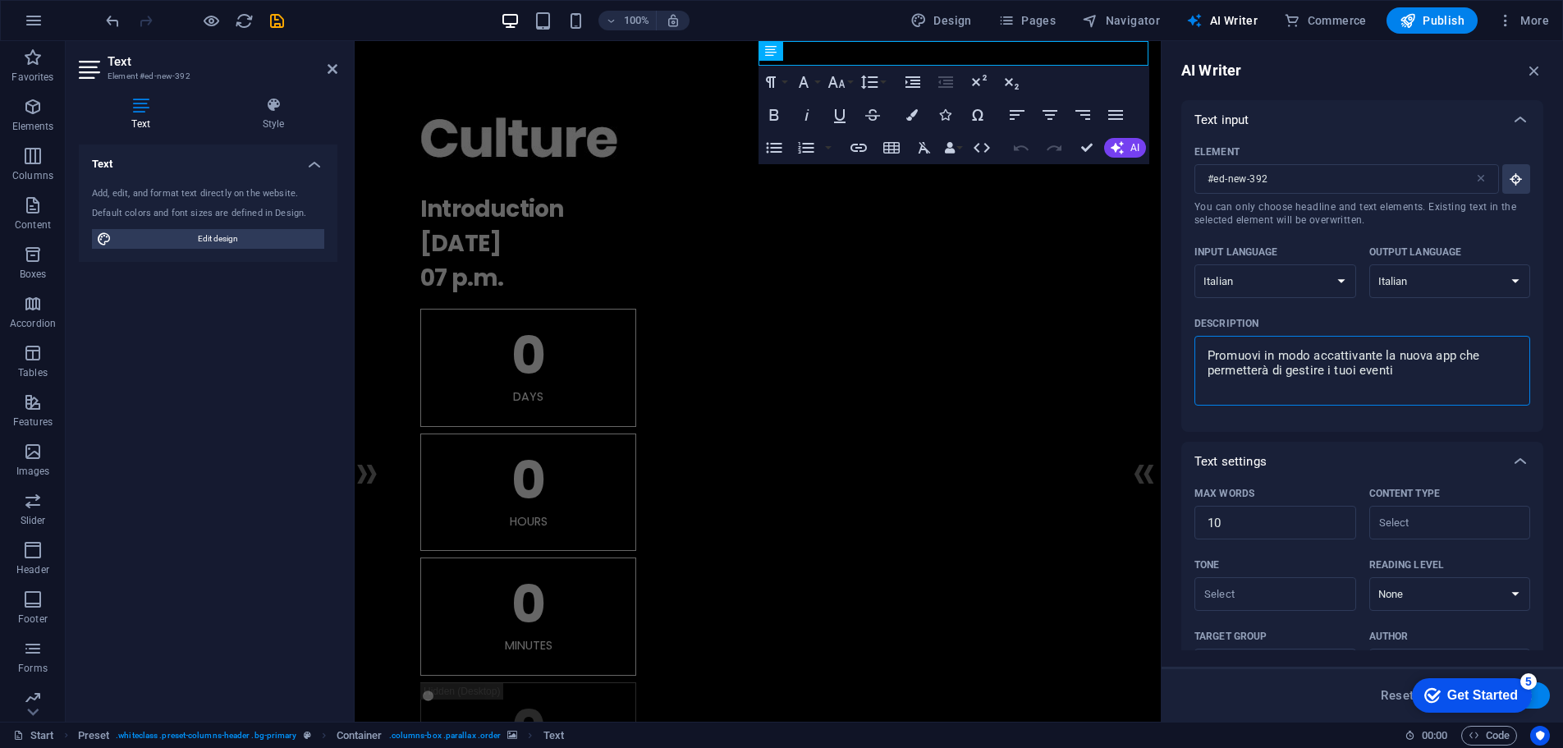
type textarea "x"
type textarea "Promuovi in modo accattivante la nuova app che permetterà di gestire i tuoi eve…"
type textarea "x"
type textarea "Promuovi in modo accattivante la nuova app che permetterà di gestire i tuoi eve…"
type textarea "x"
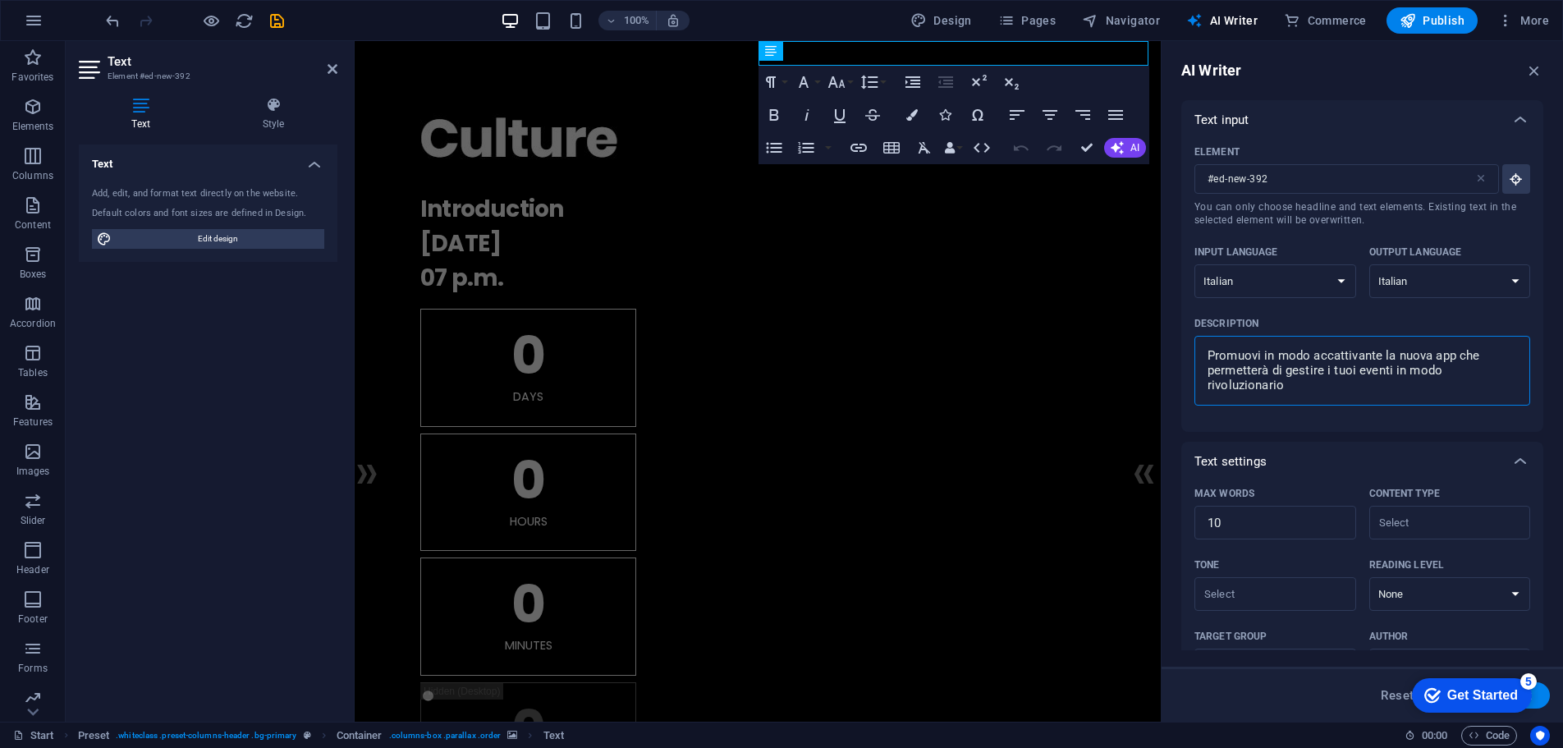
click at [1395, 373] on textarea "Promuovi in modo accattivante la nuova app che permetterà di gestire i tuoi eve…" at bounding box center [1362, 370] width 319 height 53
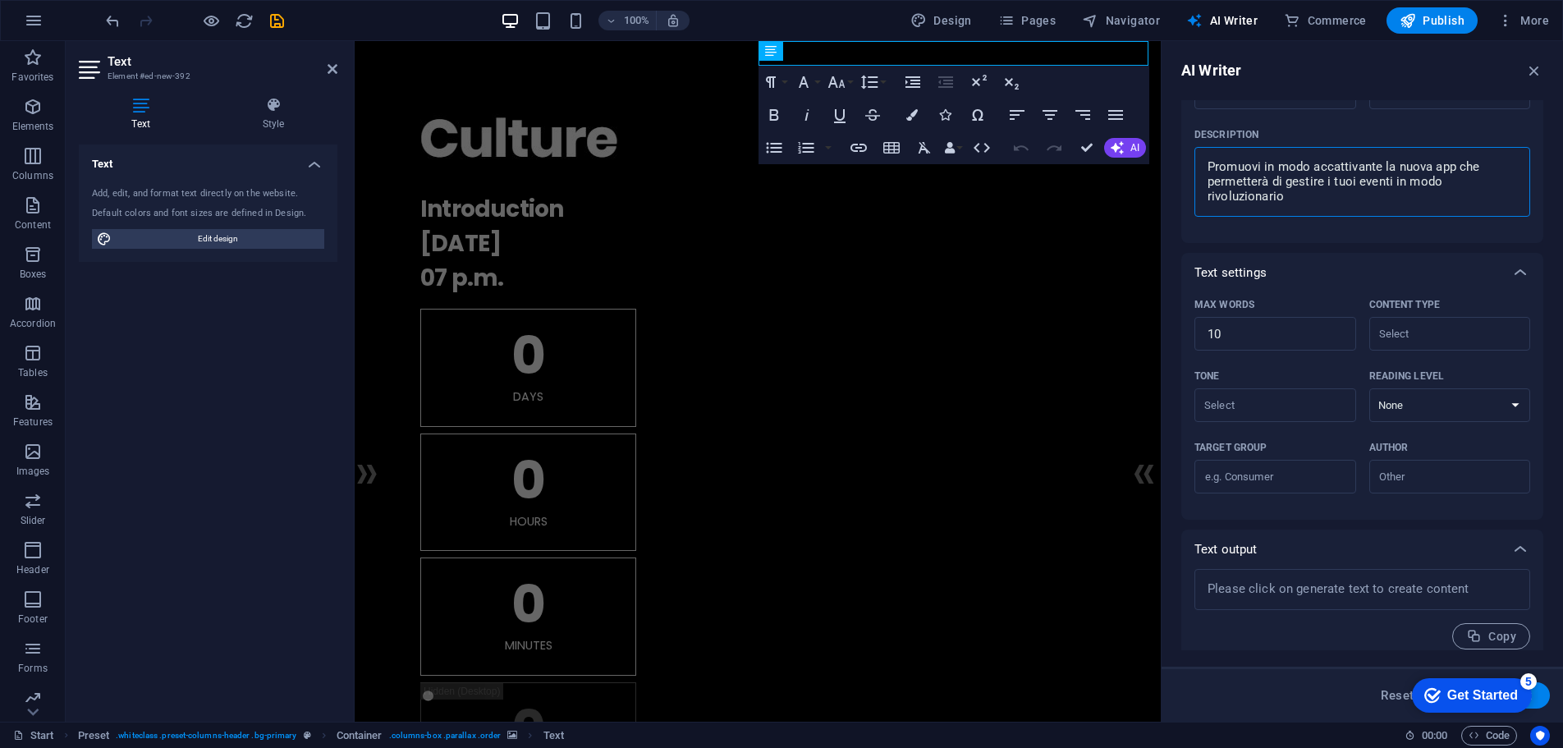
scroll to position [201, 0]
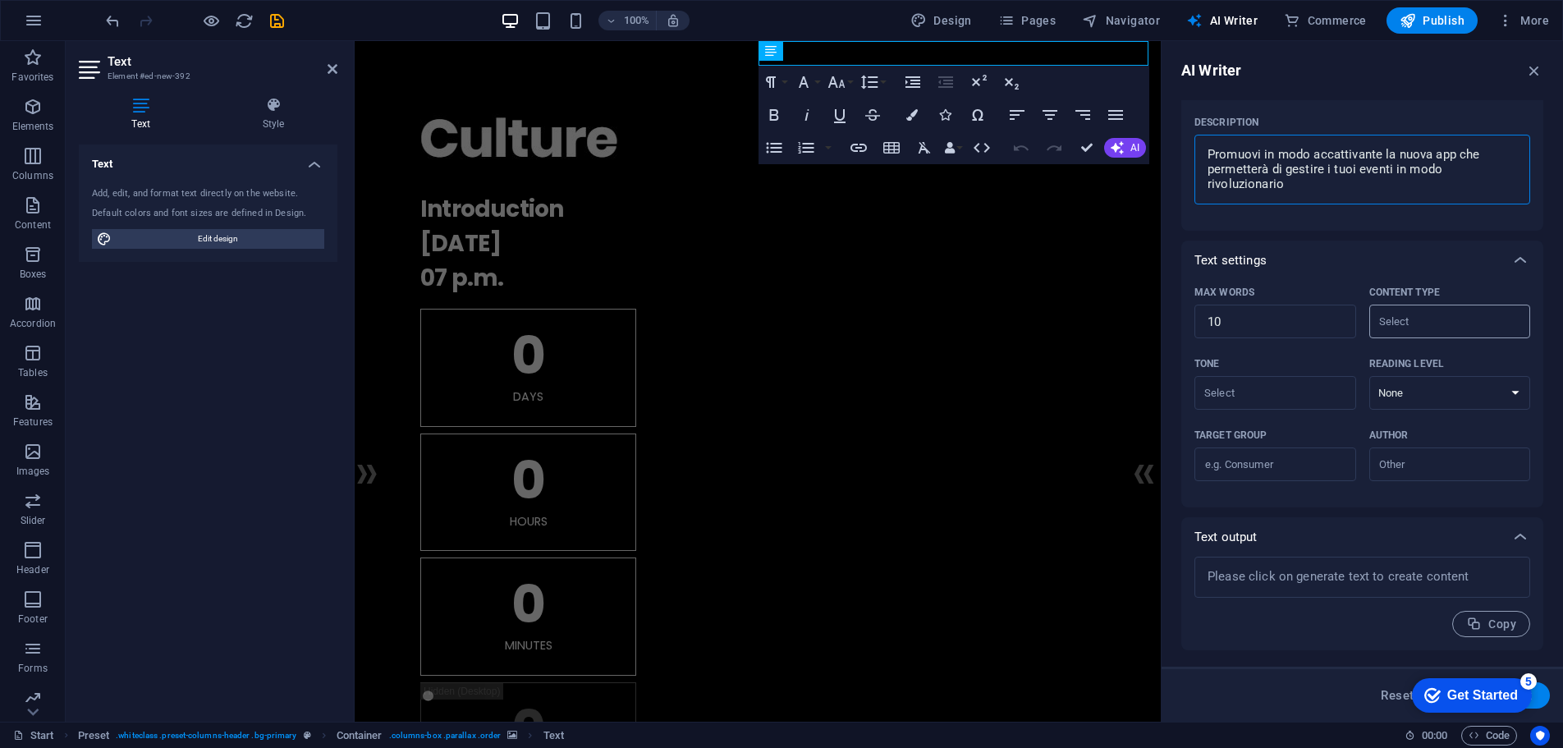
click at [1438, 325] on input "Content type ​" at bounding box center [1436, 321] width 125 height 24
click at [1281, 373] on div "Tone" at bounding box center [1271, 363] width 155 height 25
click at [1281, 381] on input "Tone ​" at bounding box center [1261, 393] width 125 height 24
click at [1277, 386] on input "Tone ​" at bounding box center [1261, 393] width 125 height 24
click at [1266, 456] on li "Friendly" at bounding box center [1273, 460] width 158 height 26
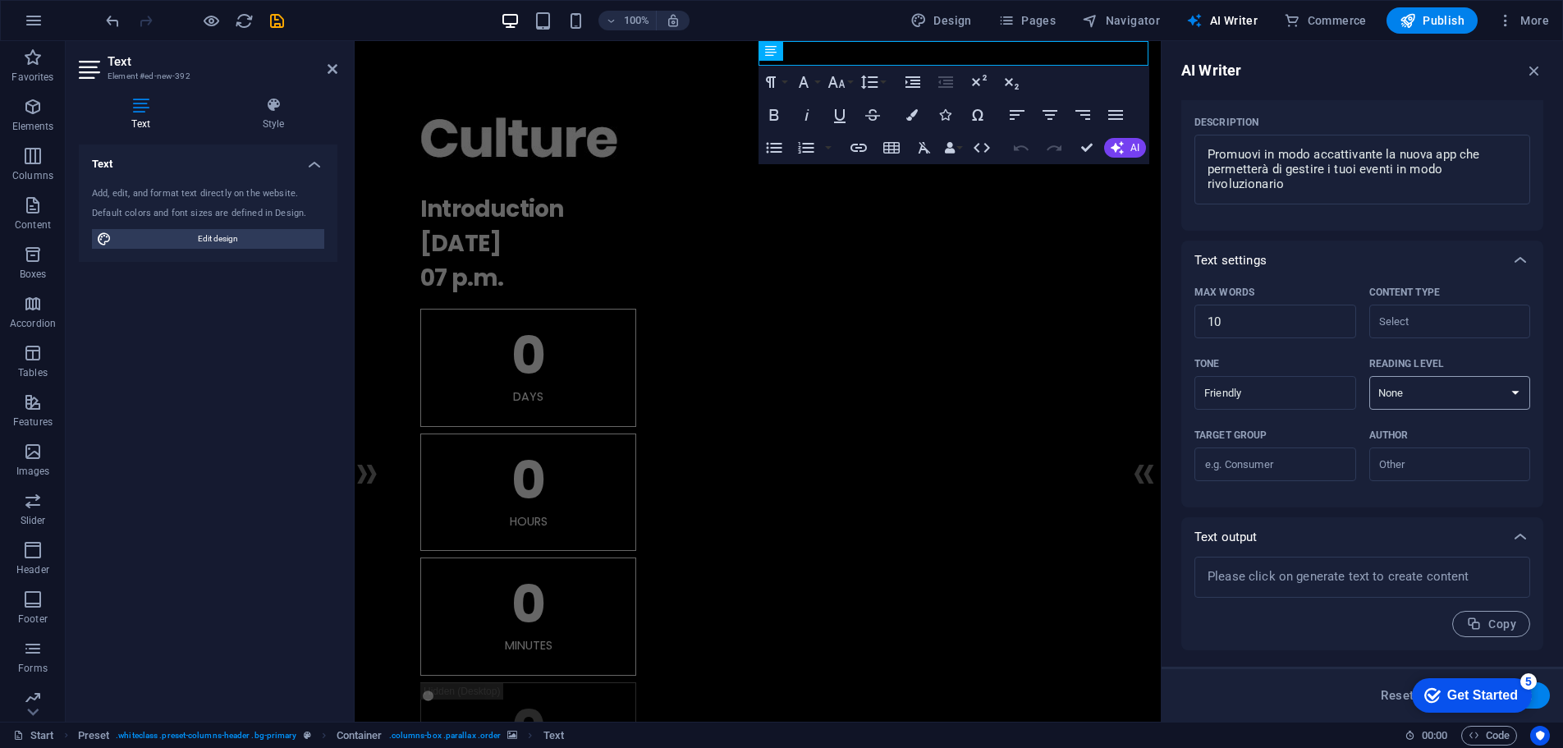
click at [1432, 388] on select "None Academic Adult Teen Child" at bounding box center [1450, 393] width 162 height 34
click at [1304, 524] on div "Text output" at bounding box center [1362, 536] width 362 height 39
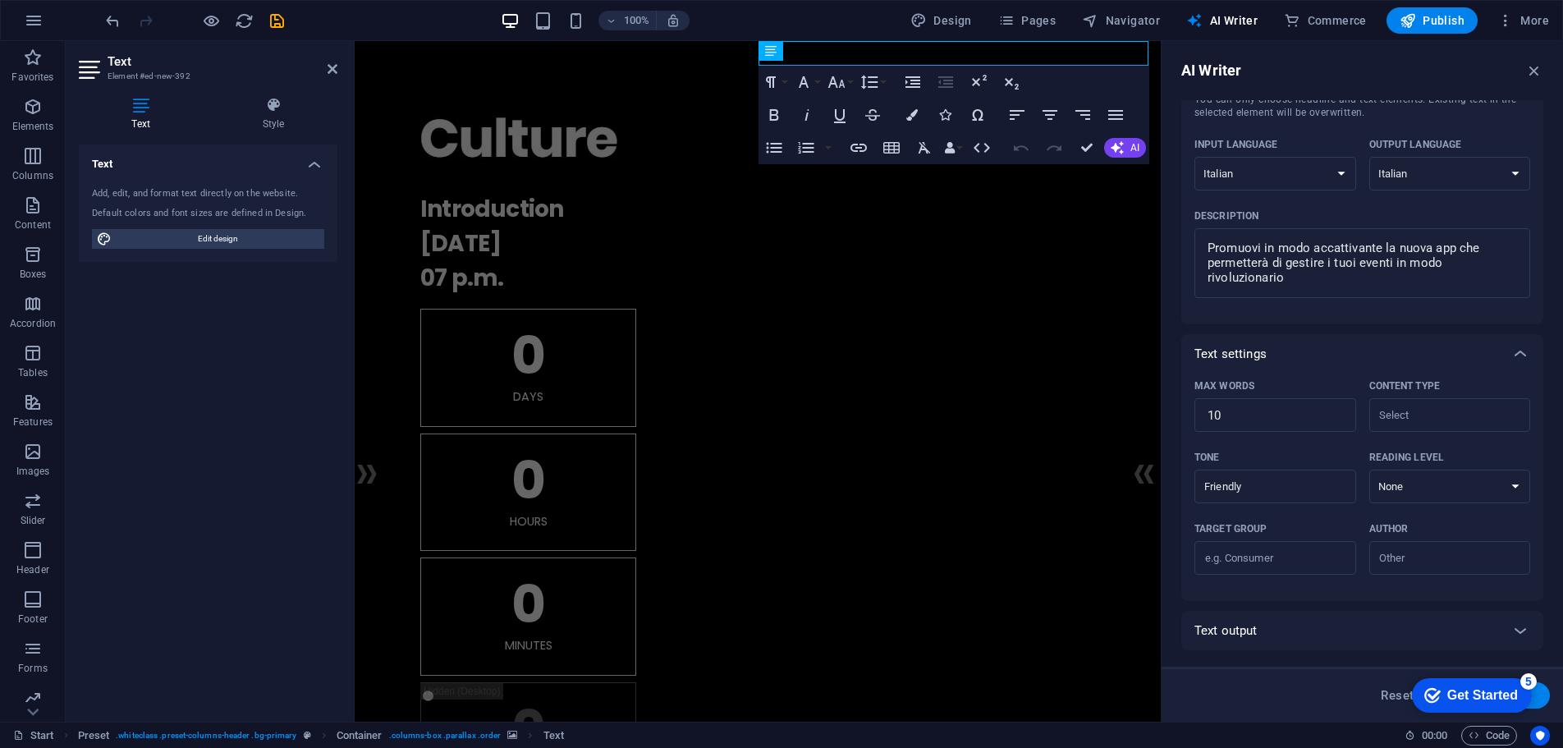
scroll to position [108, 0]
click at [1544, 696] on button "Generate text" at bounding box center [1493, 695] width 114 height 26
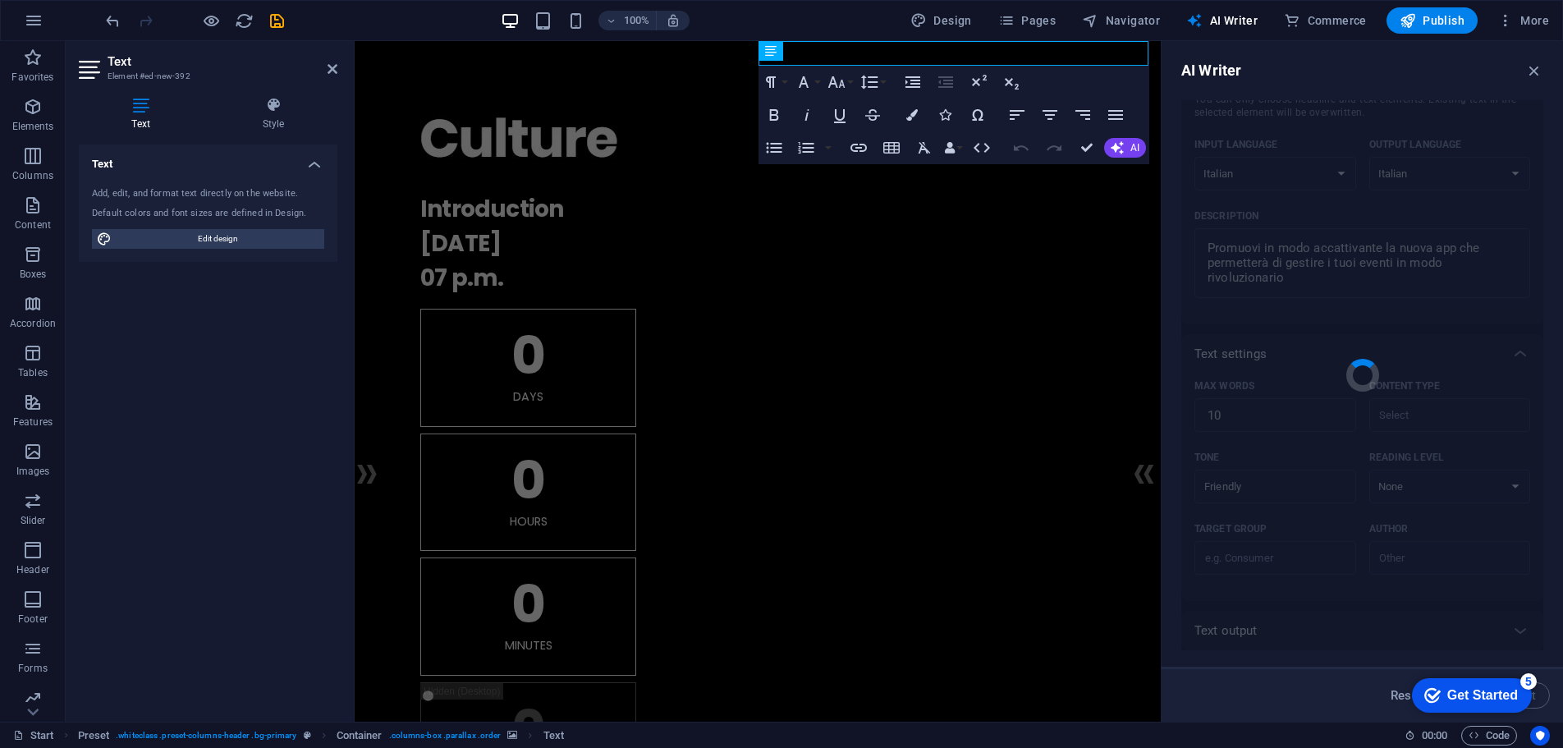
scroll to position [121, 0]
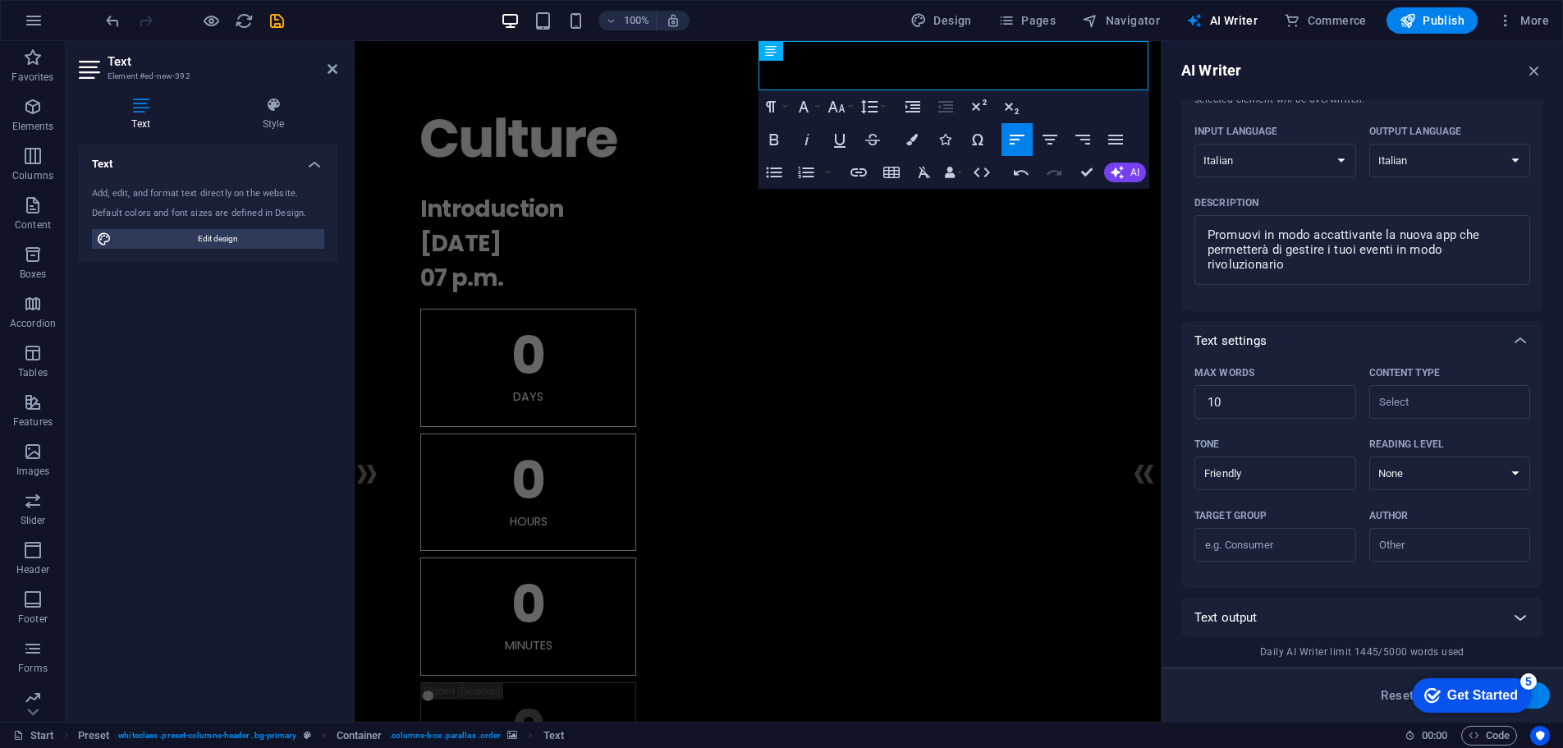
click at [1519, 615] on icon at bounding box center [1520, 617] width 20 height 20
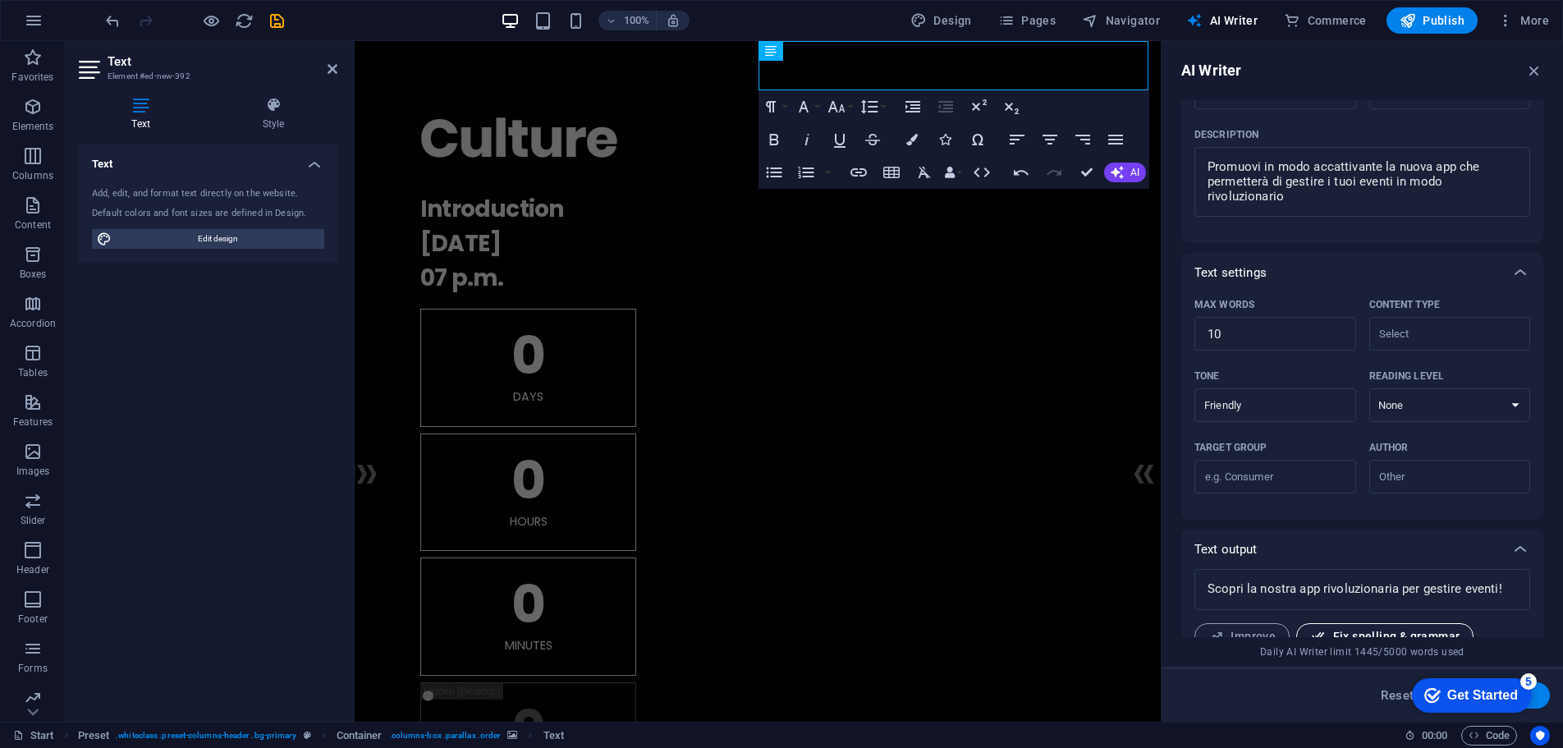
scroll to position [286, 0]
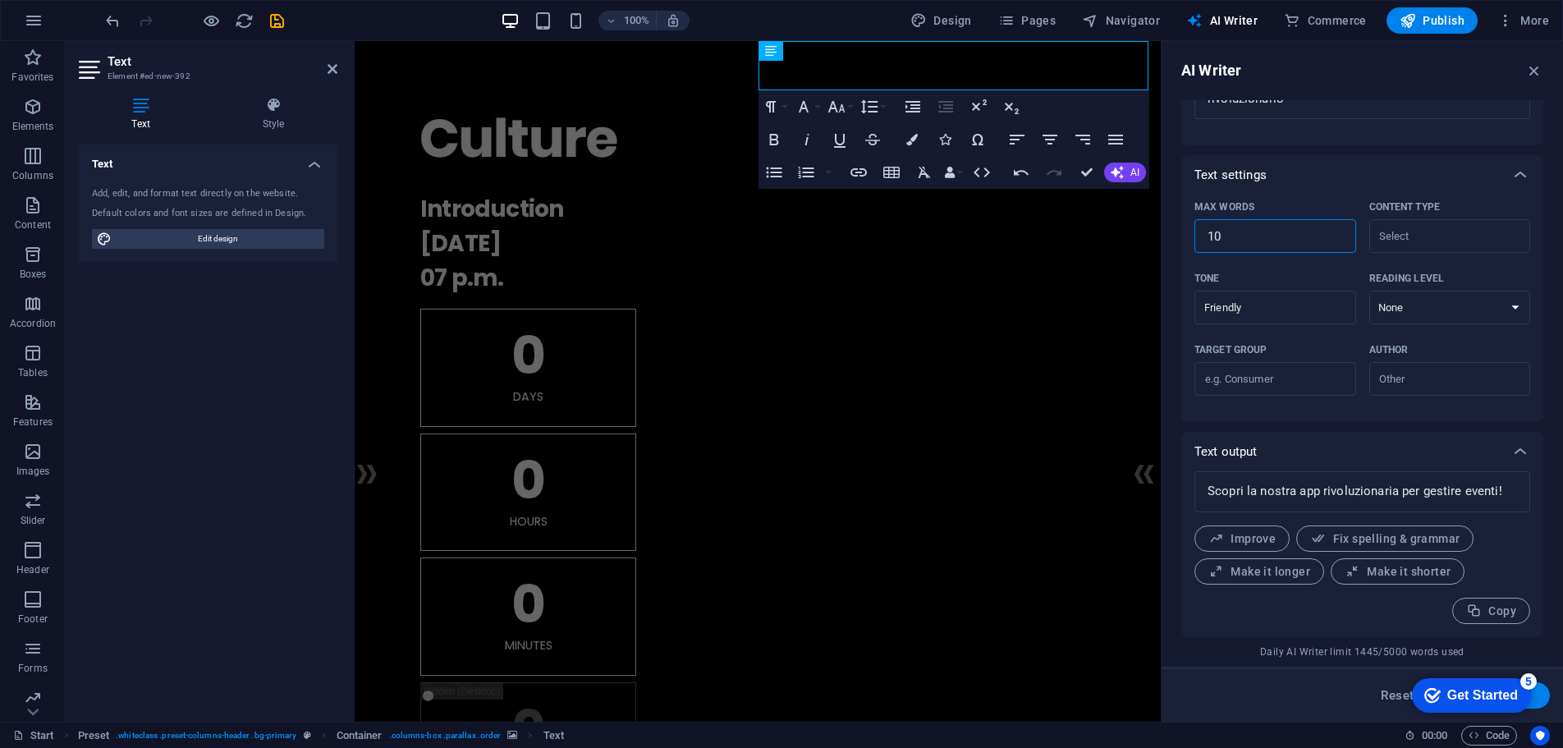
drag, startPoint x: 1542, startPoint y: 278, endPoint x: 1088, endPoint y: 236, distance: 455.1
click at [1266, 245] on input "10" at bounding box center [1275, 236] width 162 height 33
click at [1543, 696] on button "Generate text" at bounding box center [1493, 695] width 114 height 26
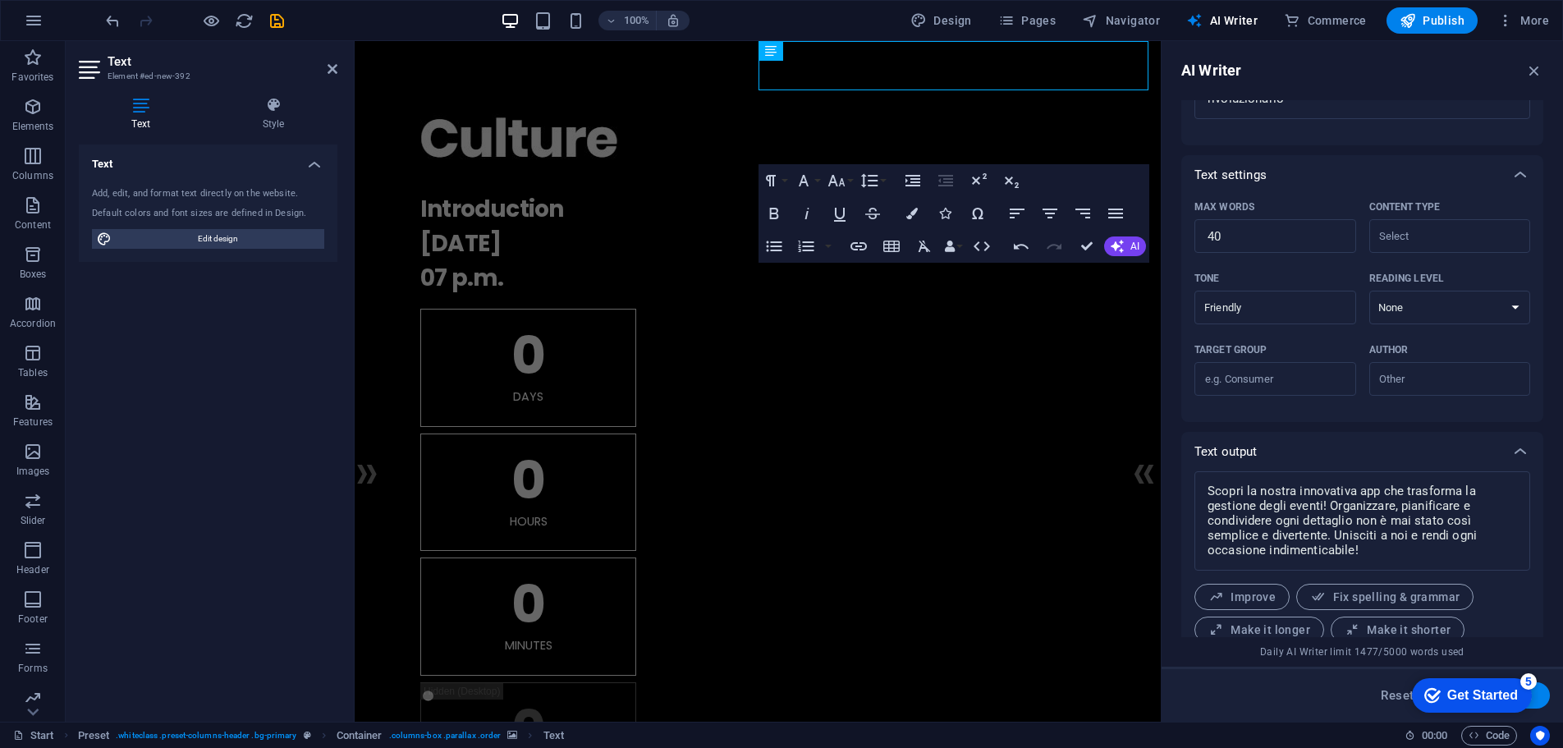
scroll to position [345, 0]
